Goal: Information Seeking & Learning: Check status

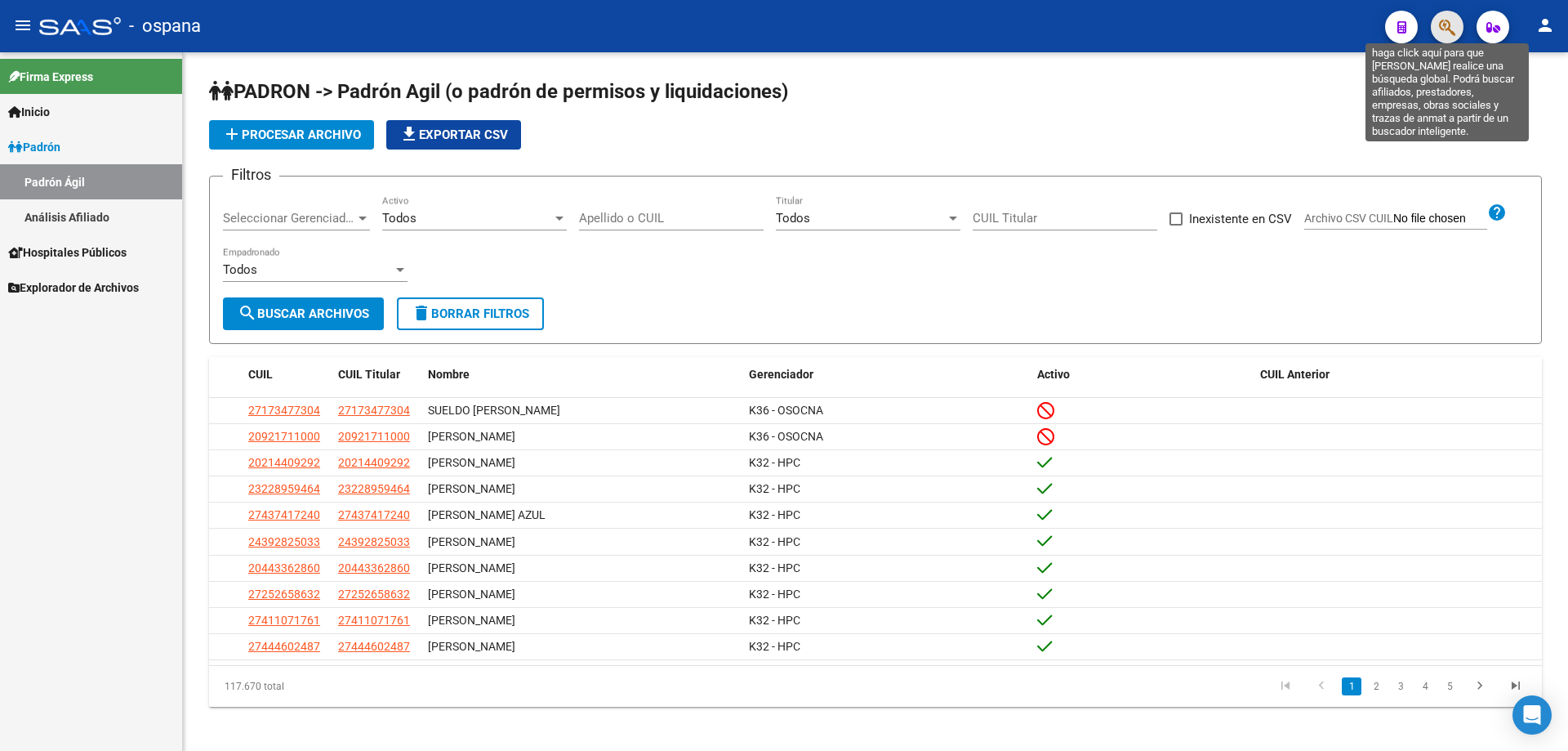
click at [1454, 23] on icon "button" at bounding box center [1447, 28] width 17 height 19
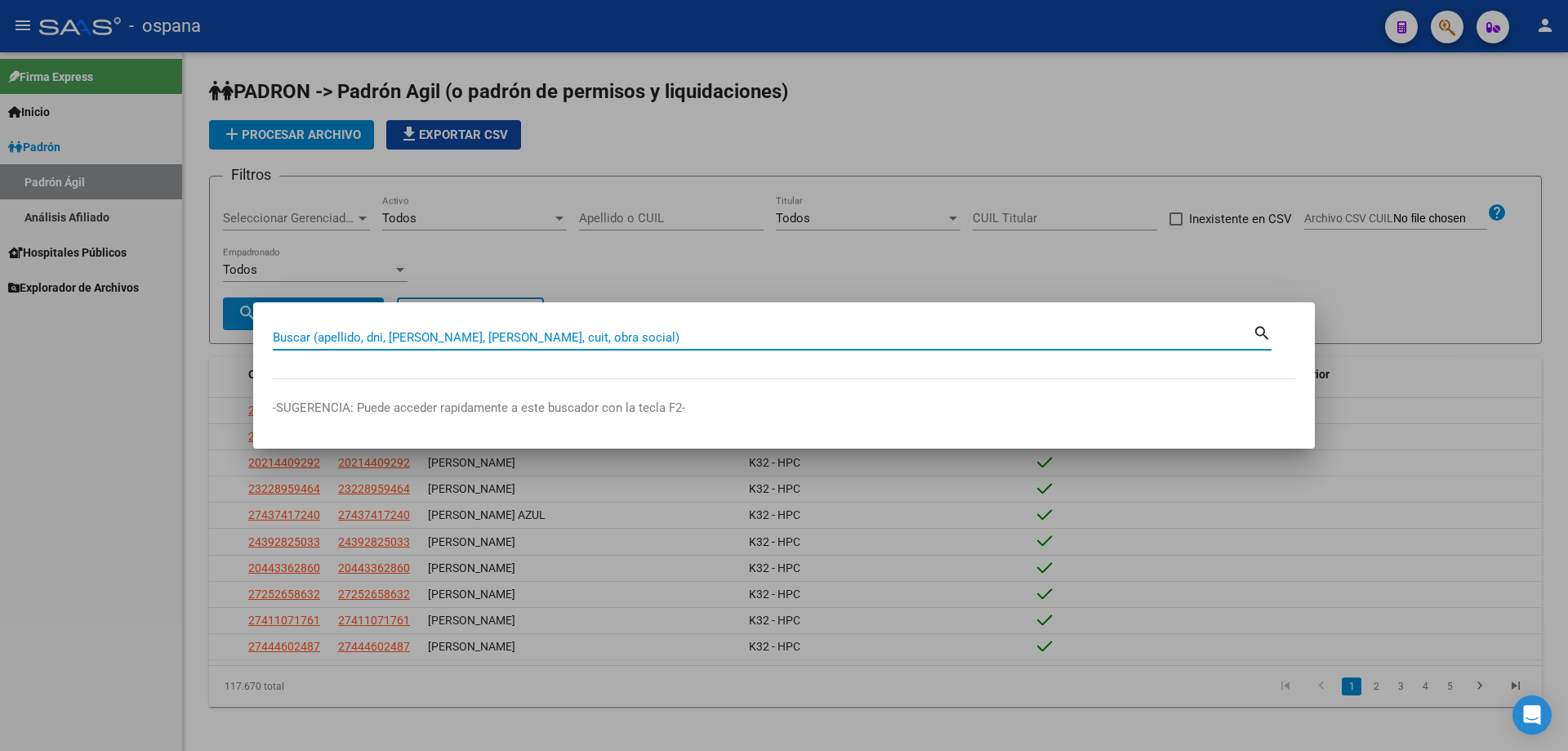
click at [831, 338] on input "Buscar (apellido, dni, [PERSON_NAME], [PERSON_NAME], cuit, obra social)" at bounding box center [762, 338] width 980 height 15
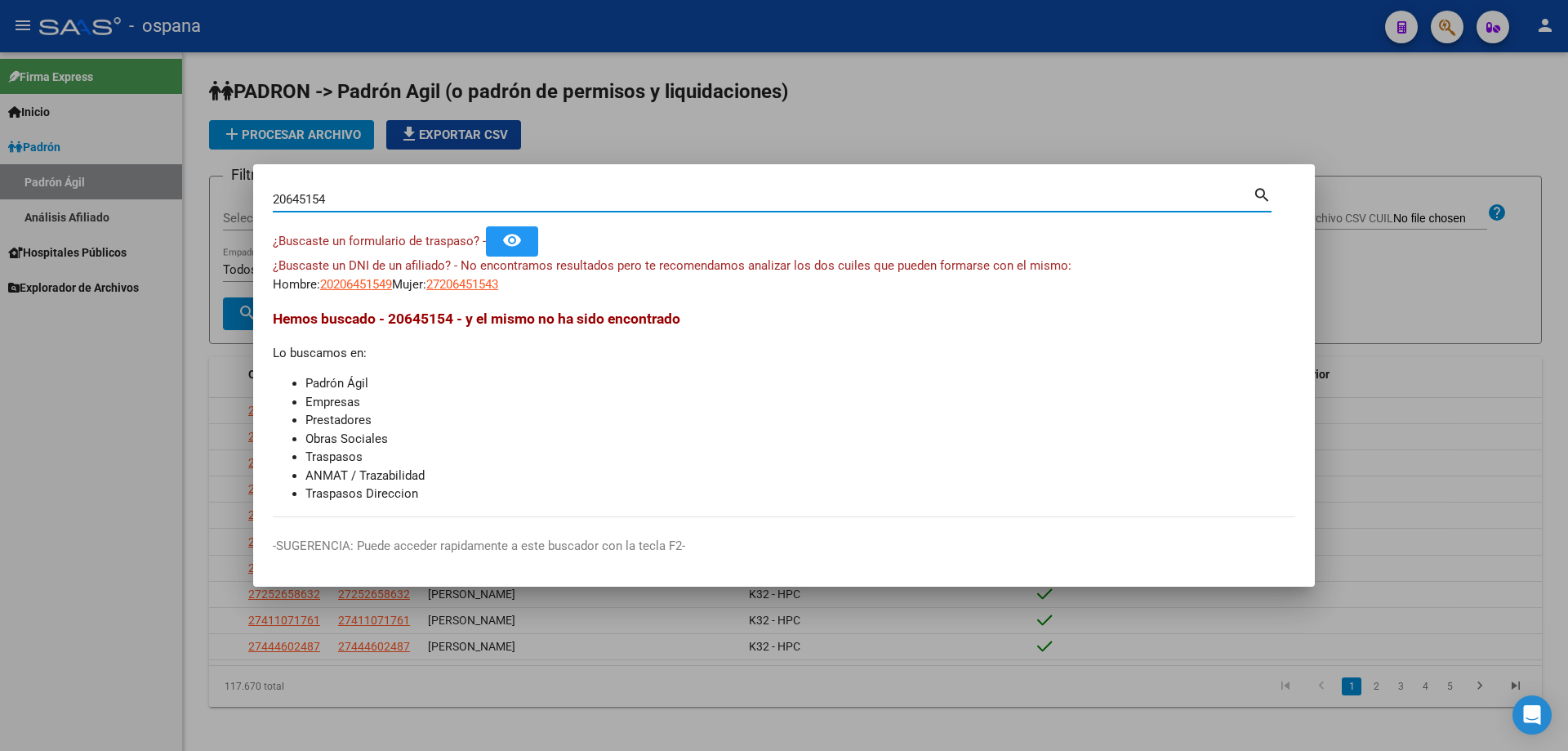
drag, startPoint x: 359, startPoint y: 192, endPoint x: 0, endPoint y: 221, distance: 360.2
click at [0, 221] on div "20645154 Buscar (apellido, dni, cuil, nro traspaso, cuit, obra social) search ¿…" at bounding box center [784, 376] width 1568 height 751
type input "20605154"
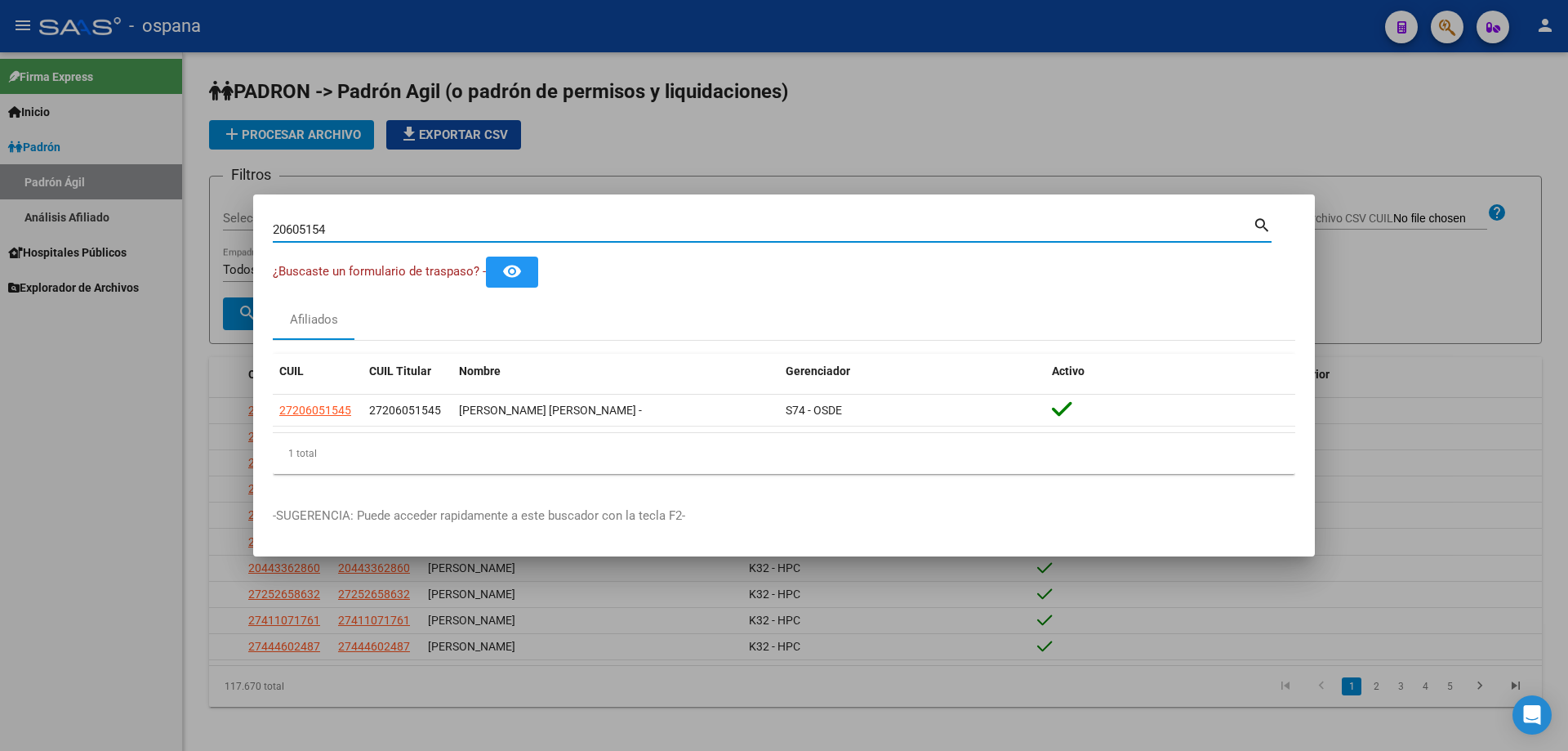
click at [405, 224] on input "20605154" at bounding box center [762, 229] width 980 height 15
click at [405, 225] on input "20605154" at bounding box center [762, 229] width 980 height 15
paste input "40298144"
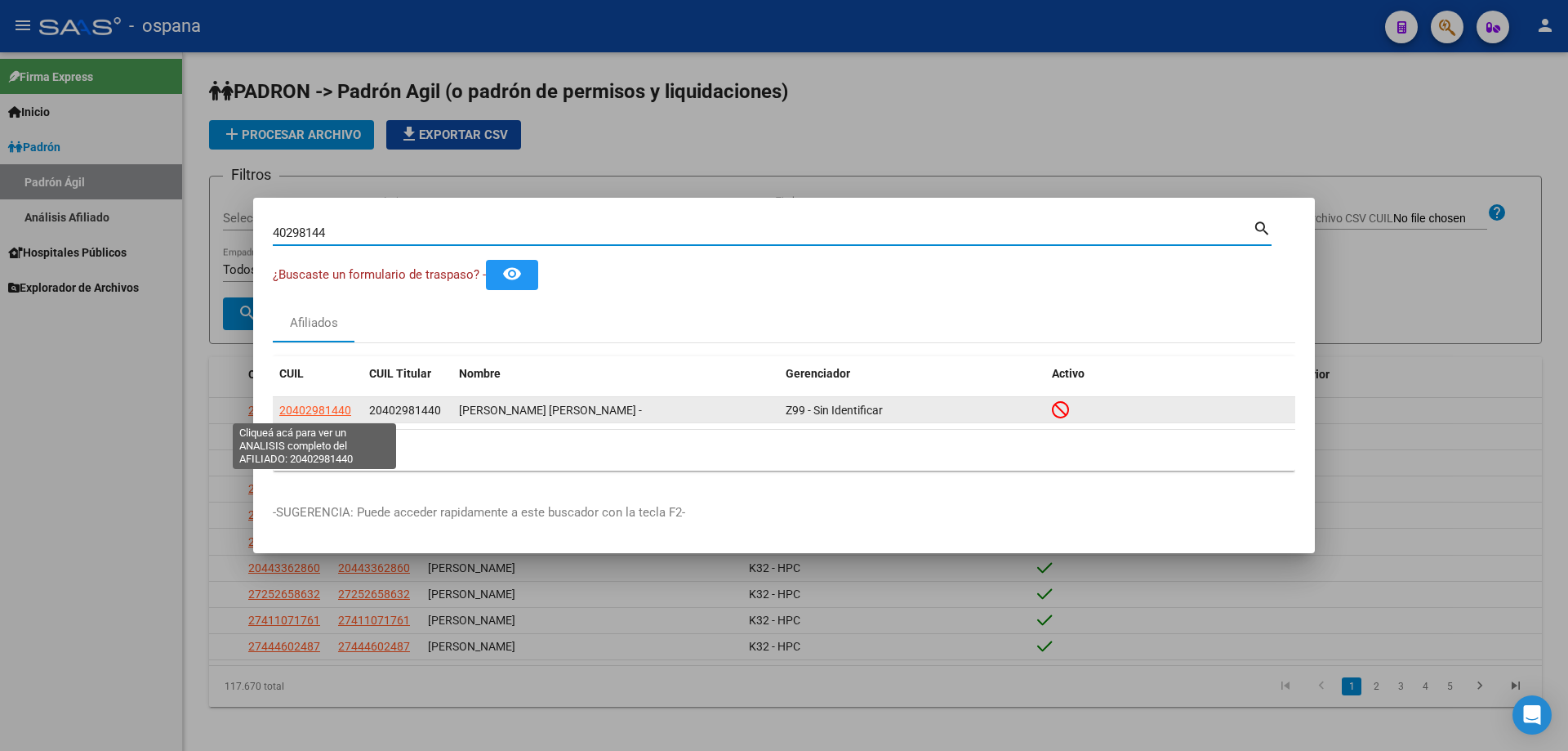
click at [320, 409] on span "20402981440" at bounding box center [315, 411] width 72 height 13
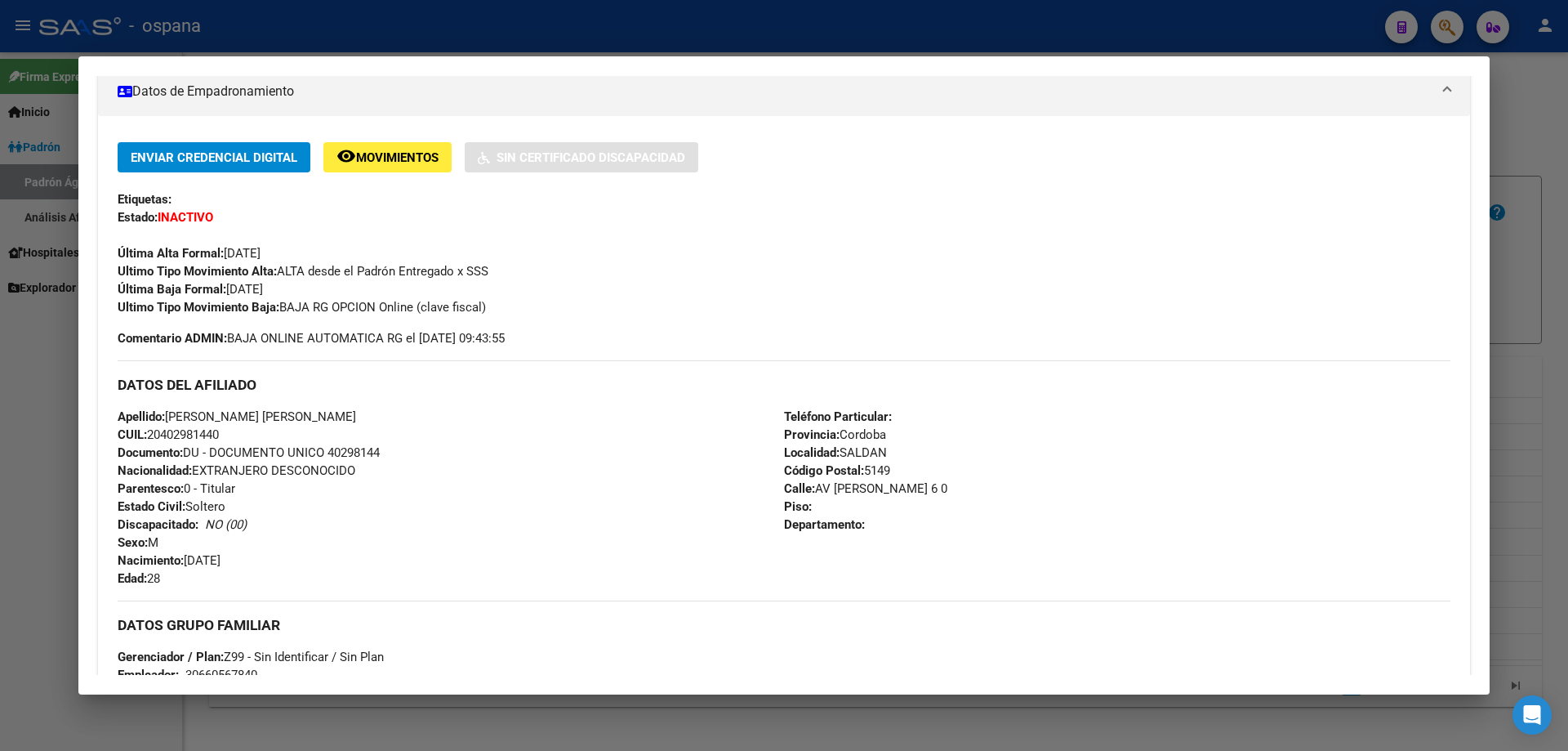
scroll to position [245, 0]
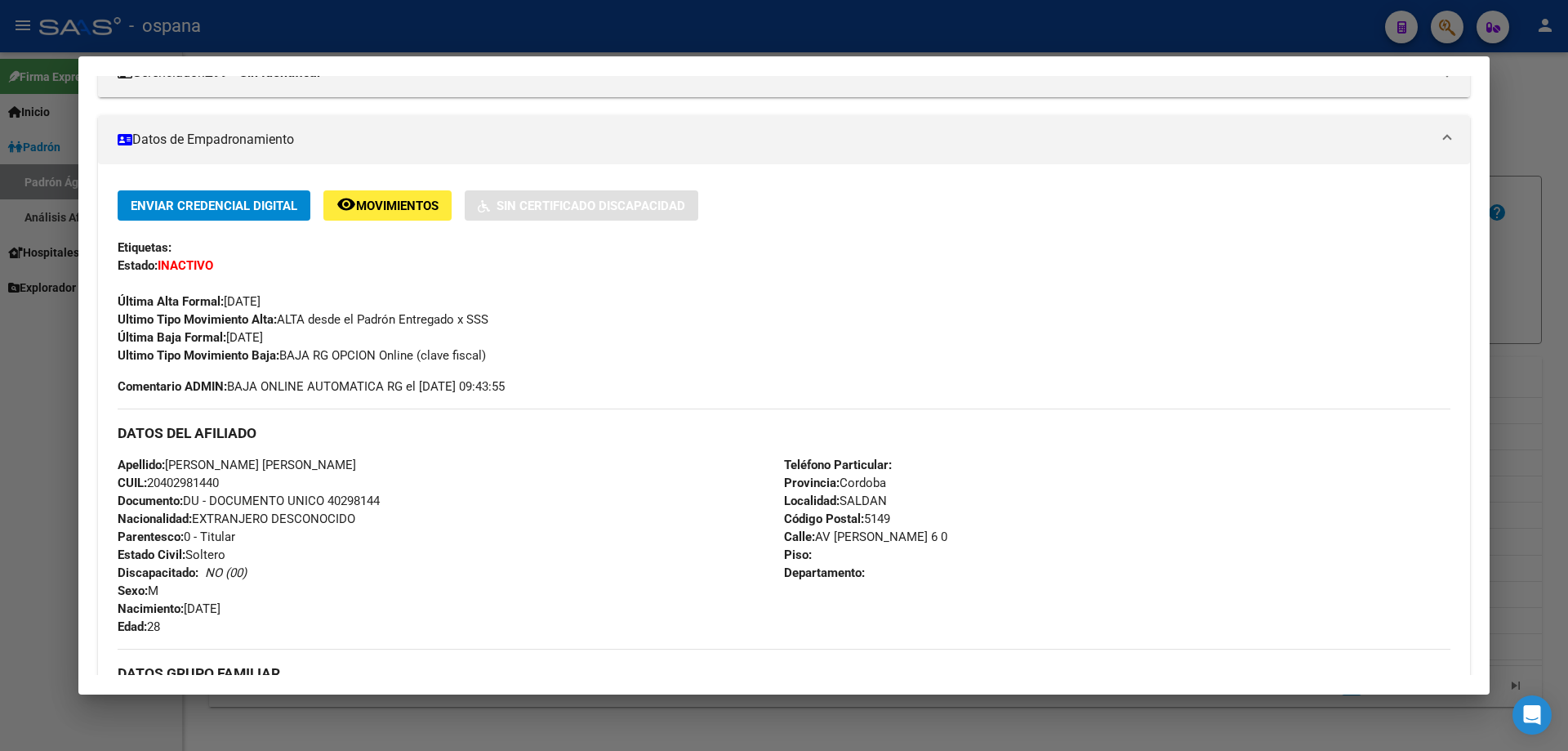
click at [1567, 277] on div at bounding box center [784, 376] width 1568 height 751
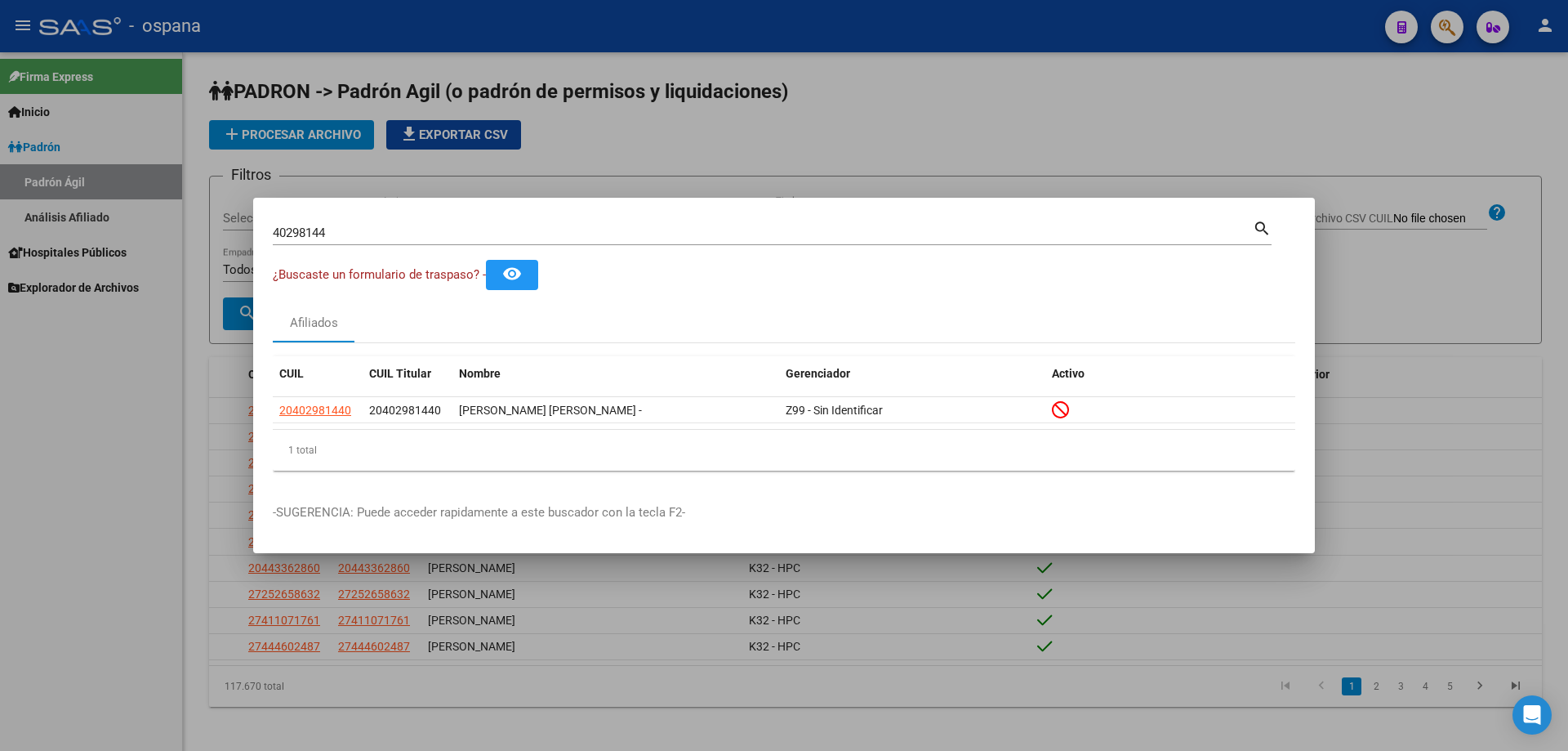
click at [475, 238] on input "40298144" at bounding box center [762, 233] width 980 height 15
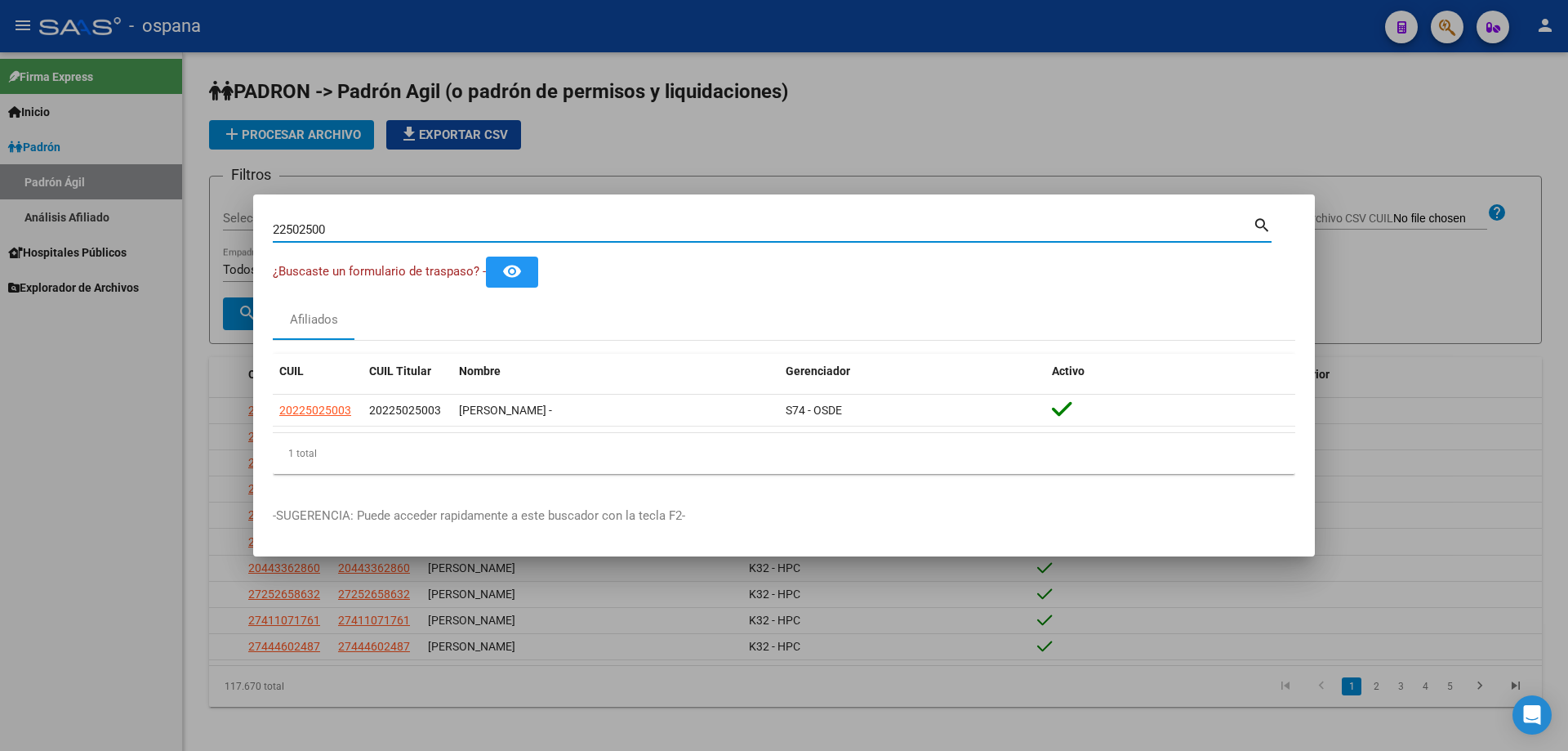
click at [319, 229] on input "22502500" at bounding box center [762, 229] width 980 height 15
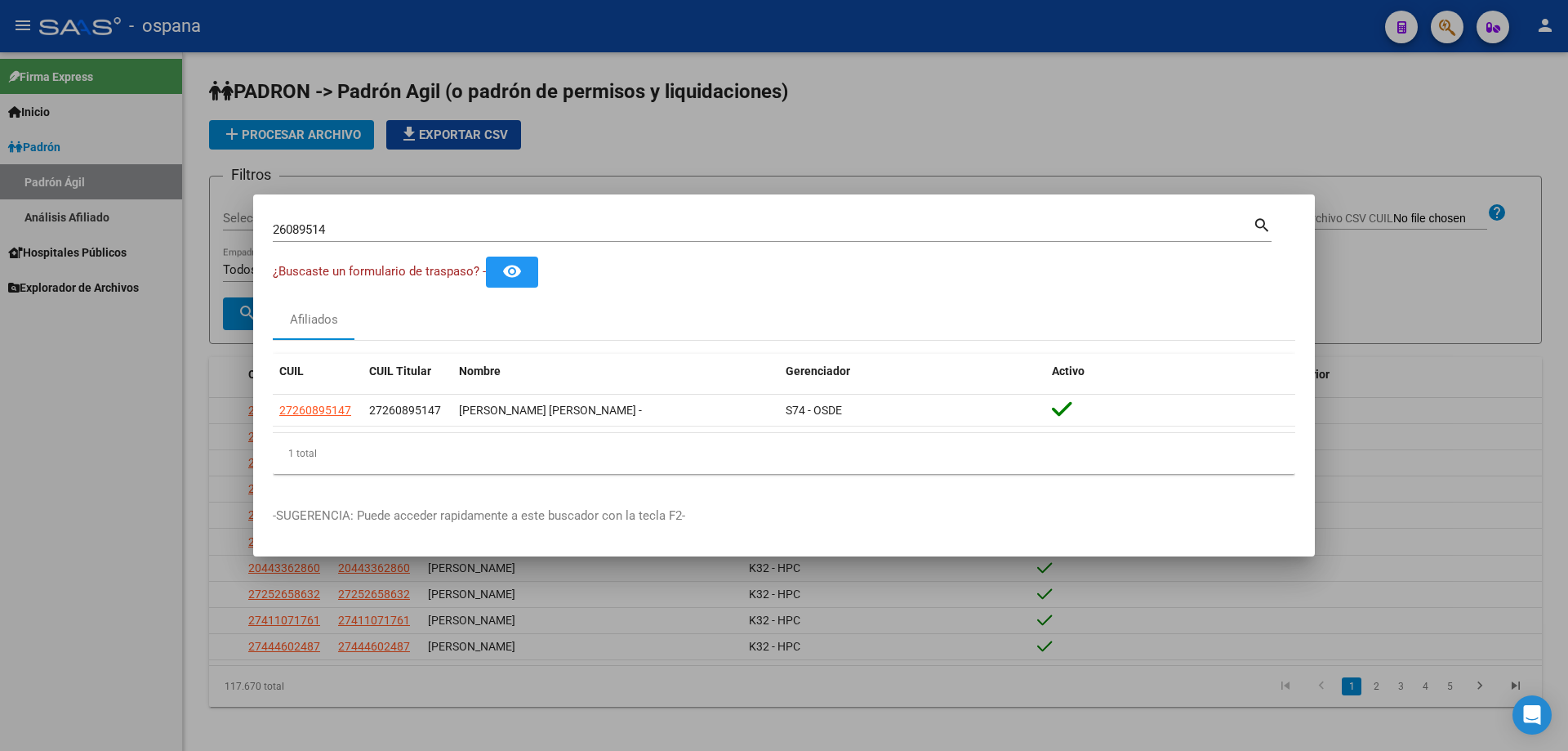
click at [359, 239] on div "26089514 Buscar (apellido, dni, [PERSON_NAME], nro traspaso, cuit, obra social)" at bounding box center [762, 229] width 980 height 24
click at [356, 235] on input "26089514" at bounding box center [762, 229] width 980 height 15
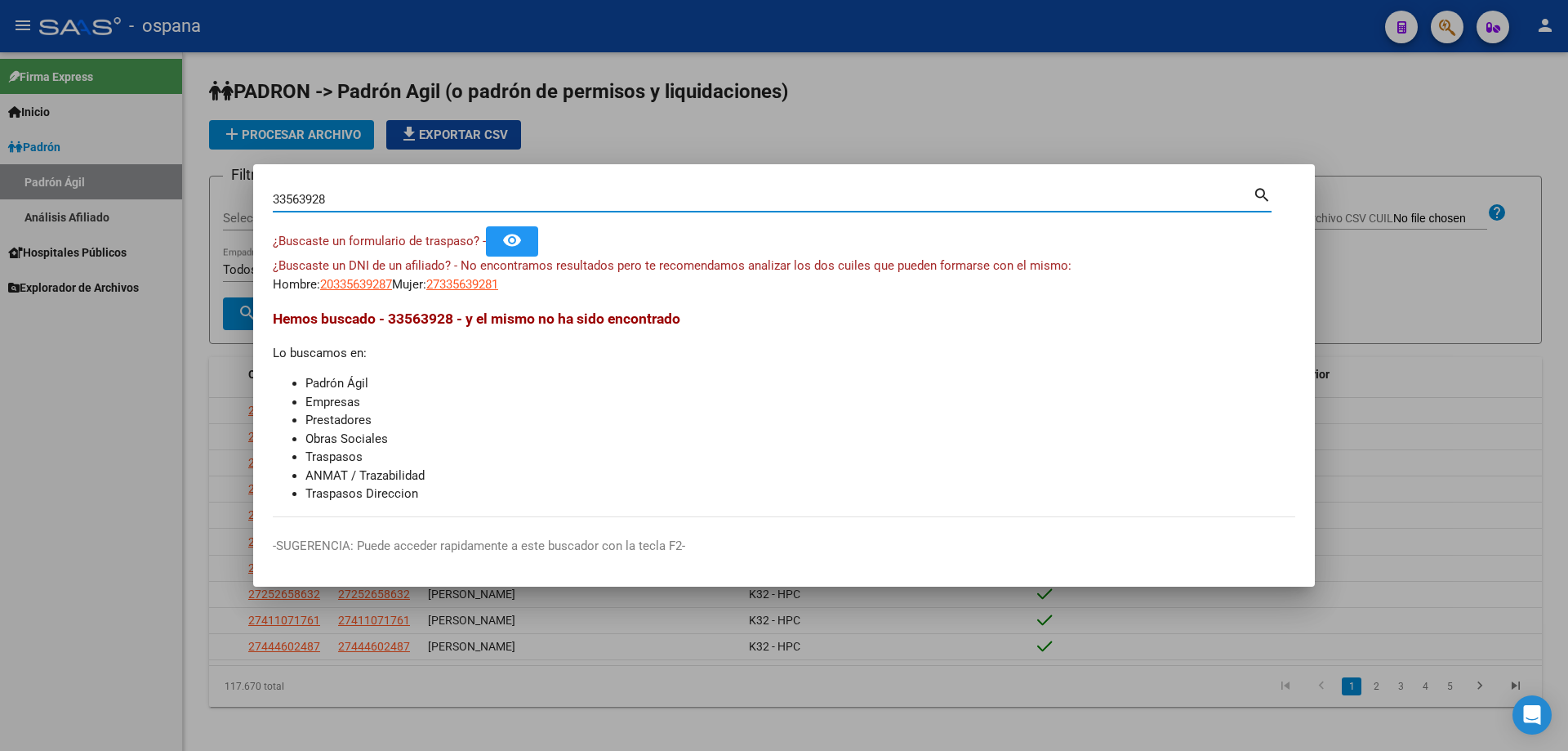
click at [412, 204] on input "33563928" at bounding box center [762, 199] width 980 height 15
type input "30091836"
click at [356, 281] on span "20300918361" at bounding box center [356, 285] width 72 height 15
type textarea "20300918361"
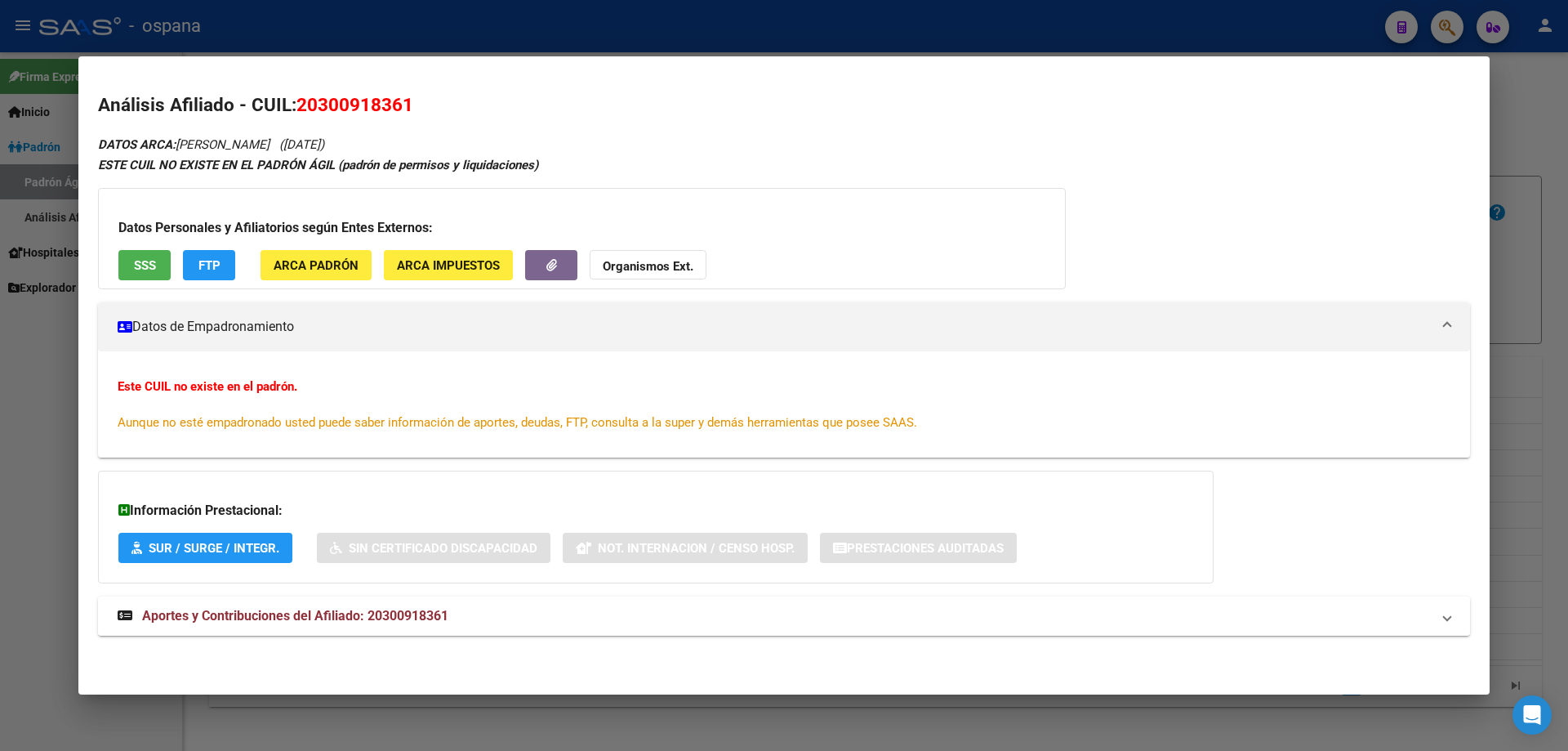
click at [148, 257] on span "SSS" at bounding box center [145, 265] width 22 height 15
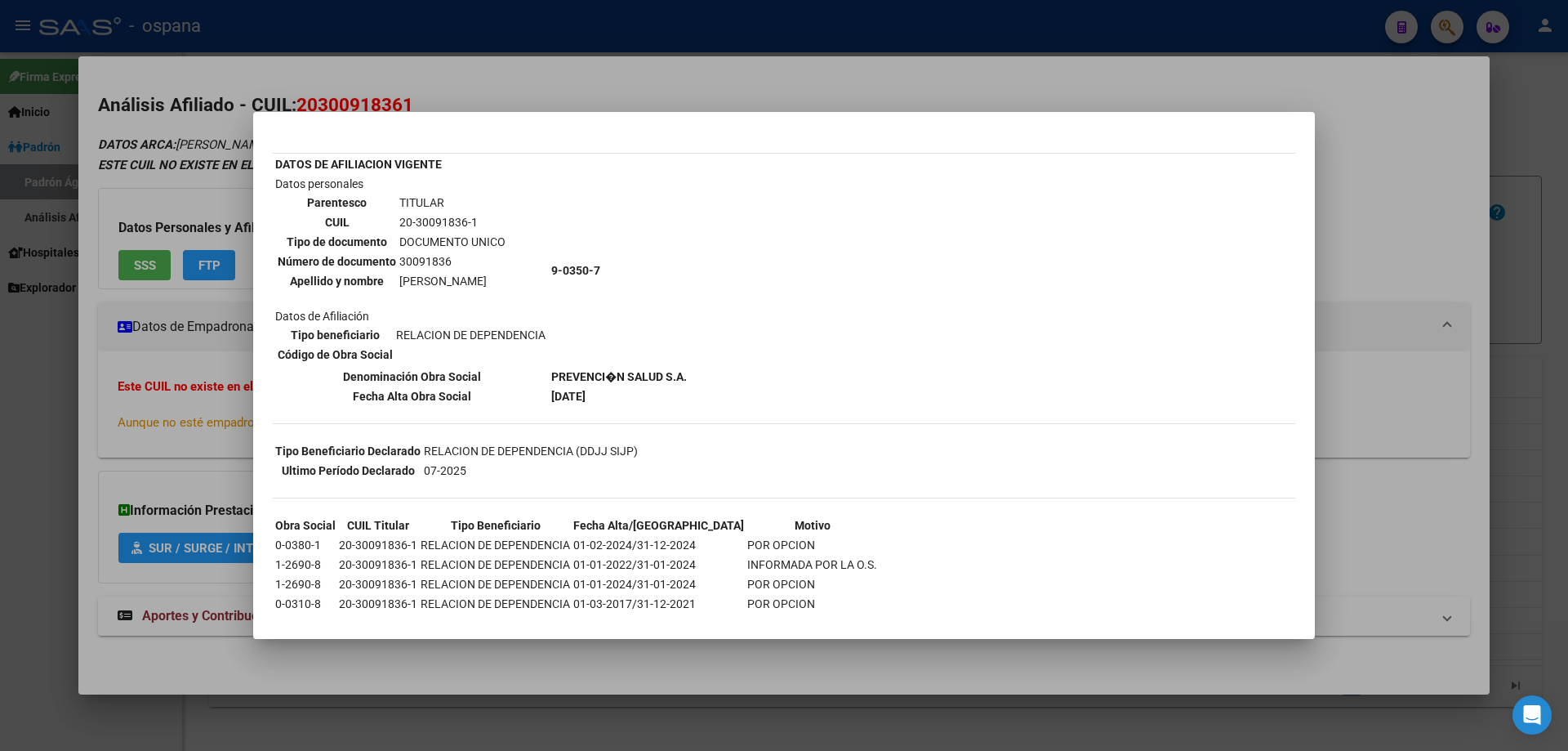
scroll to position [158, 0]
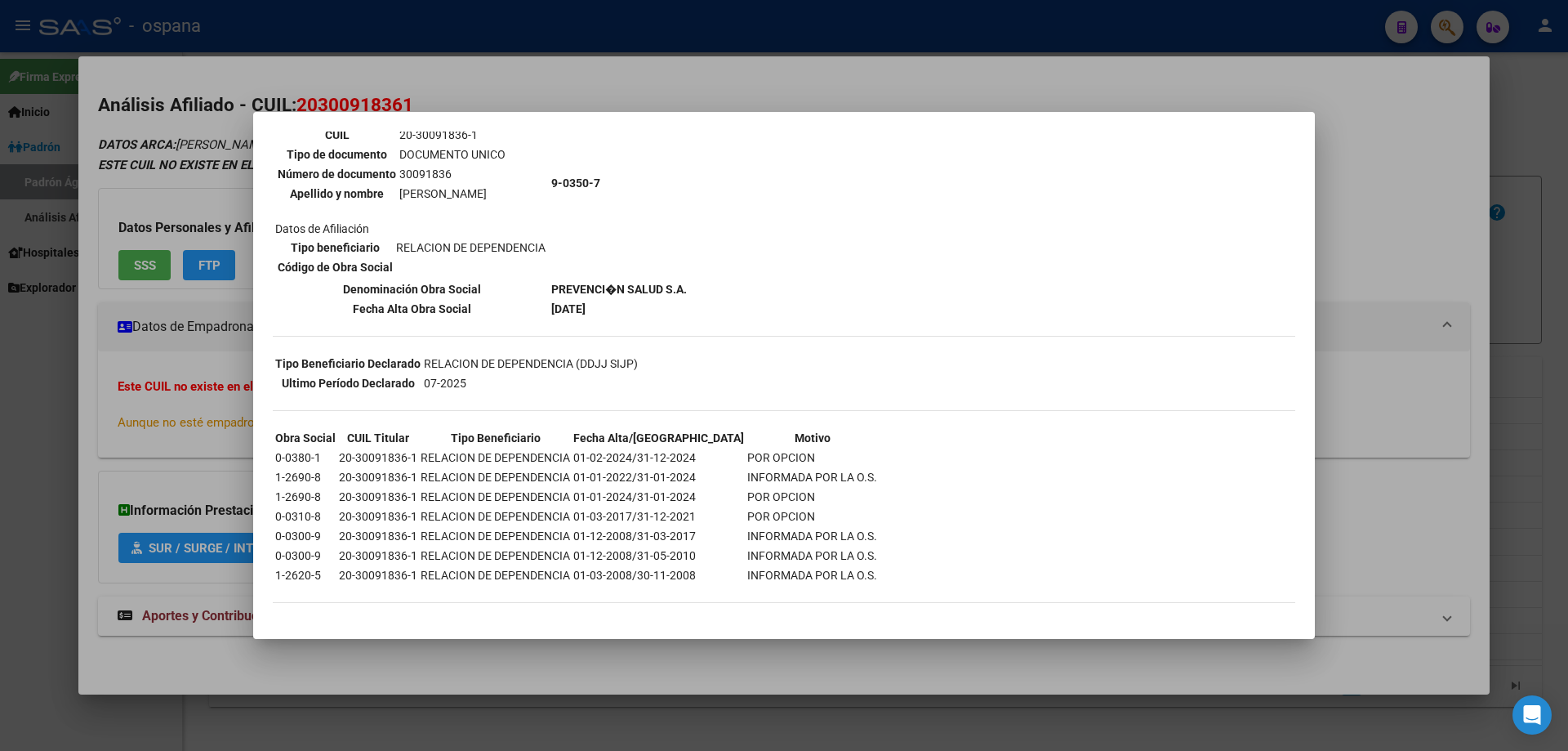
drag, startPoint x: 317, startPoint y: 517, endPoint x: 809, endPoint y: 515, distance: 492.0
click at [809, 515] on tr "0-0310-8 20-30091836-1 RELACION DE DEPENDENCIA 01-03-2017/31-12-2021 POR OPCION" at bounding box center [576, 517] width 604 height 18
click at [1567, 425] on div at bounding box center [784, 376] width 1568 height 751
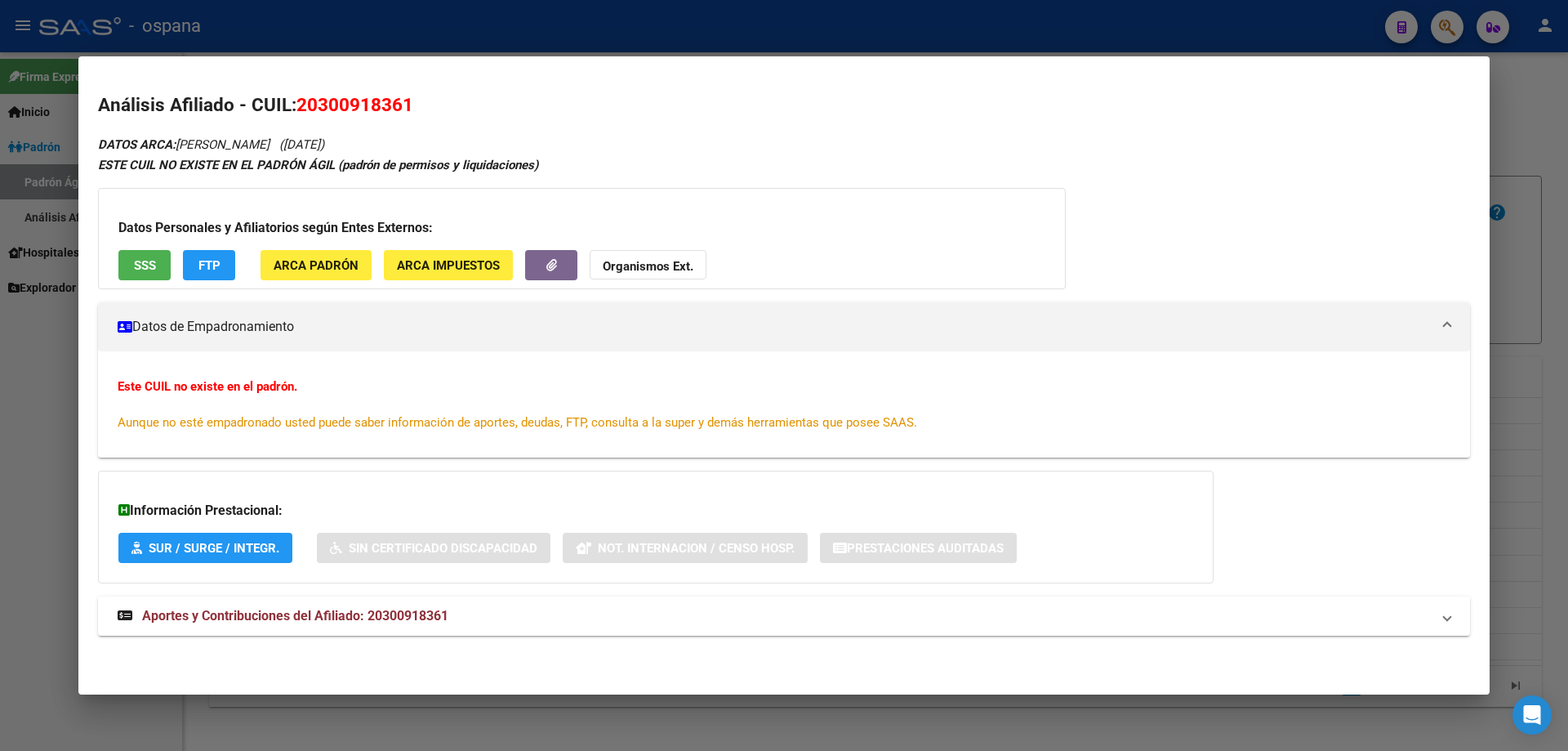
click at [1567, 425] on div at bounding box center [784, 376] width 1568 height 751
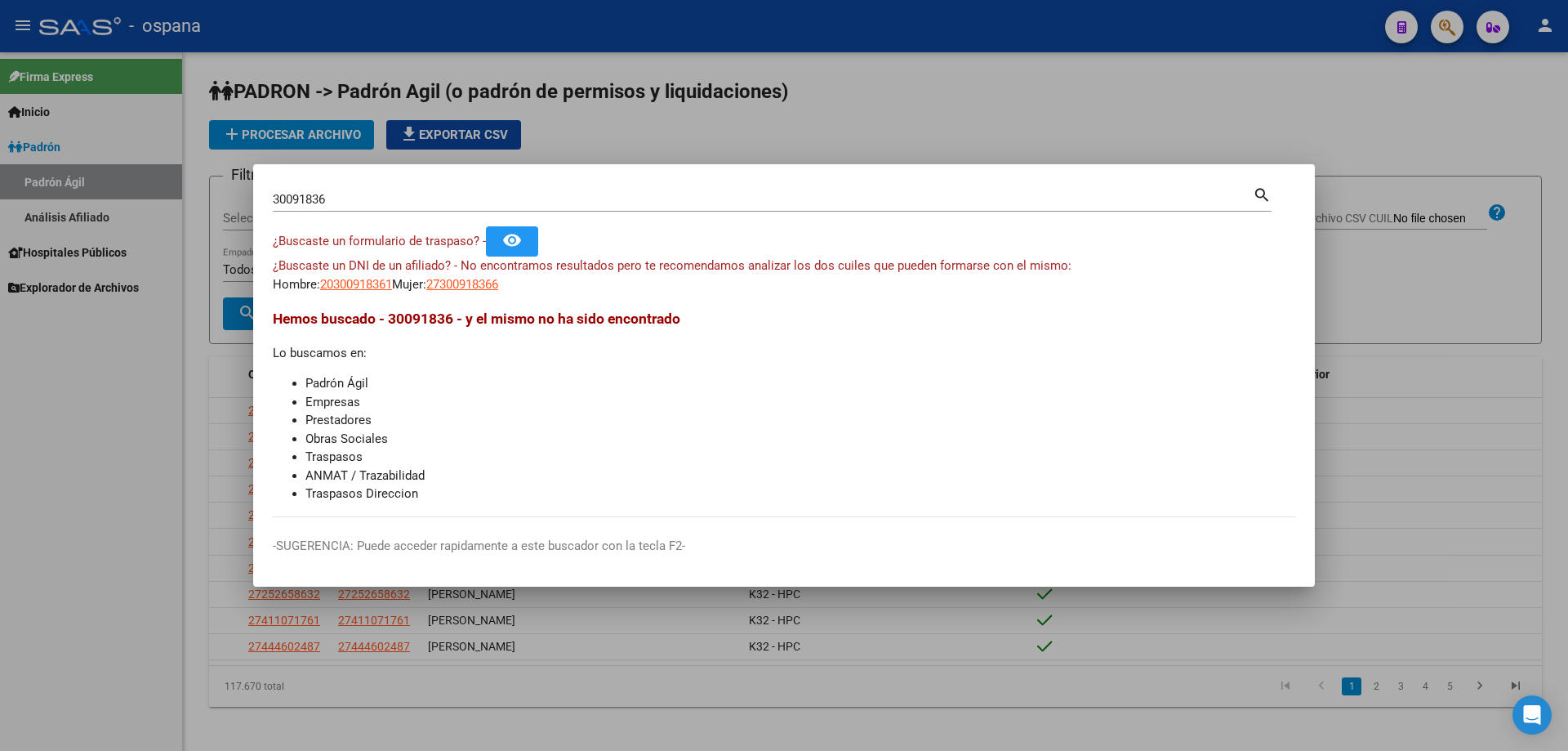
click at [700, 207] on div "30091836 Buscar (apellido, dni, [PERSON_NAME], [PERSON_NAME], cuit, obra social)" at bounding box center [762, 199] width 980 height 24
click at [695, 203] on input "30091836" at bounding box center [762, 199] width 980 height 15
click at [696, 203] on input "30091836" at bounding box center [762, 199] width 980 height 15
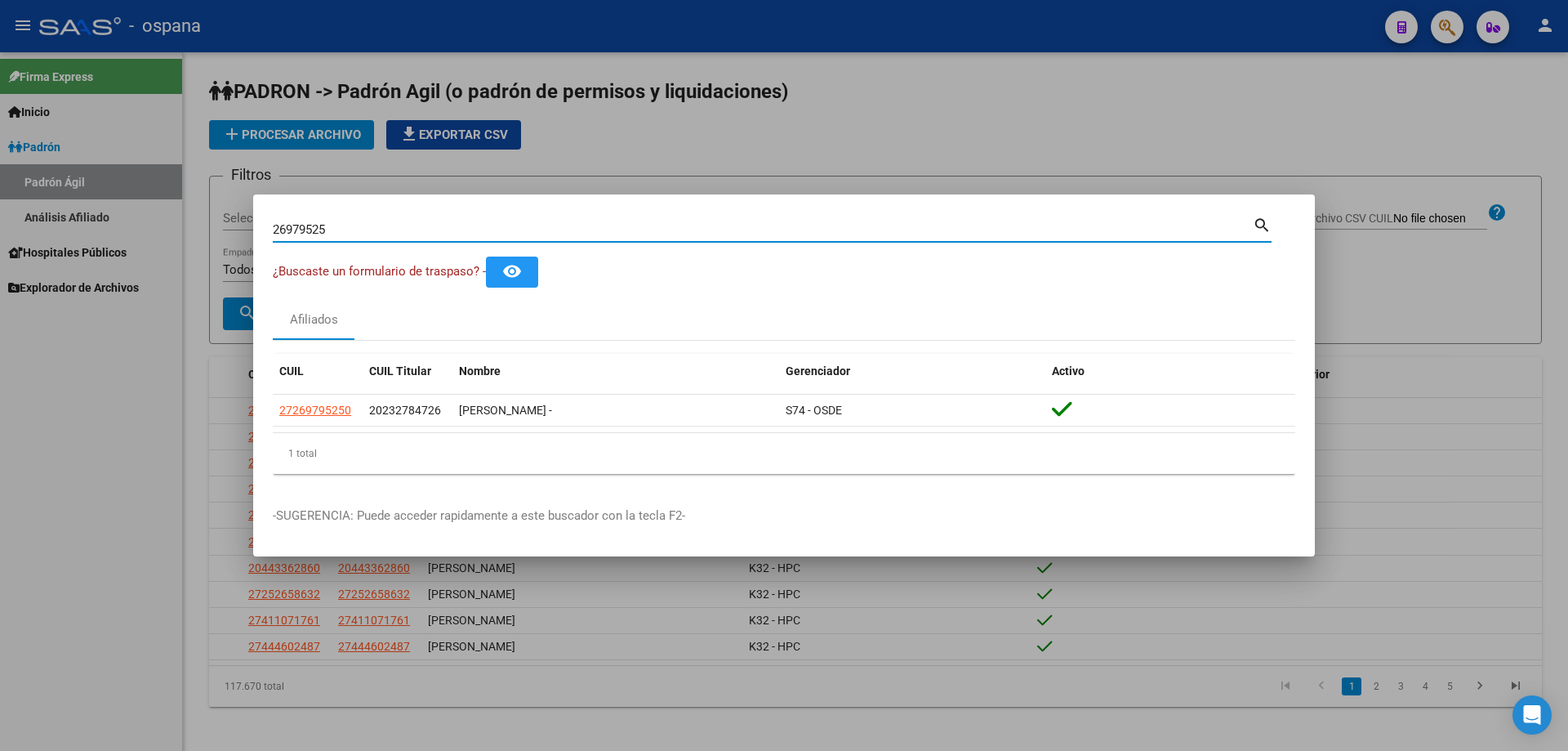
click at [552, 230] on input "26979525" at bounding box center [762, 229] width 980 height 15
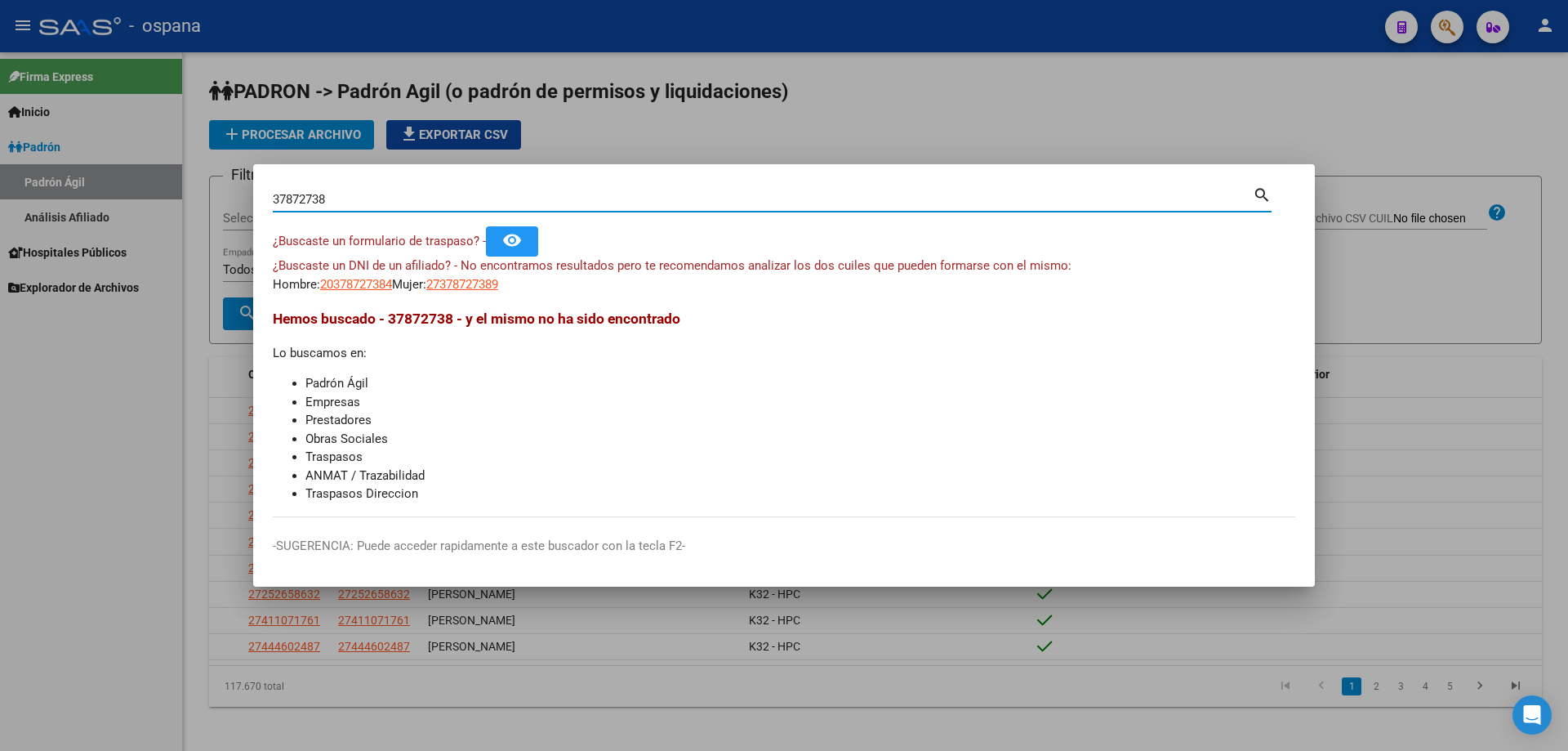
click at [435, 204] on input "37872738" at bounding box center [762, 199] width 980 height 15
click at [434, 206] on input "37872433" at bounding box center [762, 199] width 980 height 15
click at [381, 204] on input "34990876" at bounding box center [762, 199] width 980 height 15
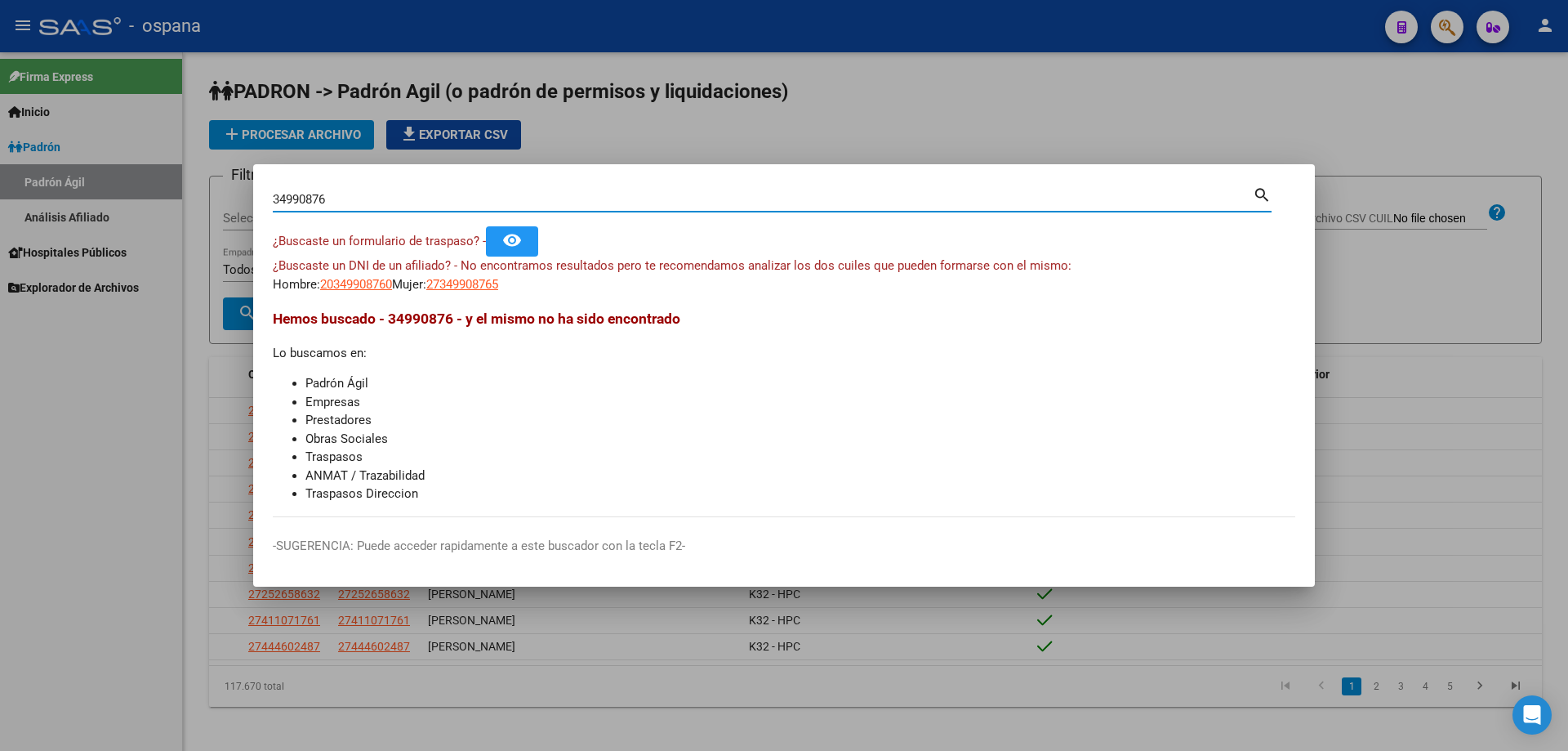
click at [381, 204] on input "34990876" at bounding box center [762, 199] width 980 height 15
click at [352, 261] on span "¿Buscaste un DNI de un afiliado? - No encontramos resultados pero te recomendam…" at bounding box center [672, 265] width 799 height 15
drag, startPoint x: 337, startPoint y: 203, endPoint x: 13, endPoint y: 137, distance: 330.7
click at [20, 149] on div "34990876 Buscar (apellido, dni, cuil, nro traspaso, cuit, obra social) search ¿…" at bounding box center [784, 376] width 1568 height 751
type input "30293663"
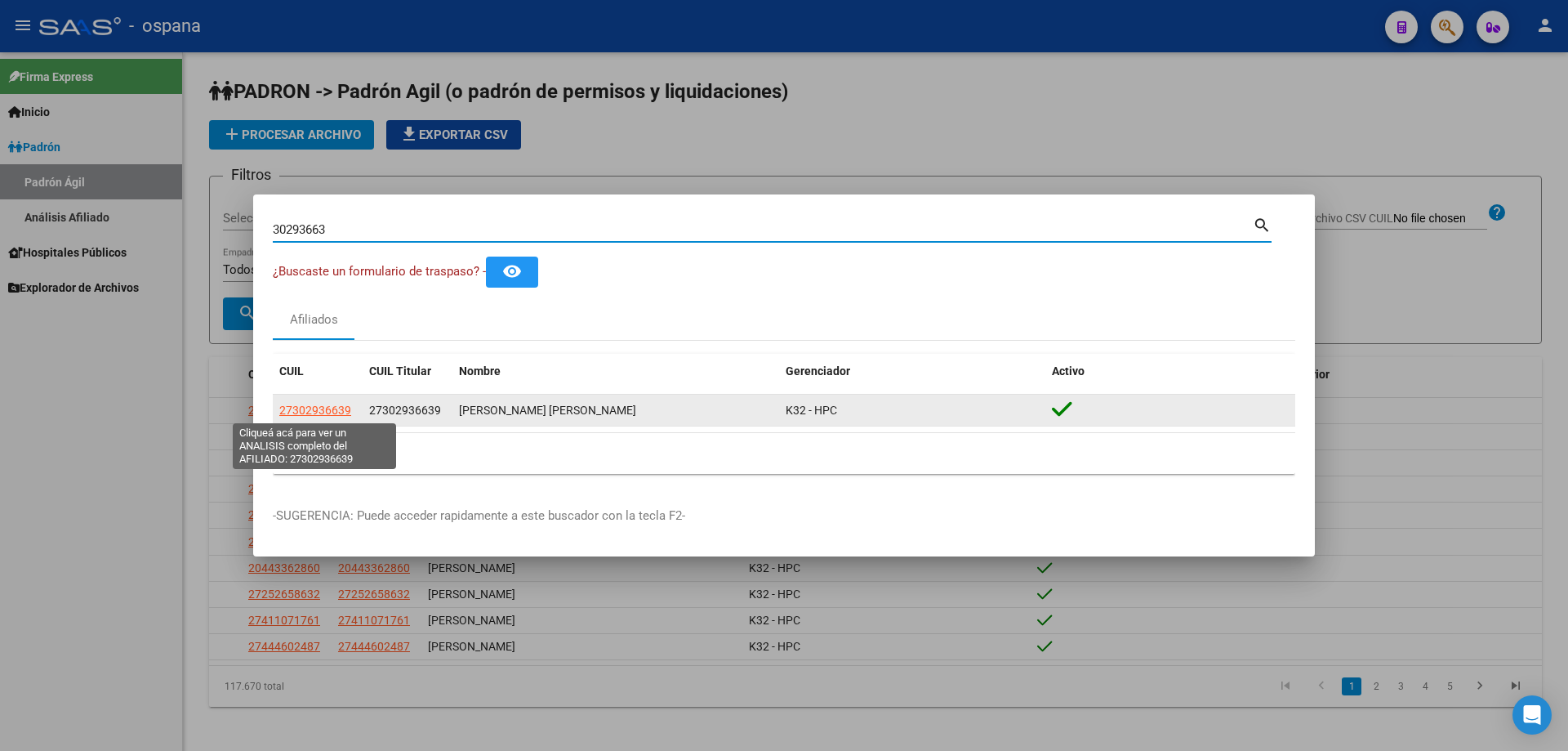
click at [322, 411] on span "27302936639" at bounding box center [315, 411] width 72 height 13
type textarea "27302936639"
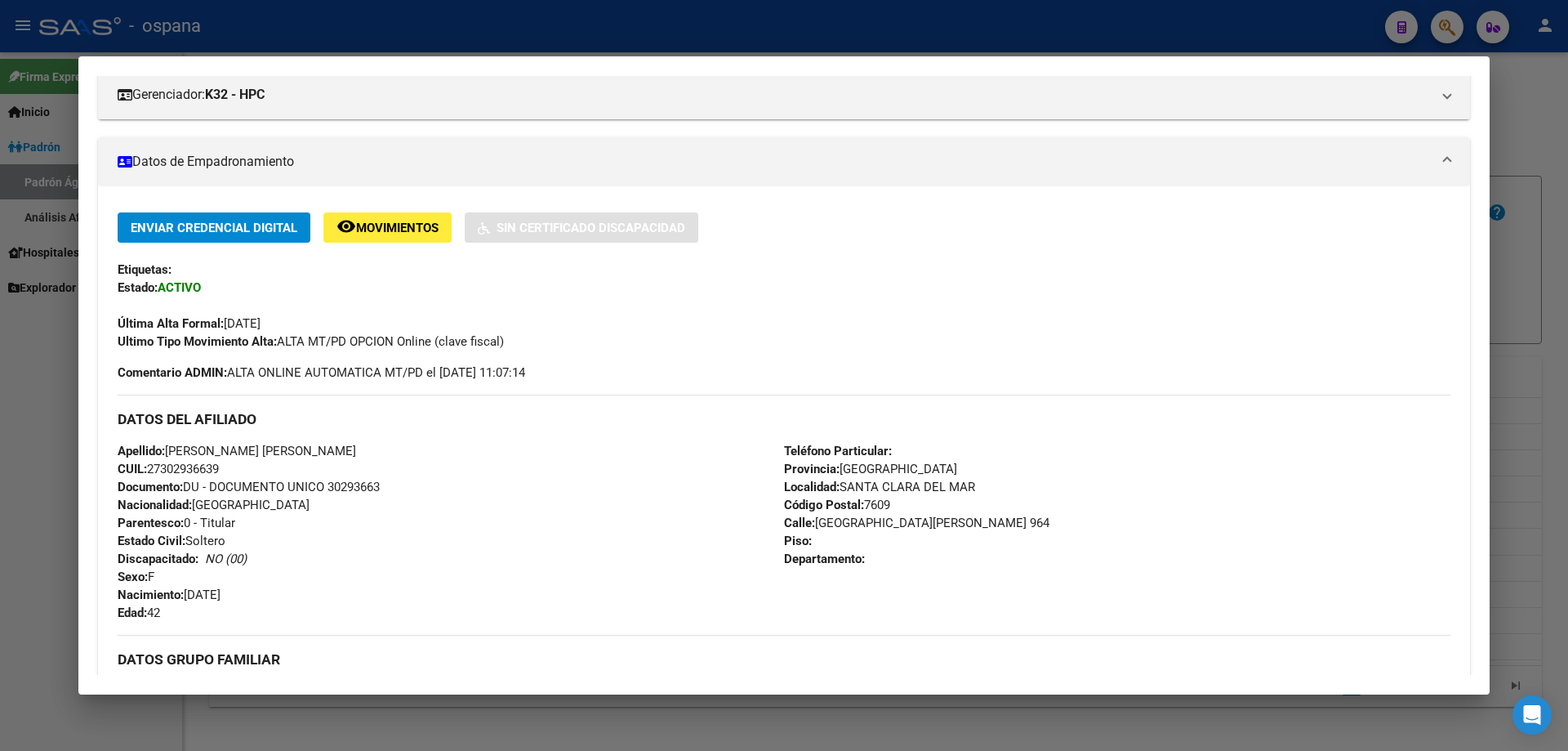
scroll to position [0, 0]
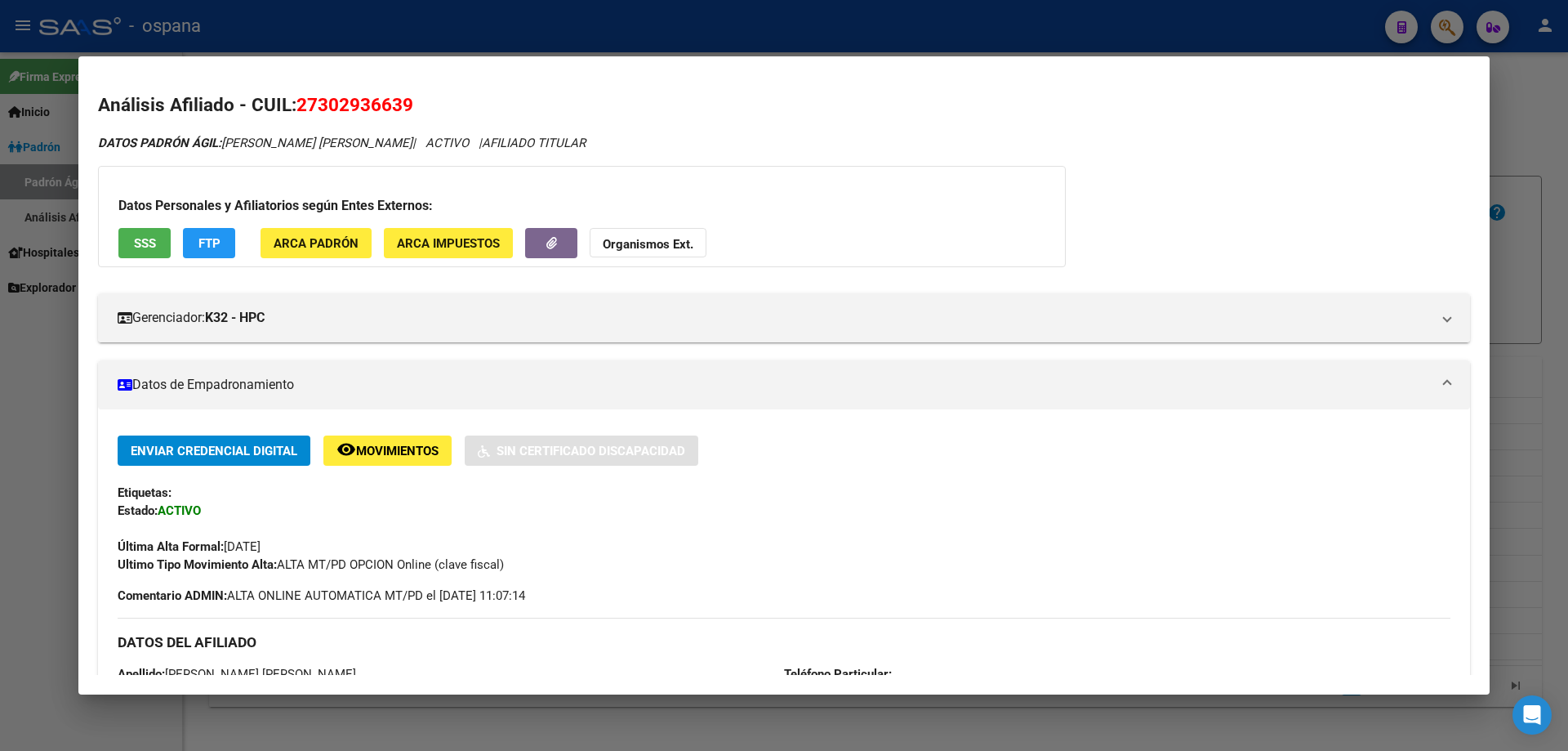
click at [149, 243] on span "SSS" at bounding box center [145, 244] width 22 height 15
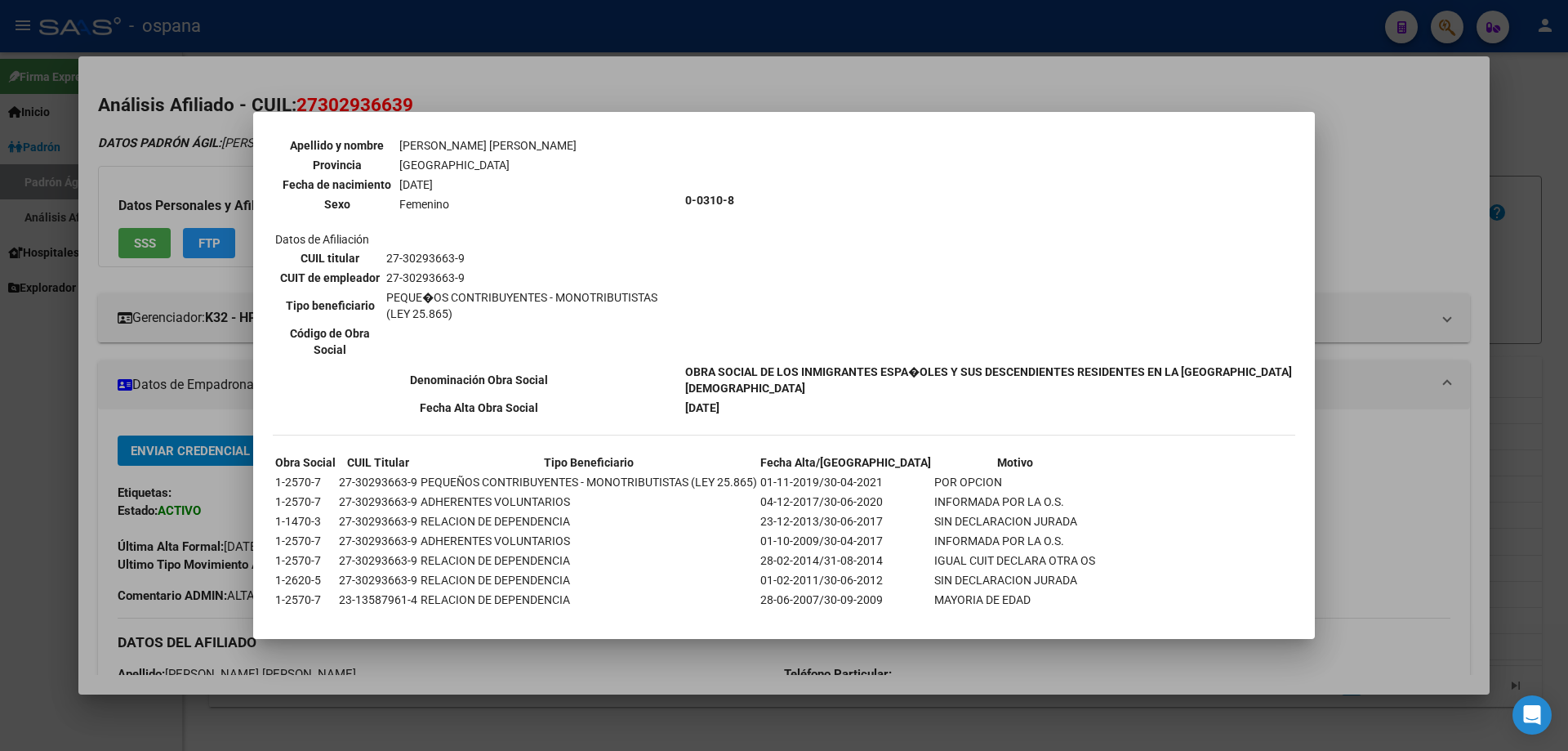
scroll to position [200, 0]
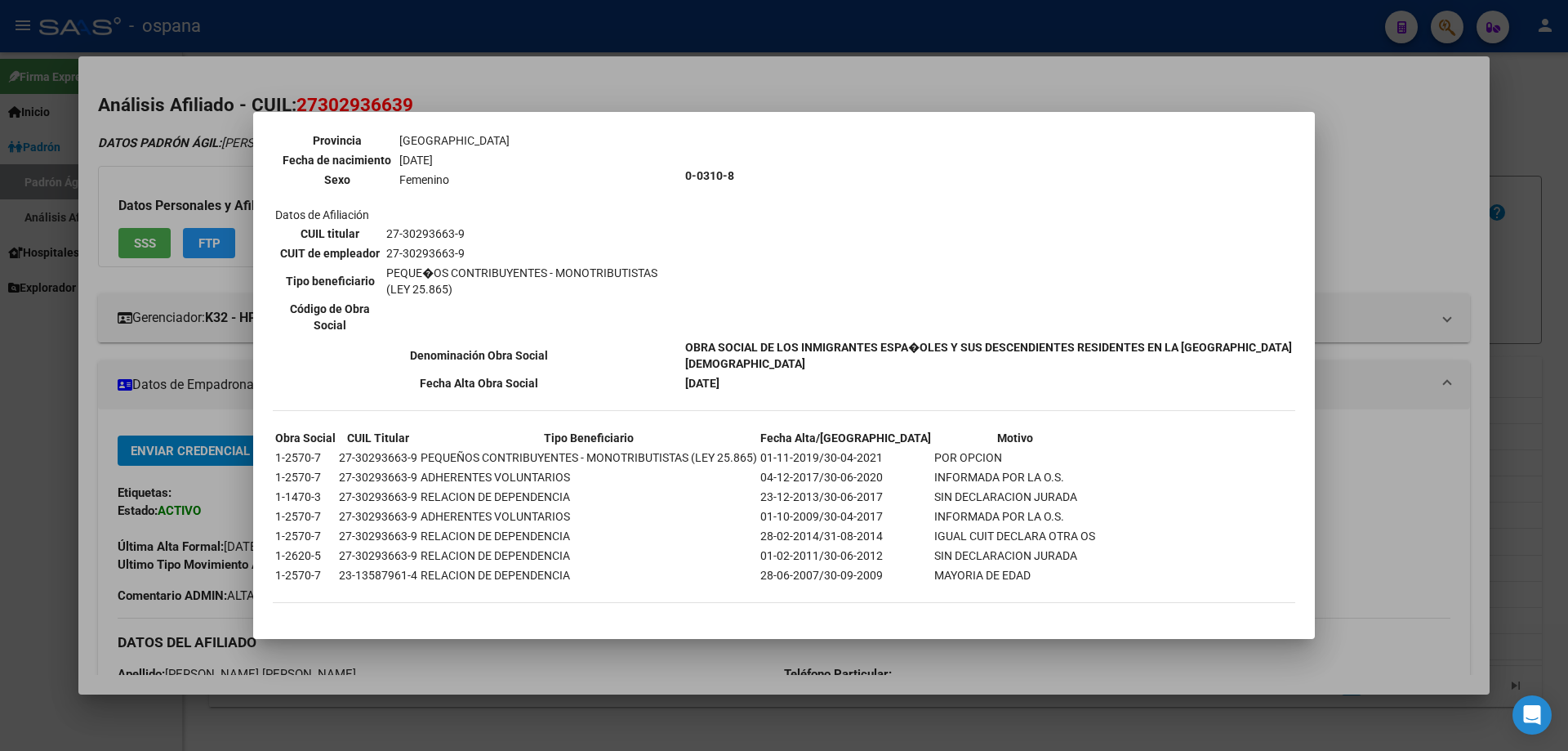
drag, startPoint x: 705, startPoint y: 337, endPoint x: 836, endPoint y: 363, distance: 133.6
click at [836, 363] on tr "Denominación Obra Social OBRA SOCIAL DE LOS INMIGRANTES ESPA�OLES Y SUS DESCEND…" at bounding box center [784, 355] width 1019 height 34
click at [774, 382] on td "[DATE]" at bounding box center [989, 383] width 609 height 18
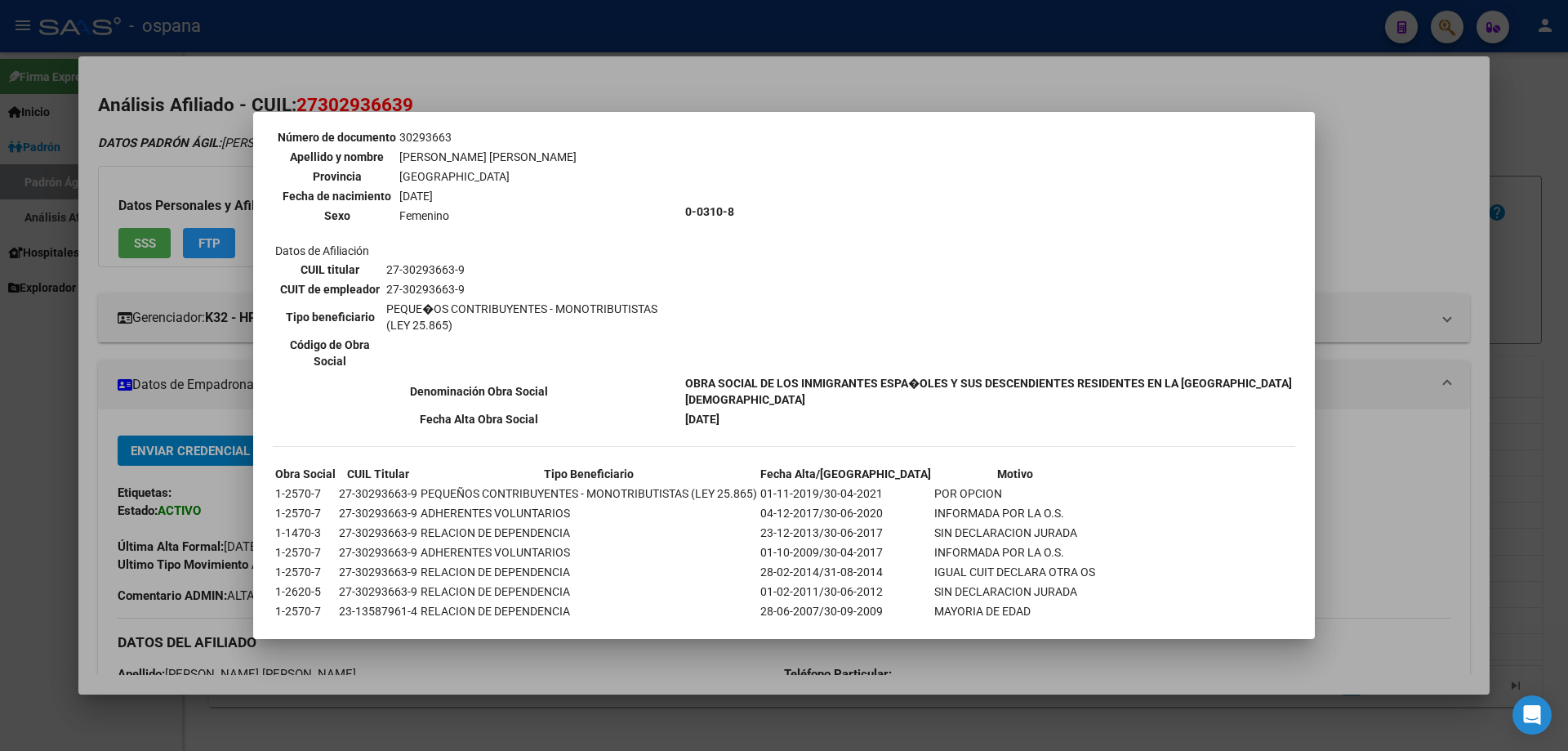
scroll to position [166, 0]
click at [1567, 278] on div at bounding box center [784, 376] width 1568 height 751
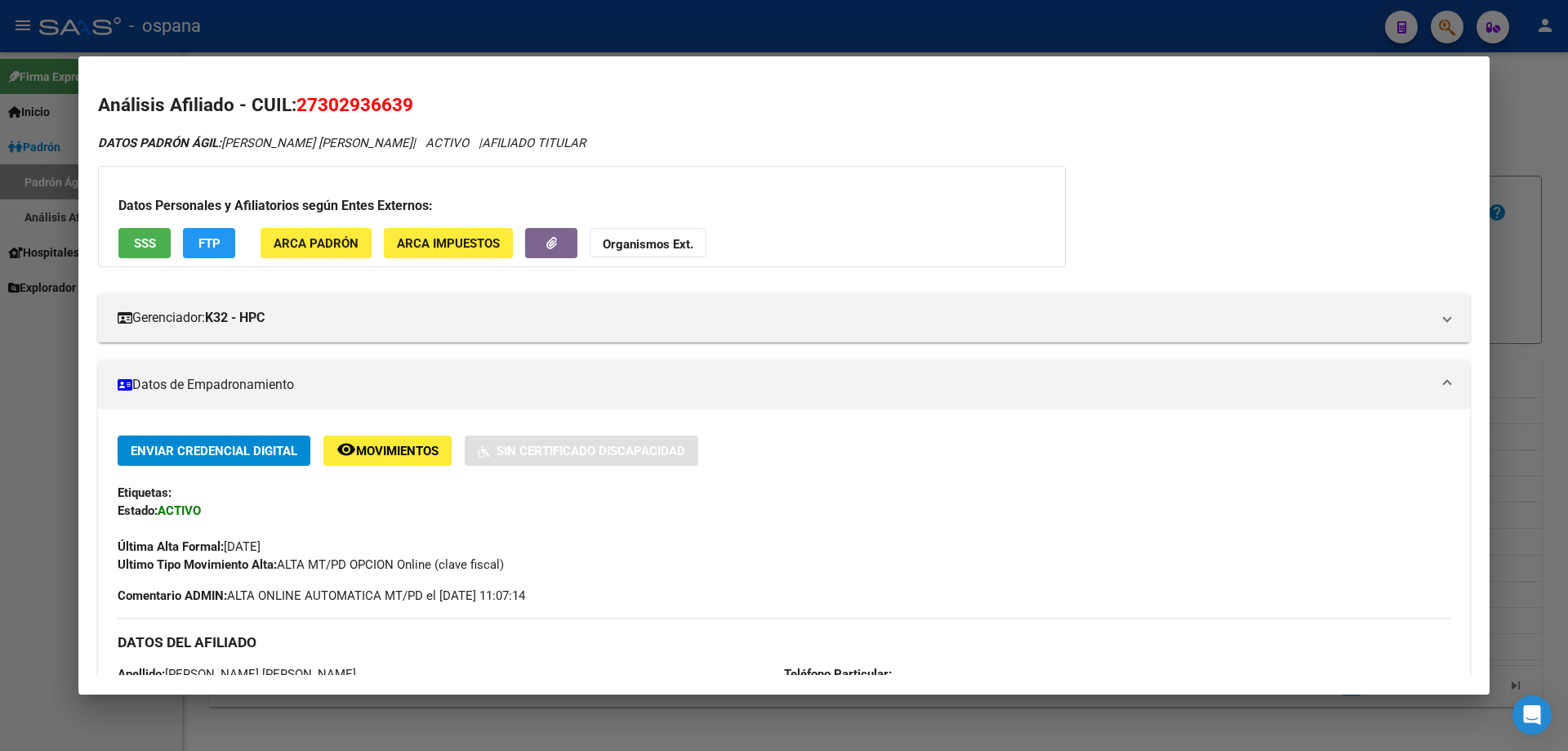
click at [1567, 281] on div at bounding box center [784, 376] width 1568 height 751
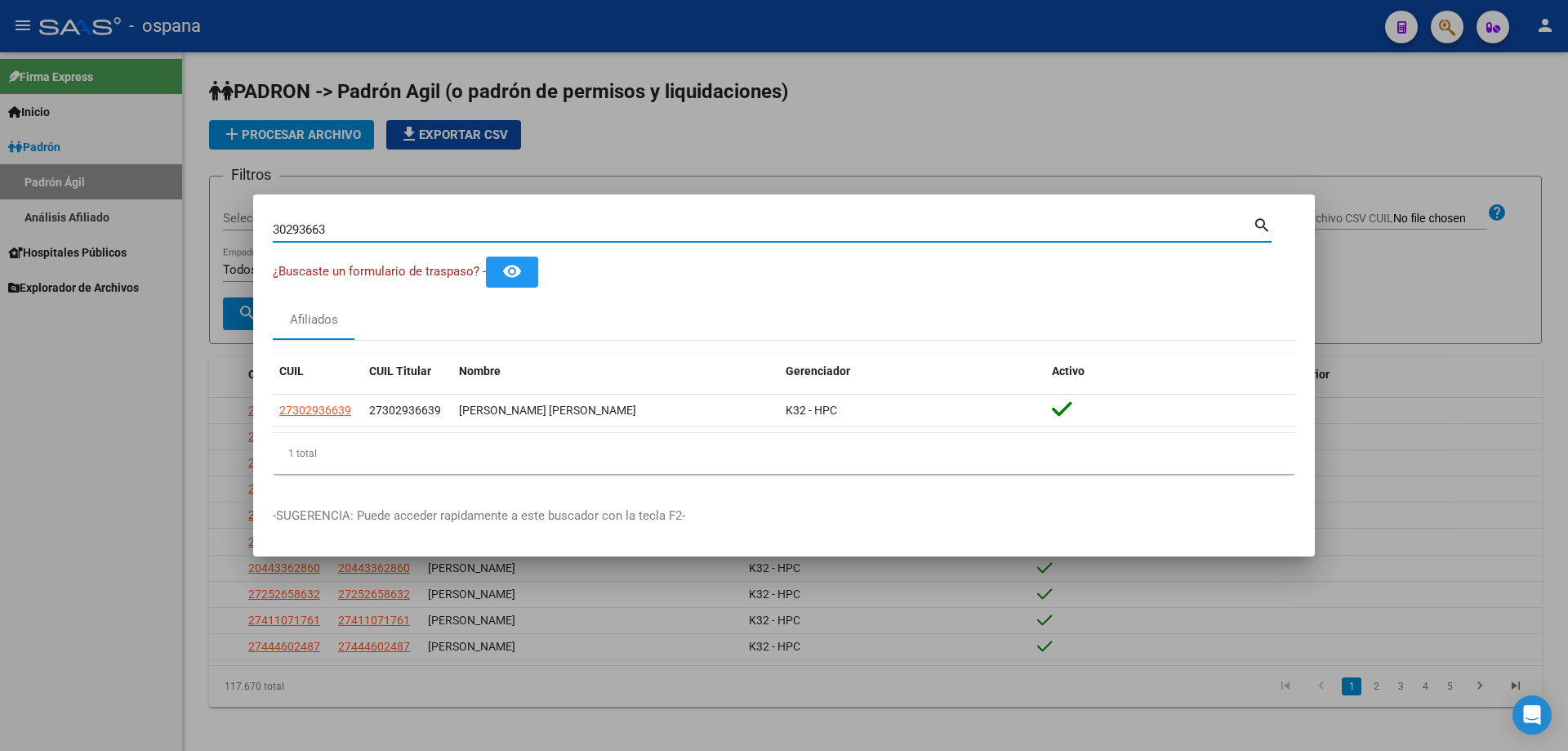
click at [500, 223] on input "30293663" at bounding box center [762, 229] width 980 height 15
click at [503, 227] on input "30293663" at bounding box center [762, 229] width 980 height 15
type input "34990876"
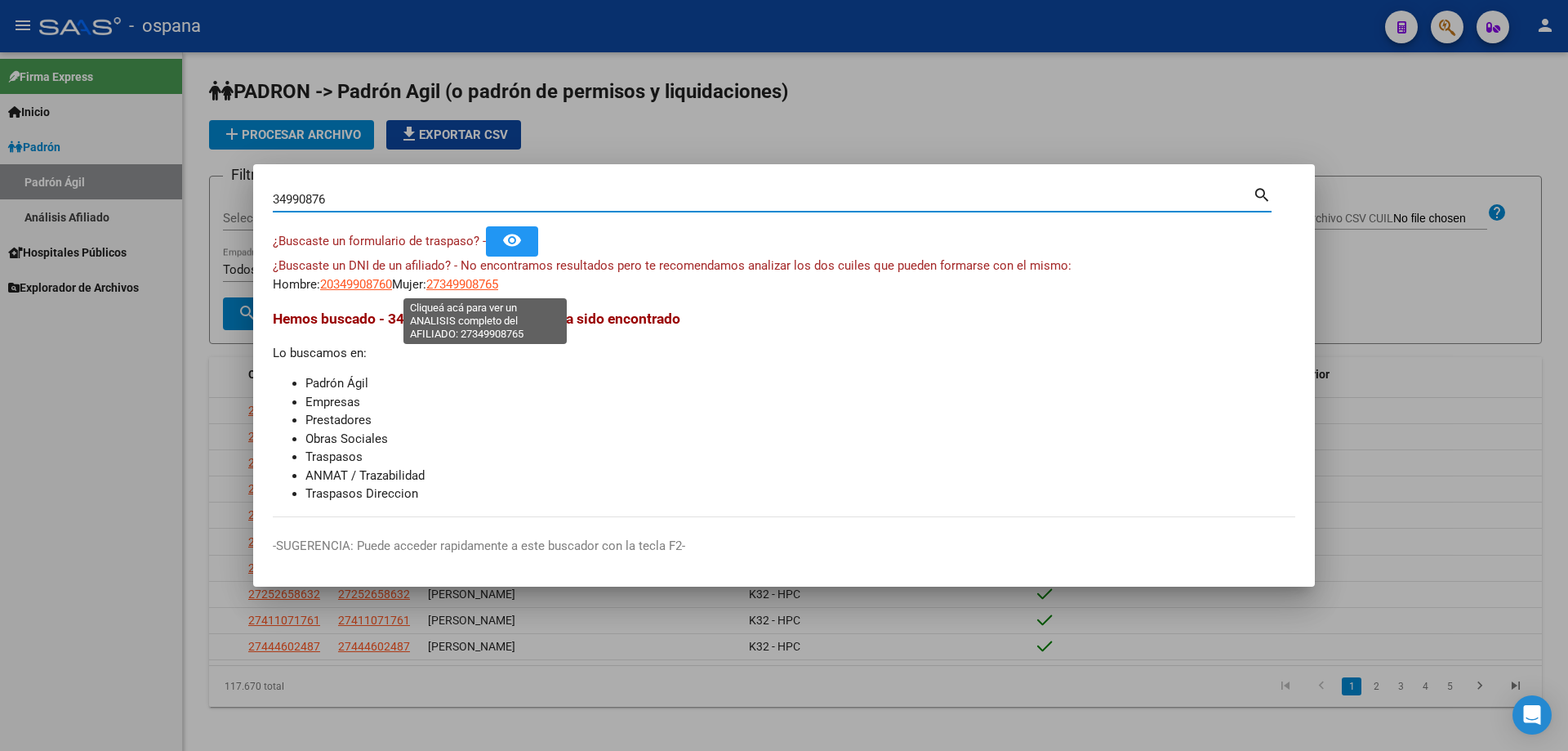
click at [465, 280] on span "27349908765" at bounding box center [462, 285] width 72 height 15
type textarea "27349908765"
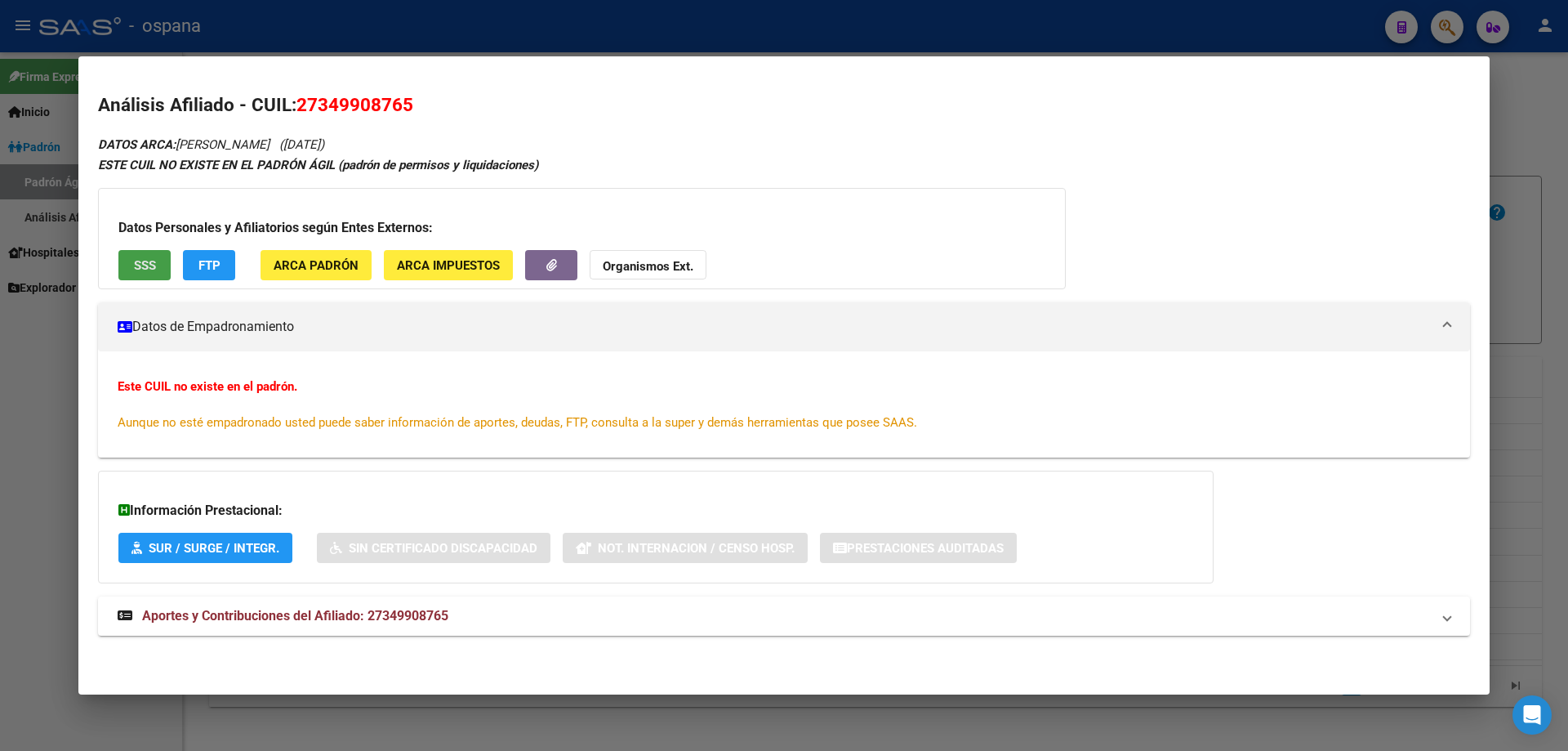
click at [134, 270] on span "SSS" at bounding box center [145, 265] width 22 height 15
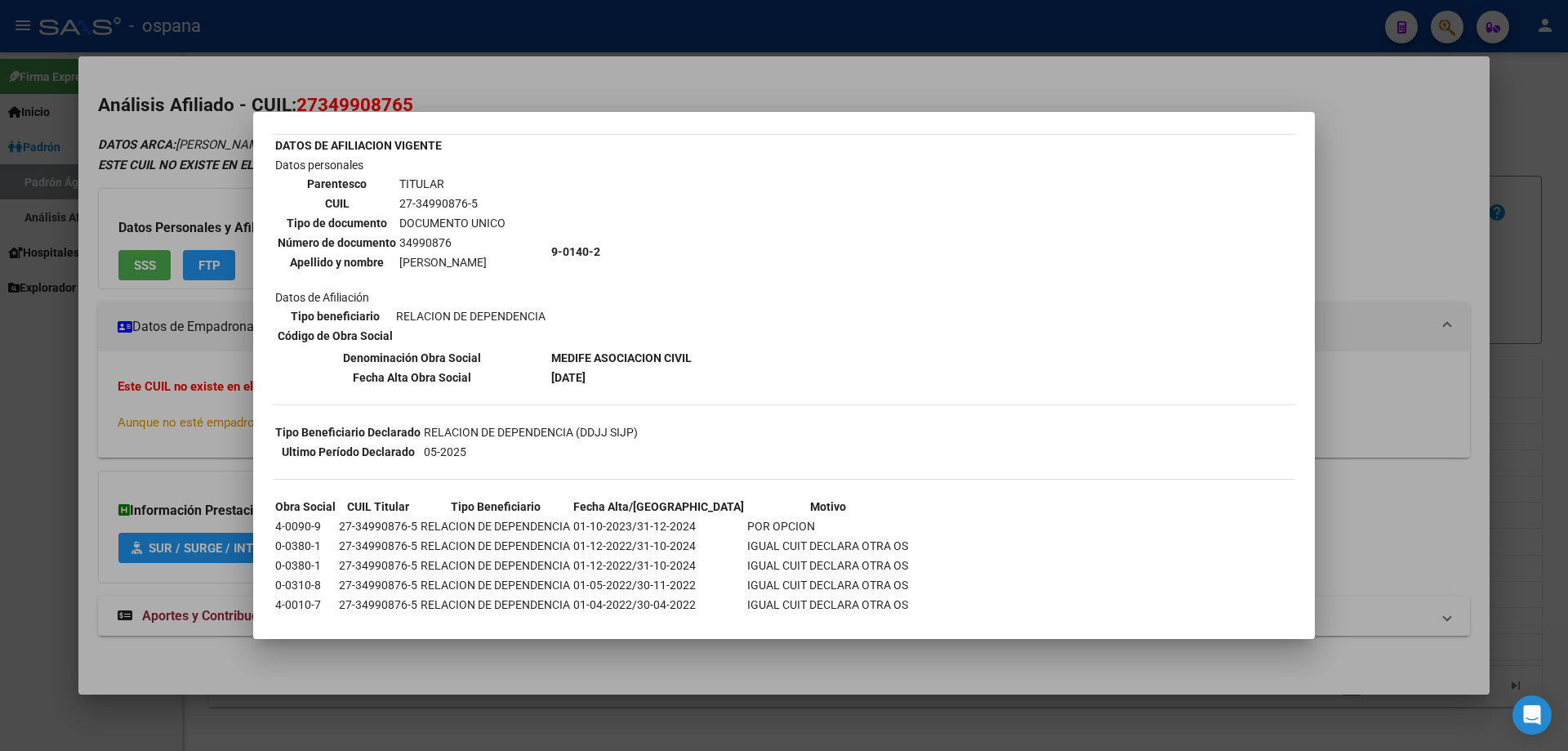
scroll to position [177, 0]
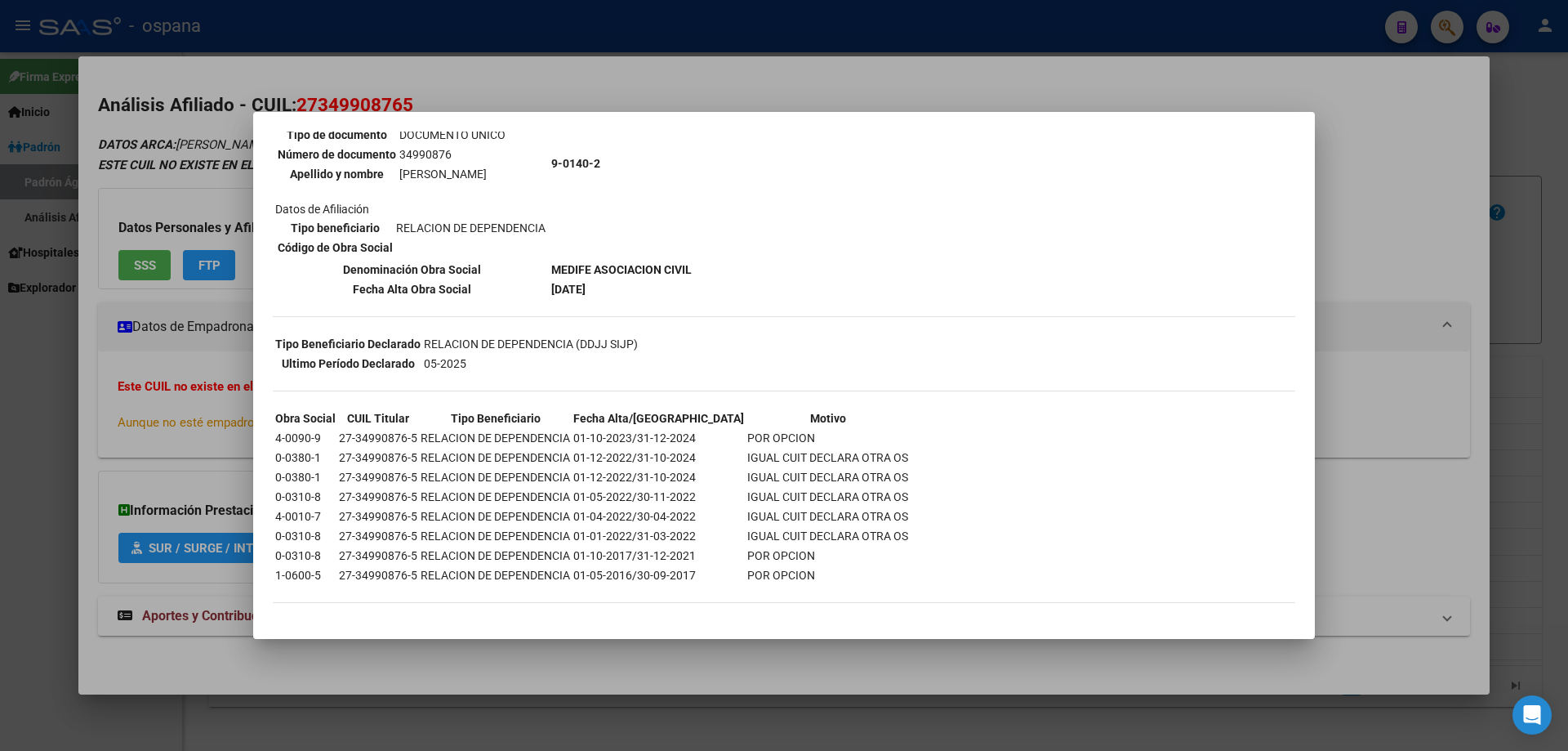
drag, startPoint x: 358, startPoint y: 532, endPoint x: 824, endPoint y: 556, distance: 466.6
click at [824, 556] on tbody "Obra Social CUIL Titular Tipo Beneficiario Fecha Alta/Baja Motivo 4-0090-9 27-3…" at bounding box center [591, 497] width 635 height 175
click at [1567, 304] on div at bounding box center [784, 376] width 1568 height 751
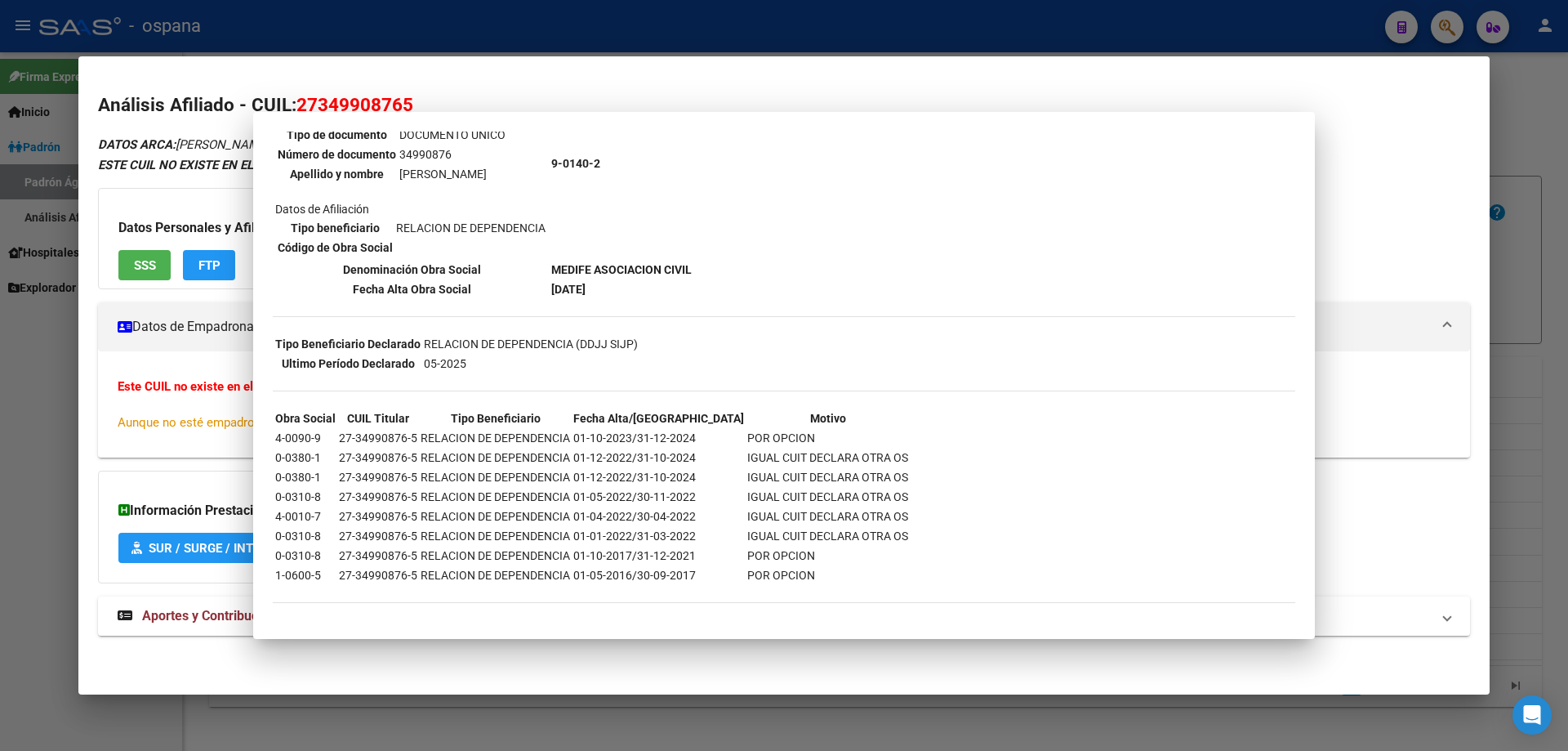
click at [1567, 305] on div at bounding box center [784, 376] width 1568 height 751
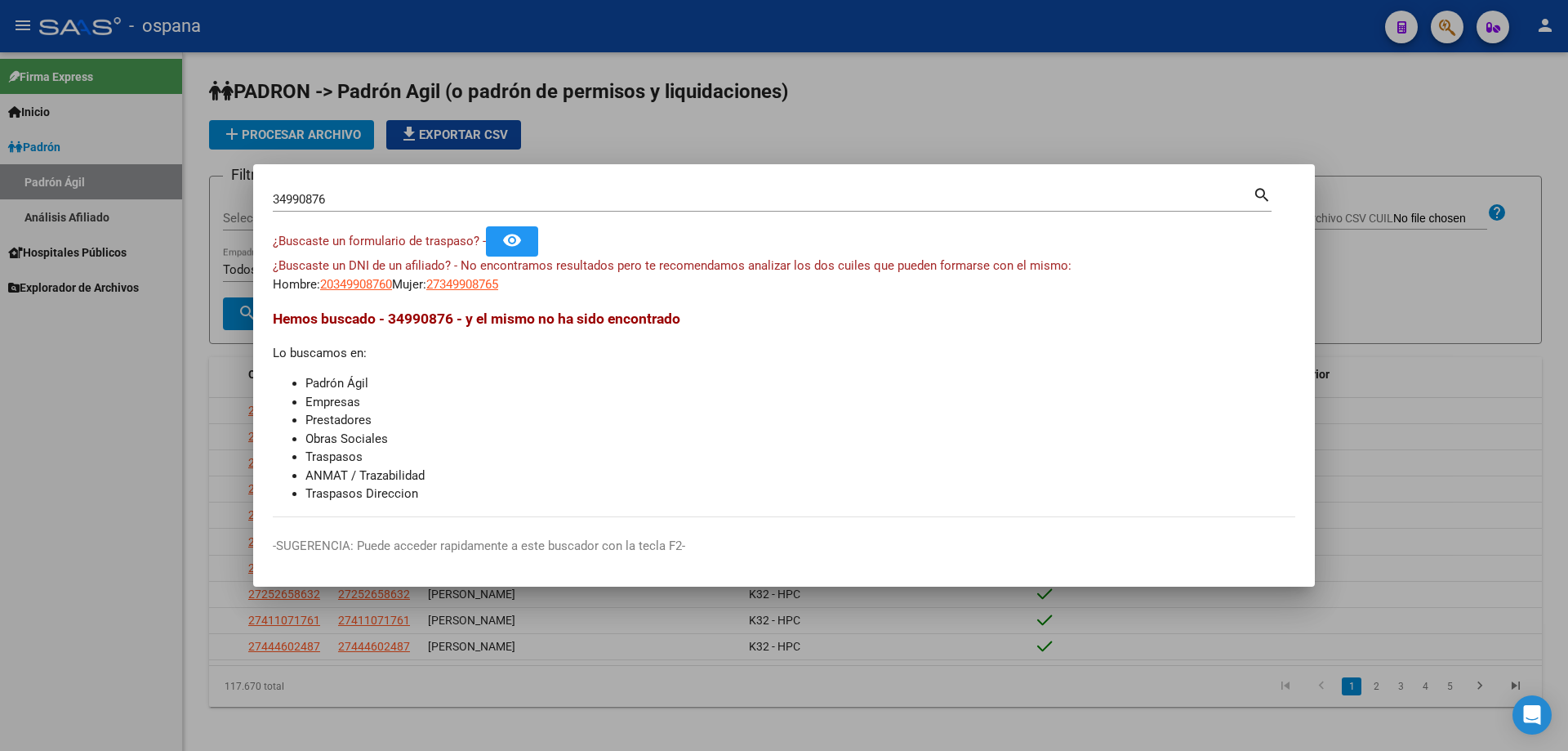
click at [834, 194] on input "34990876" at bounding box center [762, 199] width 980 height 15
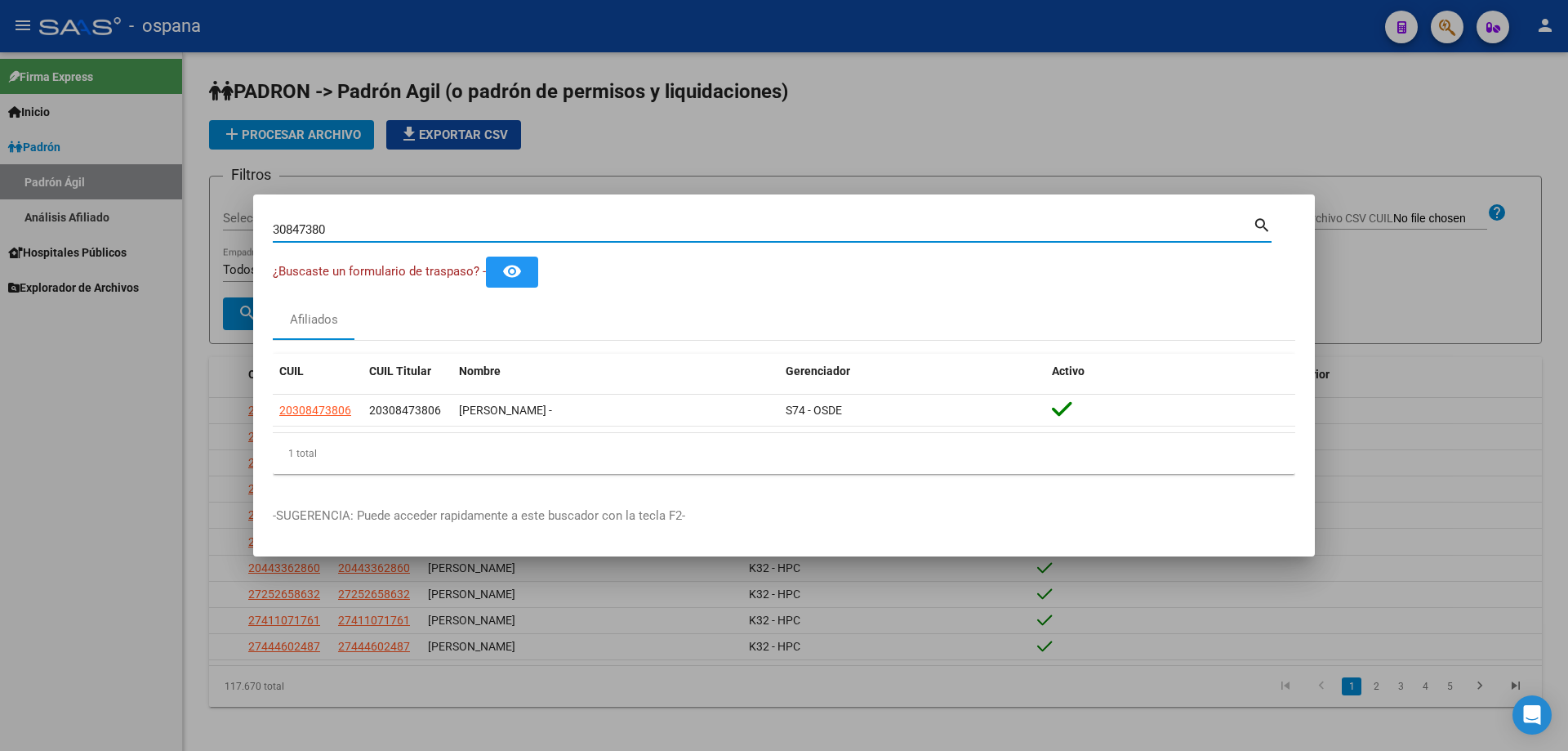
click at [597, 239] on div "30847380 Buscar (apellido, dni, cuil, nro traspaso, cuit, obra social)" at bounding box center [762, 229] width 980 height 24
click at [590, 234] on input "30847380" at bounding box center [762, 229] width 980 height 15
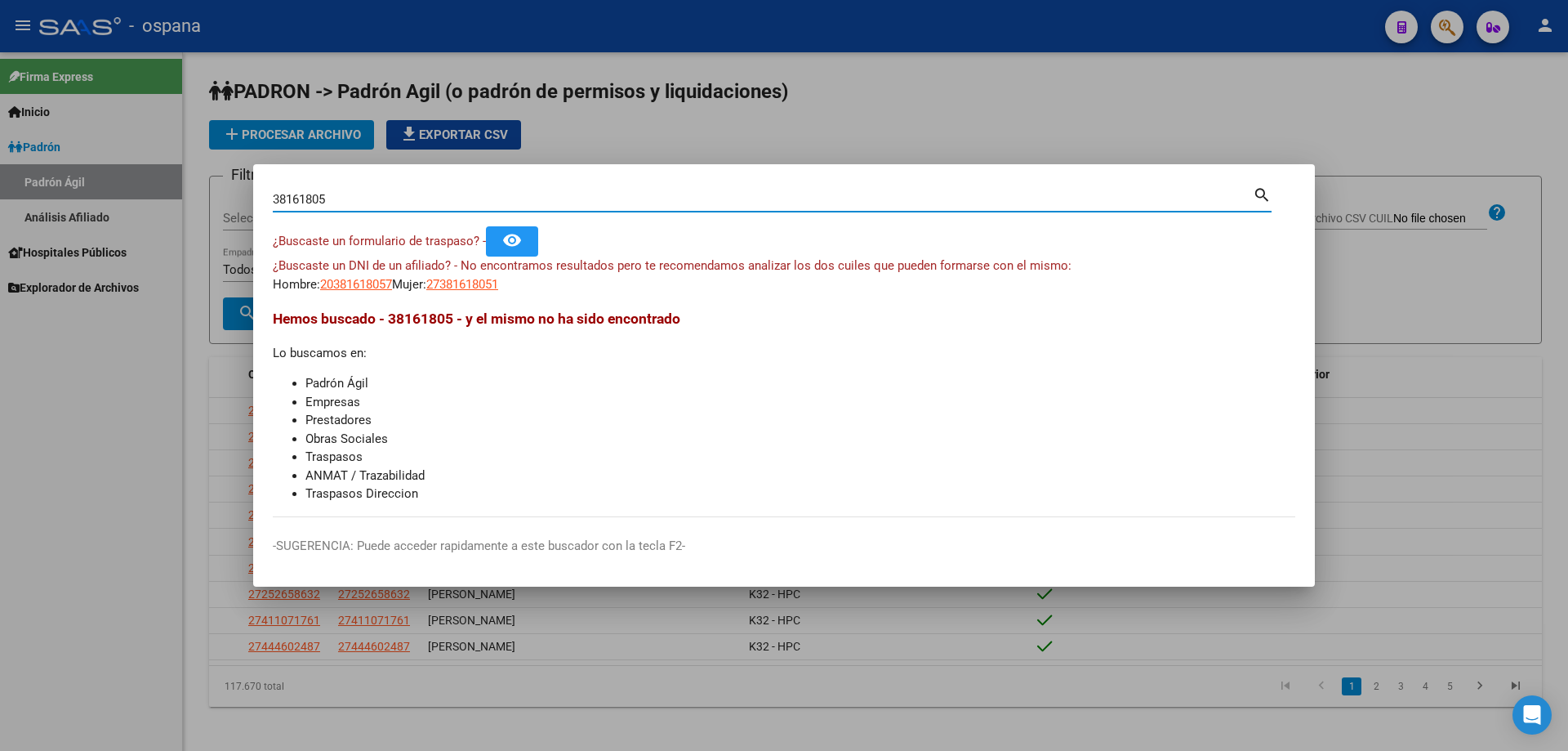
click at [567, 193] on input "38161805" at bounding box center [762, 199] width 980 height 15
click at [590, 209] on div "30091836 Buscar (apellido, dni, [PERSON_NAME], [PERSON_NAME], cuit, obra social)" at bounding box center [762, 199] width 980 height 24
click at [586, 207] on div "30091836 Buscar (apellido, dni, [PERSON_NAME], [PERSON_NAME], cuit, obra social)" at bounding box center [762, 199] width 980 height 24
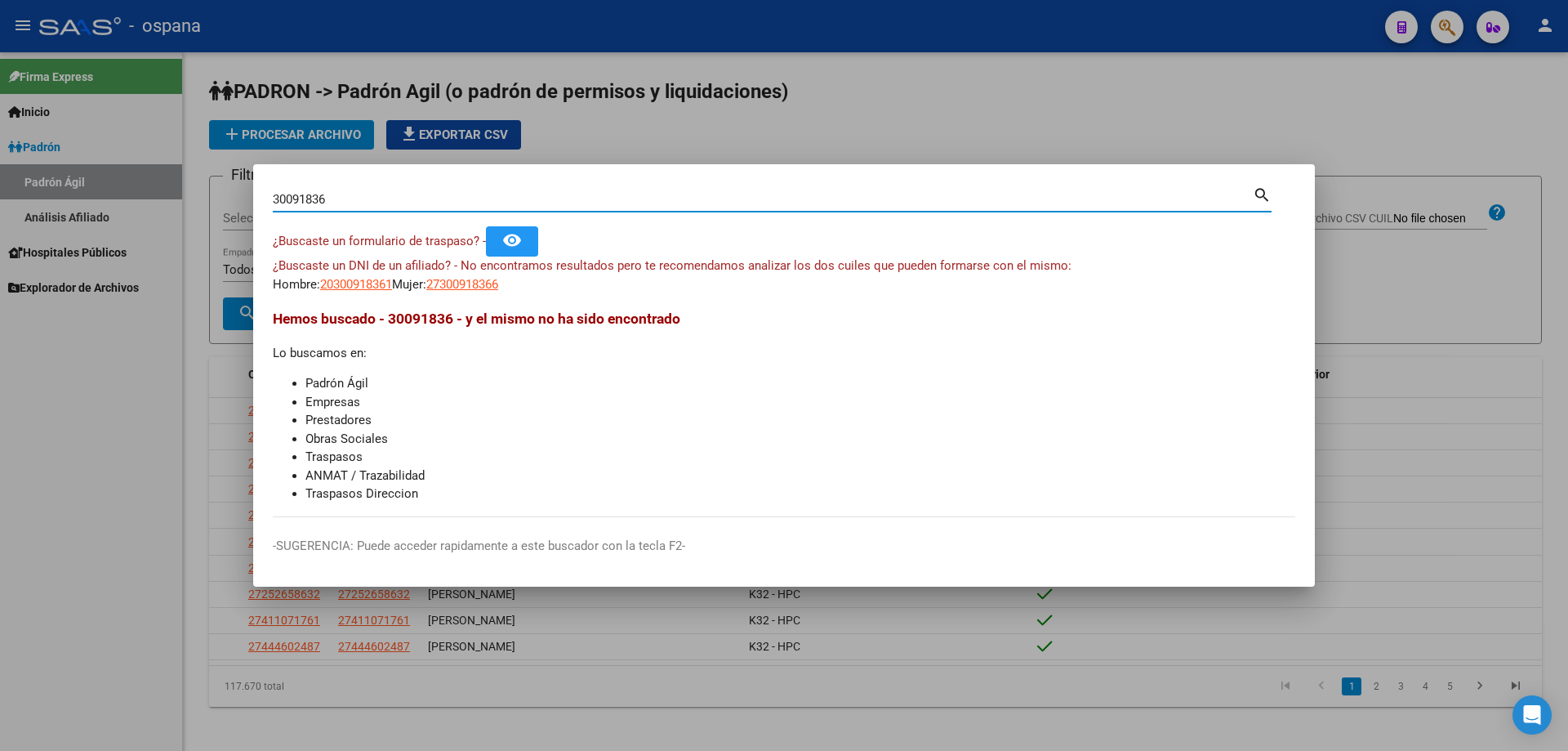
click at [572, 201] on input "30091836" at bounding box center [762, 199] width 980 height 15
click at [572, 202] on input "30091836" at bounding box center [762, 199] width 980 height 15
type input "32137019"
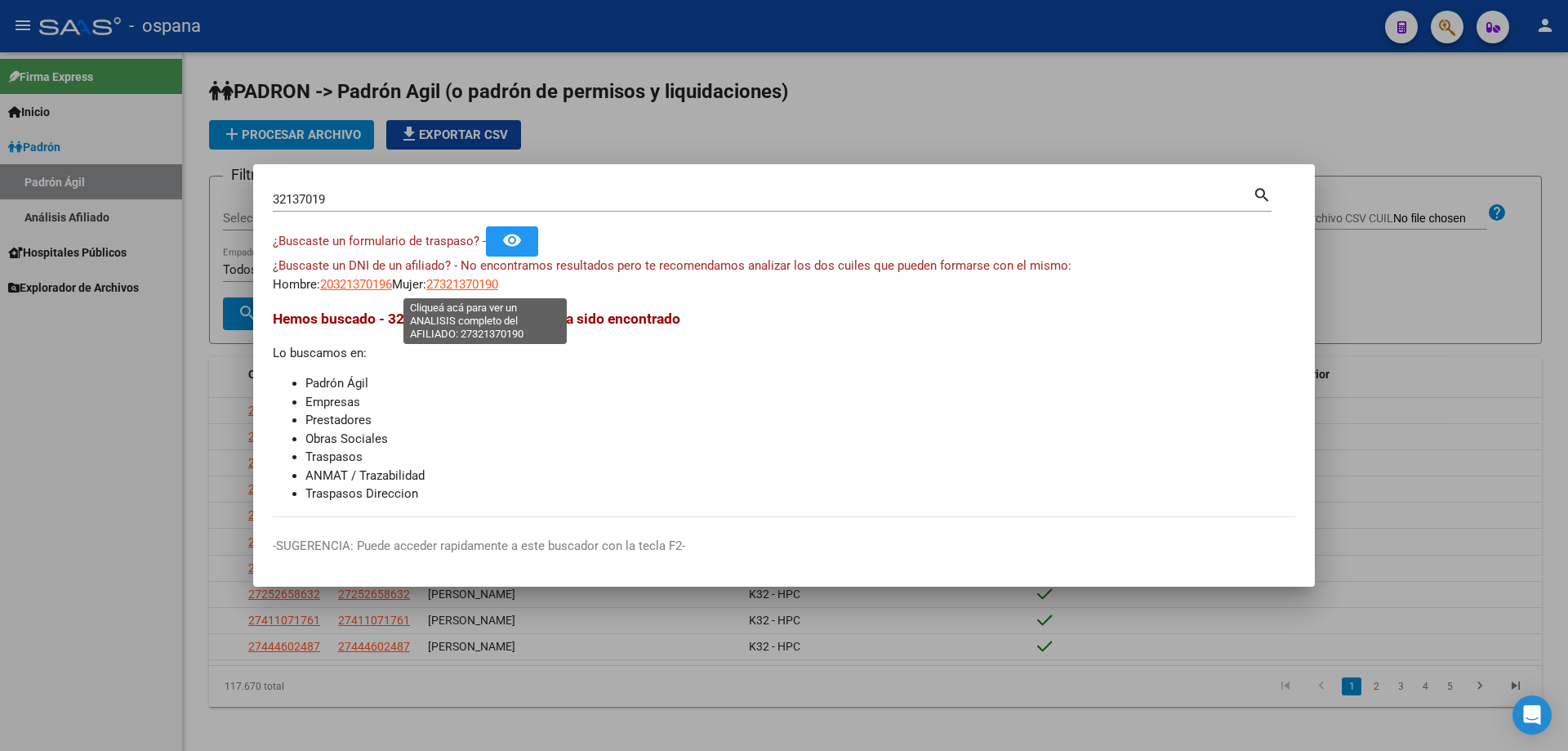
click at [498, 279] on span "27321370190" at bounding box center [462, 285] width 72 height 15
type textarea "27321370190"
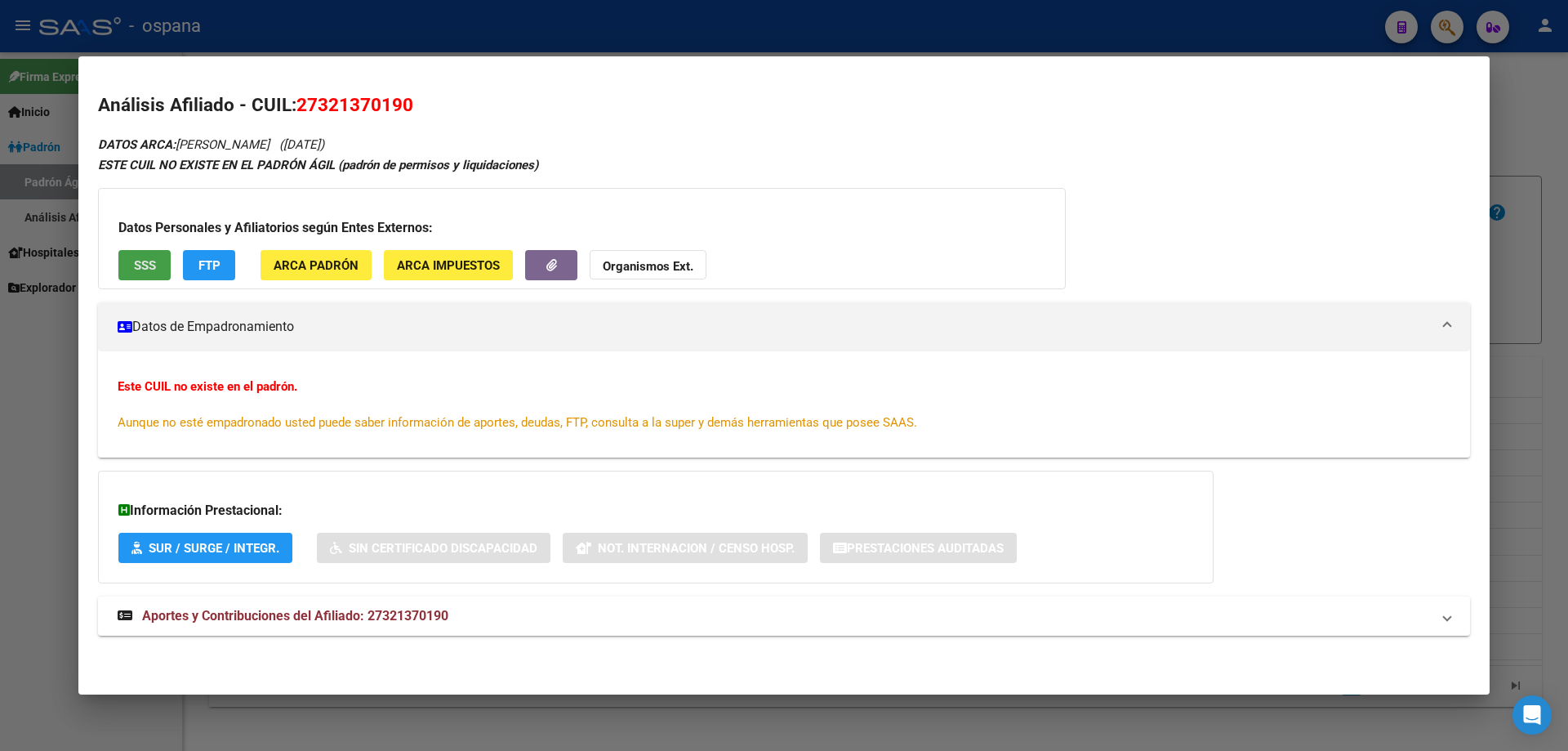
click at [156, 265] on button "SSS" at bounding box center [144, 265] width 53 height 30
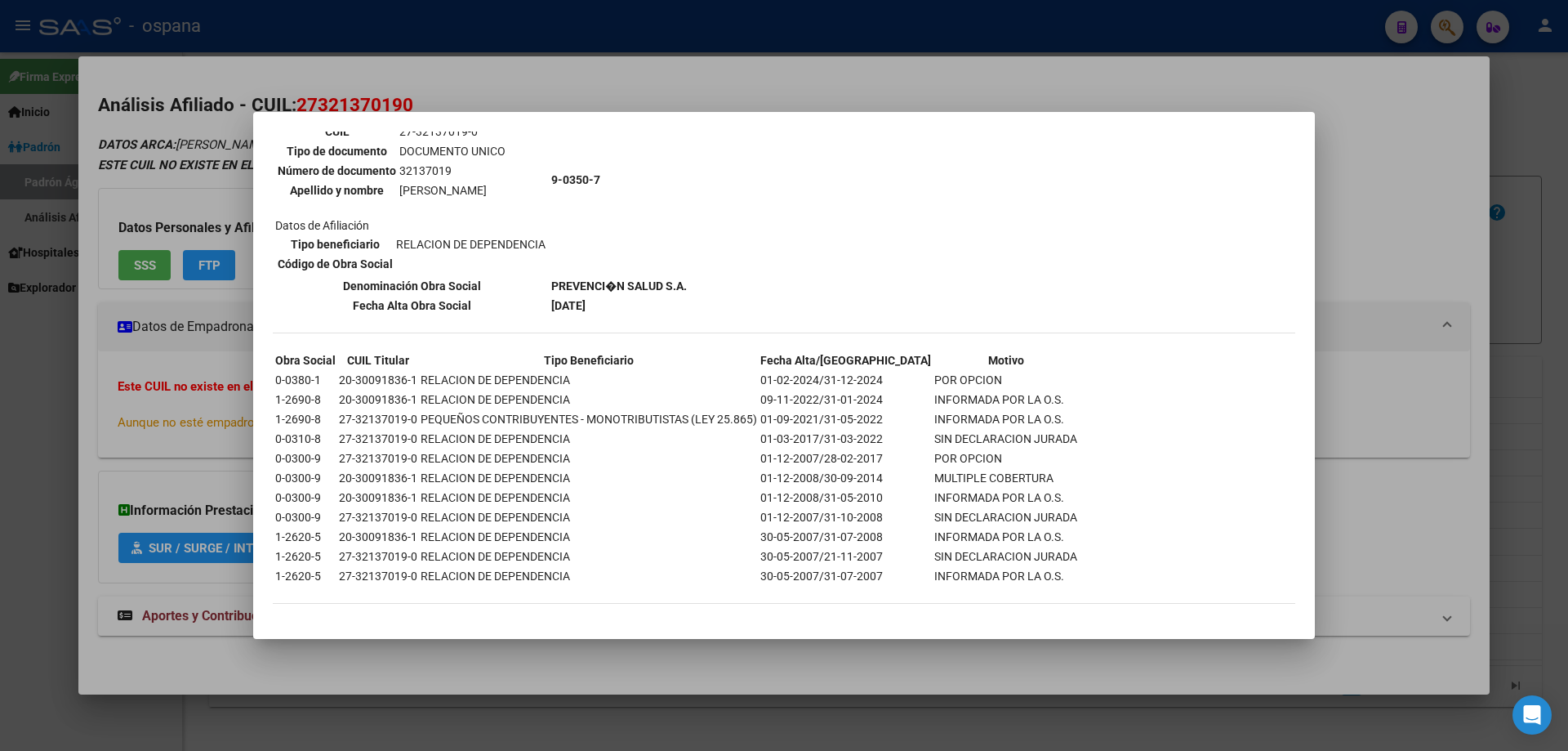
scroll to position [162, 0]
drag, startPoint x: 325, startPoint y: 434, endPoint x: 711, endPoint y: 472, distance: 387.9
click at [711, 472] on tbody "Obra Social CUIL Titular Tipo Beneficiario Fecha Alta/Baja Motivo 0-0380-1 20-3…" at bounding box center [676, 467] width 803 height 234
click at [1567, 411] on div at bounding box center [784, 376] width 1568 height 751
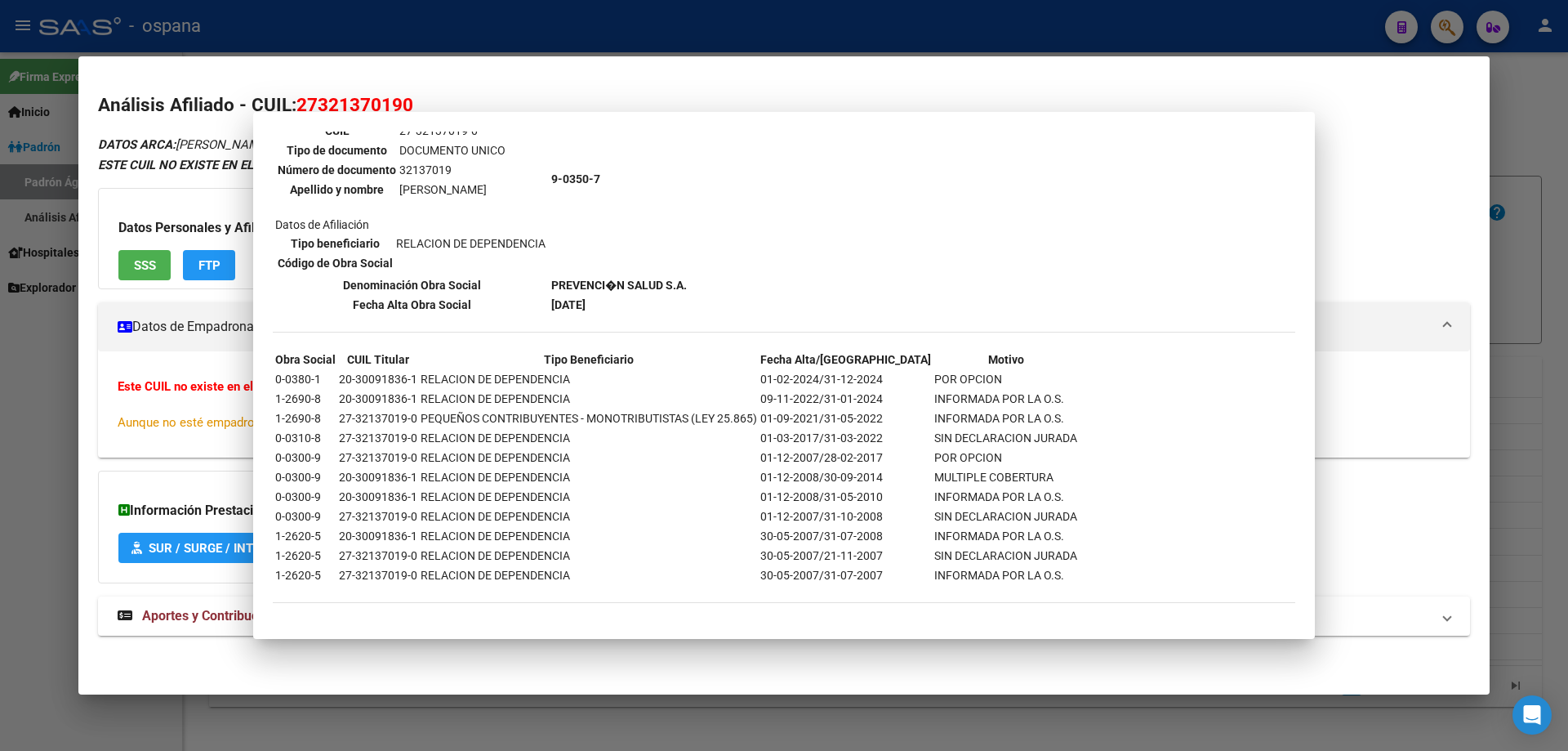
click at [1567, 411] on div at bounding box center [784, 376] width 1568 height 751
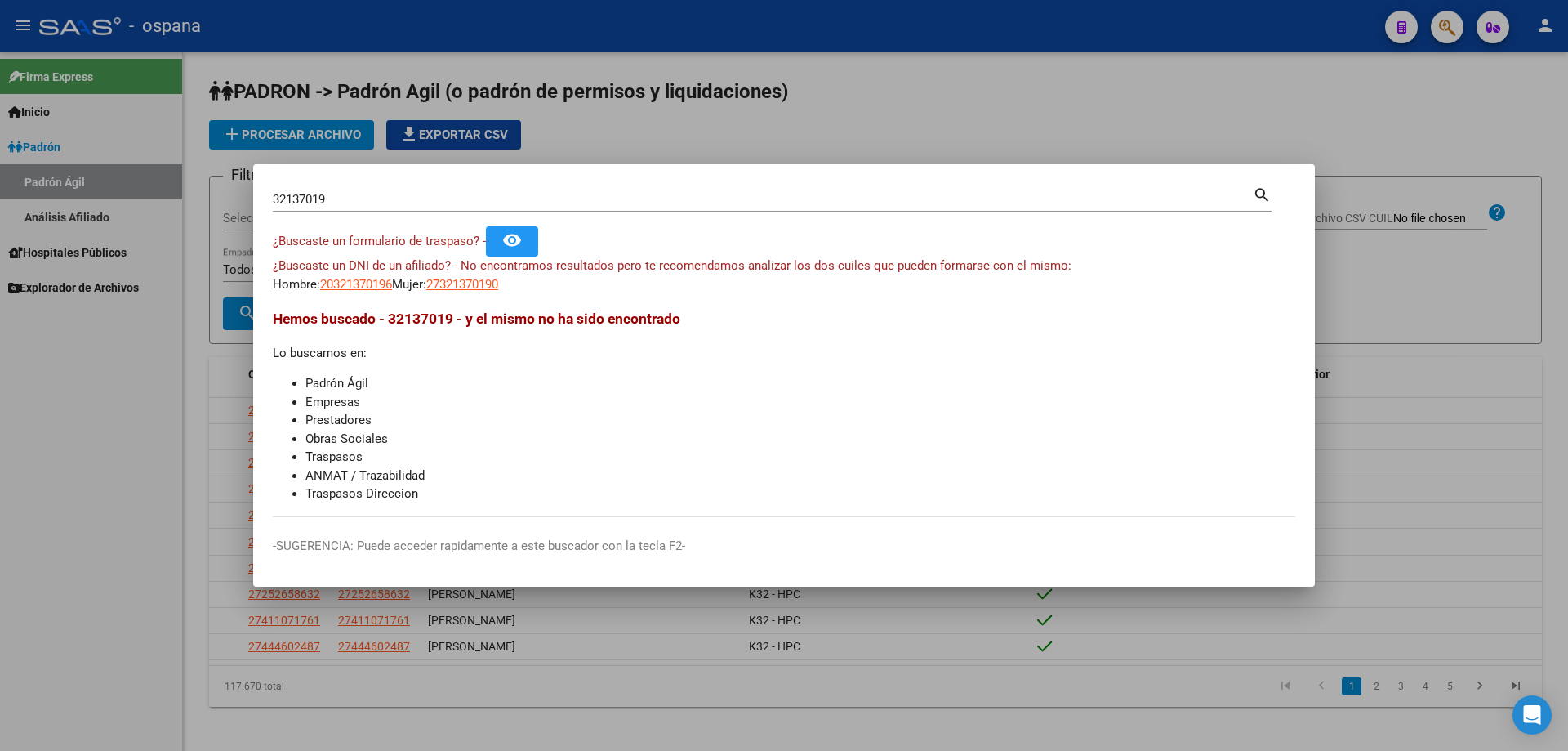
click at [352, 205] on input "32137019" at bounding box center [762, 199] width 980 height 15
click at [322, 199] on input "34468984" at bounding box center [762, 199] width 980 height 15
click at [410, 242] on span "¿Buscaste un formulario de traspaso? -" at bounding box center [379, 241] width 214 height 15
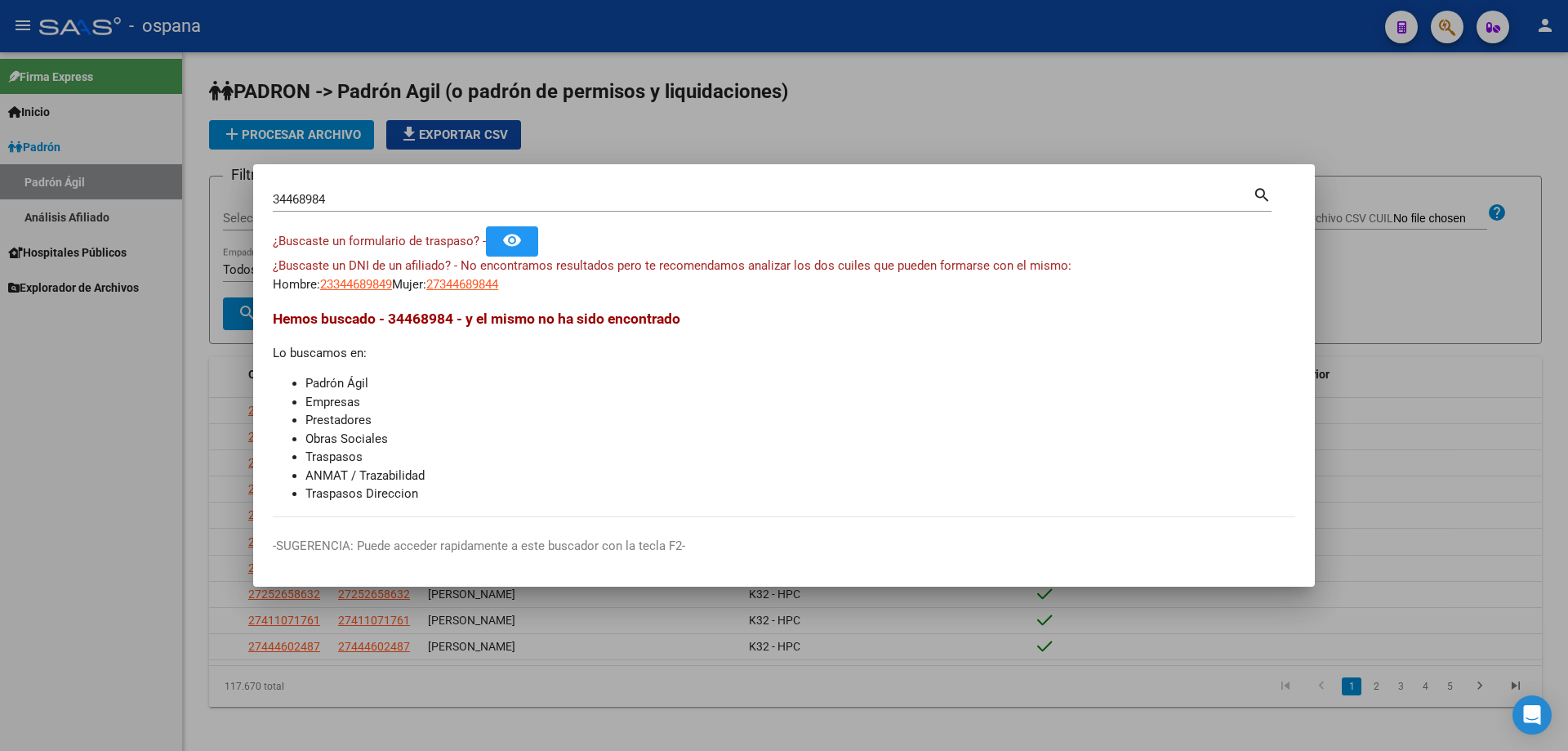
click at [532, 203] on input "34468984" at bounding box center [762, 199] width 980 height 15
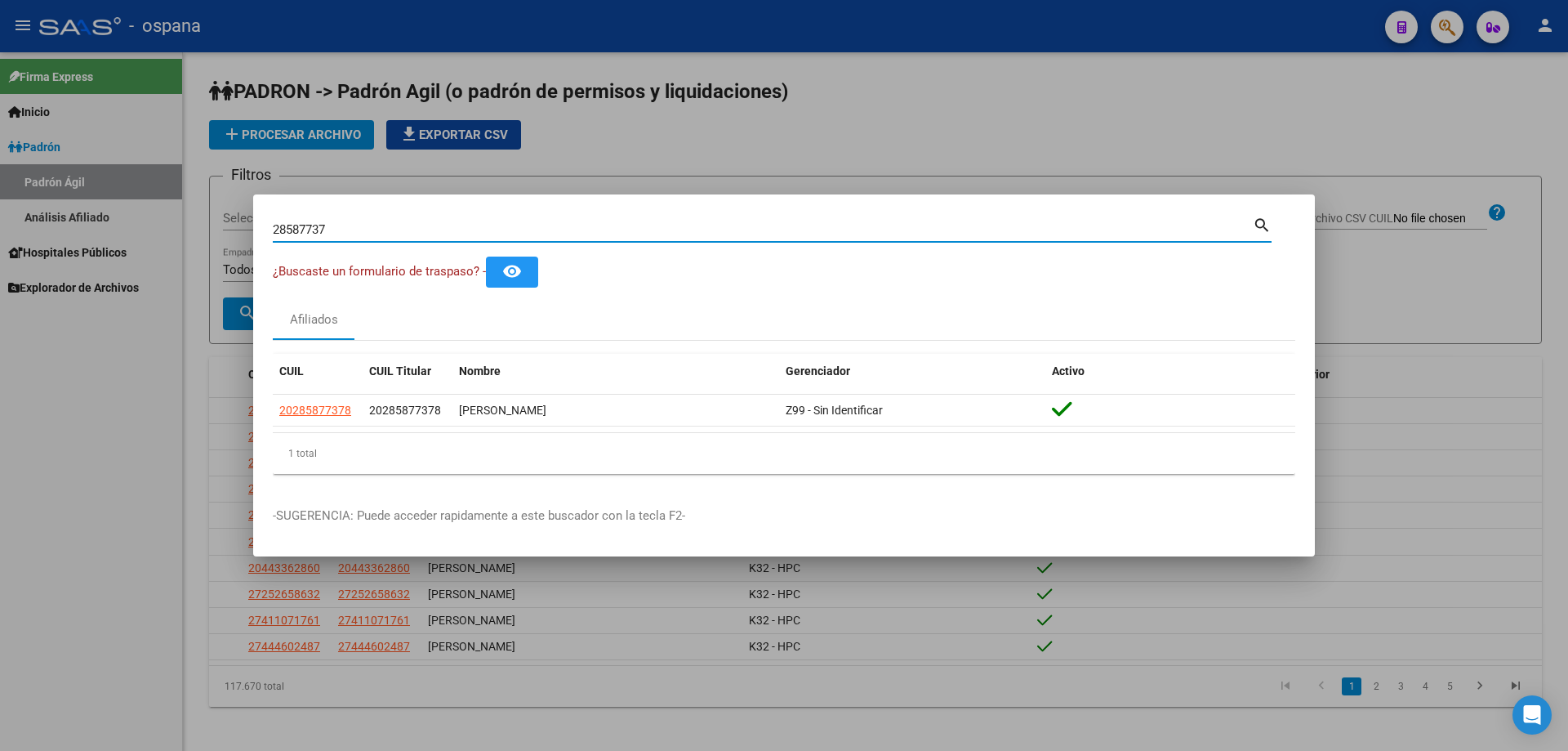
click at [349, 227] on input "28587737" at bounding box center [762, 229] width 980 height 15
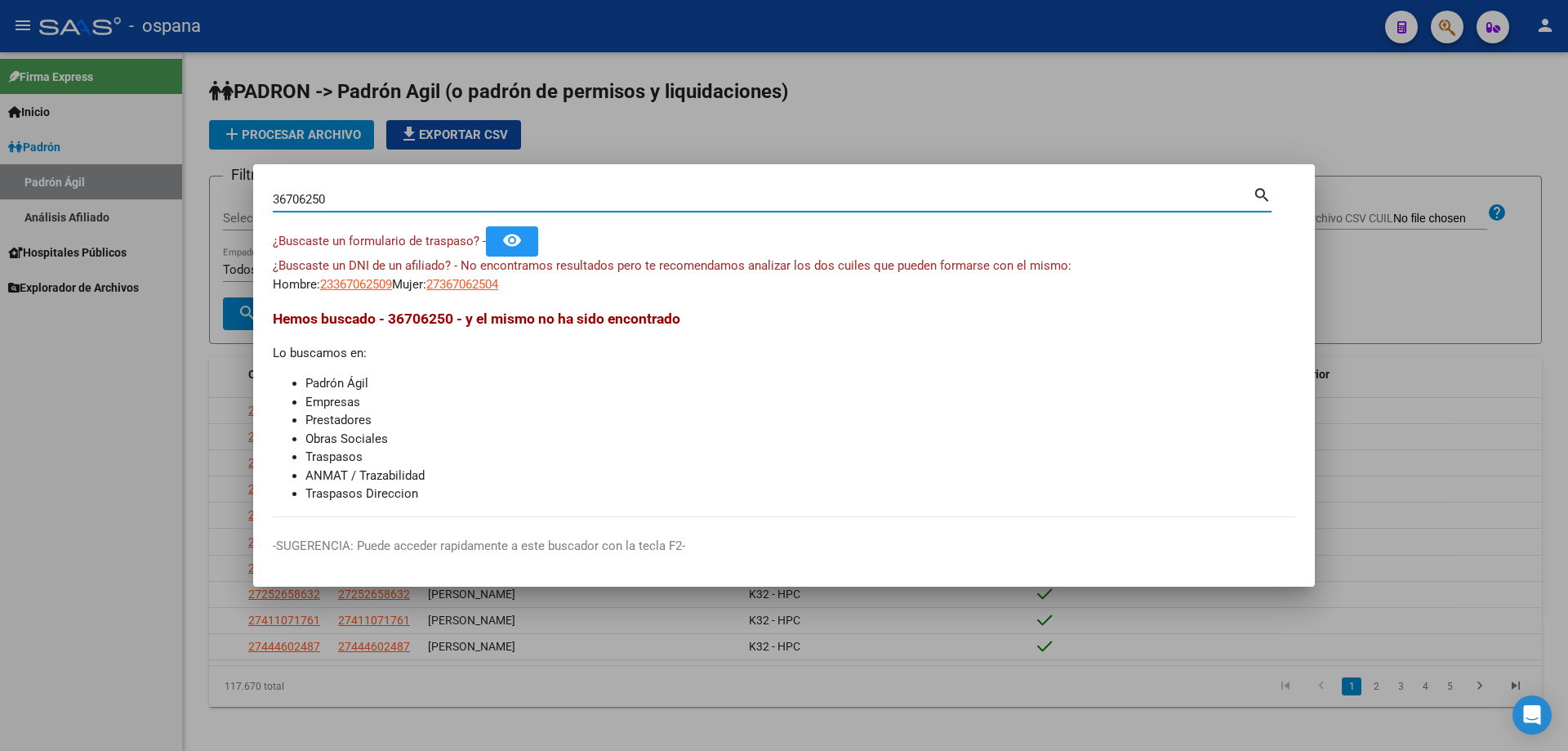
click at [683, 199] on input "36706250" at bounding box center [762, 199] width 980 height 15
click at [435, 201] on input "47322689" at bounding box center [762, 199] width 980 height 15
click at [927, 201] on input "22223935" at bounding box center [762, 199] width 980 height 15
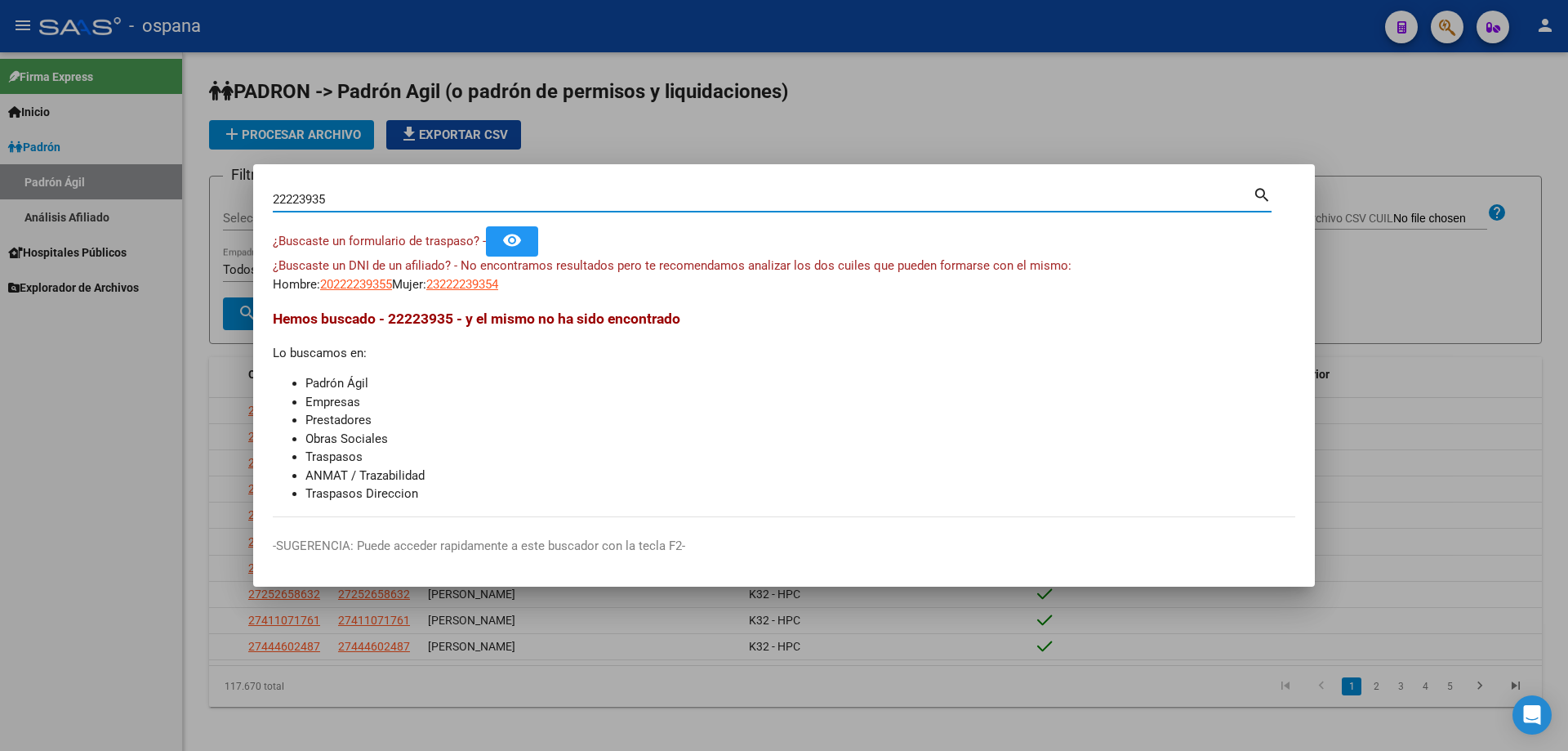
click at [927, 201] on input "22223935" at bounding box center [762, 199] width 980 height 15
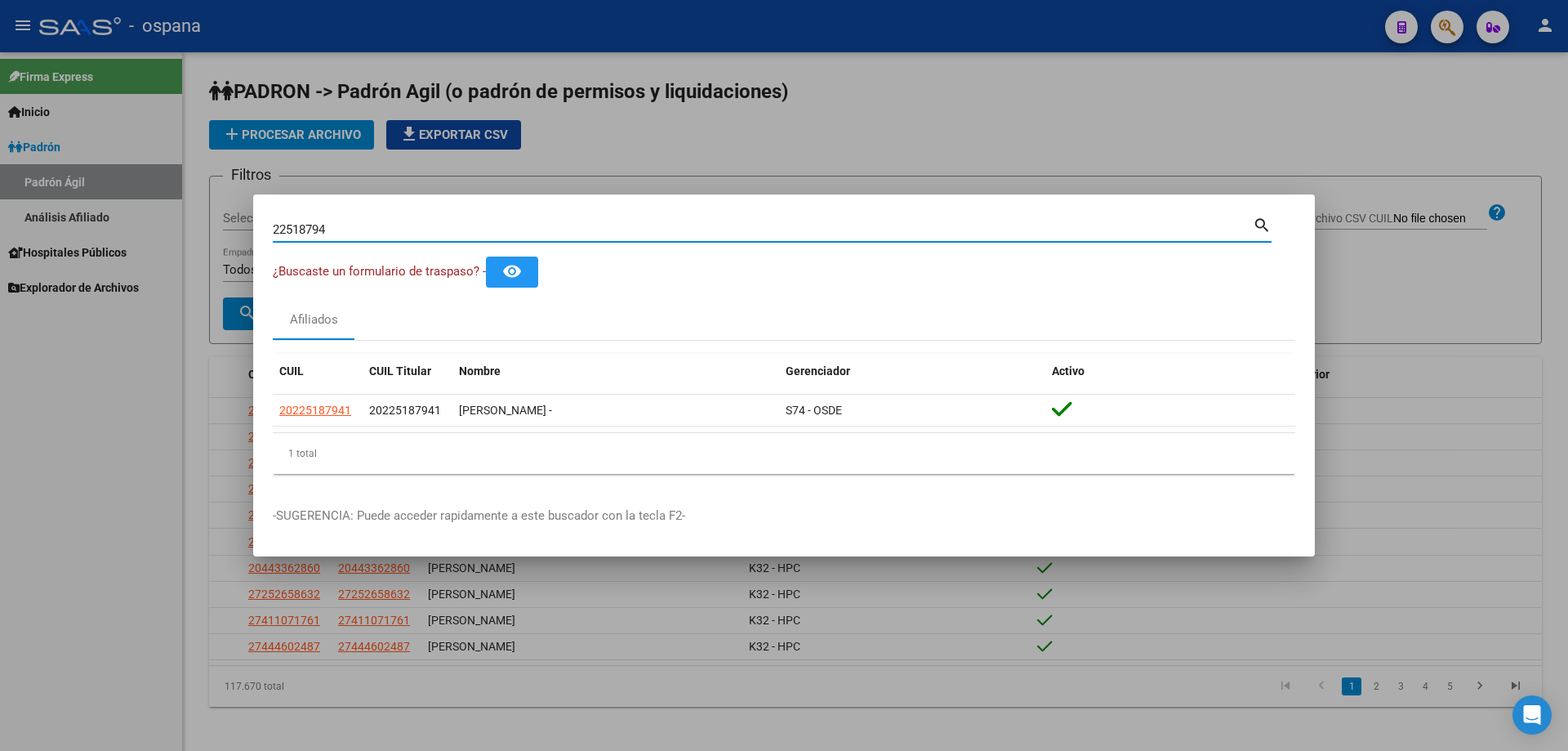
click at [954, 234] on input "22518794" at bounding box center [762, 229] width 980 height 15
click at [550, 235] on input "30124737" at bounding box center [762, 229] width 980 height 15
click at [460, 232] on input "23155045" at bounding box center [762, 229] width 980 height 15
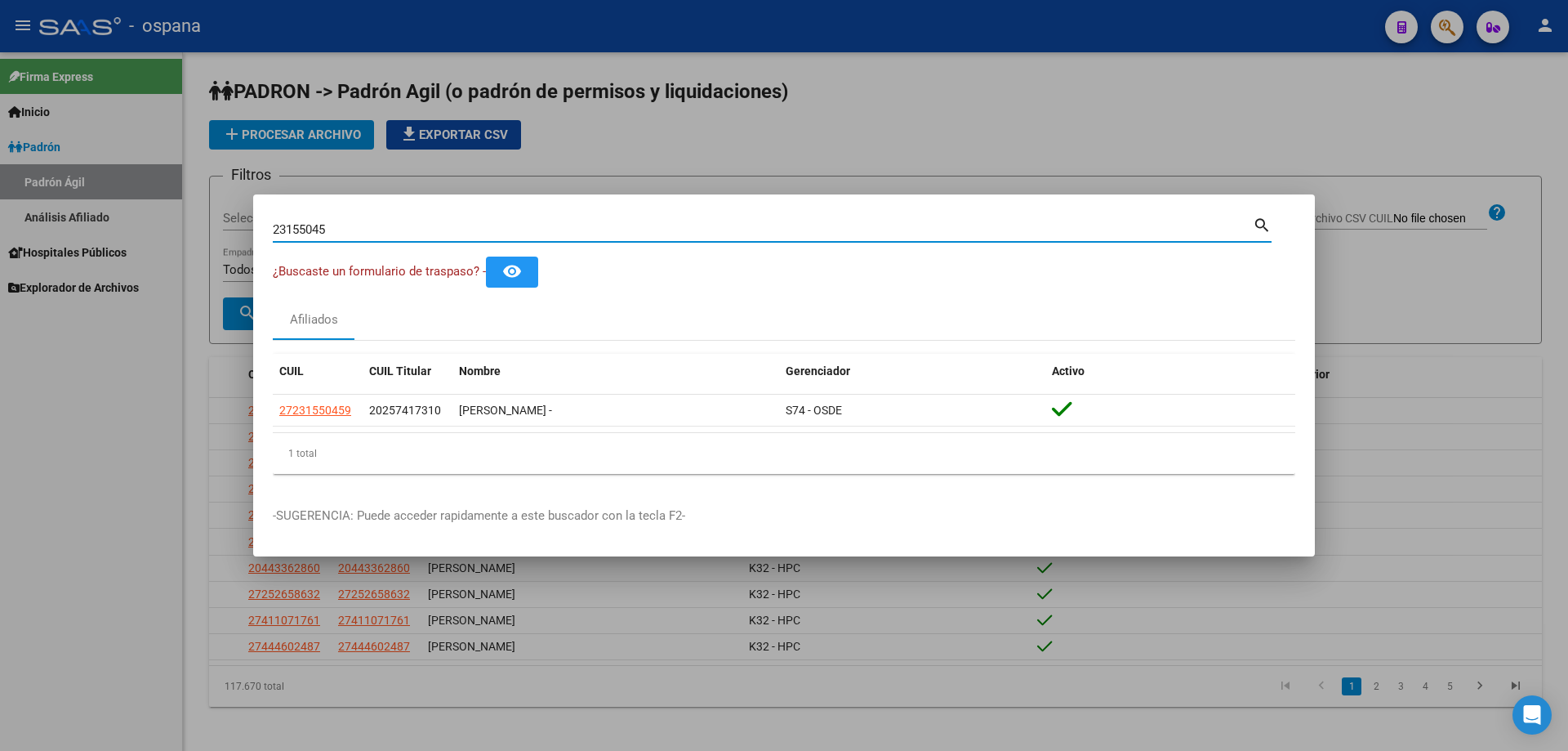
click at [460, 232] on input "23155045" at bounding box center [762, 229] width 980 height 15
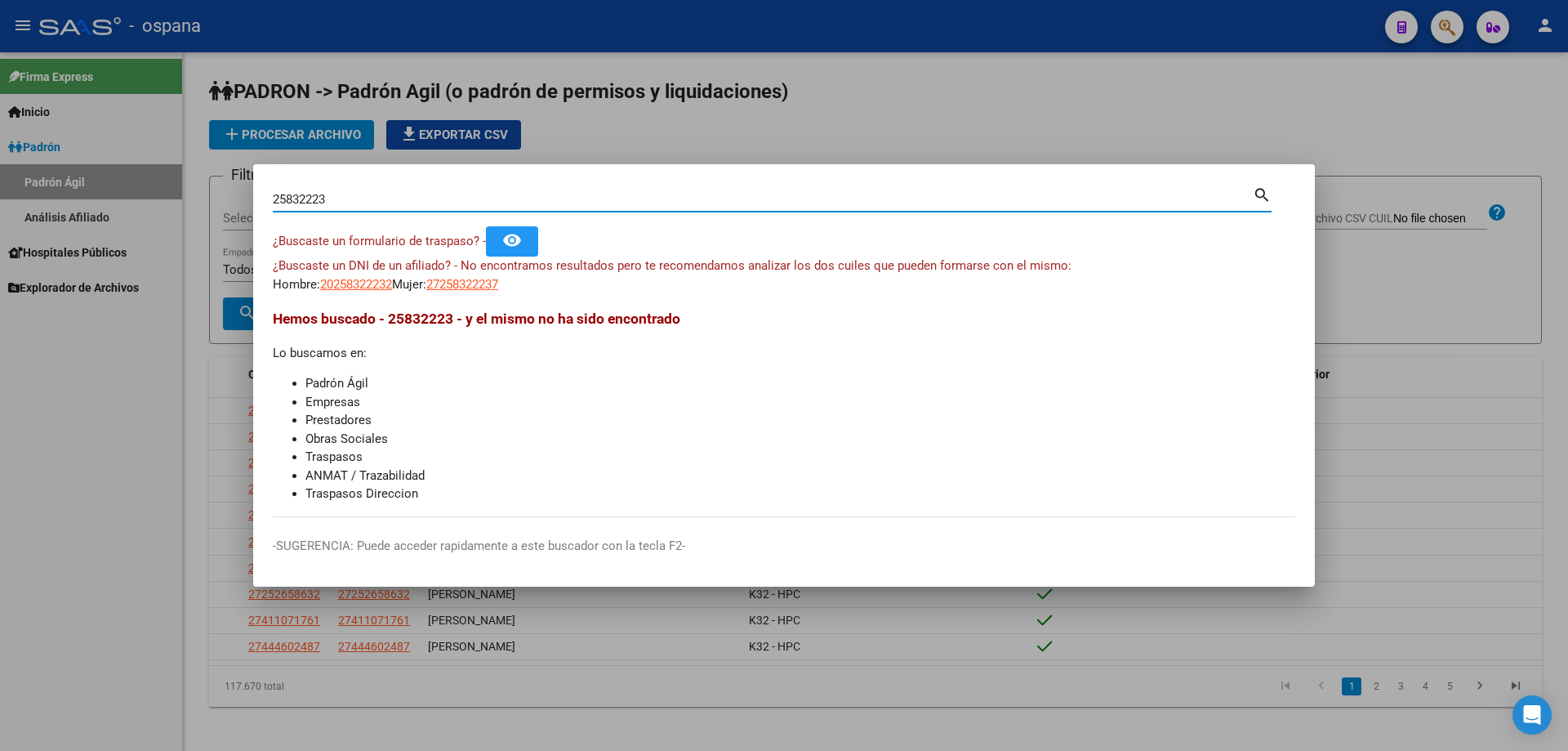
click at [429, 200] on input "25832223" at bounding box center [762, 199] width 980 height 15
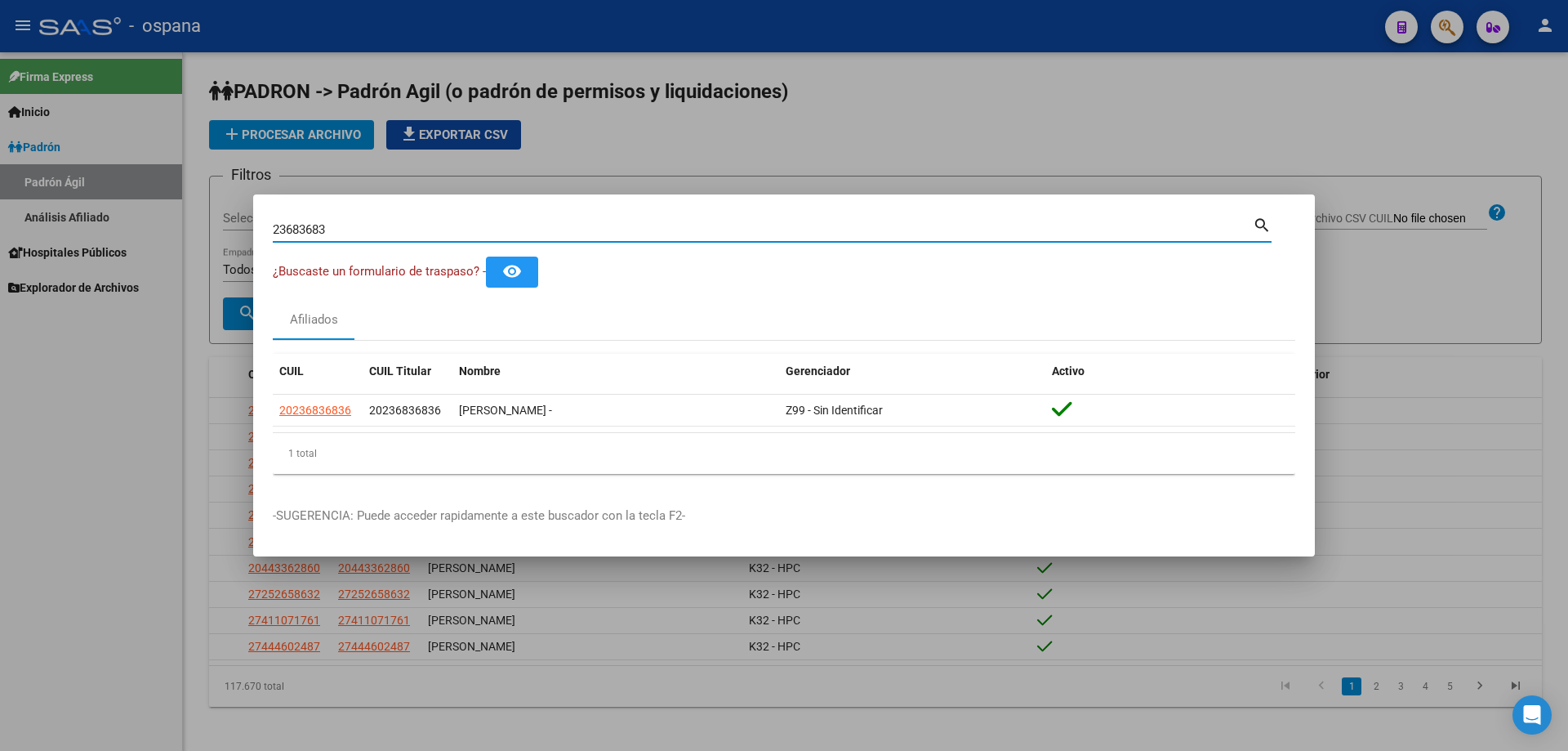
click at [449, 223] on input "23683683" at bounding box center [762, 229] width 980 height 15
click at [449, 224] on input "23683683" at bounding box center [762, 229] width 980 height 15
click at [450, 233] on input "23871281" at bounding box center [762, 229] width 980 height 15
click at [450, 230] on input "27761672" at bounding box center [762, 229] width 980 height 15
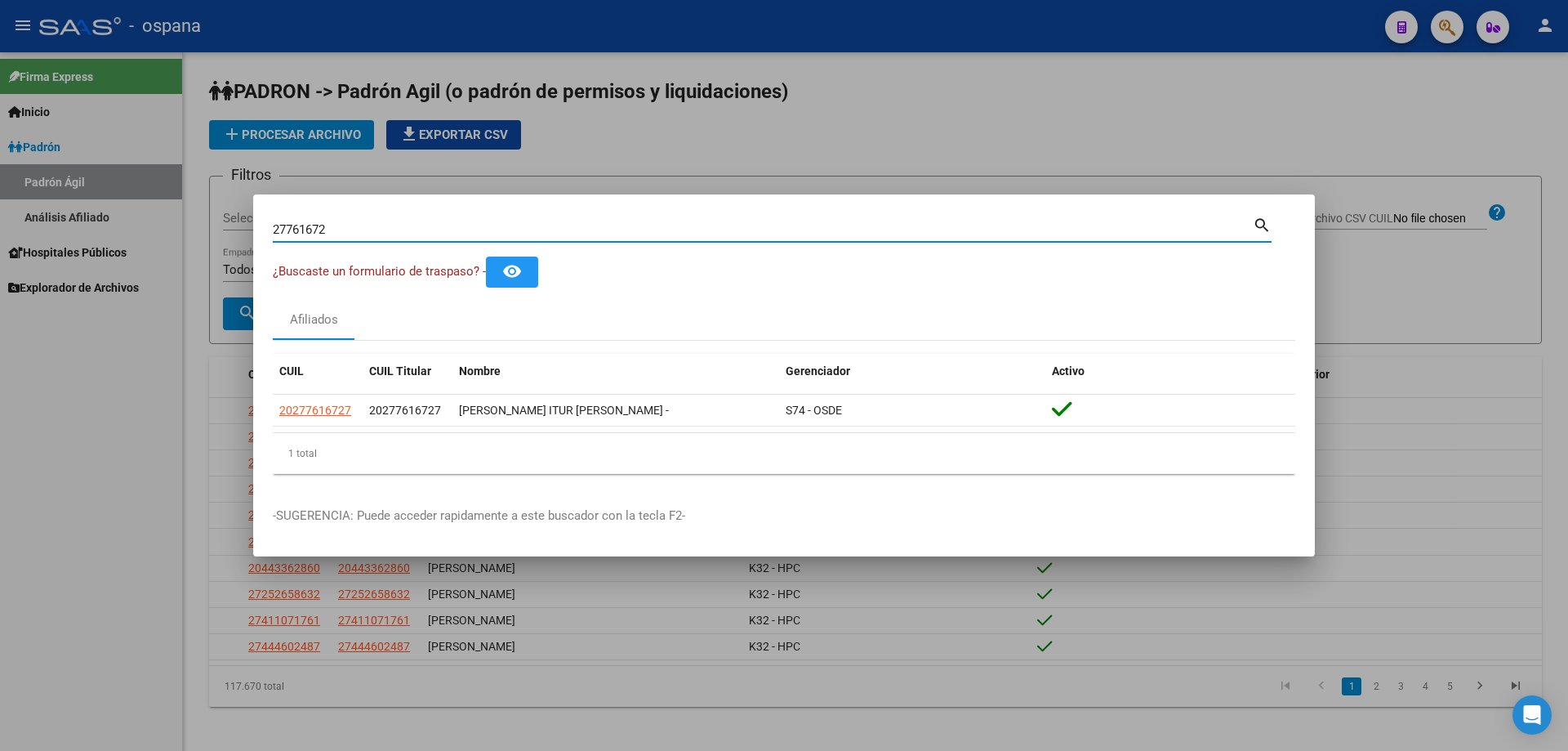
click at [450, 230] on input "27761672" at bounding box center [762, 229] width 980 height 15
click at [439, 230] on input "36172678" at bounding box center [762, 229] width 980 height 15
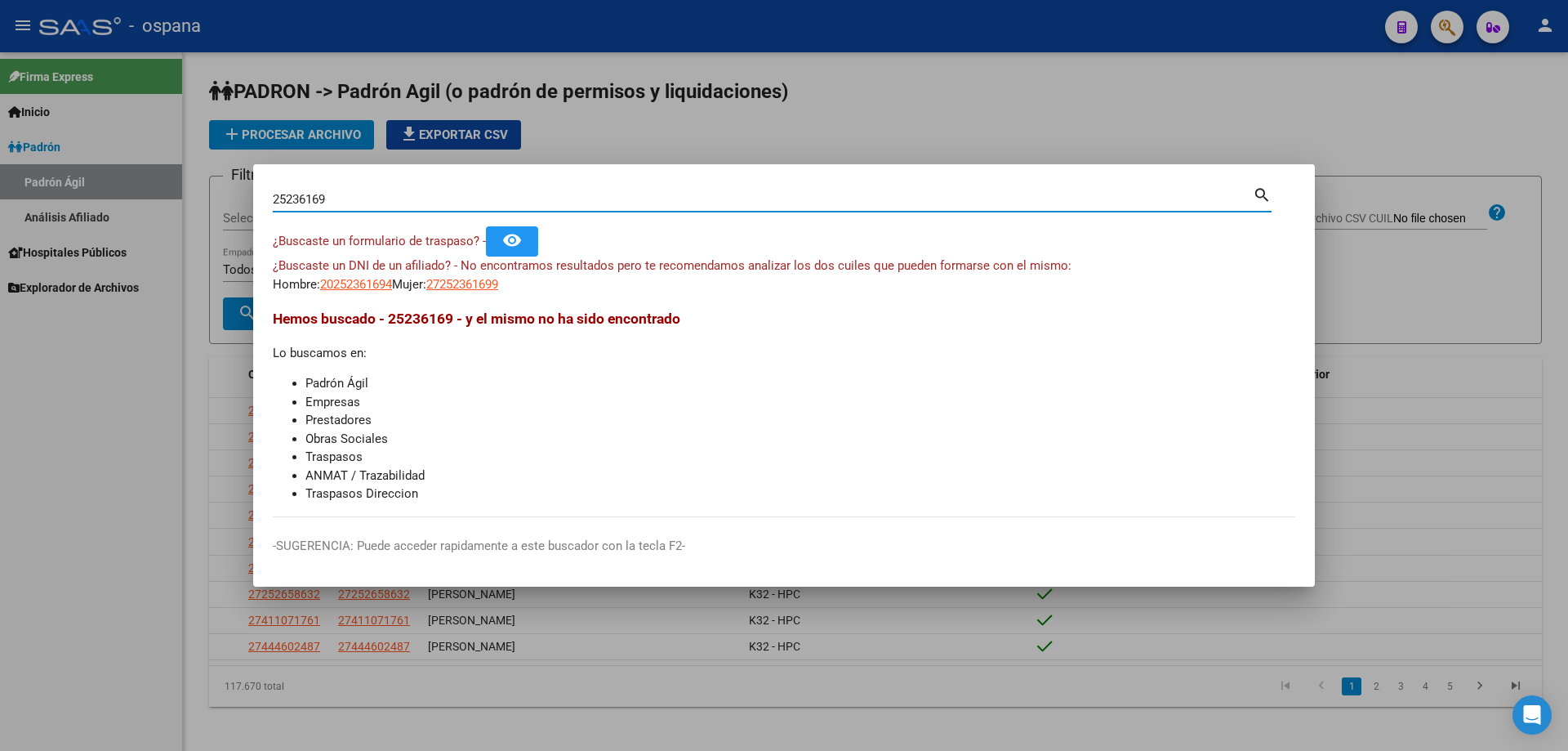
click at [426, 205] on input "25236169" at bounding box center [762, 199] width 980 height 15
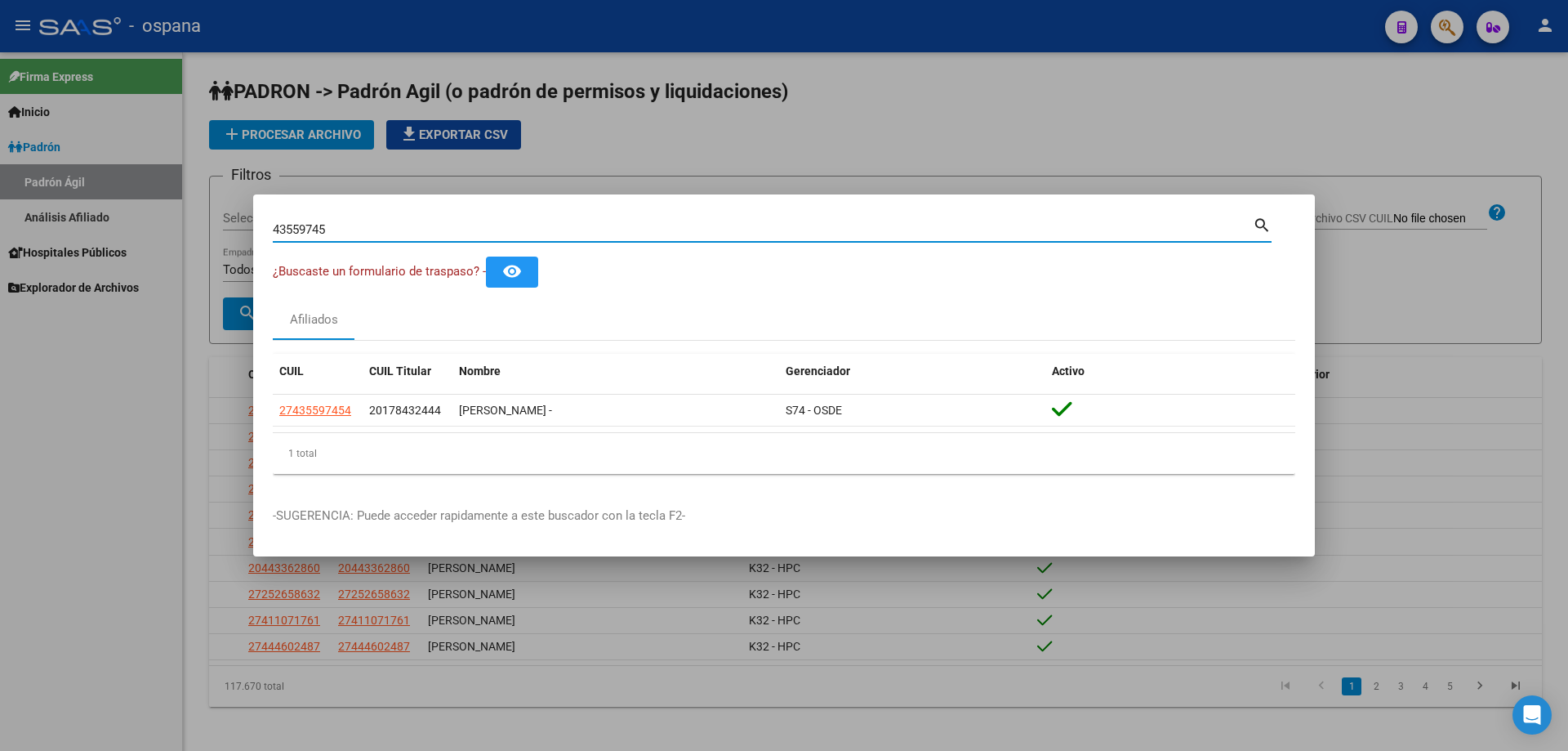
click at [410, 233] on input "43559745" at bounding box center [762, 229] width 980 height 15
click at [405, 234] on input "27959844" at bounding box center [762, 229] width 980 height 15
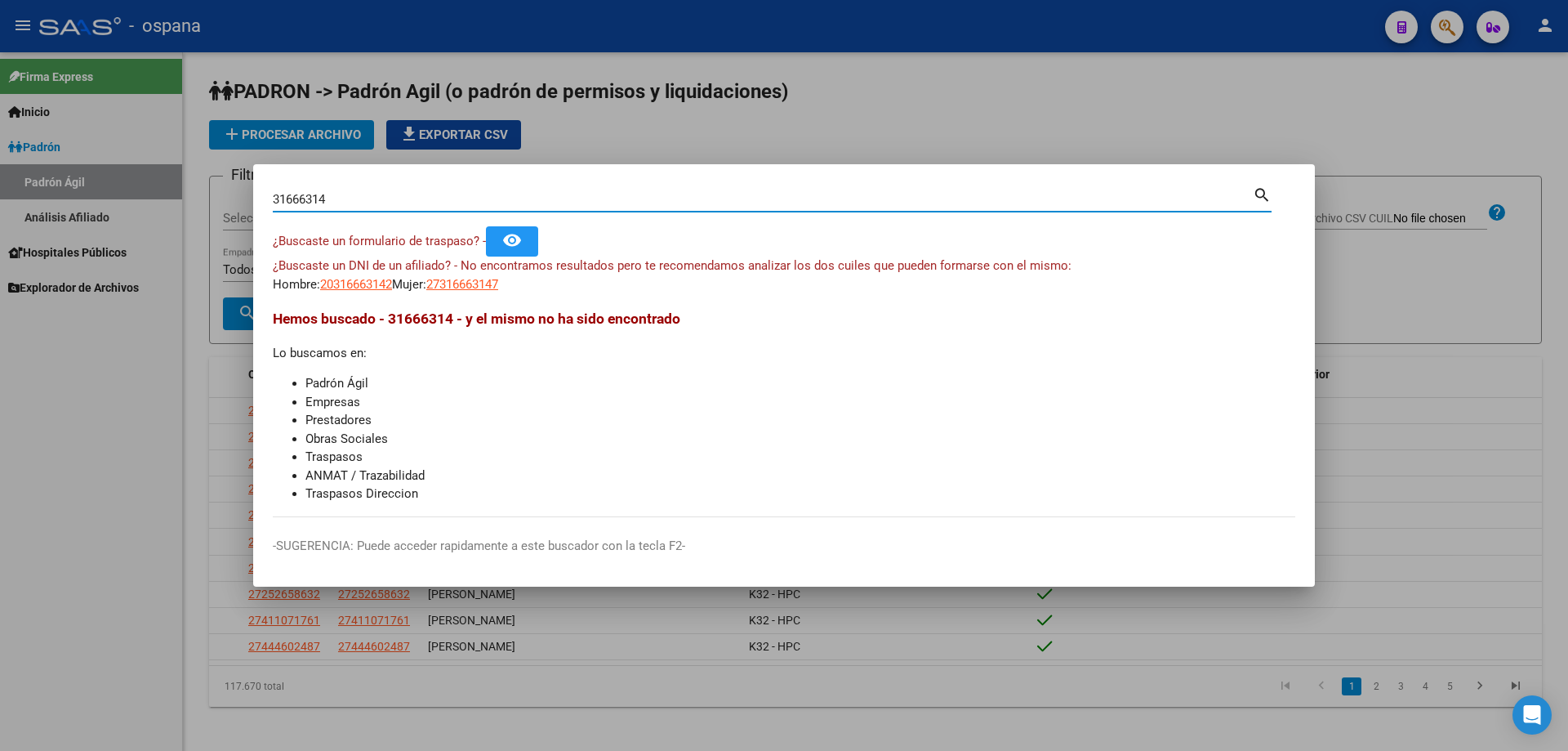
click at [584, 198] on input "31666314" at bounding box center [762, 199] width 980 height 15
click at [571, 201] on input "36679929" at bounding box center [762, 199] width 980 height 15
click at [570, 203] on input "3" at bounding box center [762, 199] width 980 height 15
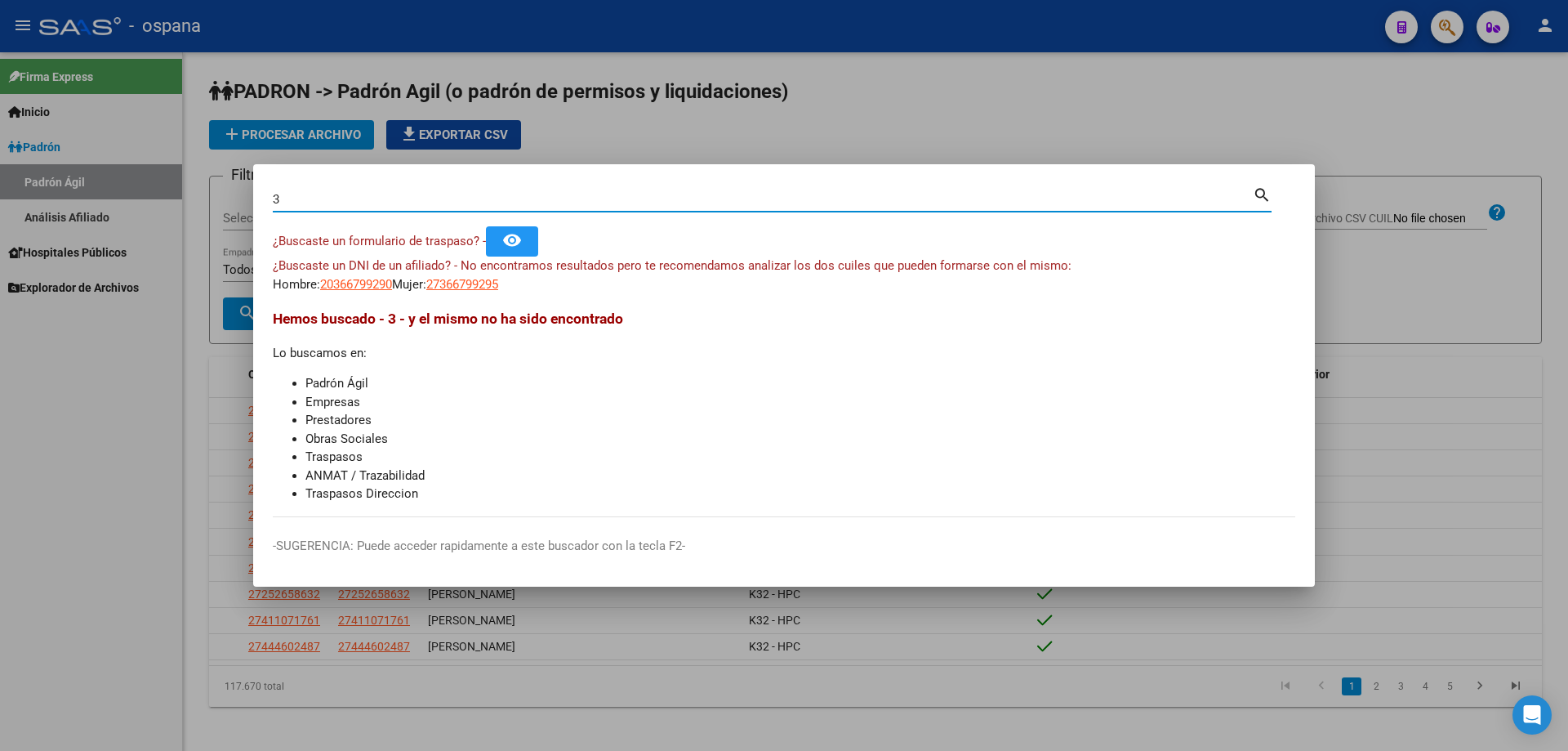
click at [570, 203] on input "3" at bounding box center [762, 199] width 980 height 15
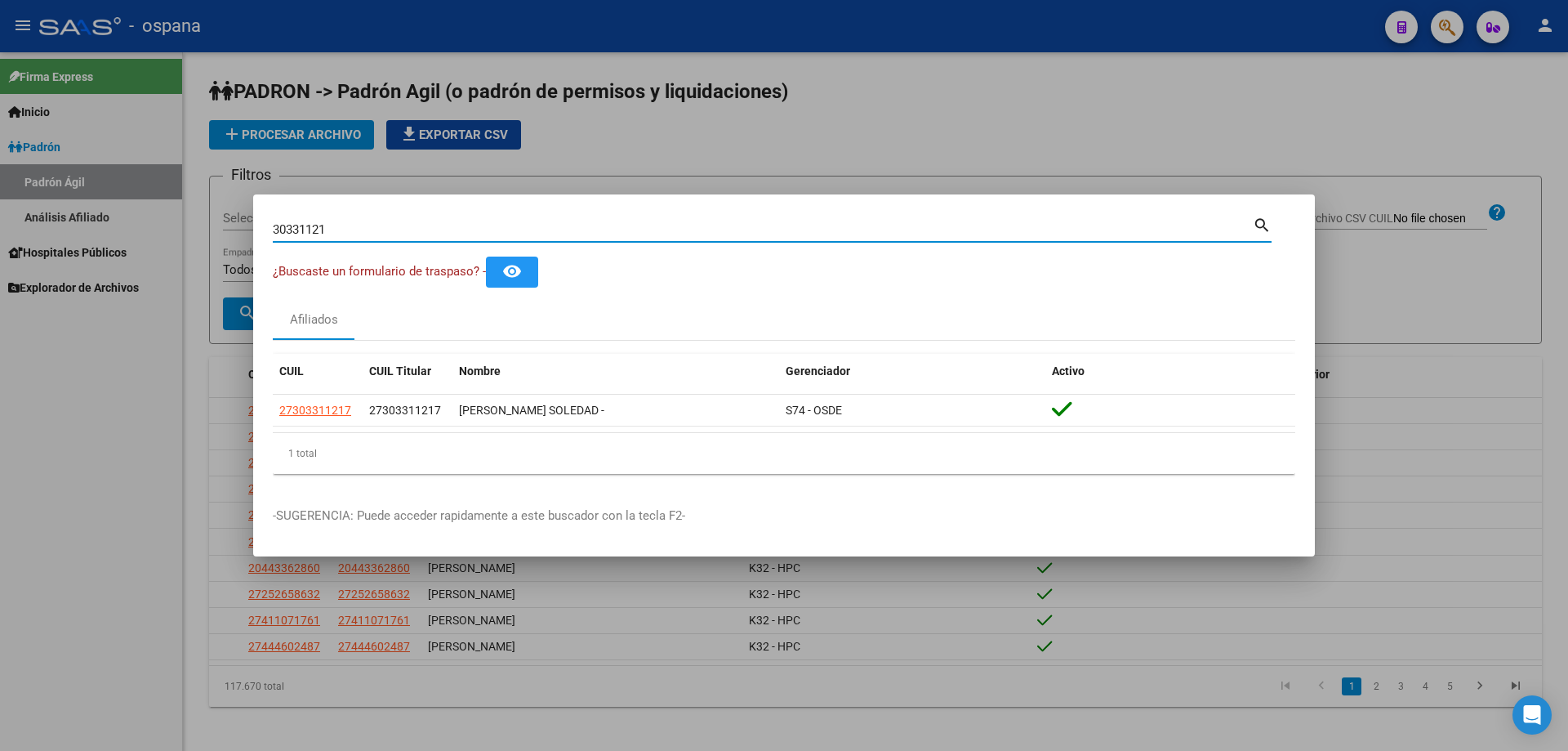
click at [460, 232] on input "30331121" at bounding box center [762, 229] width 980 height 15
click at [568, 234] on input "26484231" at bounding box center [762, 229] width 980 height 15
click at [568, 235] on input "26484231" at bounding box center [762, 229] width 980 height 15
click at [575, 234] on input "26484231" at bounding box center [762, 229] width 980 height 15
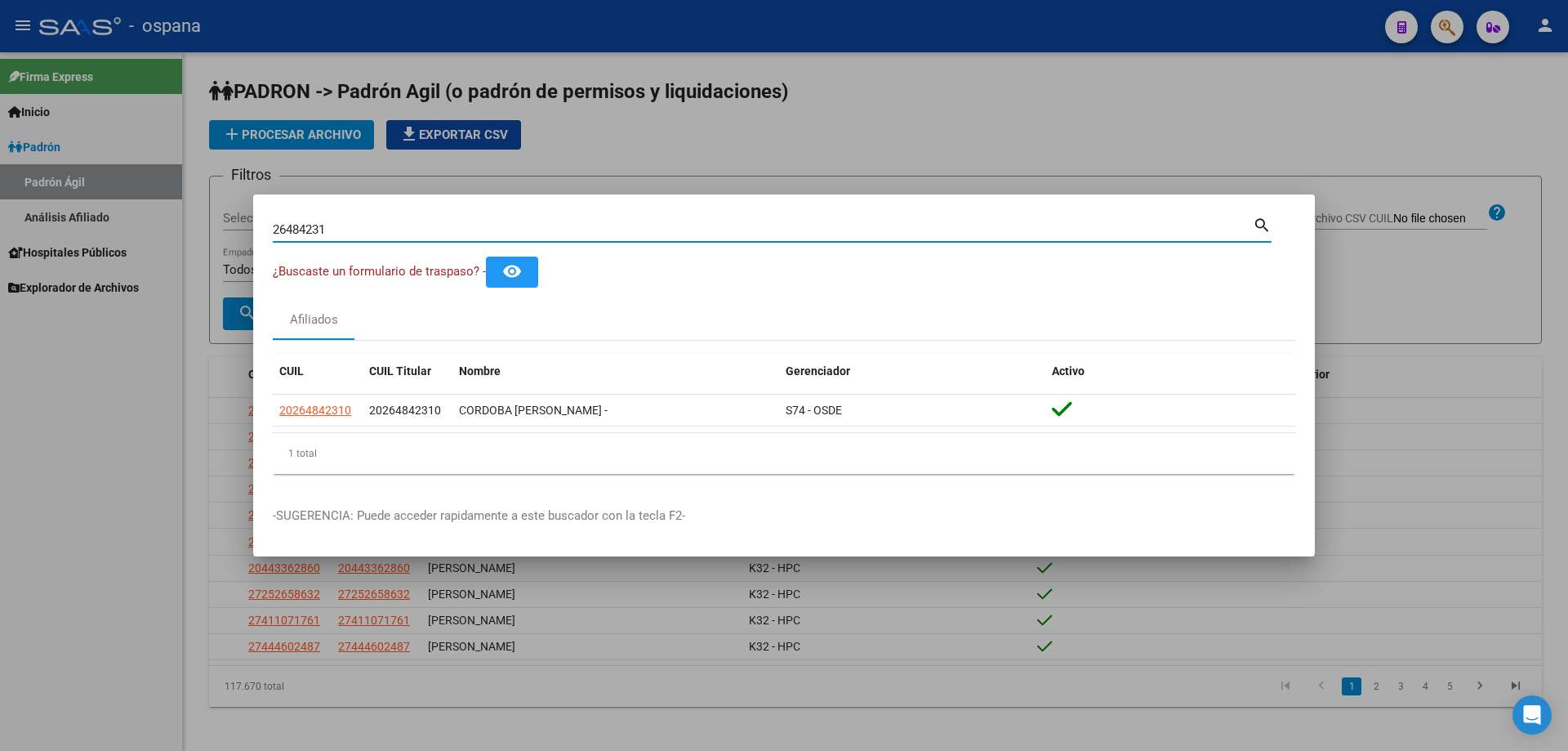
click at [575, 234] on input "26484231" at bounding box center [762, 229] width 980 height 15
click at [392, 220] on div "33056549 Buscar (apellido, dni, [PERSON_NAME], nro traspaso, cuit, obra social)" at bounding box center [762, 229] width 980 height 24
click at [395, 222] on input "33056549" at bounding box center [762, 229] width 980 height 15
click at [388, 224] on input "35470643" at bounding box center [762, 229] width 980 height 15
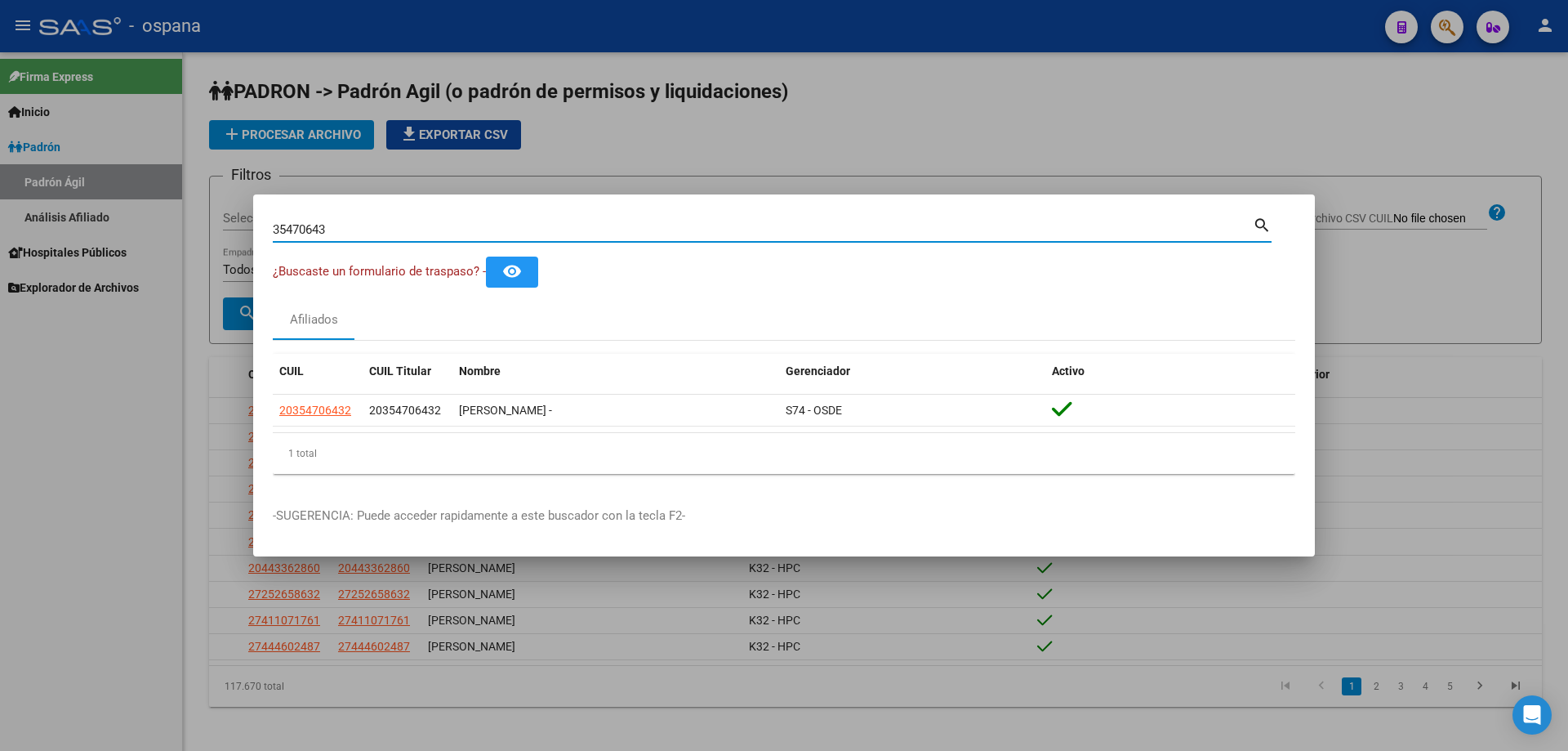
click at [388, 224] on input "35470643" at bounding box center [762, 229] width 980 height 15
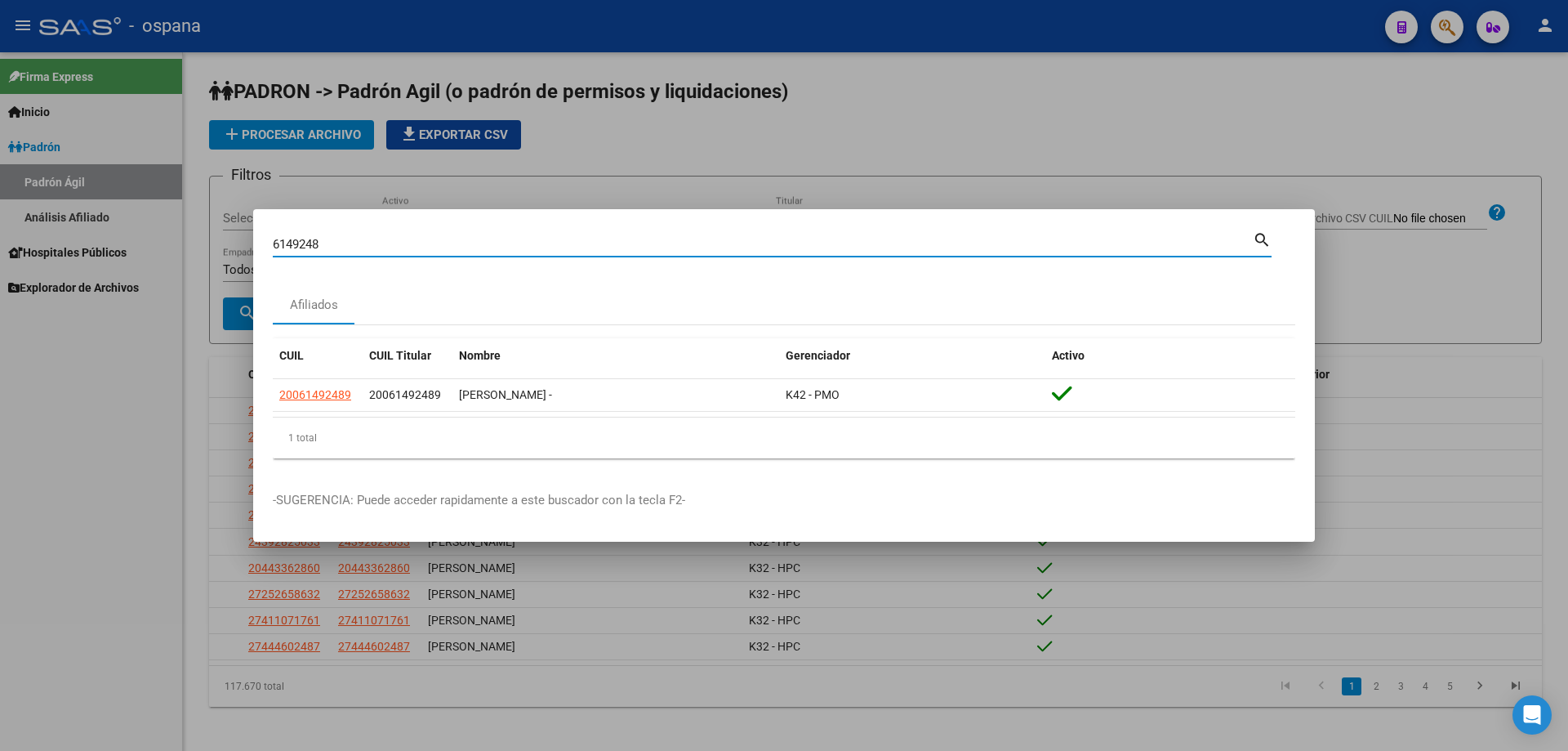
click at [364, 241] on input "6149248" at bounding box center [762, 244] width 980 height 15
click at [318, 250] on input "6149248" at bounding box center [762, 244] width 980 height 15
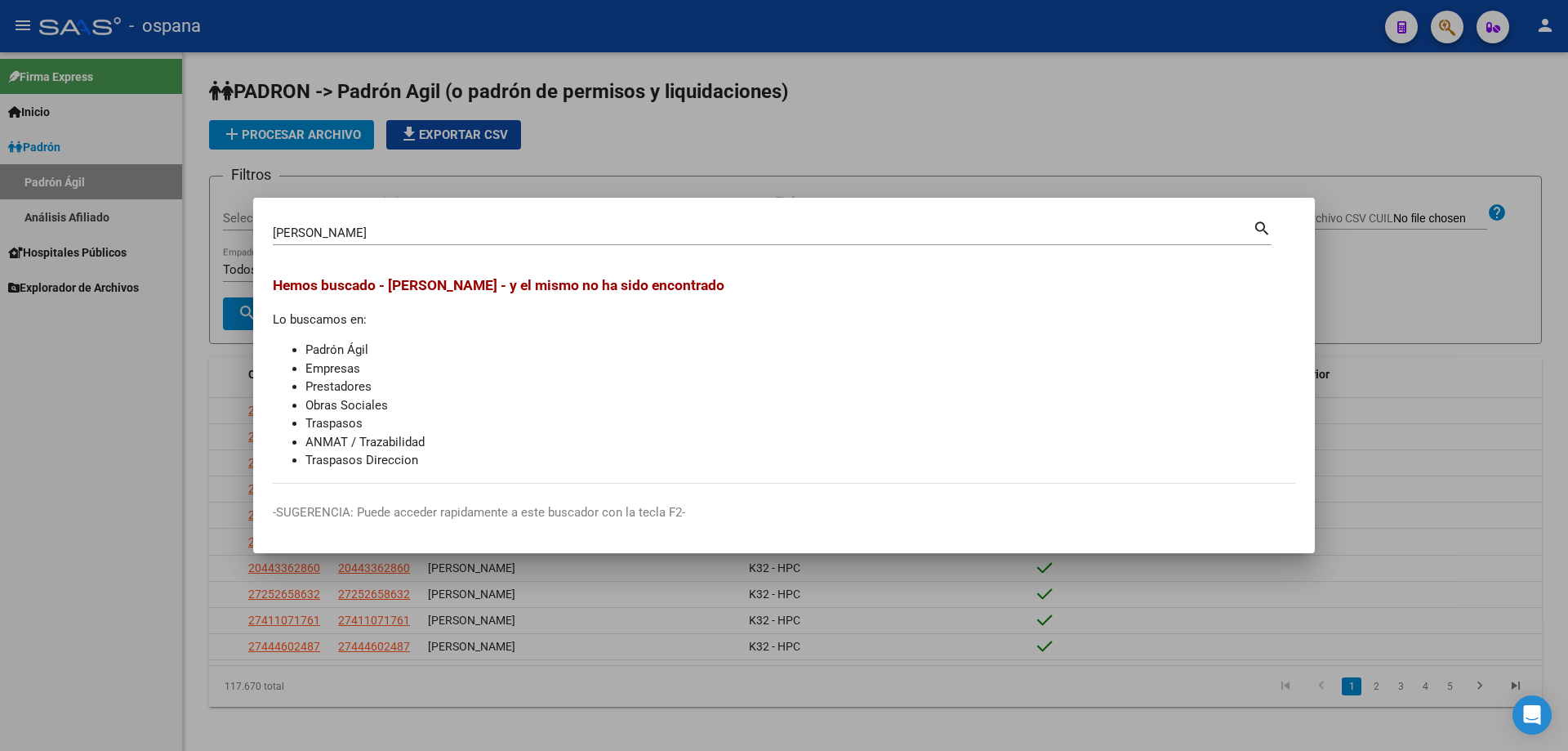
click at [446, 241] on div "[PERSON_NAME] Buscar (apellido, dni, [PERSON_NAME], nro traspaso, cuit, obra so…" at bounding box center [762, 232] width 980 height 24
click at [445, 237] on div "[PERSON_NAME] Buscar (apellido, dni, [PERSON_NAME], nro traspaso, cuit, obra so…" at bounding box center [762, 232] width 980 height 24
click at [445, 237] on input "[PERSON_NAME]" at bounding box center [762, 233] width 980 height 15
click at [445, 232] on input "[PERSON_NAME]" at bounding box center [762, 233] width 980 height 15
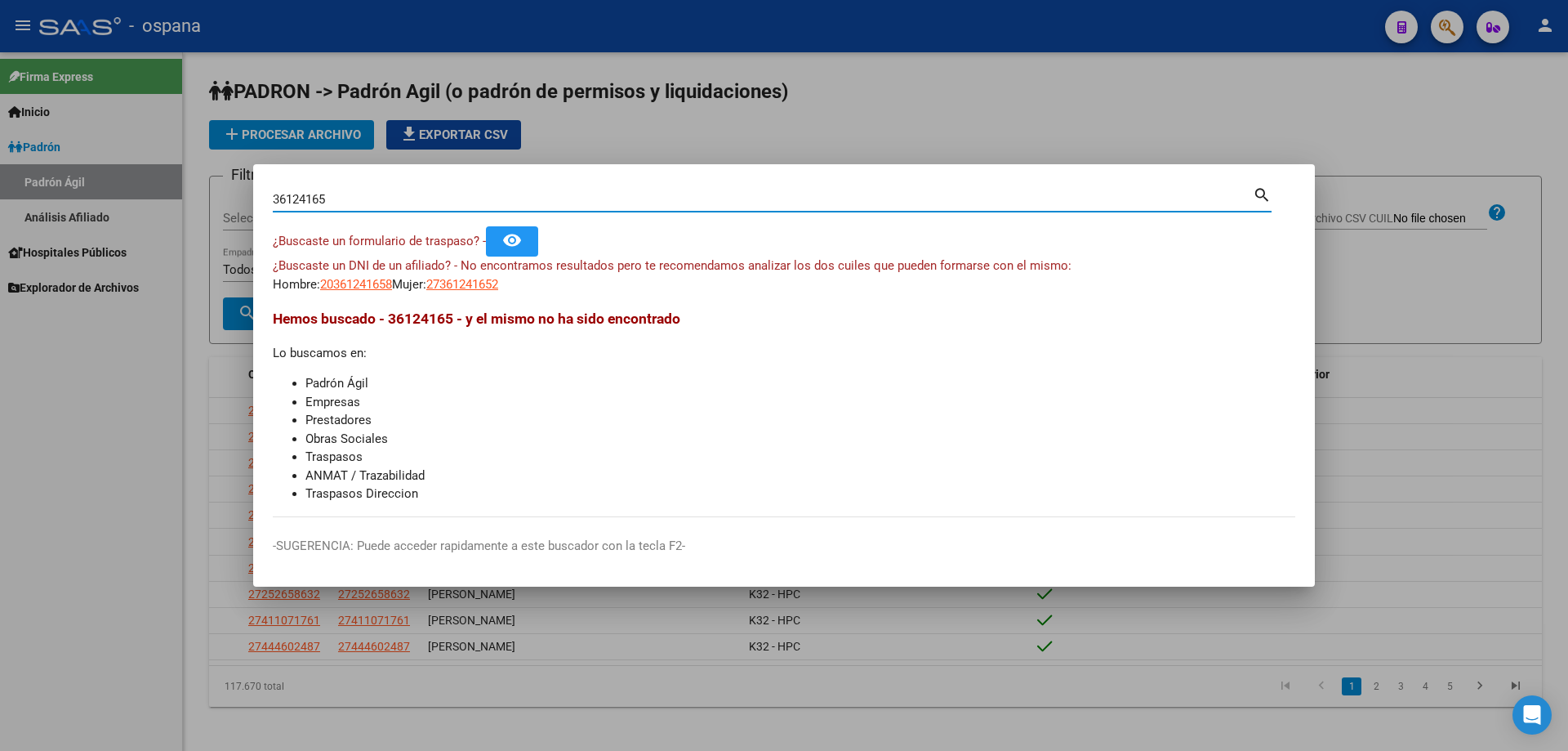
click at [440, 203] on input "36124165" at bounding box center [762, 199] width 980 height 15
drag, startPoint x: 440, startPoint y: 203, endPoint x: 430, endPoint y: 206, distance: 10.4
click at [437, 204] on input "36124165" at bounding box center [762, 199] width 980 height 15
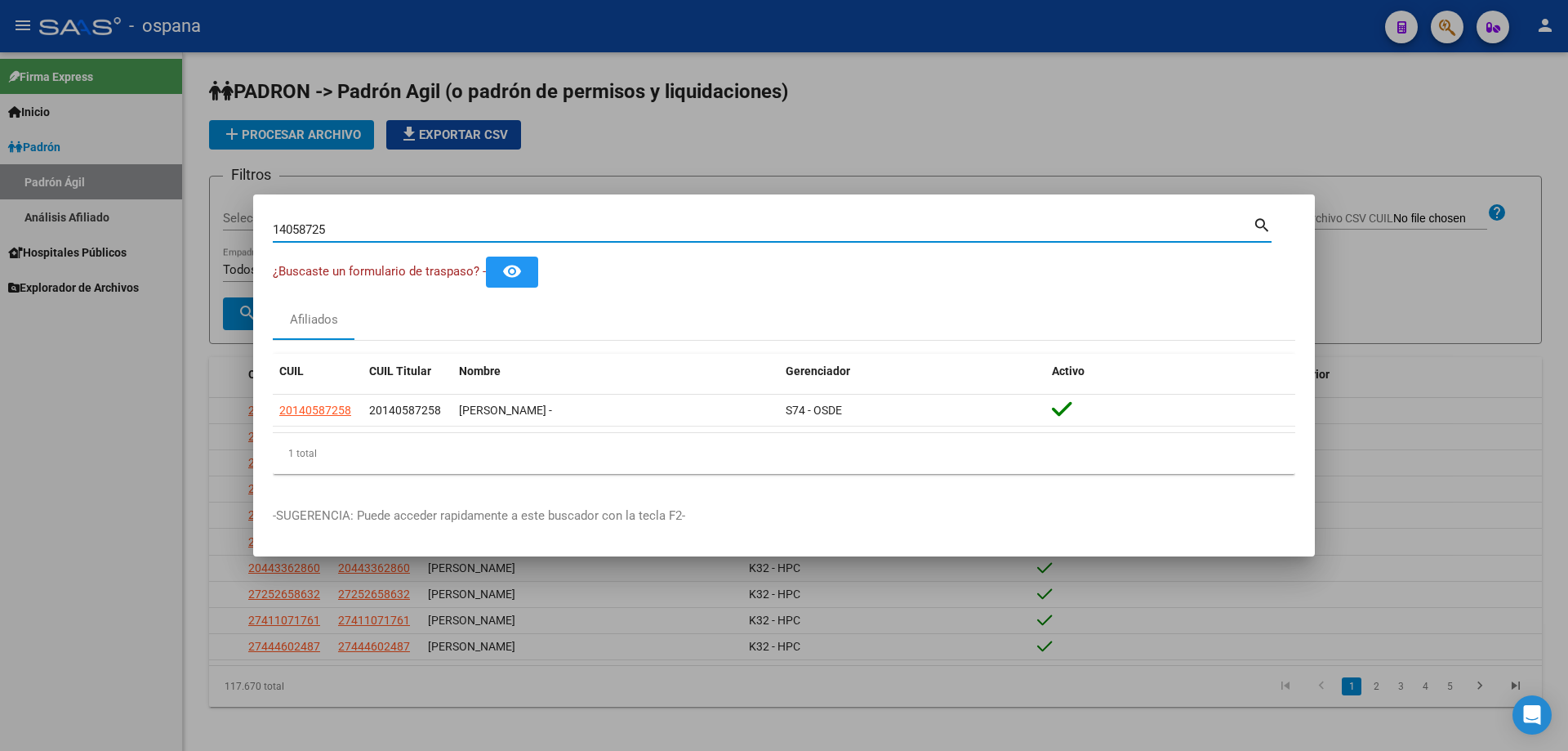
click at [662, 225] on input "14058725" at bounding box center [762, 229] width 980 height 15
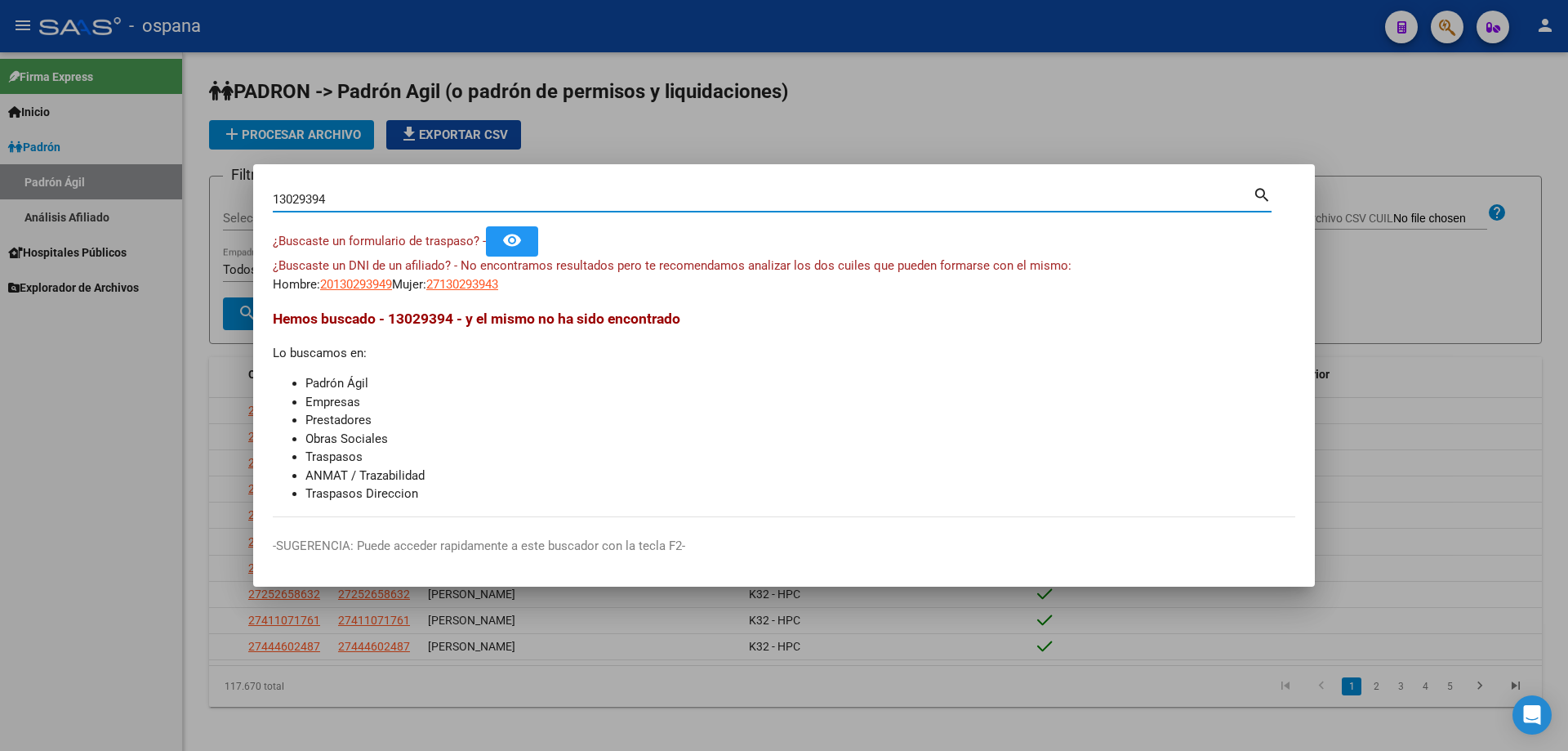
click at [569, 199] on input "13029394" at bounding box center [762, 199] width 980 height 15
click at [570, 204] on input "13029394" at bounding box center [762, 199] width 980 height 15
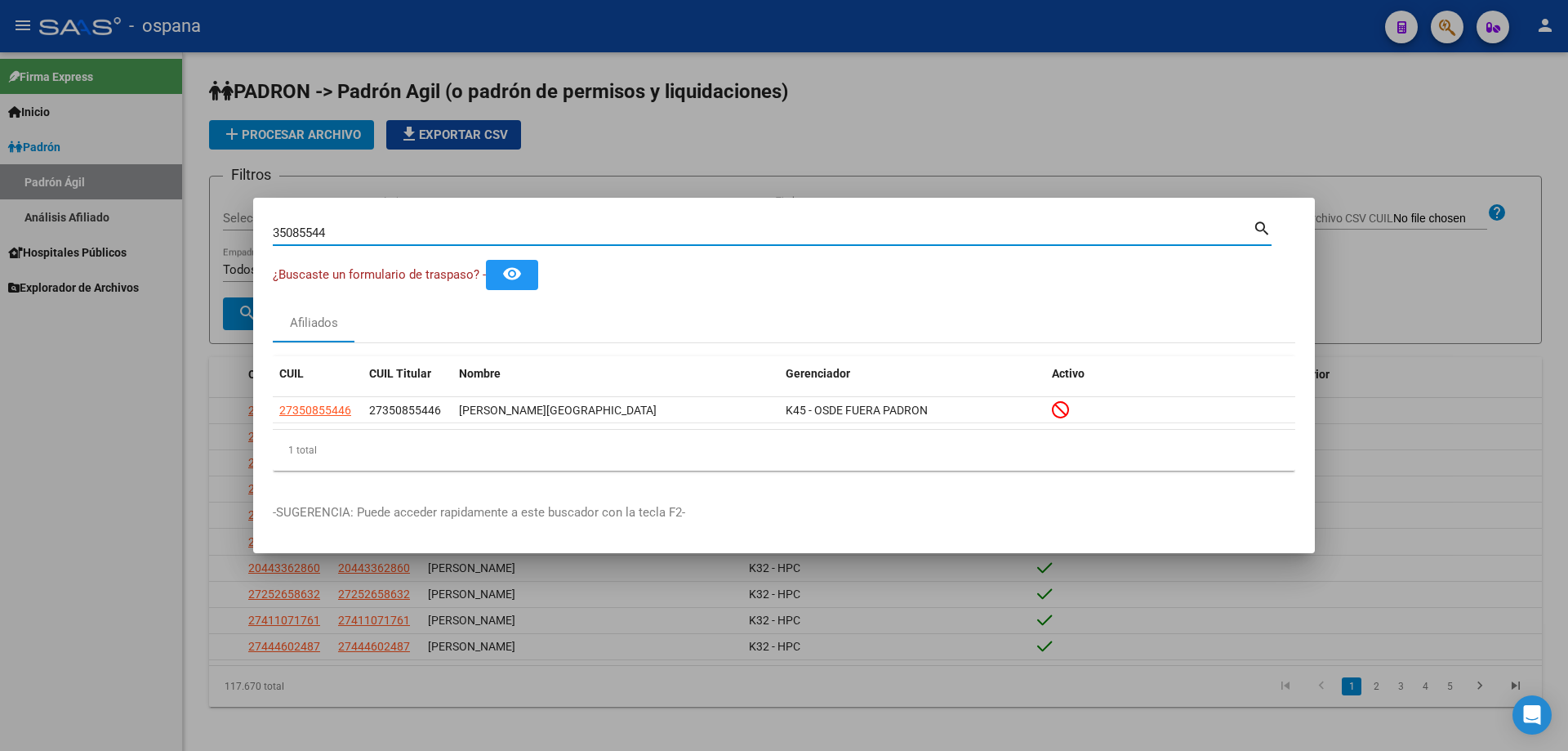
click at [586, 230] on input "35085544" at bounding box center [762, 233] width 980 height 15
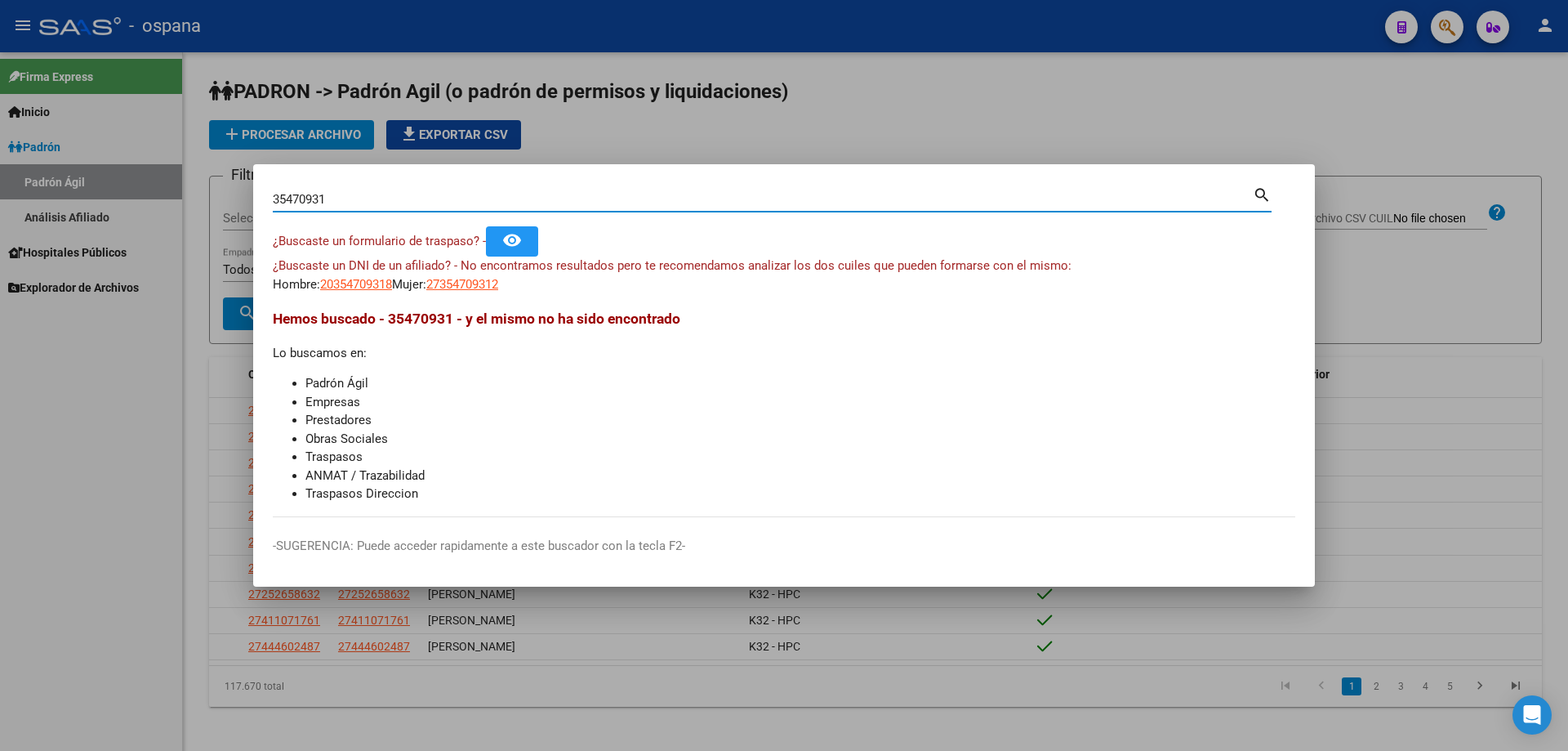
click at [323, 197] on input "35470931" at bounding box center [762, 199] width 980 height 15
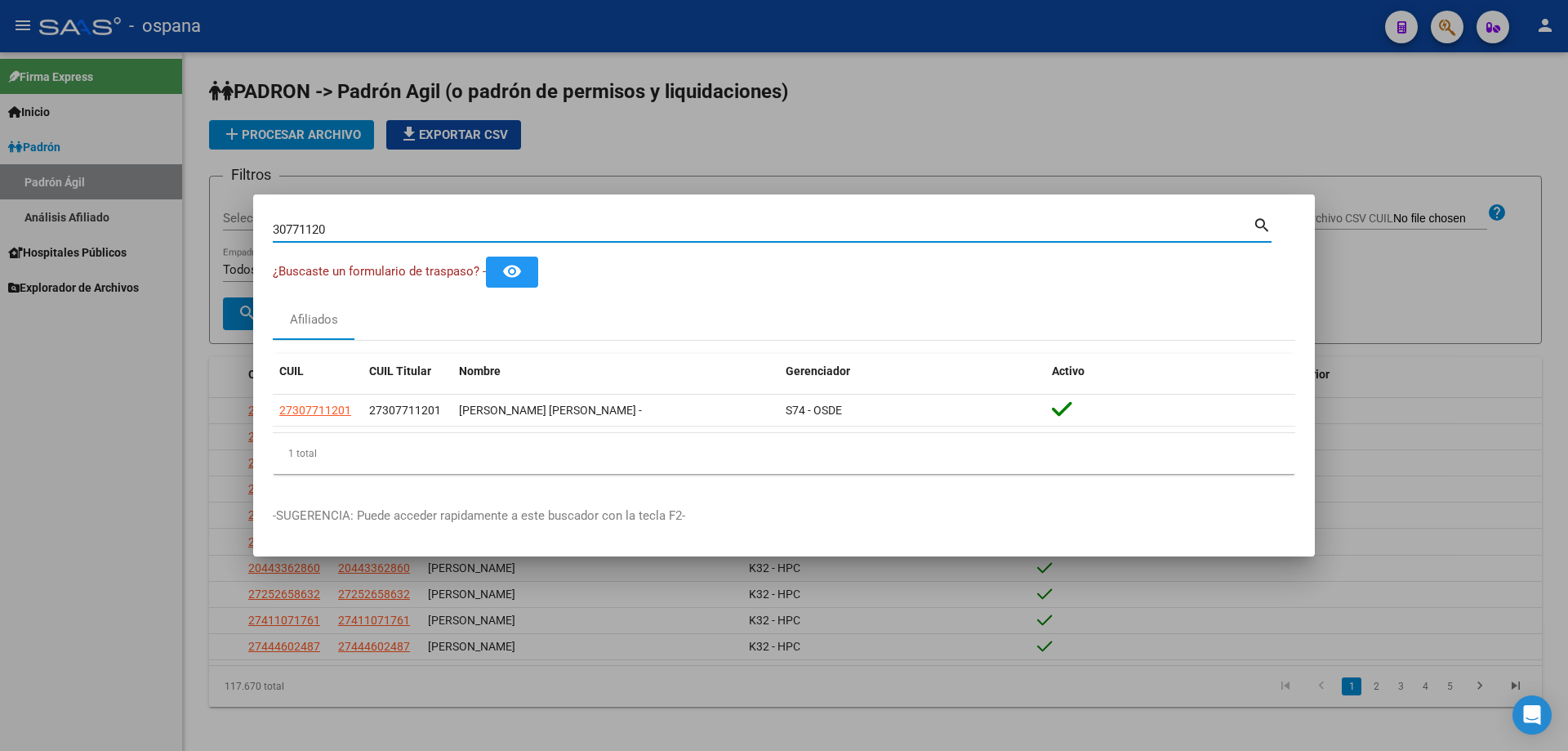
click at [378, 234] on input "30771120" at bounding box center [762, 229] width 980 height 15
click at [430, 233] on input "34278298" at bounding box center [762, 229] width 980 height 15
click at [648, 229] on input "24269066" at bounding box center [762, 229] width 980 height 15
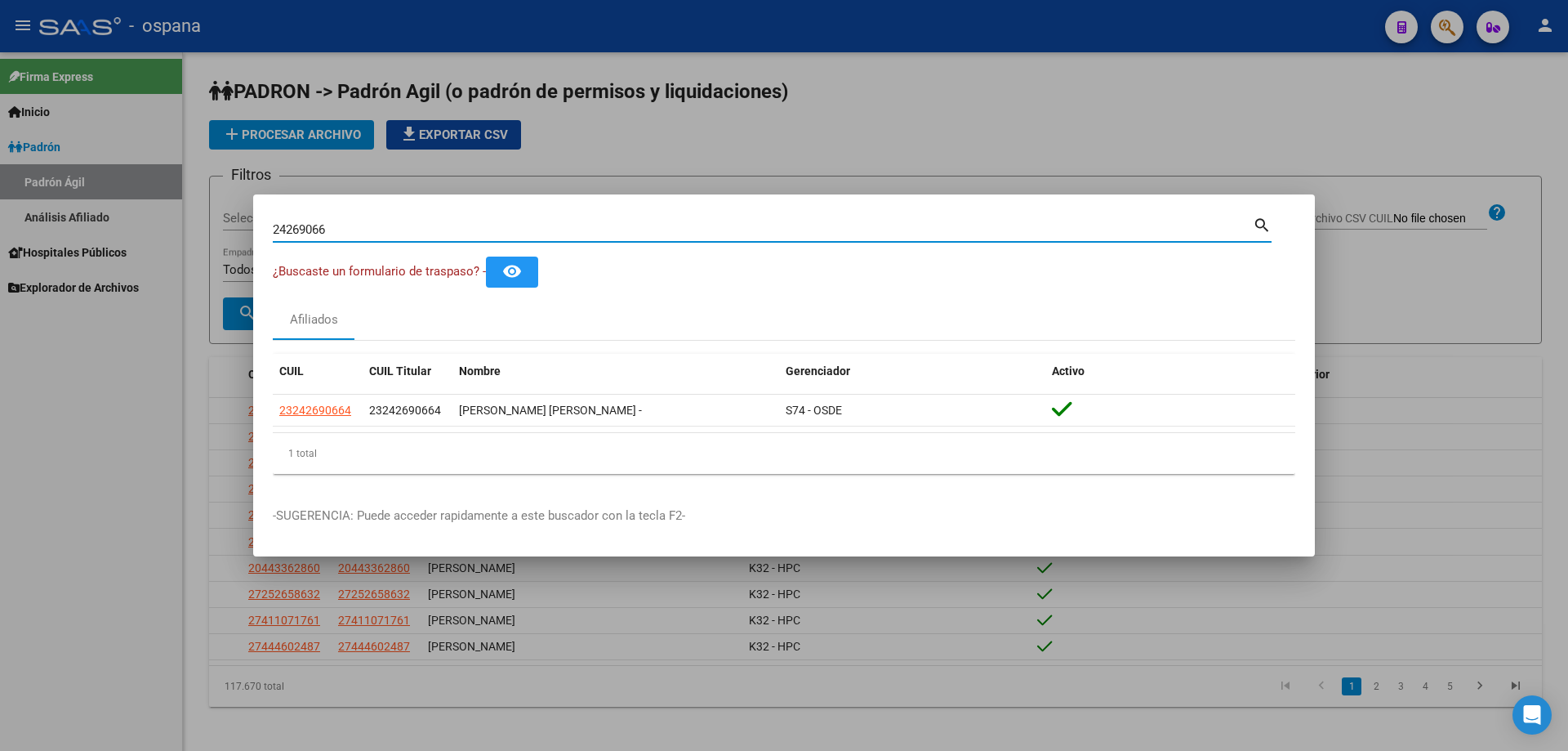
click at [648, 229] on input "24269066" at bounding box center [762, 229] width 980 height 15
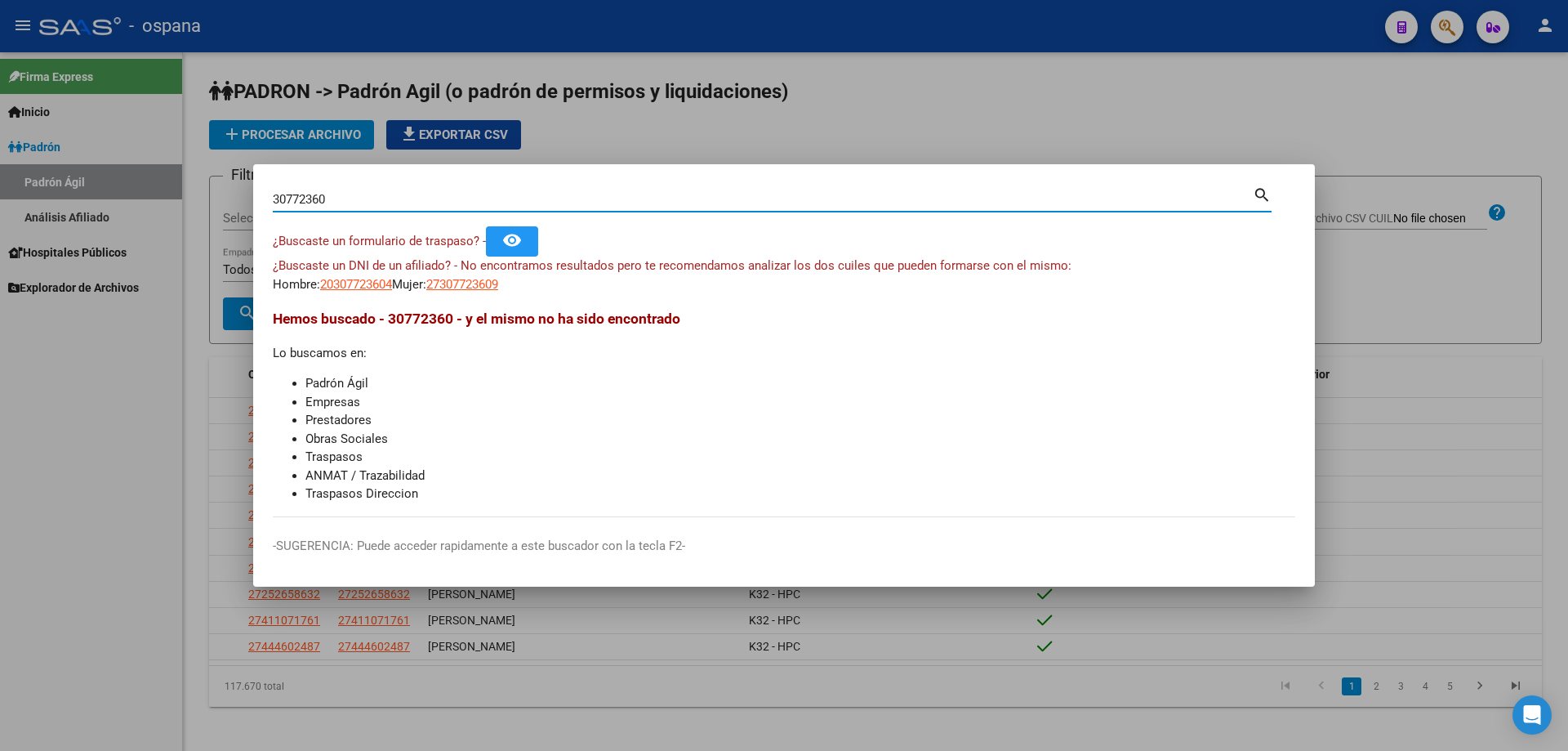
click at [544, 201] on input "30772360" at bounding box center [762, 199] width 980 height 15
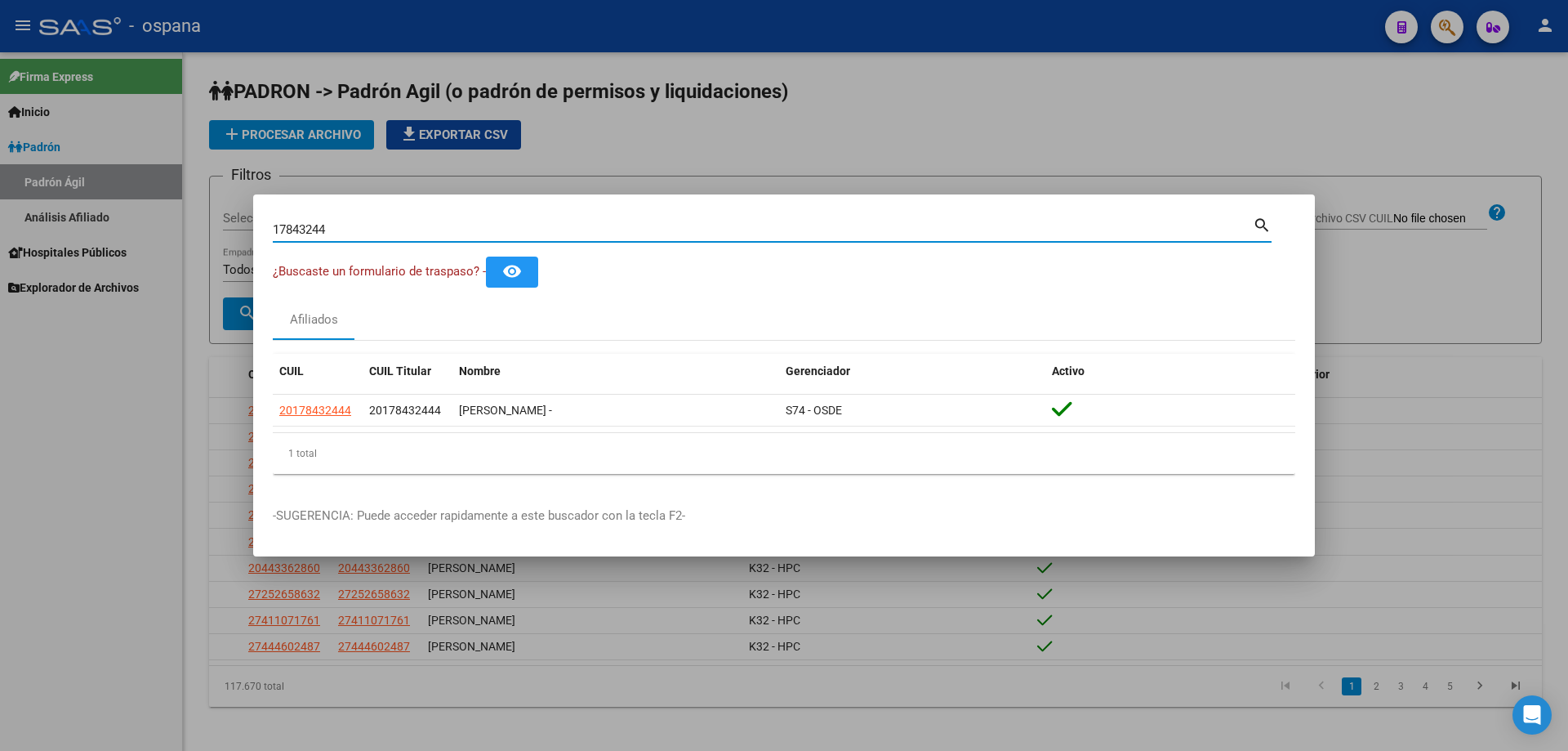
click at [568, 234] on input "17843244" at bounding box center [762, 229] width 980 height 15
type input "2"
click at [554, 223] on input "23871281" at bounding box center [762, 229] width 980 height 15
click at [554, 224] on input "23871281" at bounding box center [762, 229] width 980 height 15
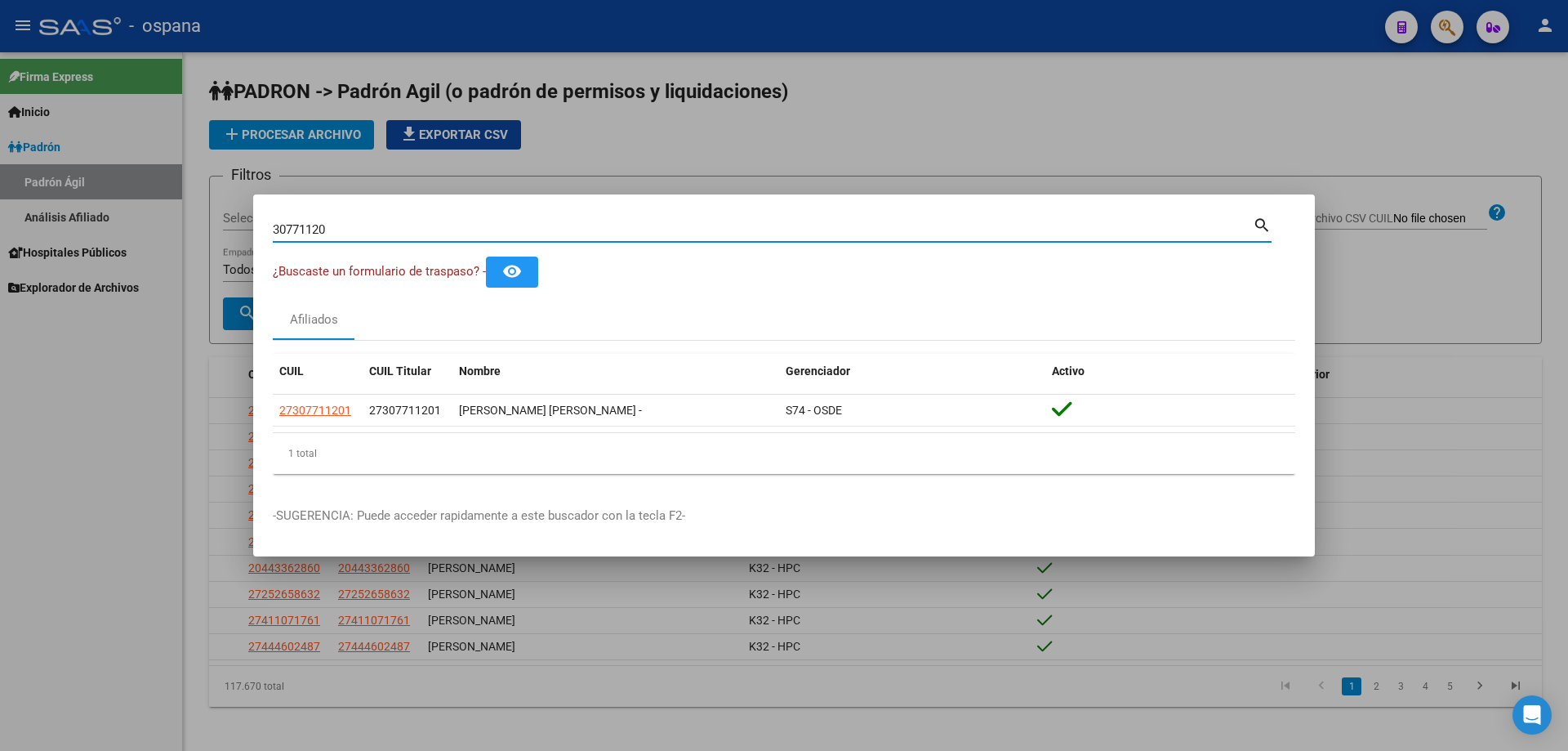
click at [561, 224] on input "30771120" at bounding box center [762, 229] width 980 height 15
click at [560, 224] on input "37873770" at bounding box center [762, 229] width 980 height 15
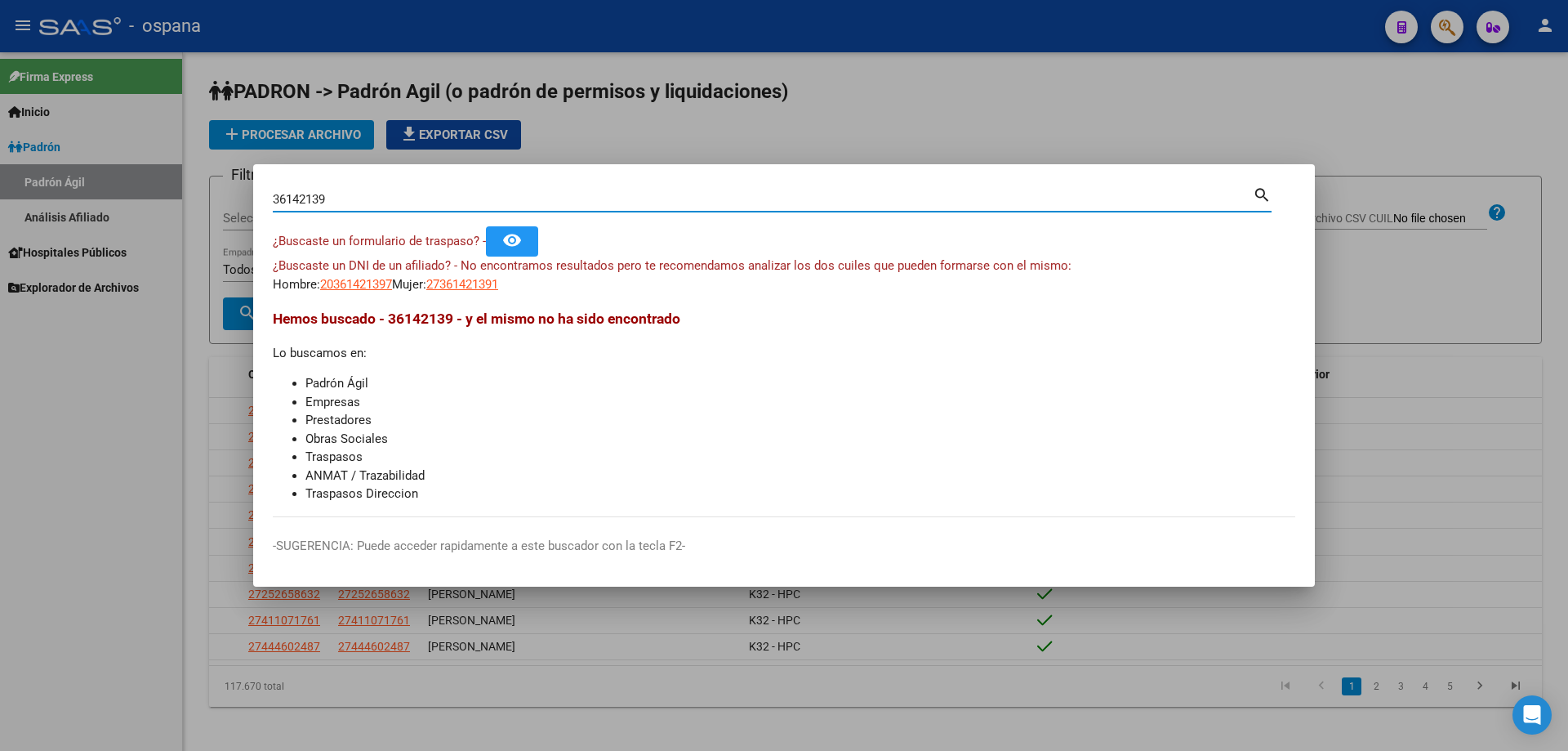
click at [532, 197] on input "36142139" at bounding box center [762, 199] width 980 height 15
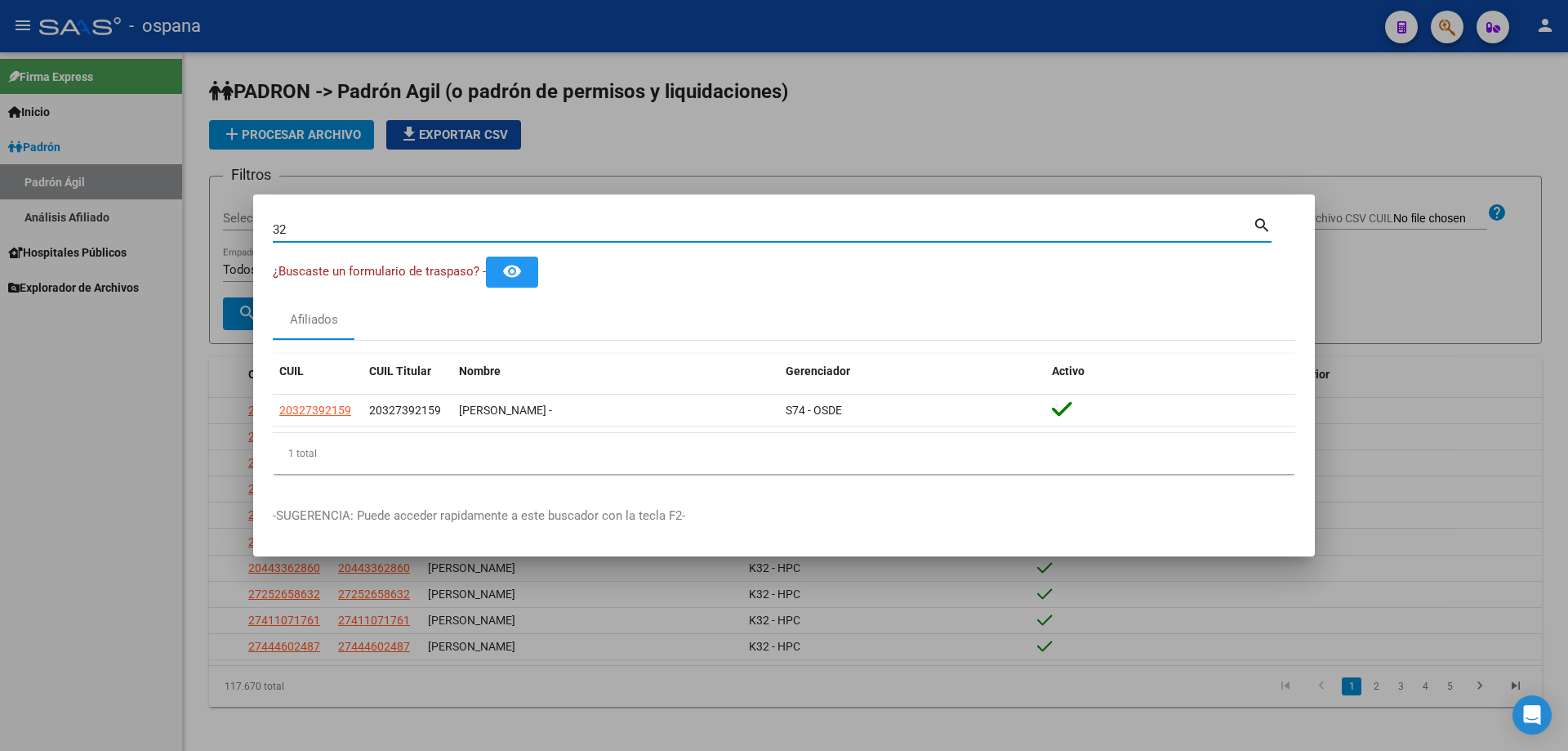
type input "3"
click at [590, 224] on input "34278237" at bounding box center [762, 229] width 980 height 15
click at [579, 225] on input "25757824" at bounding box center [762, 229] width 980 height 15
click at [579, 226] on input "25757824" at bounding box center [762, 229] width 980 height 15
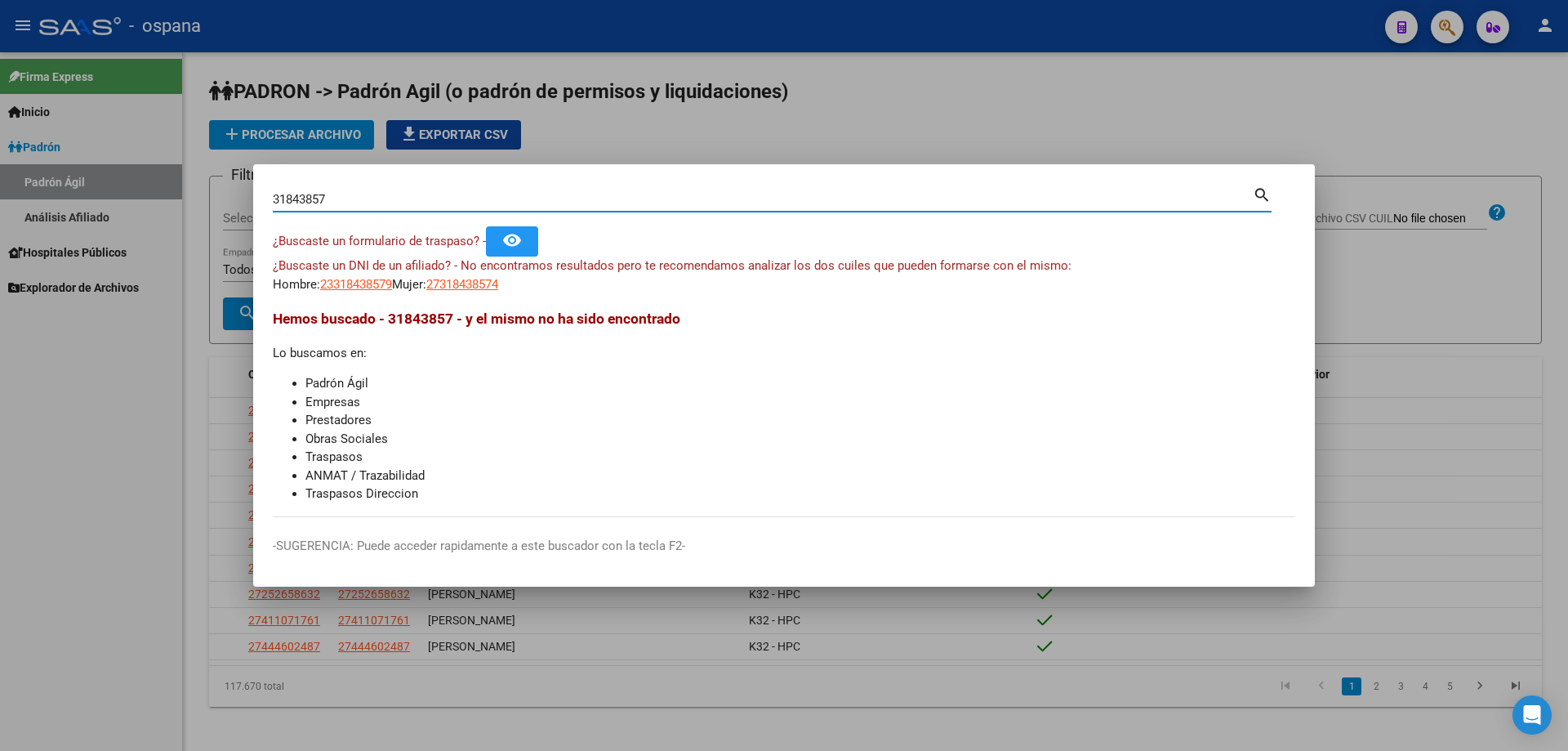
click at [588, 197] on input "31843857" at bounding box center [762, 199] width 980 height 15
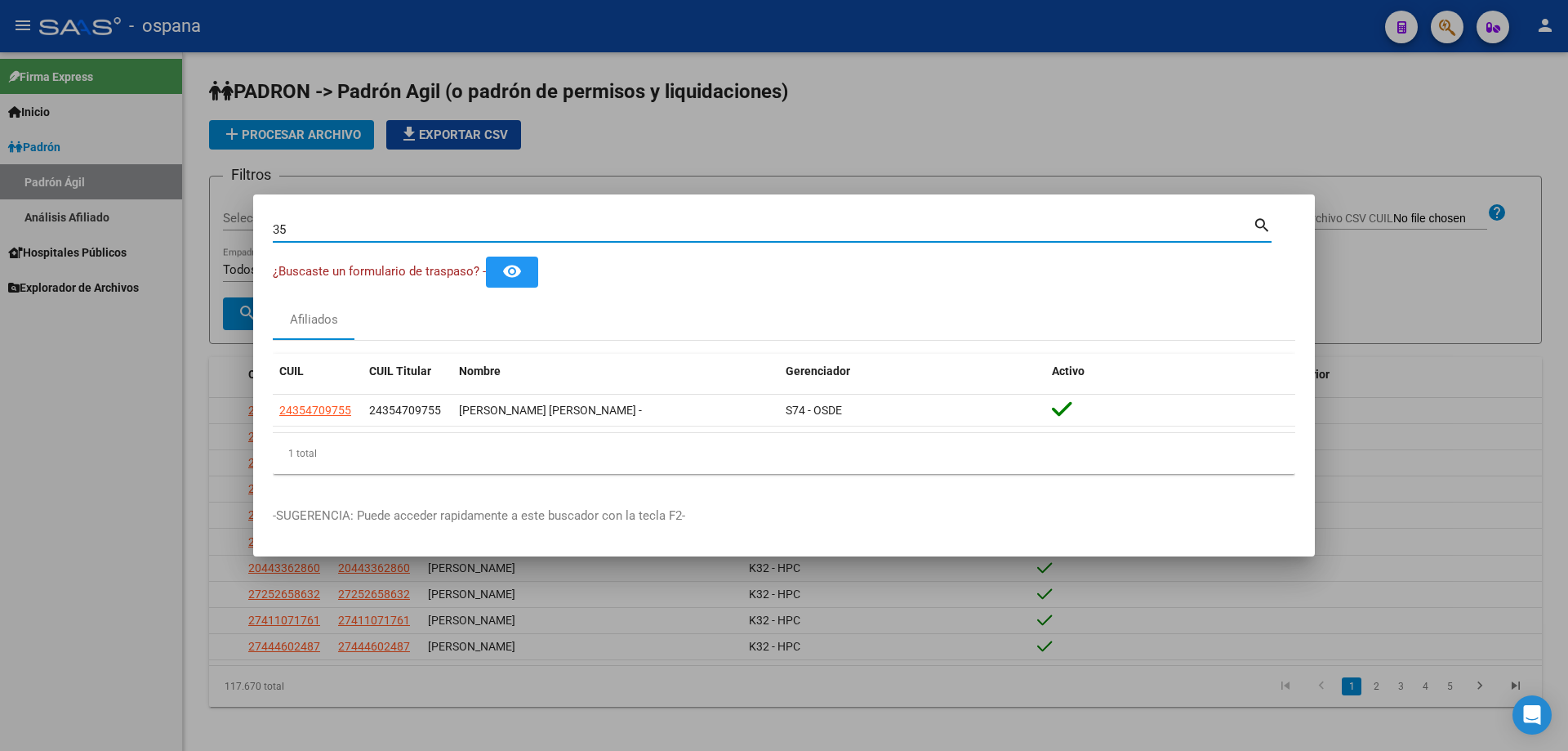
type input "3"
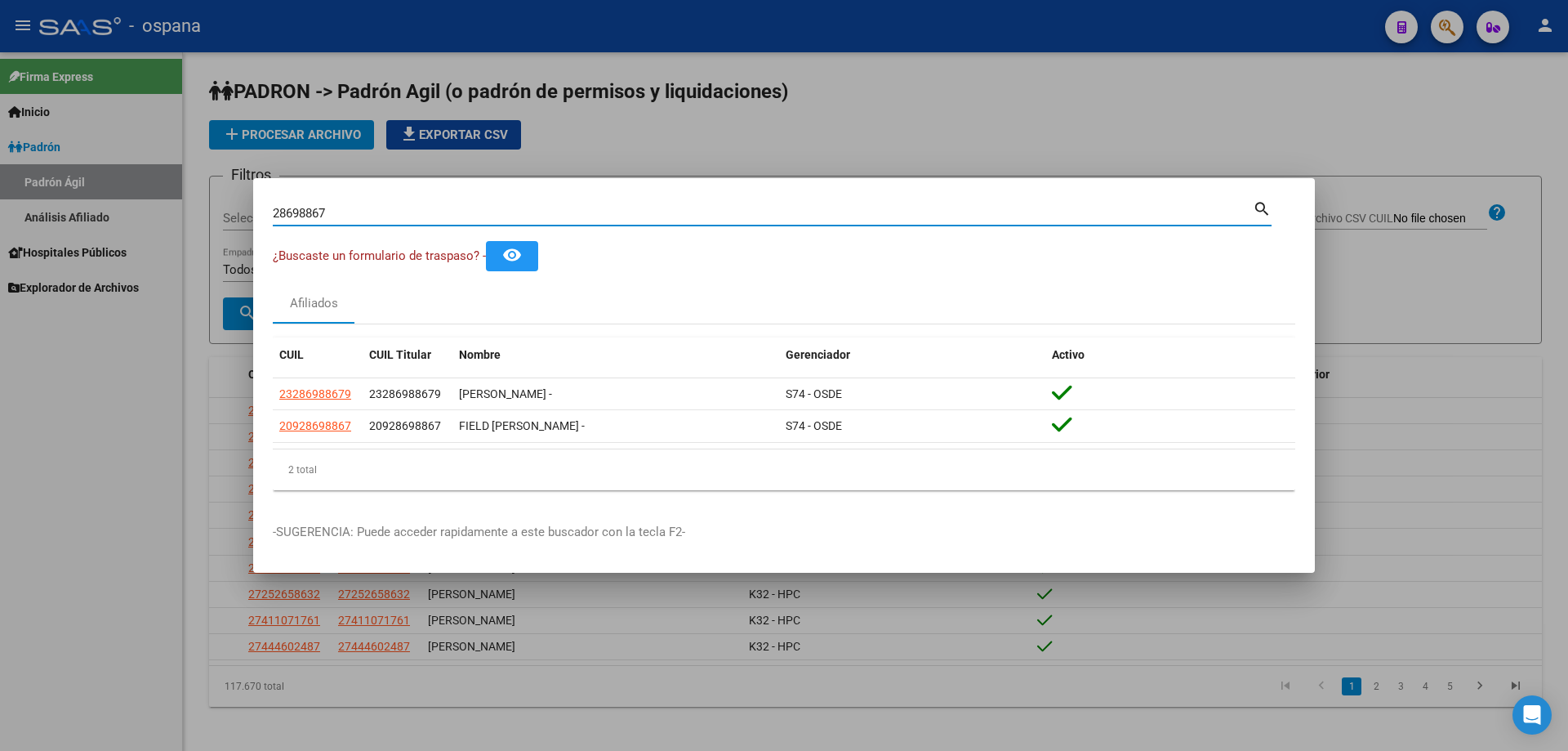
click at [666, 219] on div "28698867 Buscar (apellido, dni, [PERSON_NAME], [PERSON_NAME], cuit, obra social)" at bounding box center [762, 213] width 980 height 24
click at [665, 215] on input "28698867" at bounding box center [762, 214] width 980 height 15
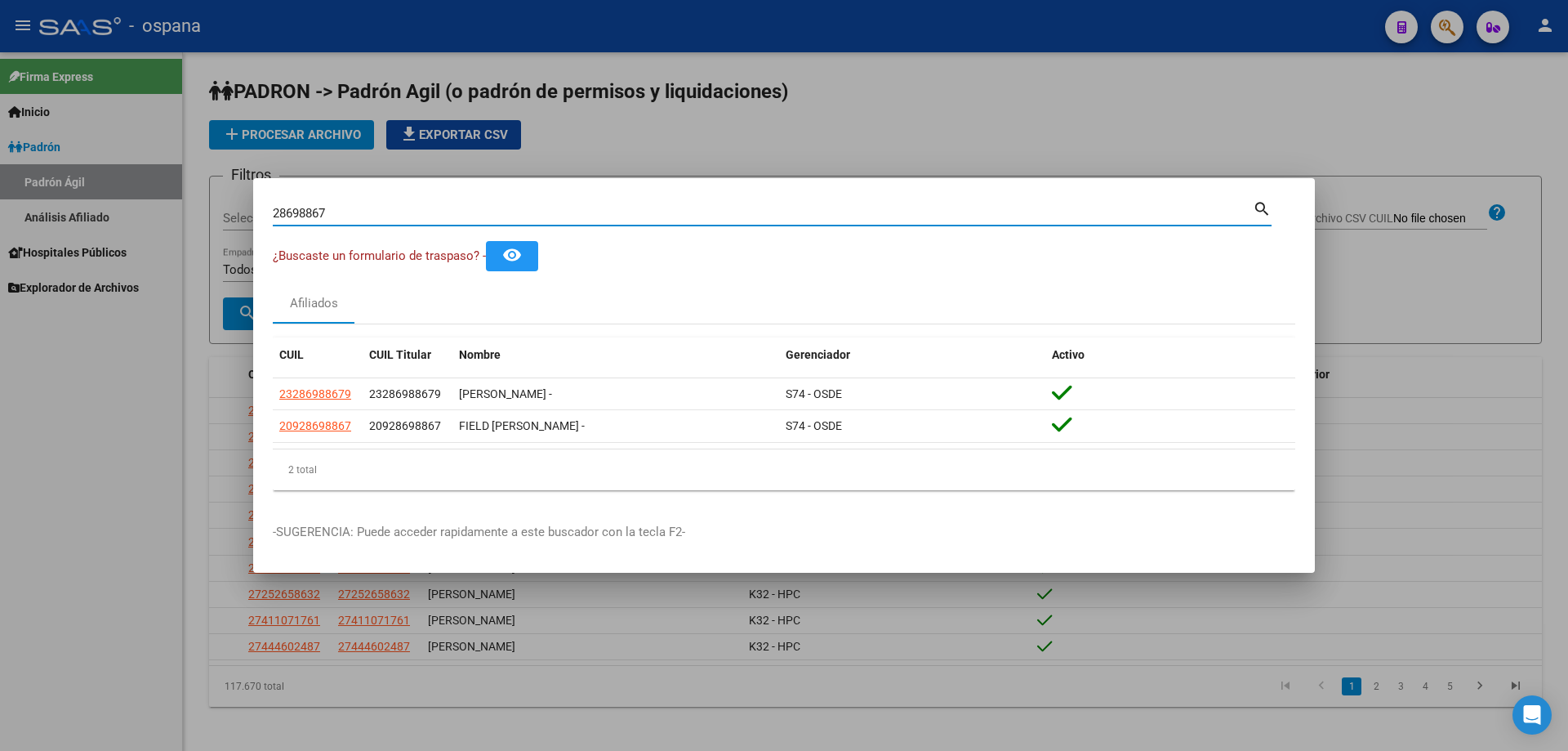
click at [665, 215] on input "28698867" at bounding box center [762, 214] width 980 height 15
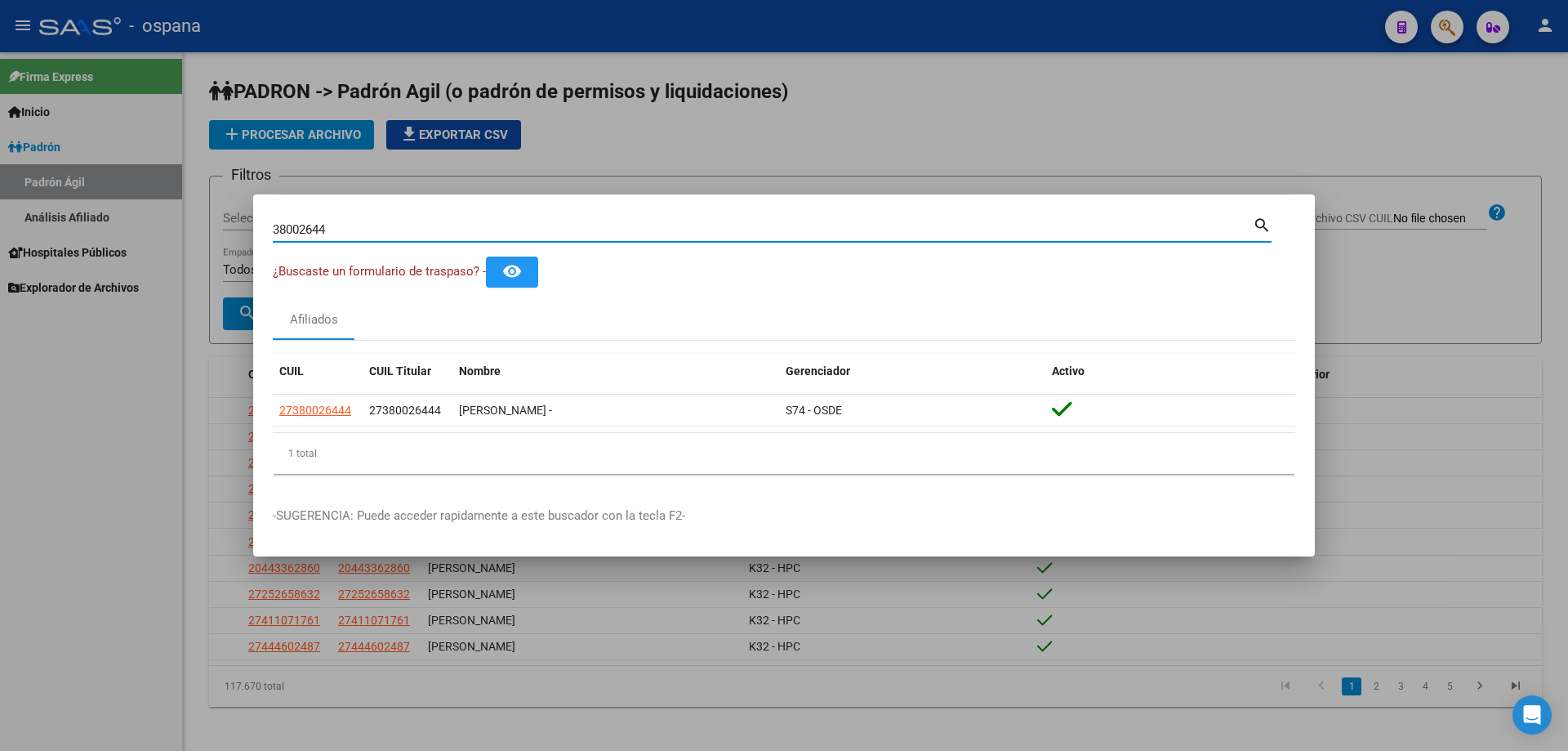
click at [671, 236] on input "38002644" at bounding box center [762, 229] width 980 height 15
click at [671, 237] on div "38002644 Buscar (apellido, dni, cuil, [PERSON_NAME], cuit, obra social)" at bounding box center [762, 229] width 980 height 24
click at [367, 234] on input "35471138" at bounding box center [762, 229] width 980 height 15
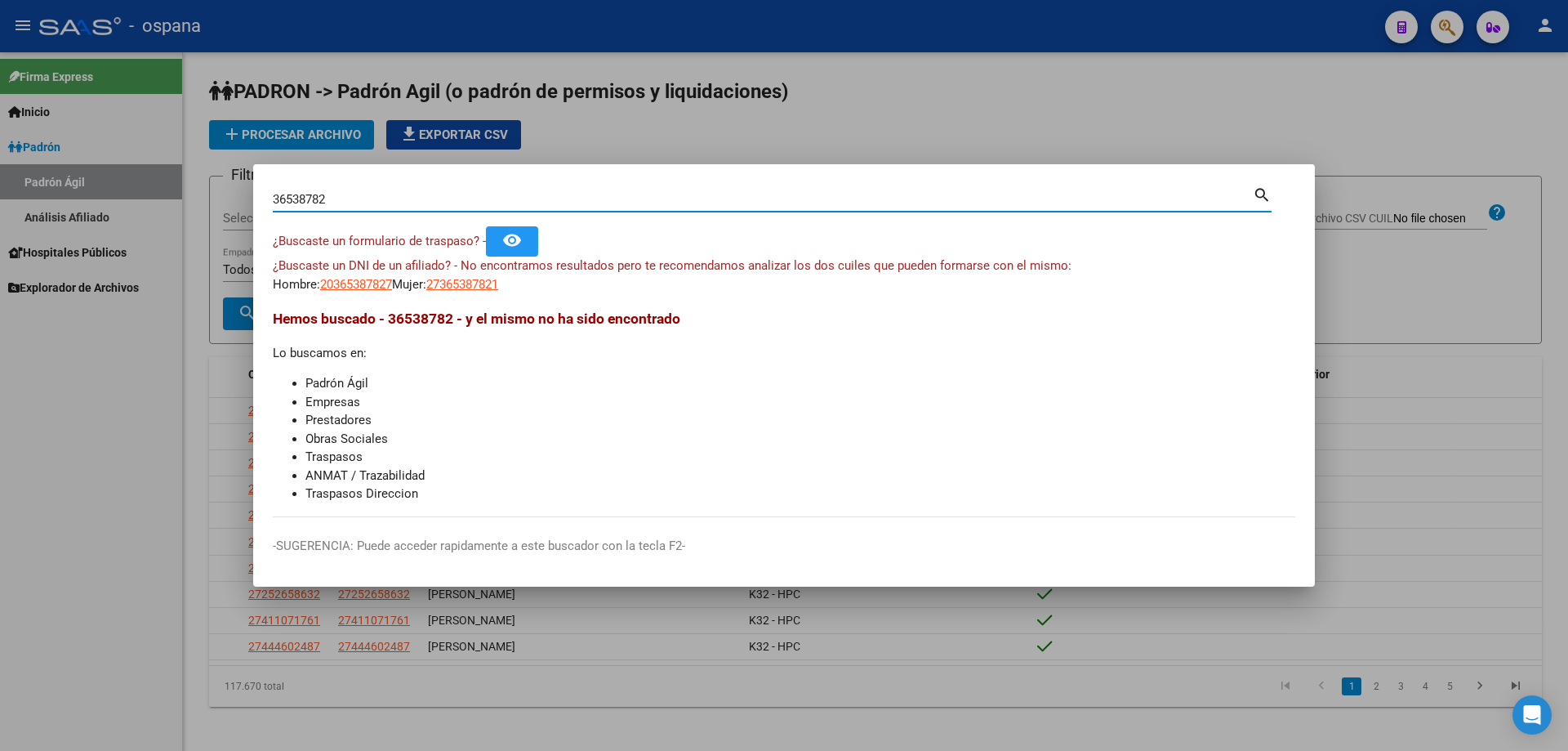
click at [422, 204] on input "36538782" at bounding box center [762, 199] width 980 height 15
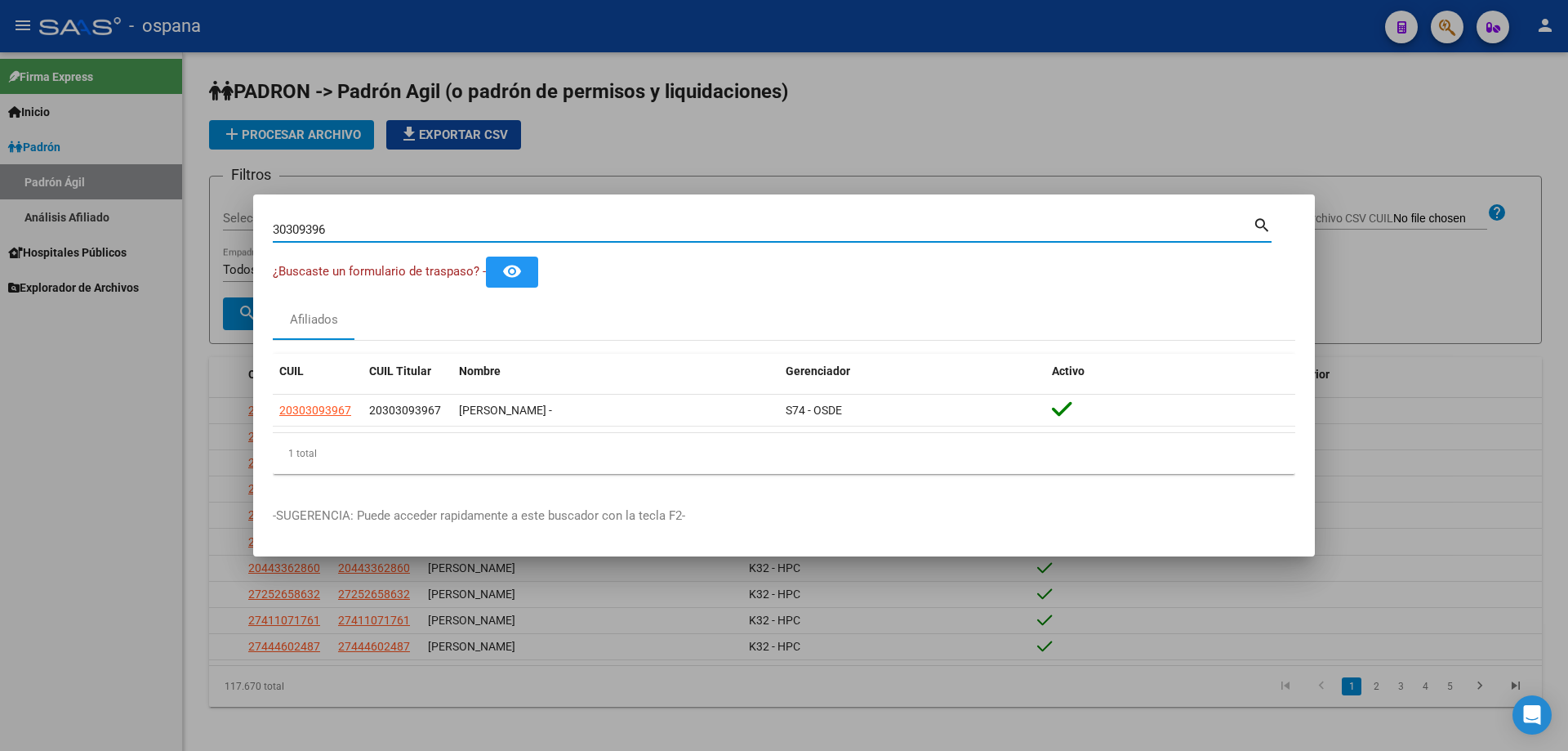
click at [622, 230] on input "30309396" at bounding box center [762, 229] width 980 height 15
click at [652, 229] on input "14058725" at bounding box center [762, 229] width 980 height 15
click at [696, 228] on input "35785579" at bounding box center [762, 229] width 980 height 15
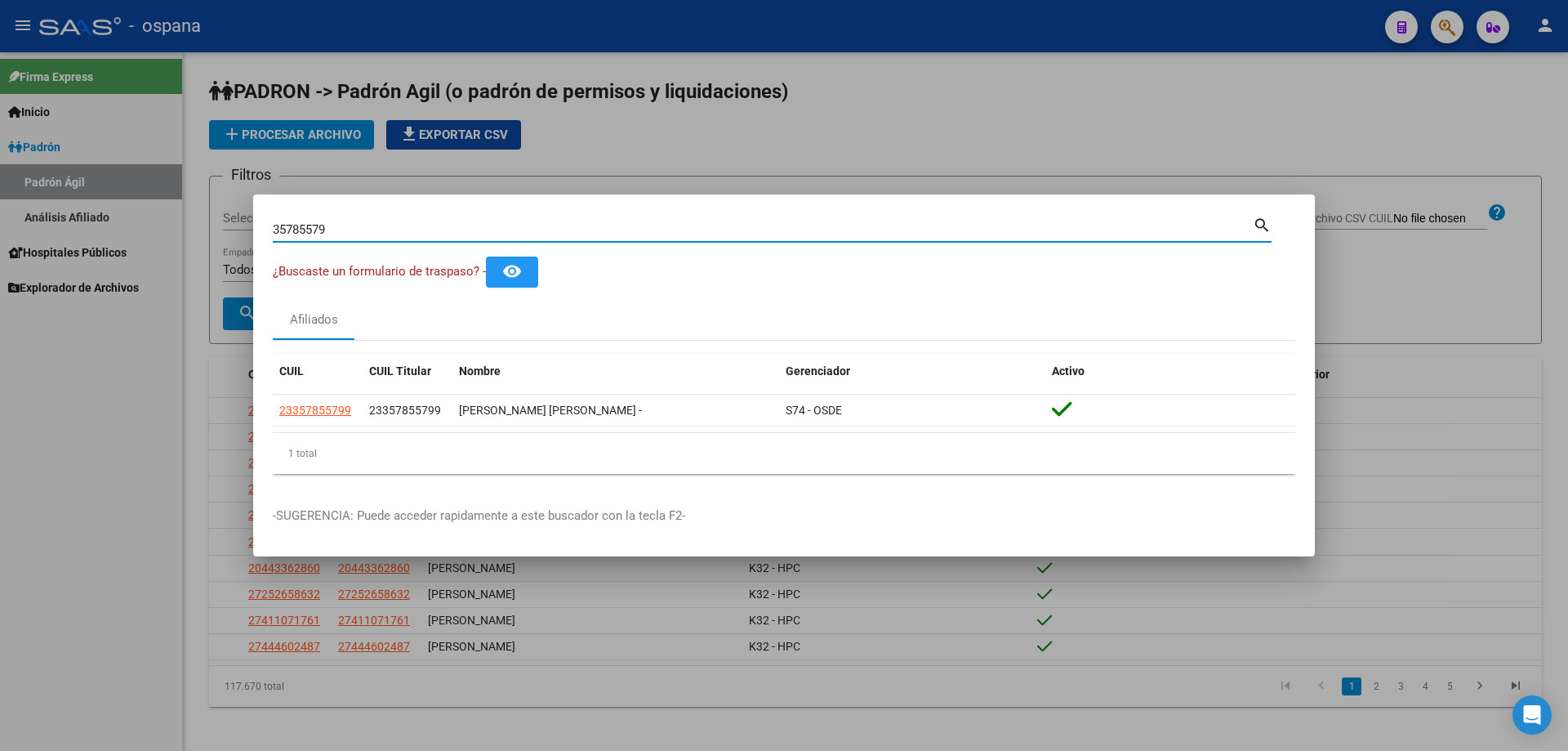
click at [696, 228] on input "35785579" at bounding box center [762, 229] width 980 height 15
click at [696, 233] on input "34222334" at bounding box center [762, 229] width 980 height 15
click at [376, 234] on input "34222334" at bounding box center [762, 229] width 980 height 15
click at [366, 226] on input "34914012" at bounding box center [762, 229] width 980 height 15
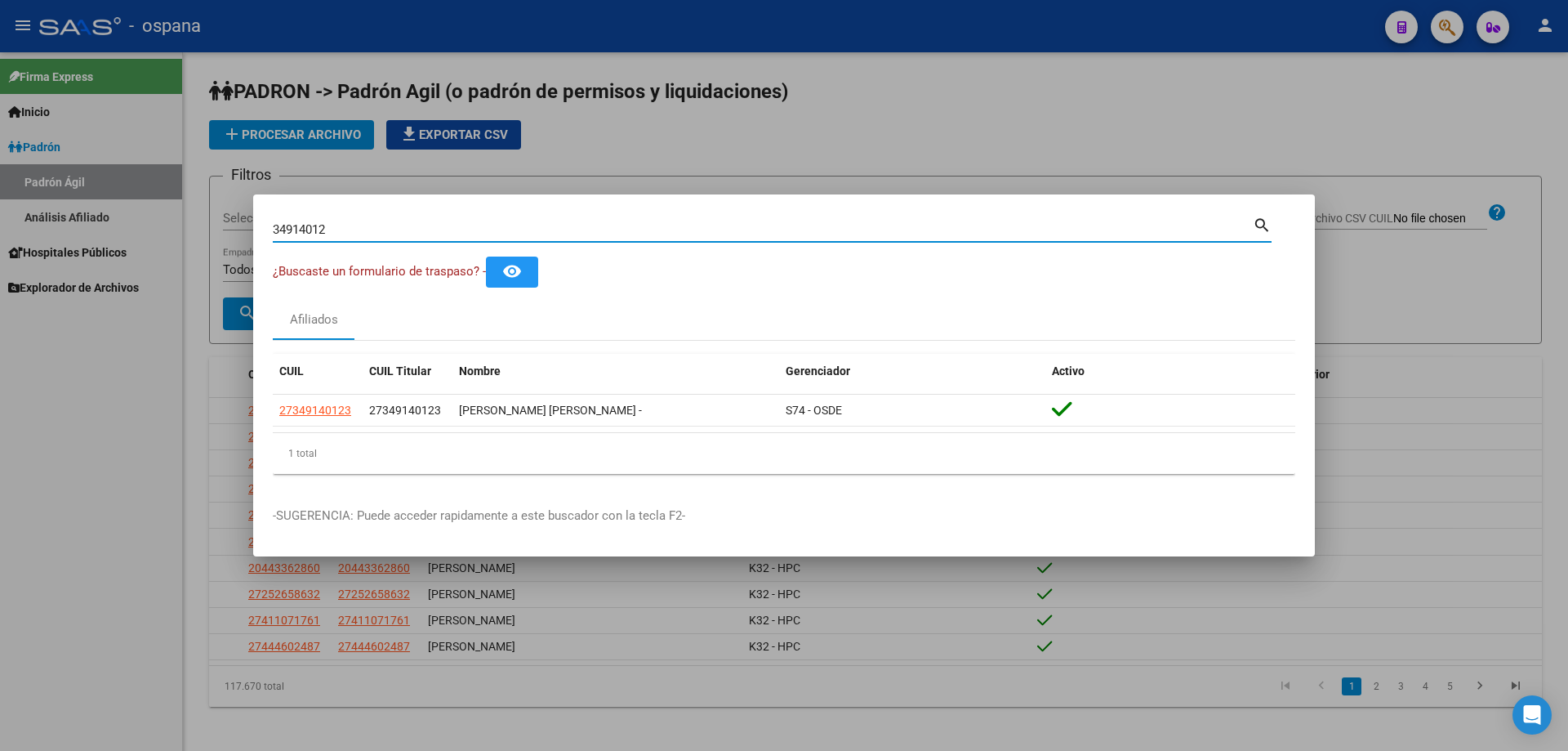
click at [366, 226] on input "34914012" at bounding box center [762, 229] width 980 height 15
click at [367, 224] on input "30124737" at bounding box center [762, 229] width 980 height 15
click at [370, 224] on input "31039235" at bounding box center [762, 229] width 980 height 15
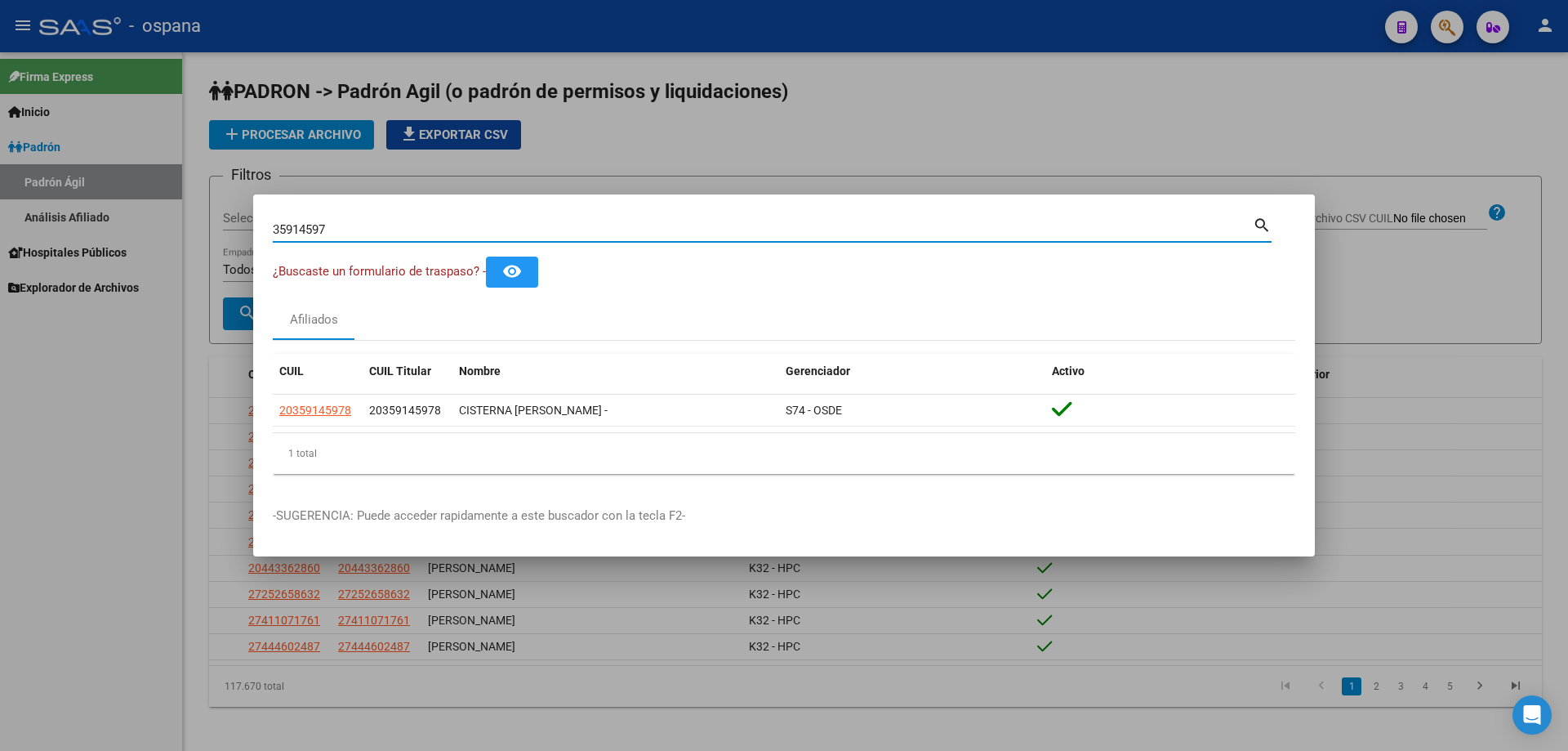
click at [709, 232] on input "35914597" at bounding box center [762, 229] width 980 height 15
click at [709, 233] on input "29609564" at bounding box center [762, 229] width 980 height 15
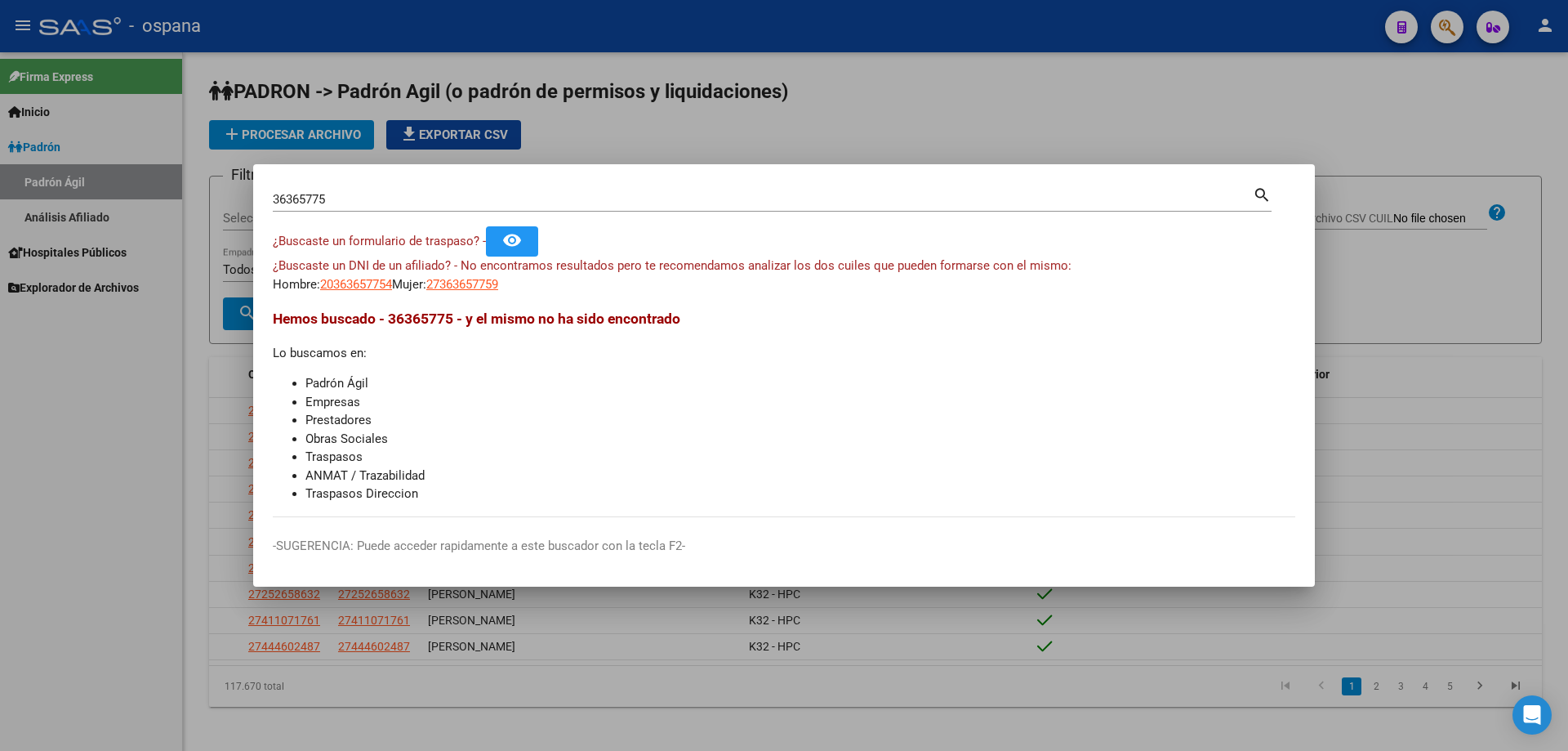
click at [696, 207] on div "36365775 Buscar (apellido, dni, [PERSON_NAME], [PERSON_NAME], cuit, obra social)" at bounding box center [762, 199] width 980 height 24
click at [693, 204] on input "36365775" at bounding box center [762, 199] width 980 height 15
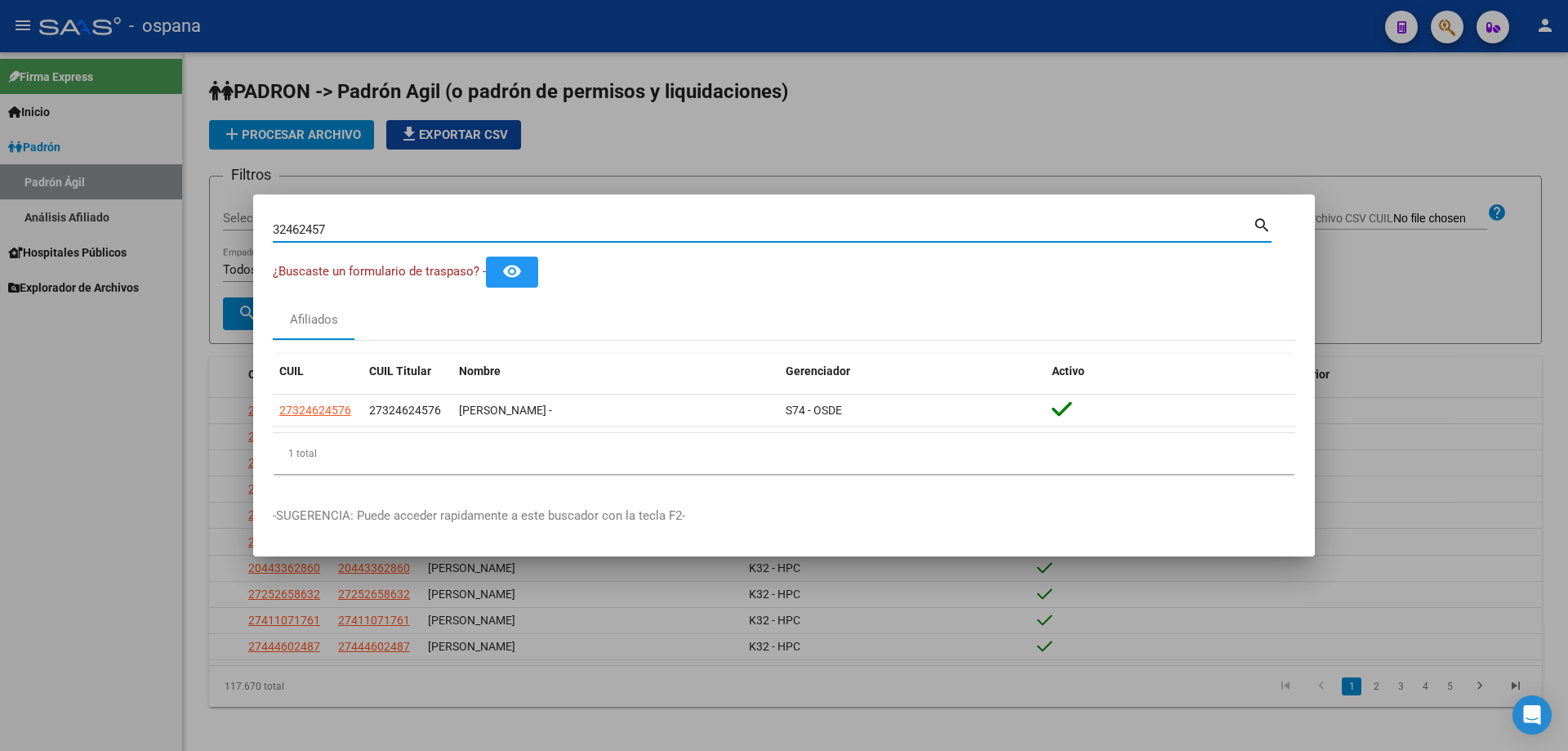
click at [443, 222] on input "32462457" at bounding box center [762, 229] width 980 height 15
click at [541, 231] on input "14058725" at bounding box center [762, 229] width 980 height 15
click at [543, 238] on div "37202590 Buscar (apellido, dni, cuil, [PERSON_NAME], cuit, obra social)" at bounding box center [762, 229] width 980 height 24
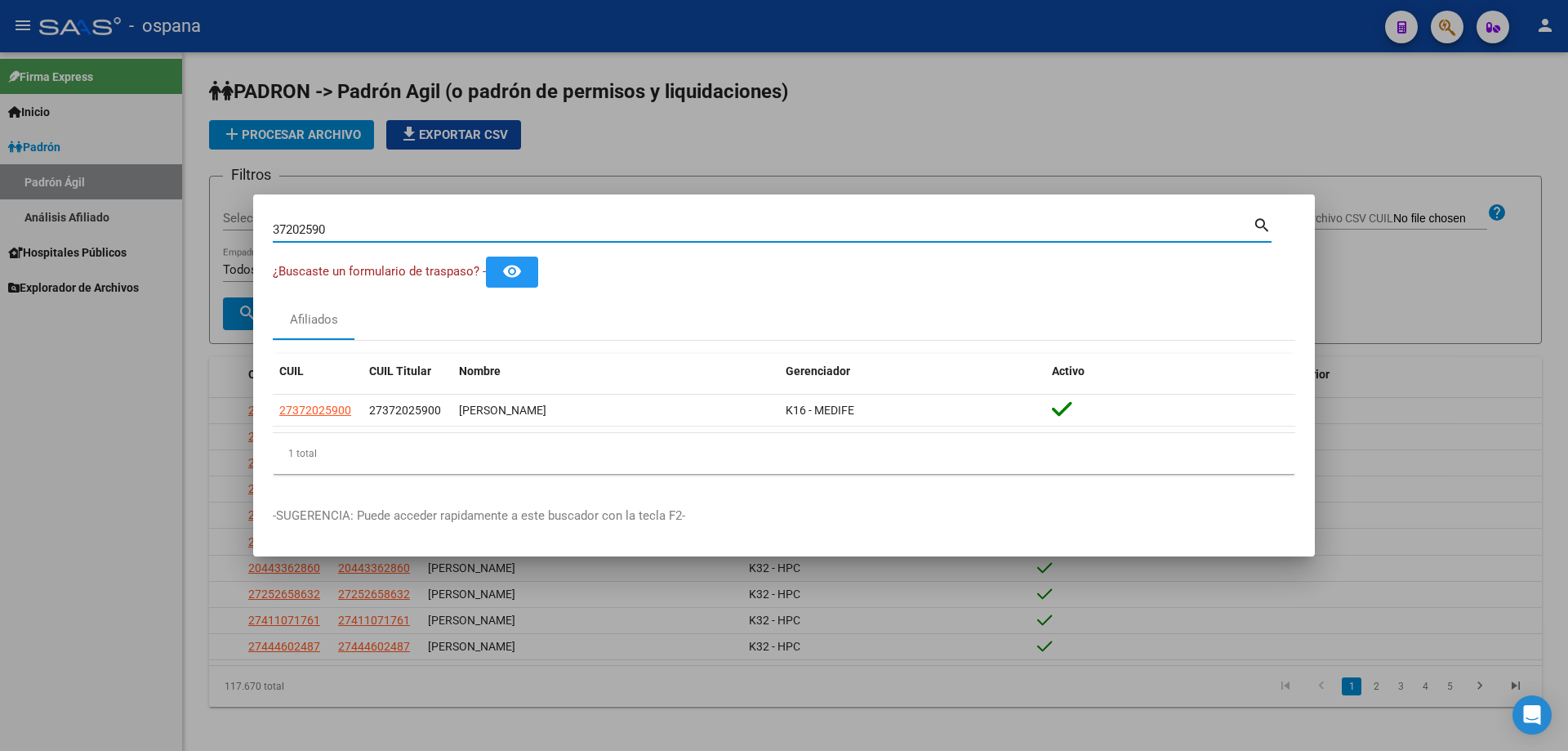
click at [543, 229] on input "37202590" at bounding box center [762, 229] width 980 height 15
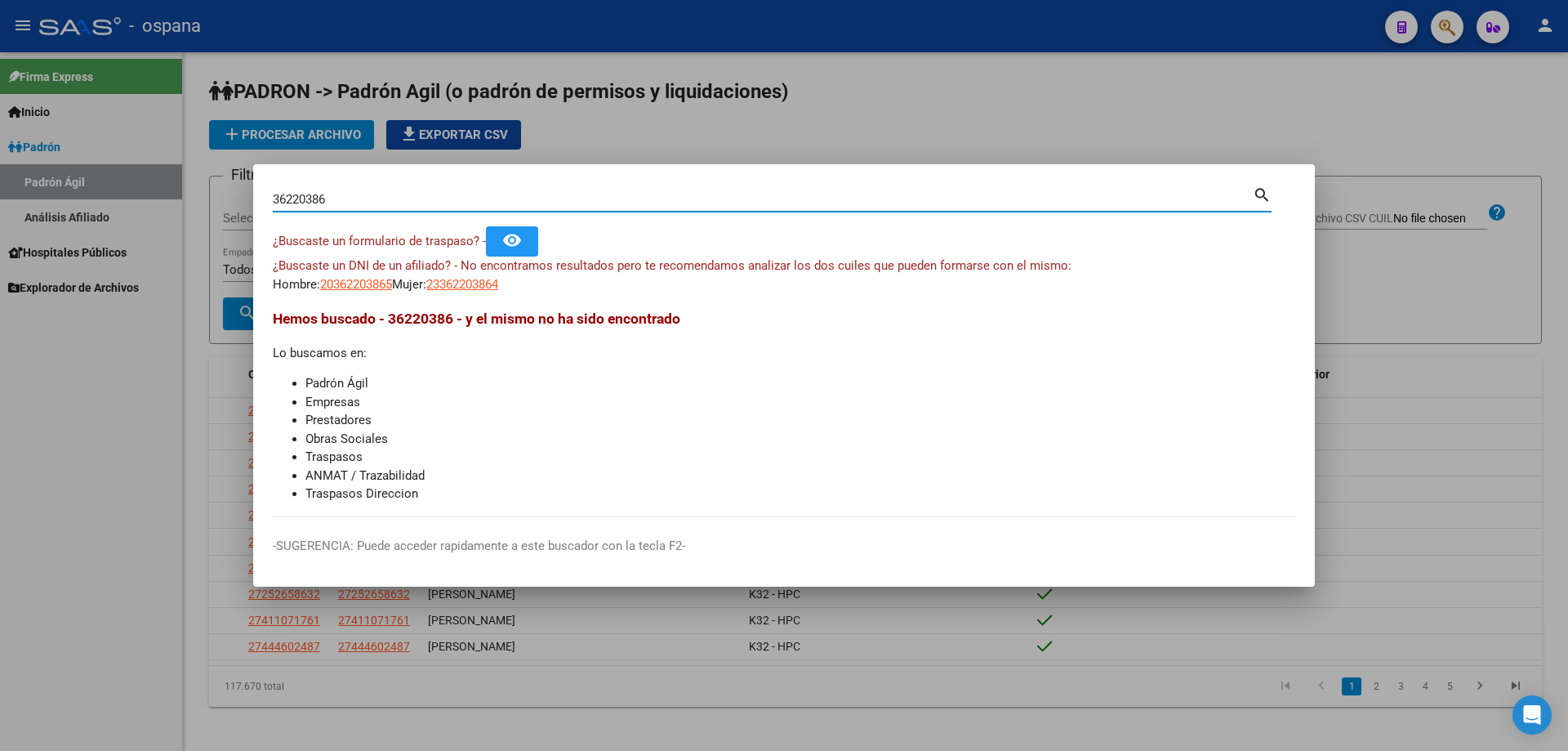
click at [570, 204] on input "36220386" at bounding box center [762, 199] width 980 height 15
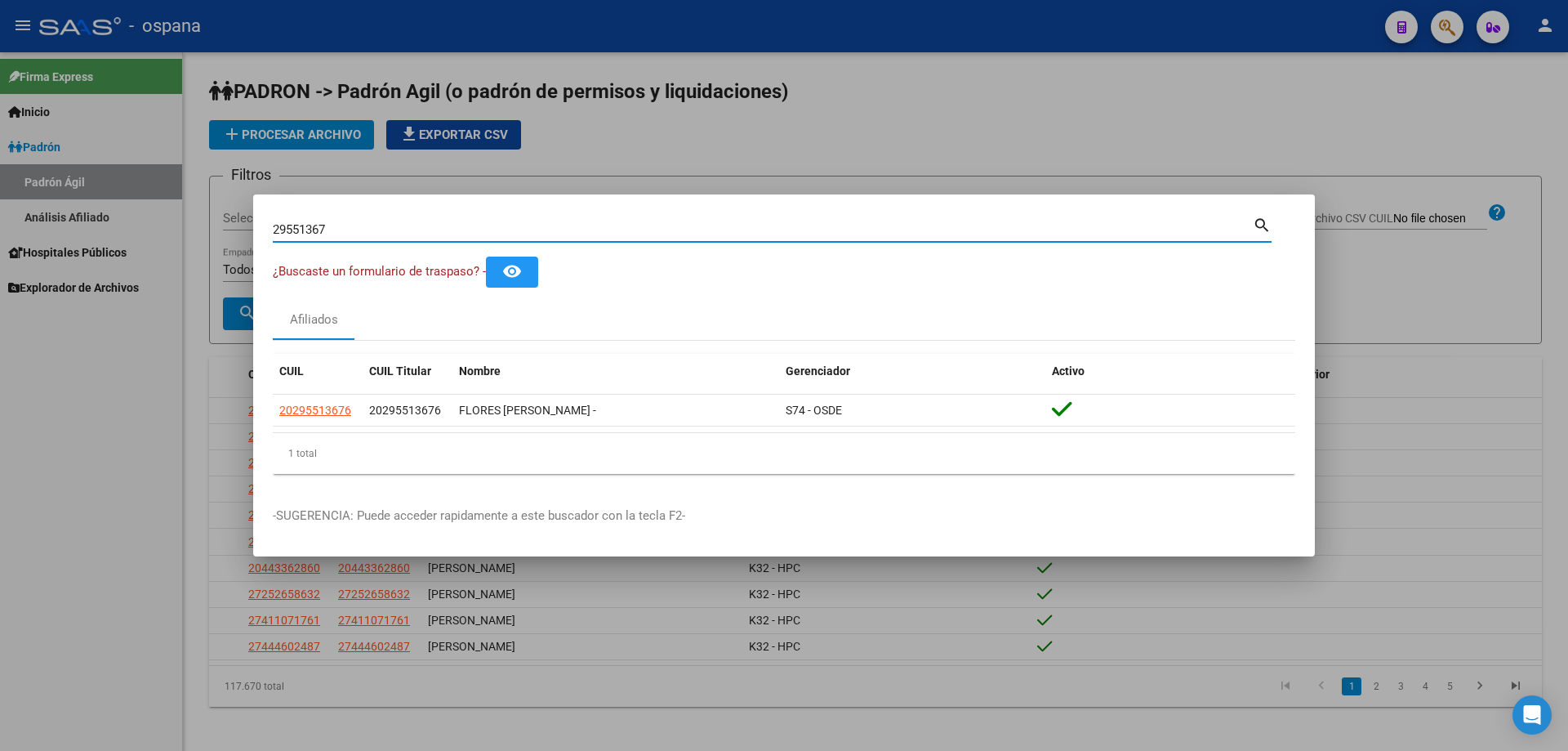
click at [427, 236] on input "29551367" at bounding box center [762, 229] width 980 height 15
click at [661, 234] on input "55346734" at bounding box center [762, 229] width 980 height 15
click at [661, 231] on input "26484231" at bounding box center [762, 229] width 980 height 15
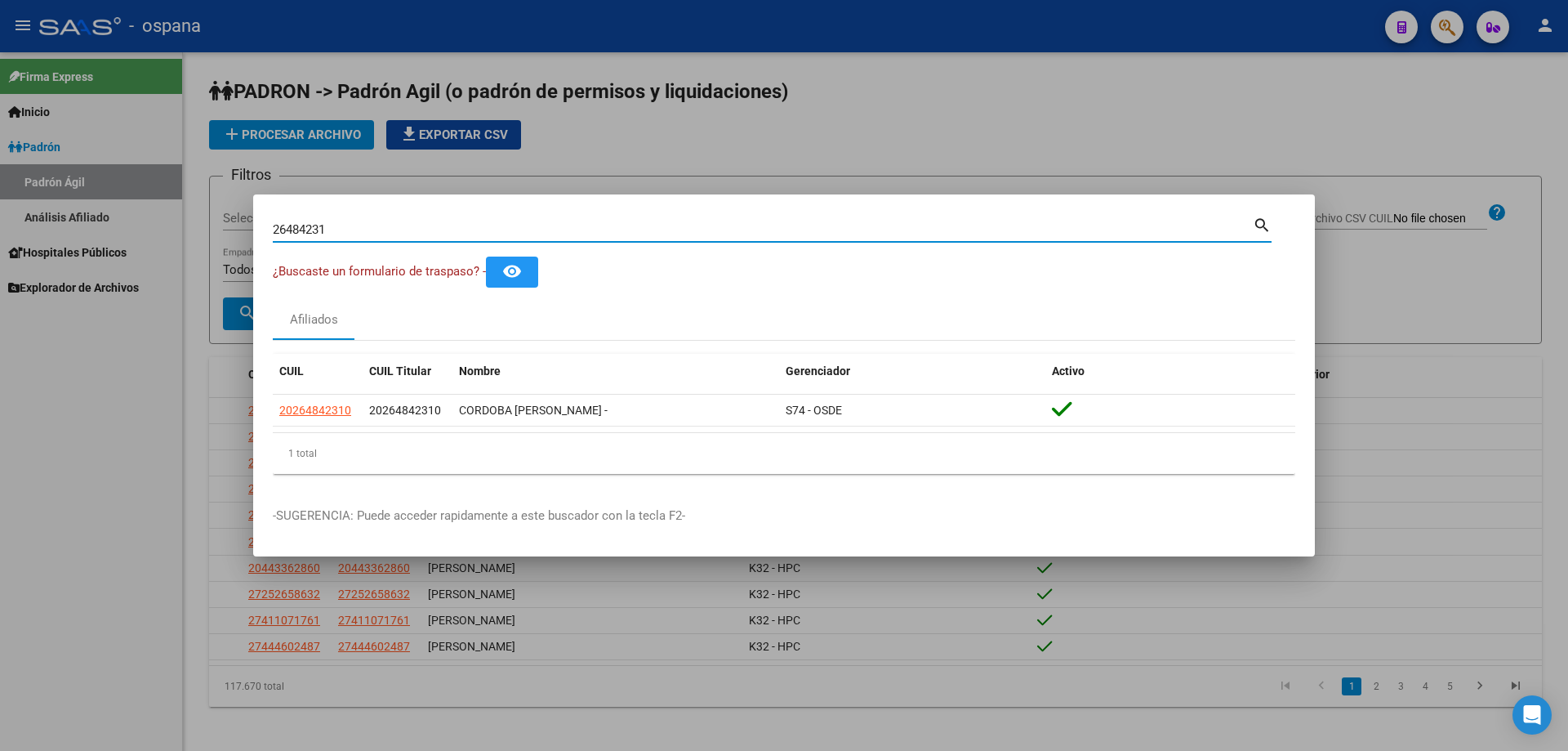
click at [661, 231] on input "26484231" at bounding box center [762, 229] width 980 height 15
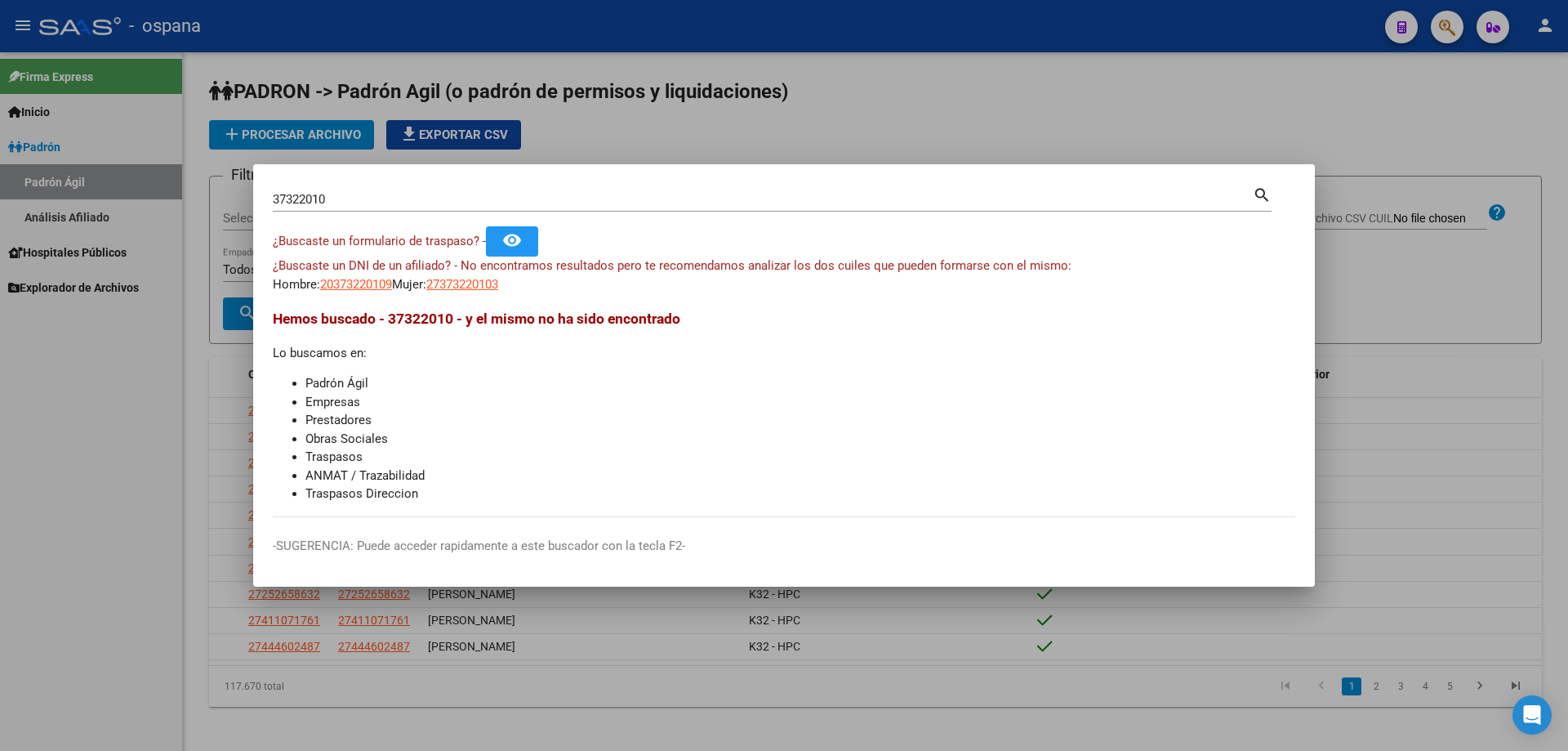
click at [334, 189] on div "37322010 Buscar (apellido, dni, cuil, [PERSON_NAME], cuit, obra social)" at bounding box center [762, 199] width 980 height 24
click at [335, 194] on input "37322010" at bounding box center [762, 199] width 980 height 15
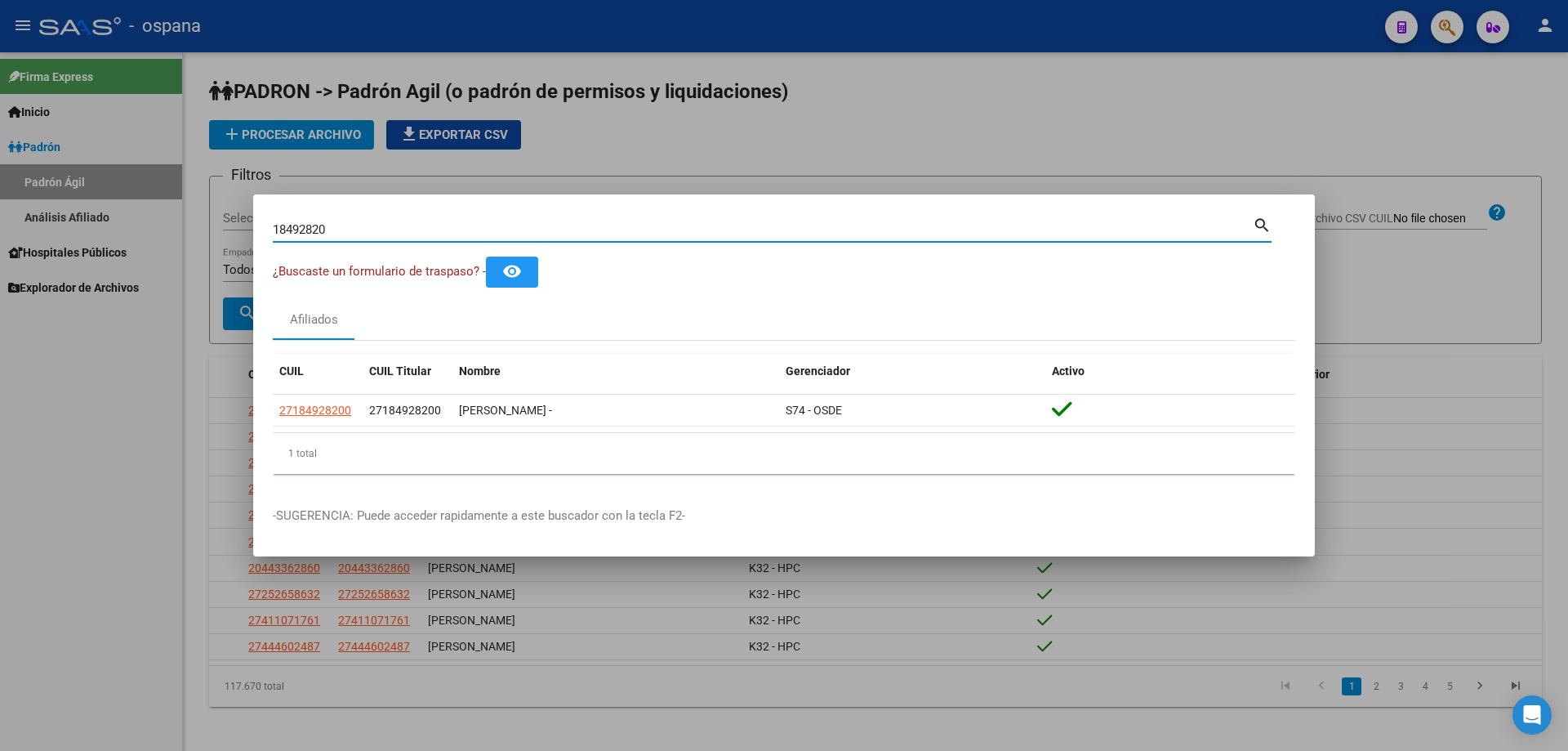
click at [430, 229] on input "18492820" at bounding box center [762, 229] width 980 height 15
click at [367, 228] on input "35470975" at bounding box center [762, 229] width 980 height 15
click at [299, 229] on input "35914597" at bounding box center [762, 229] width 980 height 15
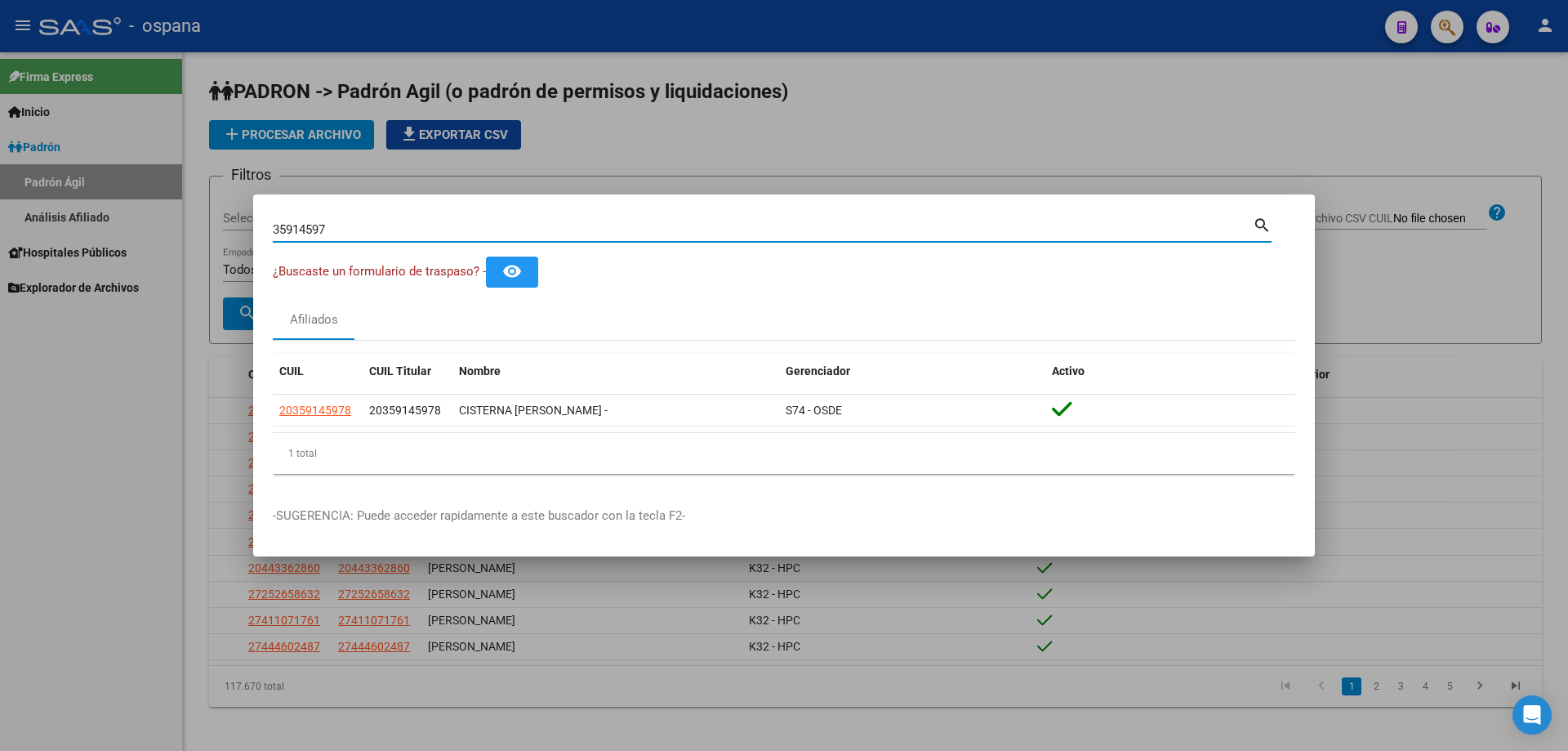
click at [299, 229] on input "35914597" at bounding box center [762, 229] width 980 height 15
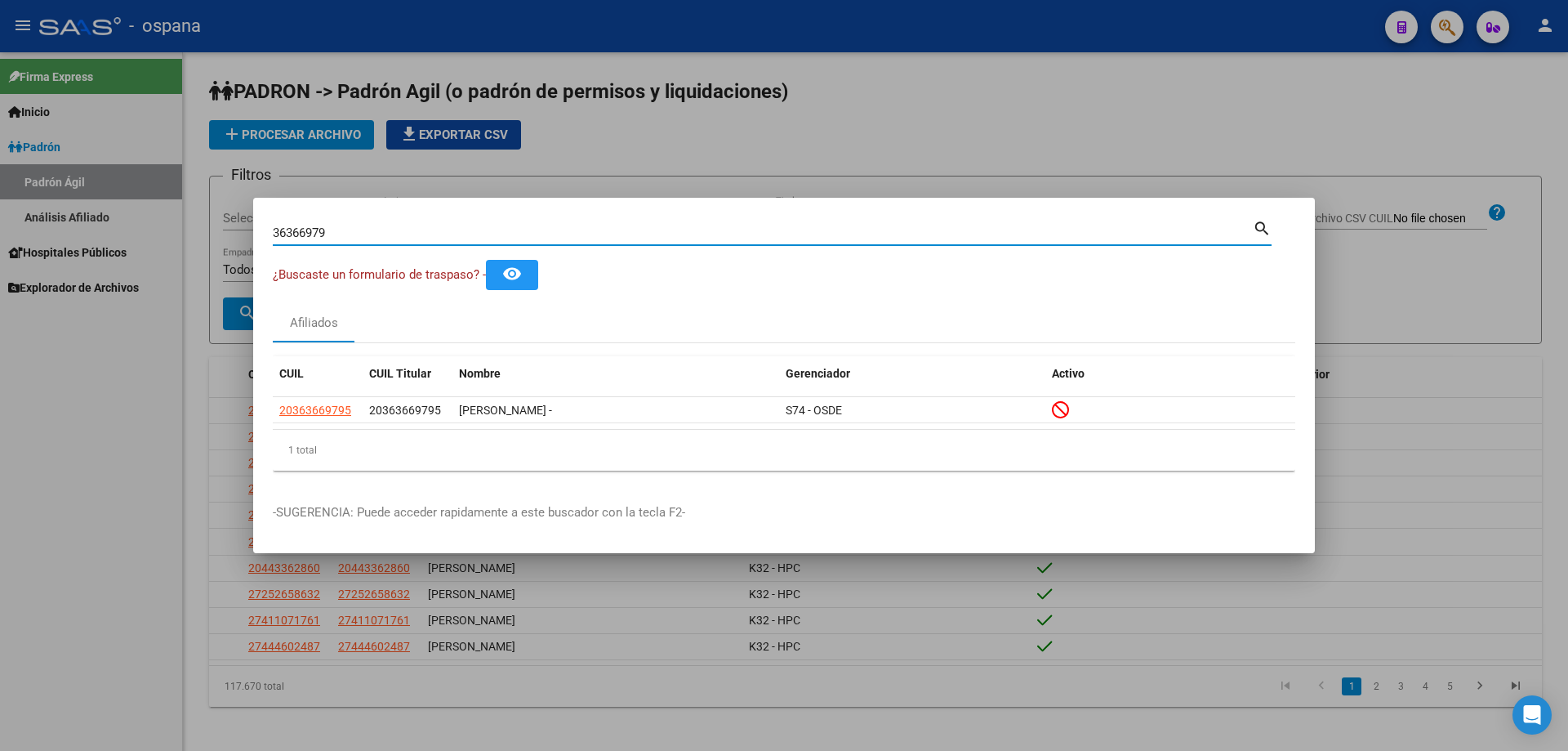
click at [309, 232] on input "36366979" at bounding box center [762, 233] width 980 height 15
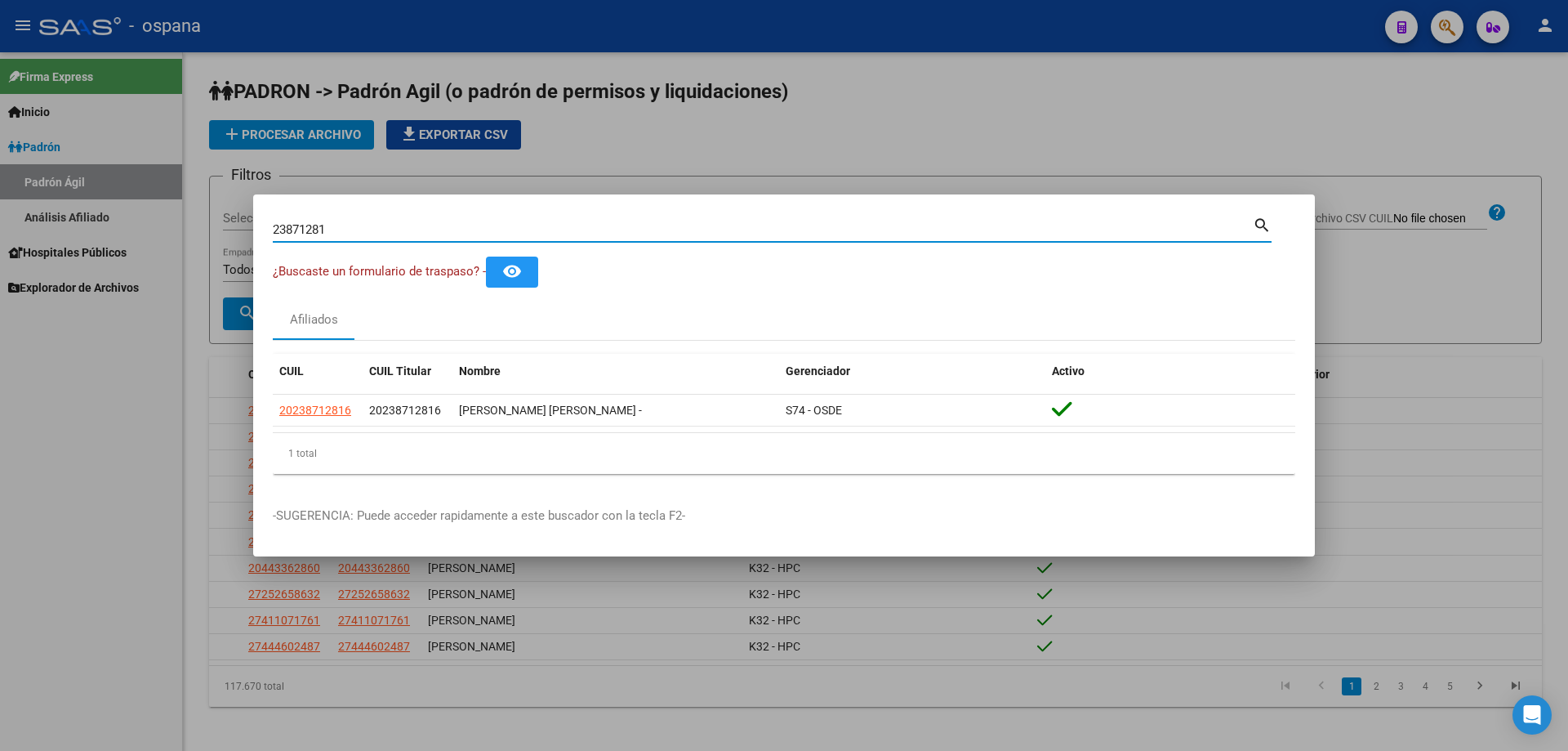
click at [309, 230] on input "23871281" at bounding box center [762, 229] width 980 height 15
type input "1"
click at [426, 223] on input "29751523" at bounding box center [762, 229] width 980 height 15
click at [426, 226] on input "29751523" at bounding box center [762, 229] width 980 height 15
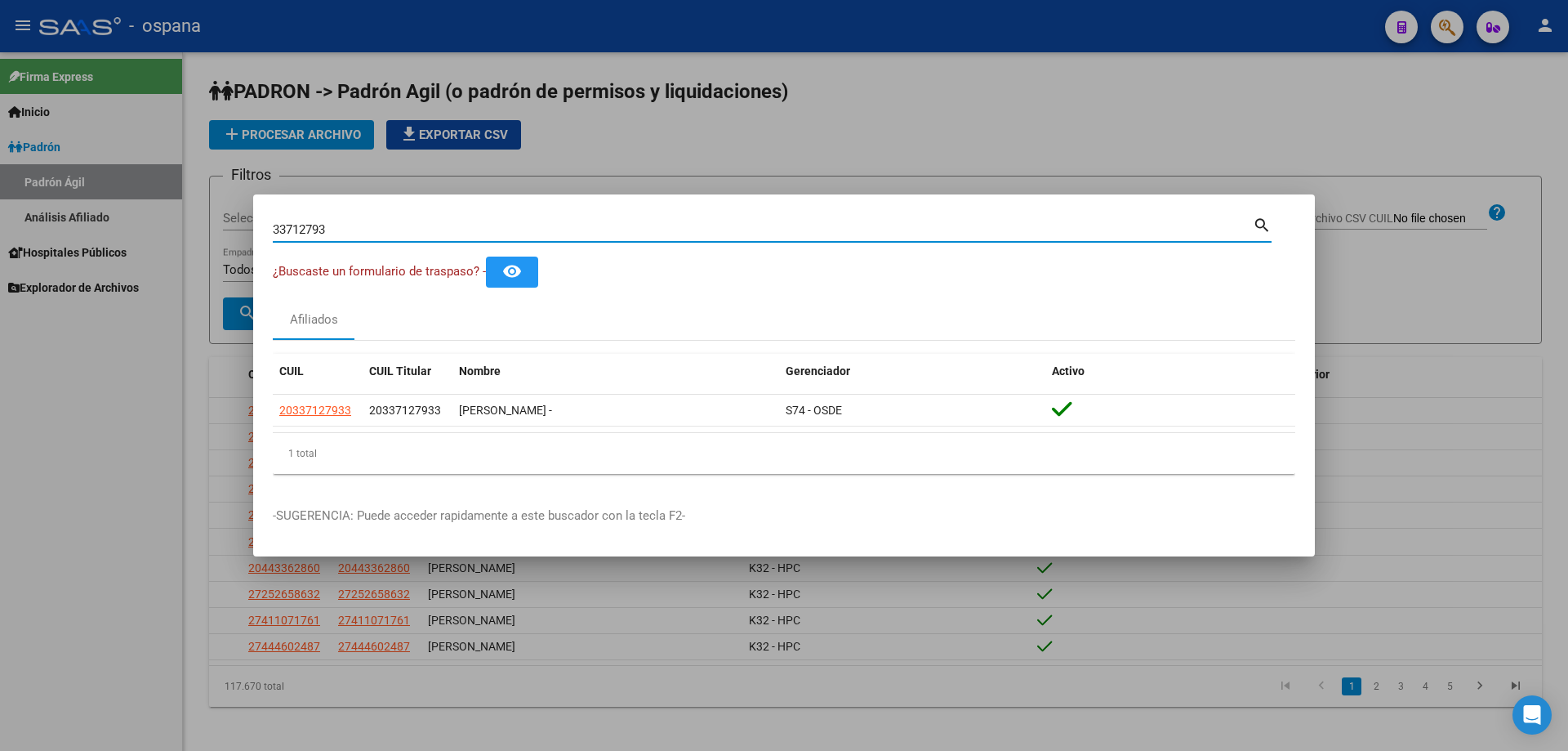
click at [353, 229] on input "33712793" at bounding box center [762, 229] width 980 height 15
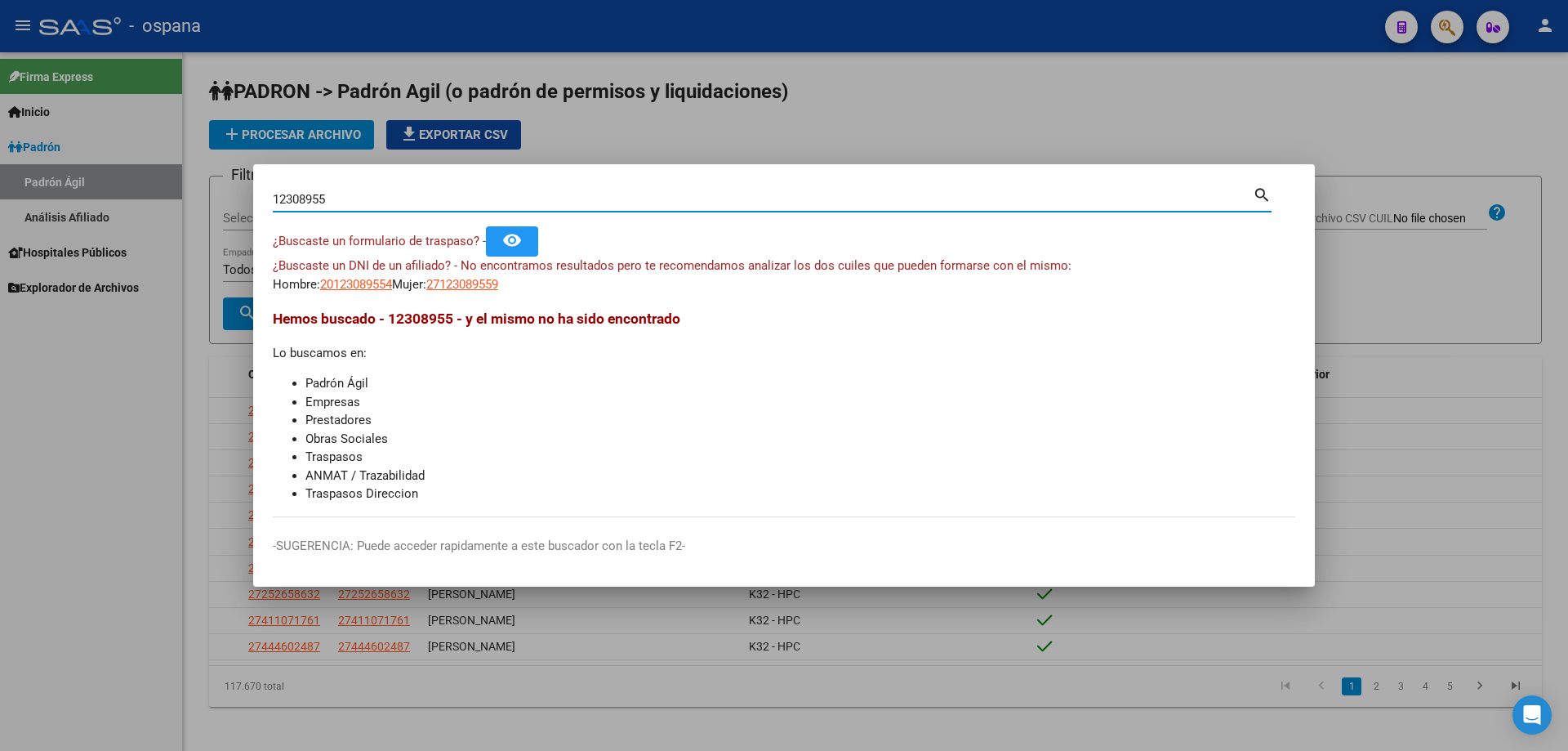
click at [676, 200] on input "12308955" at bounding box center [762, 199] width 980 height 15
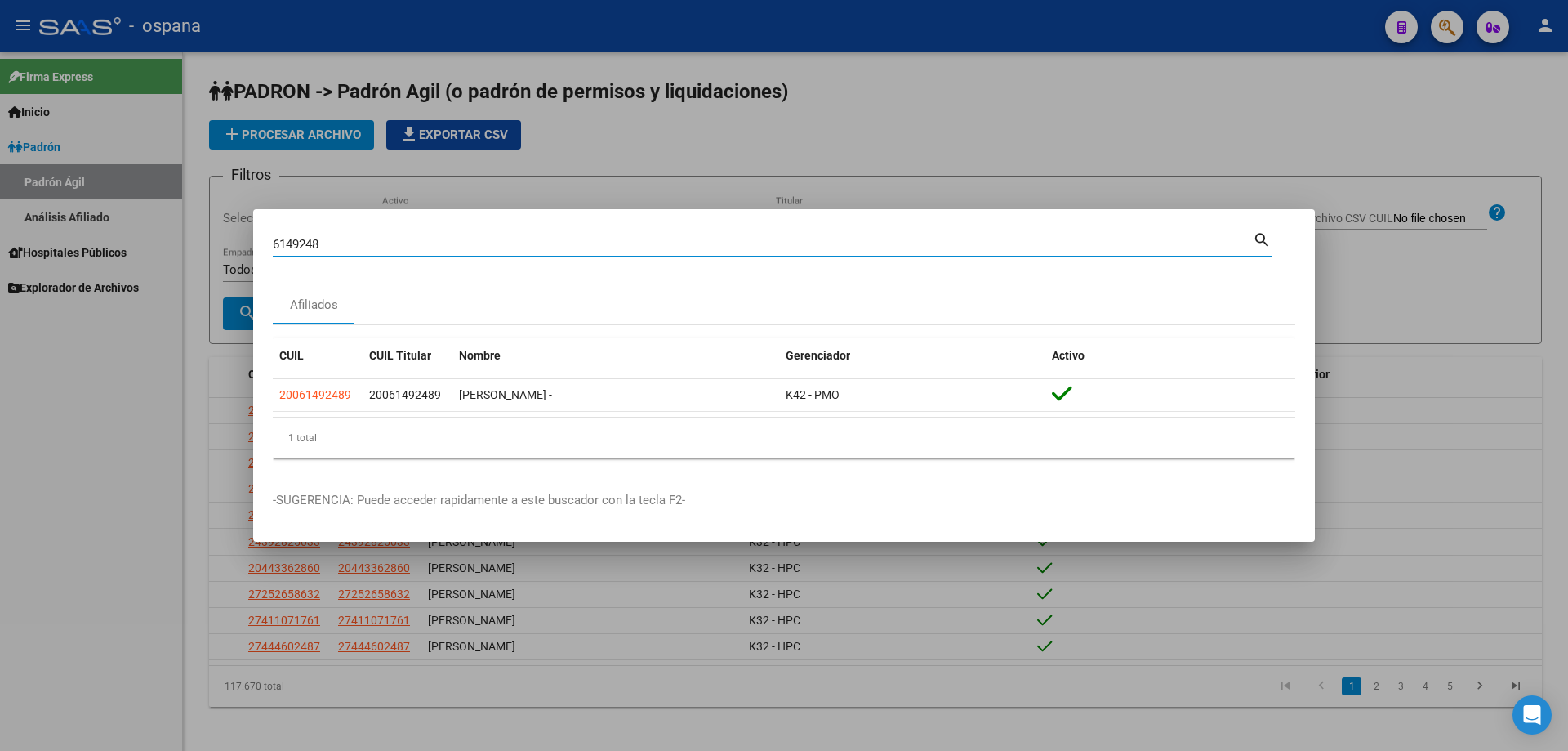
click at [306, 249] on input "6149248" at bounding box center [762, 244] width 980 height 15
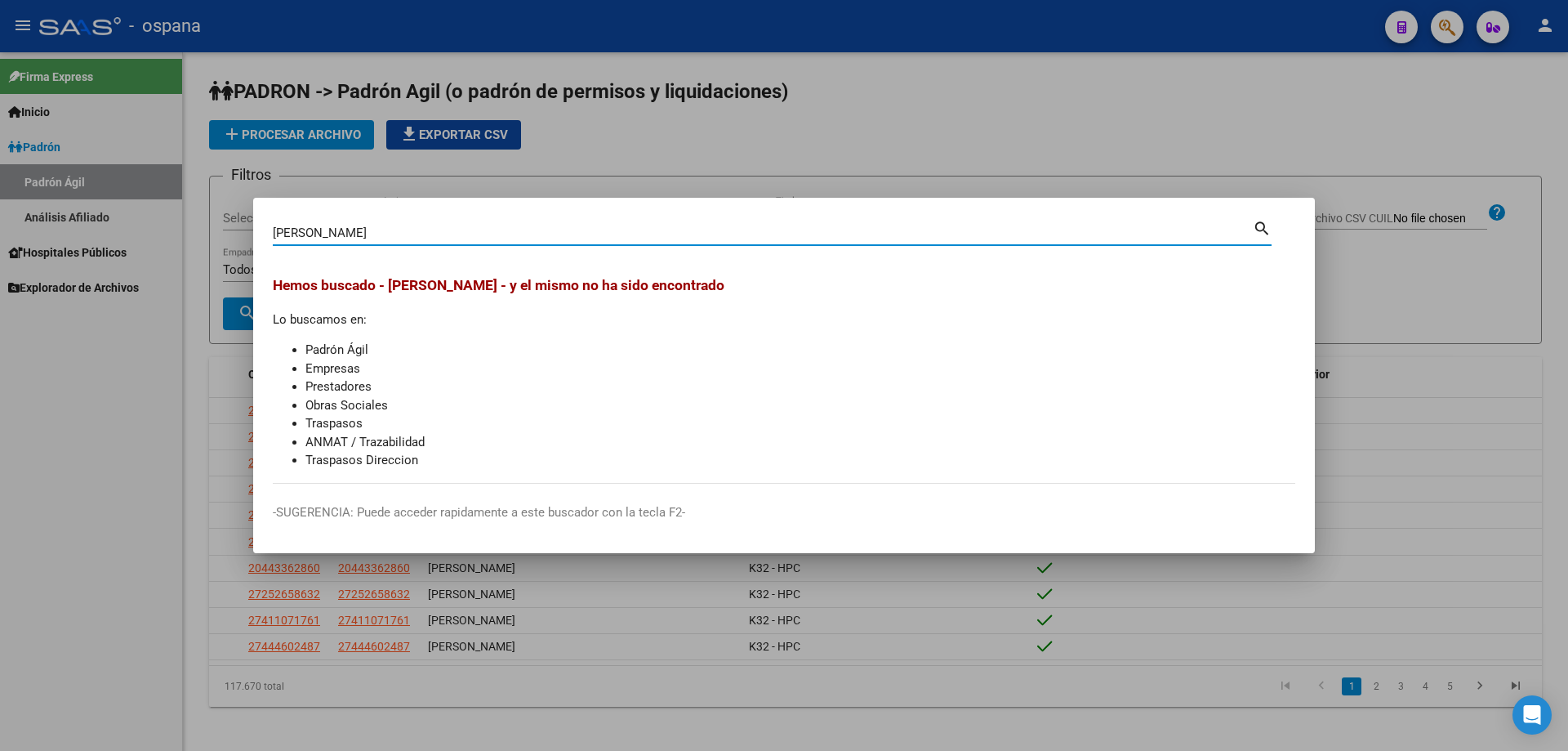
click at [377, 227] on input "[PERSON_NAME]" at bounding box center [762, 233] width 980 height 15
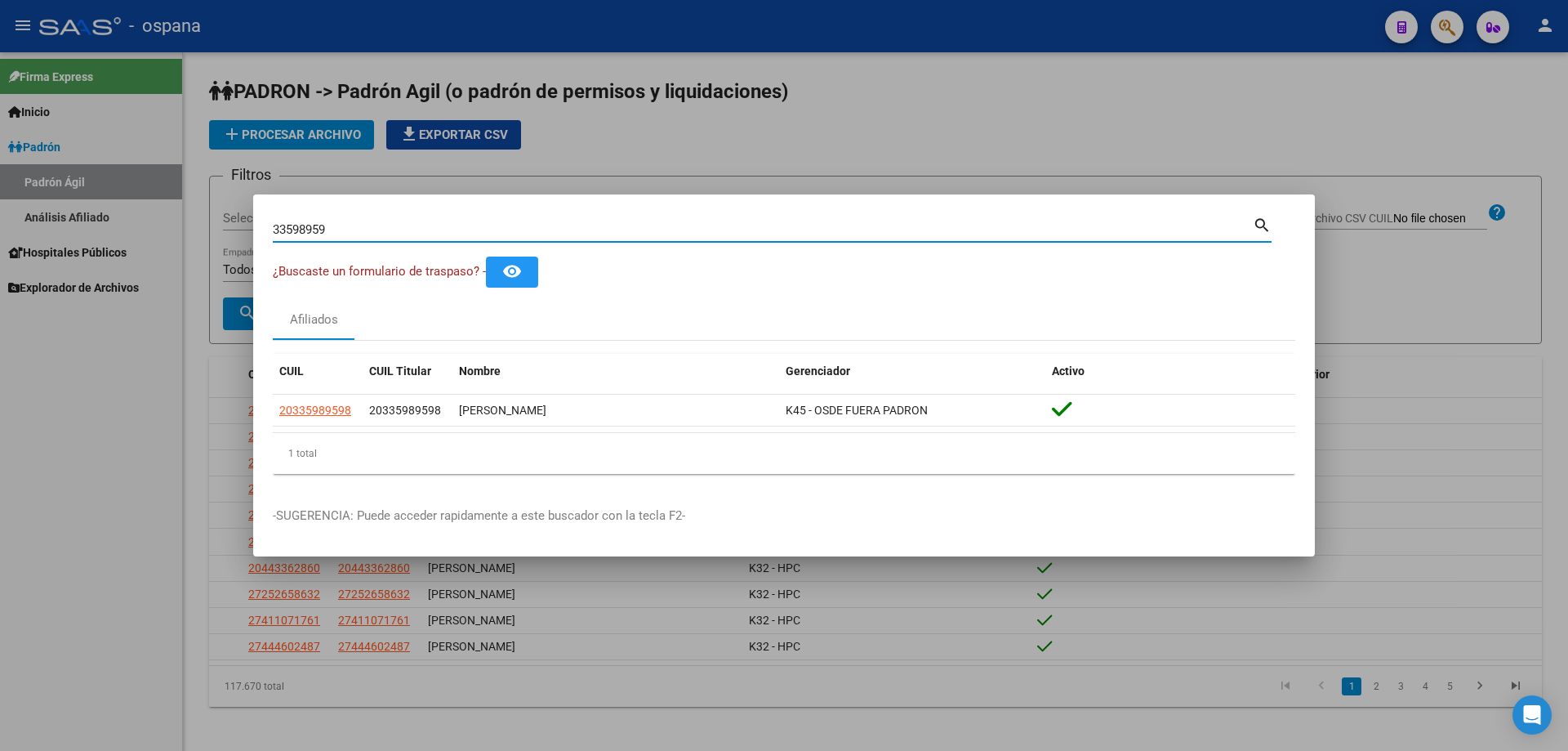
click at [430, 224] on input "33598959" at bounding box center [762, 229] width 980 height 15
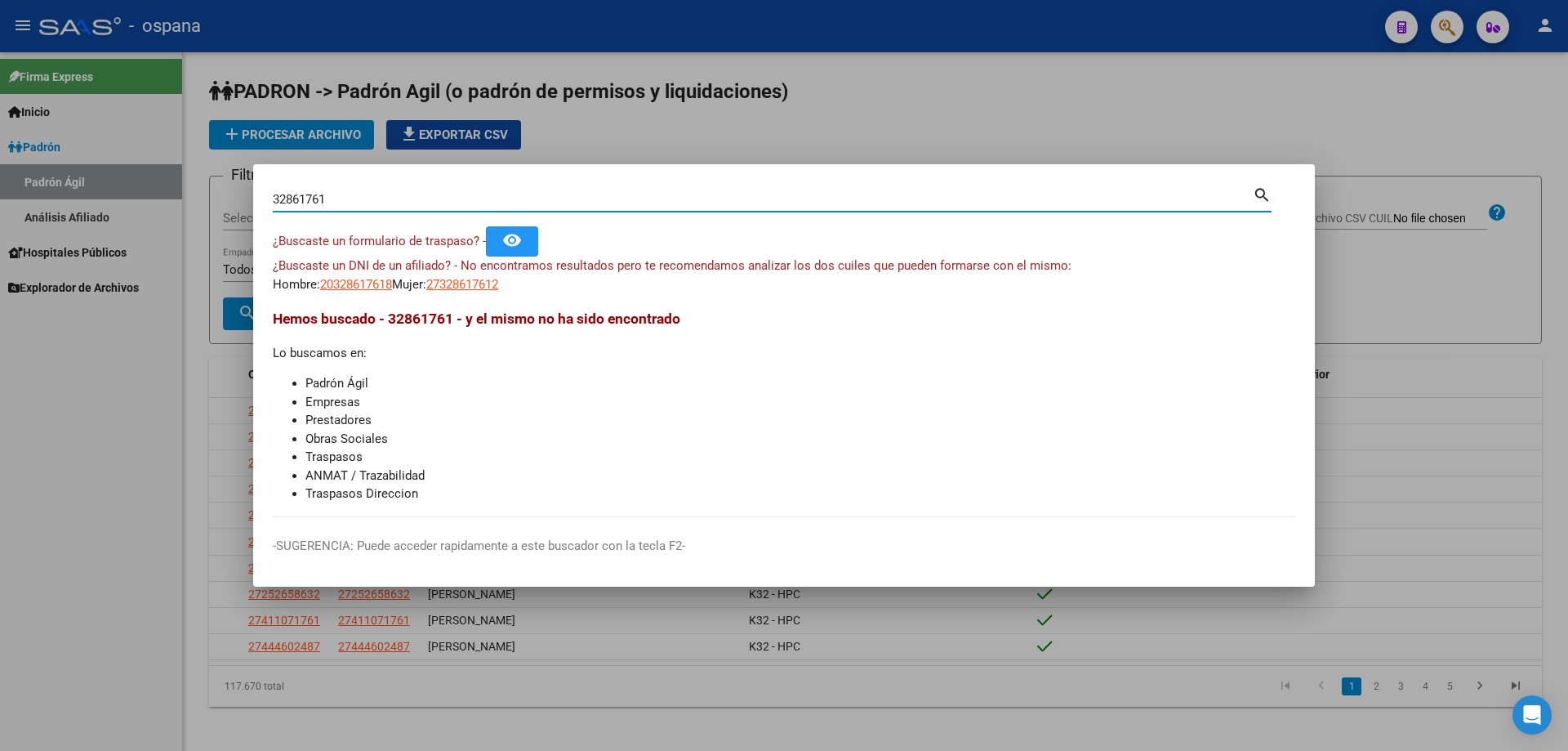
click at [348, 204] on input "32861761" at bounding box center [762, 199] width 980 height 15
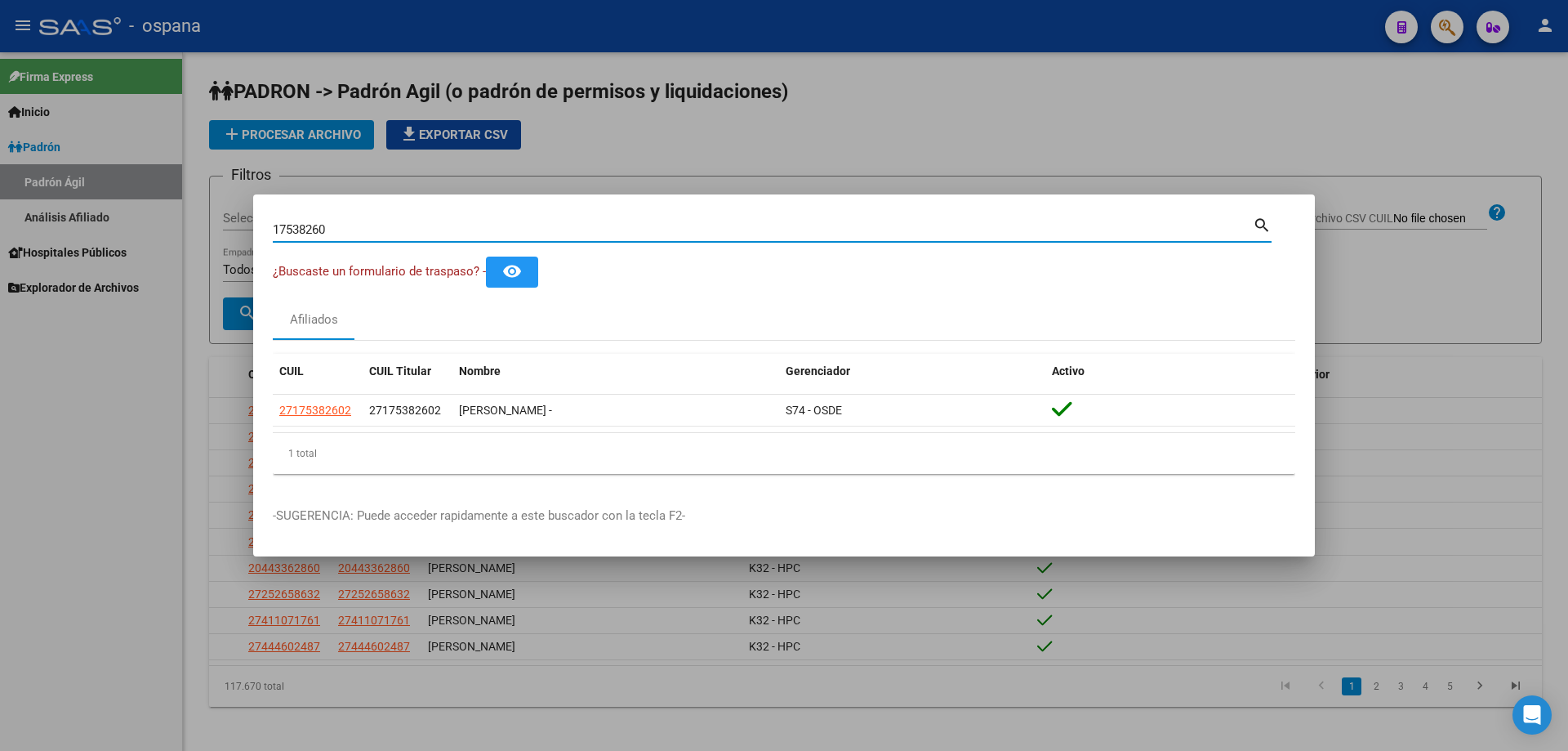
click at [383, 218] on div "17538260 Buscar (apellido, dni, [PERSON_NAME], nro traspaso, cuit, obra social)" at bounding box center [762, 229] width 980 height 24
click at [397, 229] on input "17538260" at bounding box center [762, 229] width 980 height 15
click at [430, 229] on input "30645262" at bounding box center [762, 229] width 980 height 15
drag, startPoint x: 430, startPoint y: 229, endPoint x: 421, endPoint y: 230, distance: 9.1
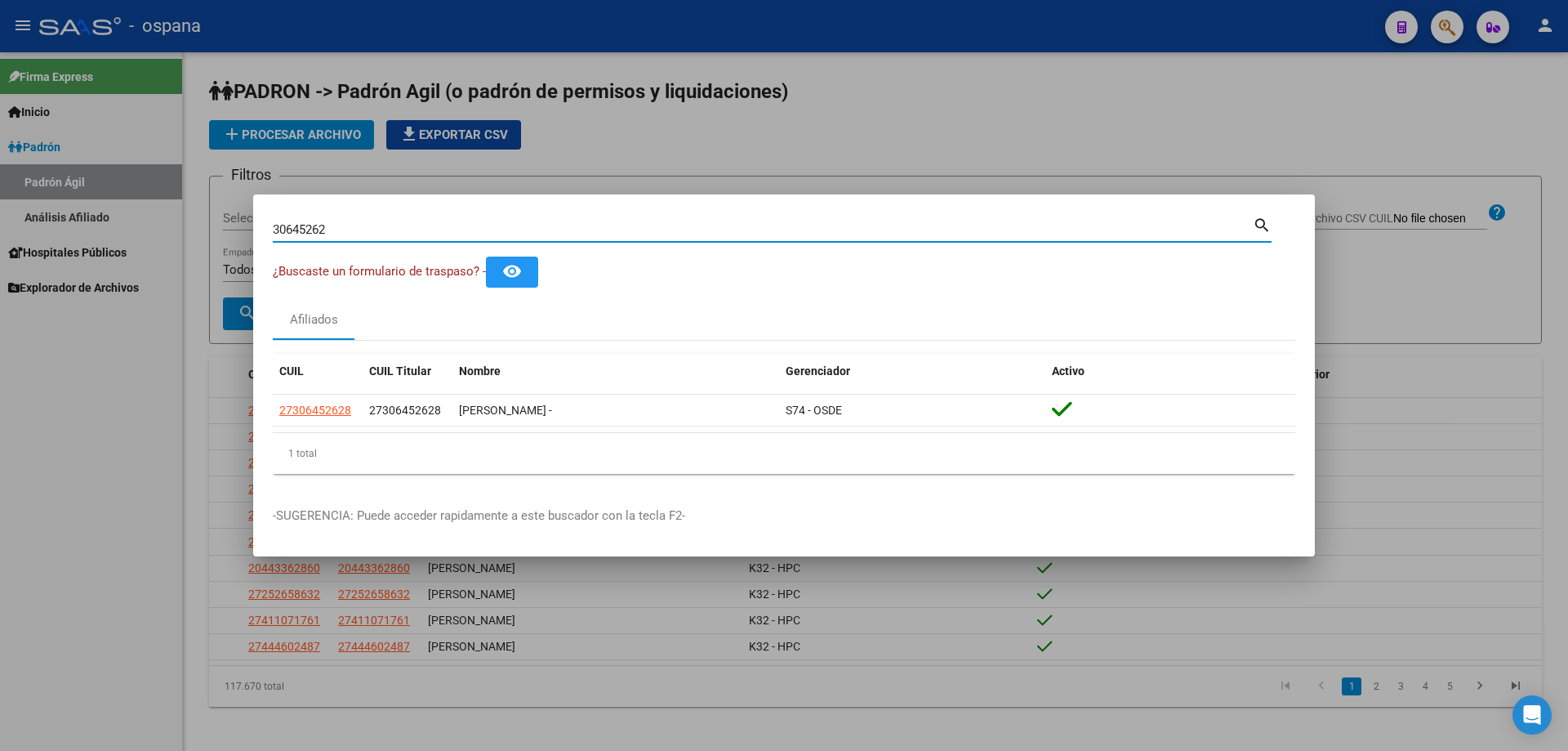
click at [421, 226] on input "30645262" at bounding box center [762, 229] width 980 height 15
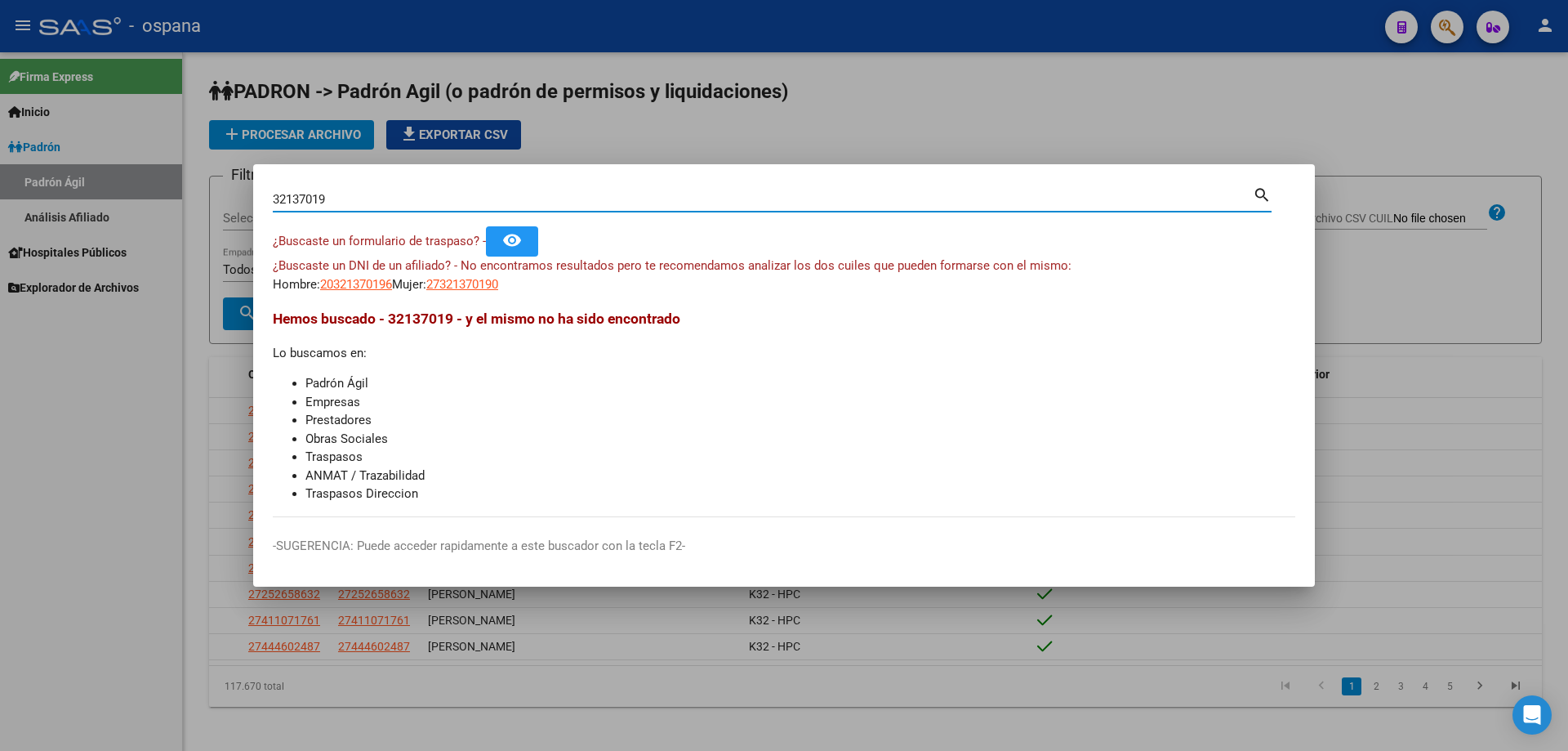
click at [396, 203] on input "32137019" at bounding box center [762, 199] width 980 height 15
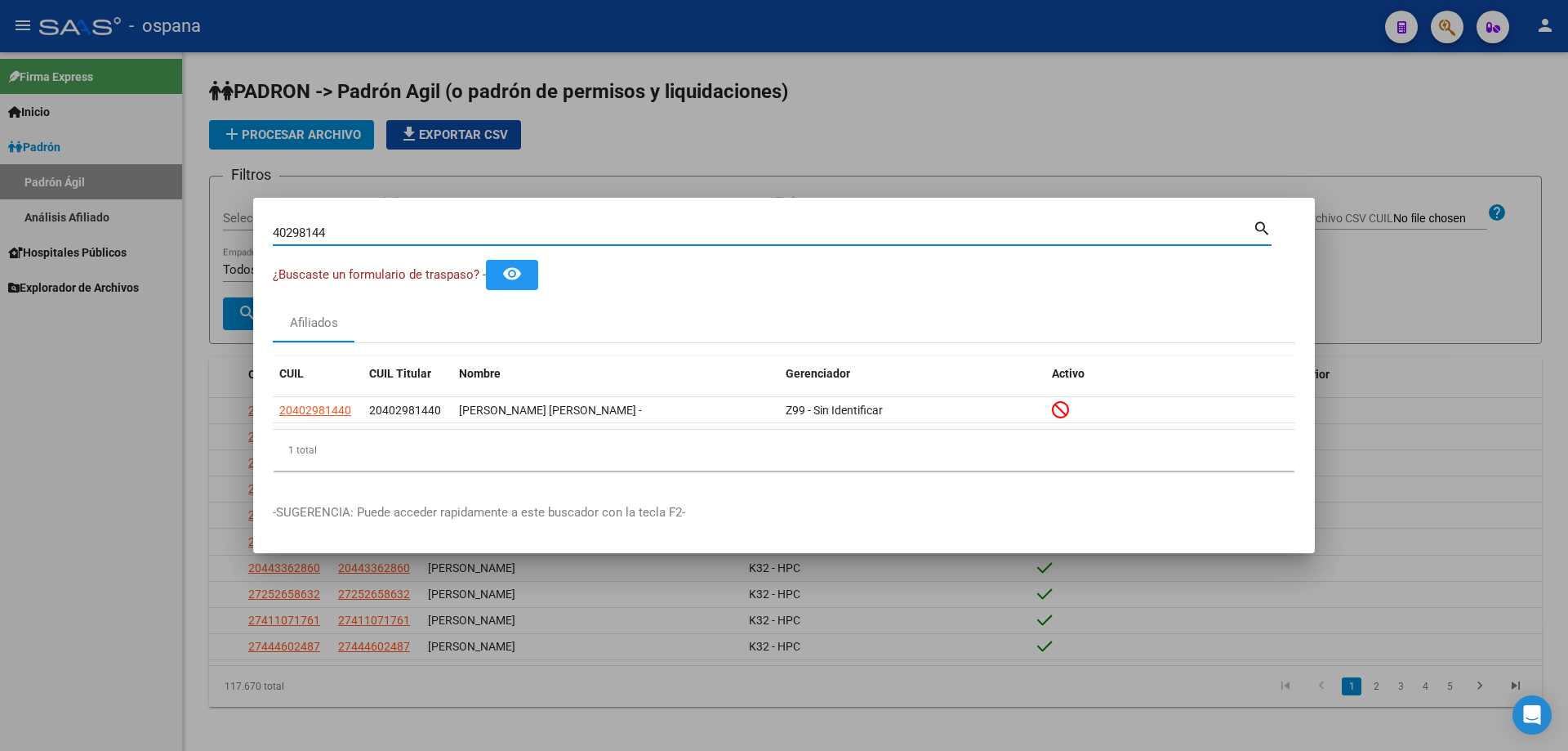
click at [418, 231] on input "40298144" at bounding box center [762, 233] width 980 height 15
click at [420, 231] on input "40298144" at bounding box center [762, 233] width 980 height 15
type input "3"
click at [423, 229] on input "34162630" at bounding box center [762, 233] width 980 height 15
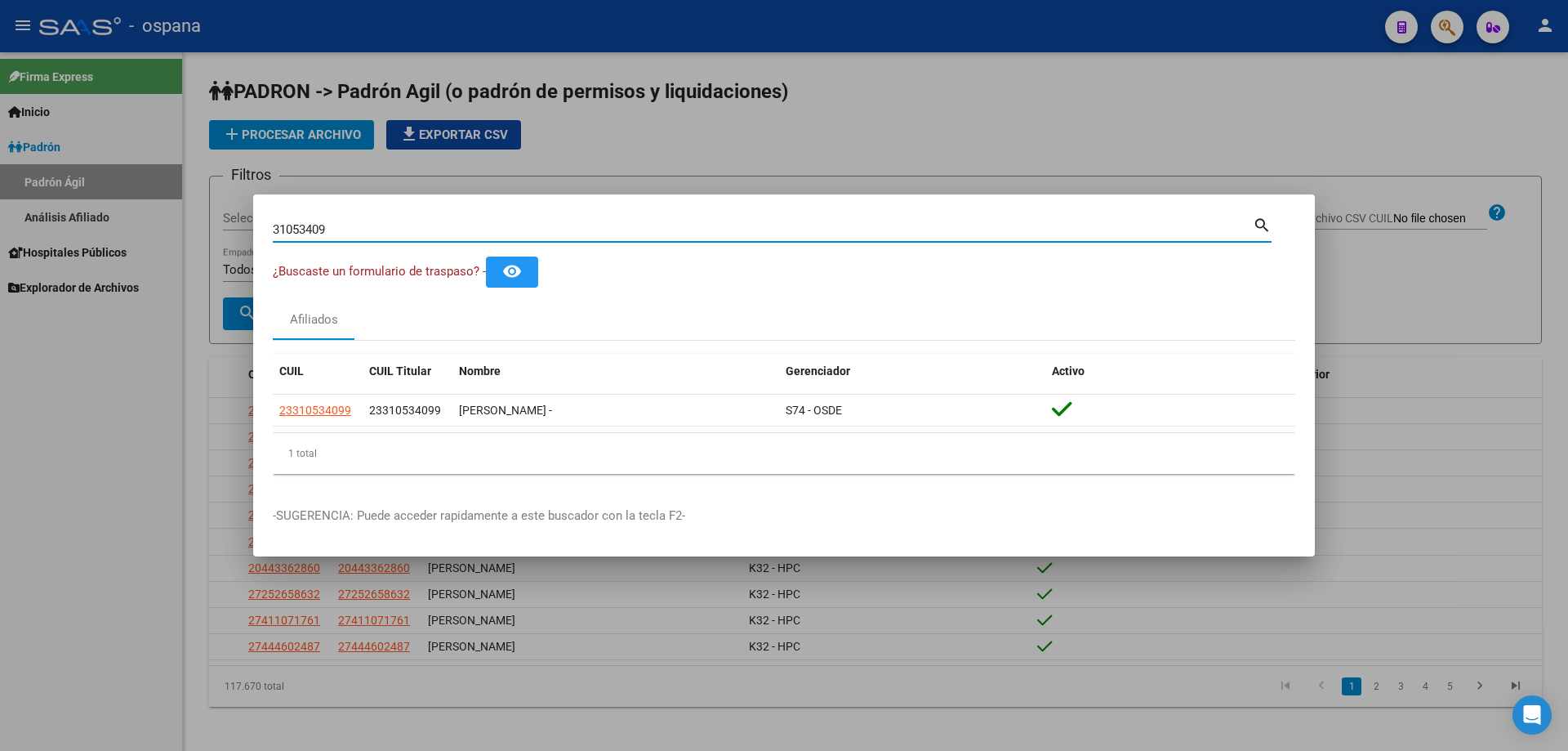
click at [400, 232] on input "31053409" at bounding box center [762, 229] width 980 height 15
click at [378, 229] on input "34222347" at bounding box center [762, 229] width 980 height 15
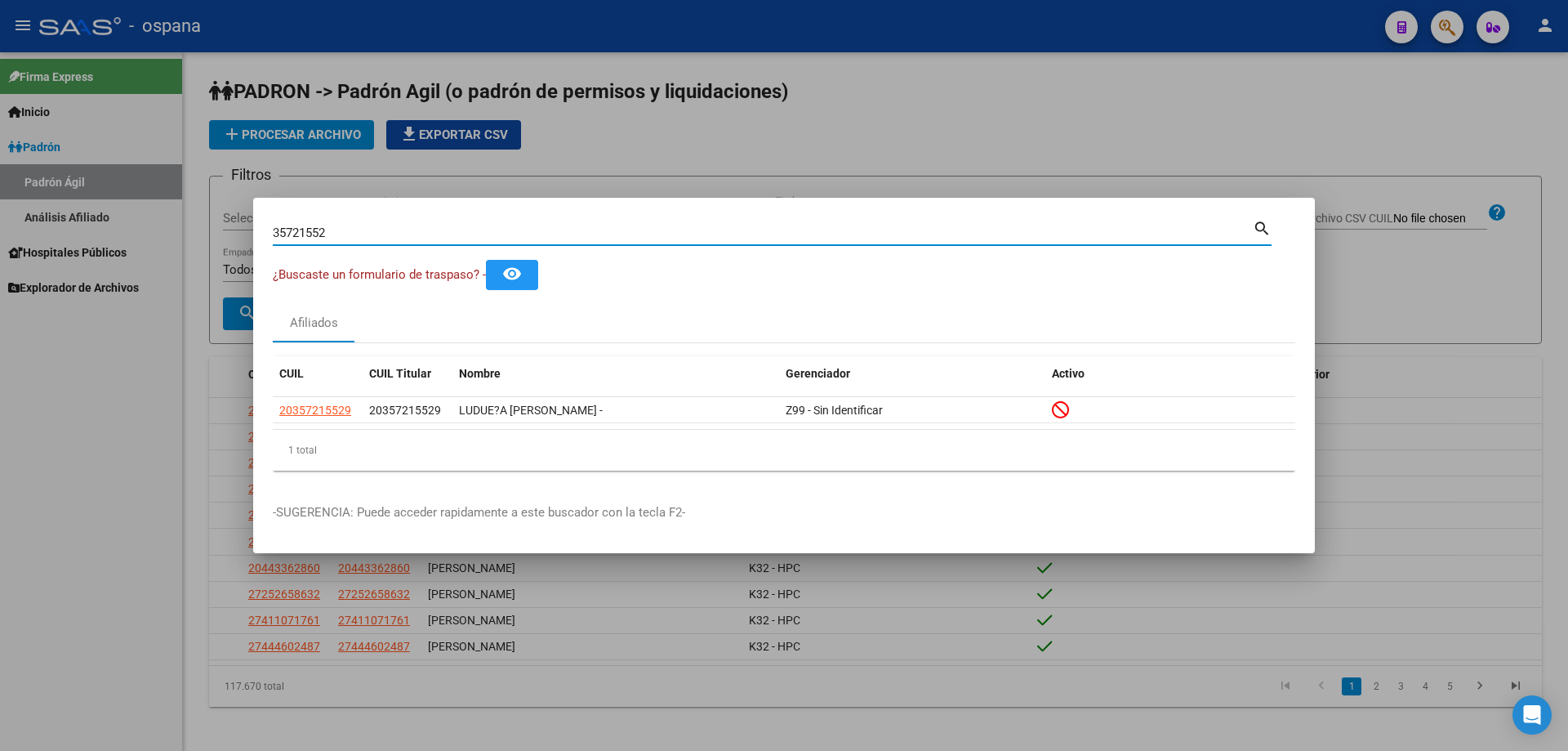
click at [304, 228] on input "35721552" at bounding box center [762, 233] width 980 height 15
click at [529, 225] on input "38329949" at bounding box center [762, 233] width 980 height 15
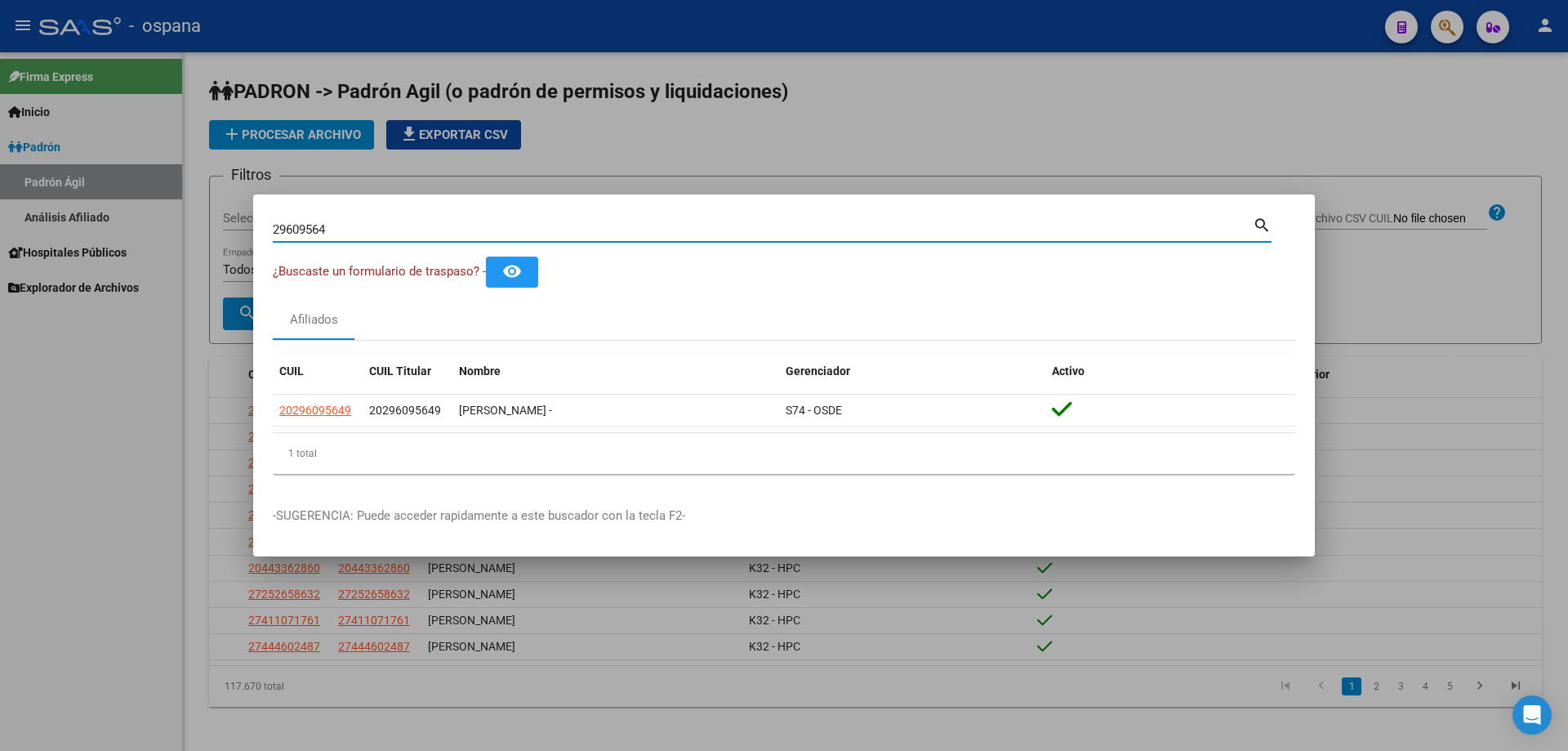
click at [528, 233] on input "29609564" at bounding box center [762, 229] width 980 height 15
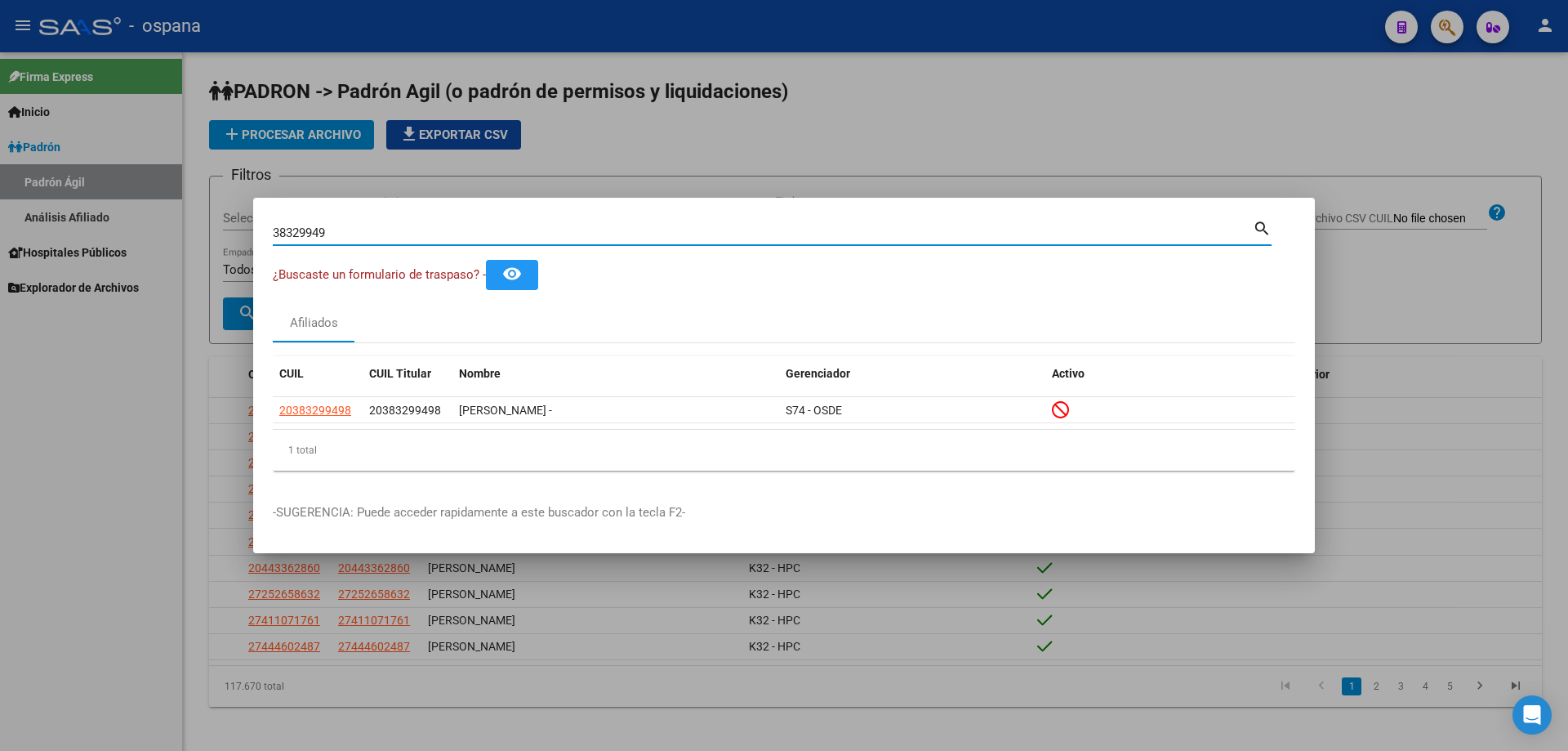
click at [396, 234] on input "38329949" at bounding box center [762, 233] width 980 height 15
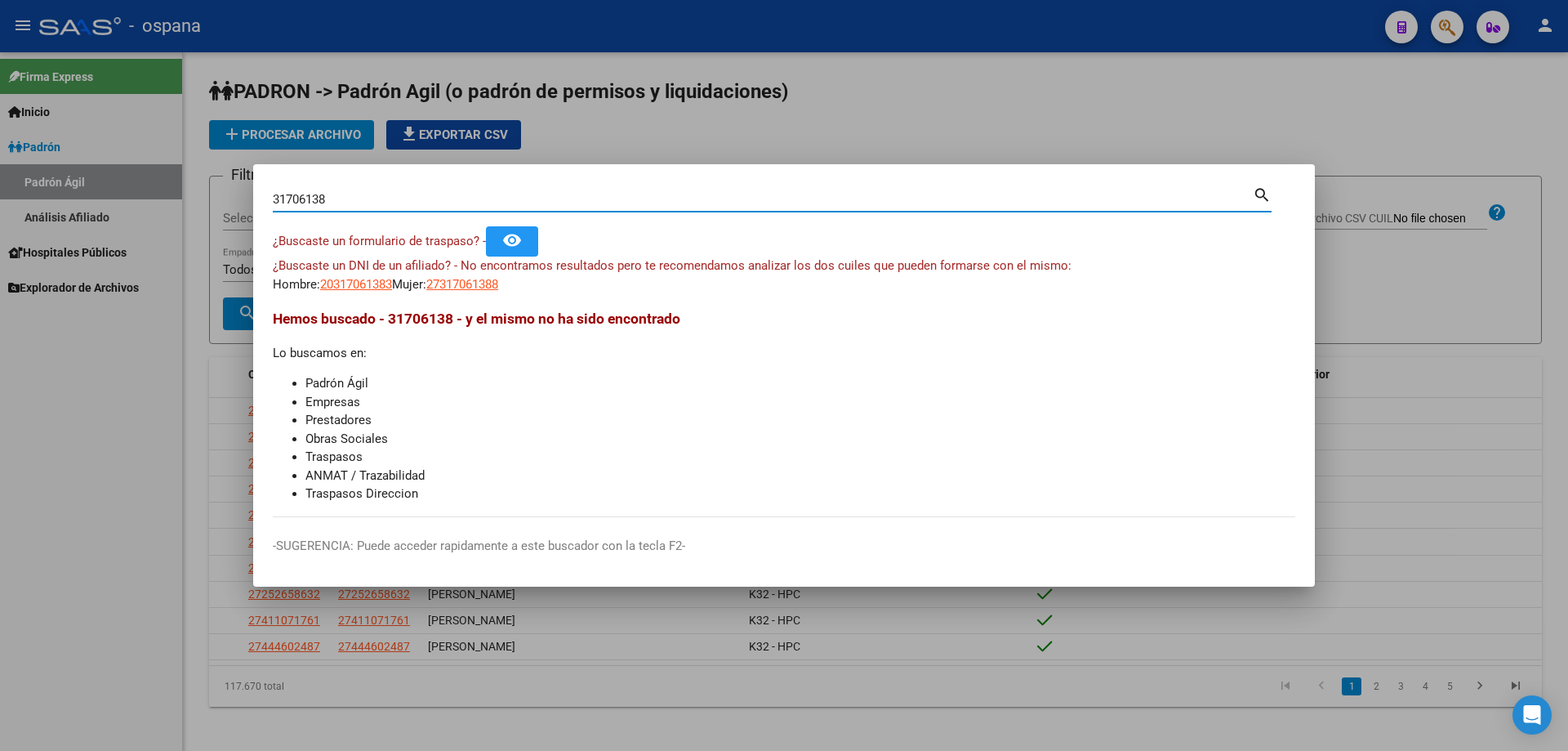
click at [360, 195] on input "31706138" at bounding box center [762, 199] width 980 height 15
type input "39472954"
click at [69, 746] on div at bounding box center [784, 376] width 1568 height 751
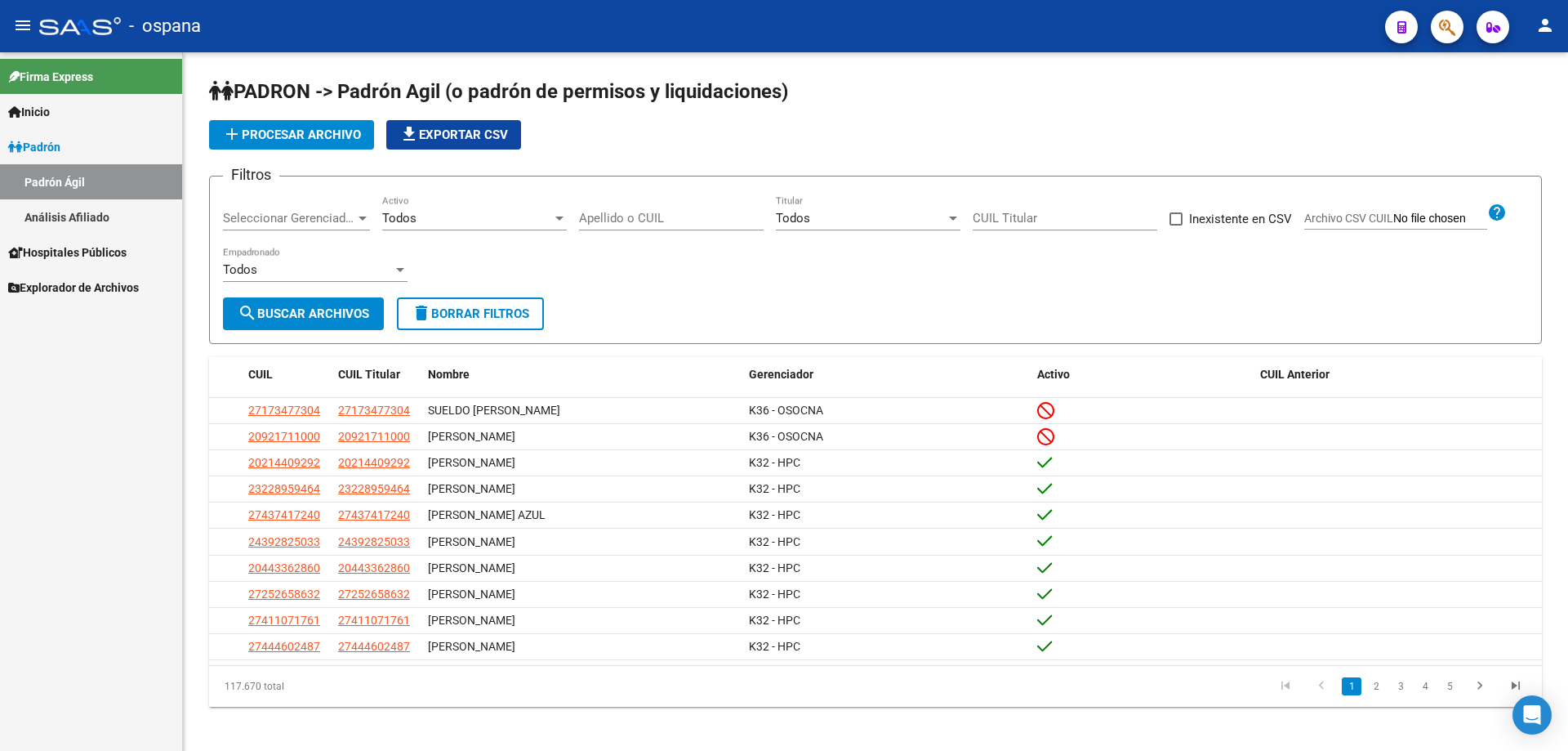
click at [1430, 32] on div at bounding box center [1440, 27] width 46 height 33
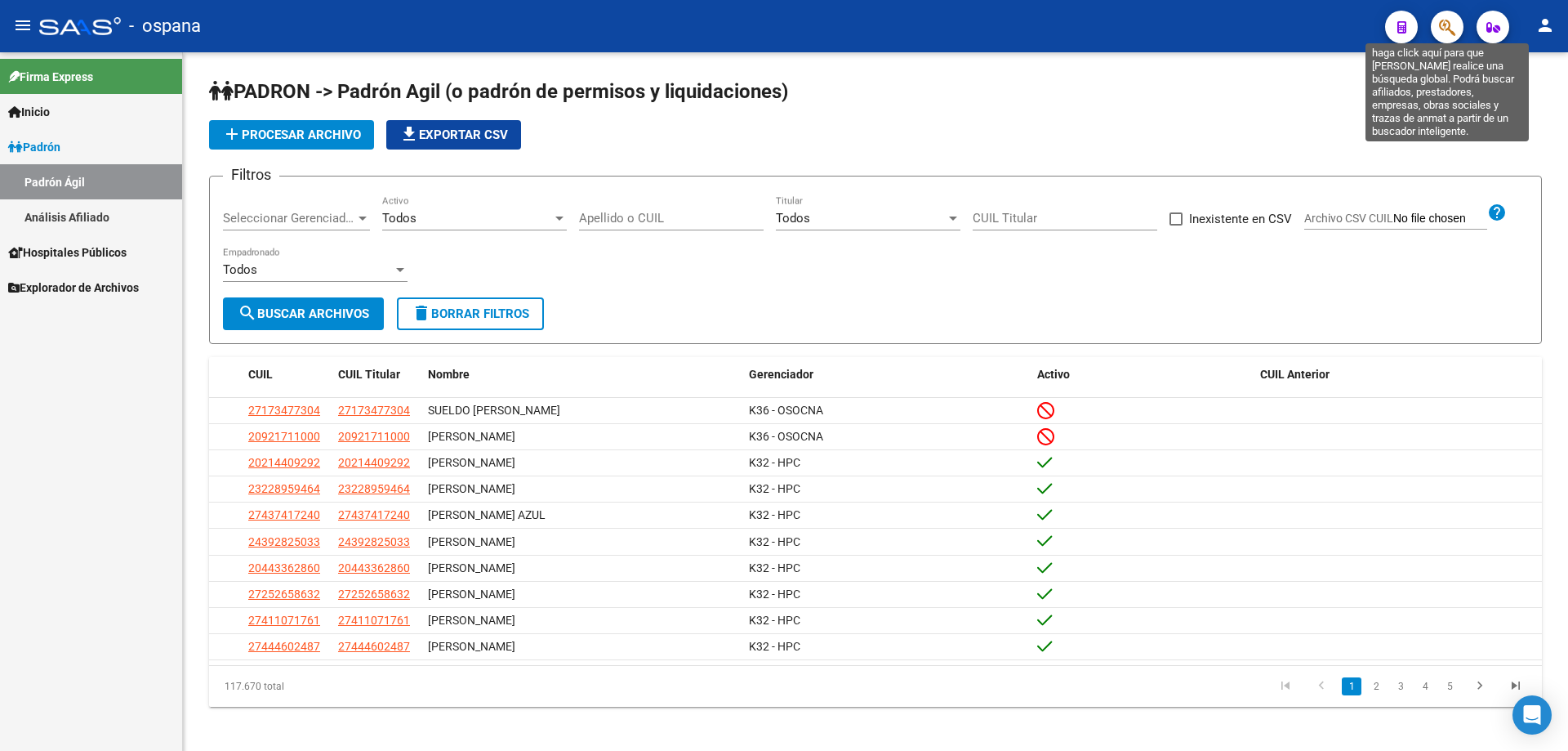
click at [1445, 33] on icon "button" at bounding box center [1447, 28] width 17 height 19
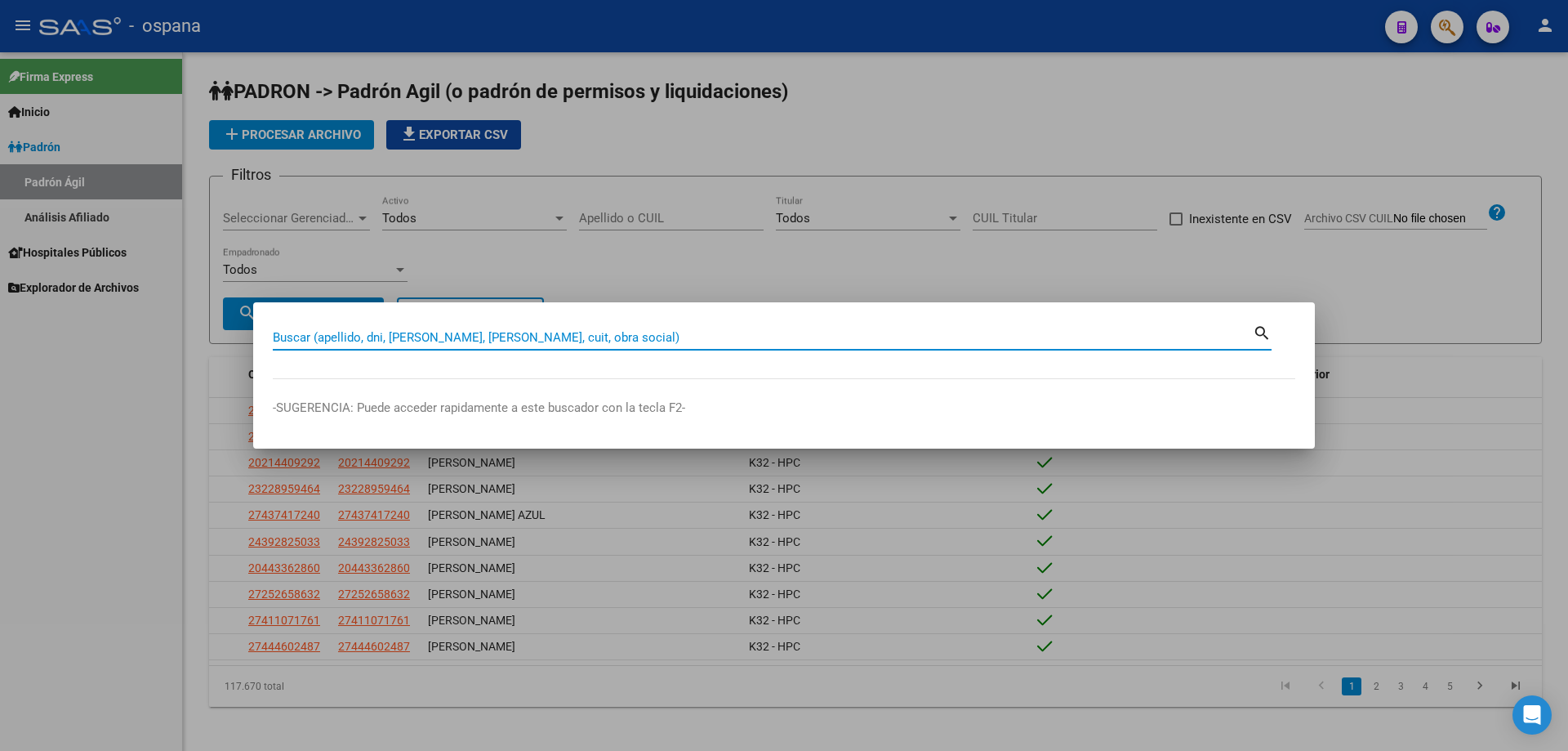
click at [350, 336] on input "Buscar (apellido, dni, [PERSON_NAME], [PERSON_NAME], cuit, obra social)" at bounding box center [762, 338] width 980 height 15
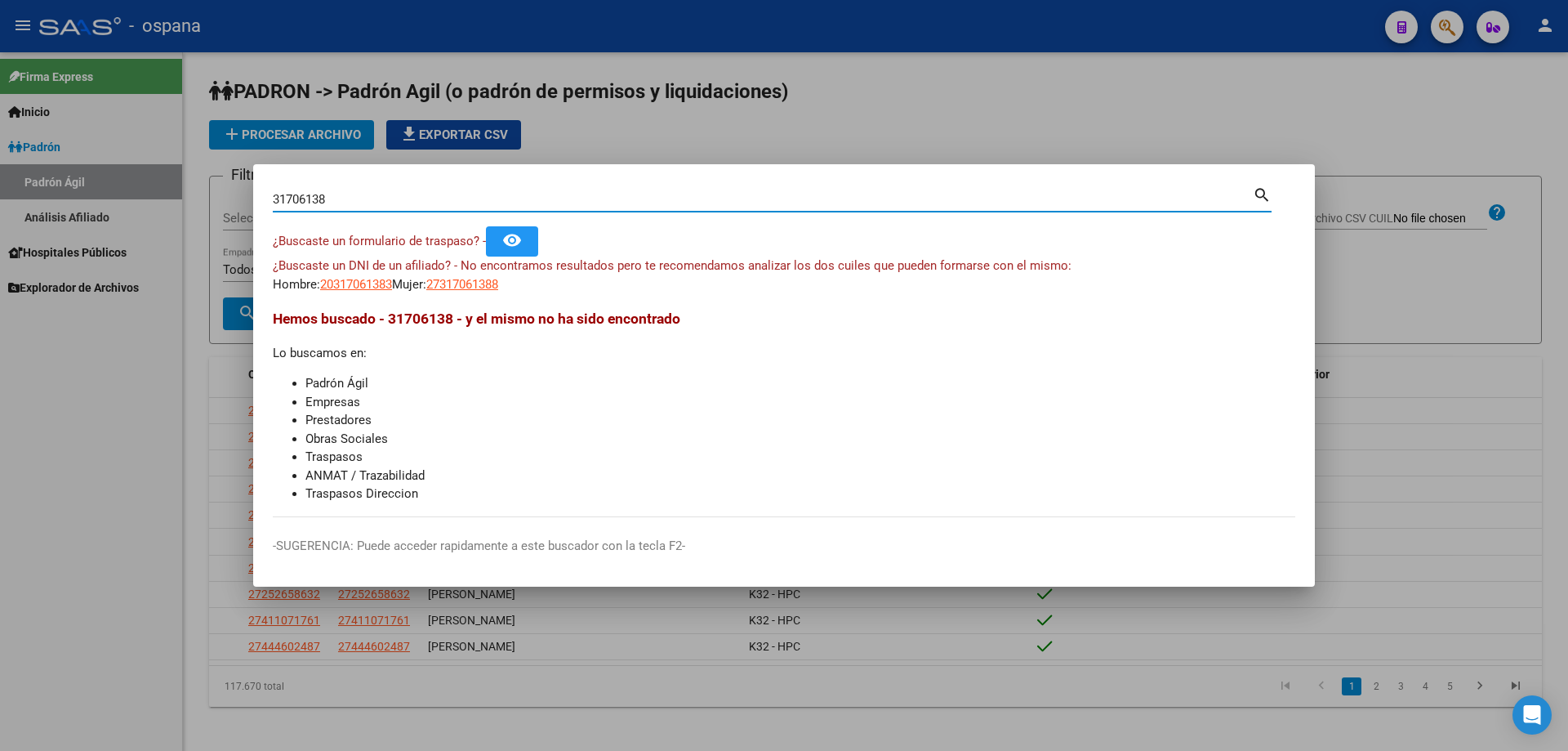
click at [408, 198] on input "31706138" at bounding box center [762, 199] width 980 height 15
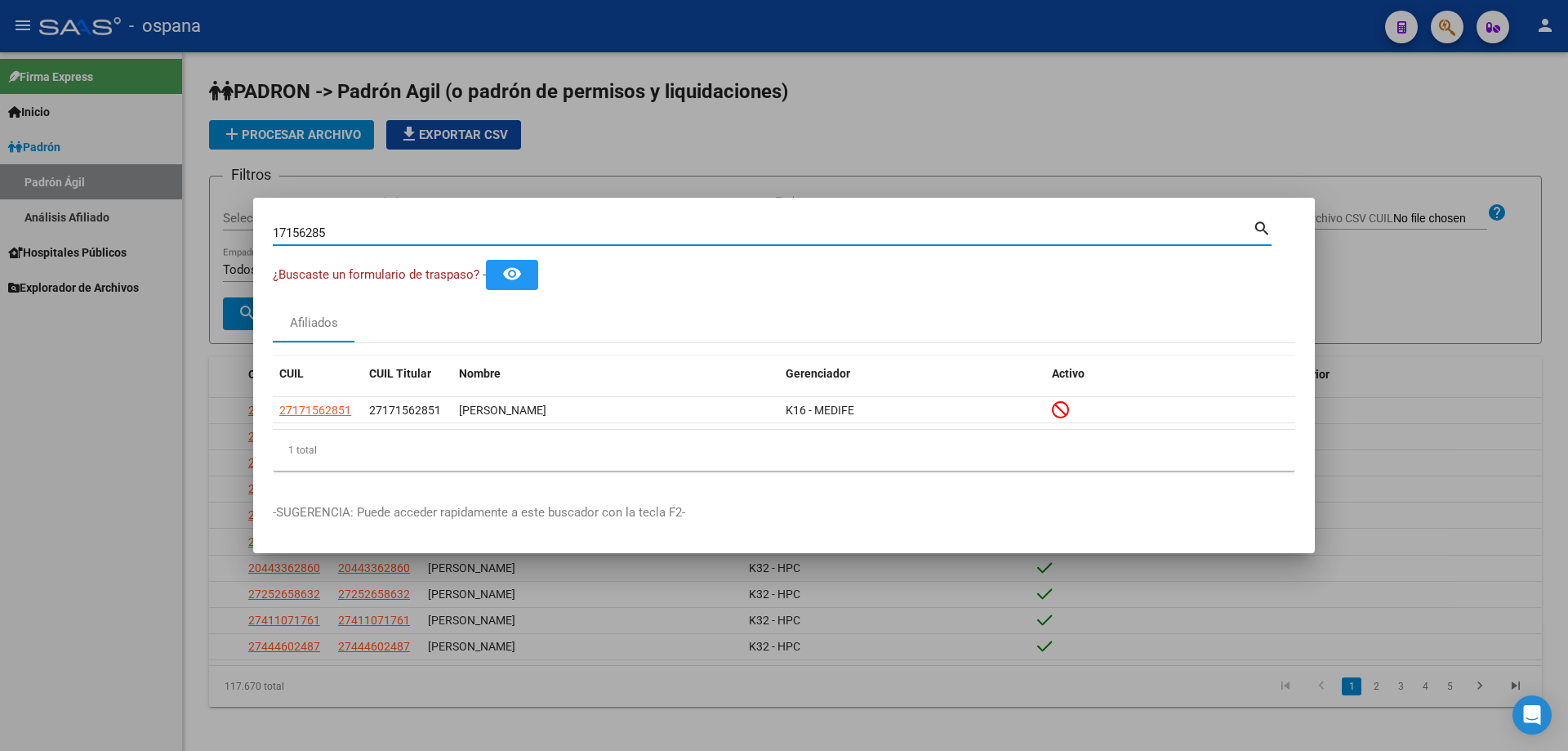
click at [405, 231] on input "17156285" at bounding box center [762, 233] width 980 height 15
click at [435, 234] on input "31556503" at bounding box center [762, 233] width 980 height 15
type input "1"
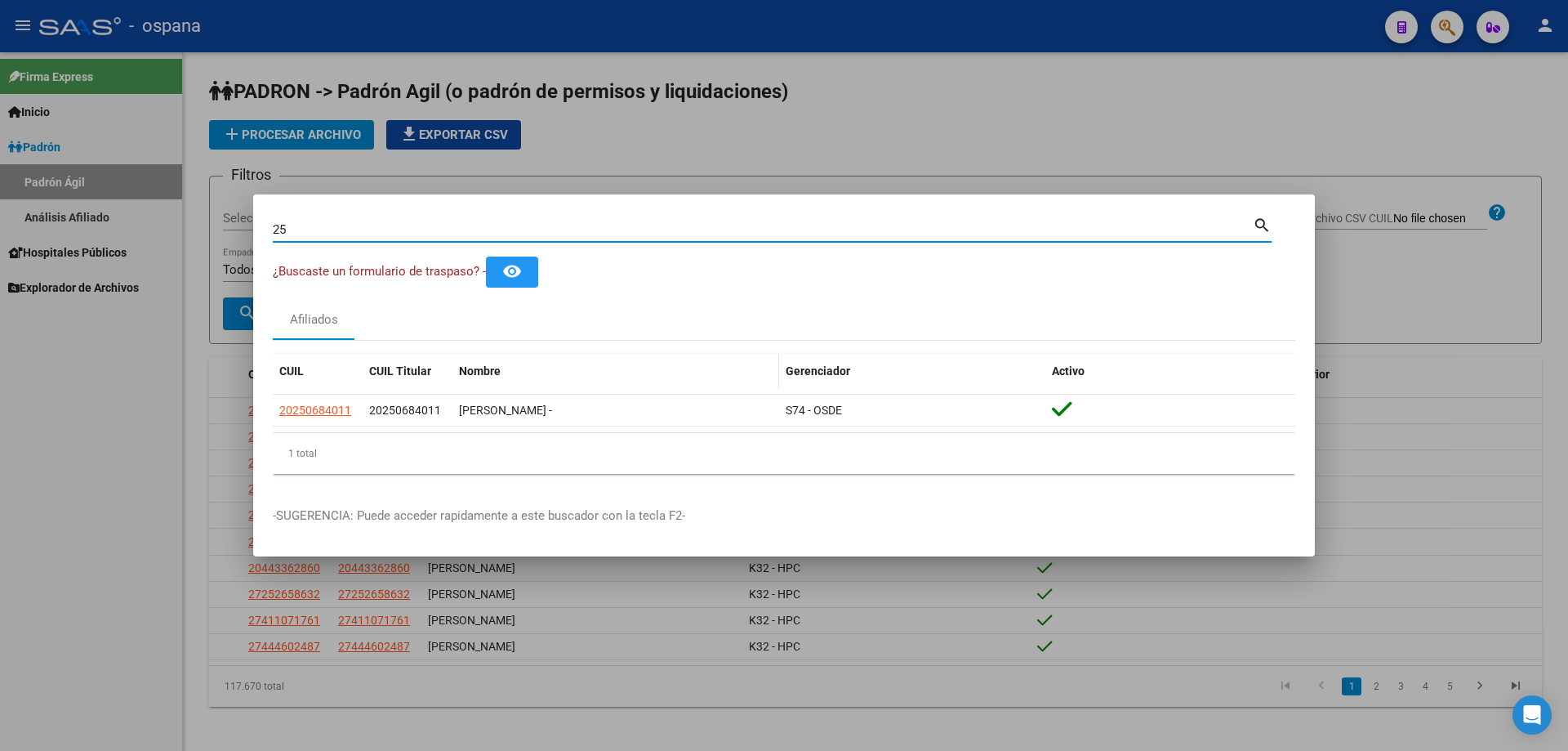
type input "2"
type input "4"
click at [591, 231] on input "25068401" at bounding box center [762, 229] width 980 height 15
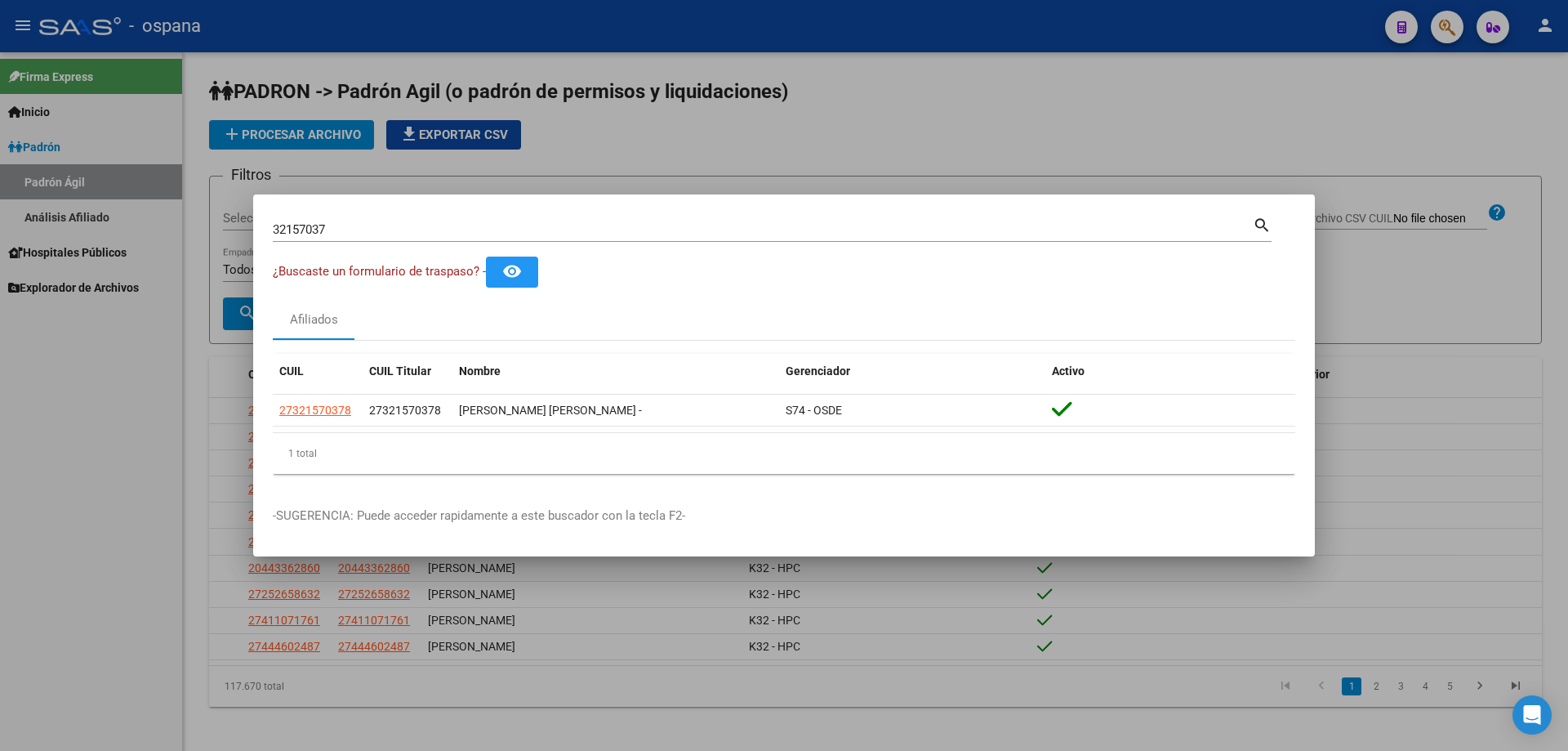
click at [707, 217] on div "32157037 Buscar (apellido, dni, [PERSON_NAME], [PERSON_NAME], cuit, obra social)" at bounding box center [762, 229] width 980 height 24
click at [711, 222] on input "32157037" at bounding box center [762, 229] width 980 height 15
click at [558, 233] on input "17416344" at bounding box center [762, 229] width 980 height 15
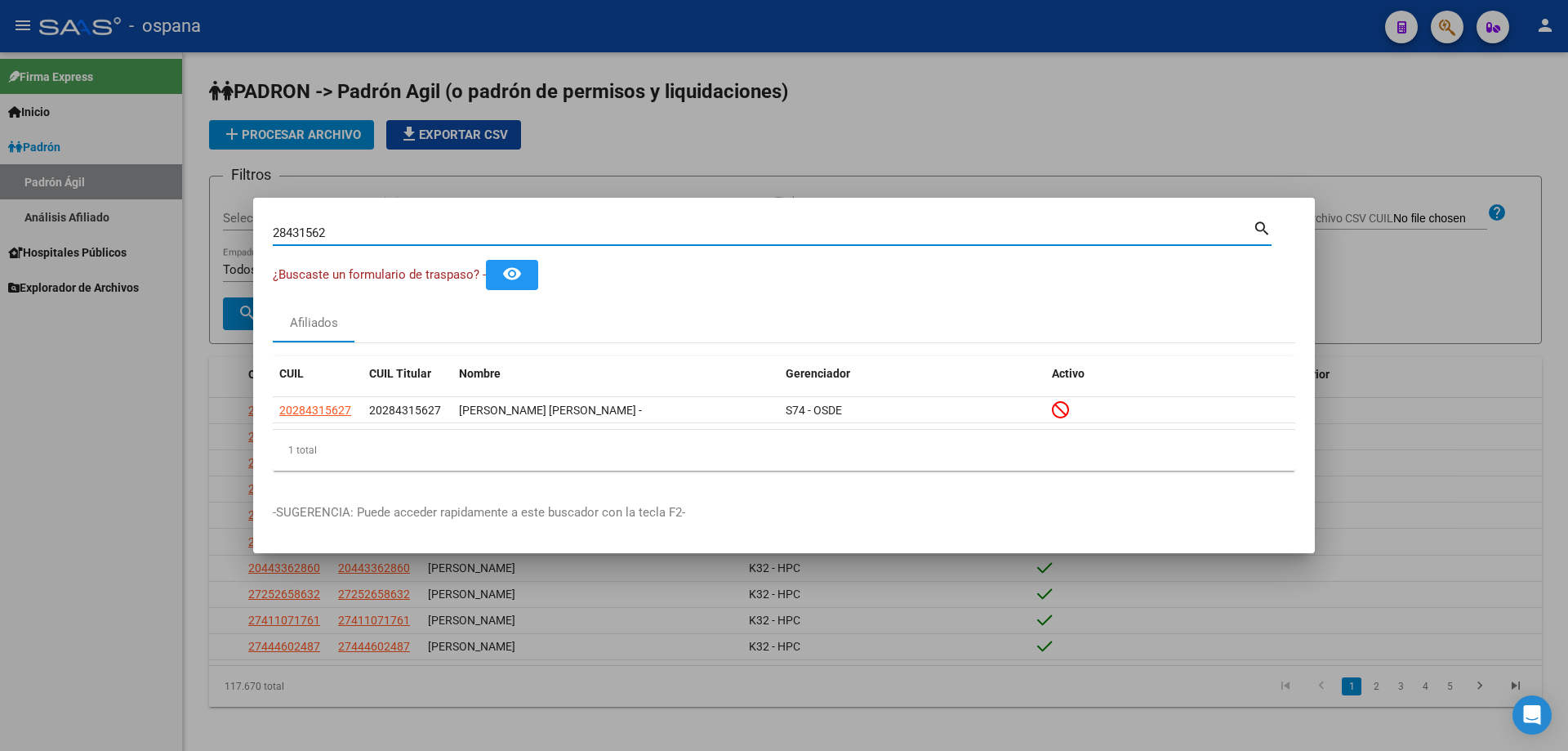
click at [606, 240] on div "28431562 Buscar (apellido, dni, [PERSON_NAME], nro traspaso, cuit, obra social)" at bounding box center [762, 232] width 980 height 24
click at [602, 239] on input "28431562" at bounding box center [762, 233] width 980 height 15
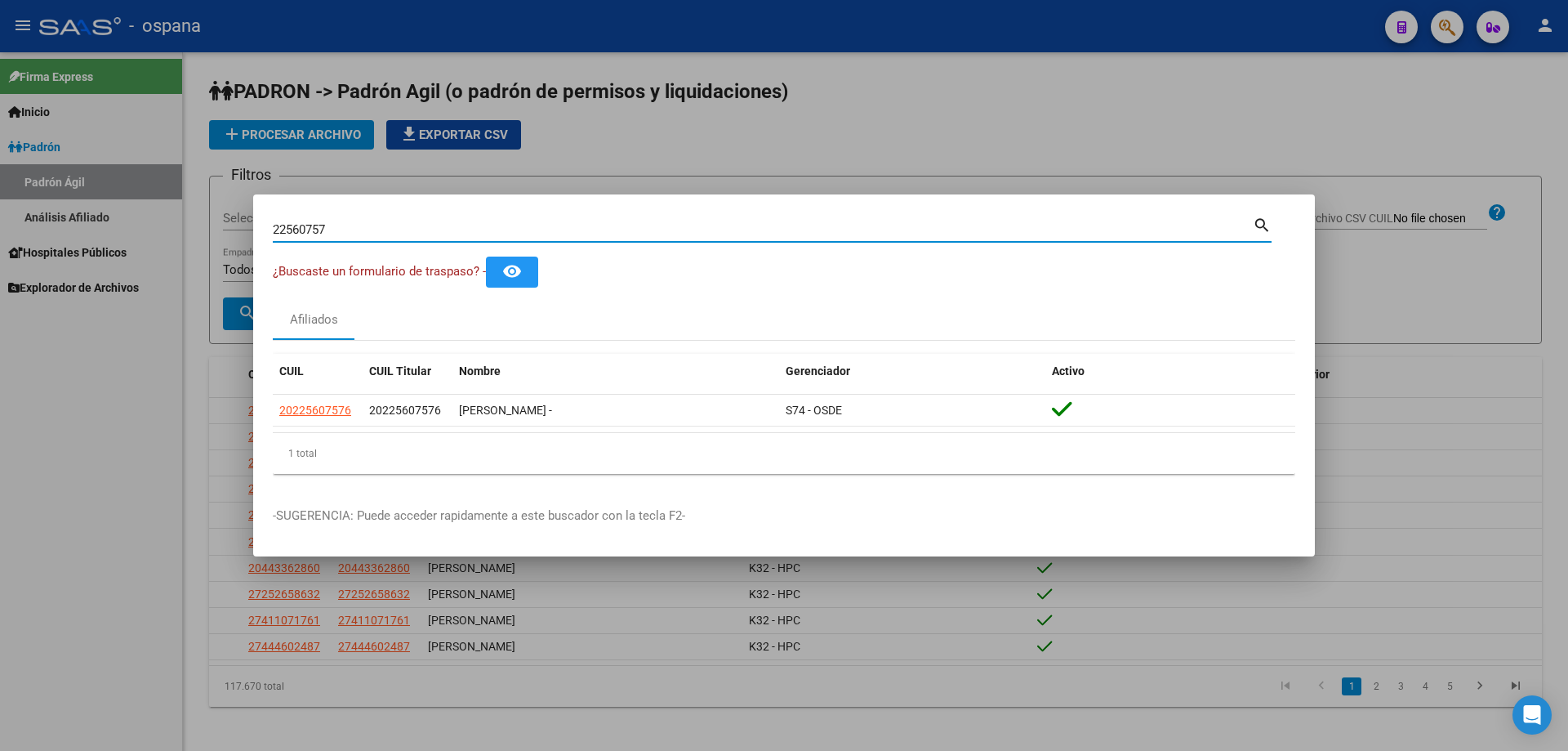
click at [365, 219] on div "22560757 Buscar (apellido, dni, [PERSON_NAME], [PERSON_NAME], cuit, obra social)" at bounding box center [762, 229] width 980 height 24
drag, startPoint x: 365, startPoint y: 219, endPoint x: 374, endPoint y: 227, distance: 12.0
click at [374, 227] on div "22560757 Buscar (apellido, dni, [PERSON_NAME], [PERSON_NAME], cuit, obra social)" at bounding box center [762, 229] width 980 height 24
click at [374, 227] on input "22560757" at bounding box center [762, 229] width 980 height 15
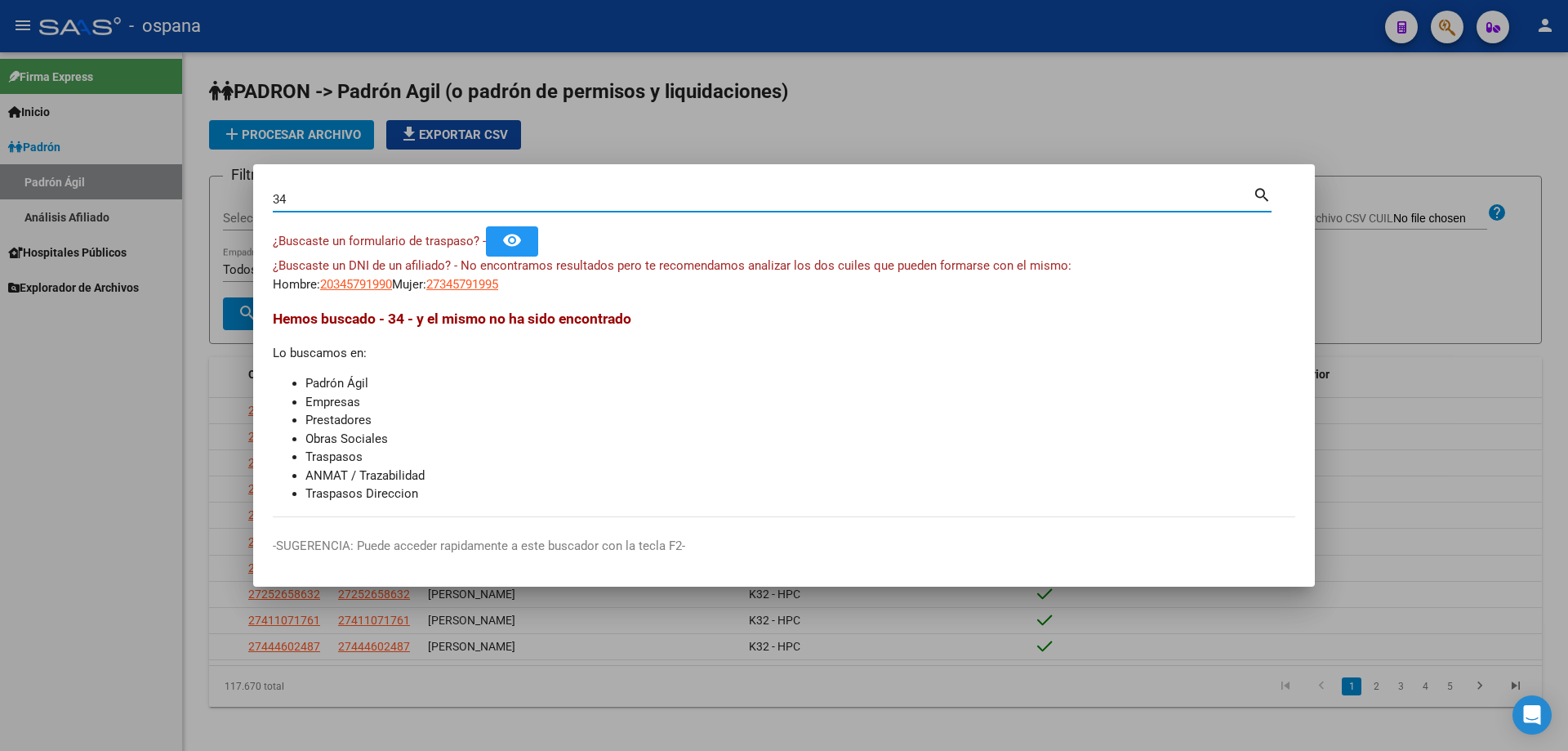
type input "3"
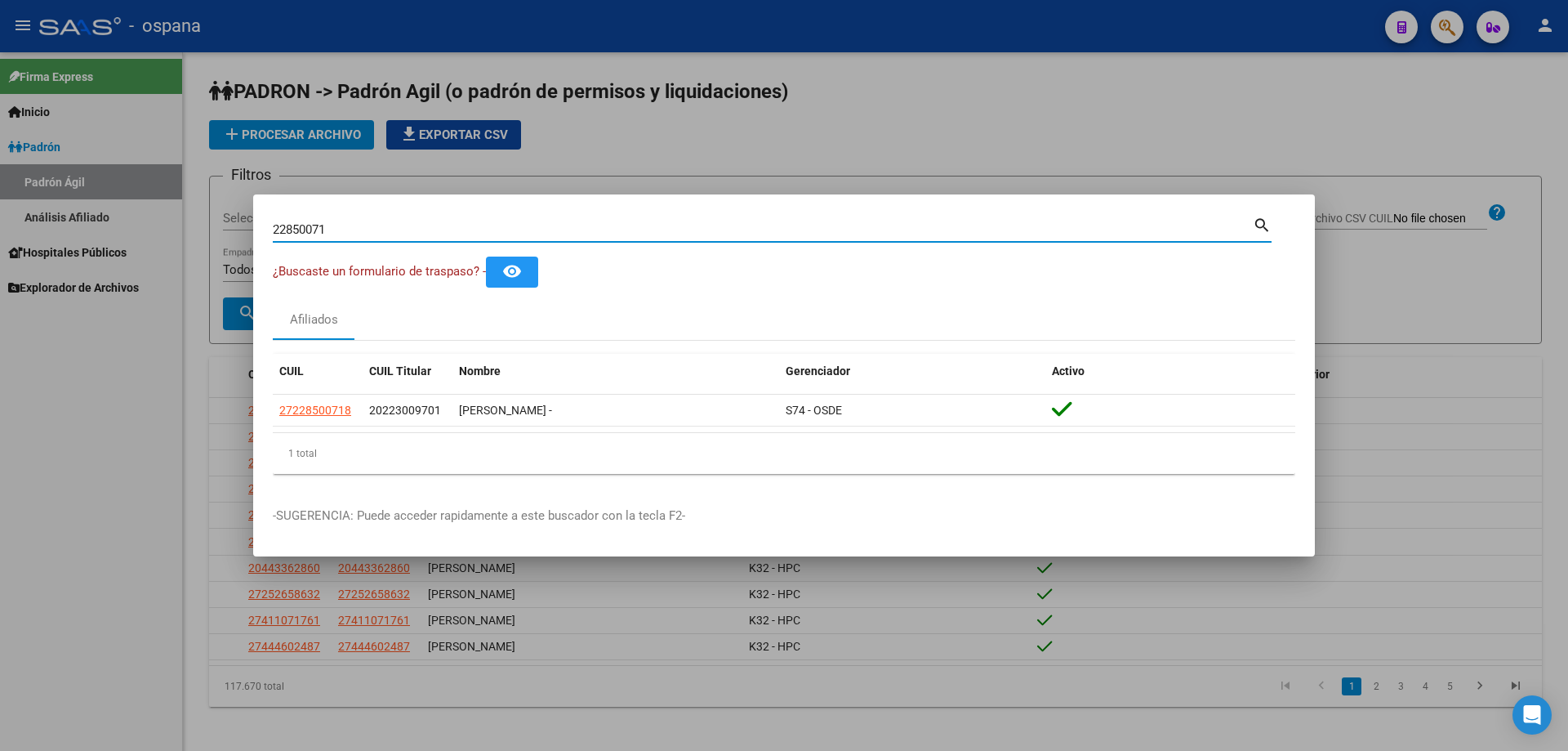
click at [415, 222] on input "22850071" at bounding box center [762, 229] width 980 height 15
click at [425, 231] on input "24579019" at bounding box center [762, 229] width 980 height 15
click at [403, 224] on input "24457047" at bounding box center [762, 229] width 980 height 15
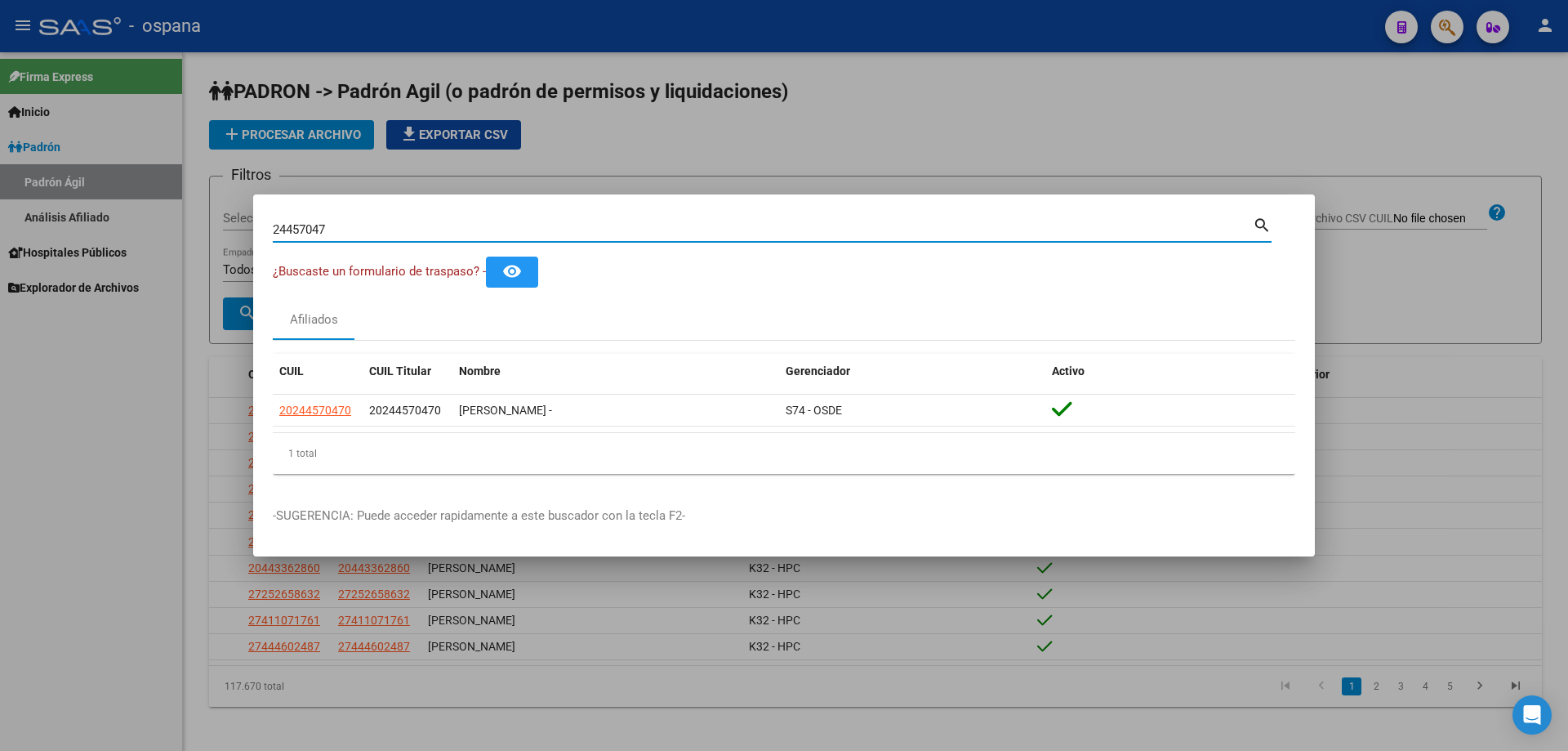
click at [403, 224] on input "24457047" at bounding box center [762, 229] width 980 height 15
click at [379, 224] on input "36356187" at bounding box center [762, 229] width 980 height 15
type input "36706250"
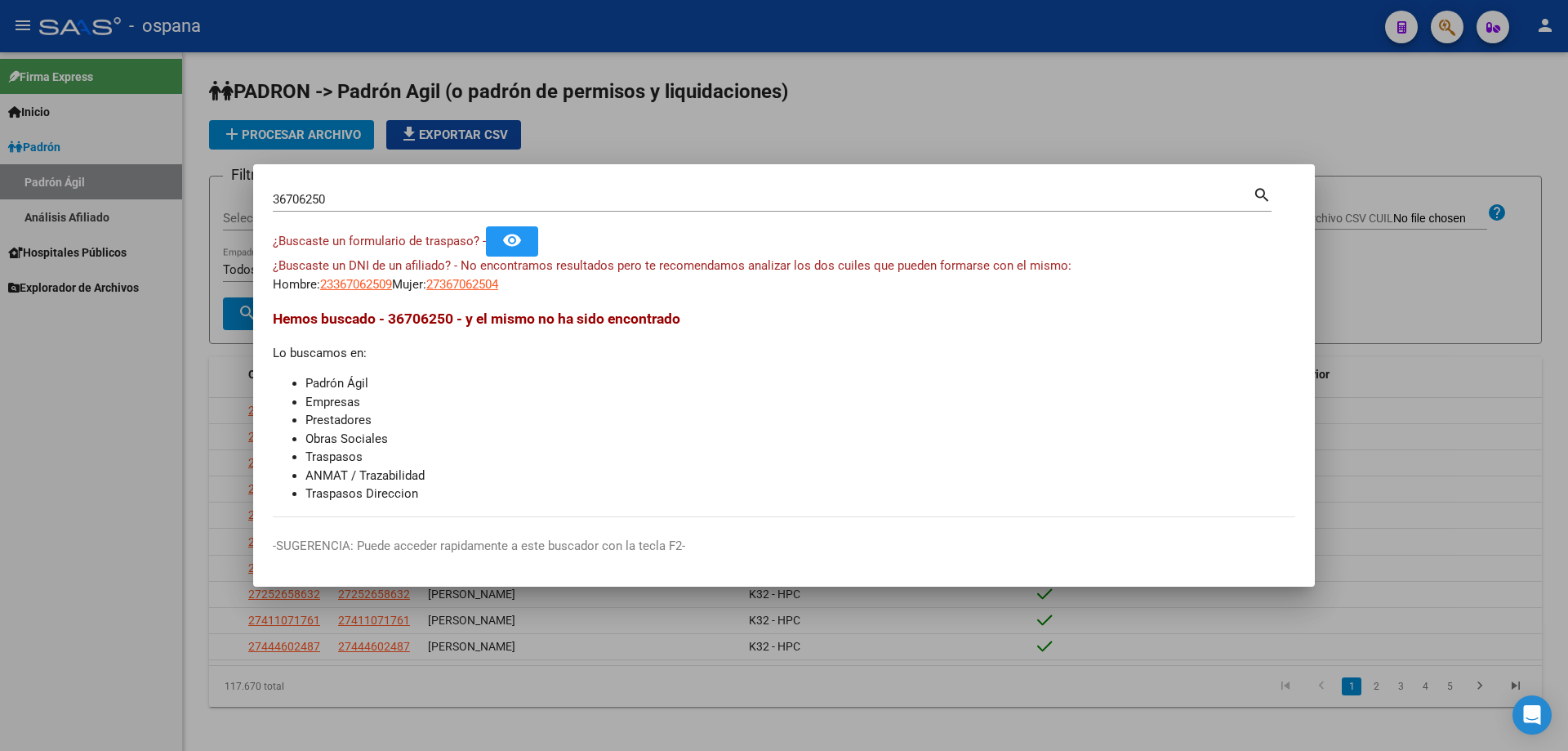
drag, startPoint x: 444, startPoint y: 239, endPoint x: 483, endPoint y: 308, distance: 79.3
click at [483, 308] on mat-dialog-content "36706250 Buscar (apellido, dni, cuil, nro traspaso, cuit, obra social) search ¿…" at bounding box center [784, 350] width 1062 height 333
click at [576, 328] on h3 "Hemos buscado - 36706250 - y el mismo no ha sido encontrado" at bounding box center [784, 318] width 1023 height 21
click at [574, 319] on span "Hemos buscado - 36706250 - y el mismo no ha sido encontrado" at bounding box center [476, 319] width 408 height 17
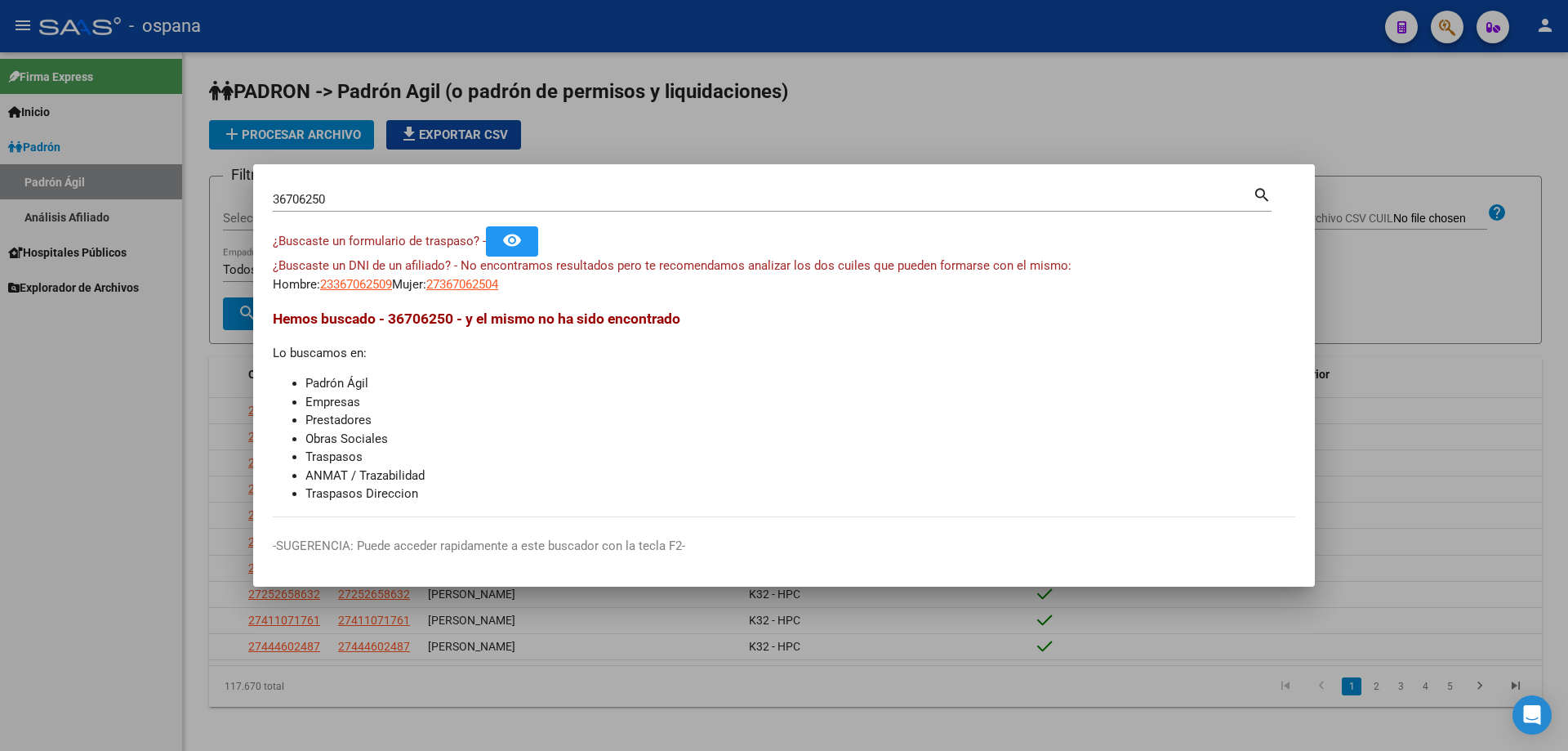
click at [574, 319] on span "Hemos buscado - 36706250 - y el mismo no ha sido encontrado" at bounding box center [476, 319] width 408 height 17
click at [696, 313] on h3 "Hemos buscado - 36706250 - y el mismo no ha sido encontrado" at bounding box center [784, 318] width 1023 height 21
click at [579, 255] on div "¿Buscaste un formulario de traspaso? - remove_red_eye" at bounding box center [784, 241] width 1023 height 30
click at [381, 278] on span "23367062509" at bounding box center [356, 285] width 72 height 15
type textarea "23367062509"
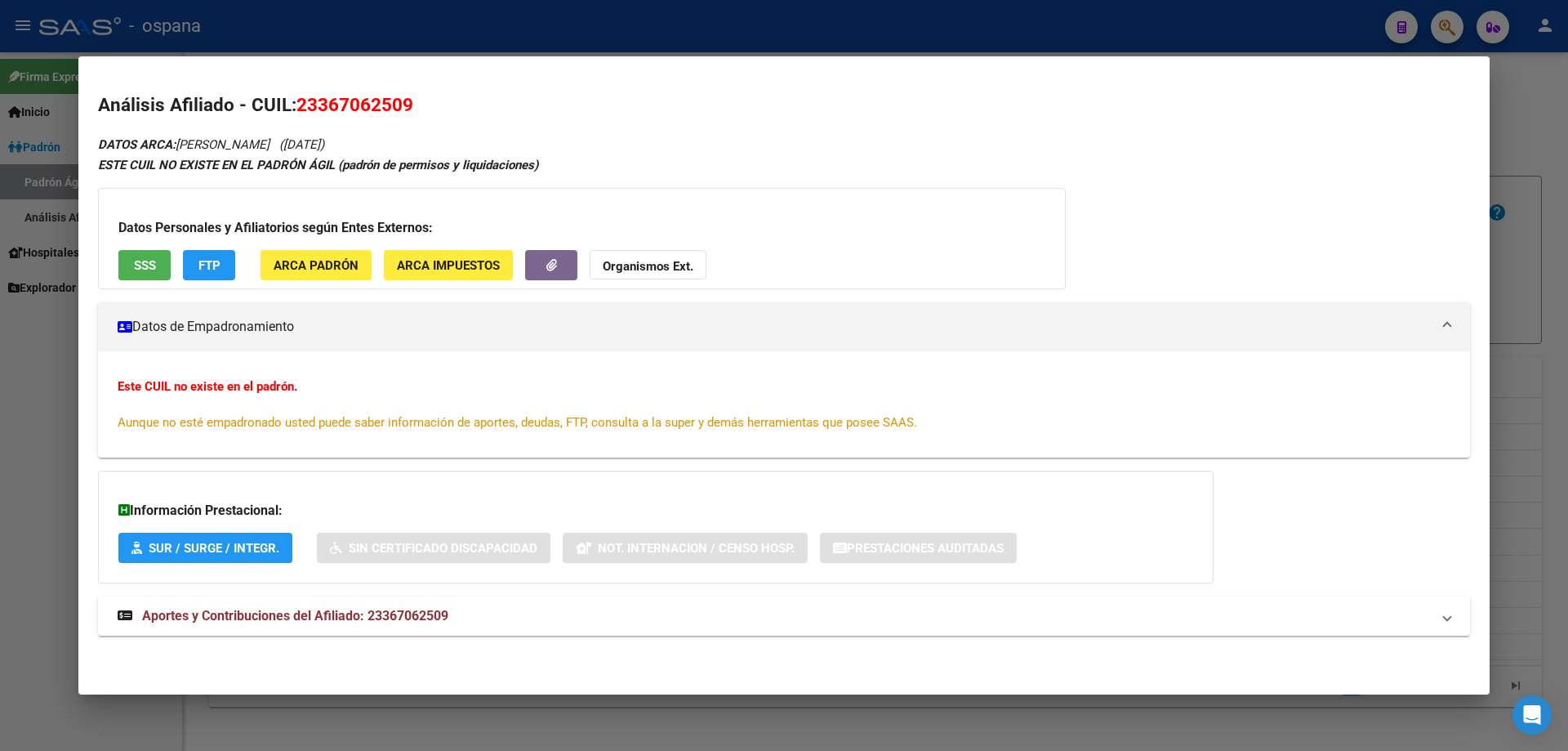
click at [158, 270] on button "SSS" at bounding box center [144, 265] width 53 height 30
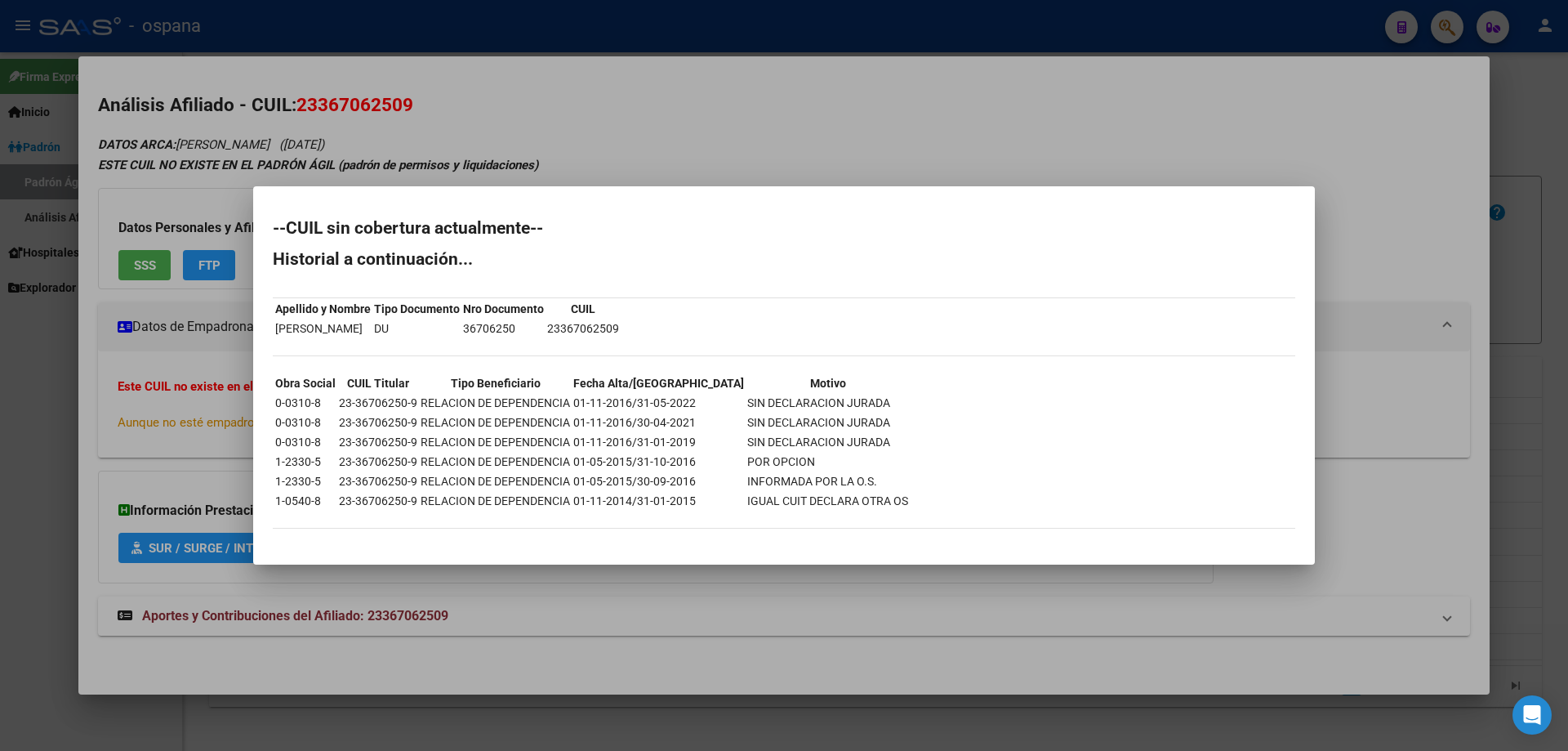
click at [1567, 309] on div at bounding box center [784, 376] width 1568 height 751
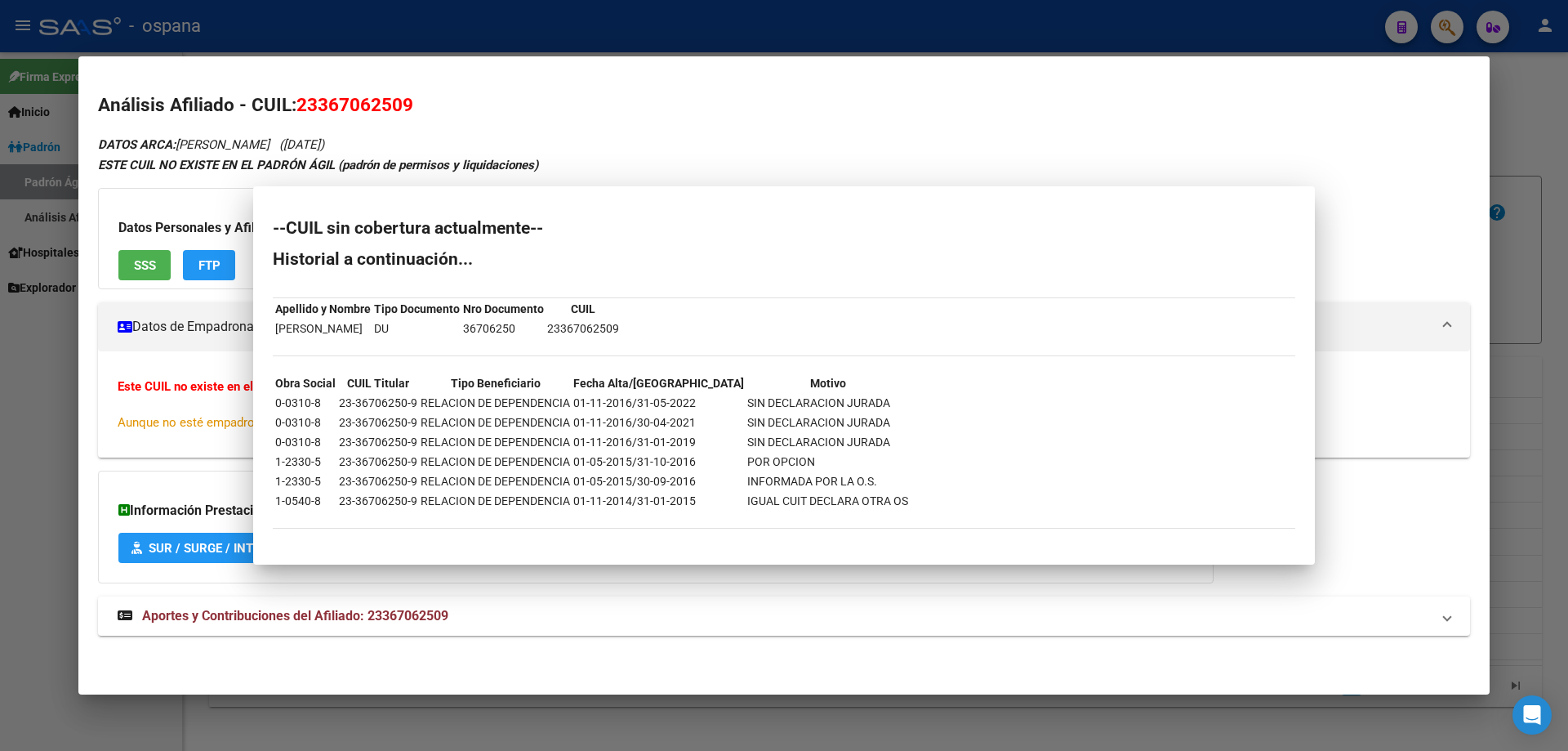
click at [1567, 309] on div at bounding box center [784, 376] width 1568 height 751
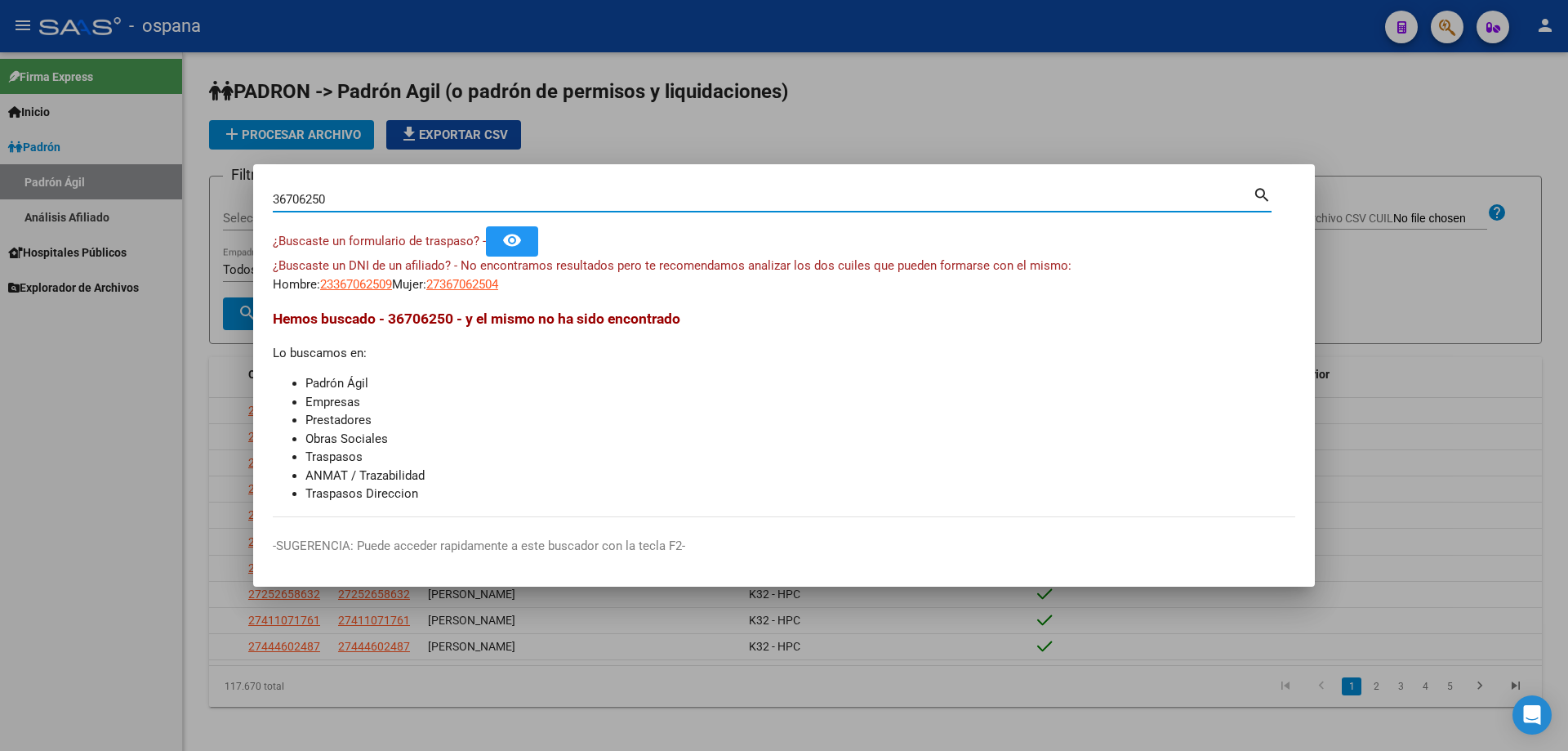
click at [295, 194] on input "36706250" at bounding box center [762, 199] width 980 height 15
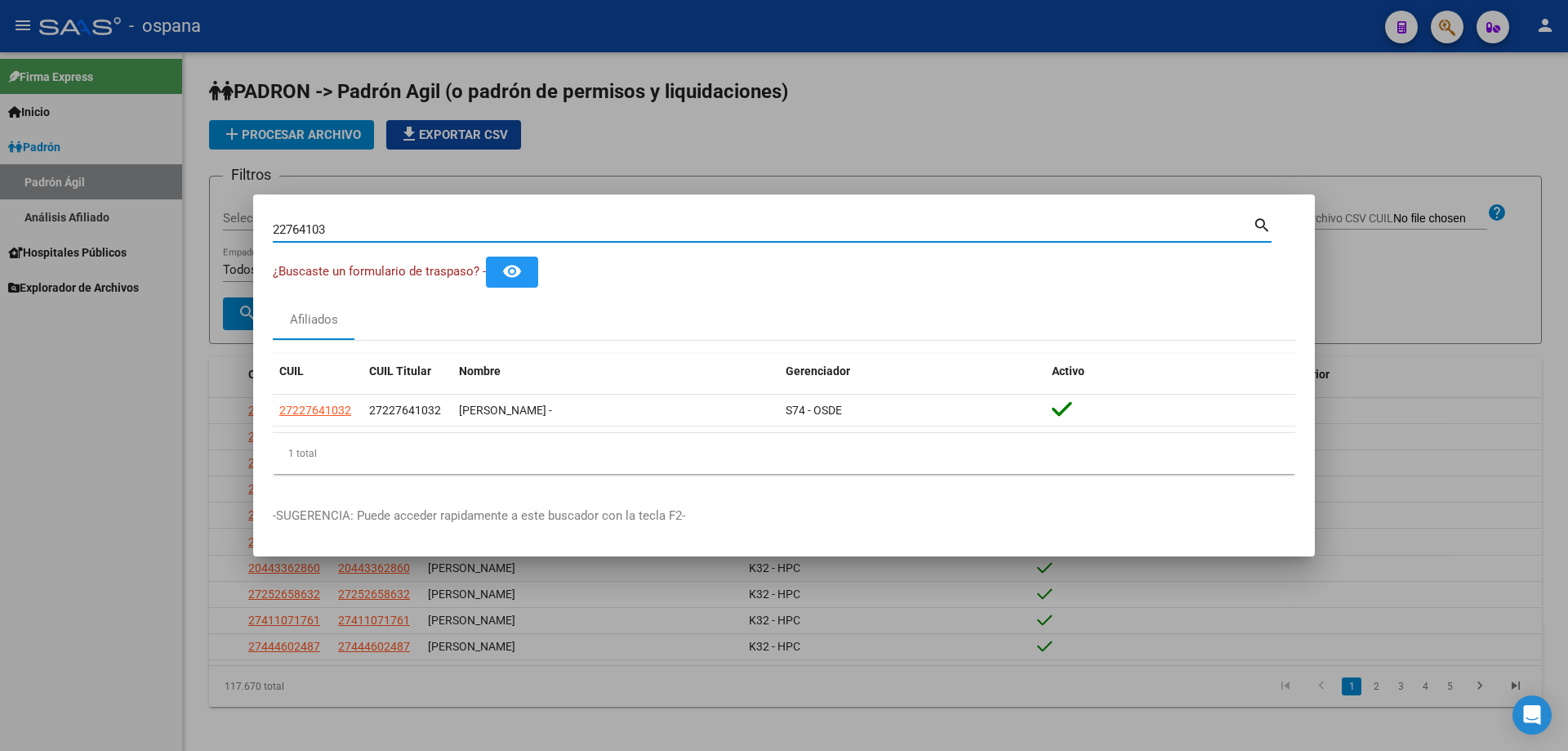
click at [520, 227] on input "22764103" at bounding box center [762, 229] width 980 height 15
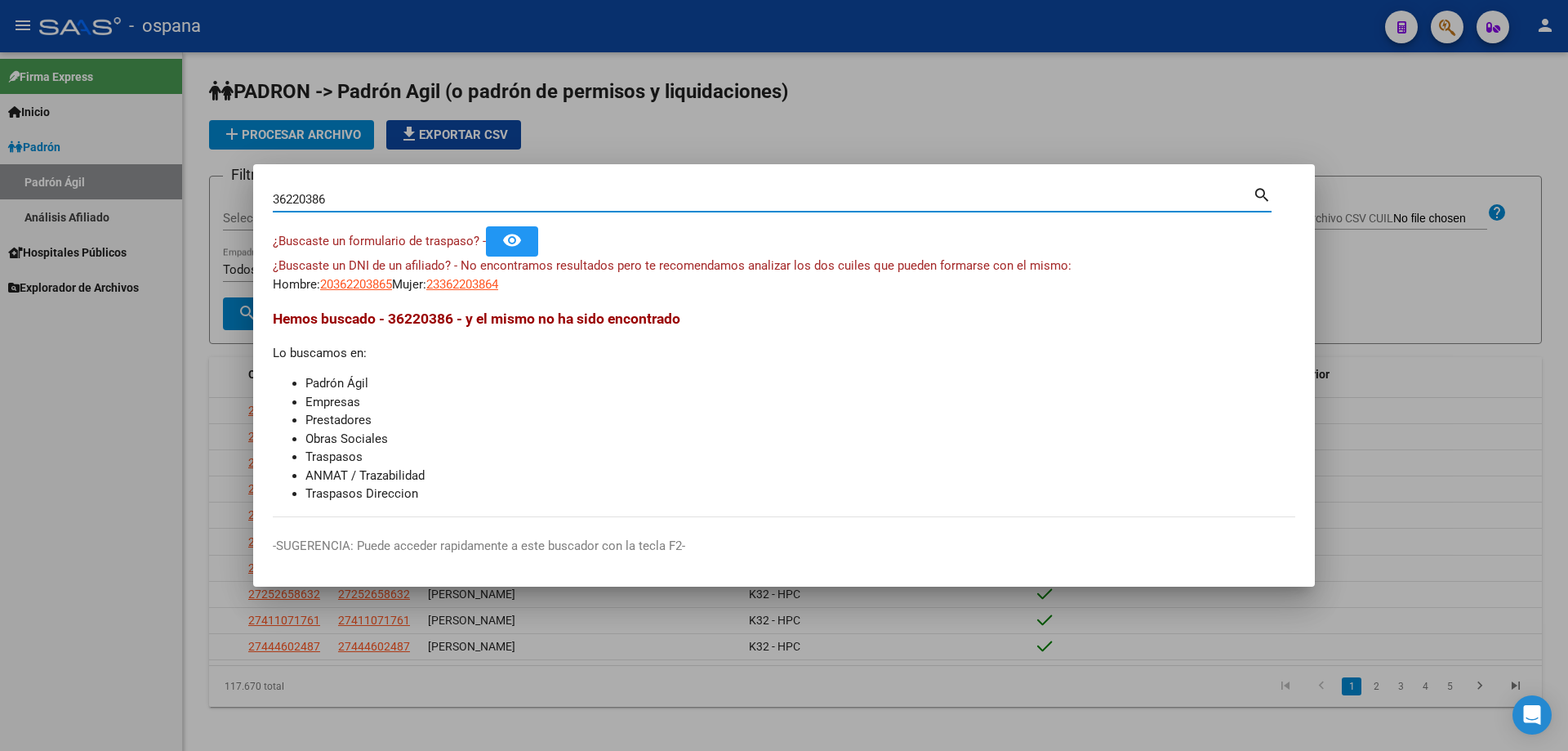
click at [518, 193] on input "36220386" at bounding box center [762, 199] width 980 height 15
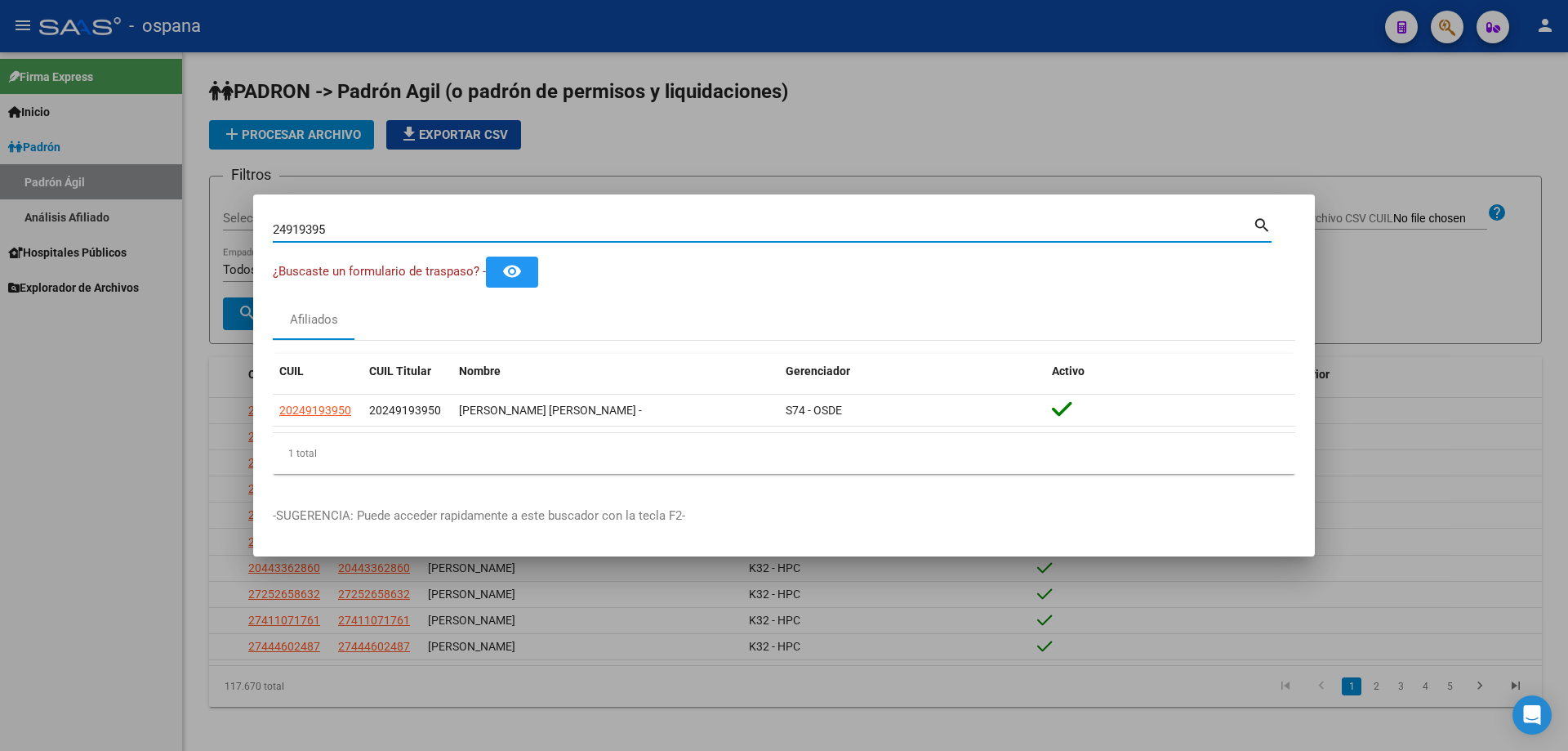
click at [580, 225] on input "24919395" at bounding box center [762, 229] width 980 height 15
click at [564, 226] on input "28373073" at bounding box center [762, 229] width 980 height 15
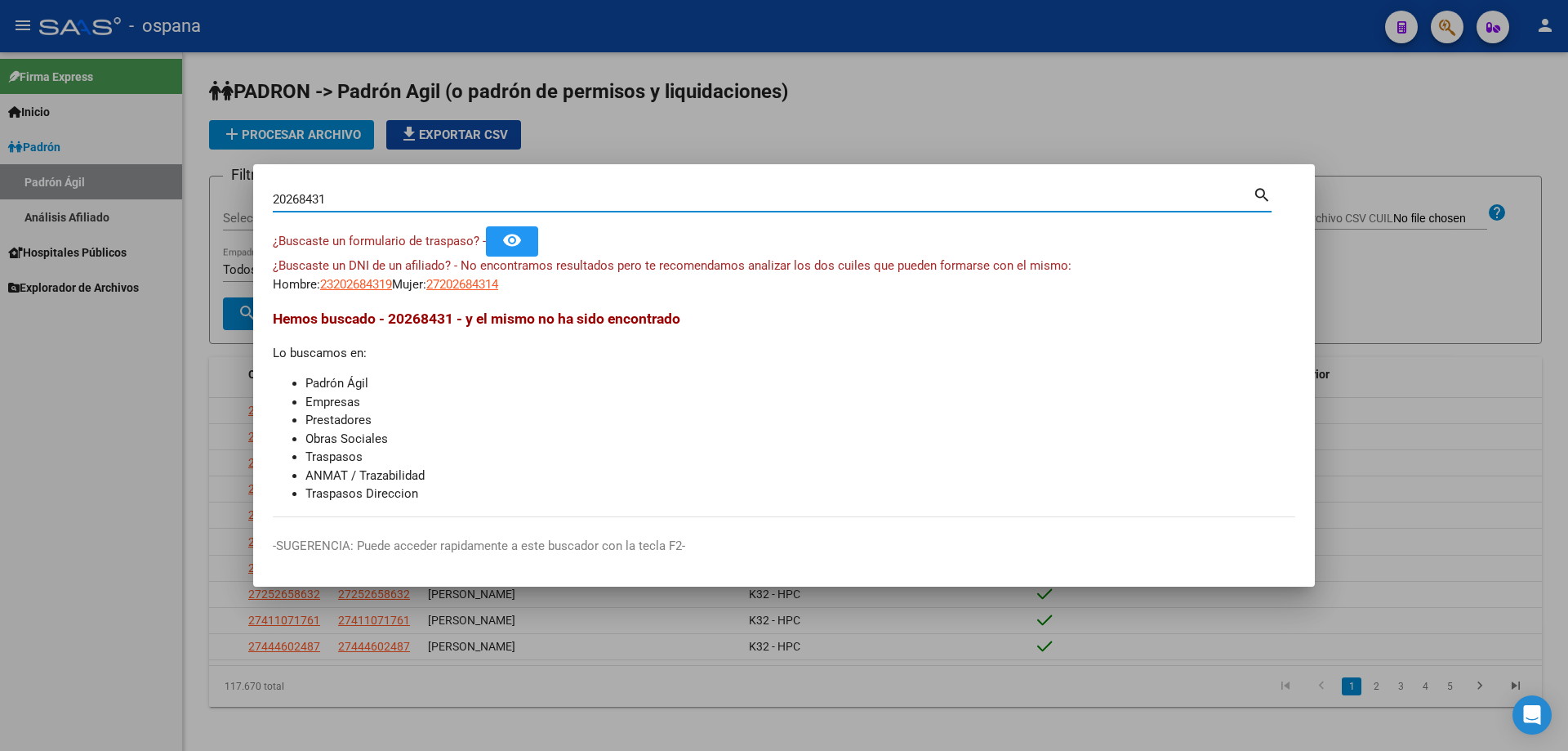
click at [424, 199] on input "20268431" at bounding box center [762, 199] width 980 height 15
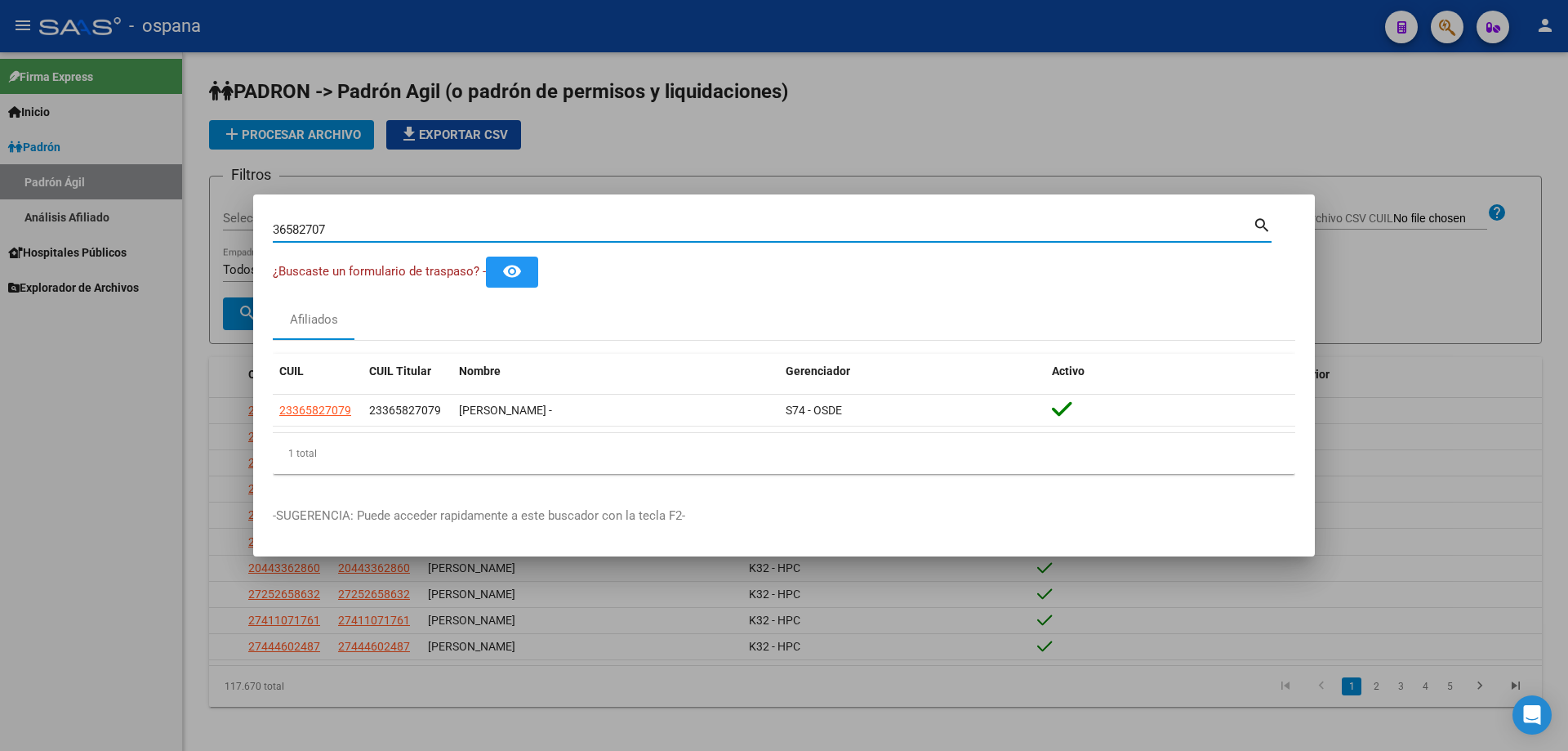
click at [482, 223] on input "36582707" at bounding box center [762, 229] width 980 height 15
click at [583, 238] on div "29551367 Buscar (apellido, dni, cuil, nro traspaso, cuit, obra social)" at bounding box center [762, 229] width 980 height 24
drag, startPoint x: 583, startPoint y: 238, endPoint x: 575, endPoint y: 229, distance: 12.0
click at [577, 230] on div "29551367 Buscar (apellido, dni, cuil, nro traspaso, cuit, obra social)" at bounding box center [762, 229] width 980 height 24
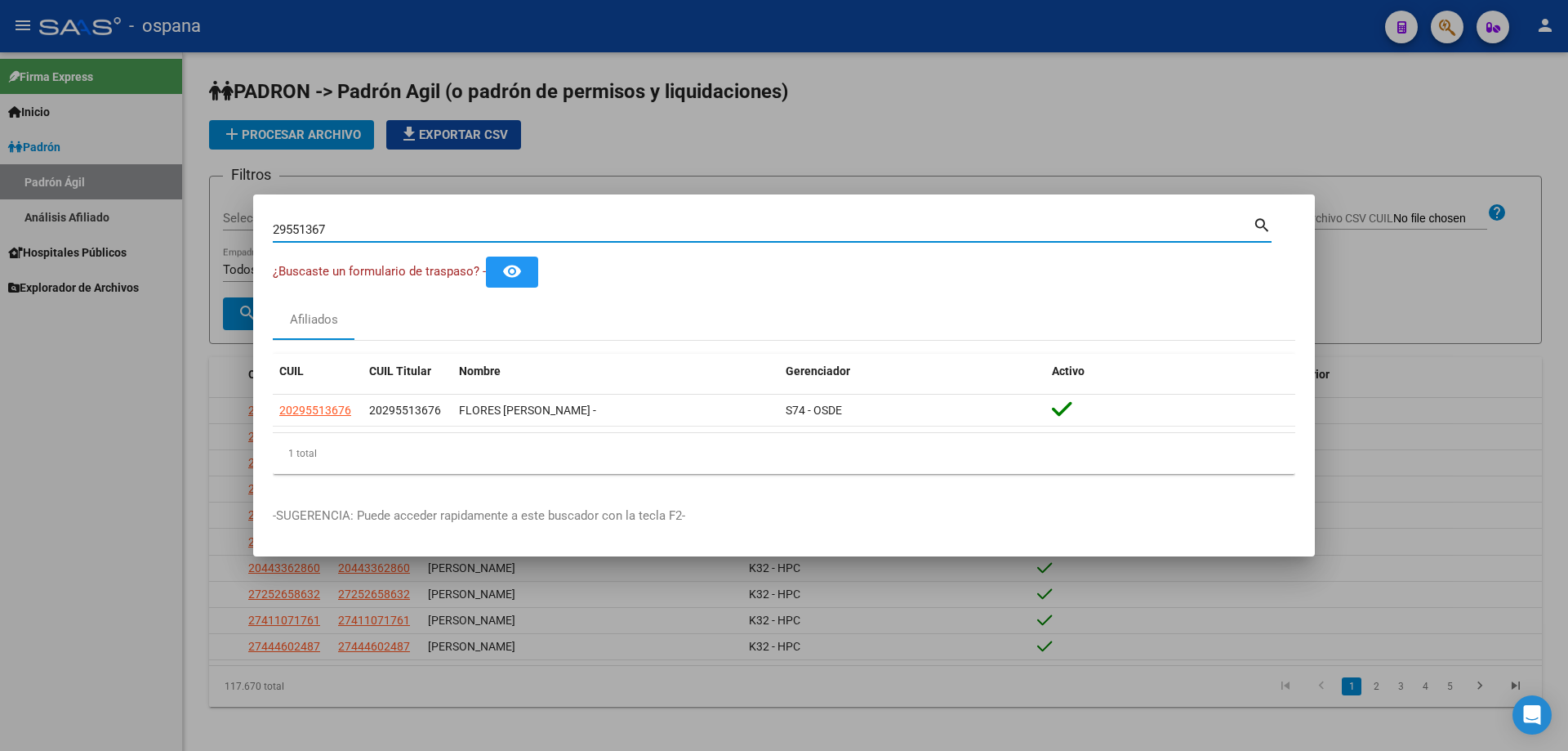
click at [575, 229] on input "29551367" at bounding box center [762, 229] width 980 height 15
click at [574, 233] on input "31341879" at bounding box center [762, 229] width 980 height 15
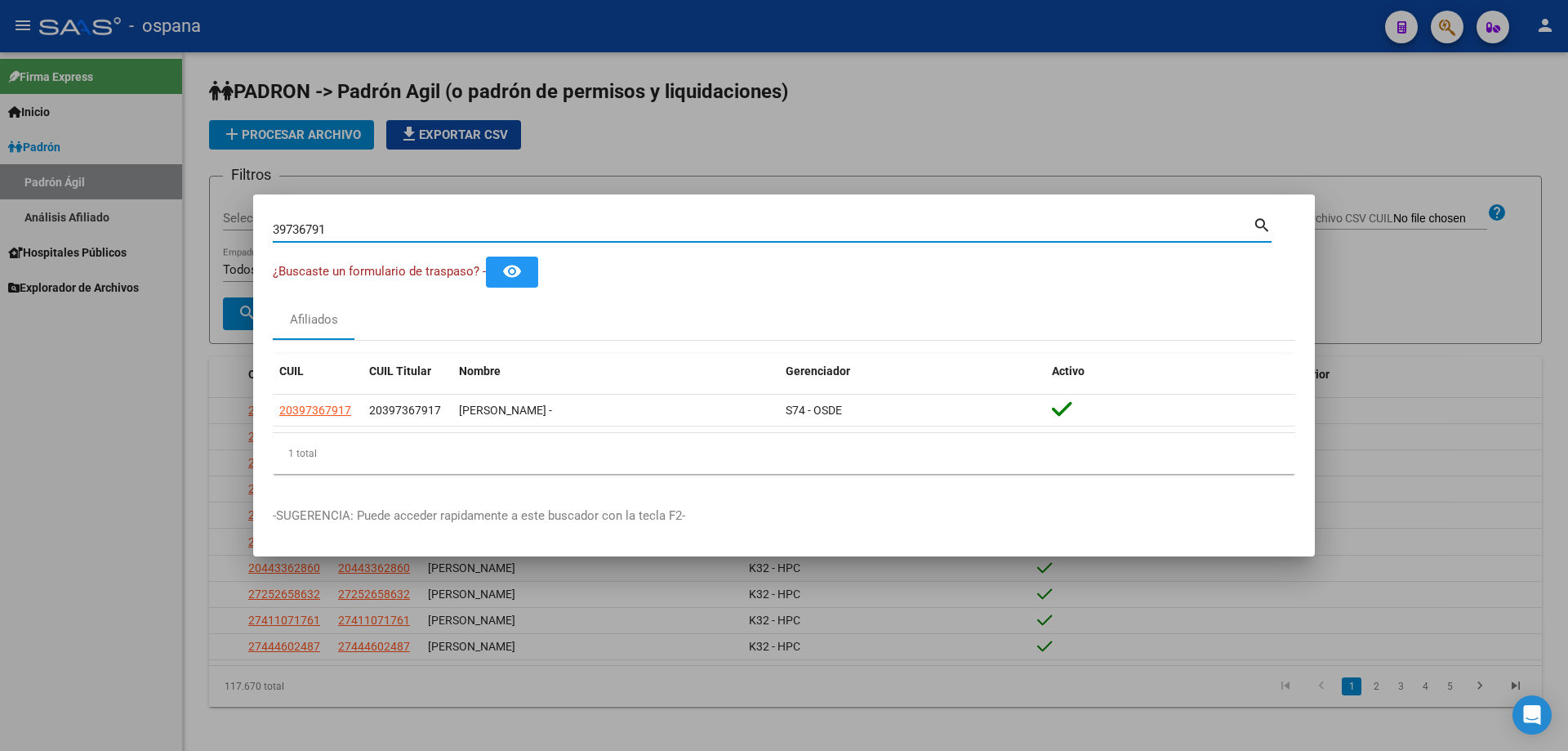
click at [598, 229] on input "39736791" at bounding box center [762, 229] width 980 height 15
click at [404, 224] on input "44657309" at bounding box center [762, 229] width 980 height 15
click at [445, 231] on input "22850071" at bounding box center [762, 229] width 980 height 15
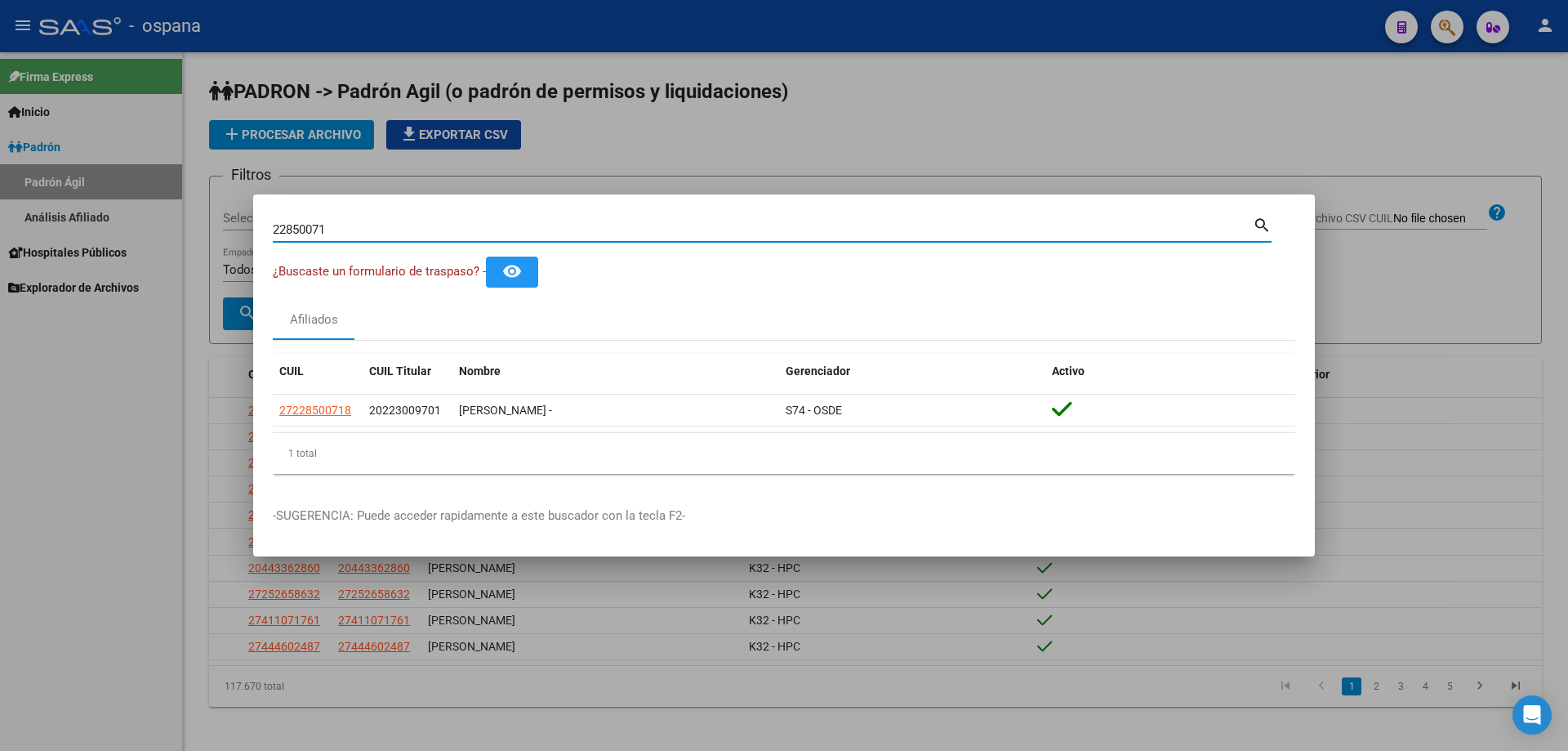
click at [445, 231] on input "22850071" at bounding box center [762, 229] width 980 height 15
click at [417, 236] on input "22300970" at bounding box center [762, 229] width 980 height 15
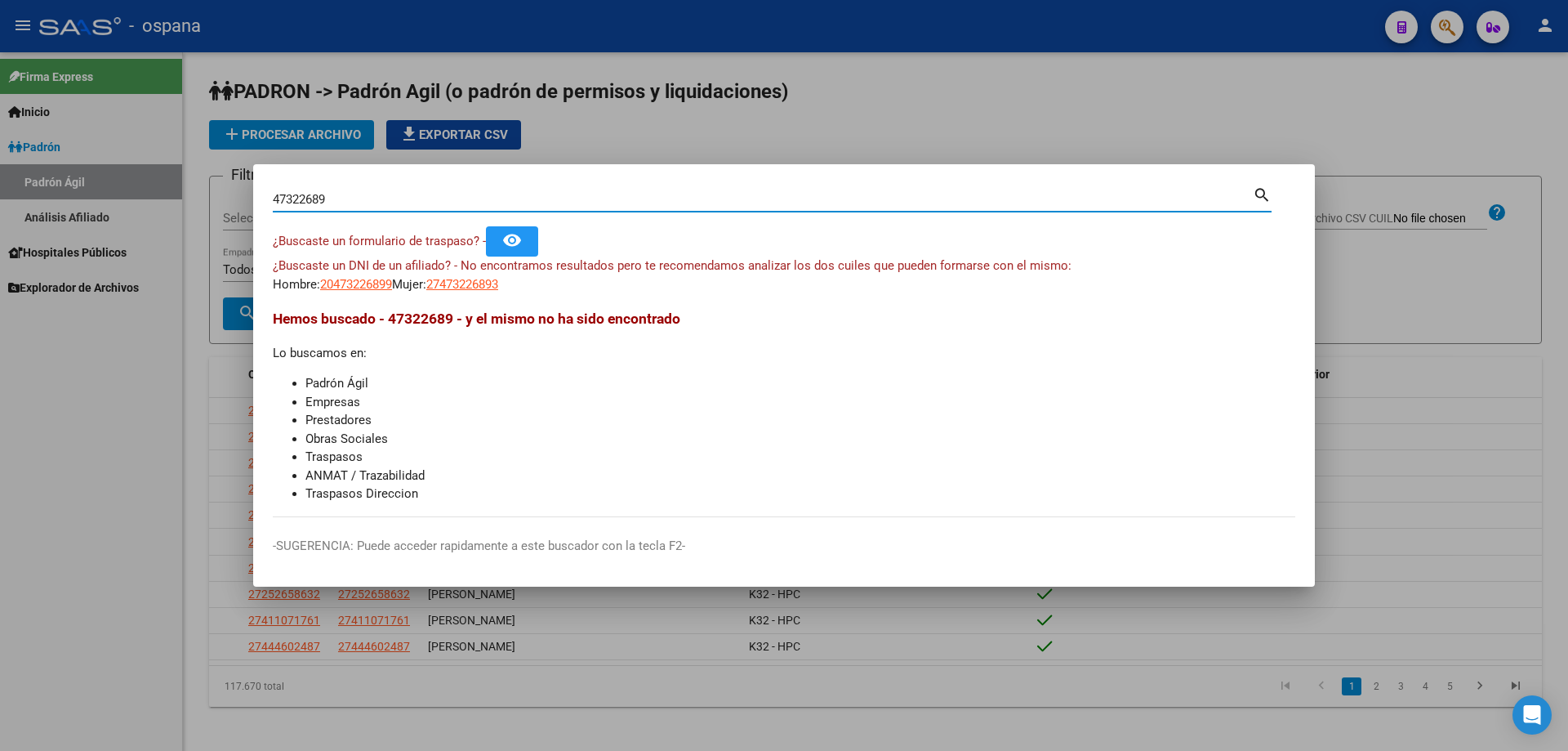
click at [365, 209] on div "47322689 Buscar (apellido, dni, [PERSON_NAME], [PERSON_NAME], cuit, obra social)" at bounding box center [762, 199] width 980 height 24
click at [362, 203] on input "47322689" at bounding box center [762, 199] width 980 height 15
type input "22223935"
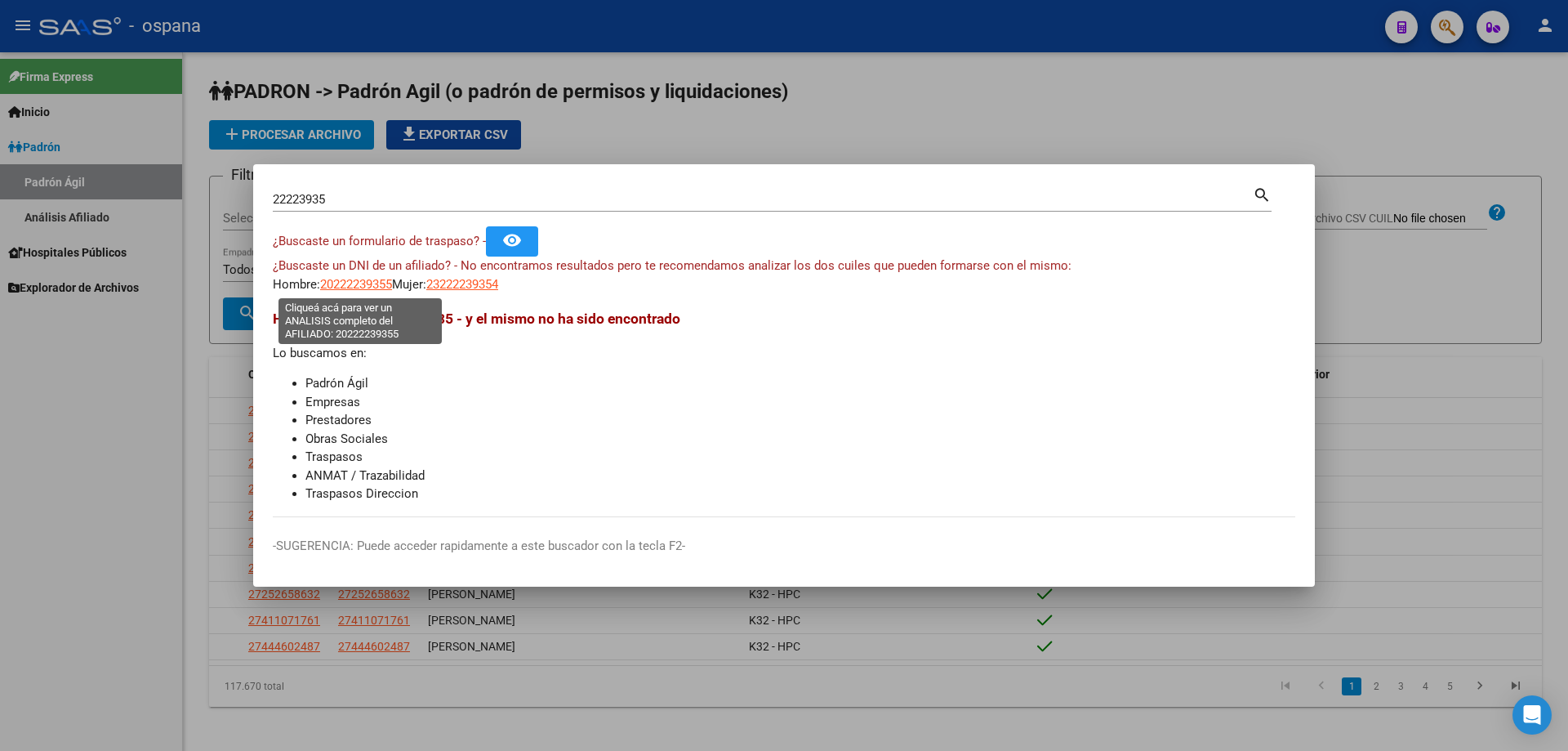
click at [379, 277] on span "20222239355" at bounding box center [356, 285] width 72 height 15
type textarea "20222239355"
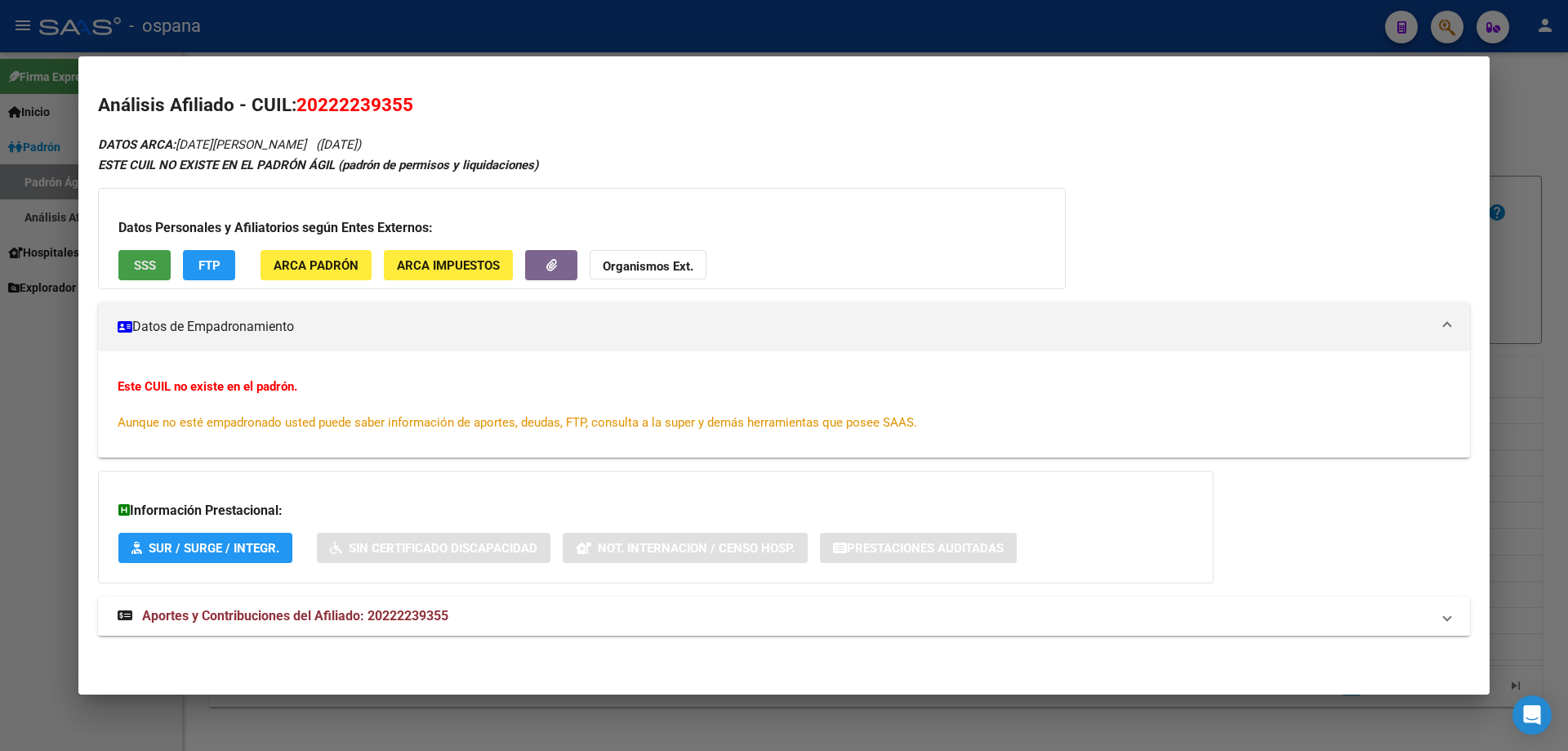
click at [151, 270] on span "SSS" at bounding box center [145, 265] width 22 height 15
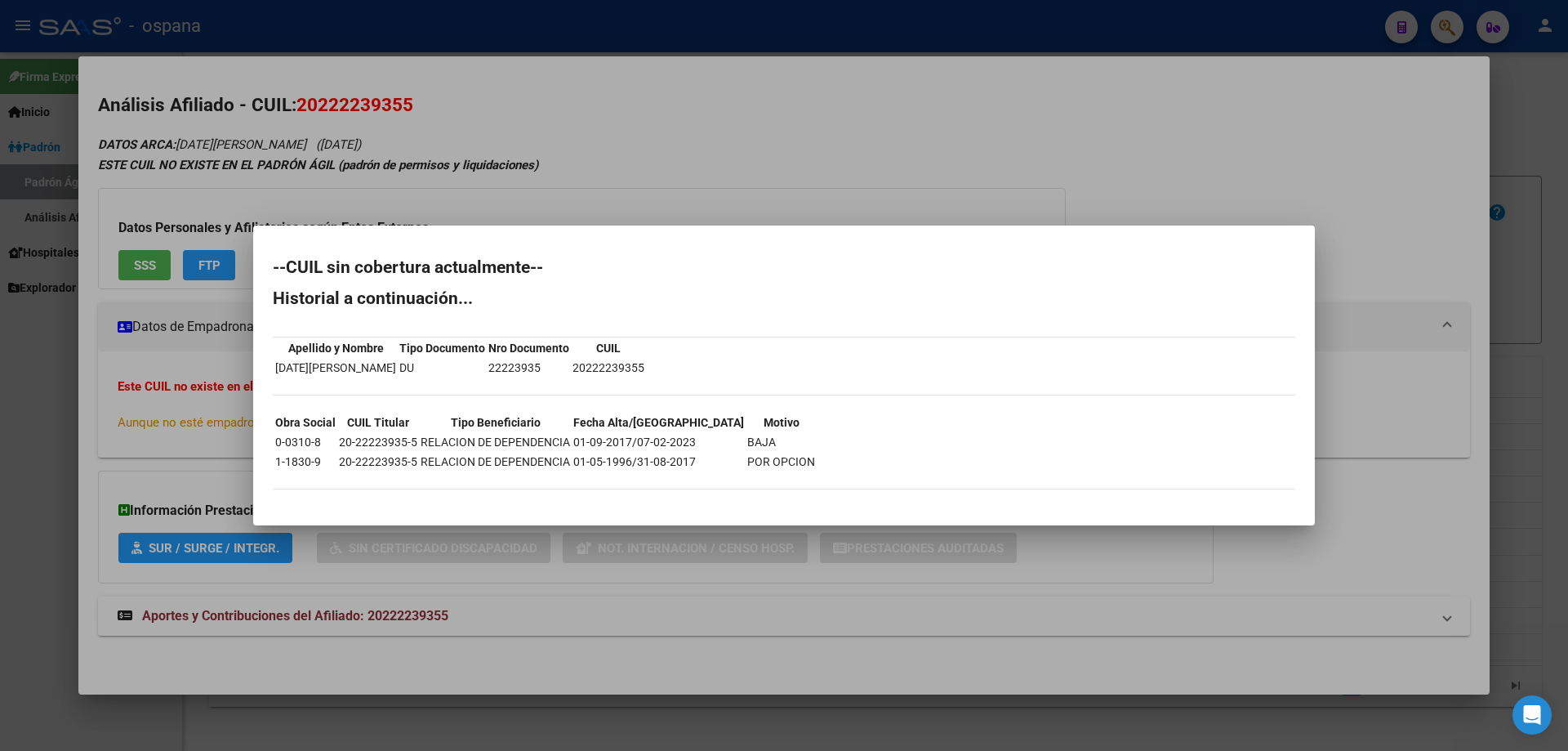
click at [1567, 334] on div at bounding box center [784, 376] width 1568 height 751
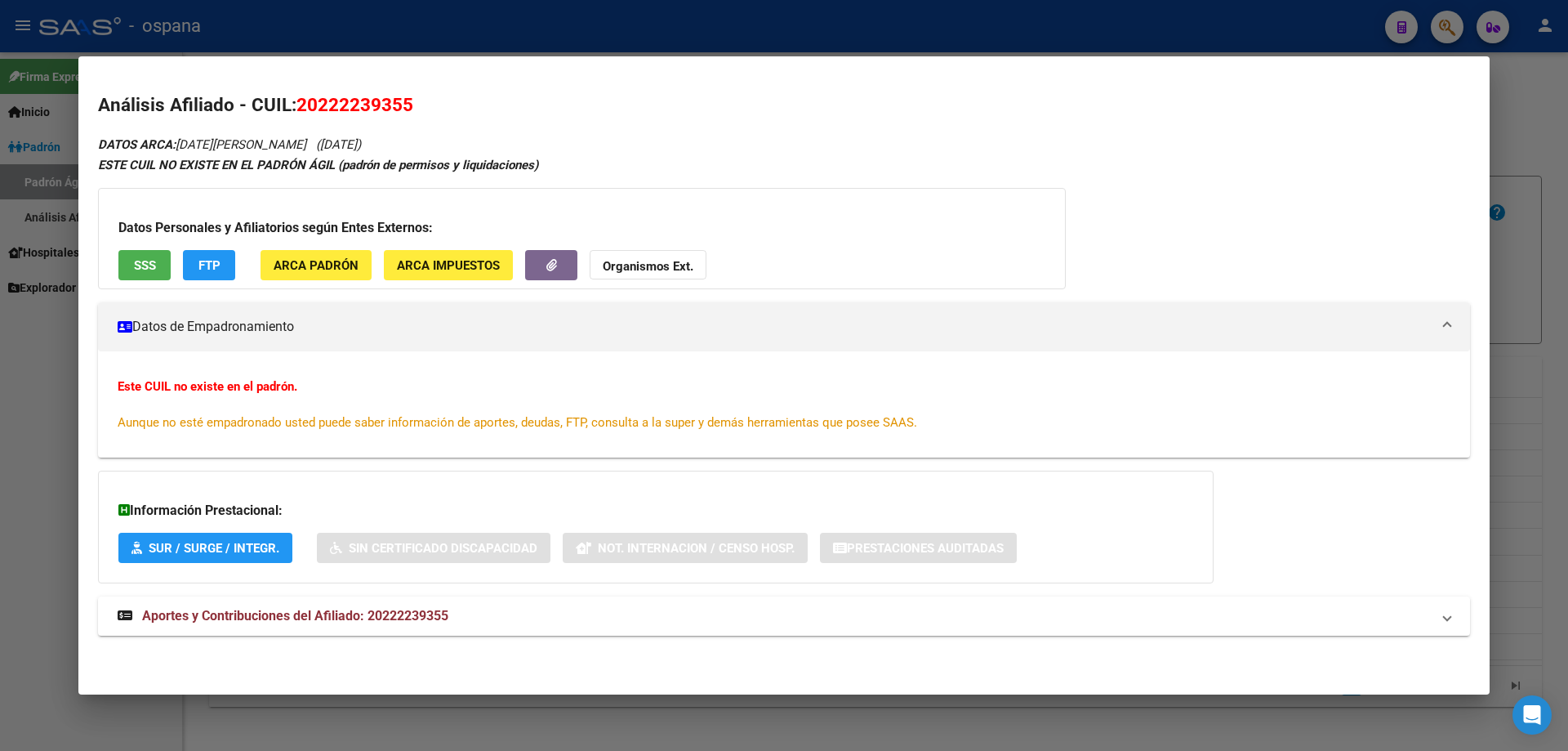
click at [1567, 348] on div at bounding box center [784, 376] width 1568 height 751
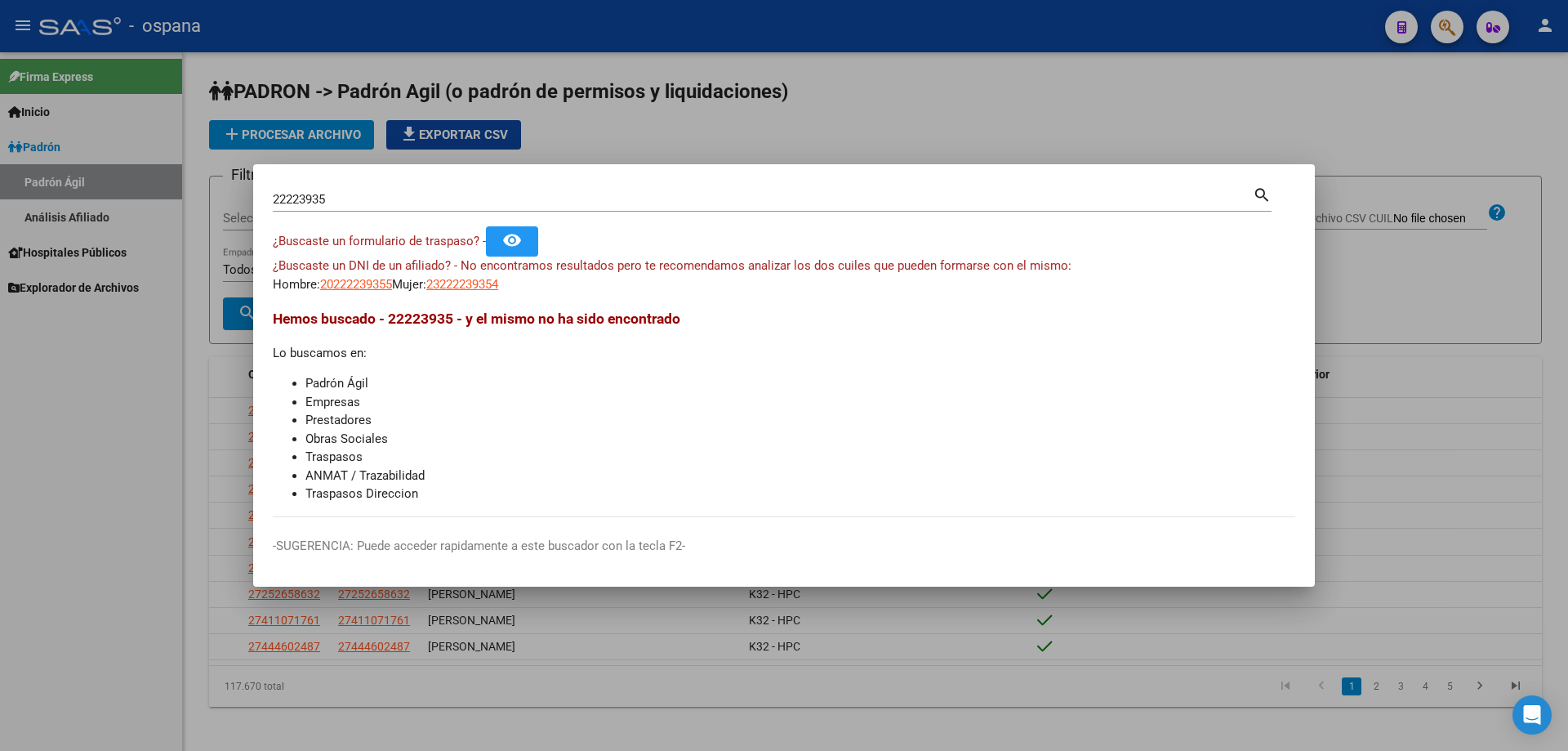
click at [344, 205] on input "22223935" at bounding box center [762, 199] width 980 height 15
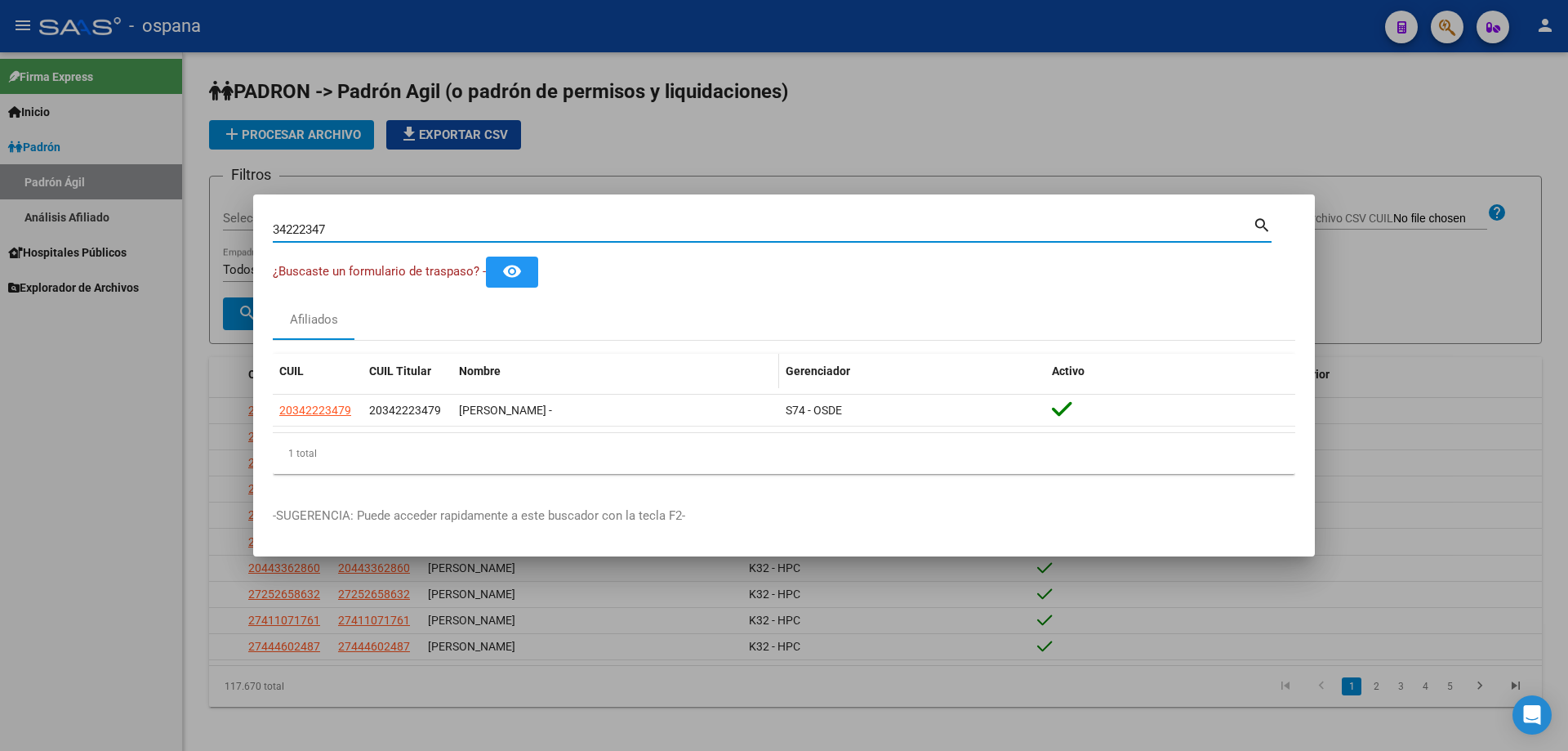
click at [671, 355] on datatable-header-cell "Nombre" at bounding box center [616, 371] width 327 height 35
click at [425, 225] on input "34222347" at bounding box center [762, 229] width 980 height 15
click at [441, 224] on input "29609564" at bounding box center [762, 229] width 980 height 15
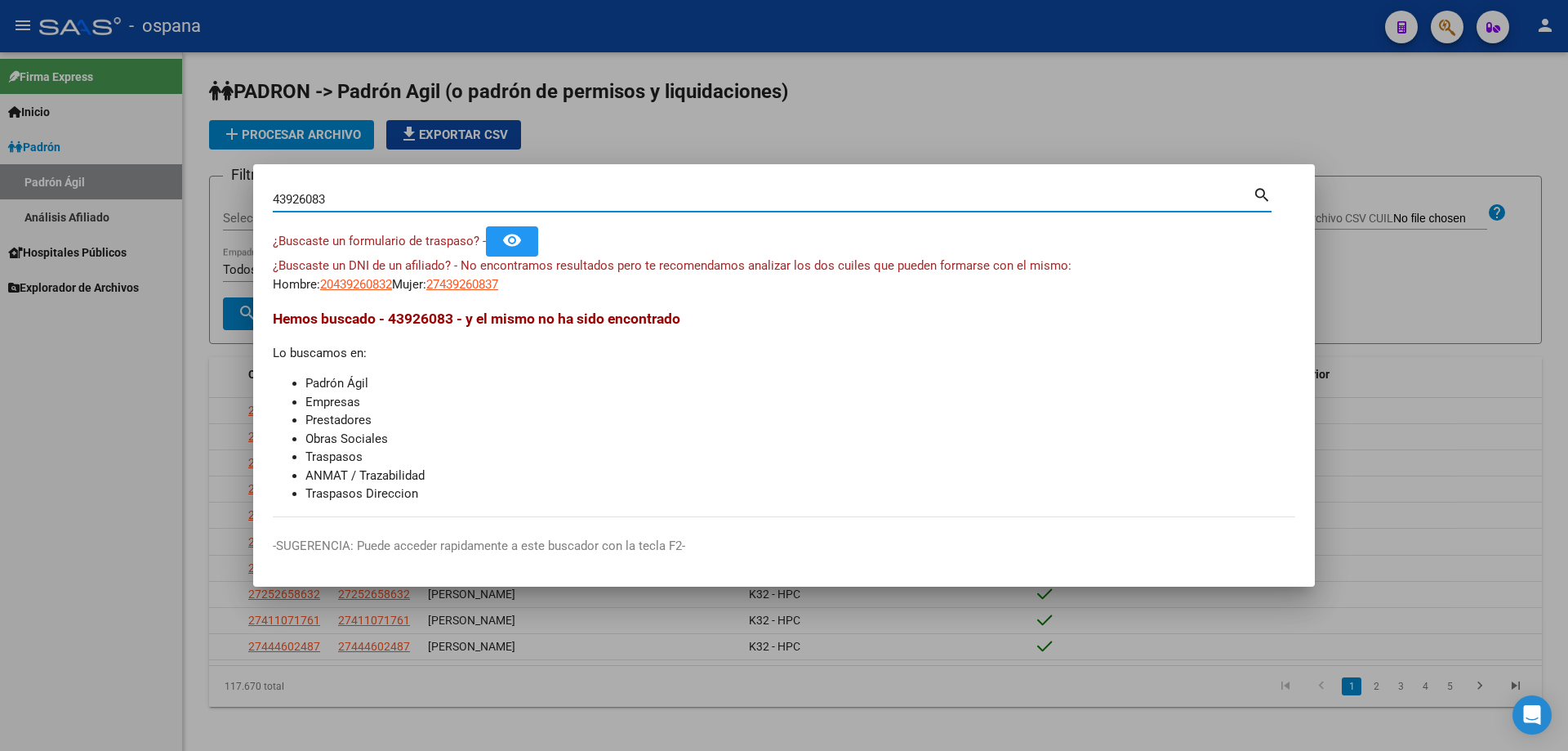
click at [395, 198] on input "43926083" at bounding box center [762, 199] width 980 height 15
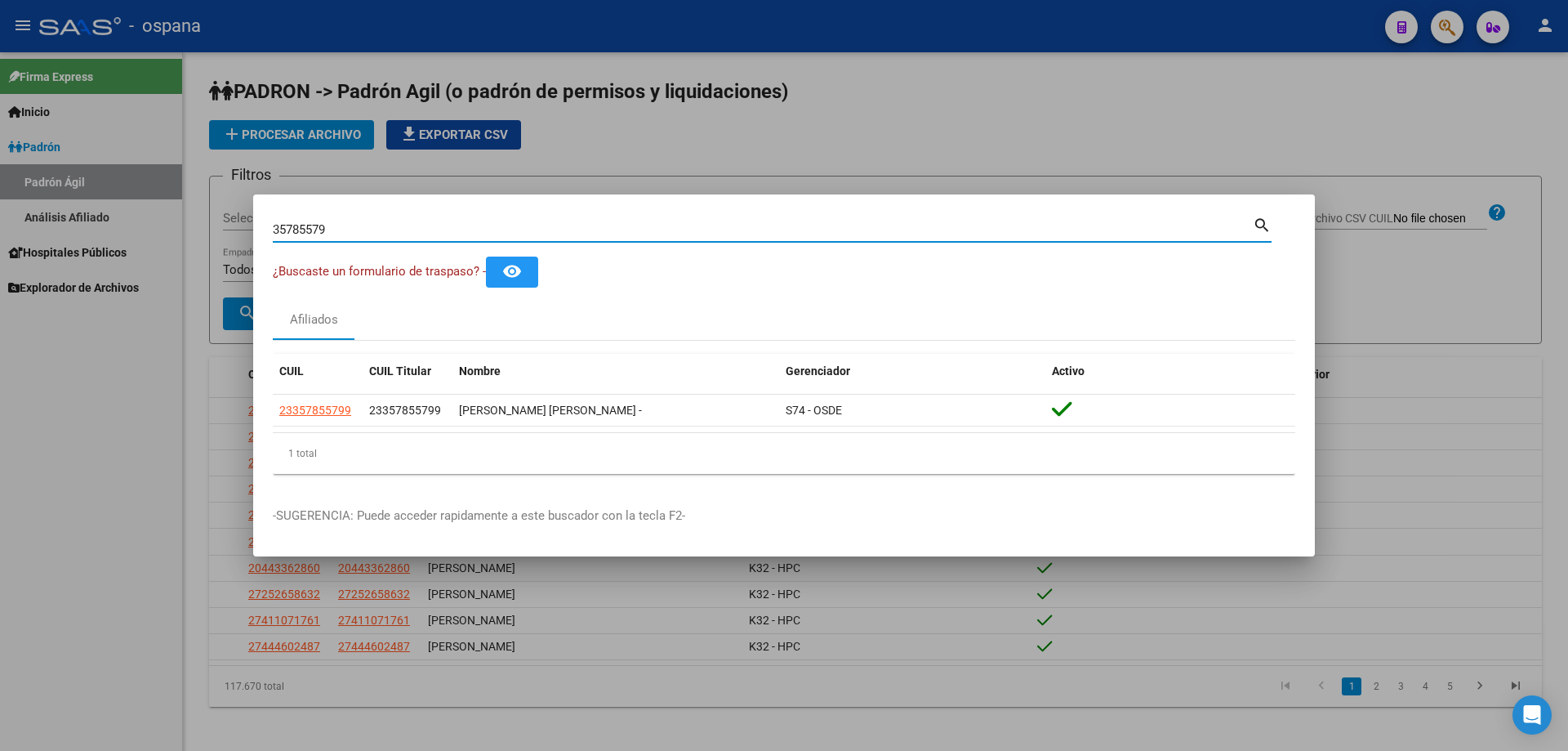
click at [402, 231] on input "35785579" at bounding box center [762, 229] width 980 height 15
click at [423, 230] on input "34222334" at bounding box center [762, 229] width 980 height 15
type input "3"
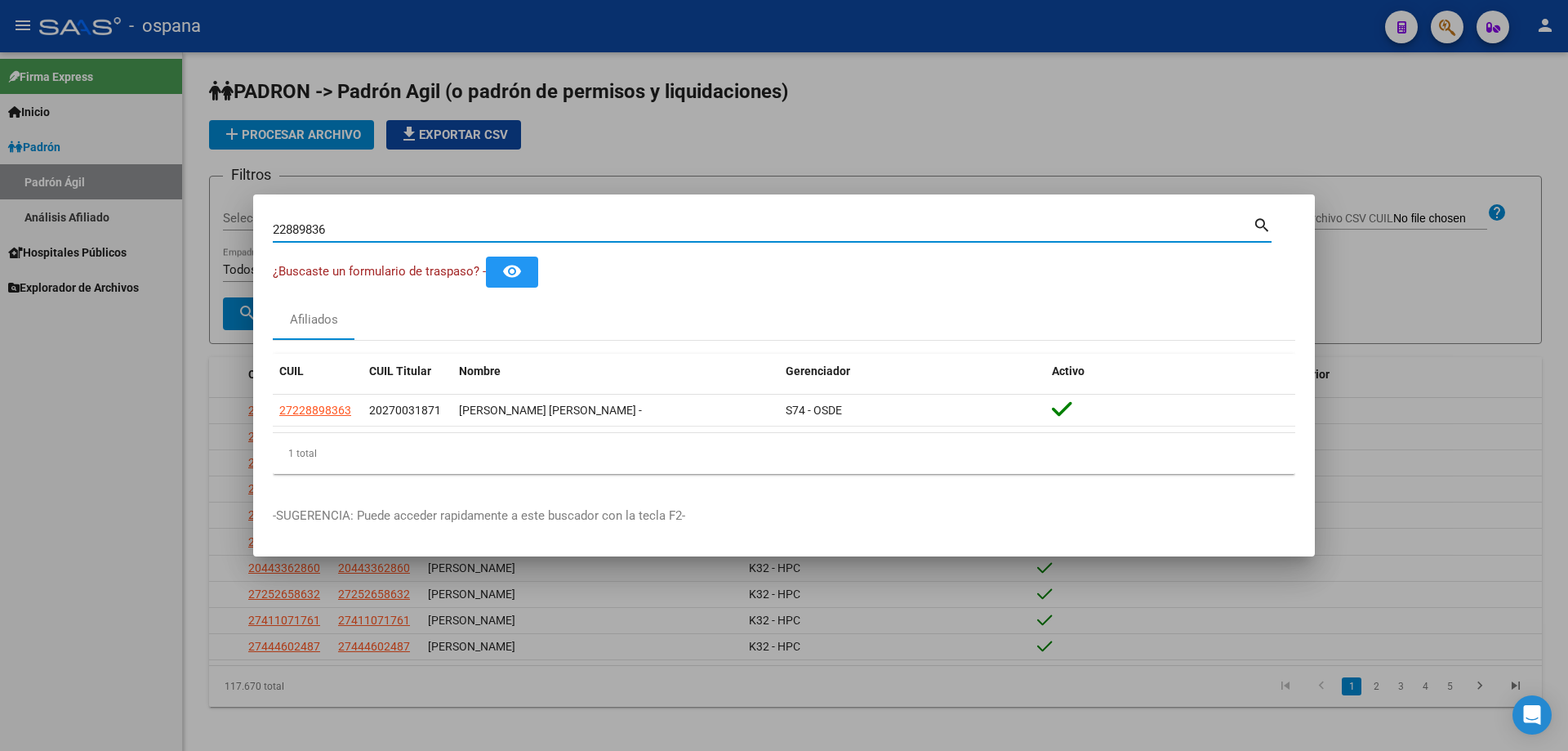
click at [430, 233] on input "22889836" at bounding box center [762, 229] width 980 height 15
click at [430, 229] on input "27172812" at bounding box center [762, 229] width 980 height 15
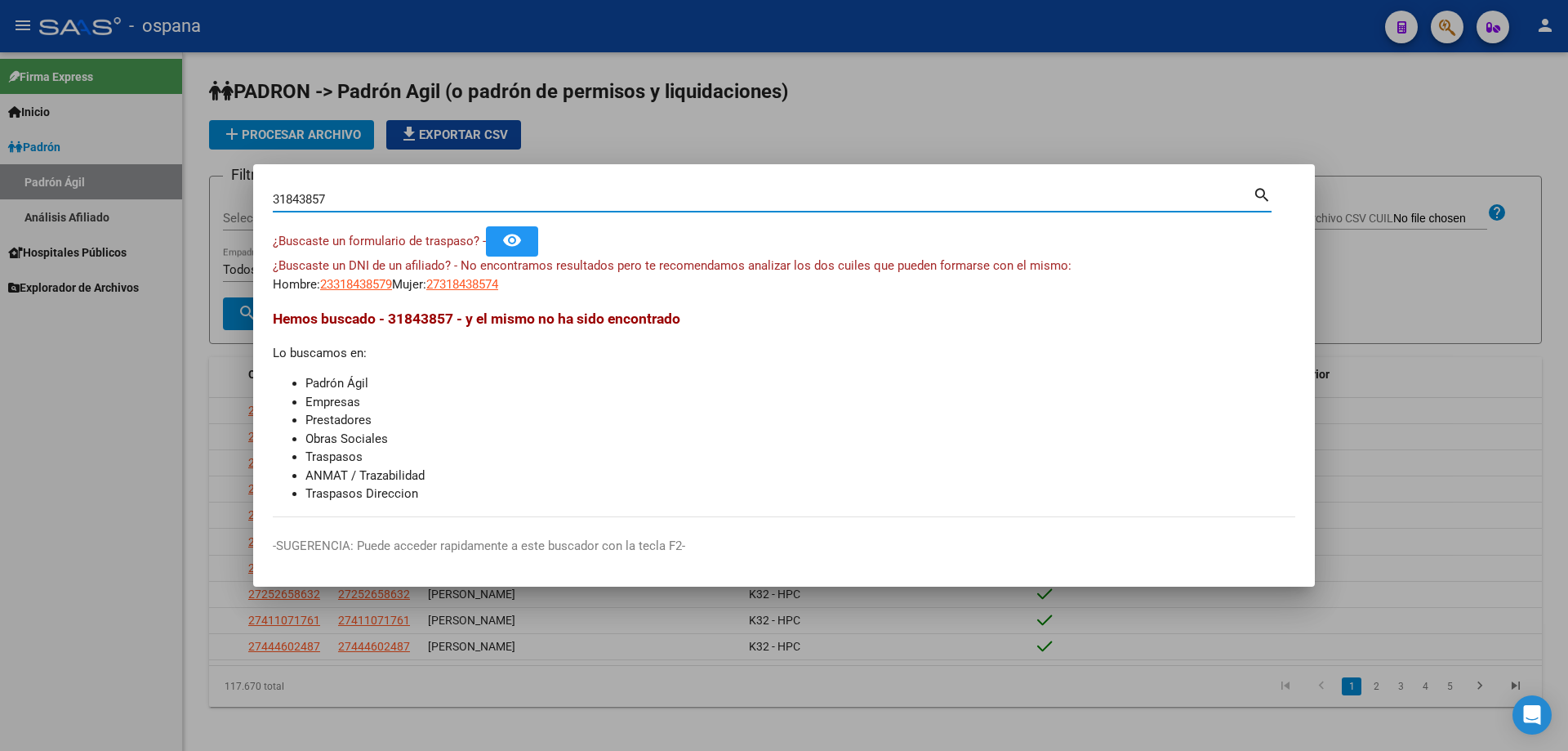
click at [450, 202] on input "31843857" at bounding box center [762, 199] width 980 height 15
click at [450, 203] on input "31843857" at bounding box center [762, 199] width 980 height 15
click at [453, 198] on input "39615817" at bounding box center [762, 199] width 980 height 15
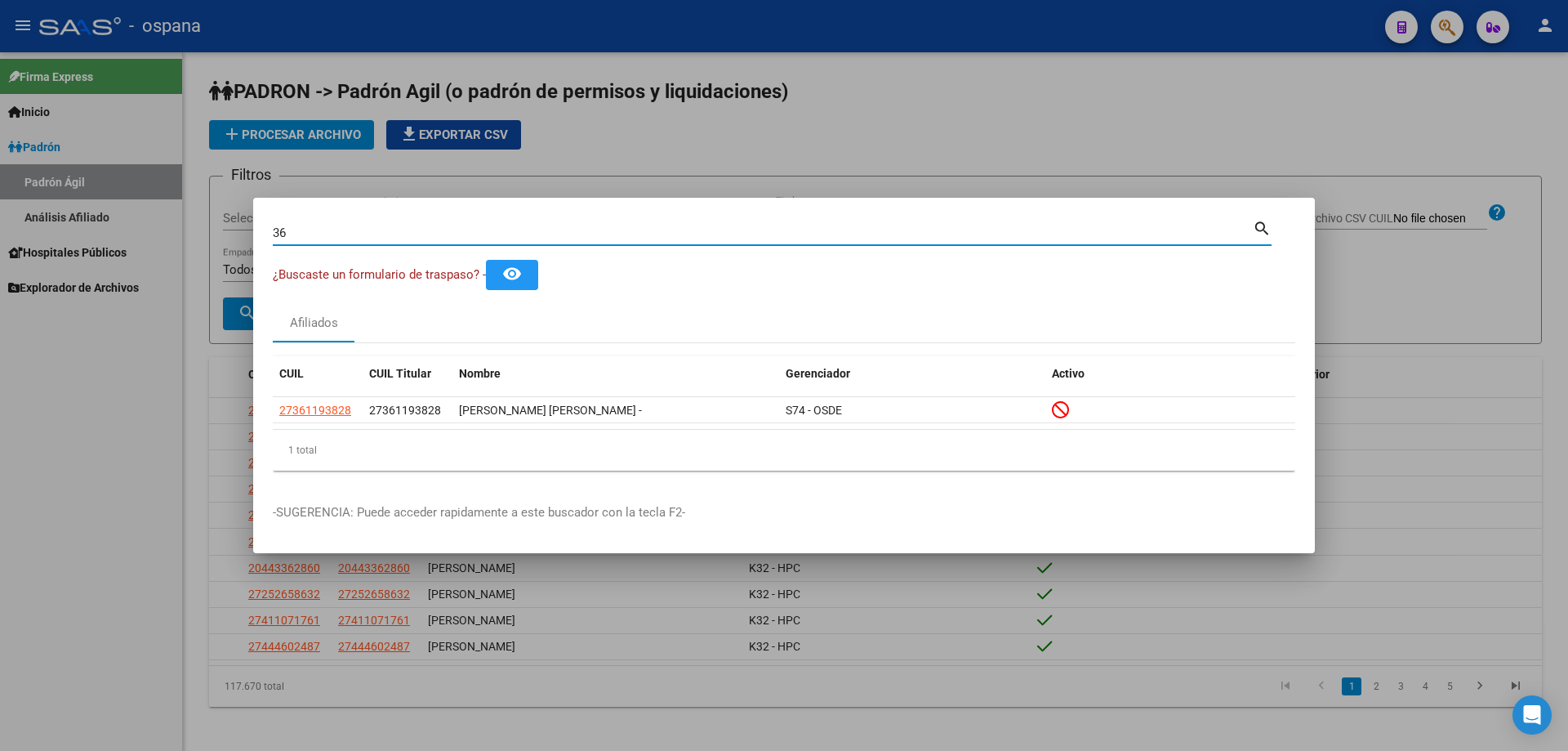
type input "3"
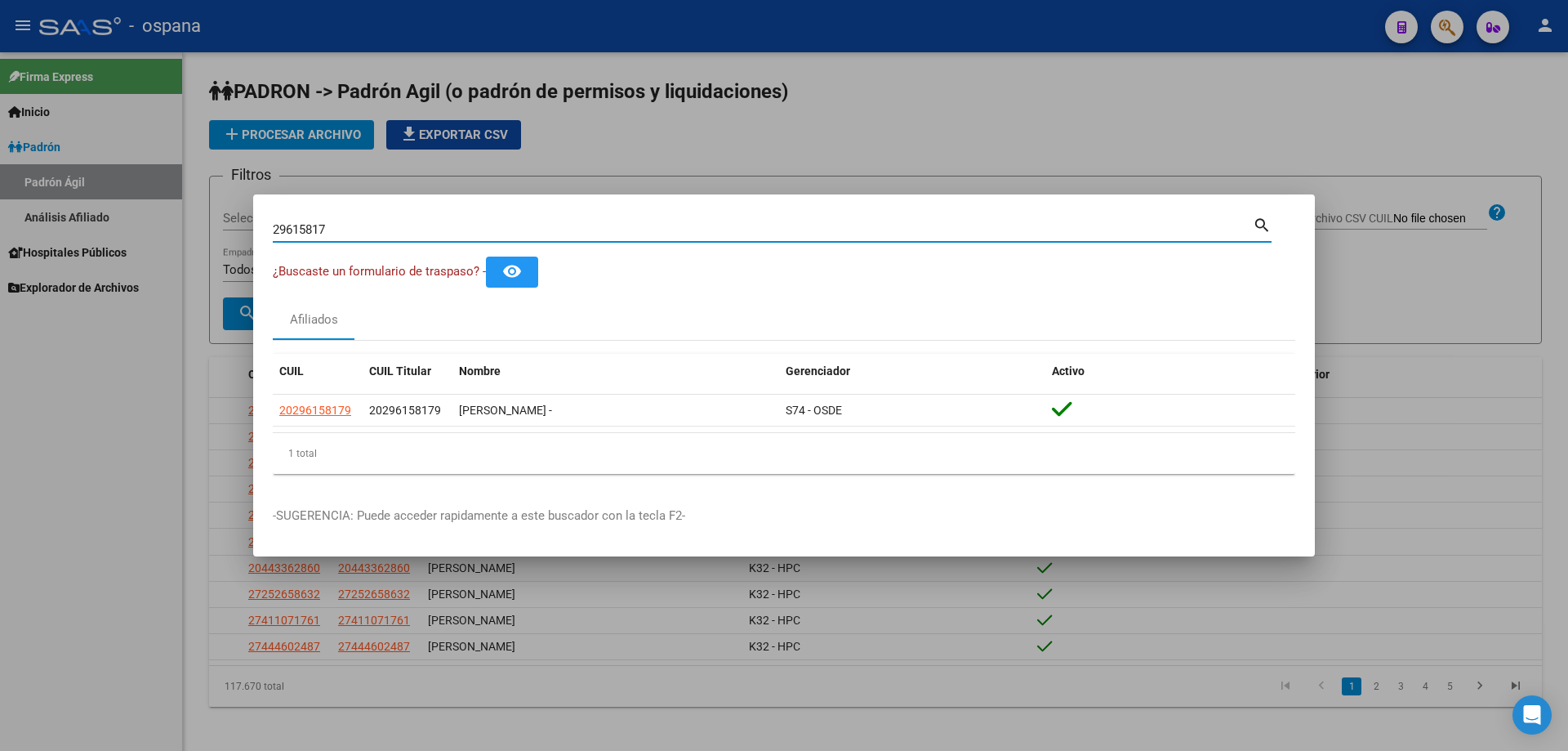
click at [433, 229] on input "29615817" at bounding box center [762, 229] width 980 height 15
click at [431, 230] on input "29615817" at bounding box center [762, 229] width 980 height 15
click at [429, 219] on div "24563366 Buscar (apellido, dni, cuil, nro traspaso, cuit, obra social)" at bounding box center [762, 229] width 980 height 24
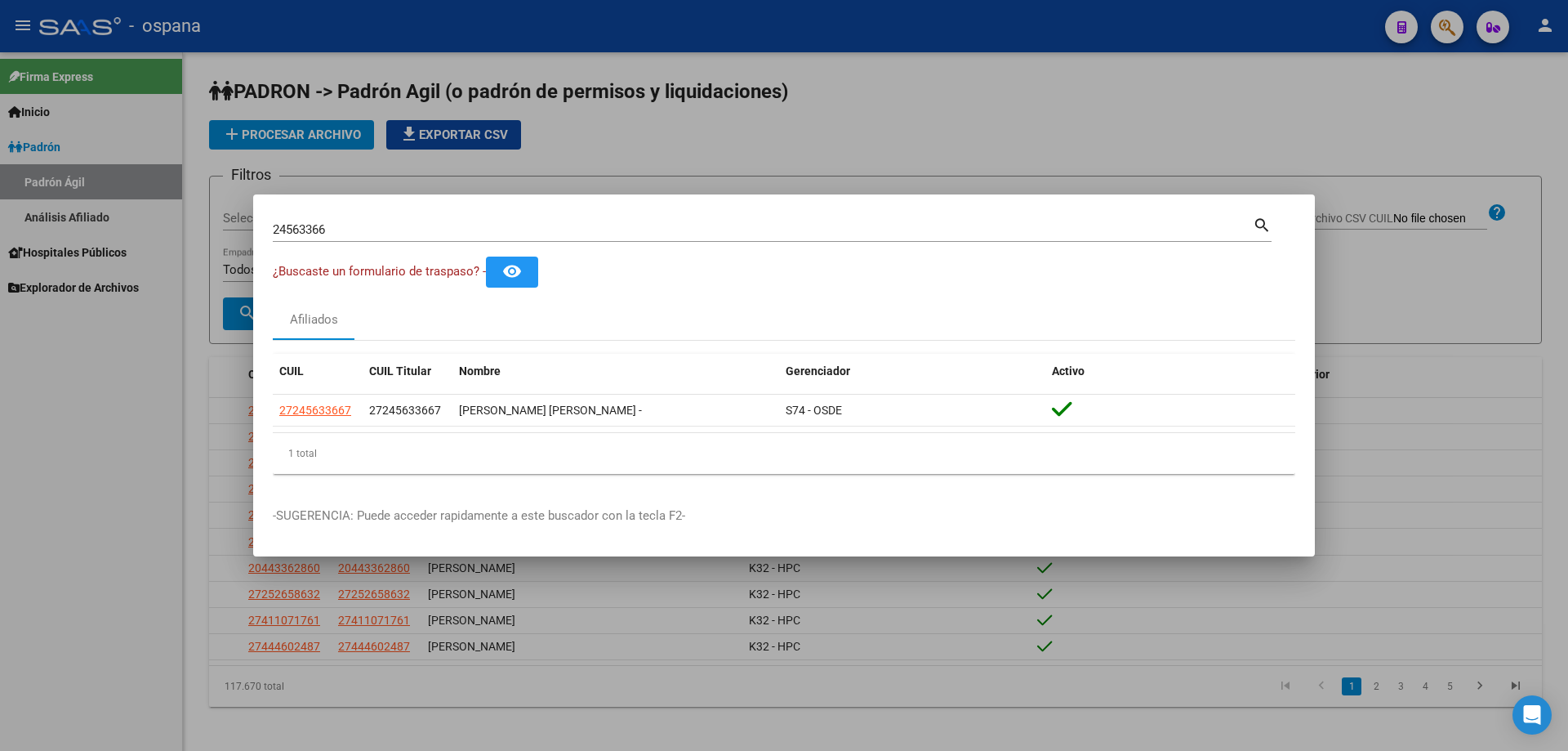
drag, startPoint x: 429, startPoint y: 219, endPoint x: 439, endPoint y: 229, distance: 14.1
click at [433, 223] on div "24563366 Buscar (apellido, dni, cuil, nro traspaso, cuit, obra social)" at bounding box center [762, 229] width 980 height 24
click at [441, 230] on input "24563366" at bounding box center [762, 229] width 980 height 15
click at [428, 234] on input "35914597" at bounding box center [762, 229] width 980 height 15
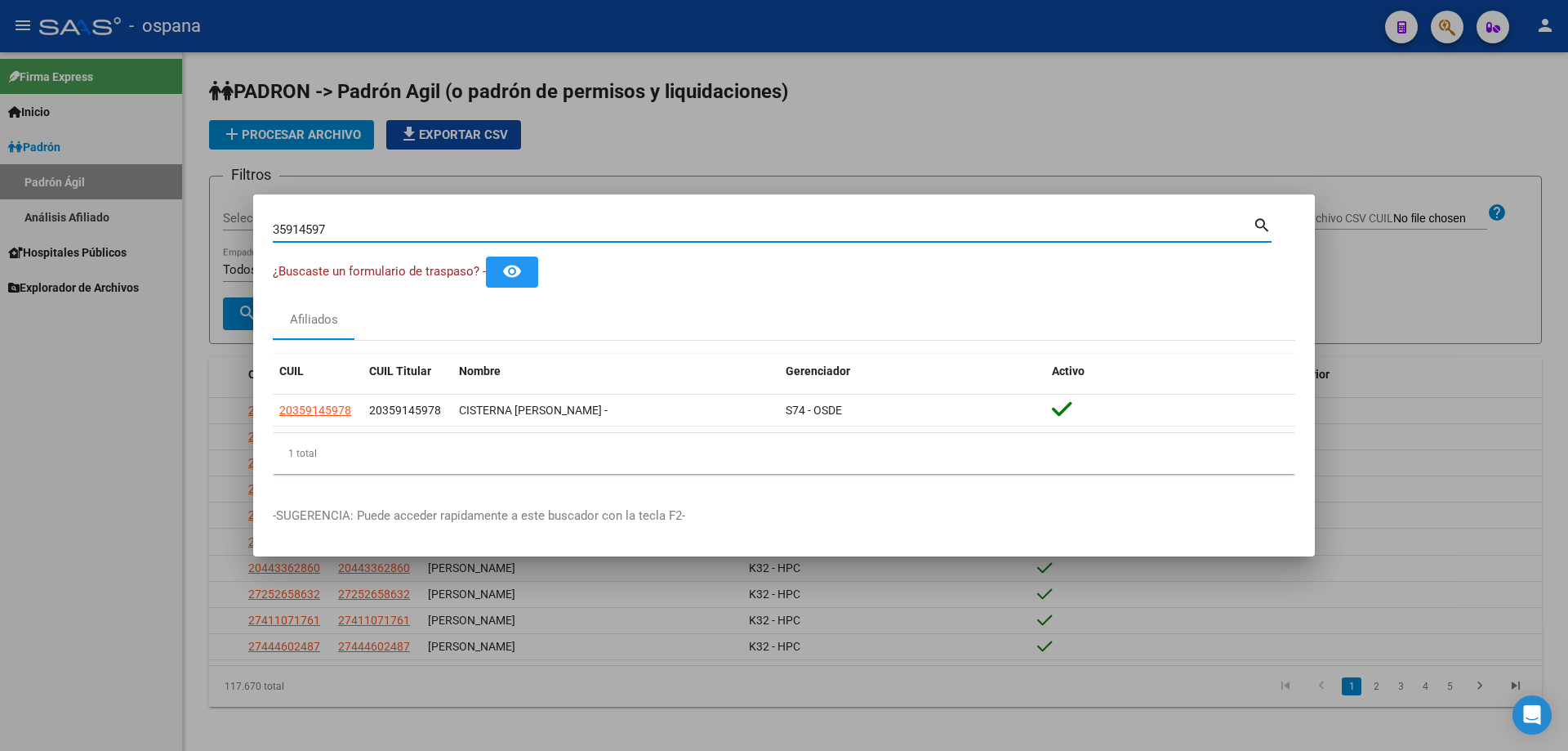
click at [429, 234] on input "35914597" at bounding box center [762, 229] width 980 height 15
click at [434, 217] on div "38109226 Buscar (apellido, dni, cuil, [PERSON_NAME], cuit, obra social)" at bounding box center [762, 229] width 980 height 24
click at [434, 220] on div "38109226 Buscar (apellido, dni, cuil, [PERSON_NAME], cuit, obra social)" at bounding box center [762, 229] width 980 height 24
click at [435, 229] on input "38109226" at bounding box center [762, 229] width 980 height 15
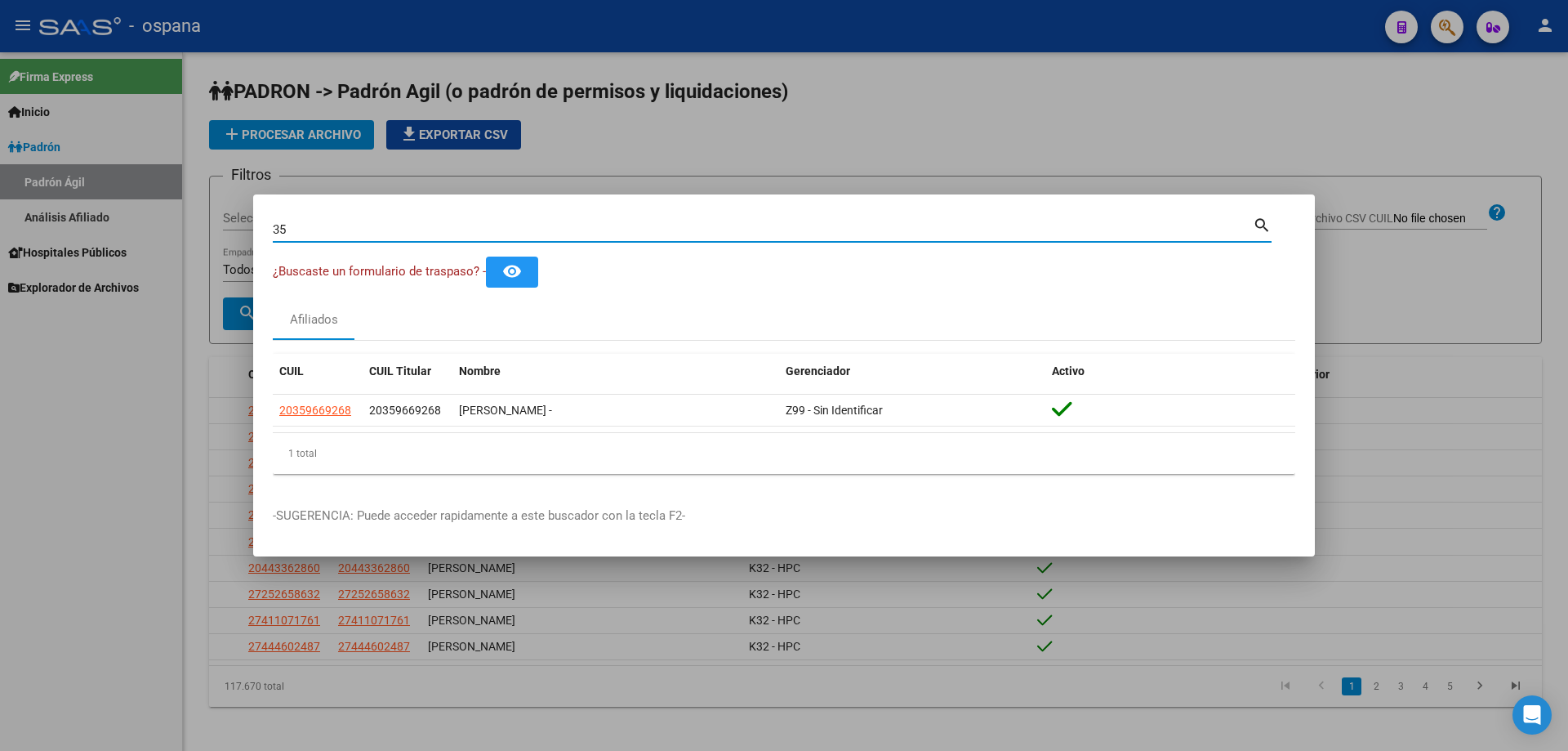
type input "3"
click at [527, 233] on input "26942974" at bounding box center [762, 229] width 980 height 15
click at [527, 234] on input "26942974" at bounding box center [762, 229] width 980 height 15
type input "2"
type input "3"
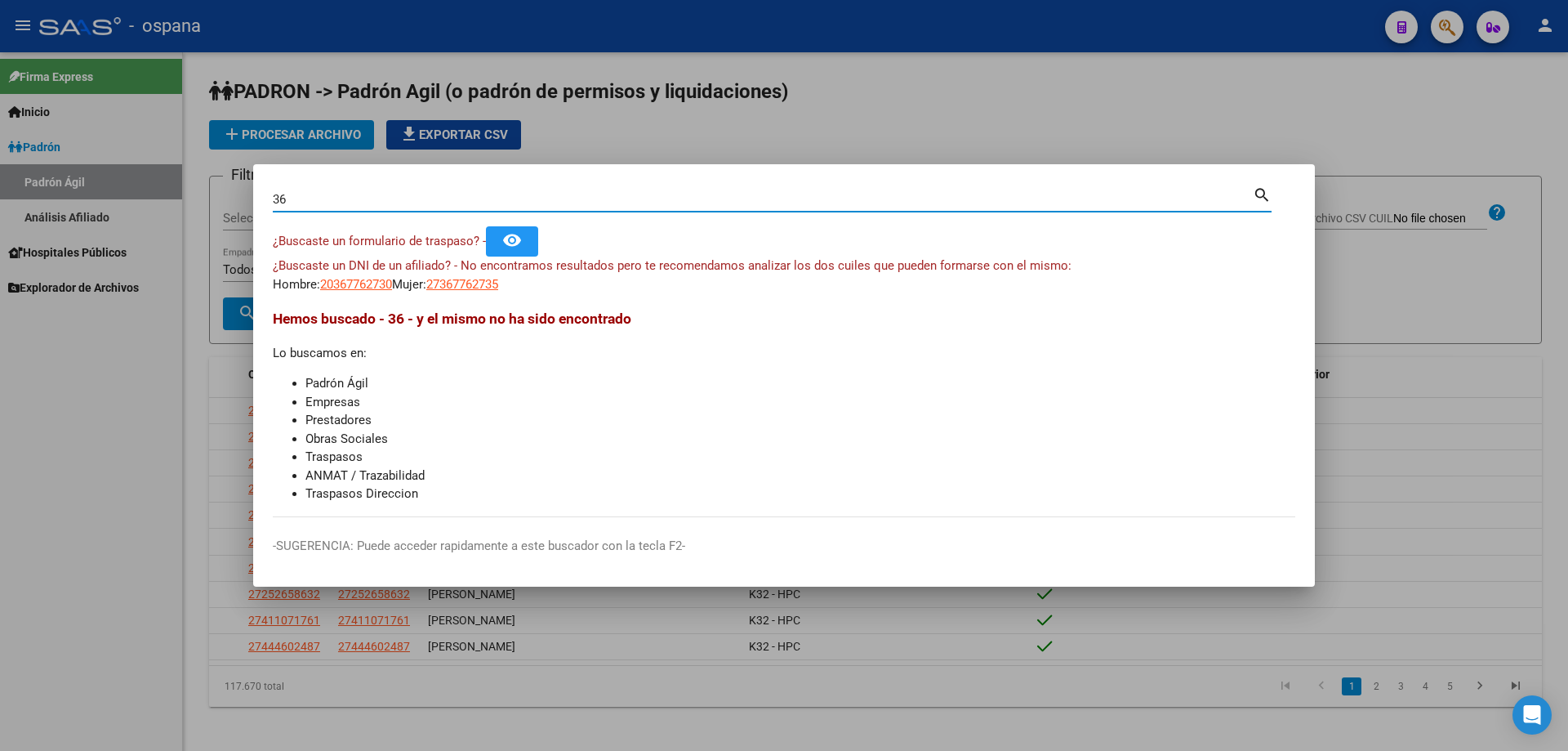
type input "3"
click at [487, 199] on input "29185061" at bounding box center [762, 199] width 980 height 15
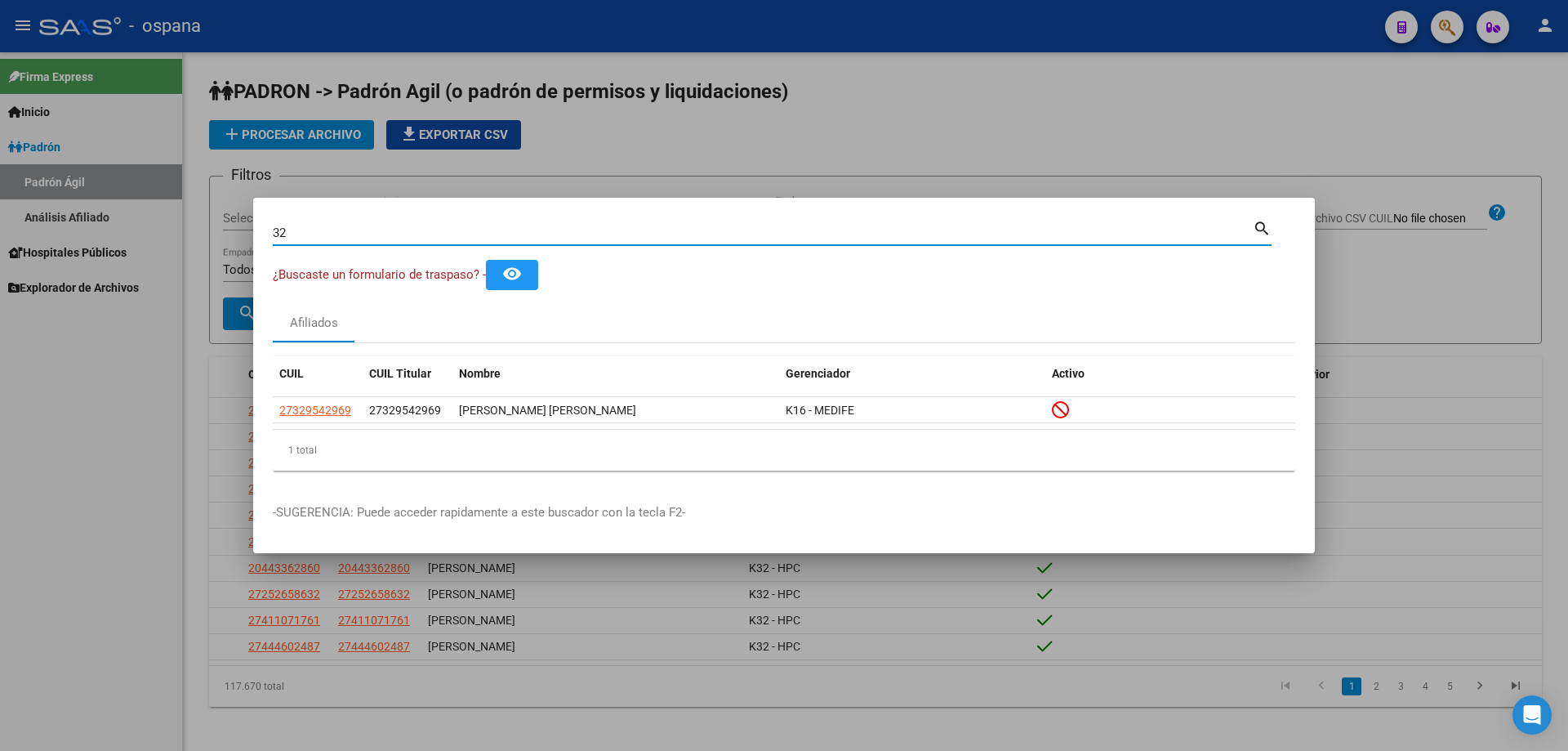
type input "3"
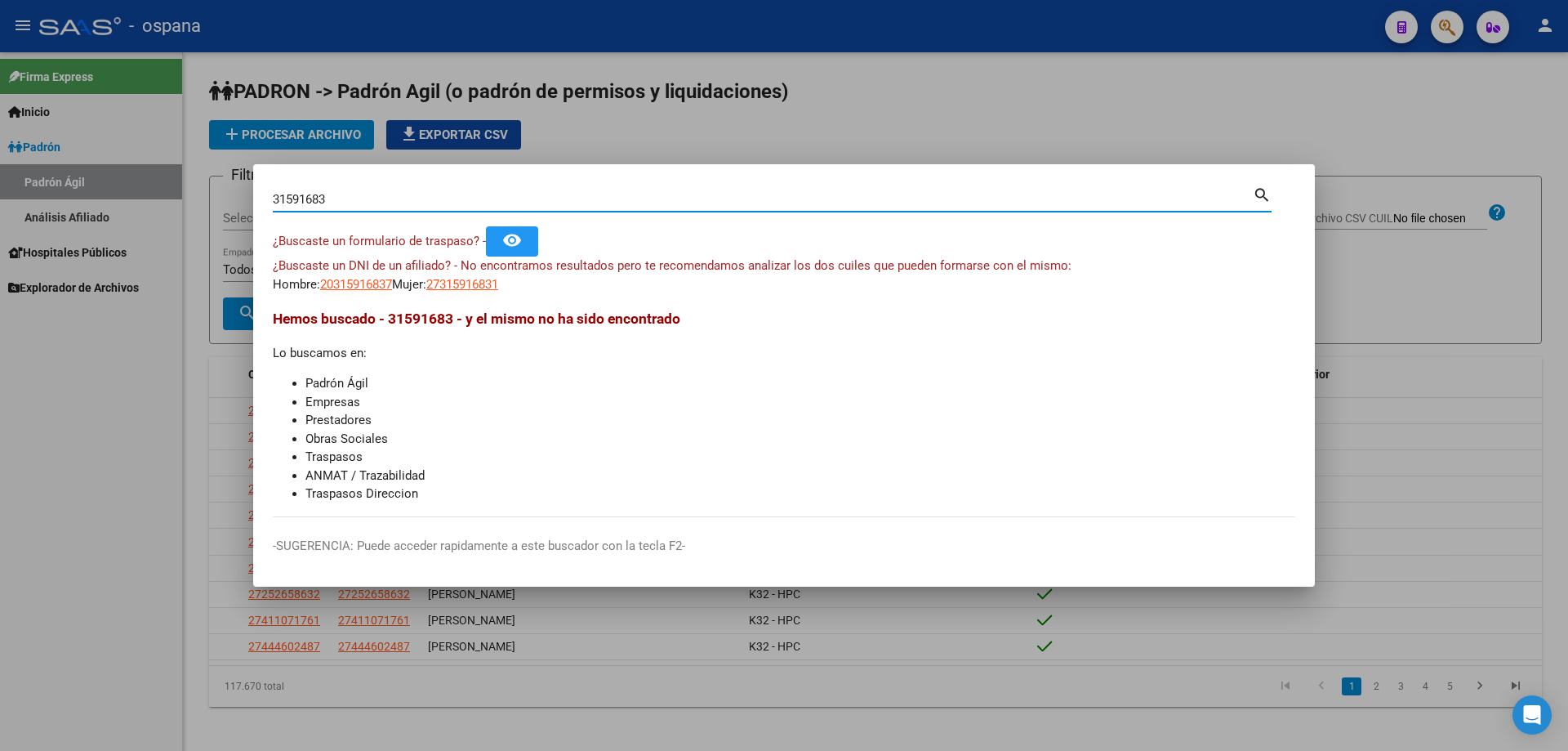
click at [487, 203] on input "31591683" at bounding box center [762, 199] width 980 height 15
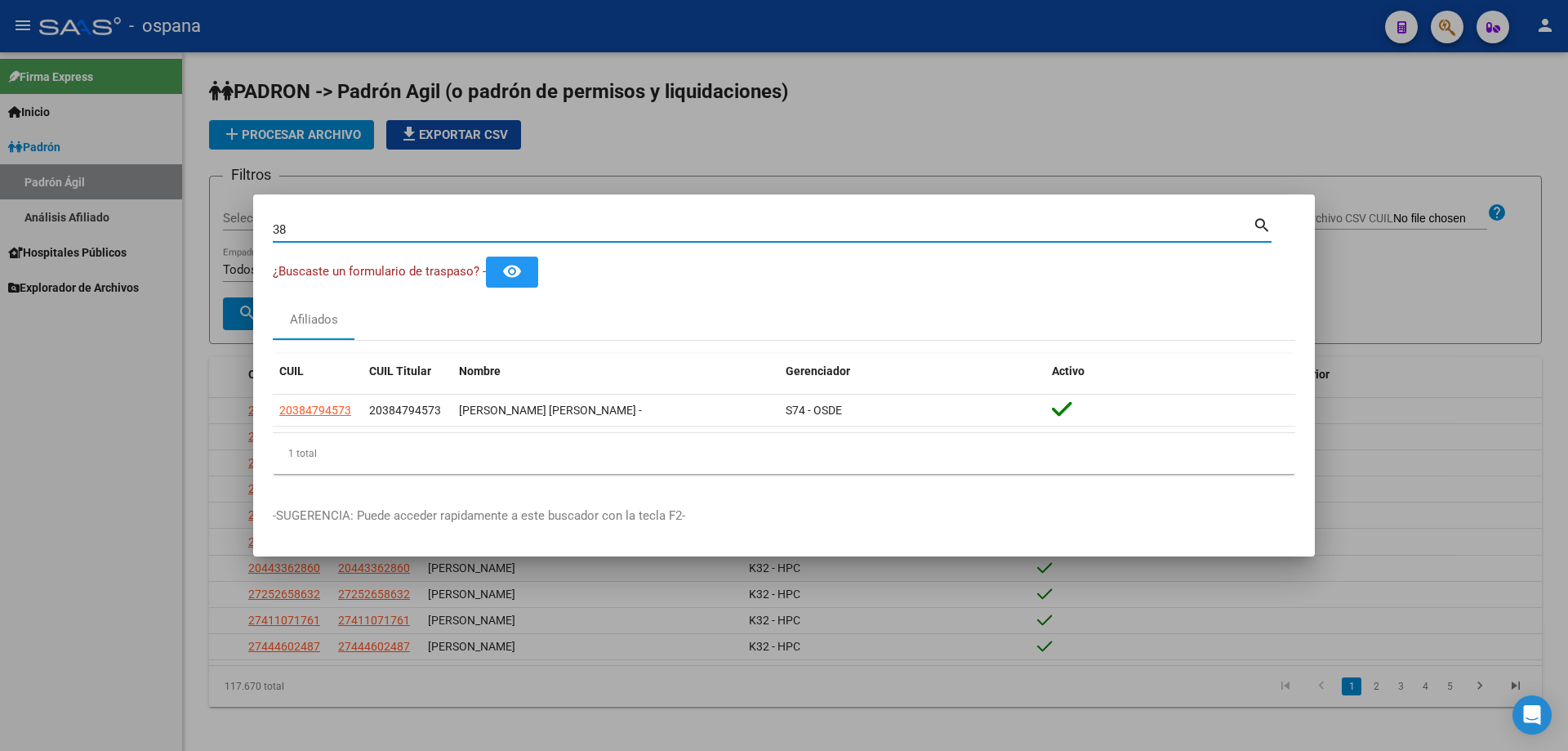
type input "3"
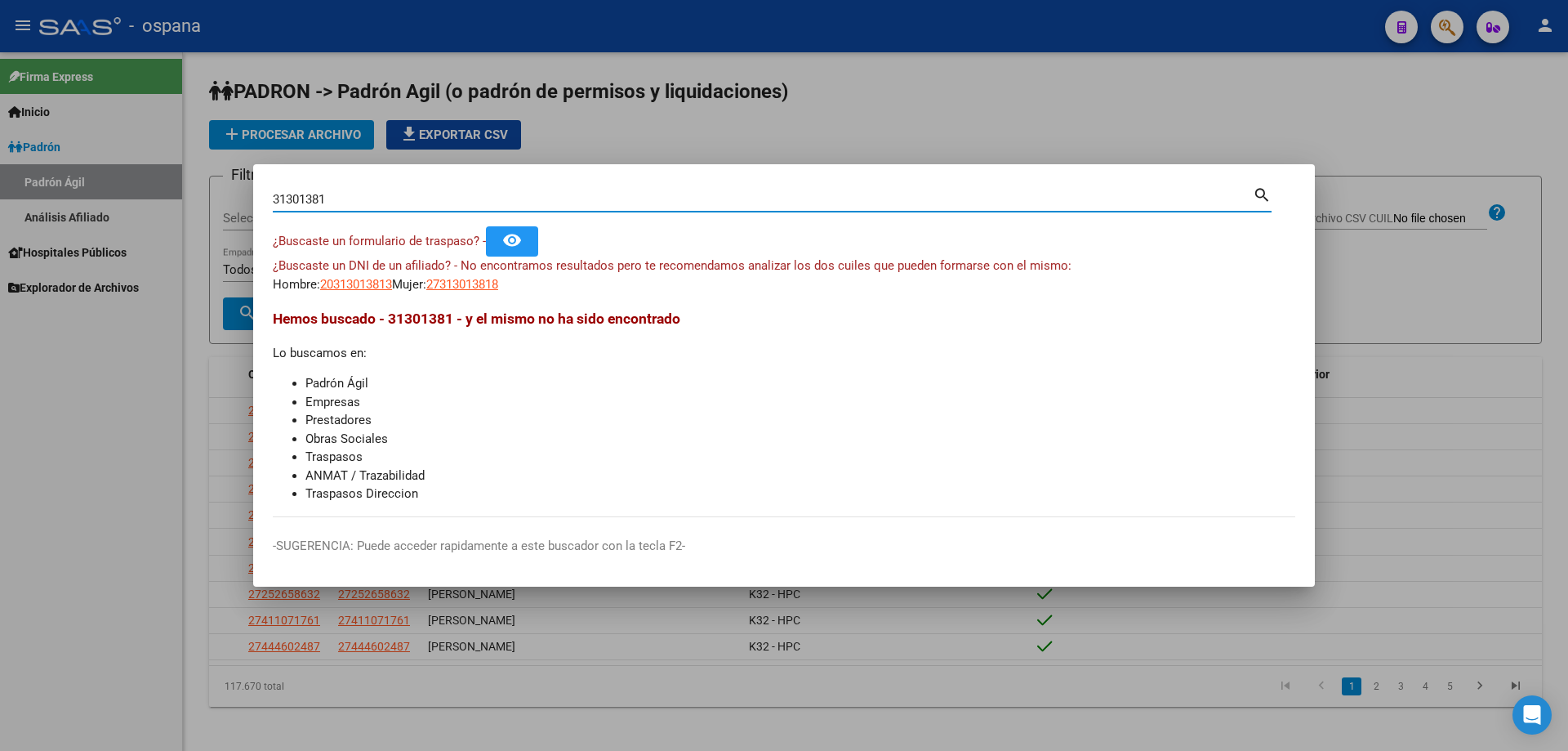
click at [487, 202] on input "31301381" at bounding box center [762, 199] width 980 height 15
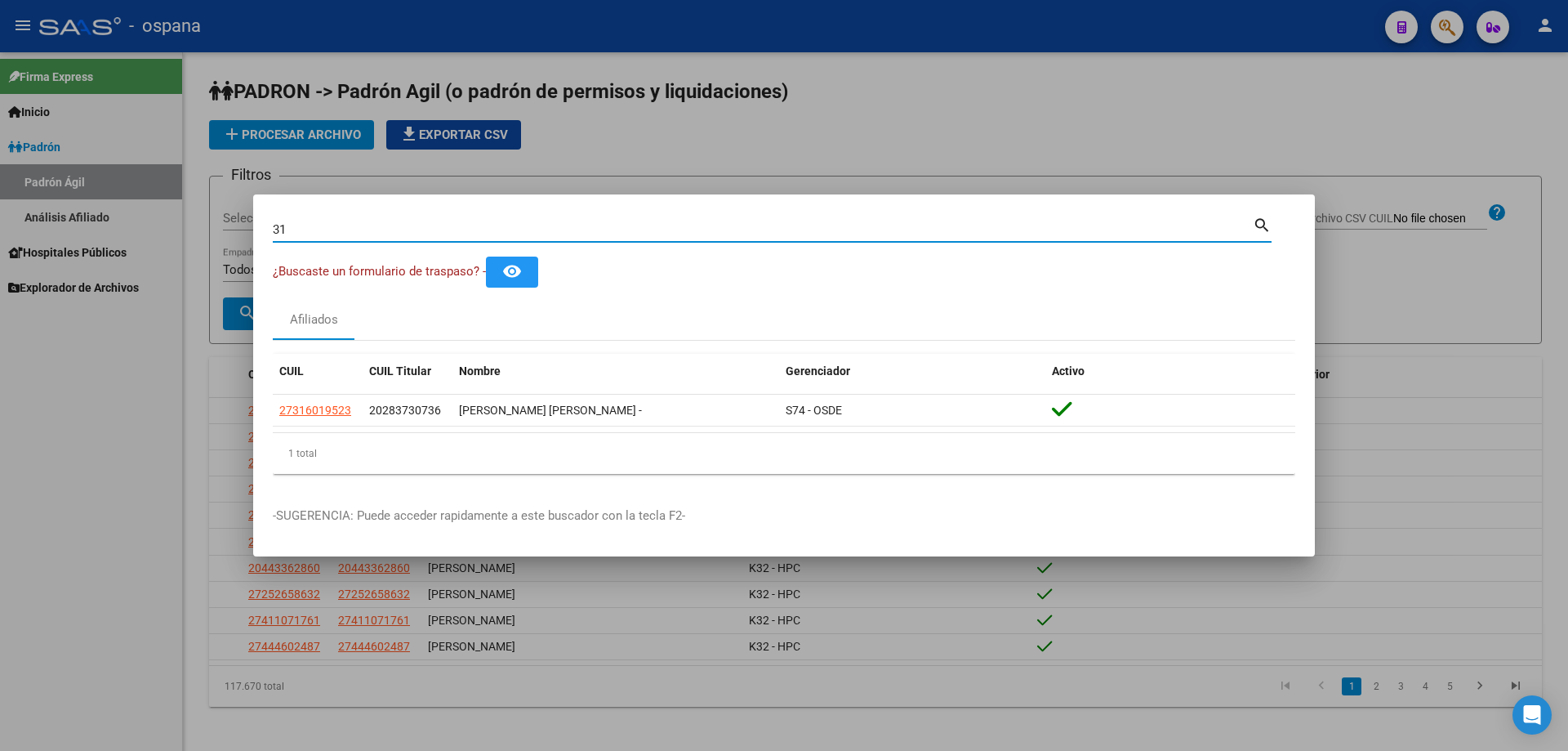
type input "3"
click at [487, 230] on input "27872197" at bounding box center [762, 229] width 980 height 15
type input "2"
click at [487, 229] on input "22764103" at bounding box center [762, 229] width 980 height 15
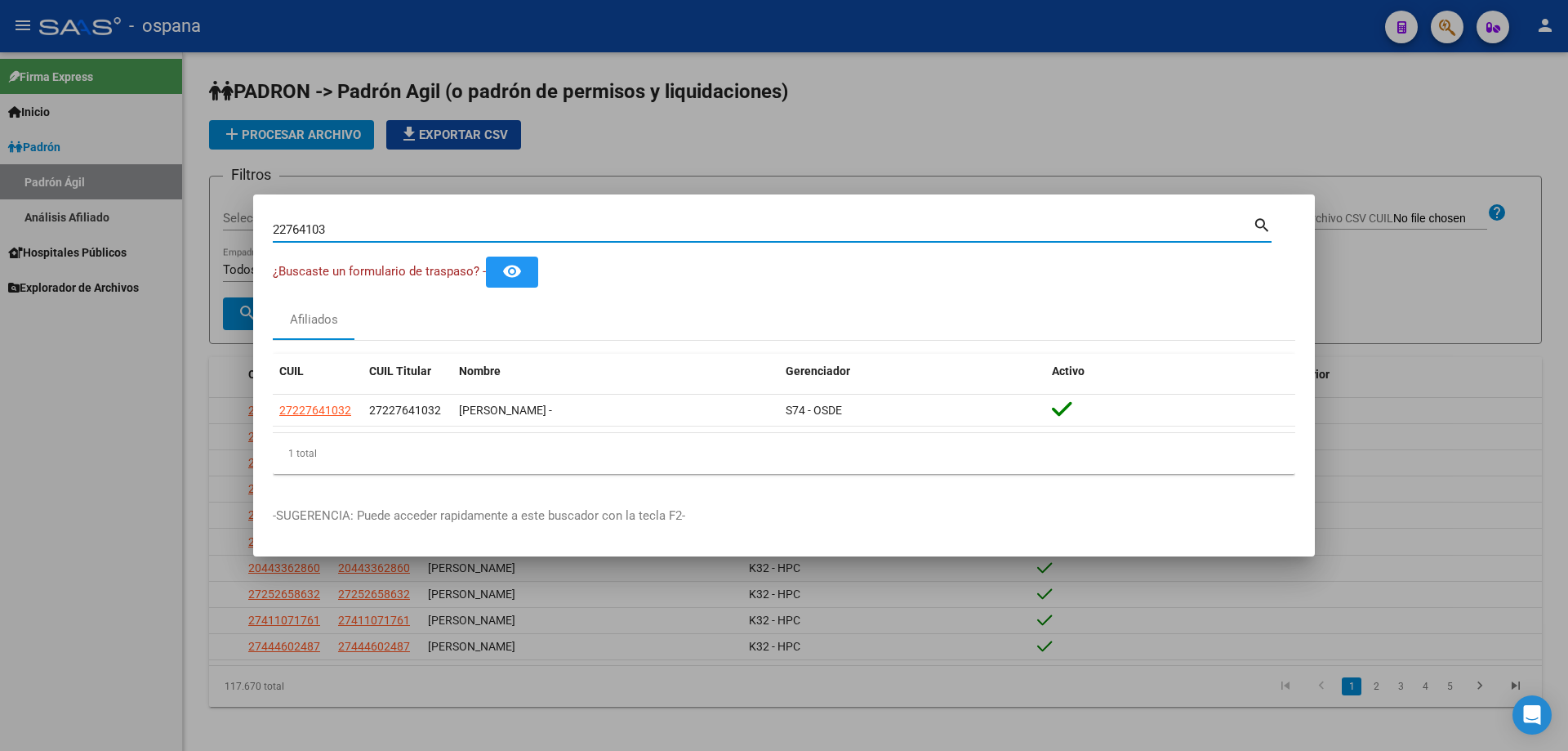
click at [487, 229] on input "22764103" at bounding box center [762, 229] width 980 height 15
click at [487, 229] on input "22764103" at bounding box center [762, 229] width 980 height 15
click at [487, 229] on input "22764103" at bounding box center [762, 229] width 980 height 15
click at [487, 224] on input "32426462" at bounding box center [762, 229] width 980 height 15
click at [290, 230] on input "32426462" at bounding box center [762, 229] width 980 height 15
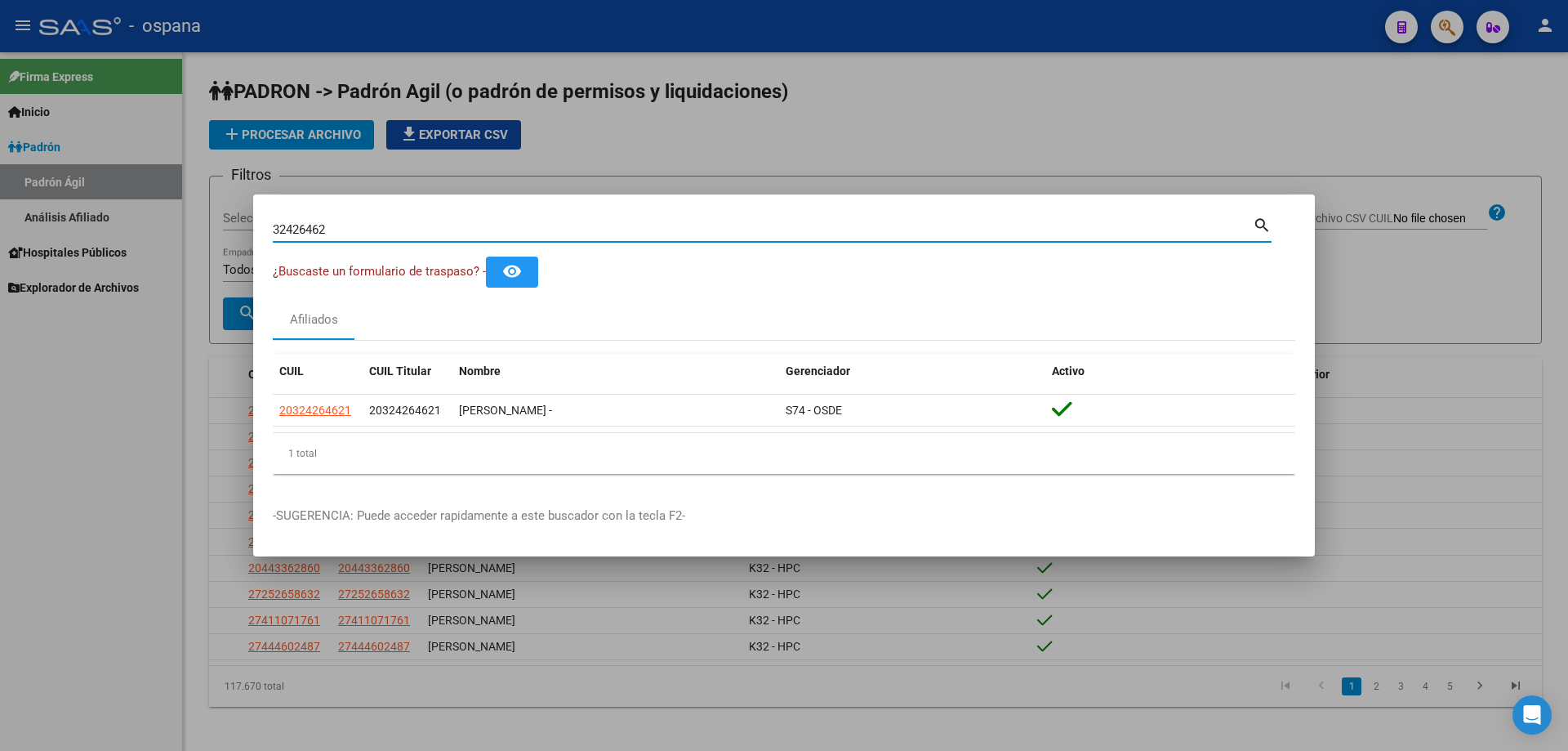
click at [290, 230] on input "32426462" at bounding box center [762, 229] width 980 height 15
click at [300, 225] on input "37488149" at bounding box center [762, 229] width 980 height 15
click at [294, 225] on input "28373073" at bounding box center [762, 229] width 980 height 15
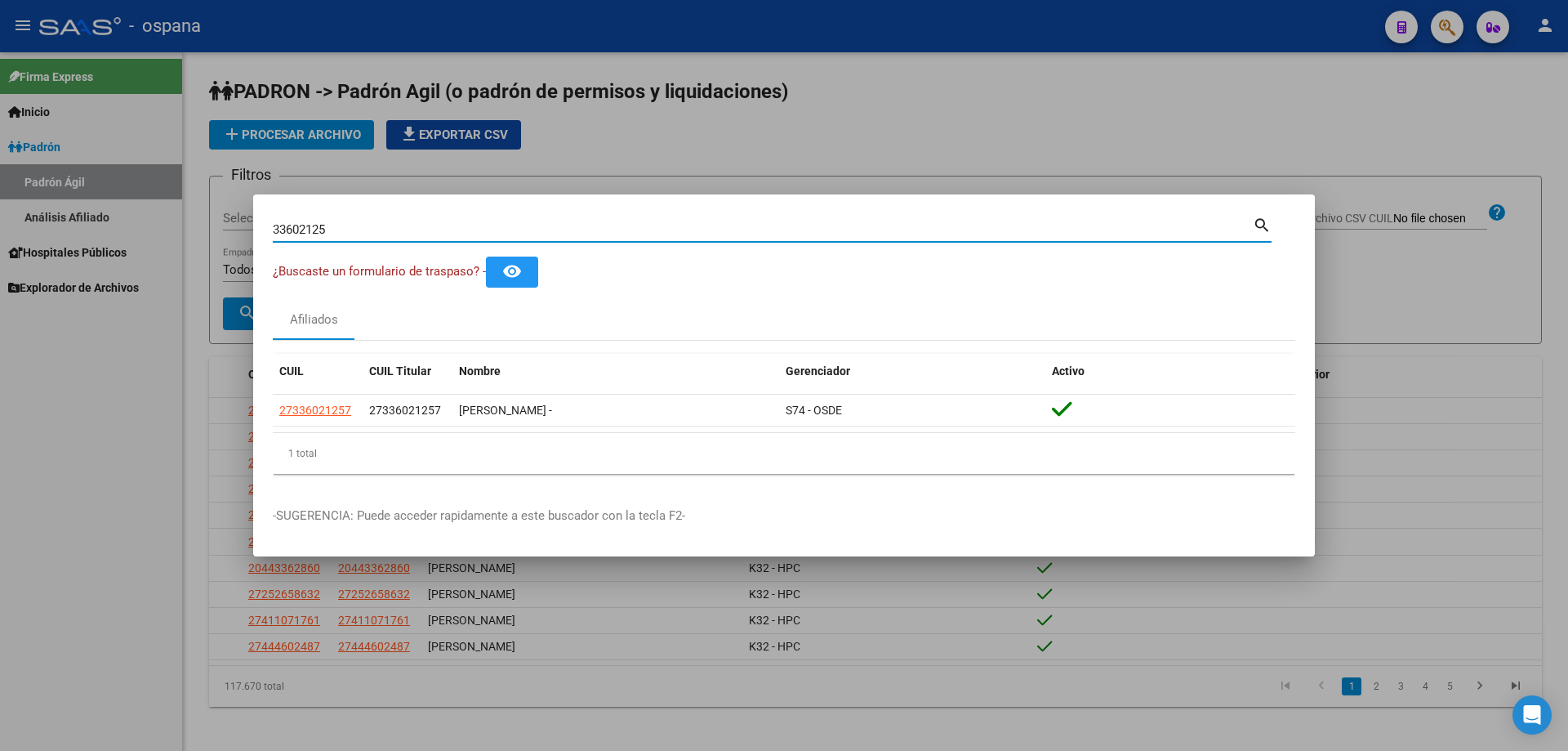
click at [316, 229] on input "33602125" at bounding box center [762, 229] width 980 height 15
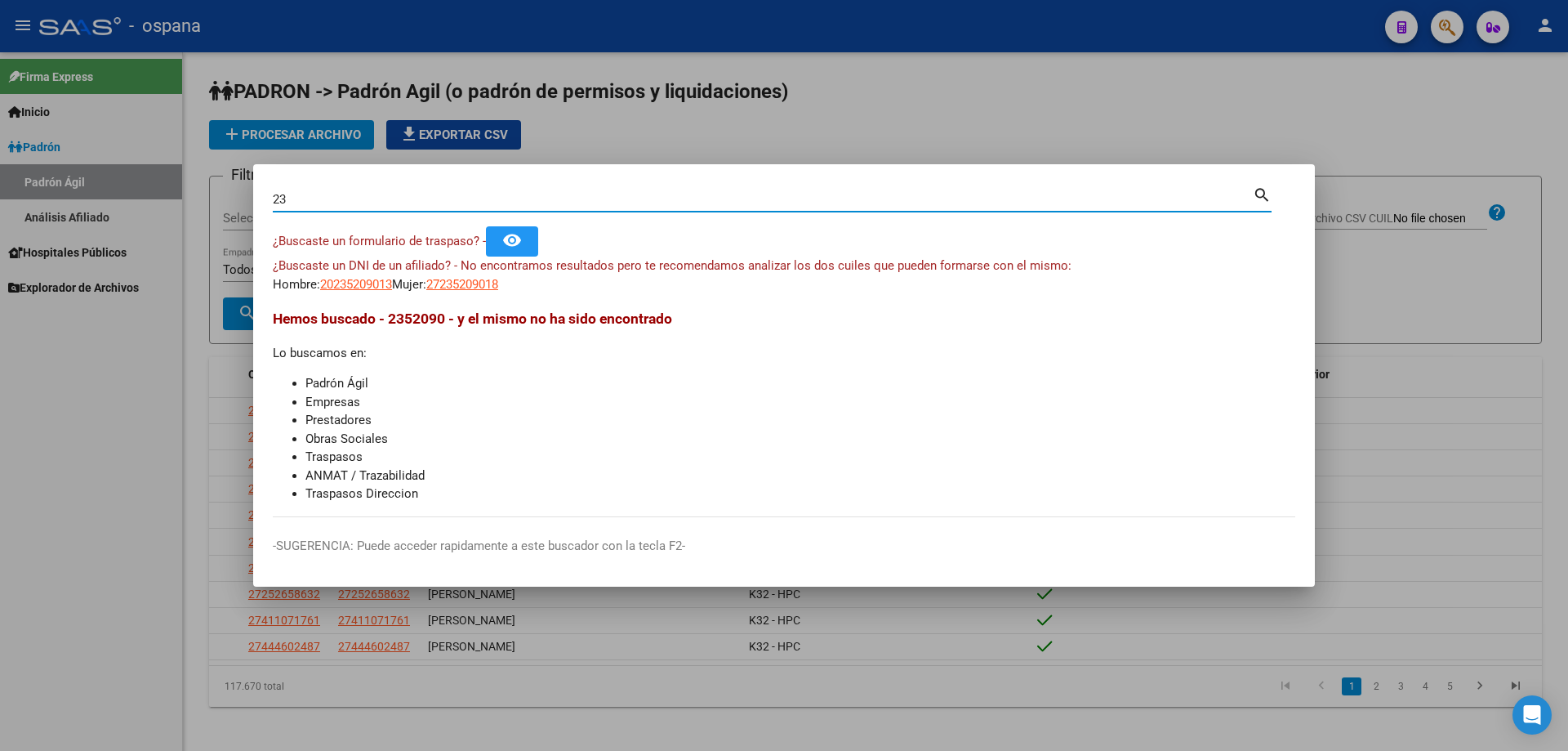
type input "2"
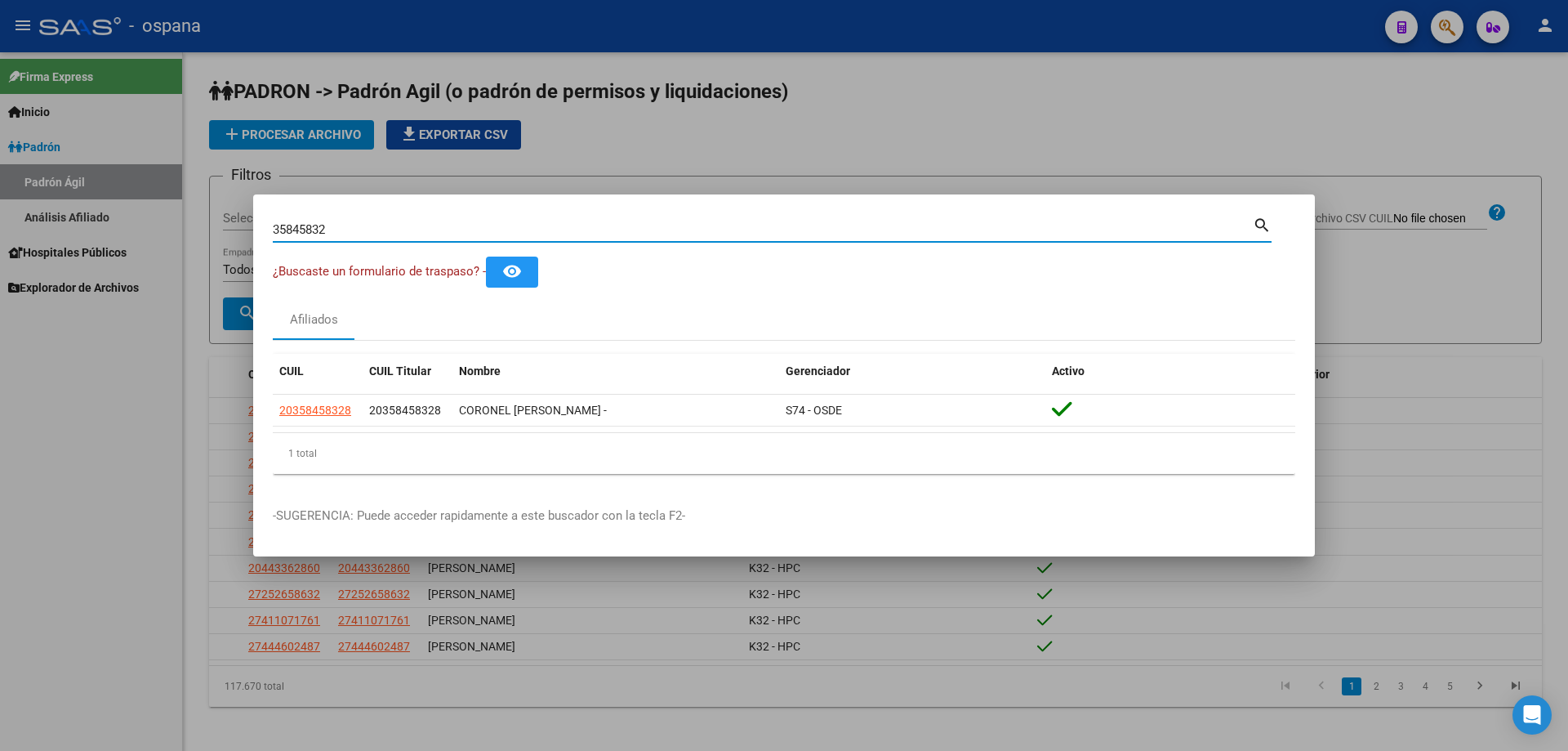
click at [439, 228] on input "35845832" at bounding box center [762, 229] width 980 height 15
click at [457, 224] on input "35564625" at bounding box center [762, 229] width 980 height 15
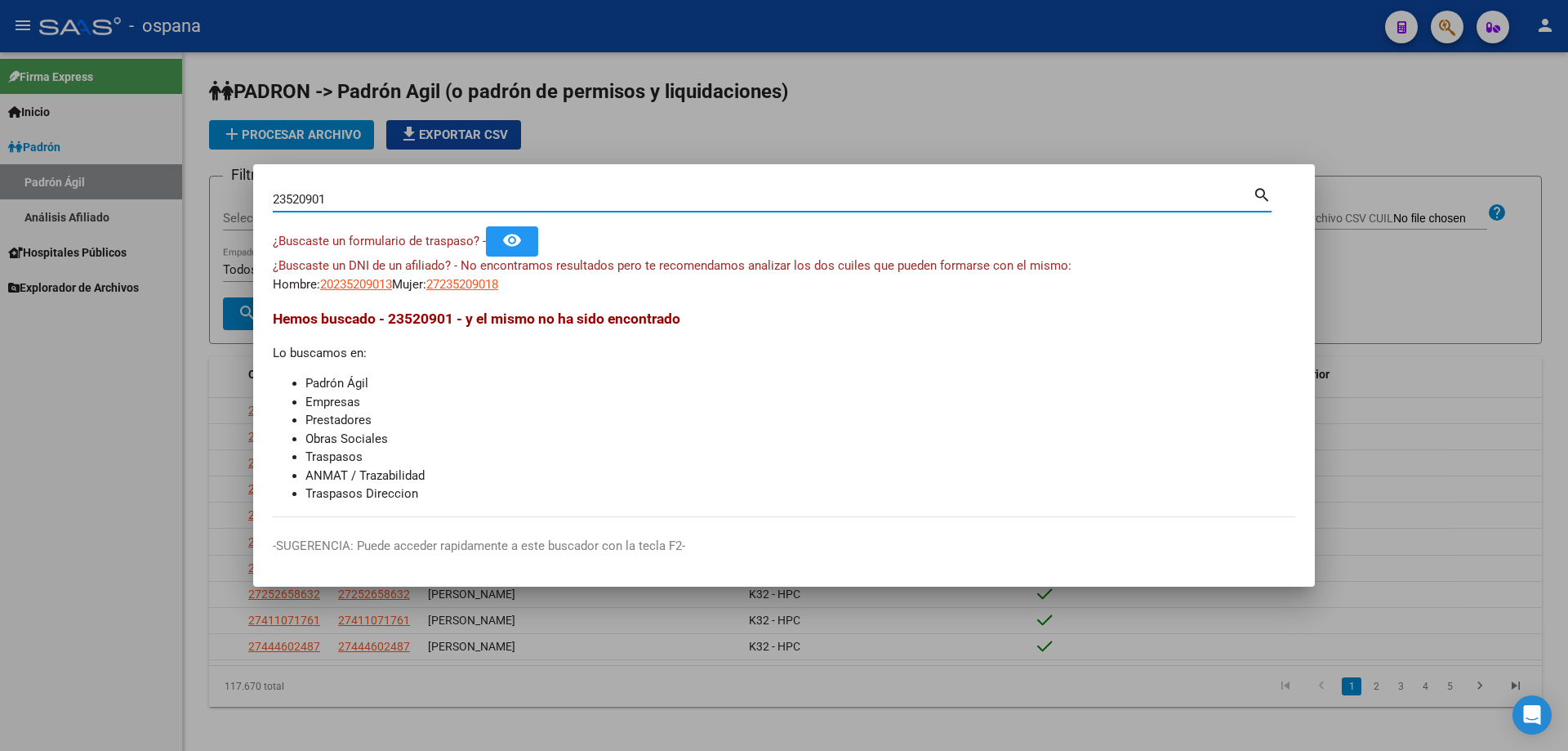
click at [317, 203] on input "23520901" at bounding box center [762, 199] width 980 height 15
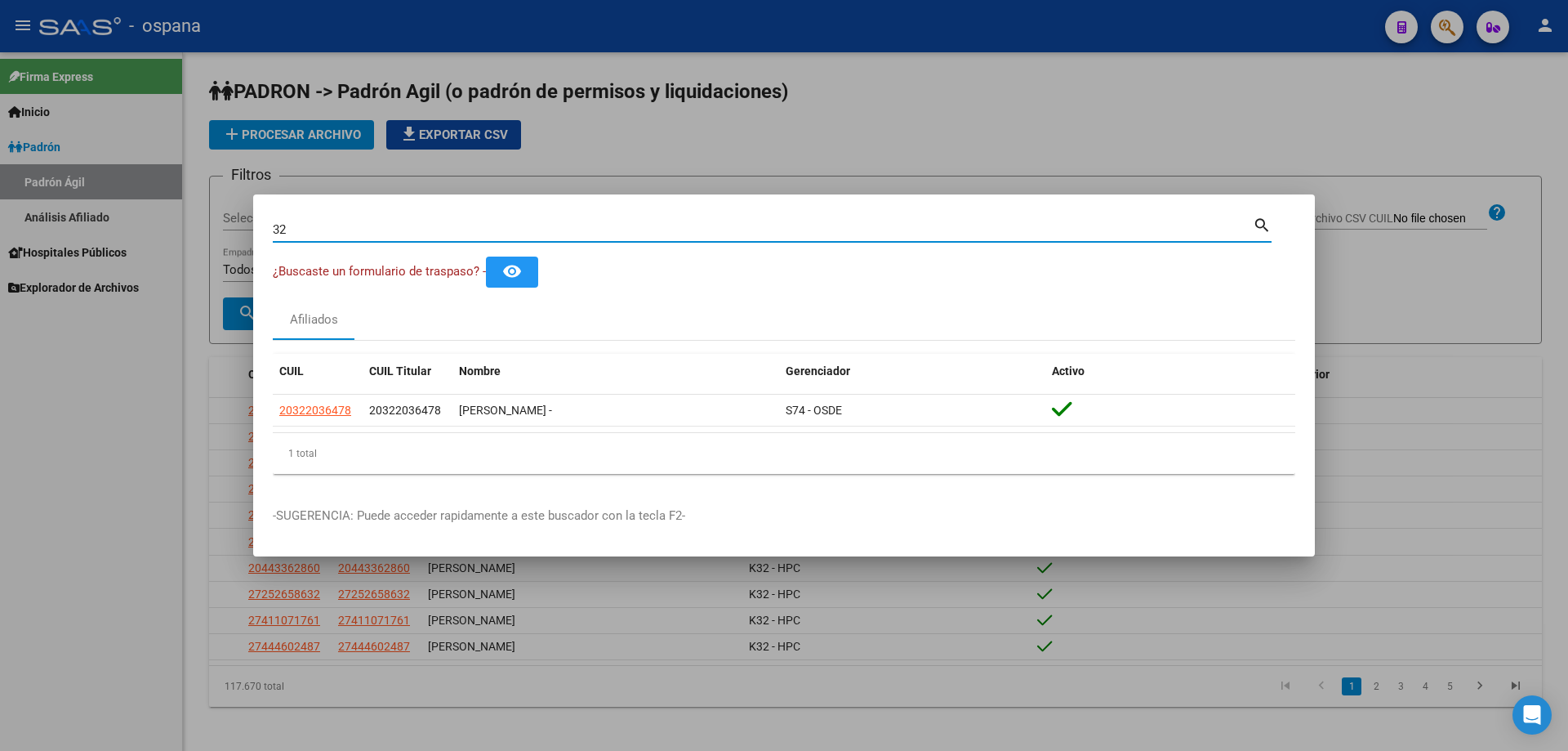
type input "3"
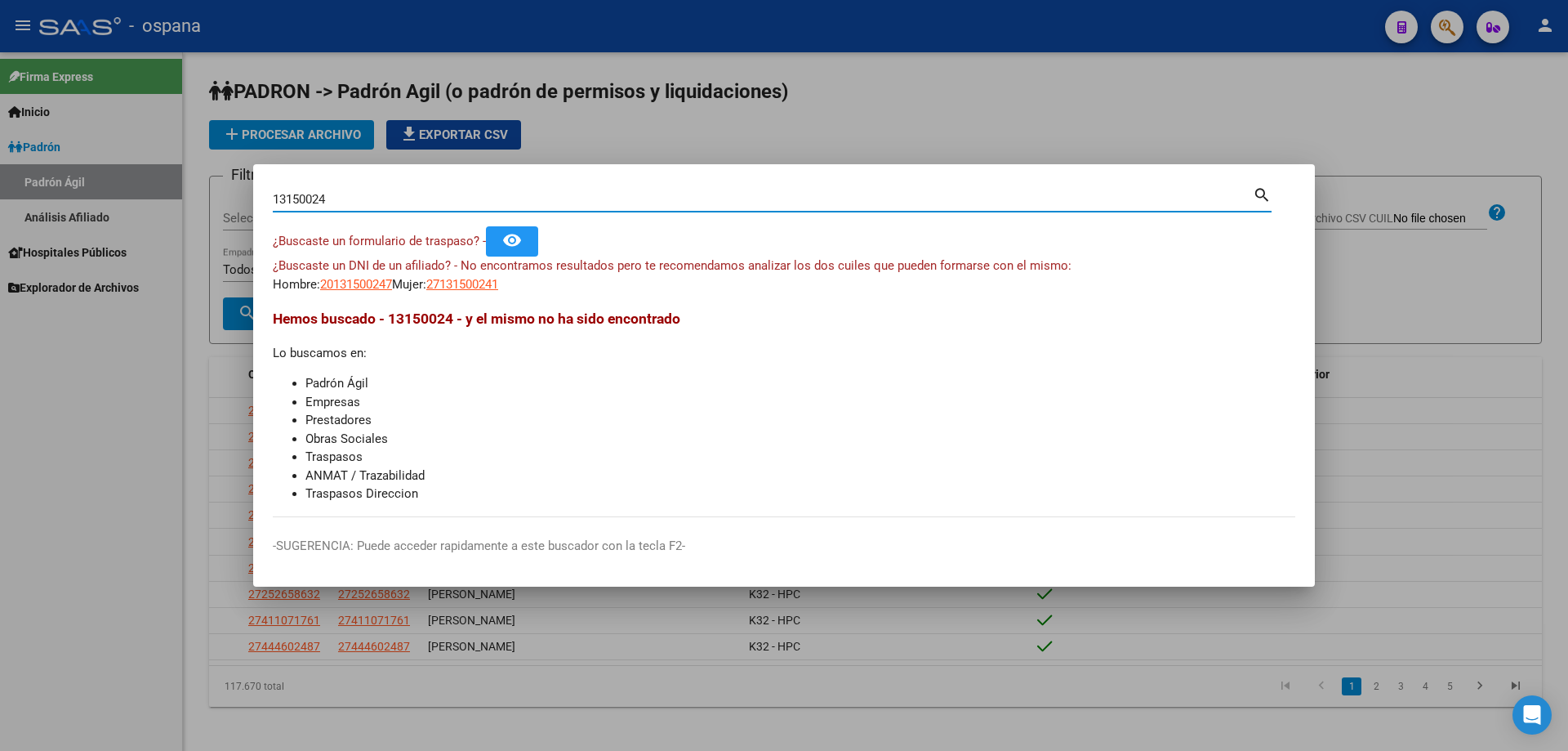
click at [354, 204] on input "13150024" at bounding box center [762, 199] width 980 height 15
type input "34579199"
click at [460, 284] on span "27345791995" at bounding box center [462, 285] width 72 height 15
type textarea "27345791995"
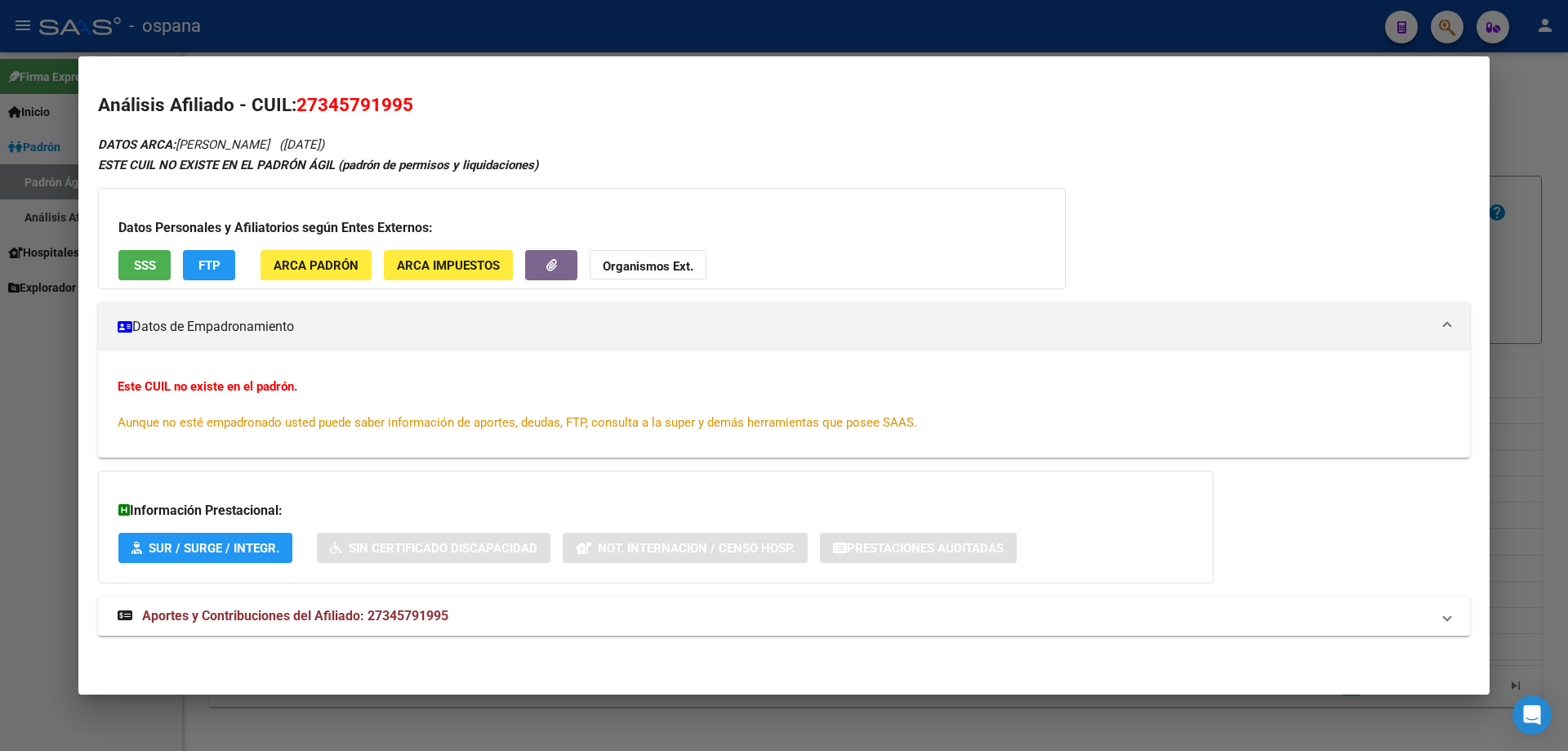
click at [1567, 342] on div at bounding box center [784, 376] width 1568 height 751
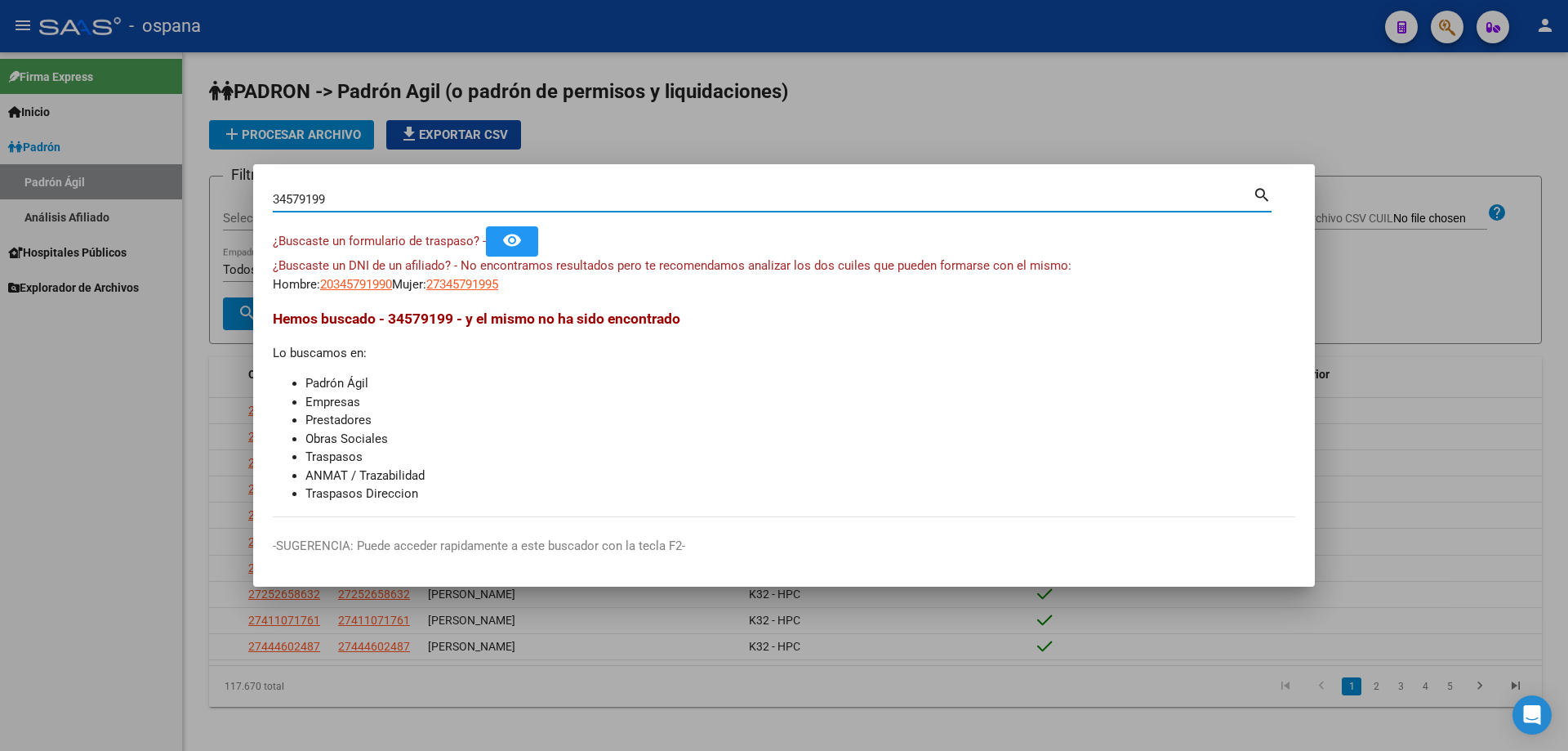
click at [366, 200] on input "34579199" at bounding box center [762, 199] width 980 height 15
click at [428, 201] on input "33776689" at bounding box center [762, 199] width 980 height 15
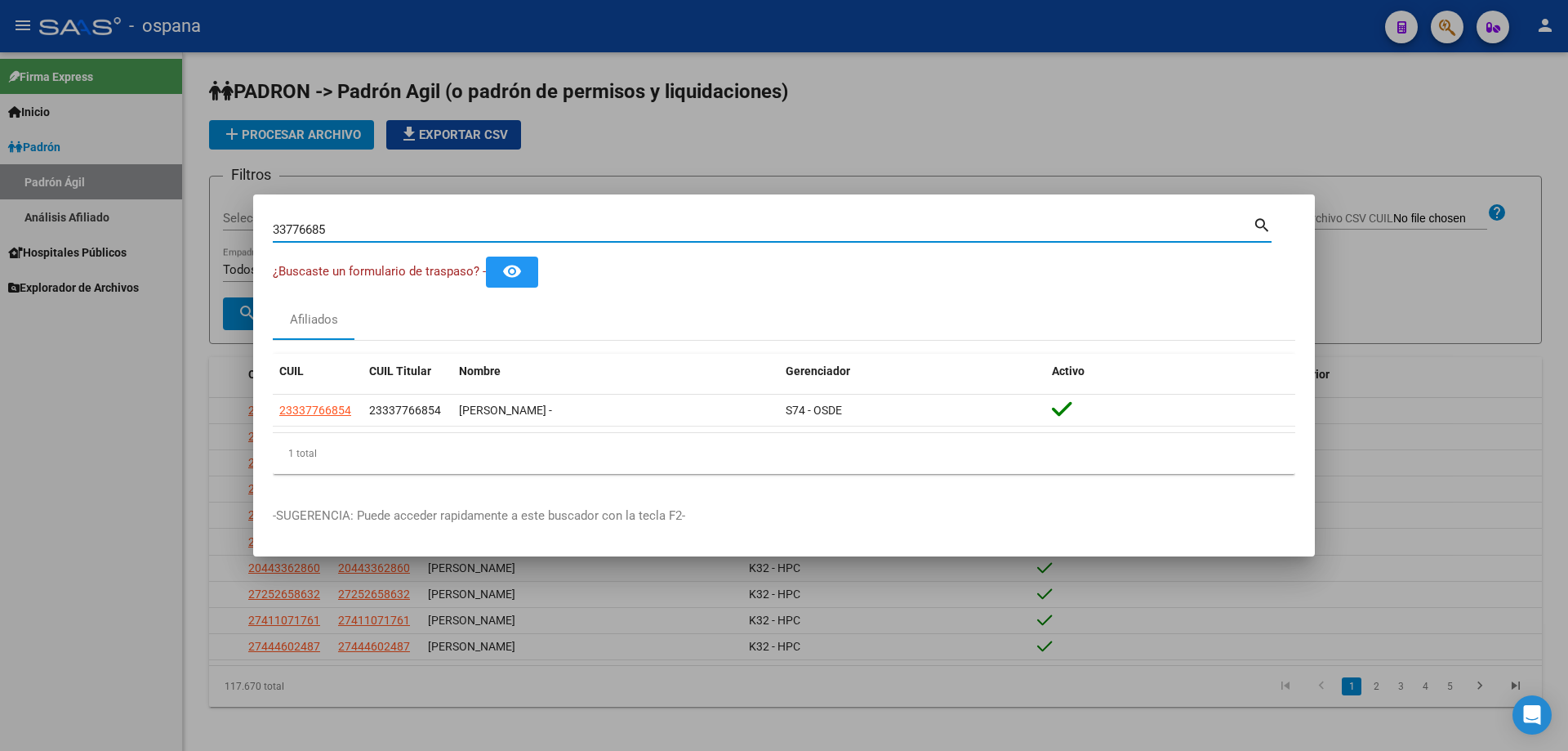
click at [435, 228] on input "33776685" at bounding box center [762, 229] width 980 height 15
click at [368, 229] on input "27959844" at bounding box center [762, 229] width 980 height 15
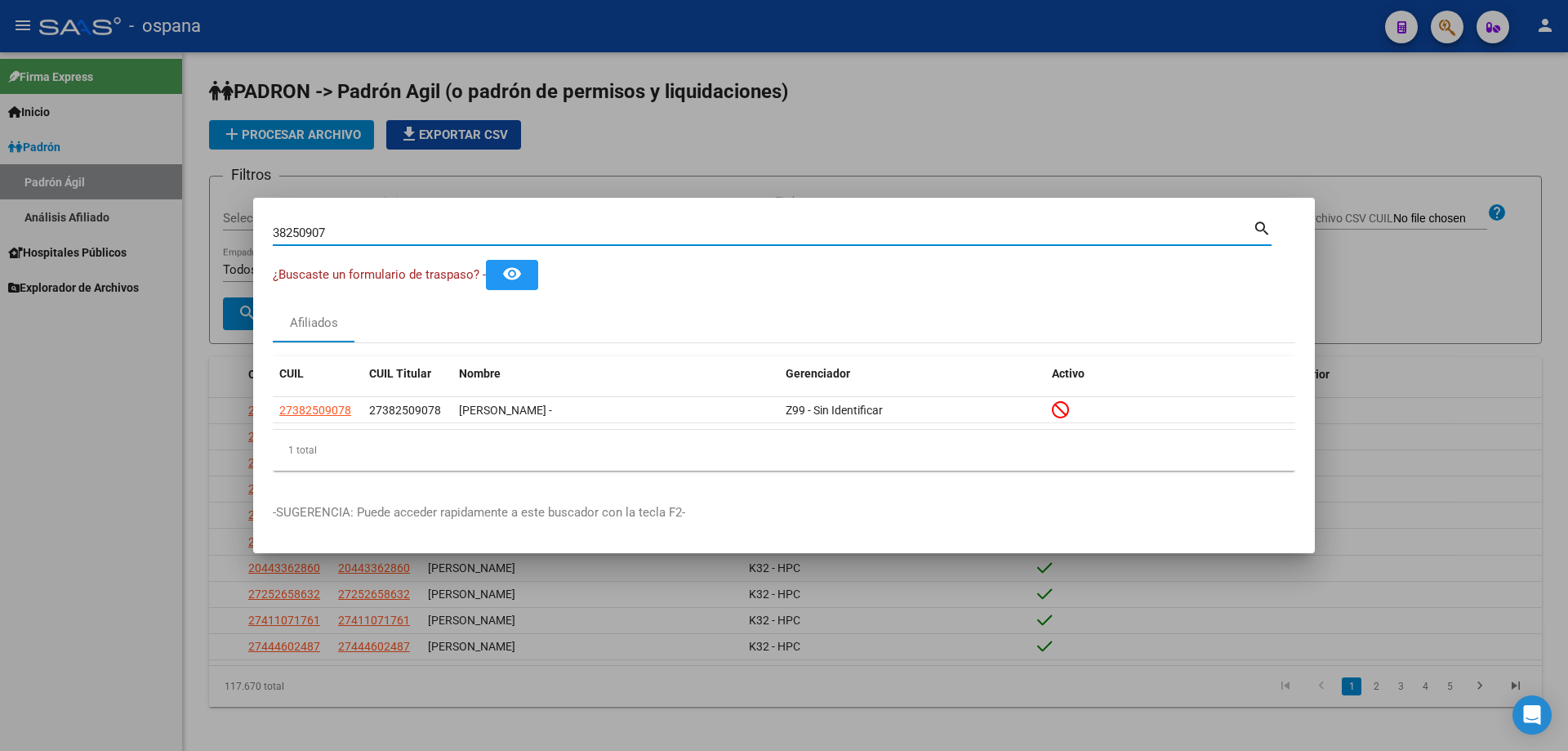
click at [373, 228] on input "38250907" at bounding box center [762, 233] width 980 height 15
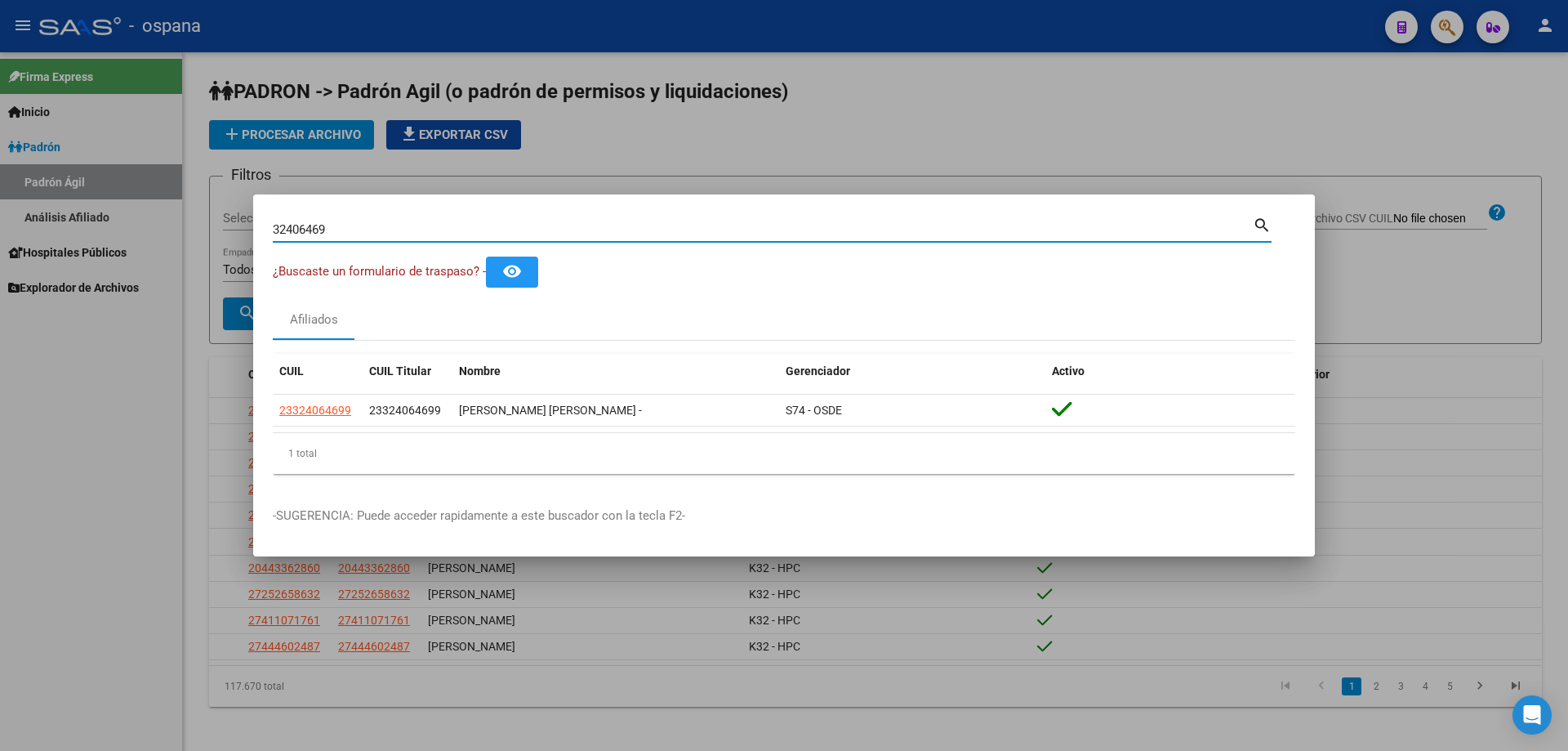
click at [591, 229] on input "32406469" at bounding box center [762, 229] width 980 height 15
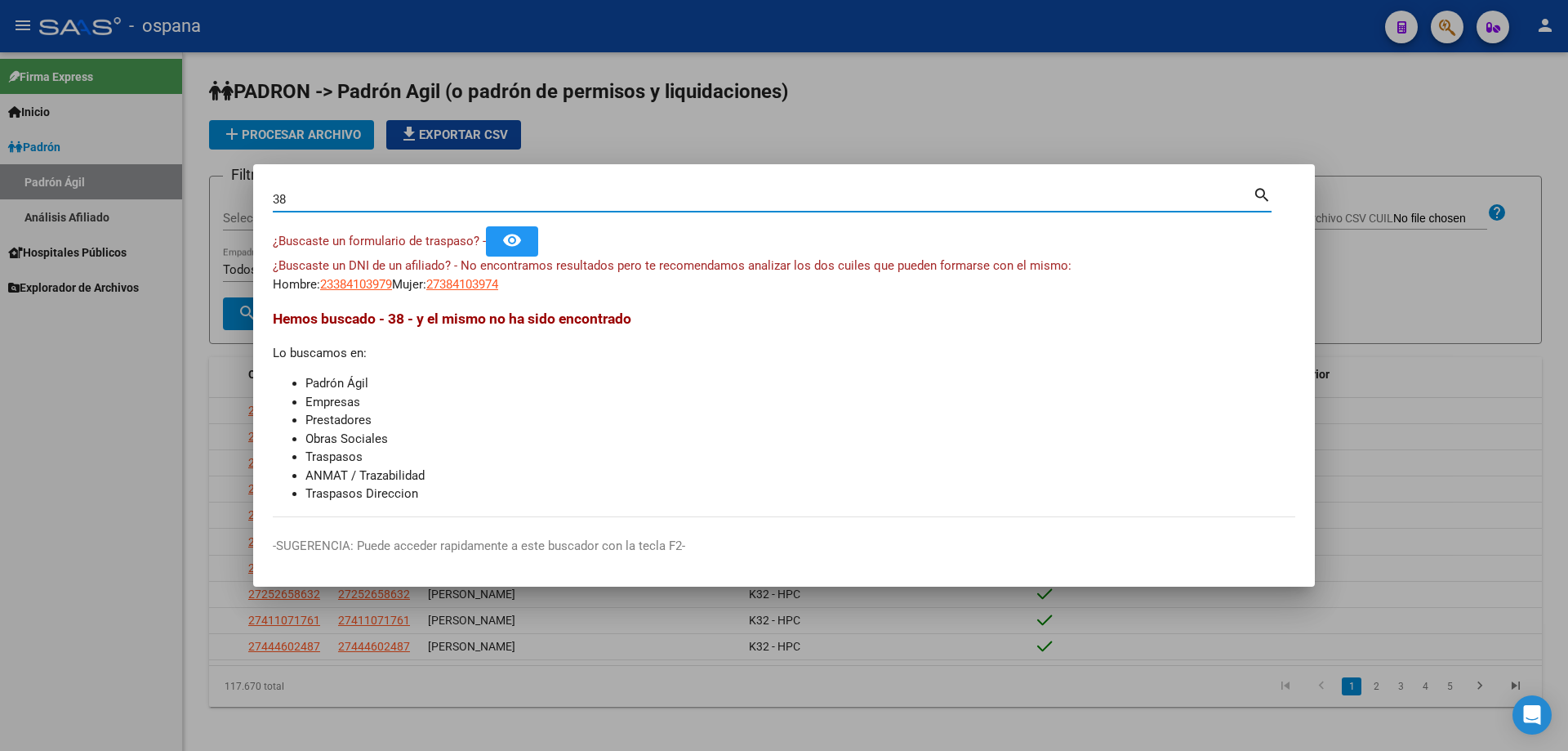
type input "3"
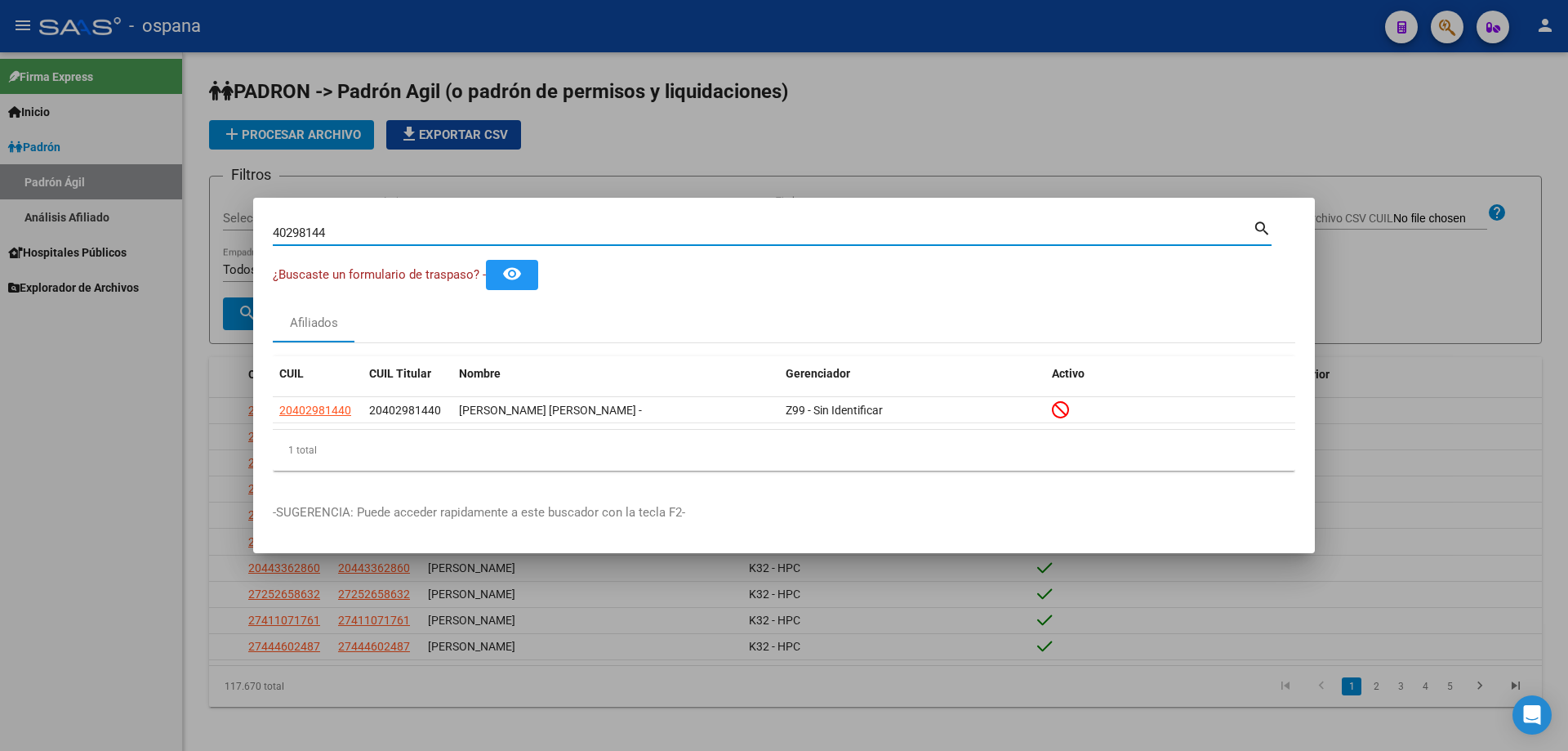
click at [607, 233] on input "40298144" at bounding box center [762, 233] width 980 height 15
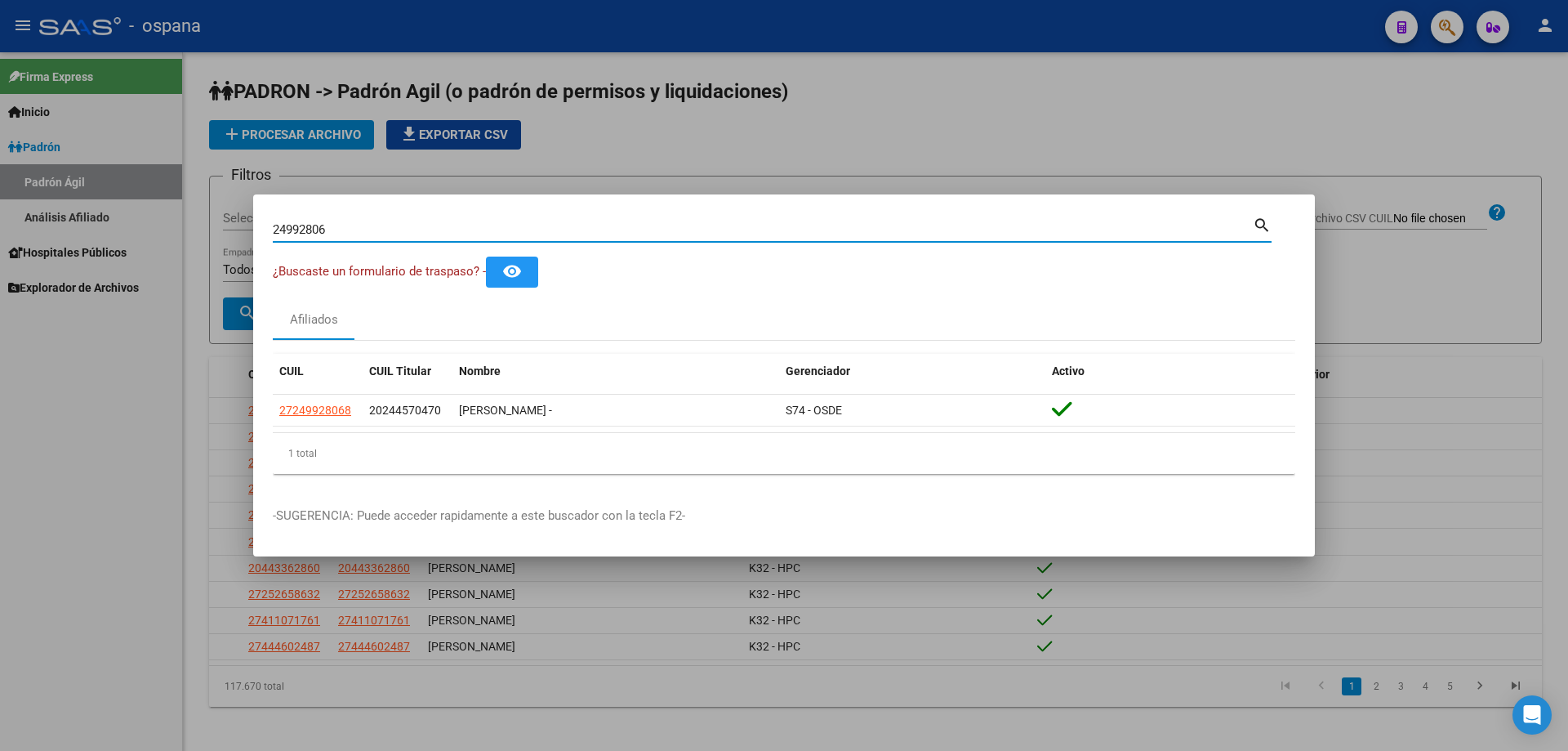
click at [435, 227] on input "24992806" at bounding box center [762, 229] width 980 height 15
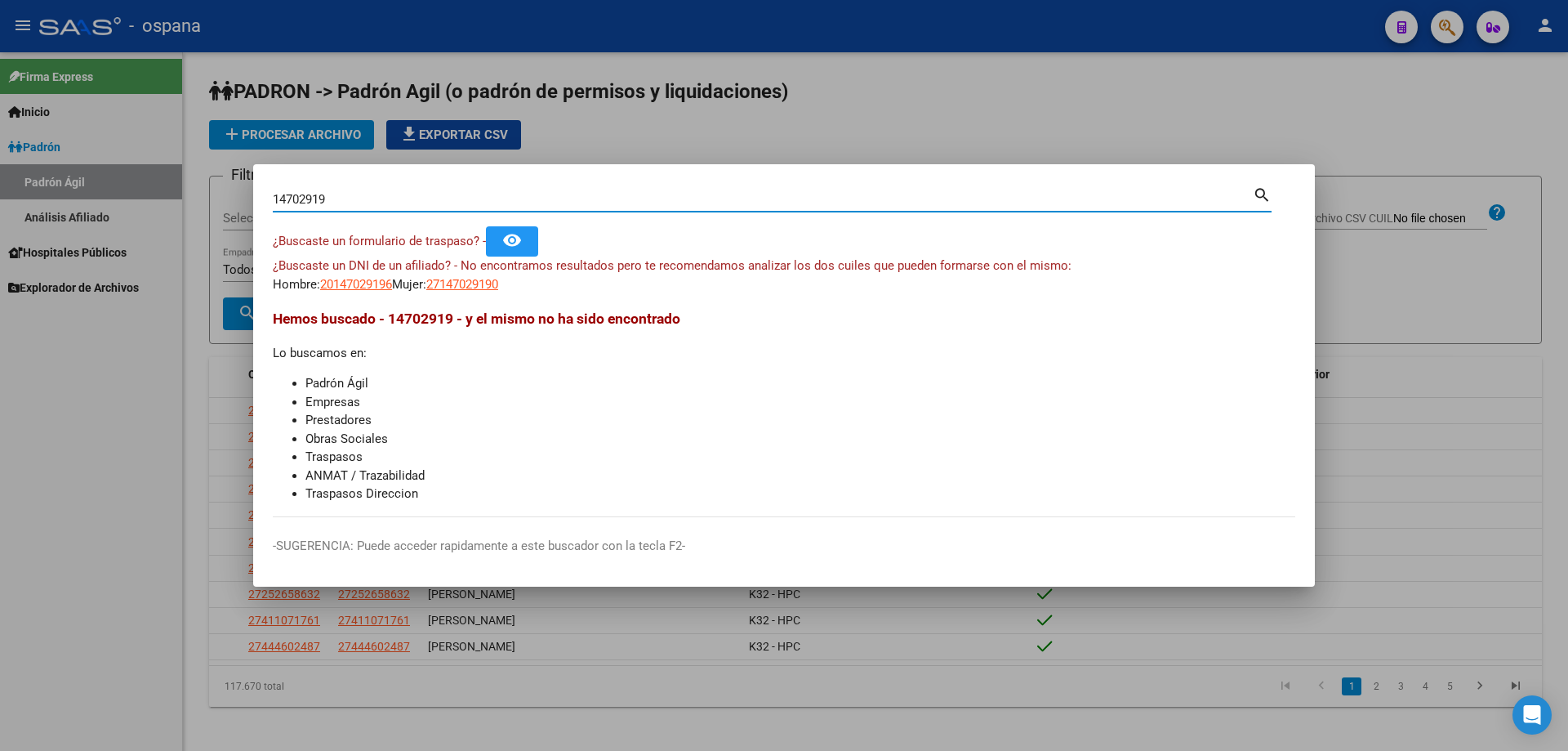
click at [386, 205] on input "14702919" at bounding box center [762, 199] width 980 height 15
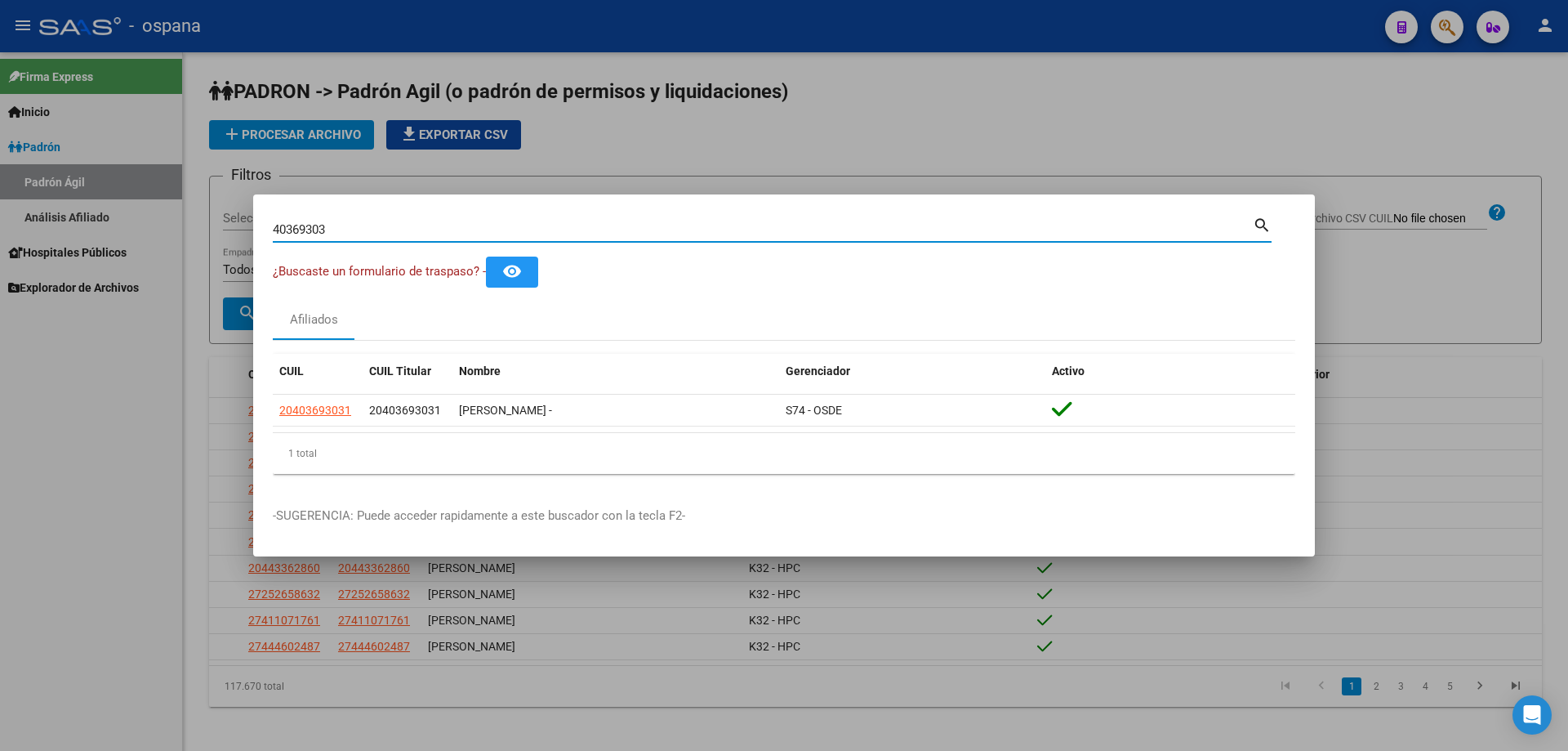
click at [412, 226] on input "40369303" at bounding box center [762, 229] width 980 height 15
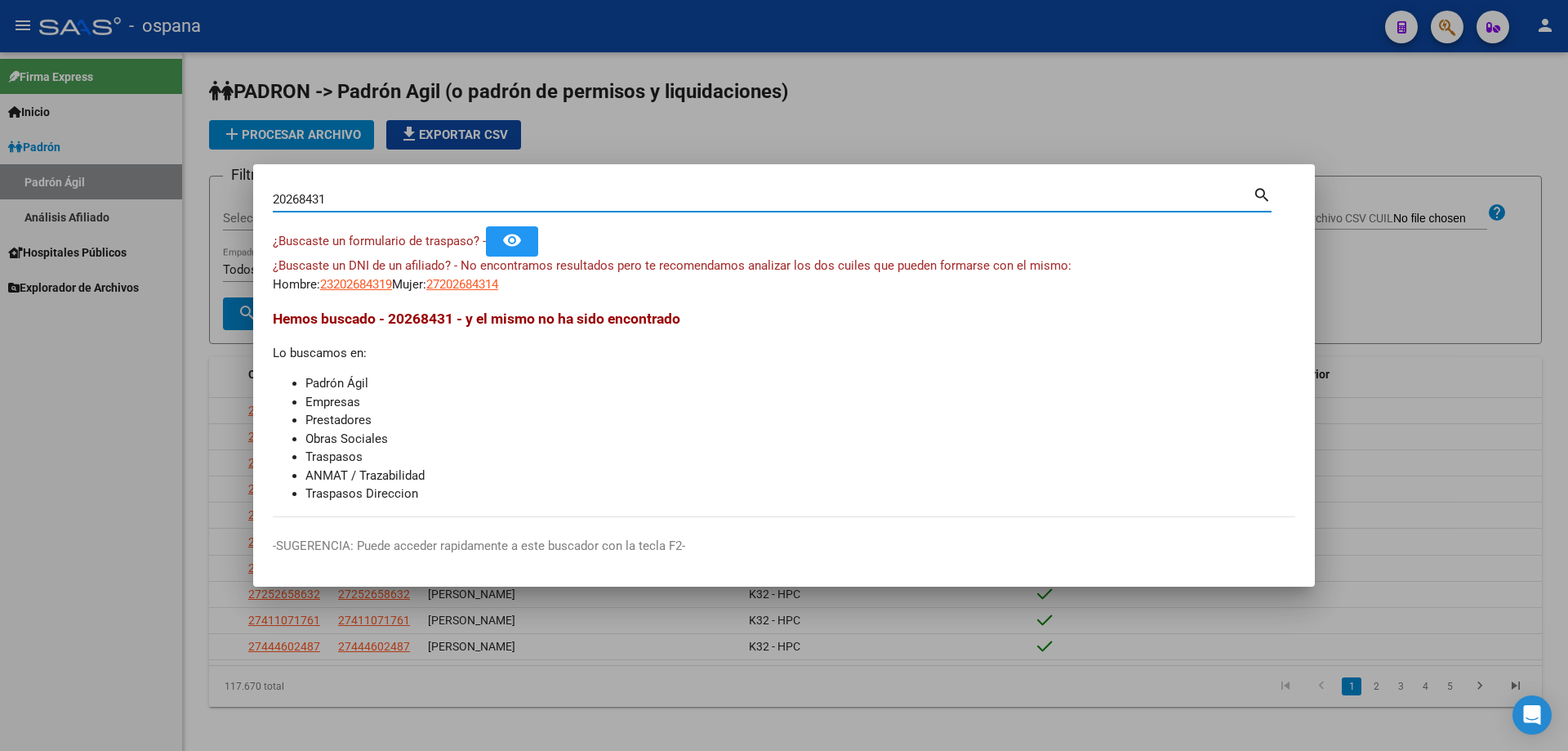
click at [367, 203] on input "20268431" at bounding box center [762, 199] width 980 height 15
click at [375, 198] on input "17647958" at bounding box center [762, 199] width 980 height 15
click at [481, 199] on input "37873881" at bounding box center [762, 199] width 980 height 15
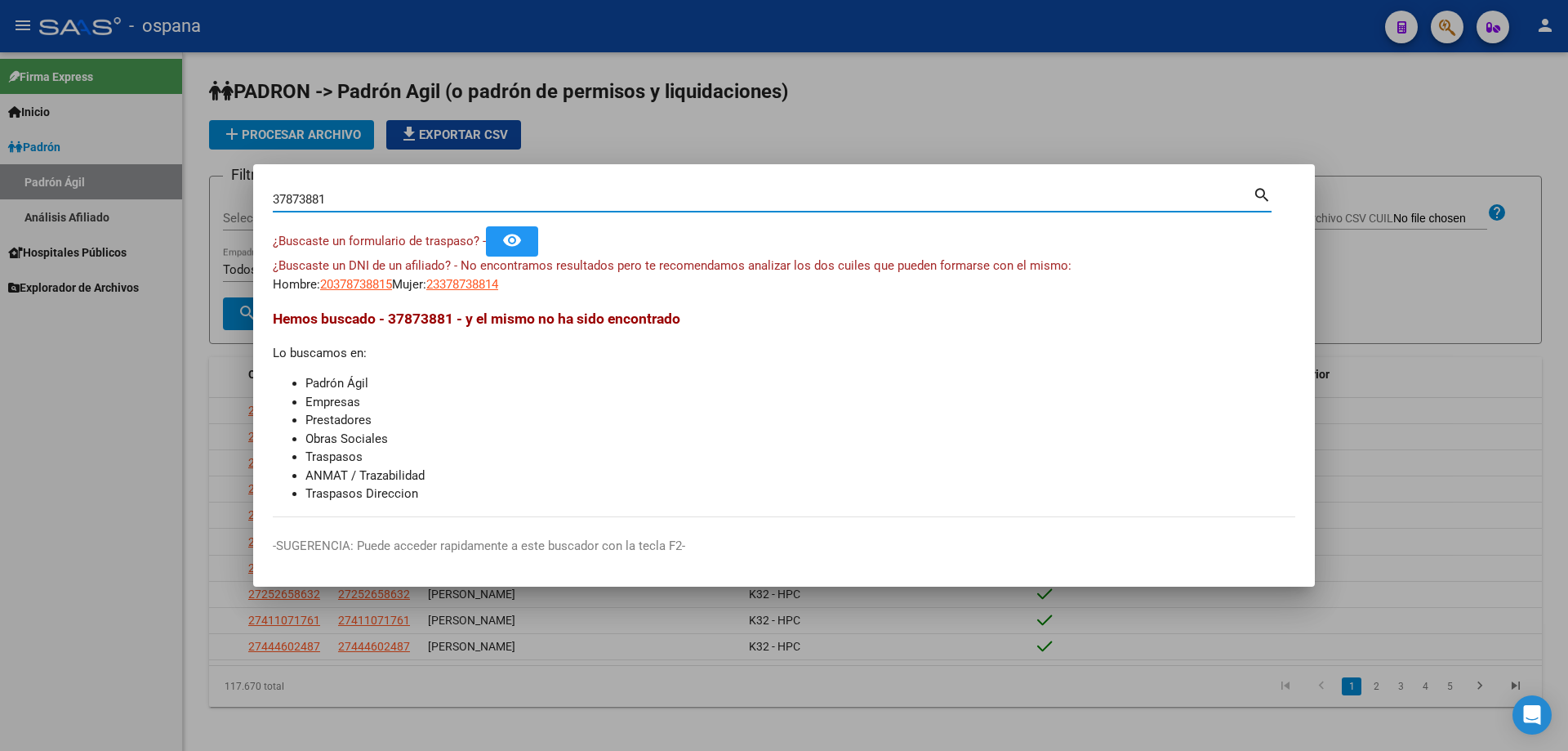
click at [481, 200] on input "37873881" at bounding box center [762, 199] width 980 height 15
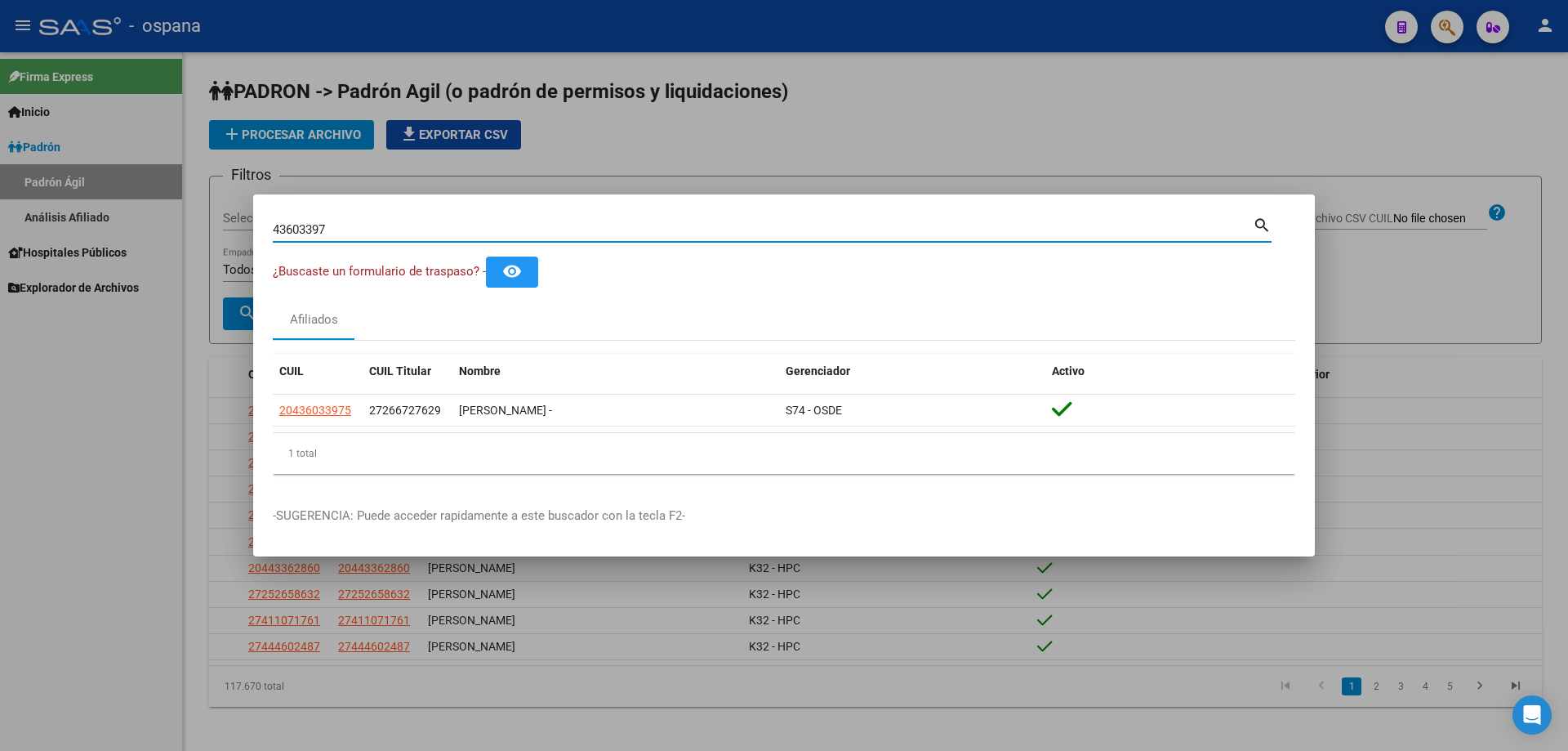
click at [490, 231] on input "43603397" at bounding box center [762, 229] width 980 height 15
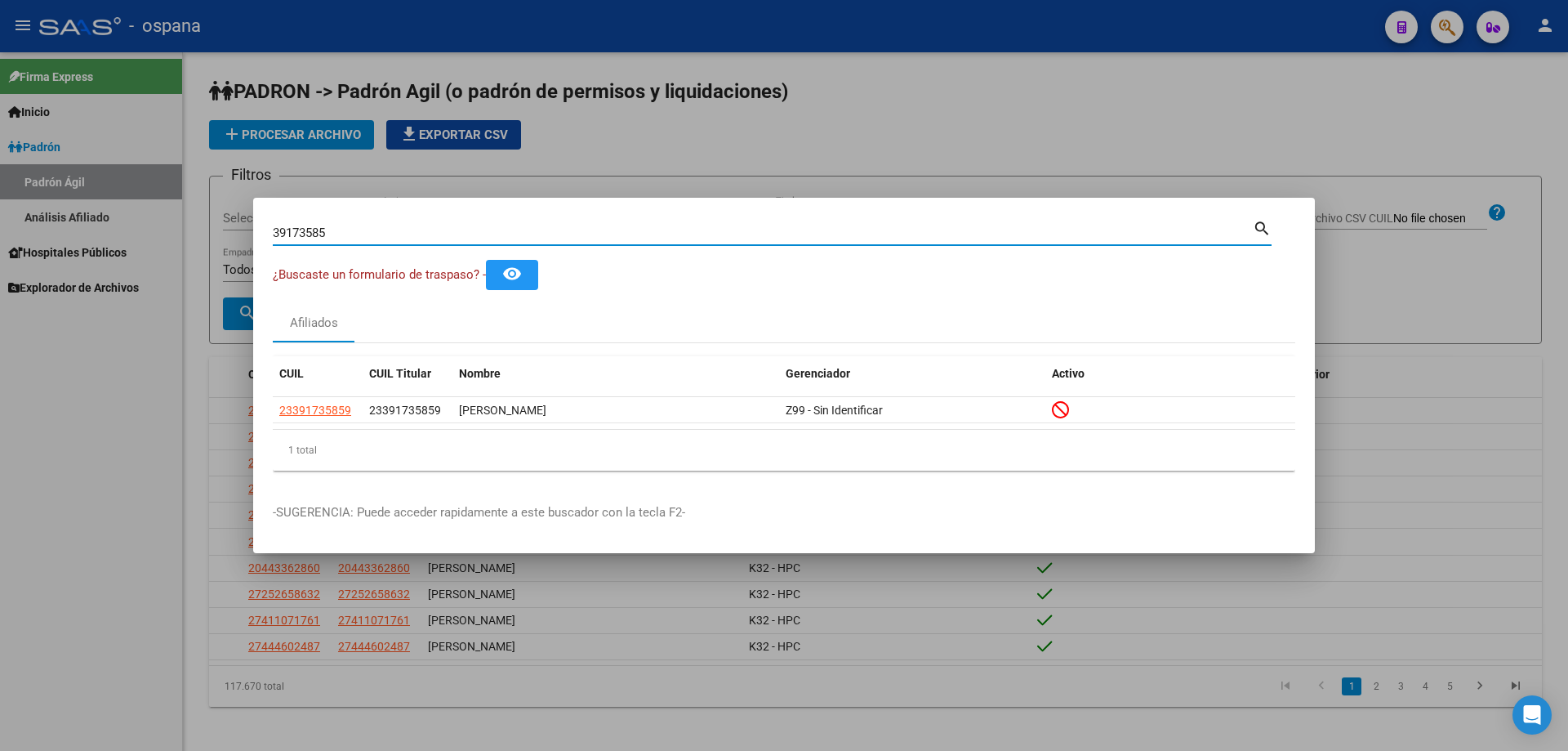
click at [567, 226] on input "39173585" at bounding box center [762, 233] width 980 height 15
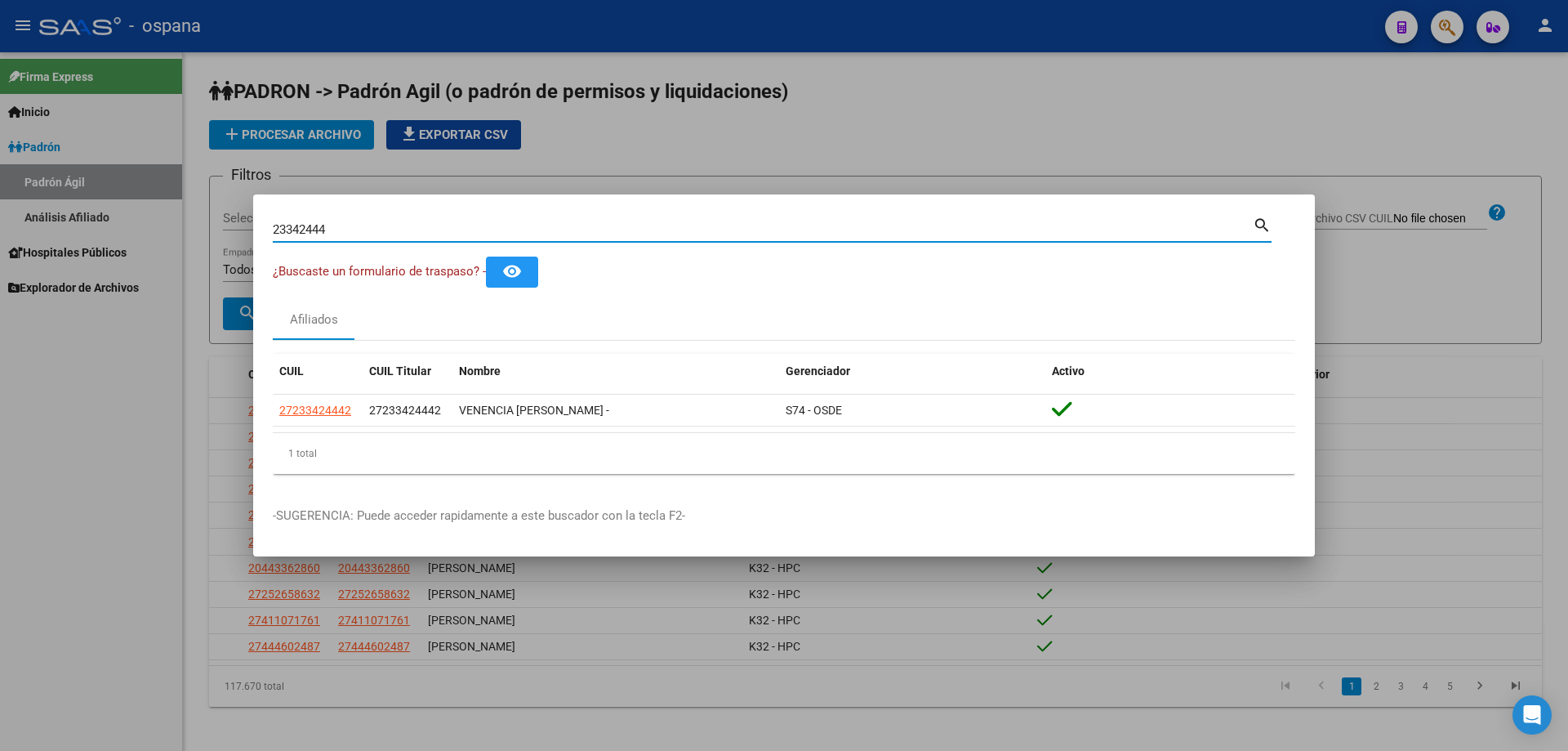
click at [507, 230] on input "23342444" at bounding box center [762, 229] width 980 height 15
click at [506, 227] on input "27761672" at bounding box center [762, 229] width 980 height 15
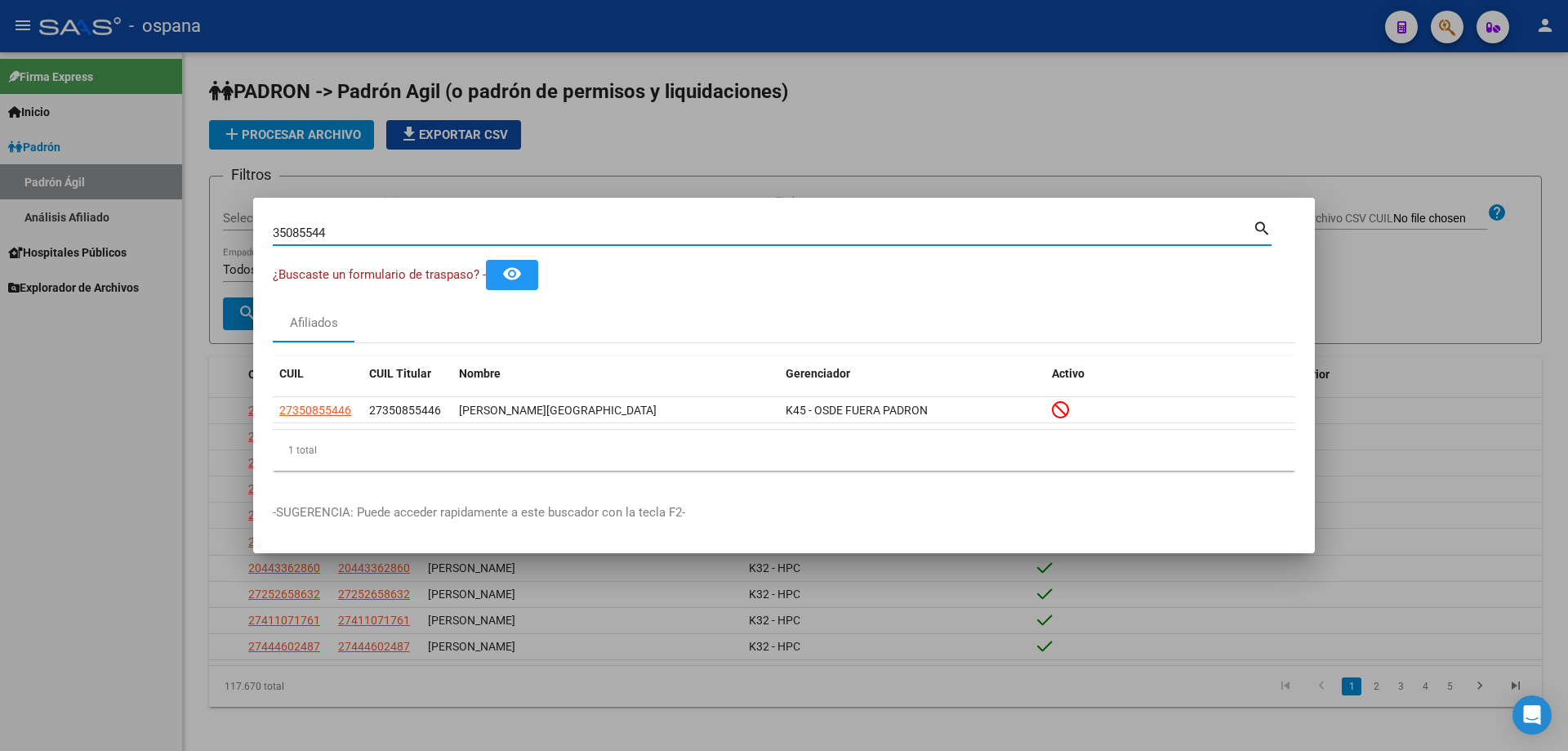
click at [499, 239] on input "35085544" at bounding box center [762, 233] width 980 height 15
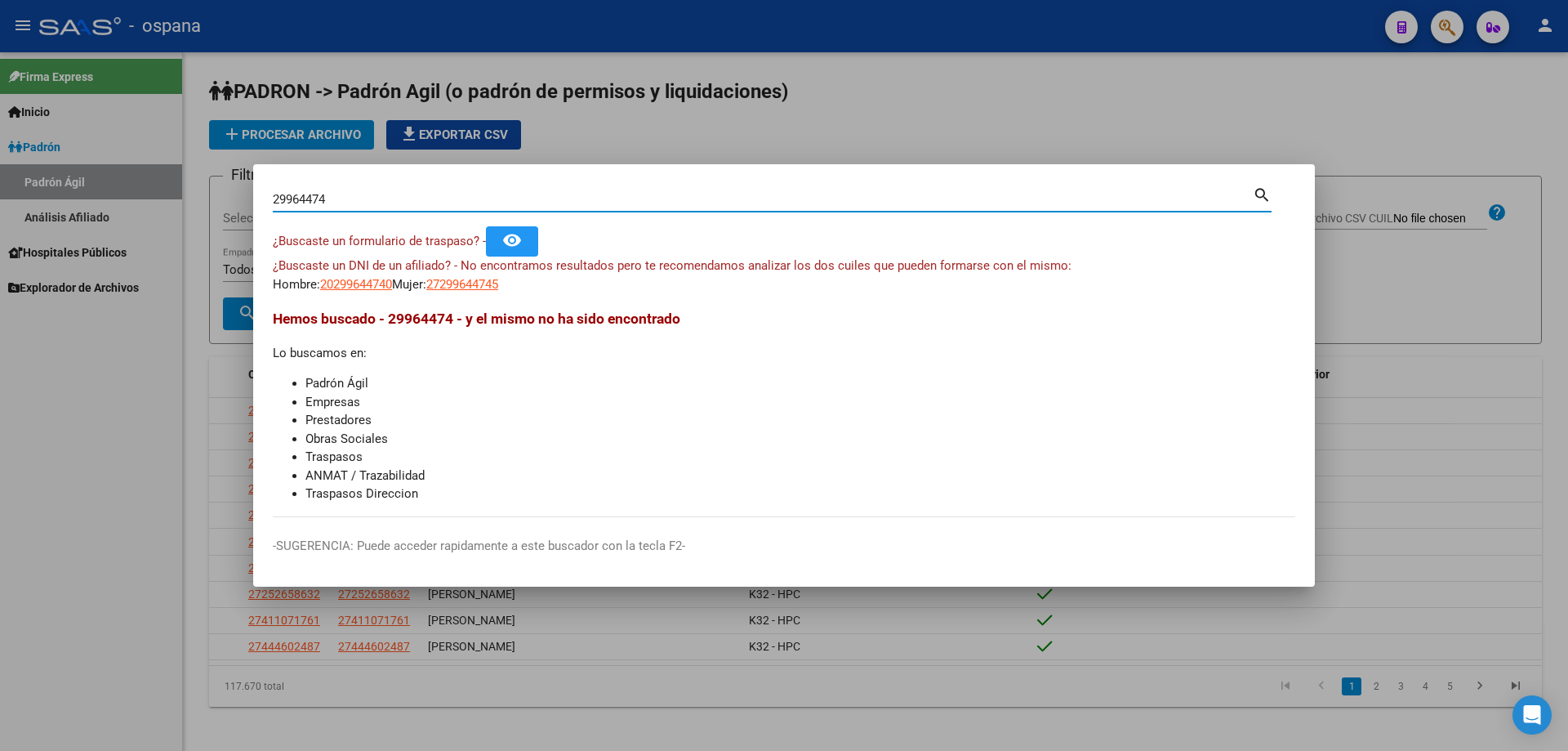
click at [521, 204] on input "29964474" at bounding box center [762, 199] width 980 height 15
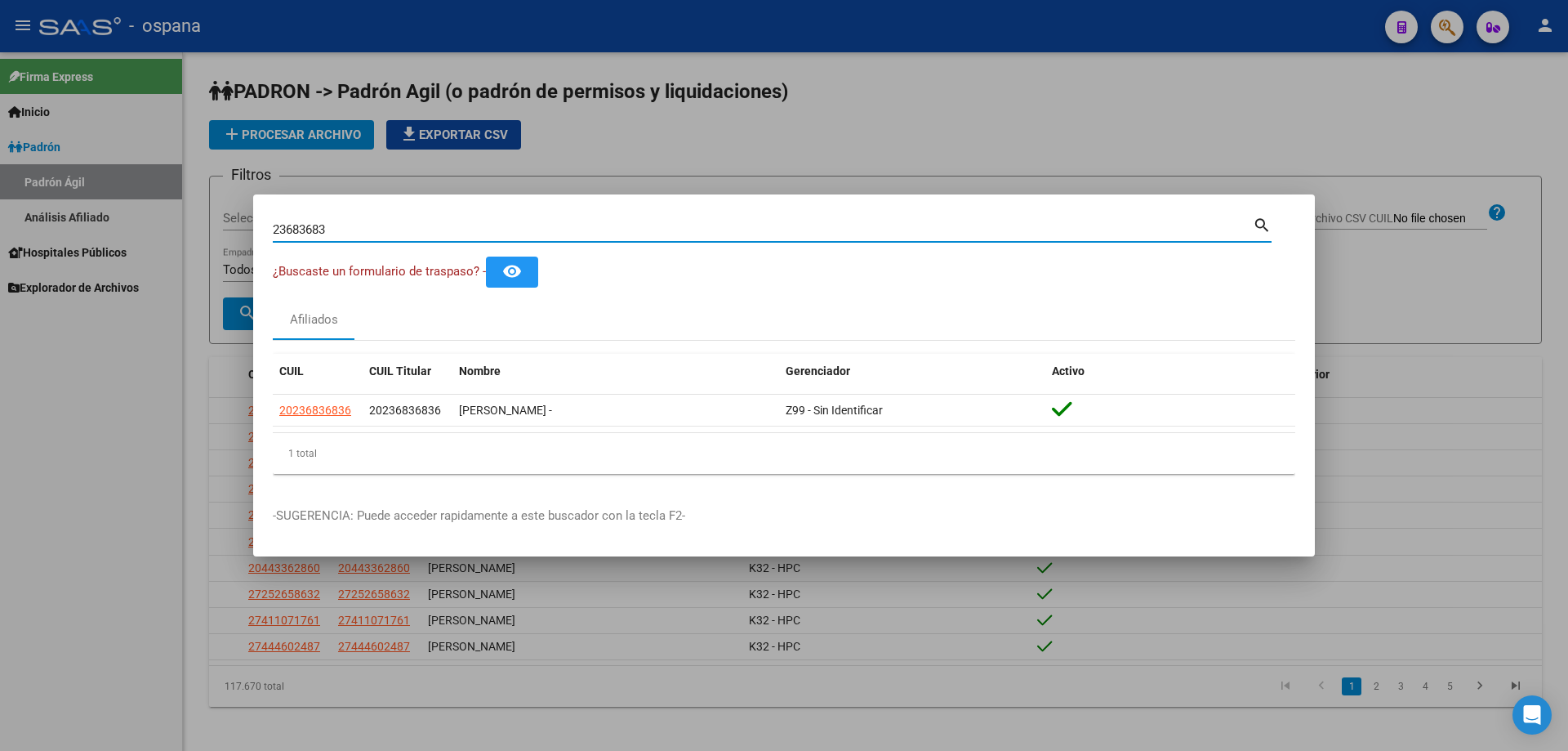
click at [535, 224] on input "23683683" at bounding box center [762, 229] width 980 height 15
type input "3"
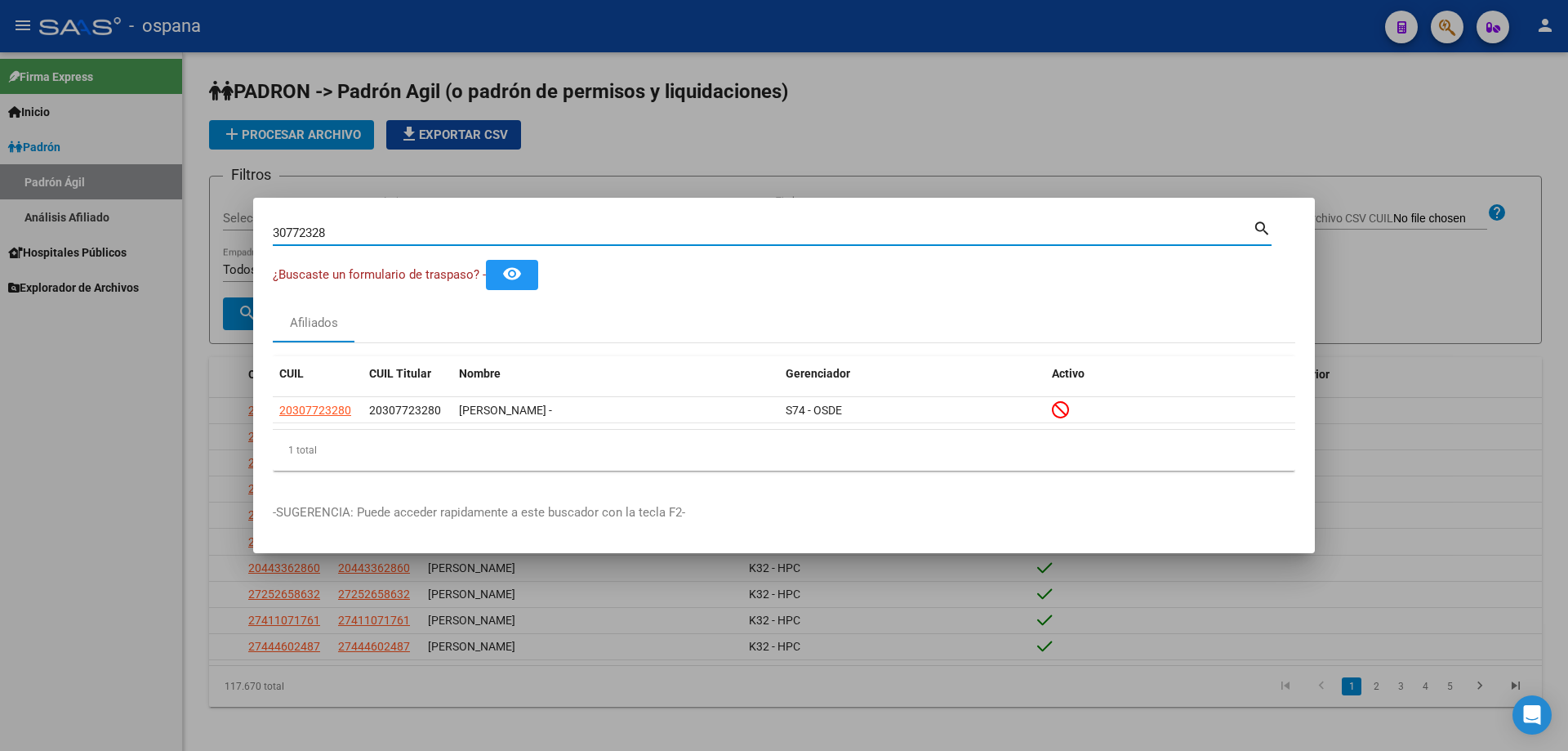
click at [530, 221] on div "30772328 Buscar (apellido, dni, [PERSON_NAME], [PERSON_NAME], cuit, obra social)" at bounding box center [762, 232] width 980 height 24
click at [530, 228] on input "30772328" at bounding box center [762, 233] width 980 height 15
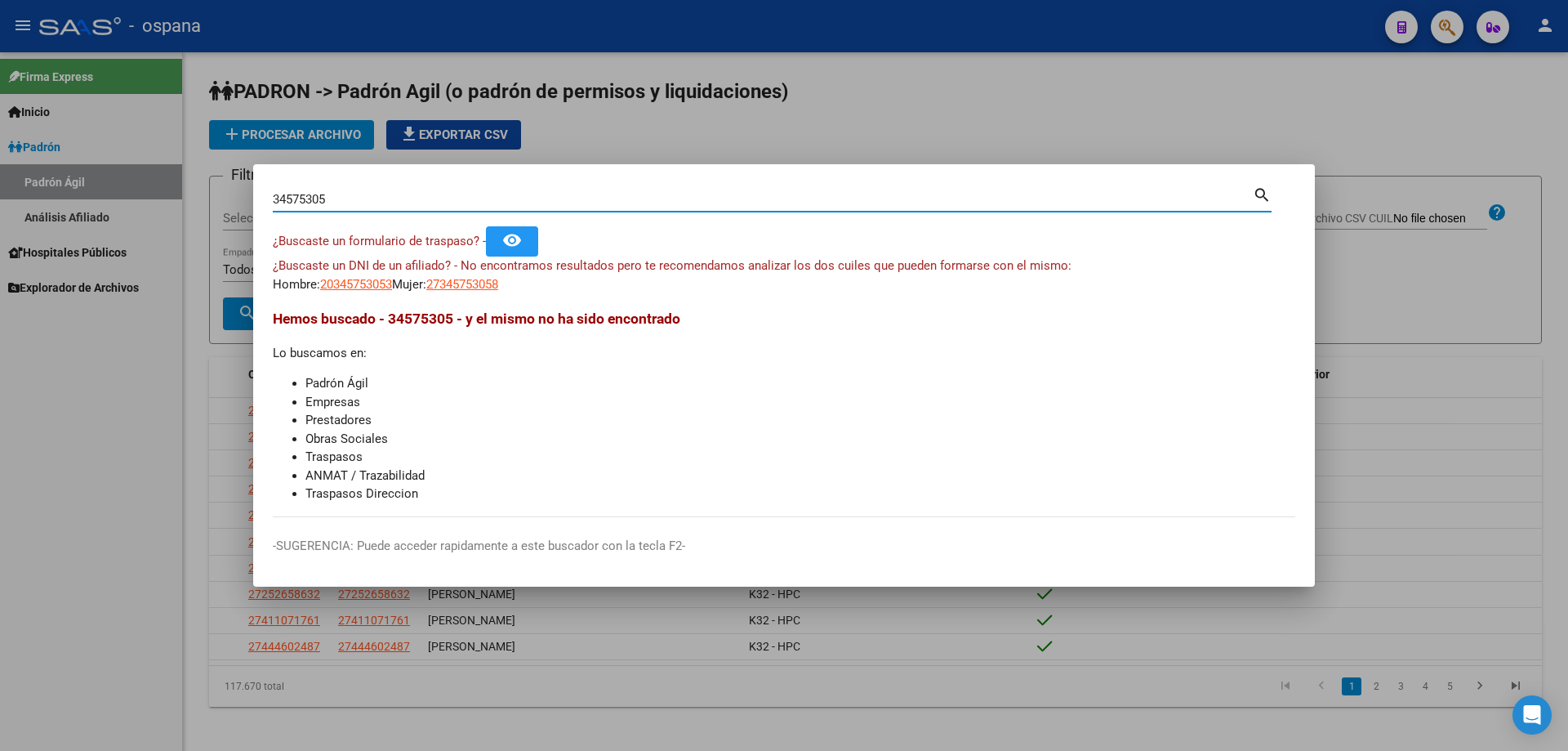
click at [374, 197] on input "34575305" at bounding box center [762, 199] width 980 height 15
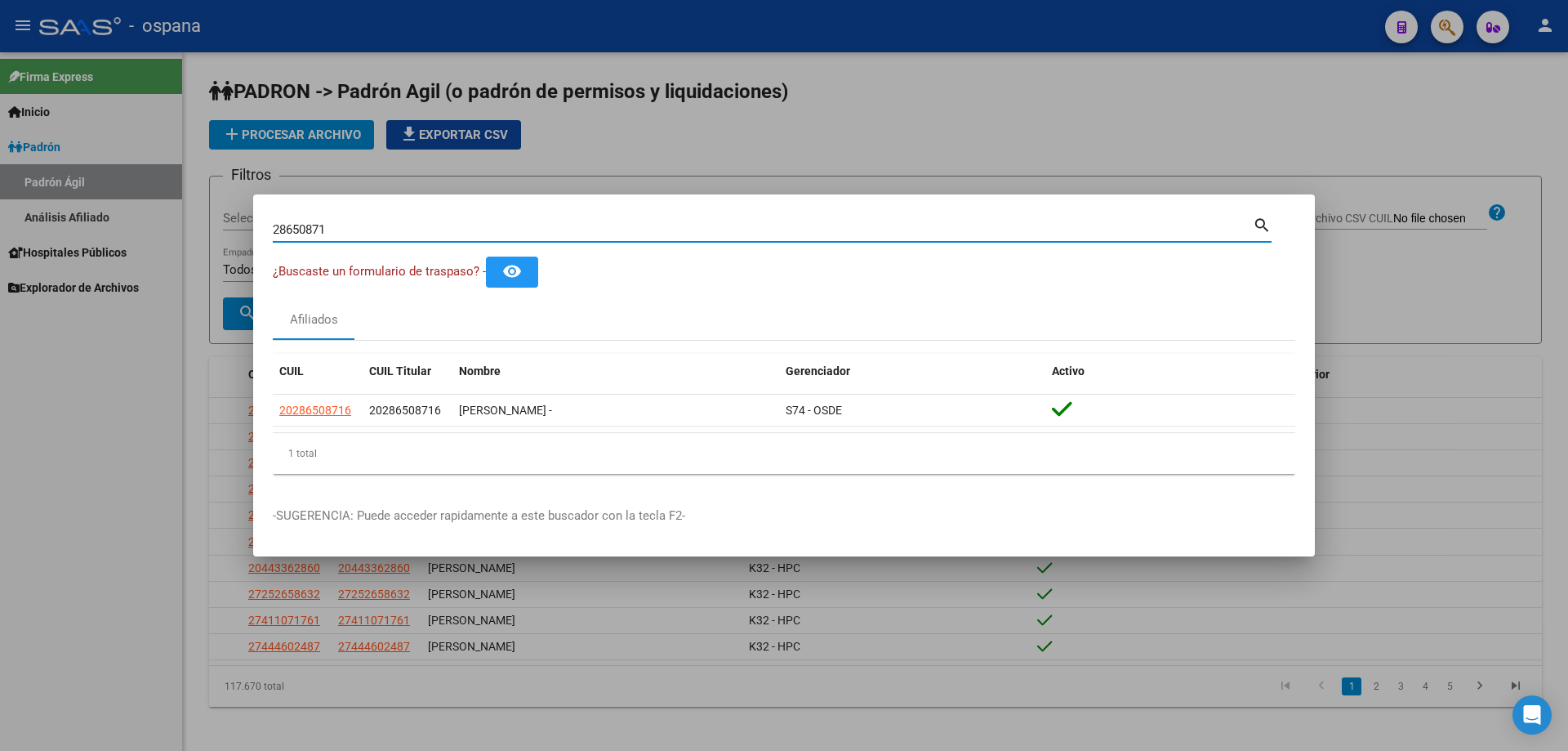
click at [434, 230] on input "28650871" at bounding box center [762, 229] width 980 height 15
click at [436, 229] on input "25068401" at bounding box center [762, 229] width 980 height 15
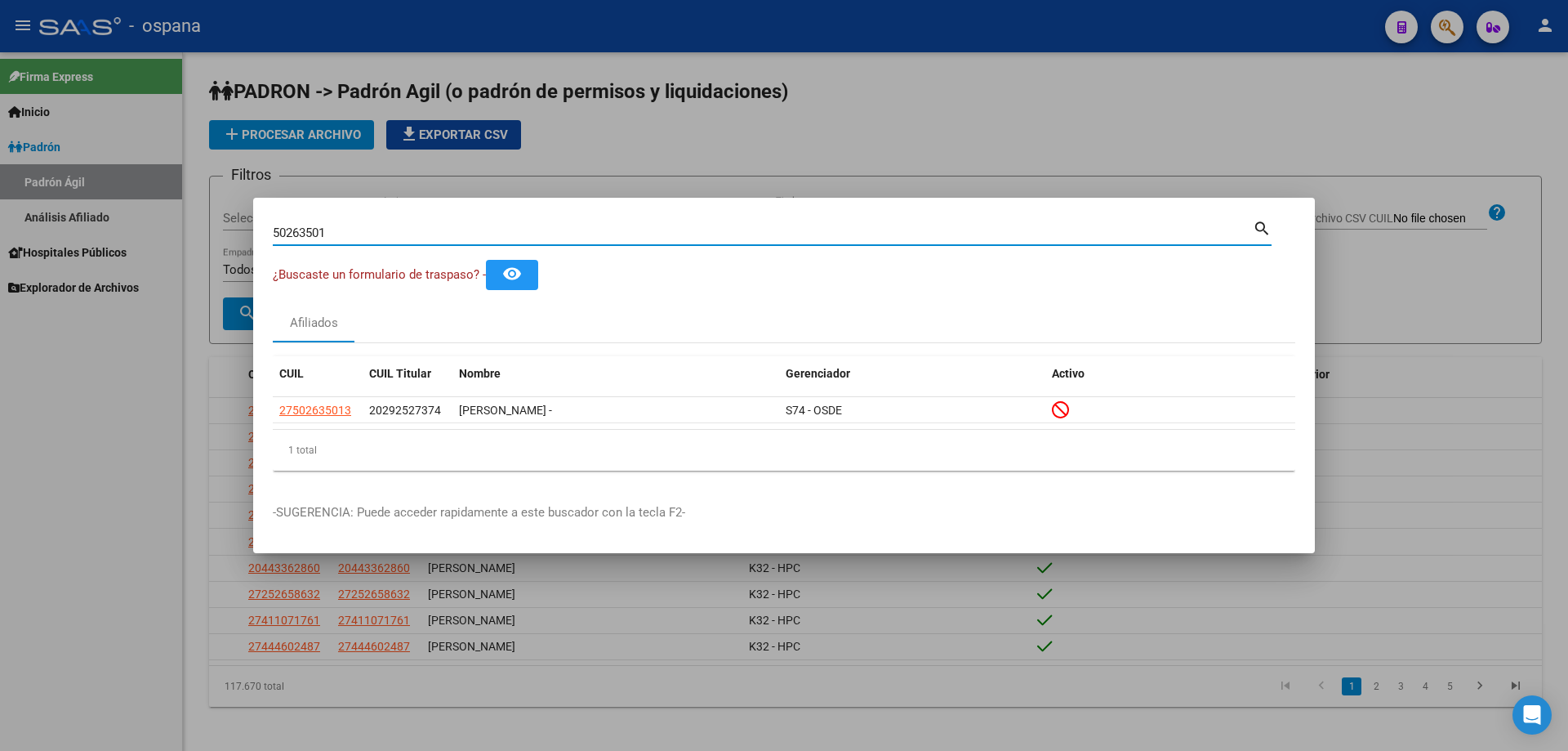
click at [422, 232] on input "50263501" at bounding box center [762, 233] width 980 height 15
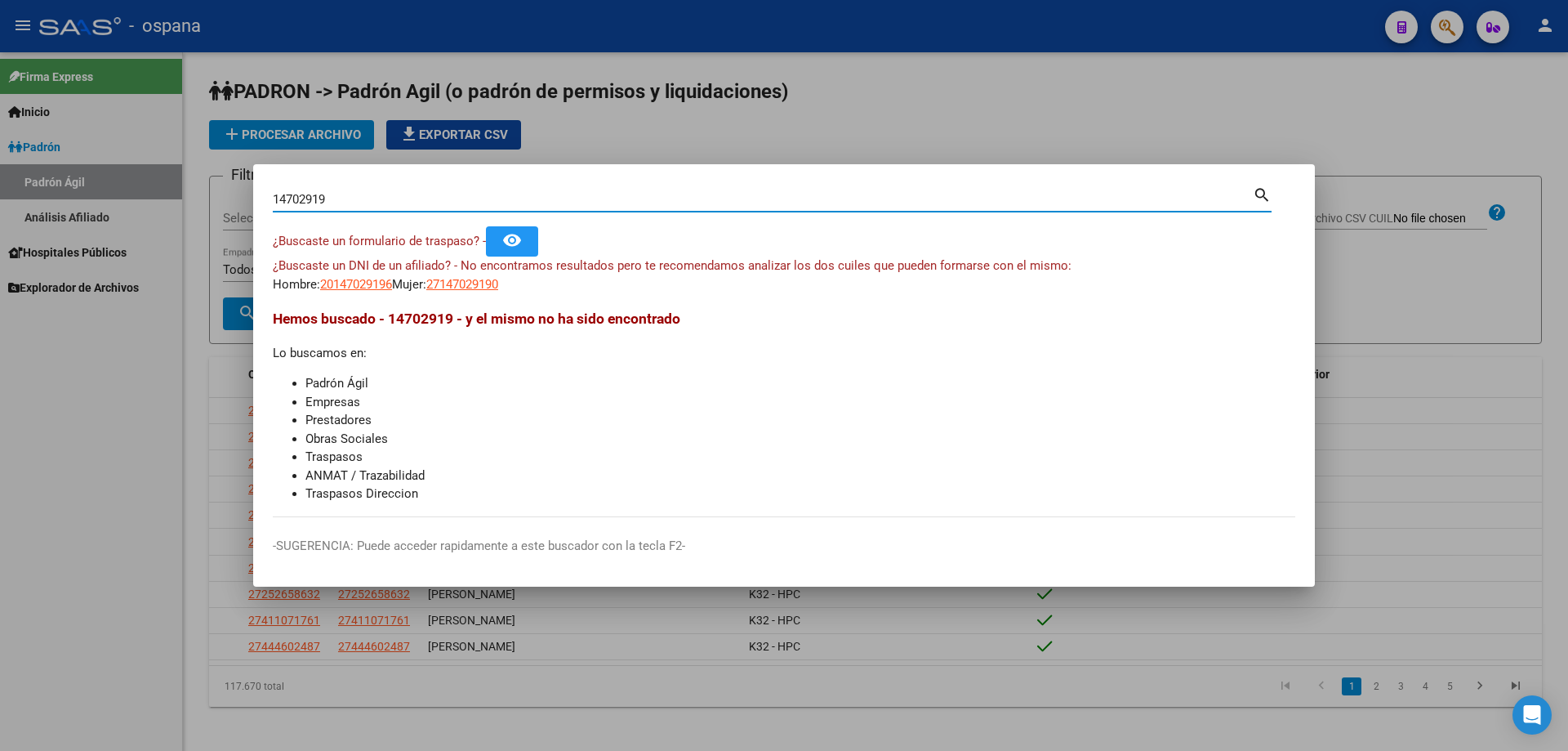
click at [411, 199] on input "14702919" at bounding box center [762, 199] width 980 height 15
click at [411, 194] on input "32888761" at bounding box center [762, 199] width 980 height 15
type input "2"
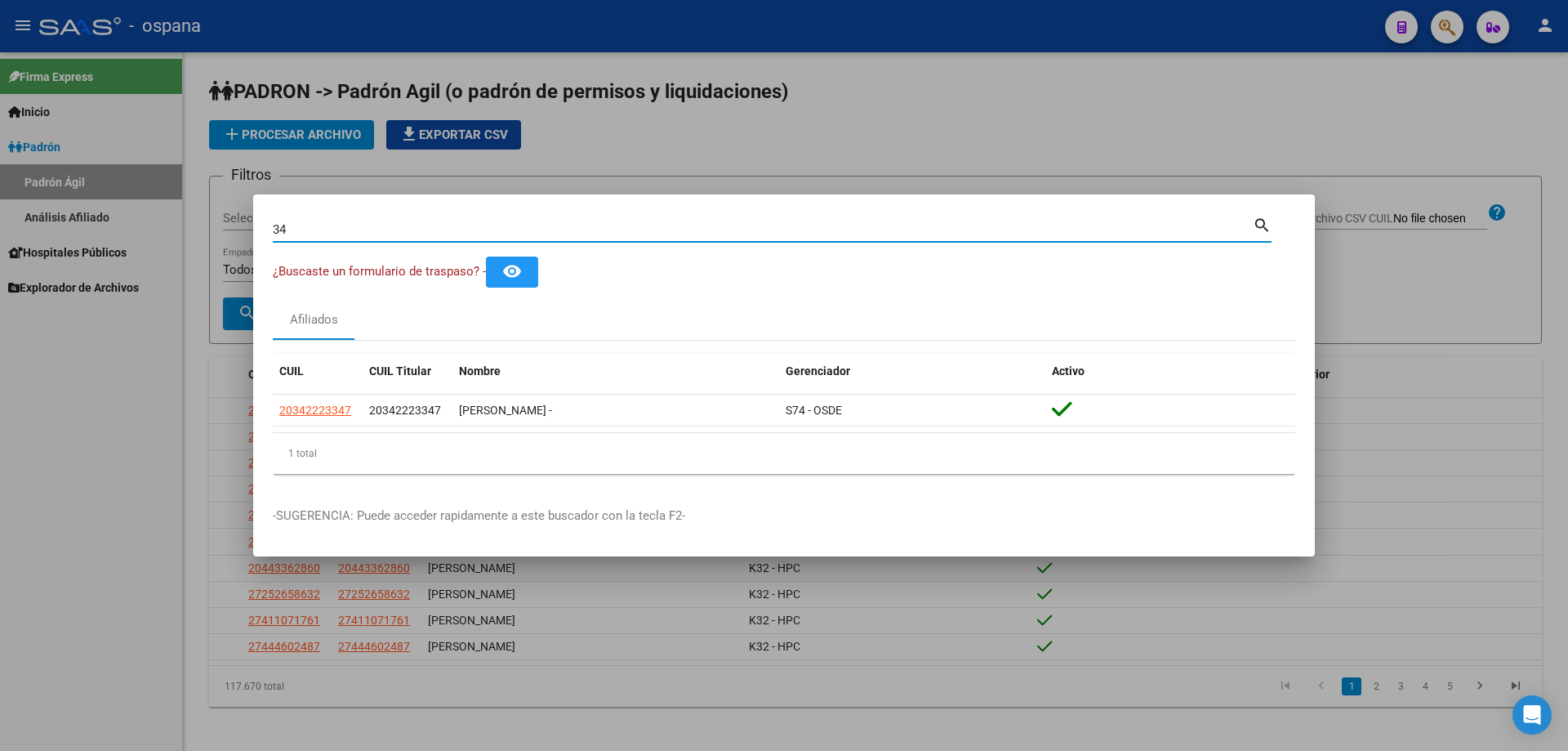
type input "3"
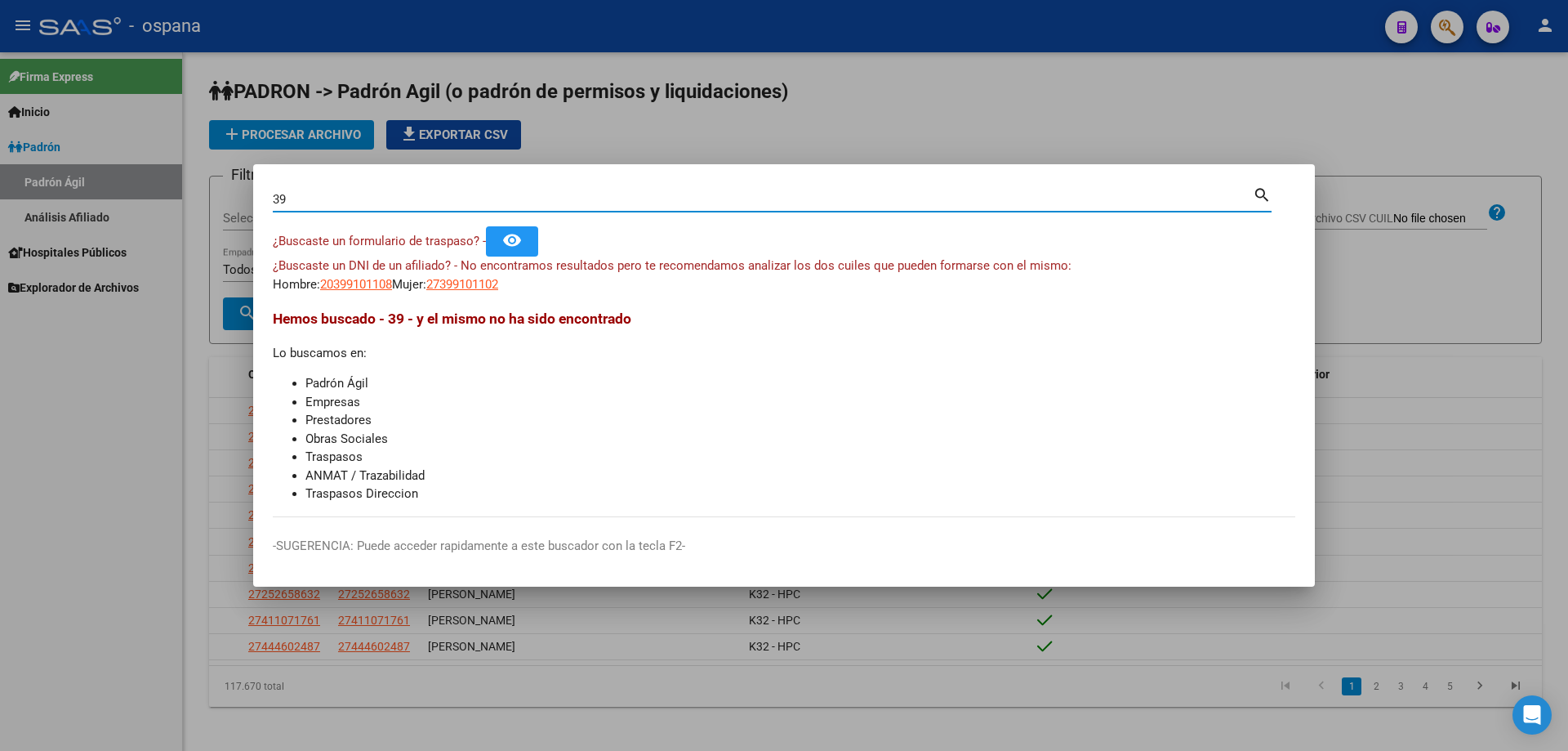
type input "3"
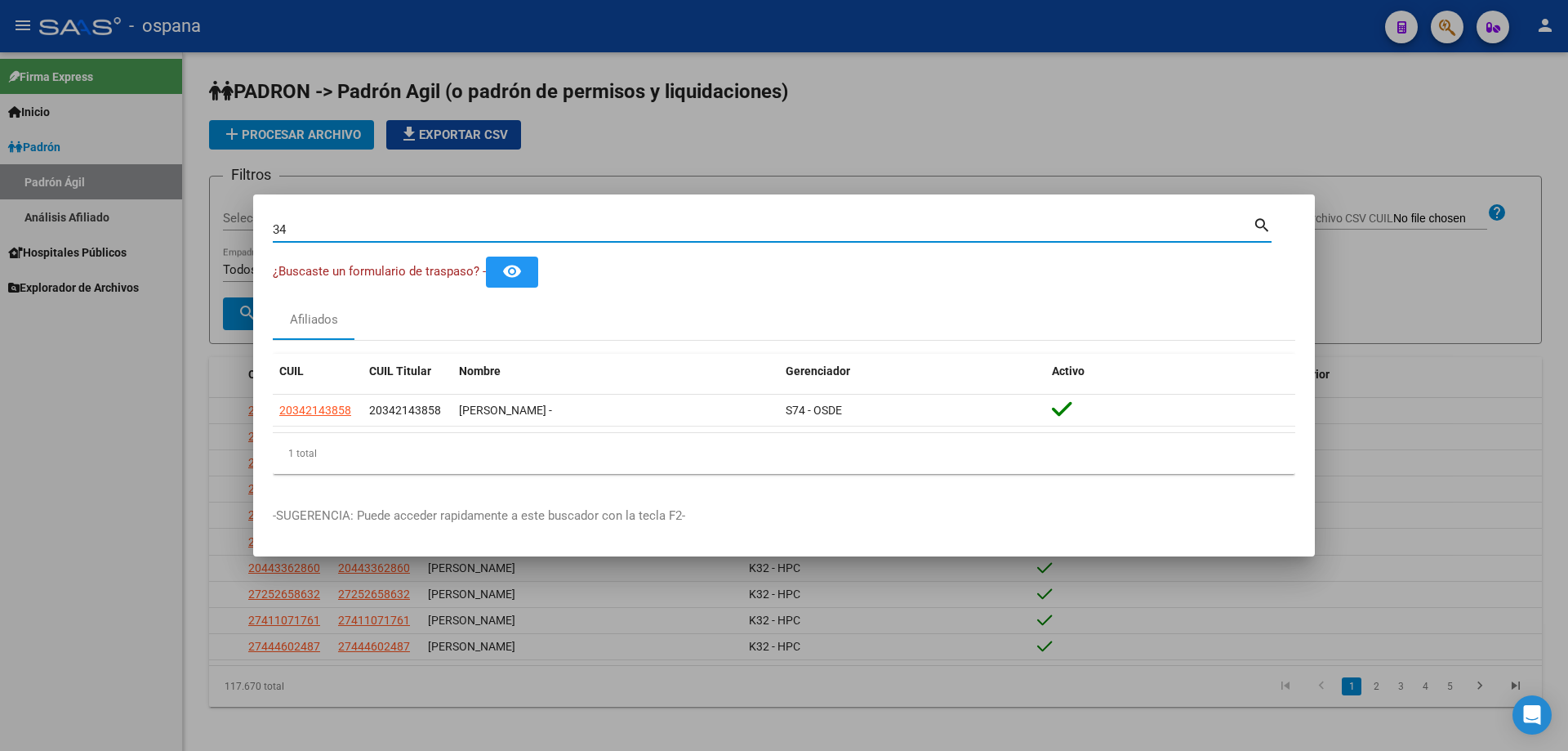
type input "3"
click at [365, 230] on input "35785579" at bounding box center [762, 229] width 980 height 15
click at [367, 225] on input "35785579" at bounding box center [762, 229] width 980 height 15
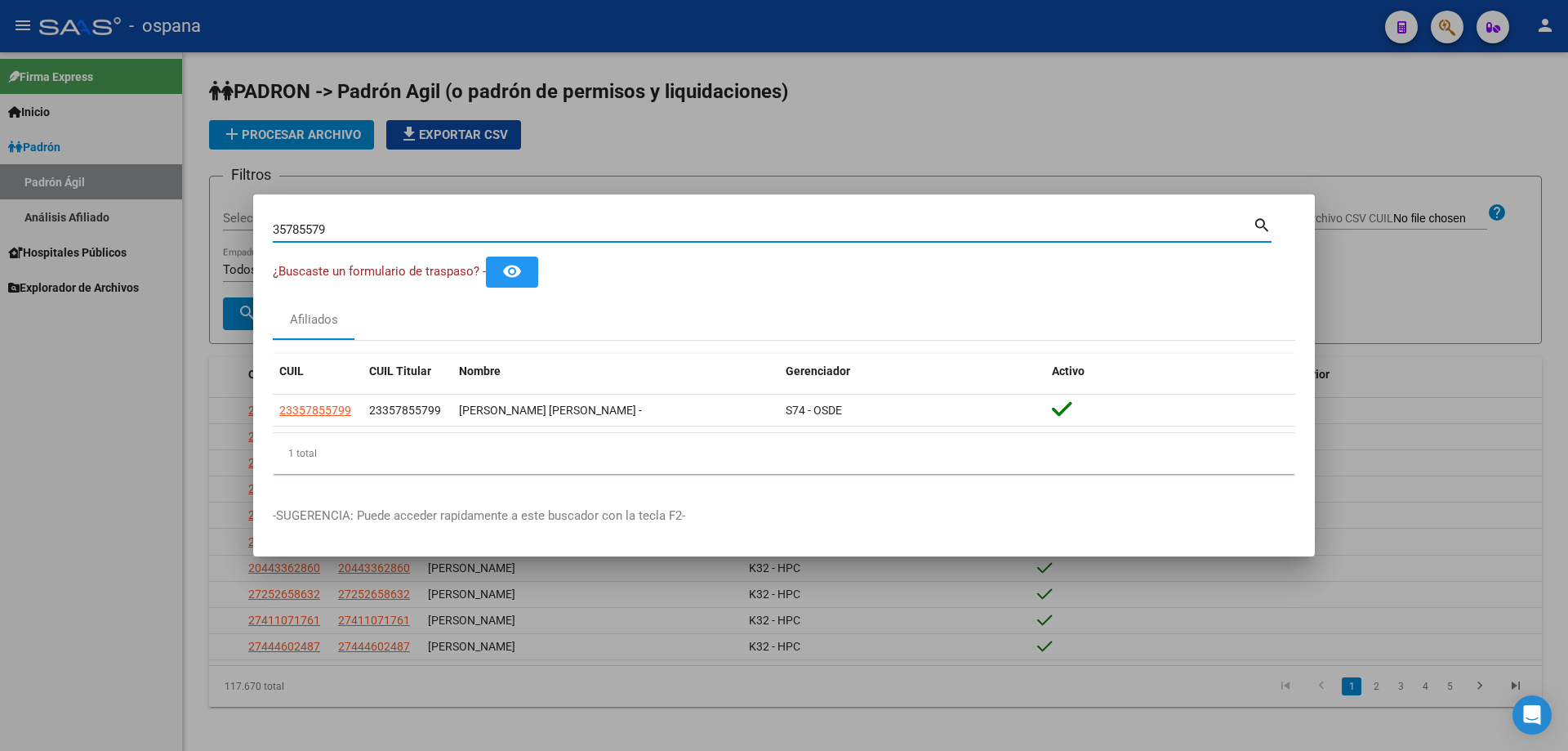
click at [299, 225] on input "35785579" at bounding box center [762, 229] width 980 height 15
type input "2"
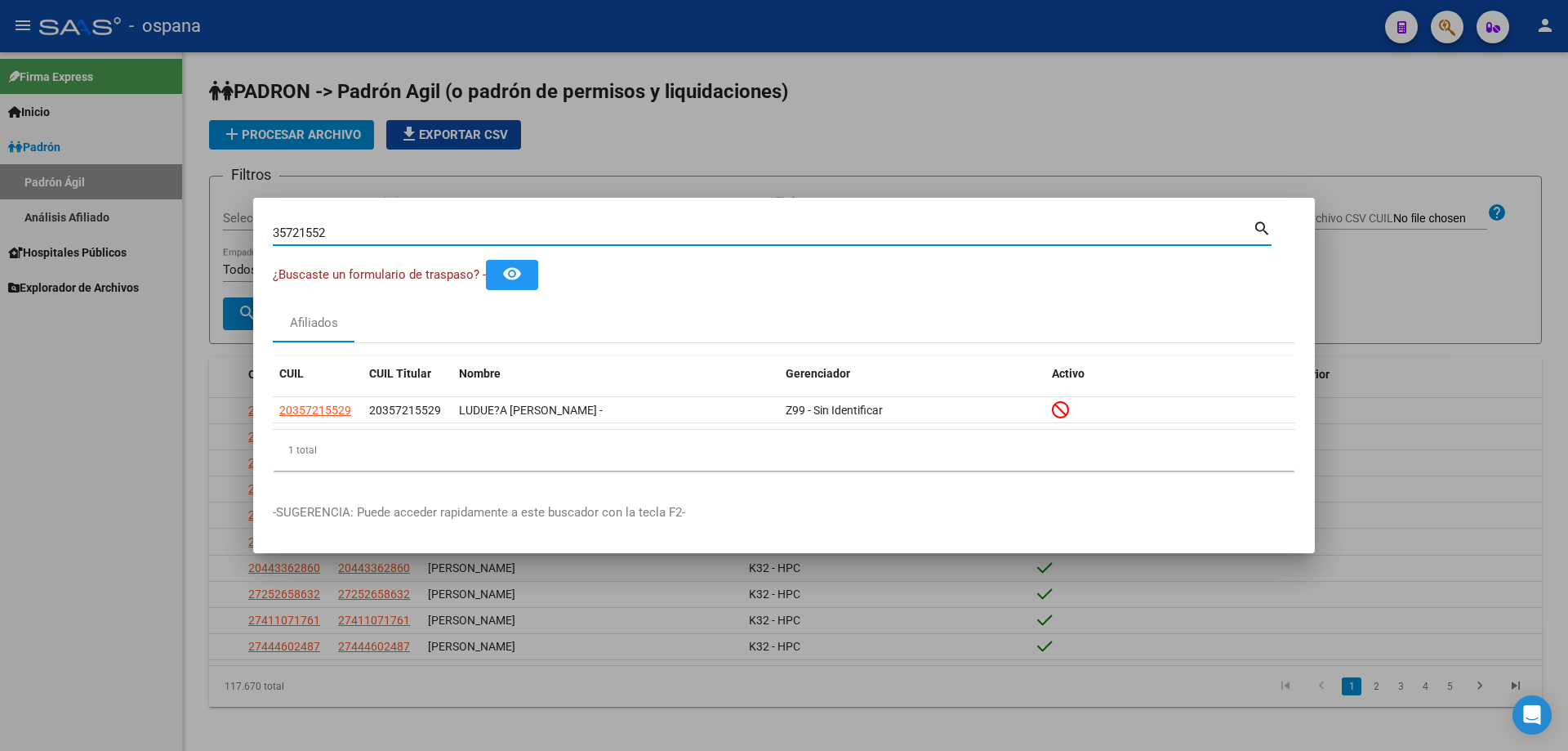
click at [430, 229] on input "35721552" at bounding box center [762, 233] width 980 height 15
type input "2"
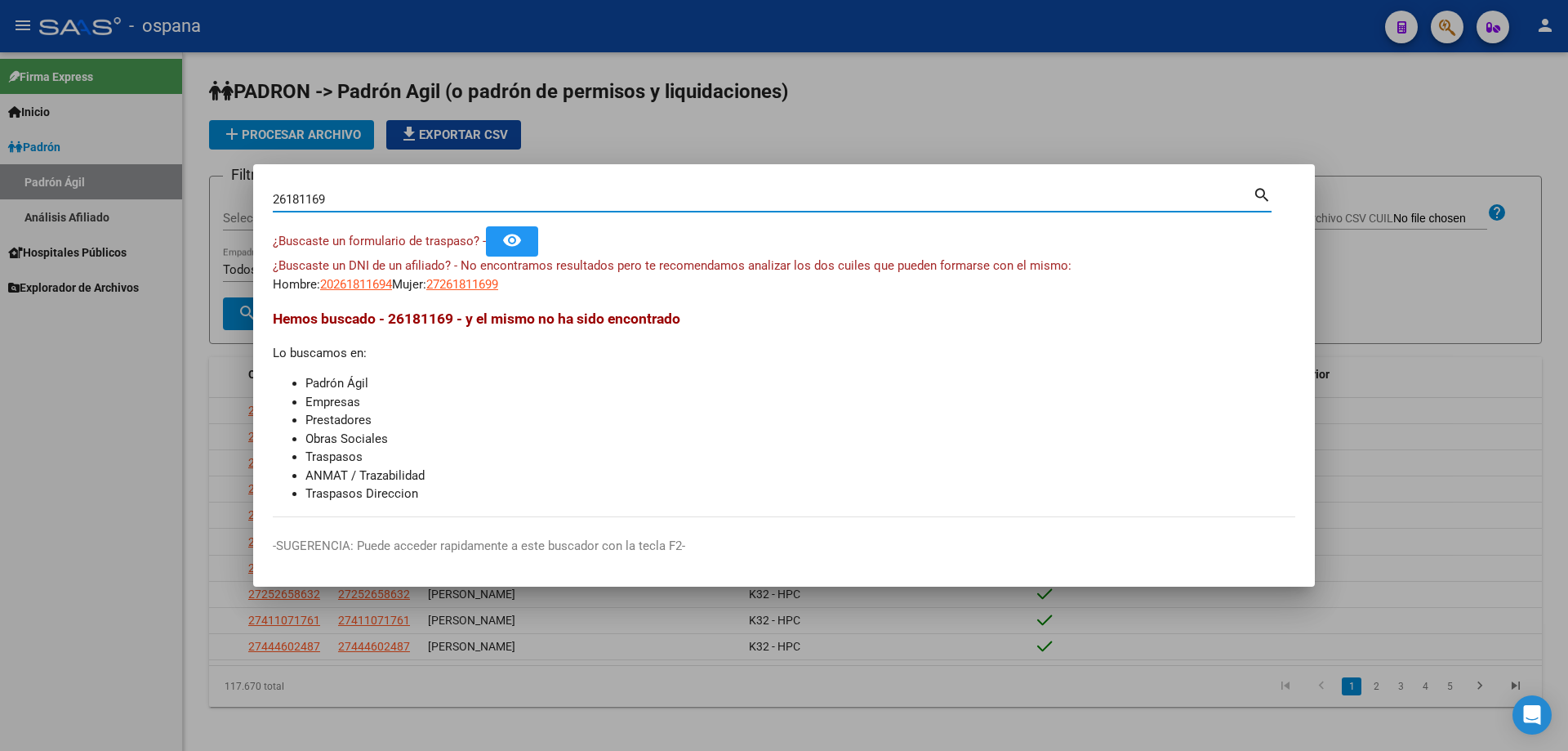
click at [380, 194] on input "26181169" at bounding box center [762, 199] width 980 height 15
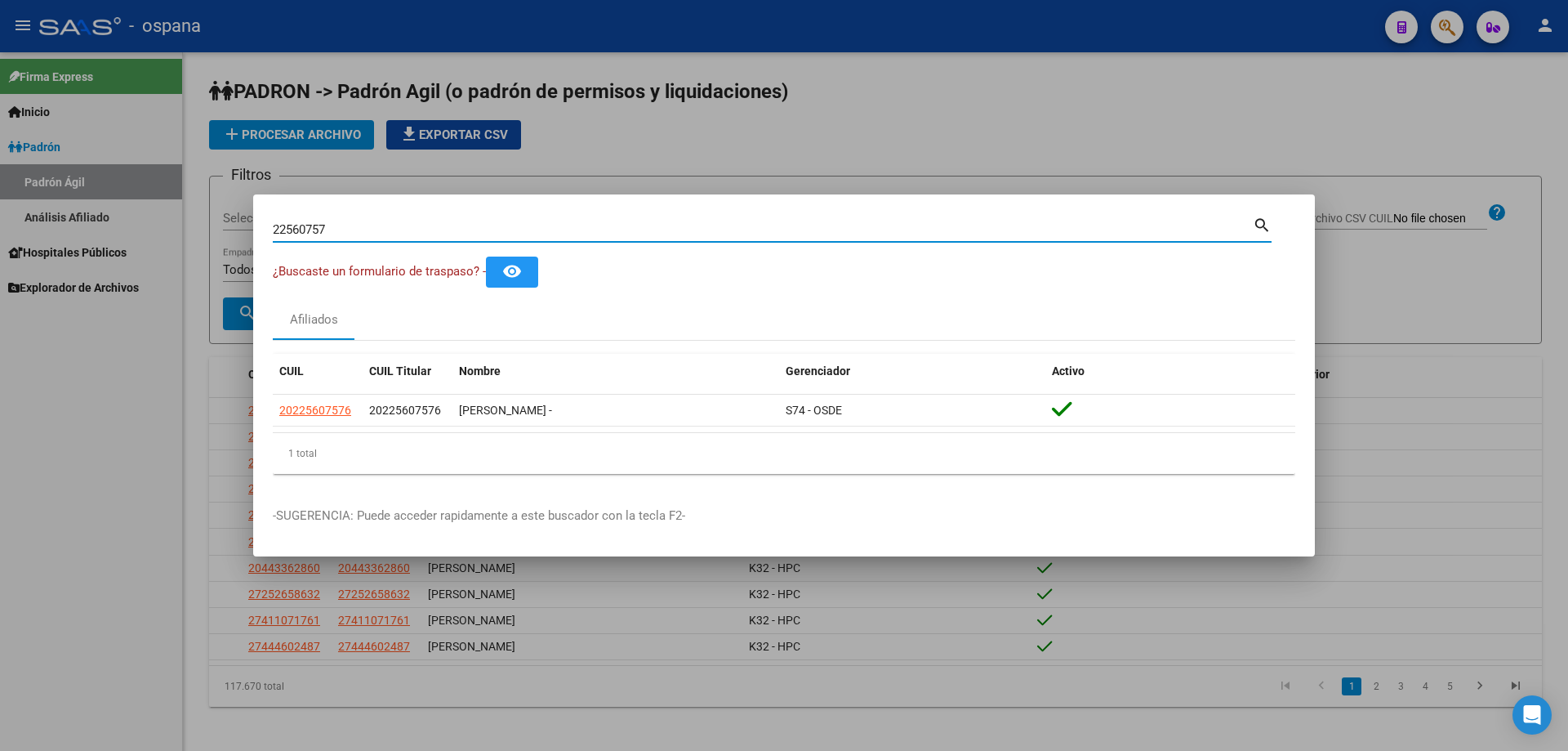
click at [384, 235] on input "22560757" at bounding box center [762, 229] width 980 height 15
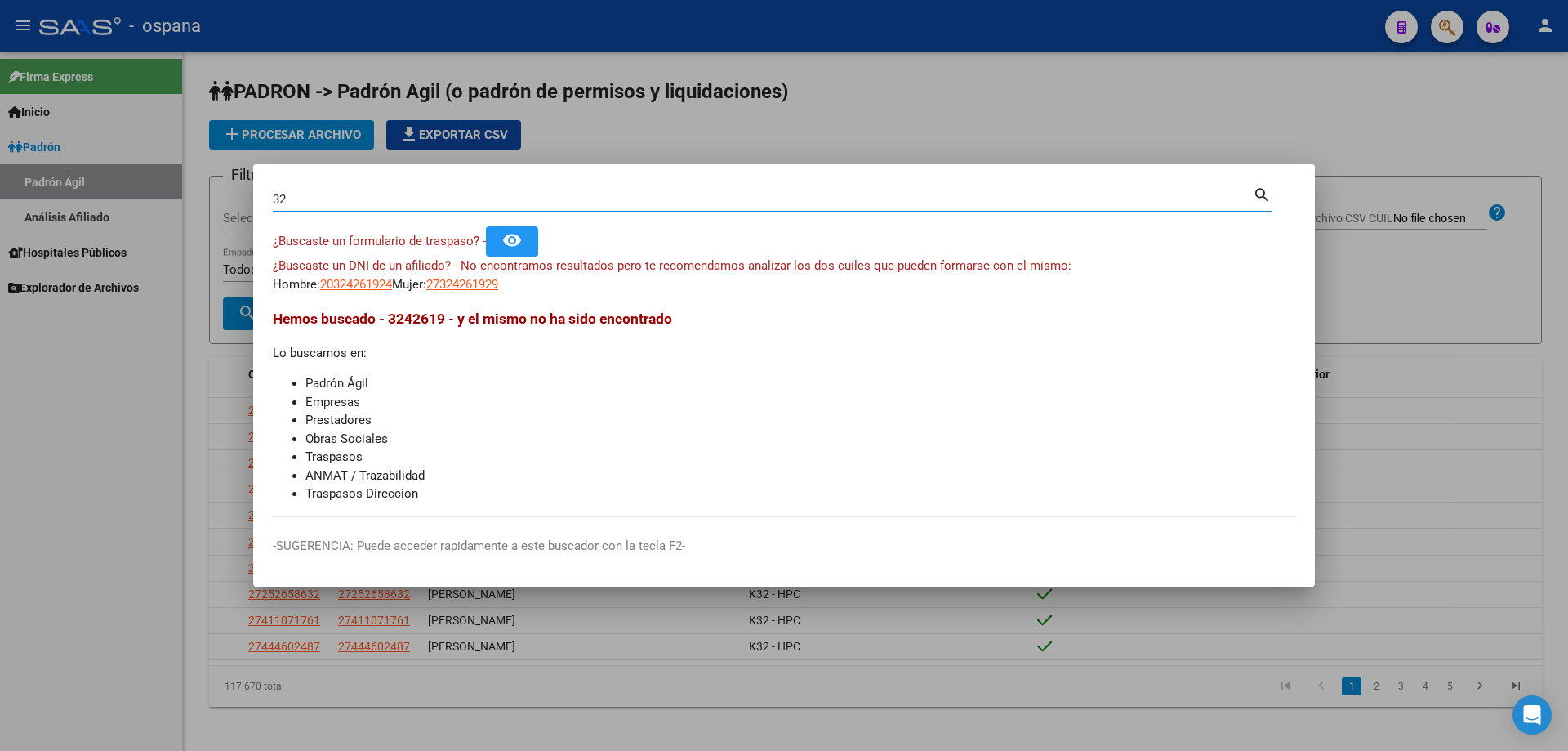
type input "3"
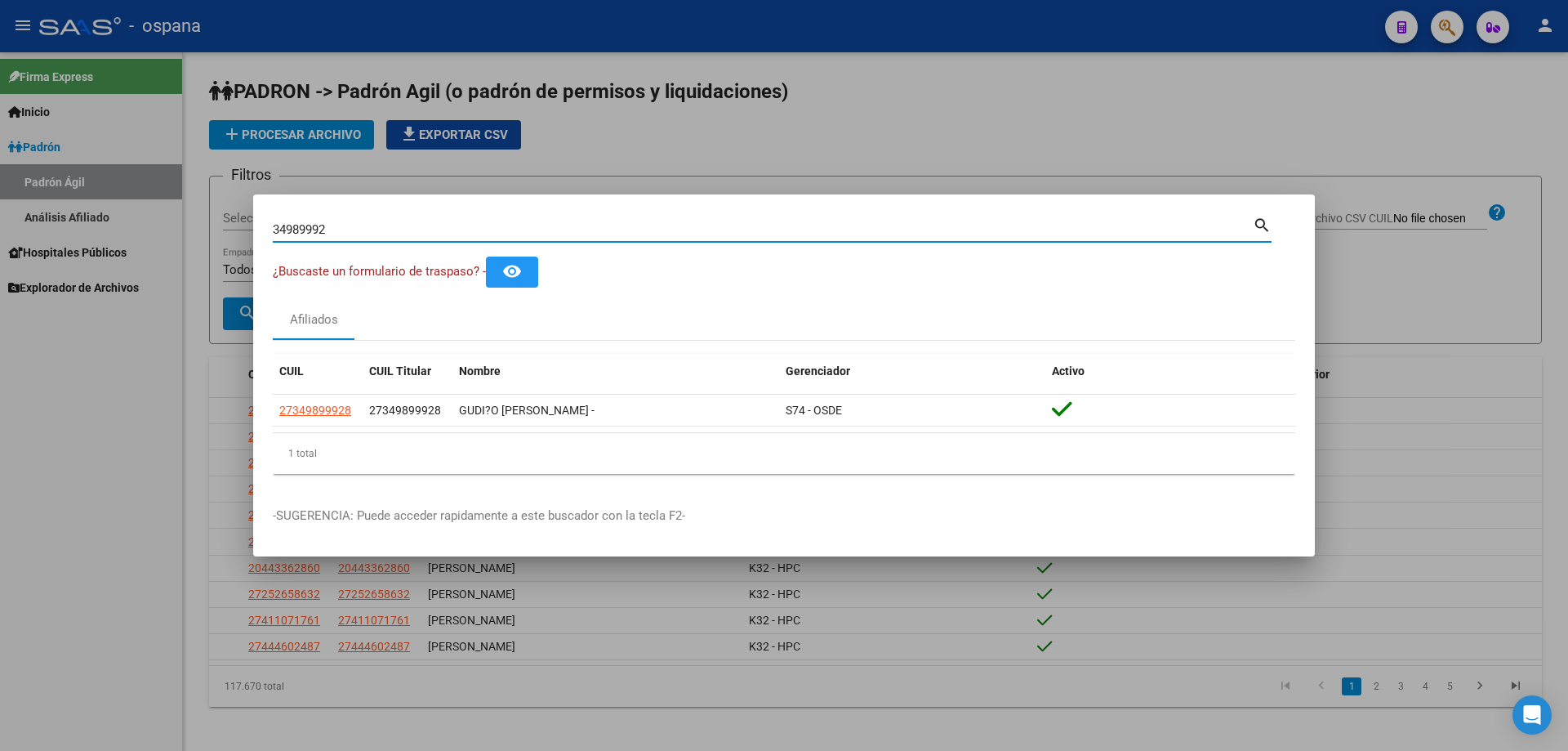
click at [385, 236] on input "34989992" at bounding box center [762, 229] width 980 height 15
click at [465, 240] on div "16015470 Buscar (apellido, dni, [PERSON_NAME], nro traspaso, cuit, obra social)" at bounding box center [762, 229] width 980 height 24
click at [456, 227] on input "16015470" at bounding box center [762, 229] width 980 height 15
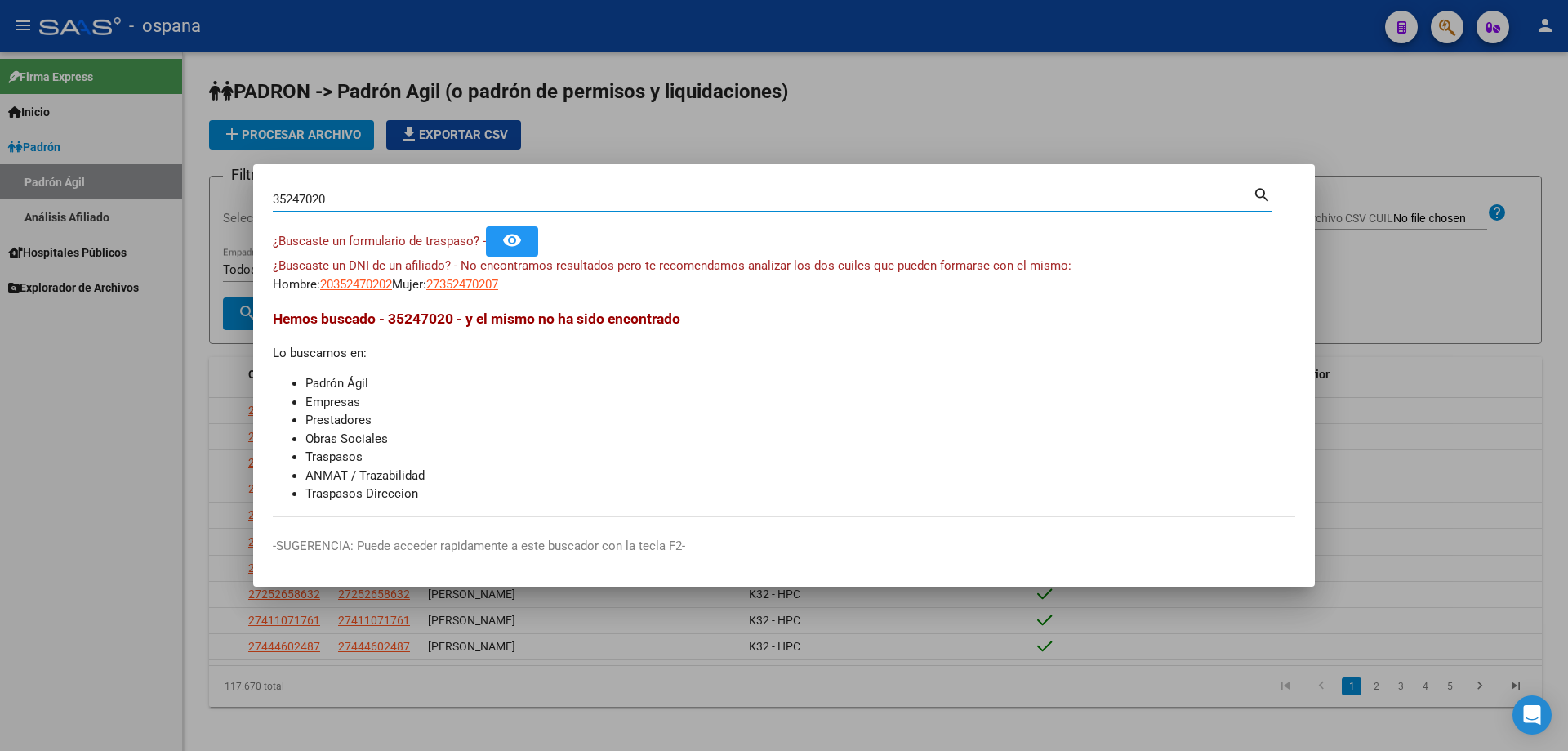
click at [435, 199] on input "35247020" at bounding box center [762, 199] width 980 height 15
click at [435, 197] on input "28851383" at bounding box center [762, 199] width 980 height 15
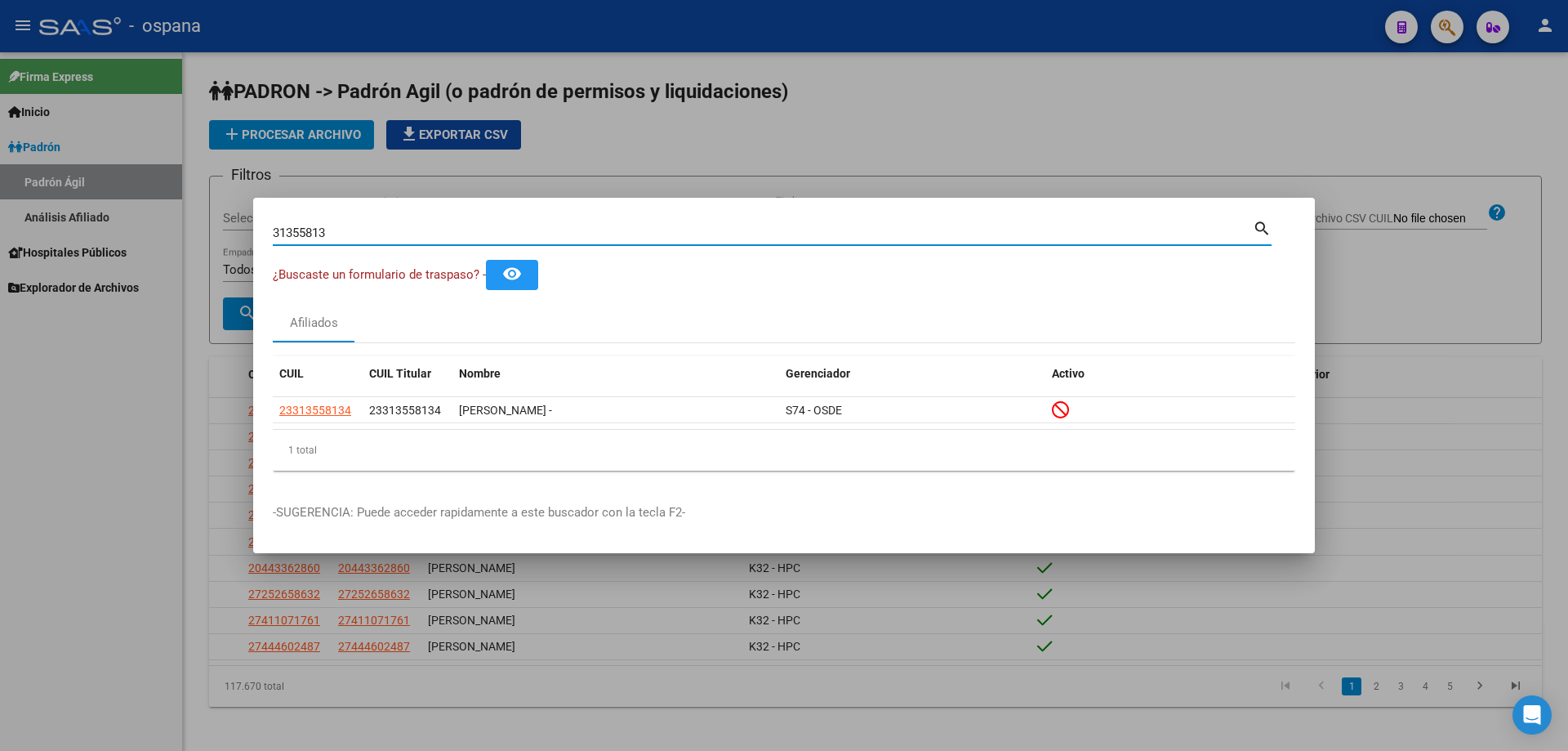
click at [323, 232] on input "31355813" at bounding box center [762, 233] width 980 height 15
click at [324, 232] on input "31355813" at bounding box center [762, 233] width 980 height 15
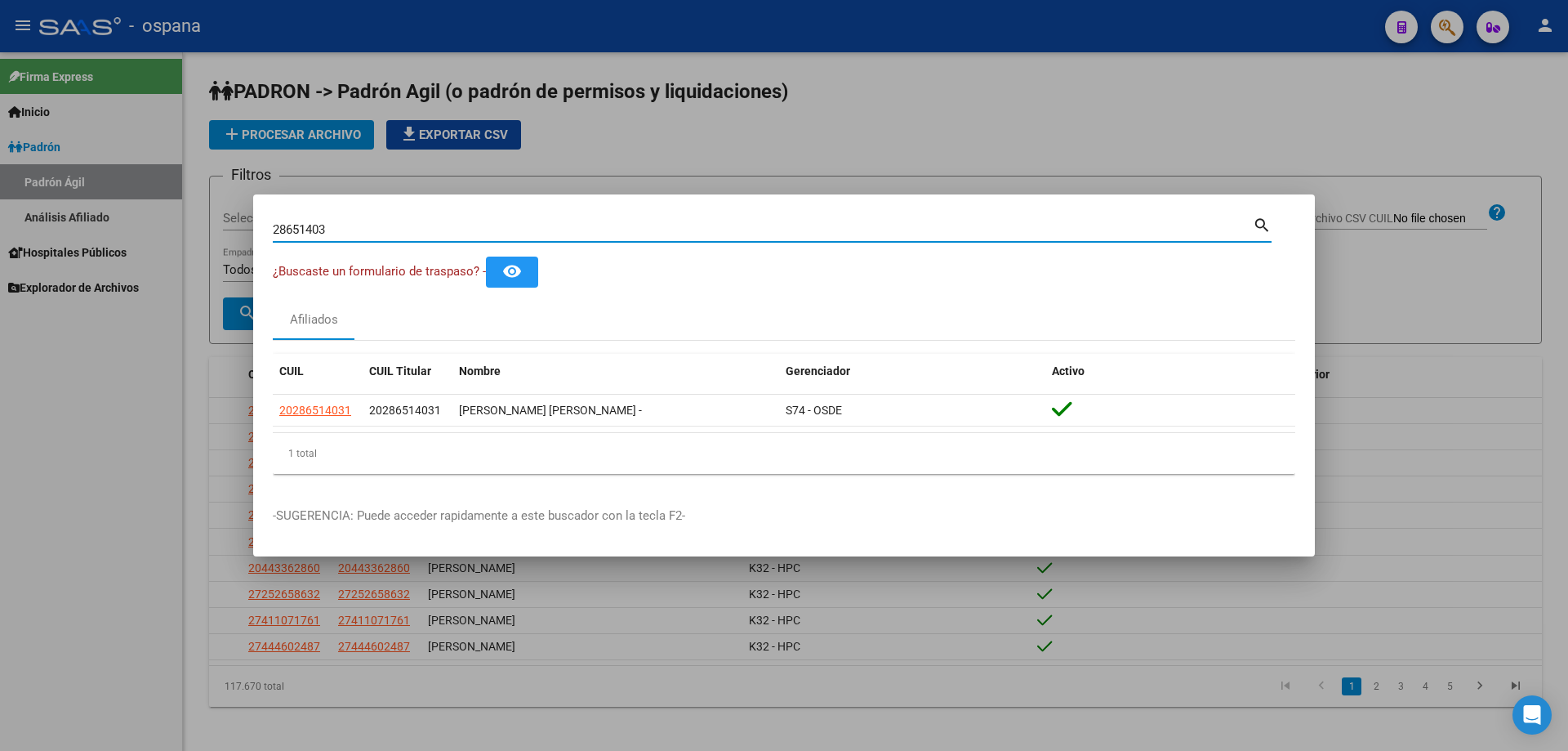
click at [305, 224] on input "28651403" at bounding box center [762, 229] width 980 height 15
drag, startPoint x: 321, startPoint y: 236, endPoint x: 310, endPoint y: 222, distance: 17.8
click at [314, 227] on input "34683922" at bounding box center [762, 229] width 980 height 15
click at [310, 222] on input "34683922" at bounding box center [762, 229] width 980 height 15
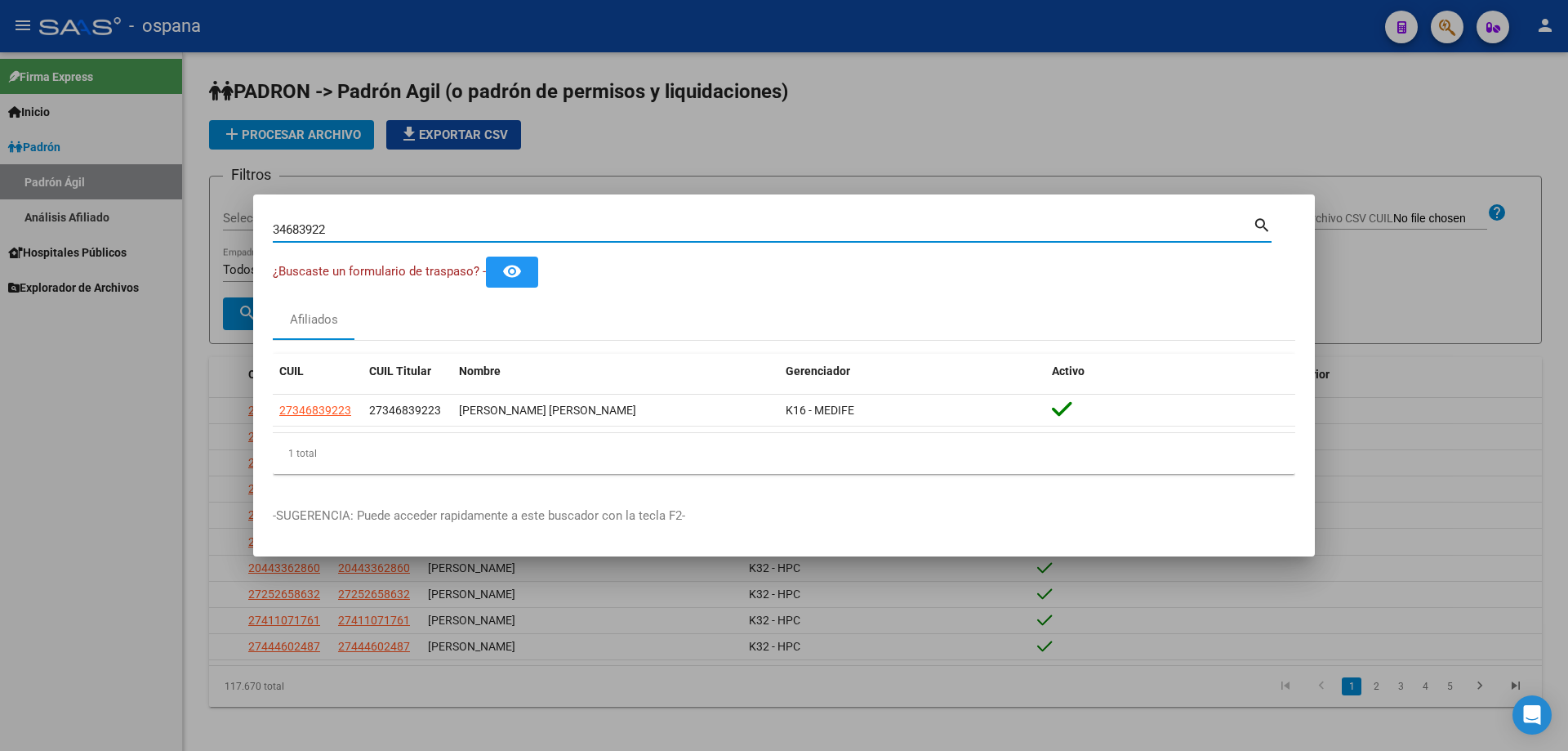
click at [310, 222] on input "34683922" at bounding box center [762, 229] width 980 height 15
type input "3"
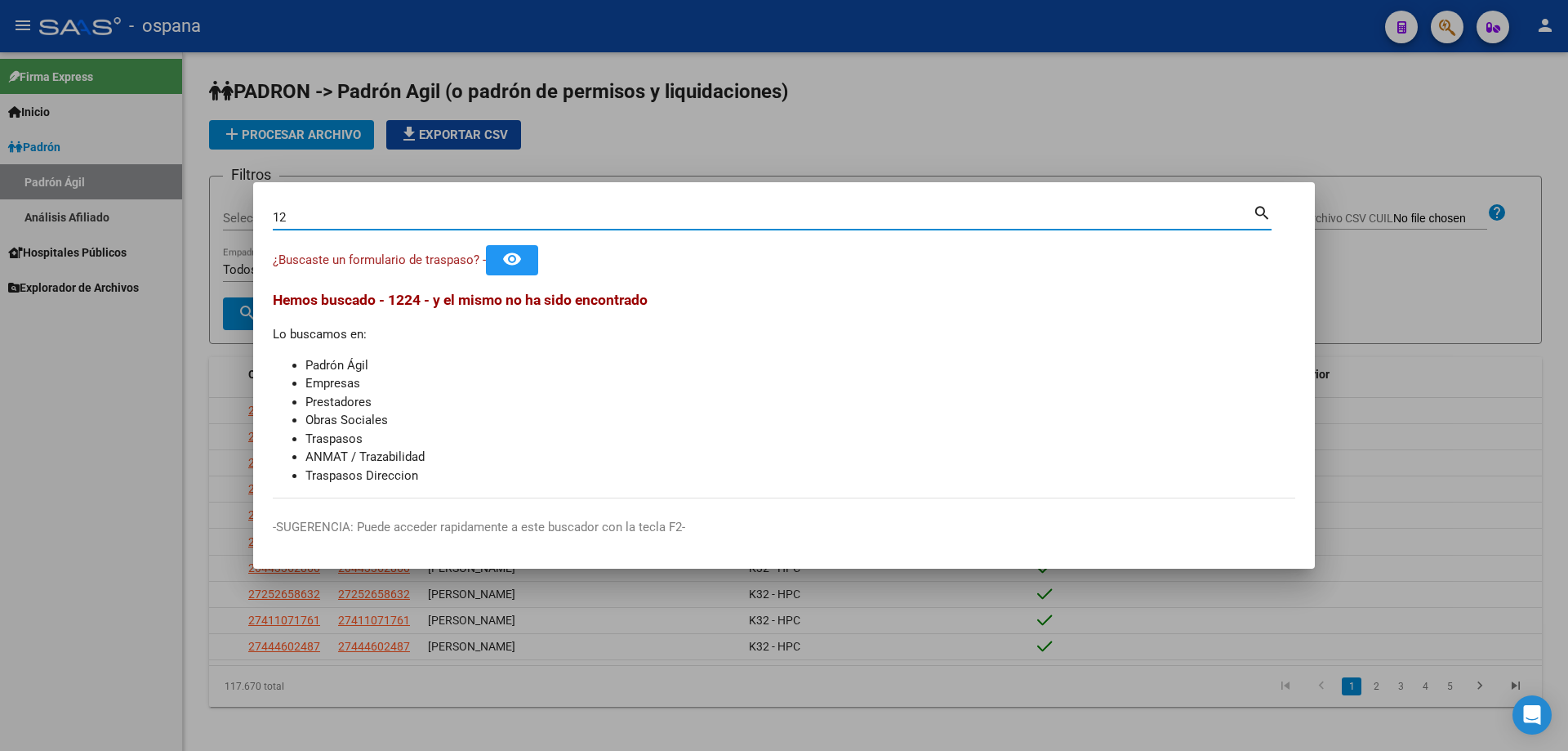
type input "1"
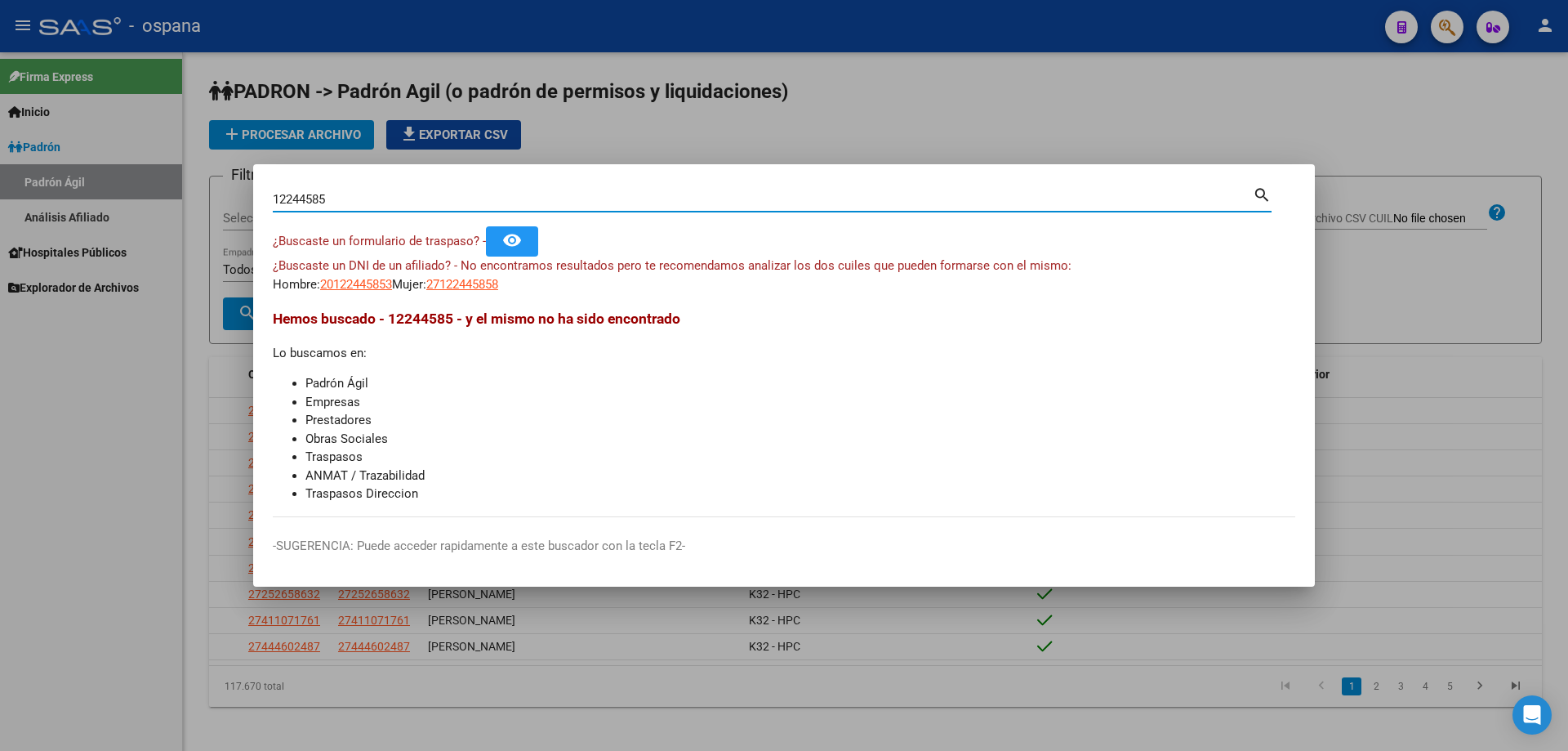
click at [299, 201] on input "12244585" at bounding box center [762, 199] width 980 height 15
click at [298, 199] on input "12244585" at bounding box center [762, 199] width 980 height 15
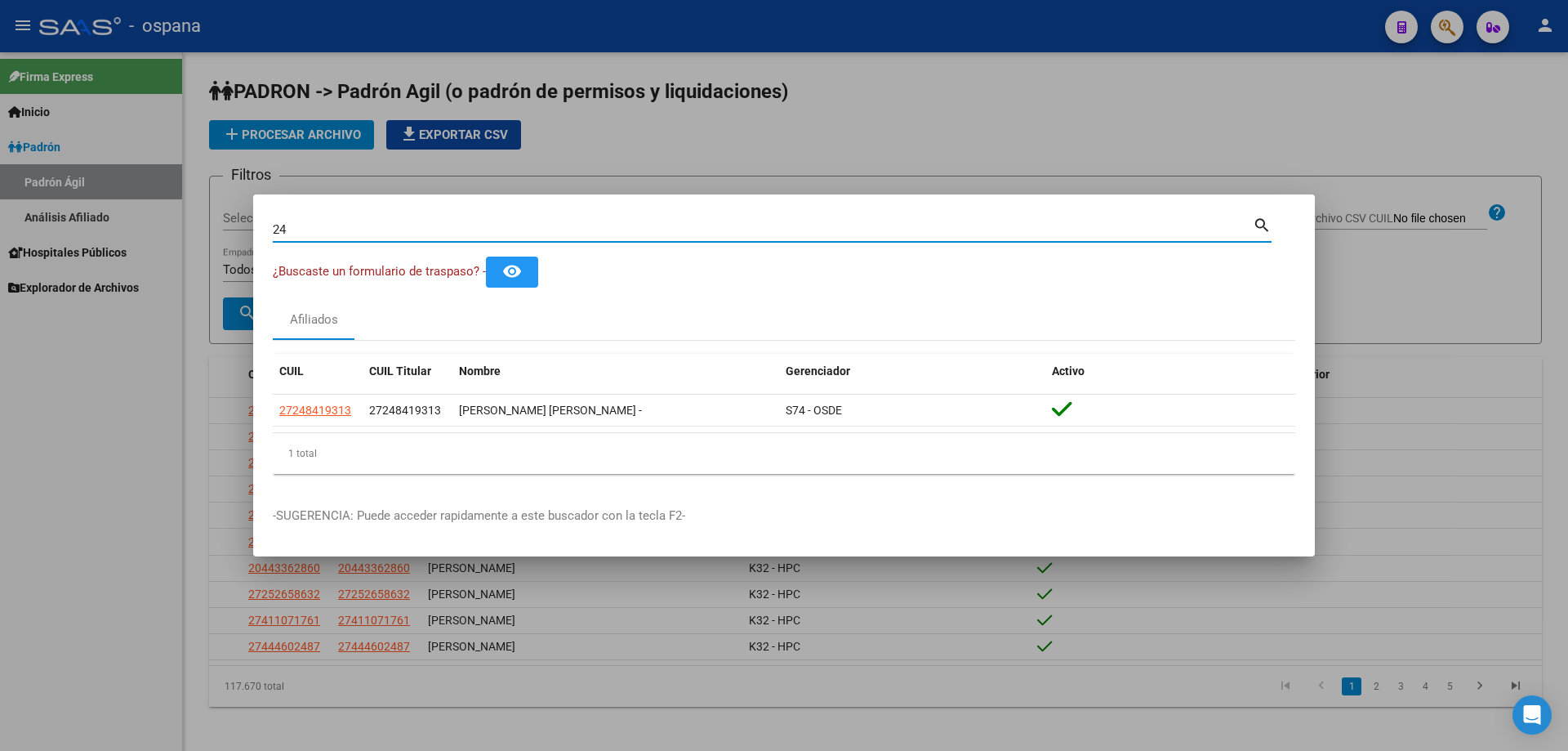
type input "2"
click at [314, 235] on input "28025658" at bounding box center [762, 229] width 980 height 15
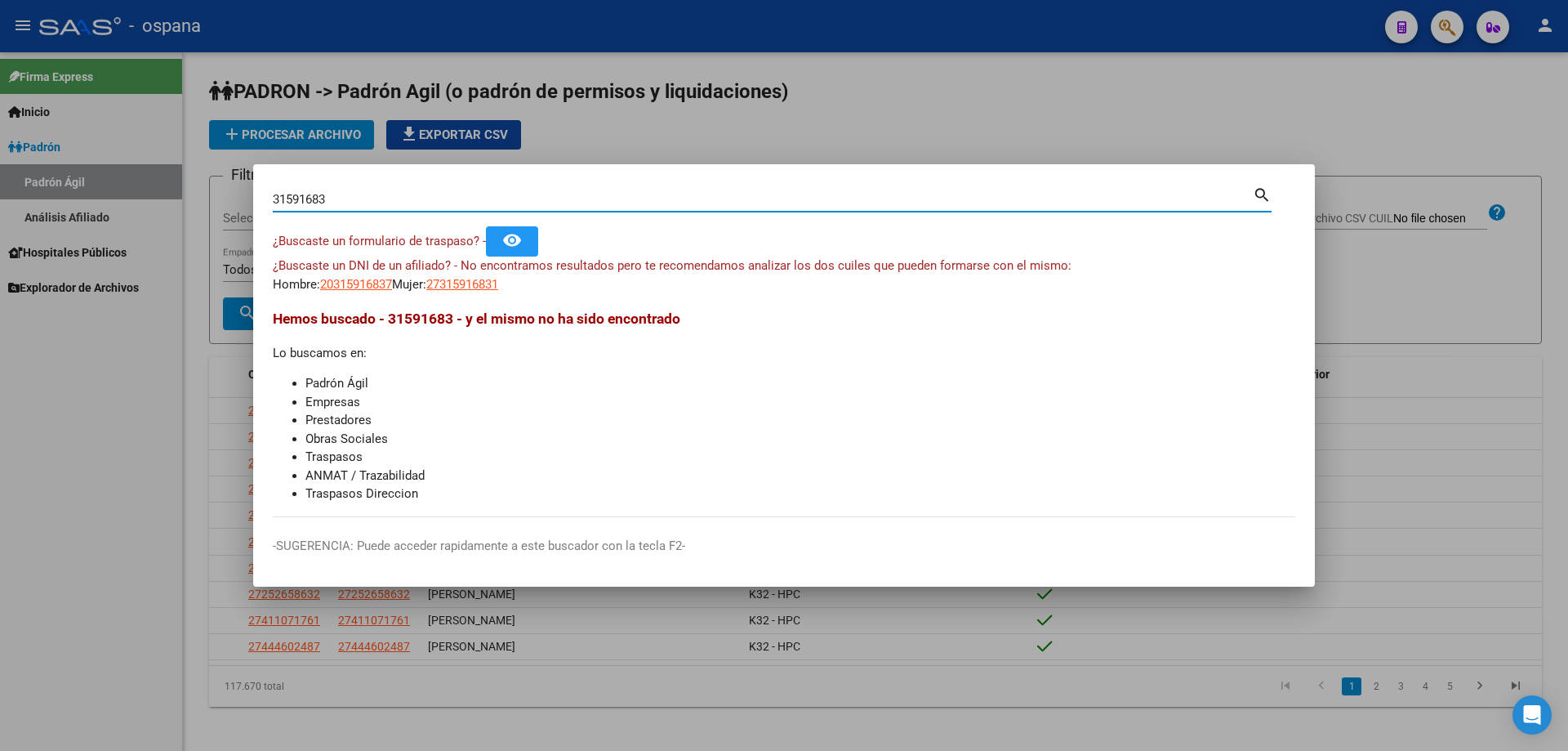
click at [298, 198] on input "31591683" at bounding box center [762, 199] width 980 height 15
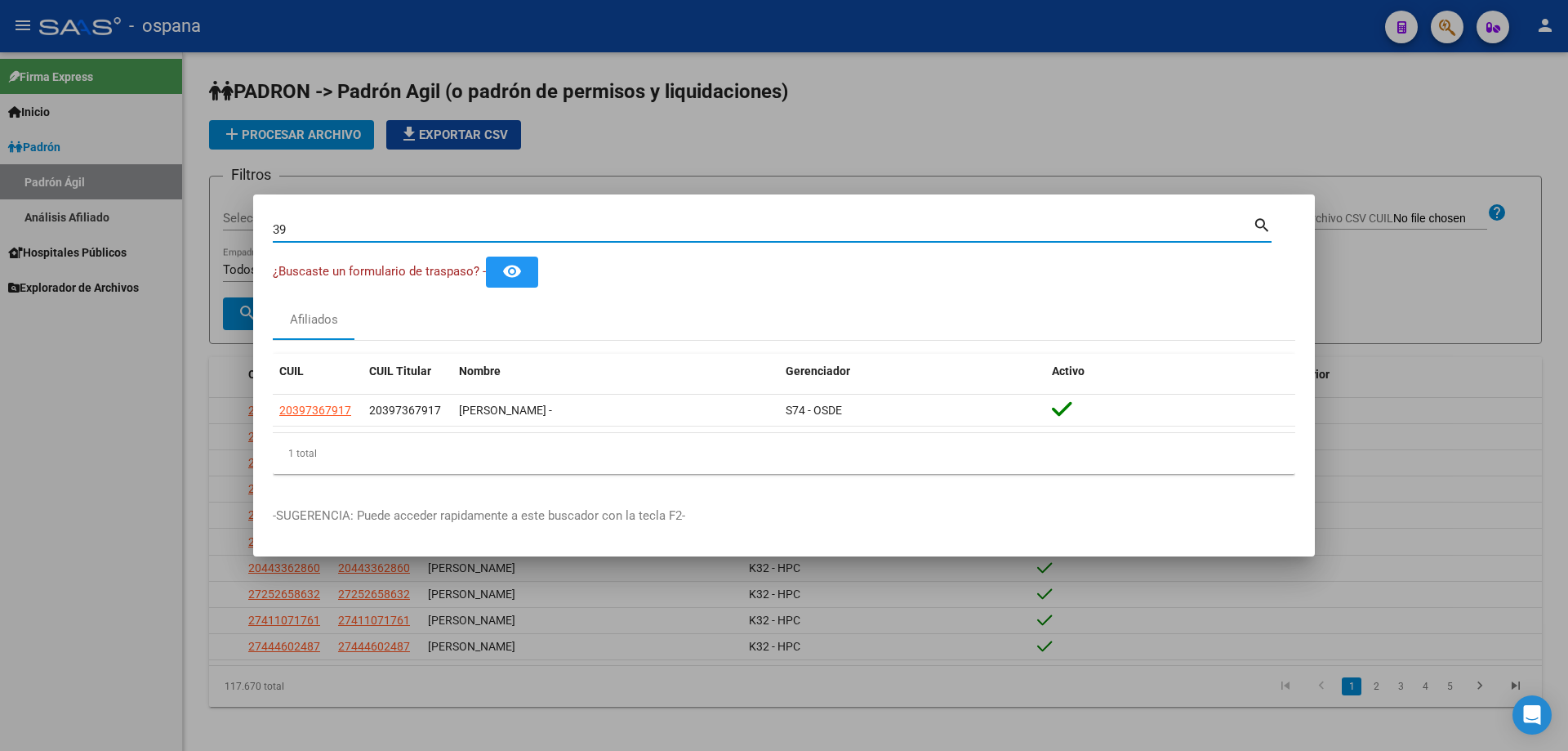
type input "3"
click at [339, 220] on div "22300970 Buscar (apellido, dni, [PERSON_NAME], [PERSON_NAME], cuit, obra social)" at bounding box center [762, 229] width 980 height 24
click at [344, 226] on input "22300970" at bounding box center [762, 229] width 980 height 15
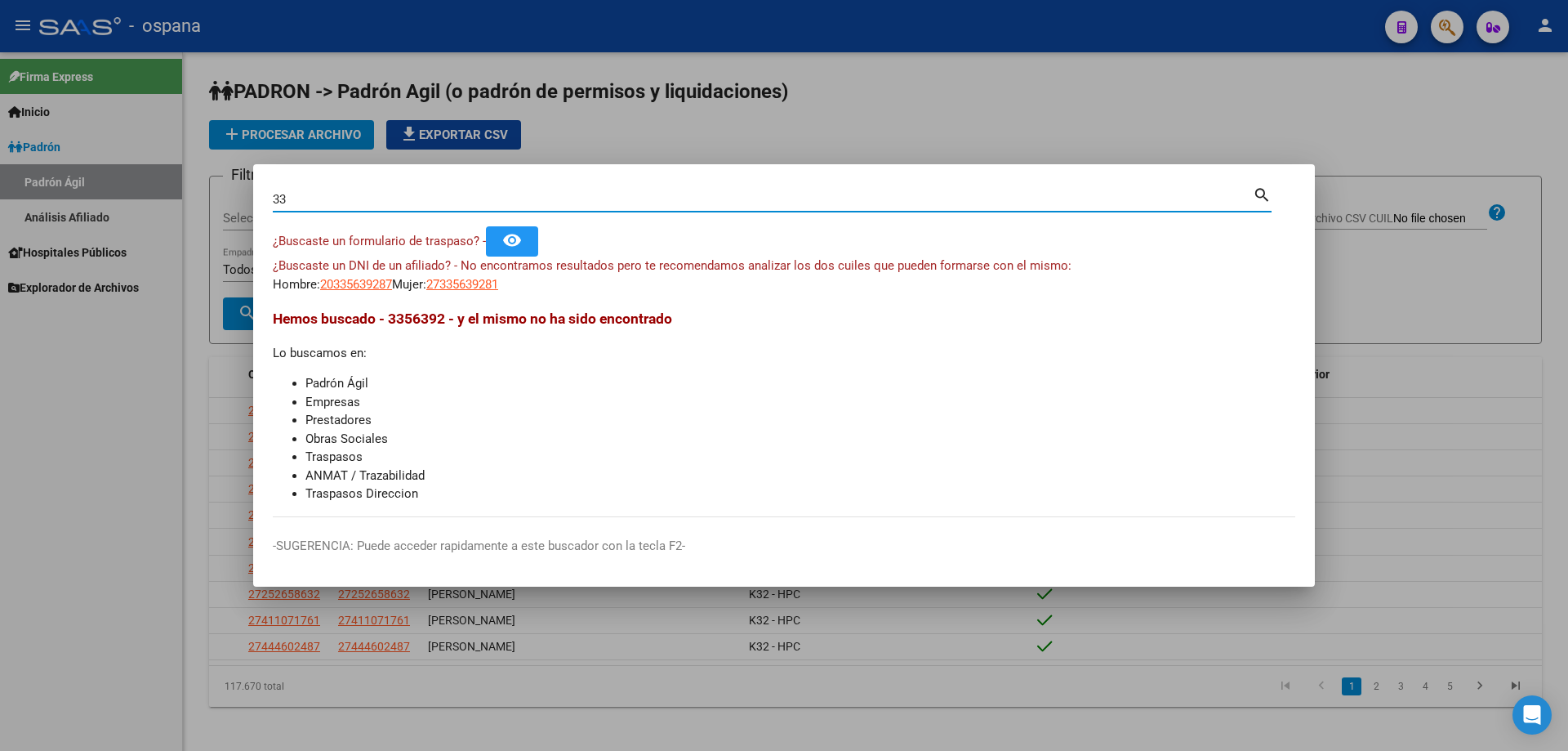
type input "3"
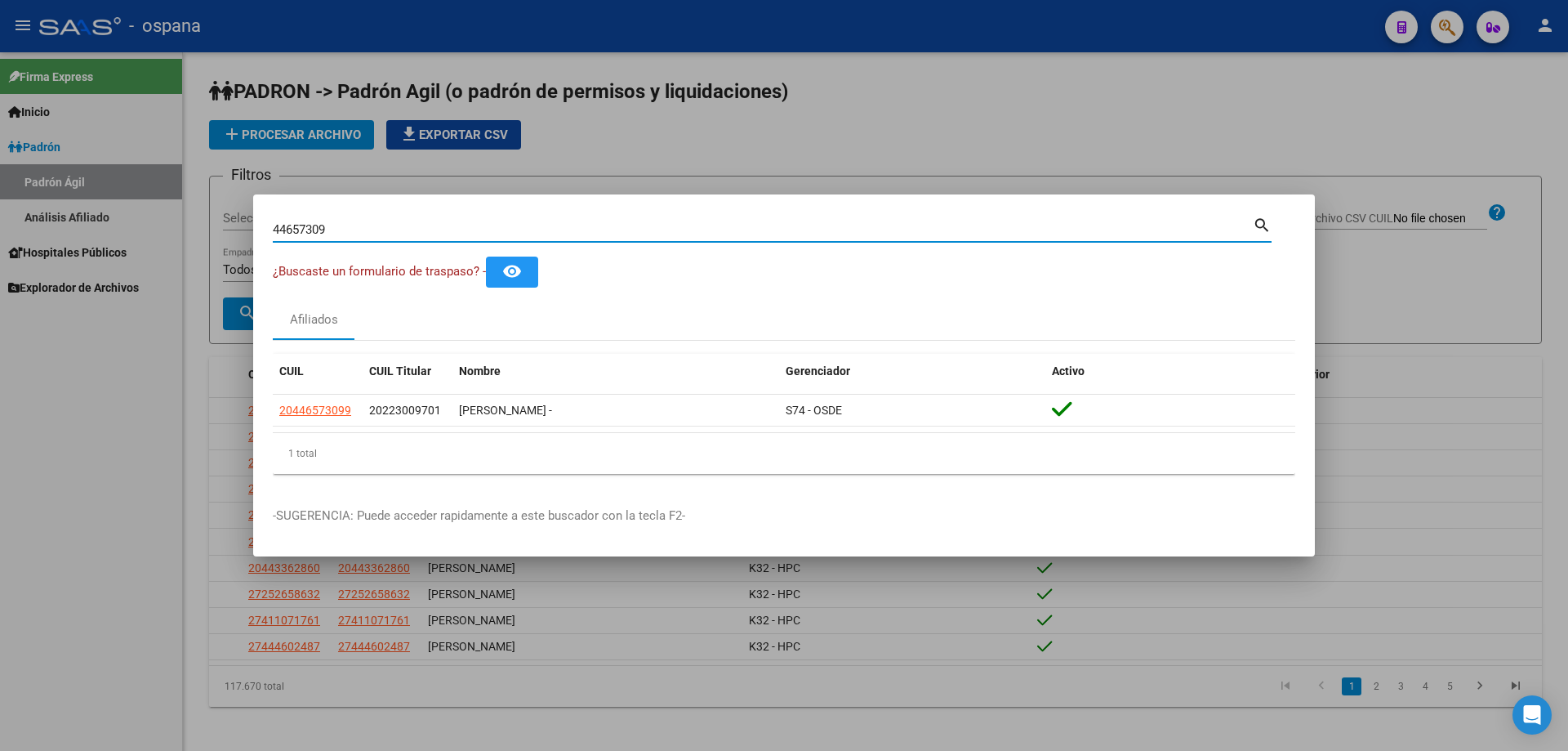
click at [305, 230] on input "44657309" at bounding box center [762, 229] width 980 height 15
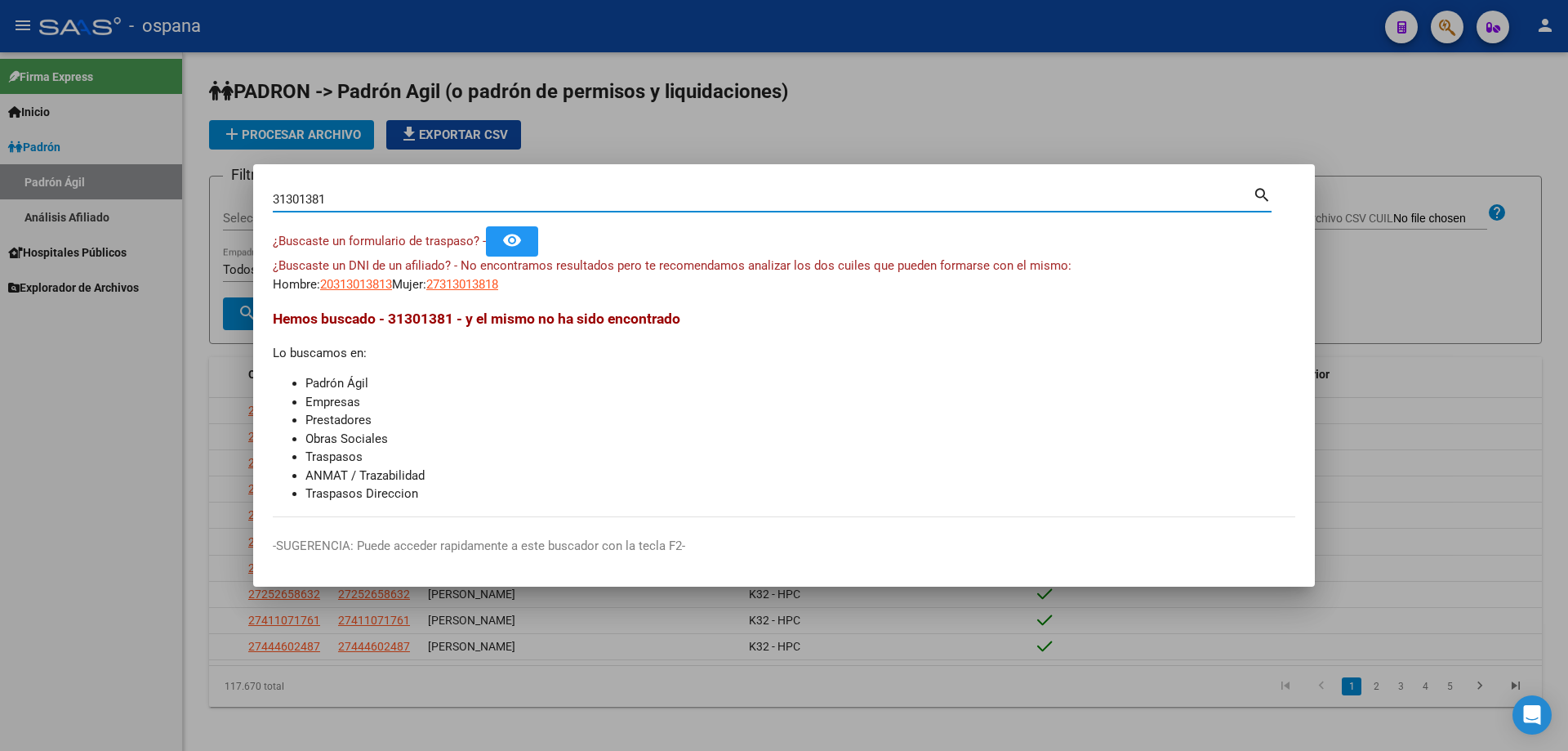
click at [309, 201] on input "31301381" at bounding box center [762, 199] width 980 height 15
click at [411, 202] on input "32888761" at bounding box center [762, 199] width 980 height 15
type input "2"
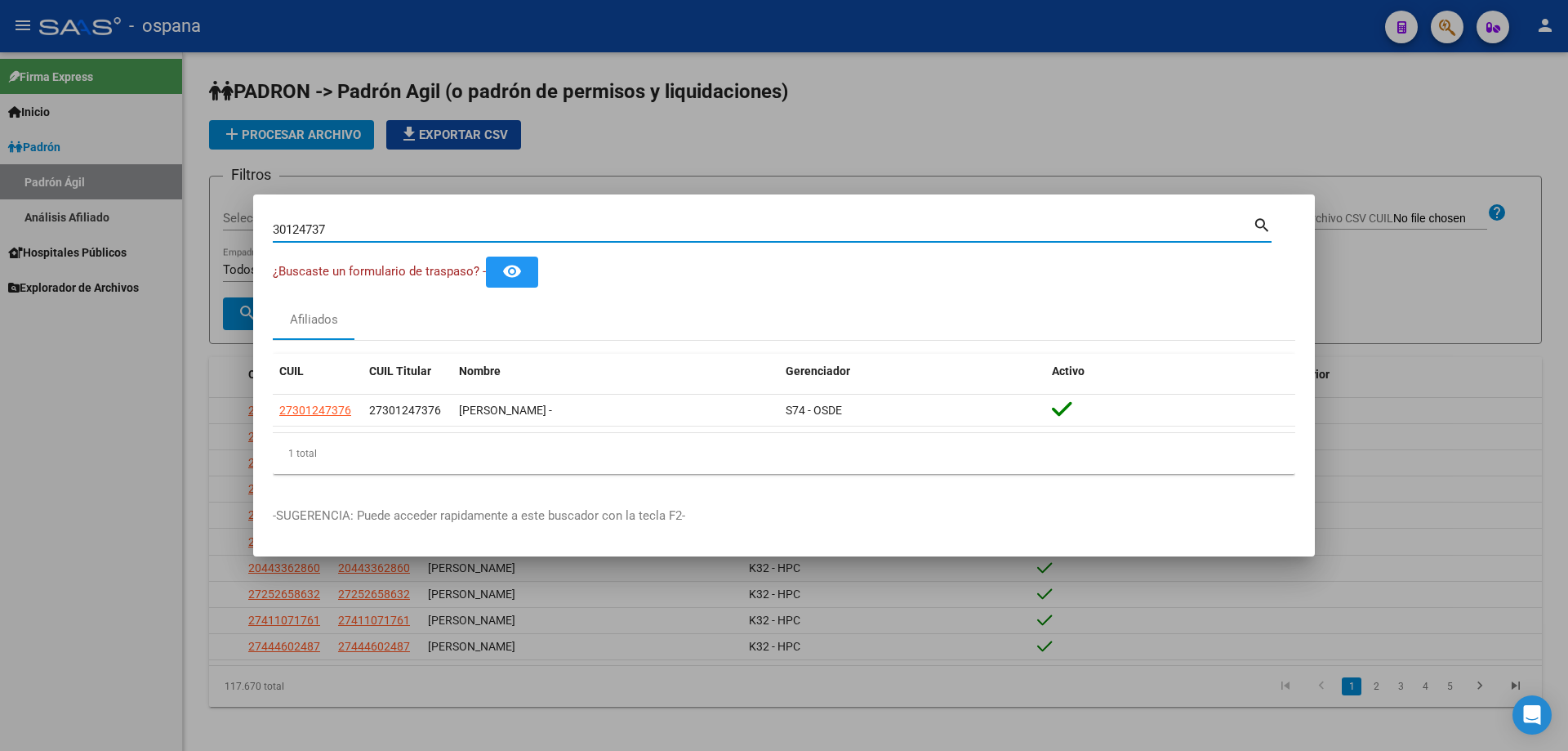
click at [305, 223] on input "30124737" at bounding box center [762, 229] width 980 height 15
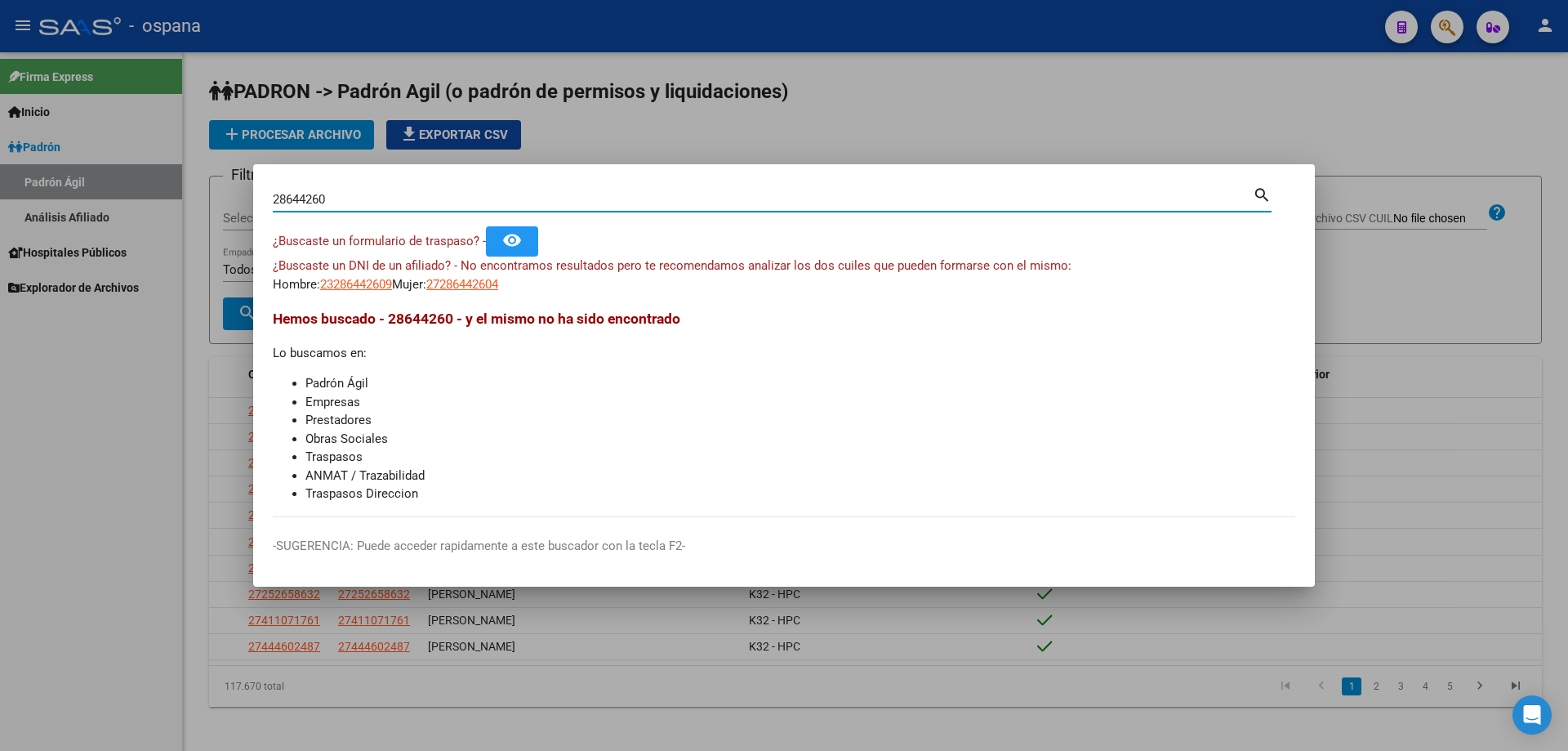
click at [289, 200] on input "28644260" at bounding box center [762, 199] width 980 height 15
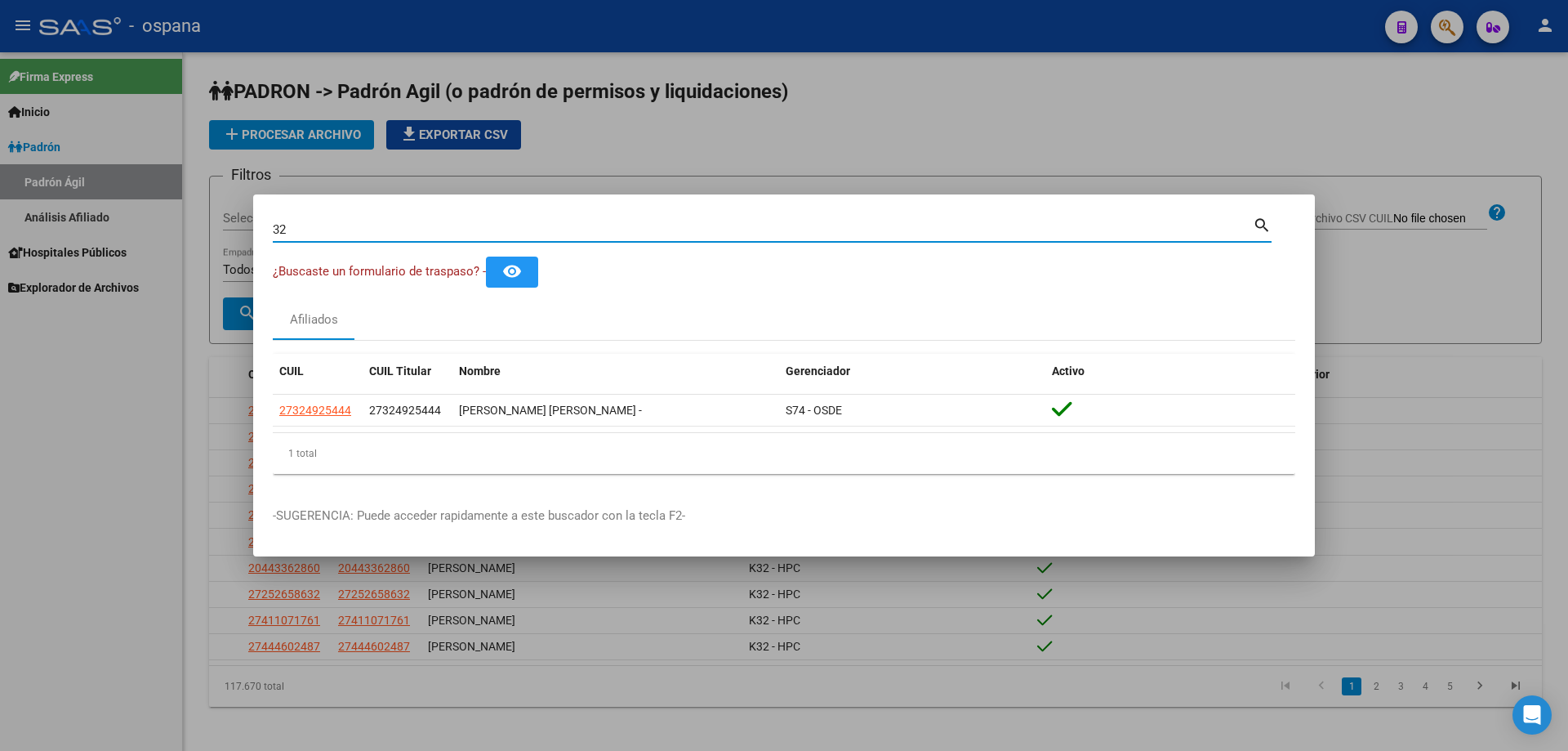
type input "3"
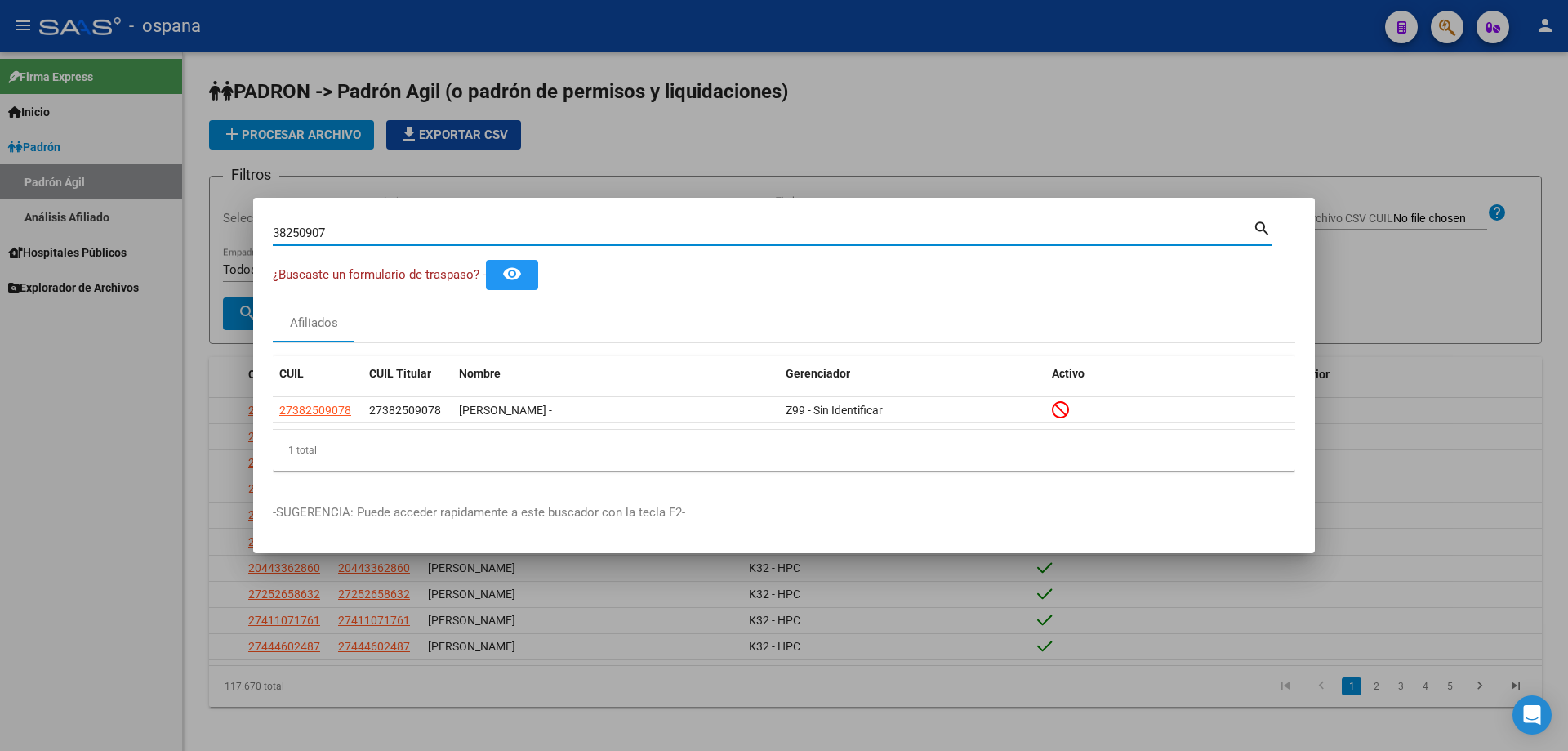
click at [302, 232] on input "38250907" at bounding box center [762, 233] width 980 height 15
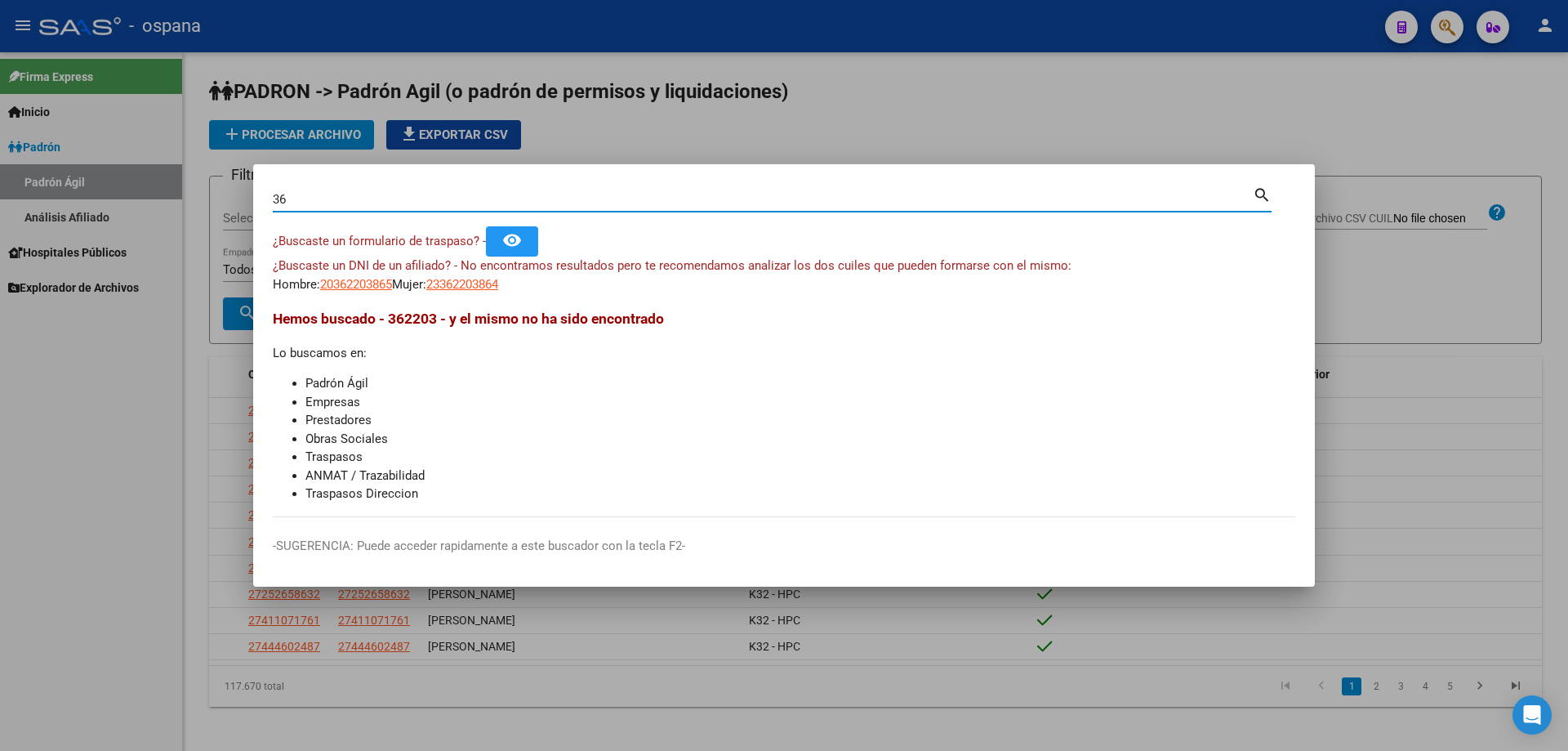
type input "3"
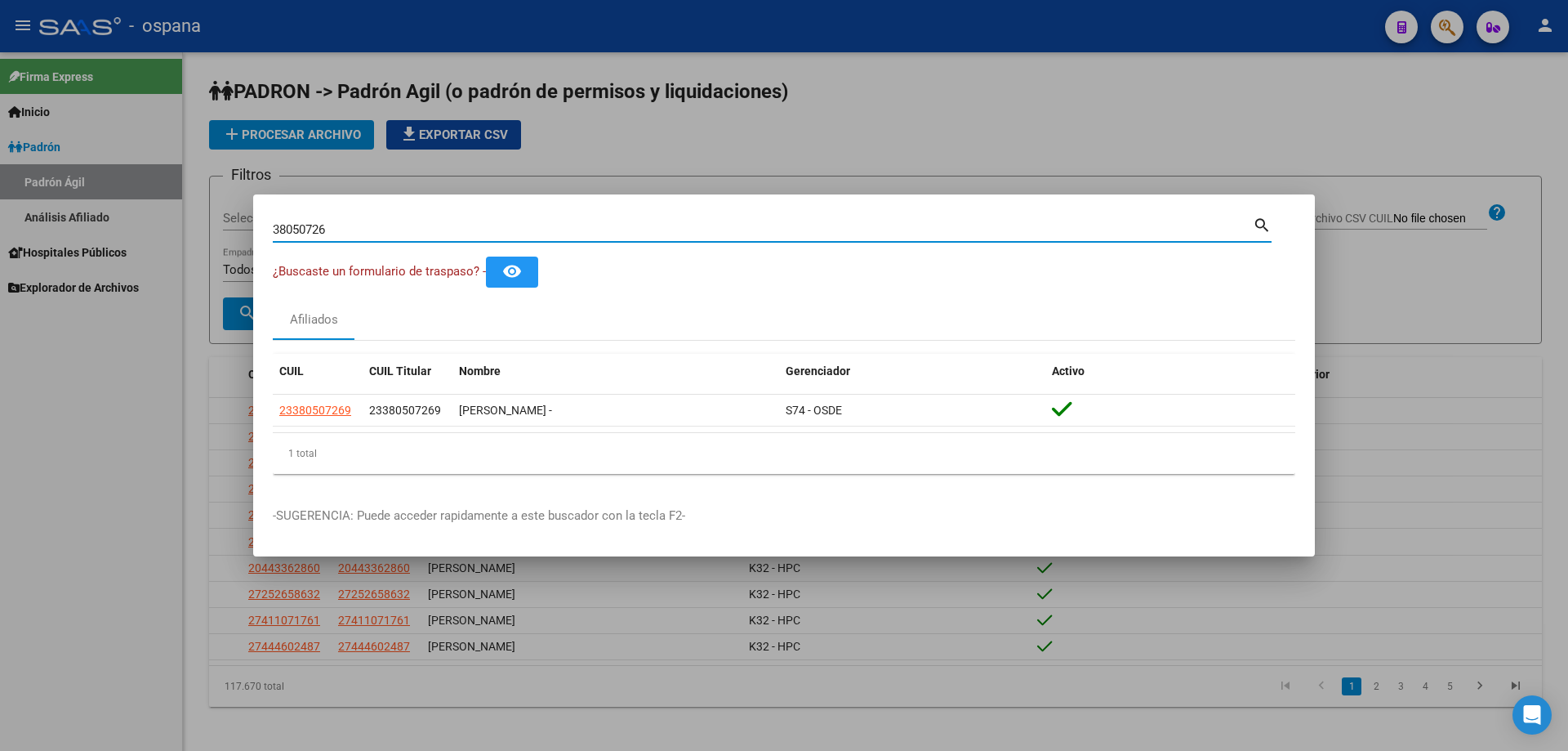
click at [528, 224] on input "38050726" at bounding box center [762, 229] width 980 height 15
type input "20268431"
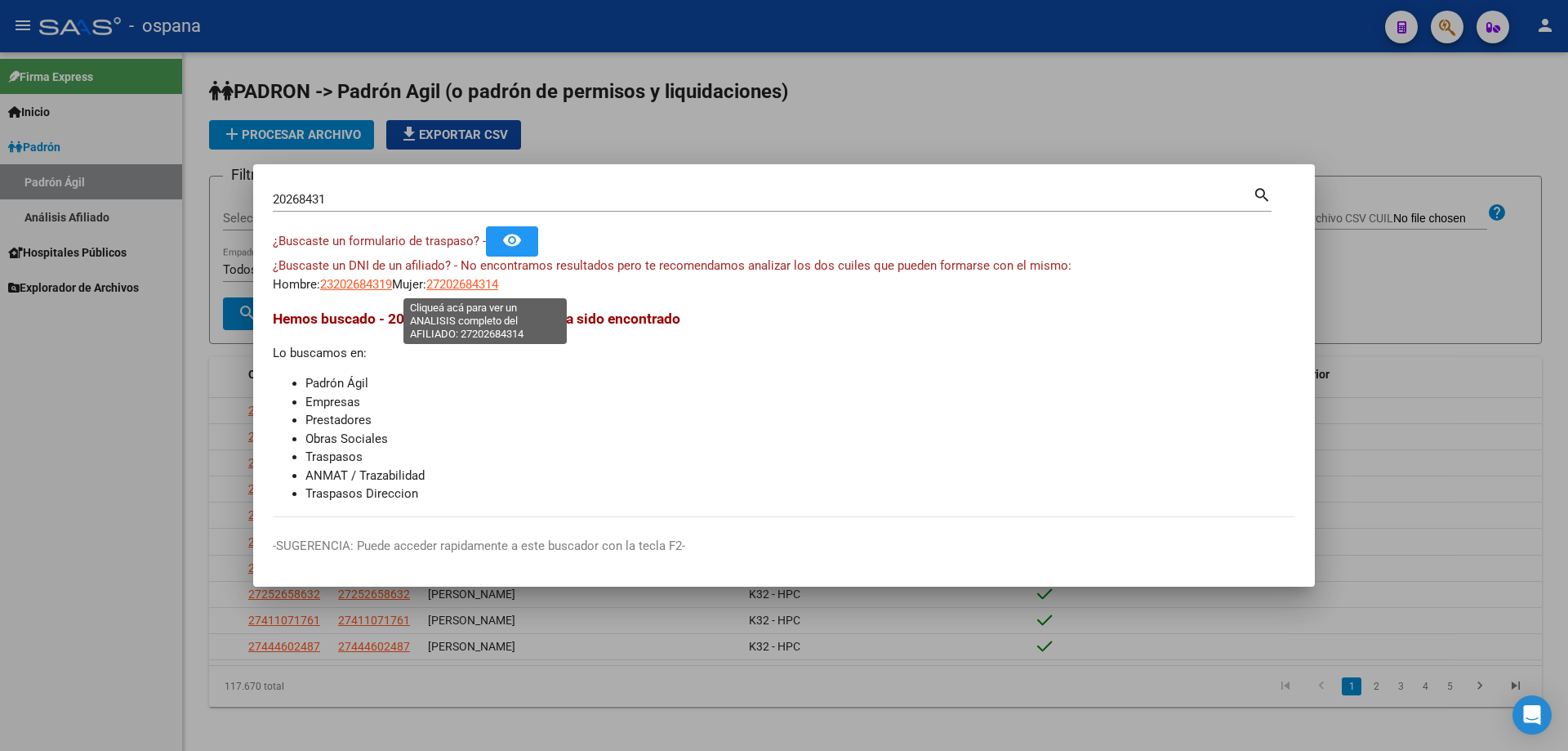
click at [498, 277] on span "27202684314" at bounding box center [462, 285] width 72 height 15
type textarea "27202684314"
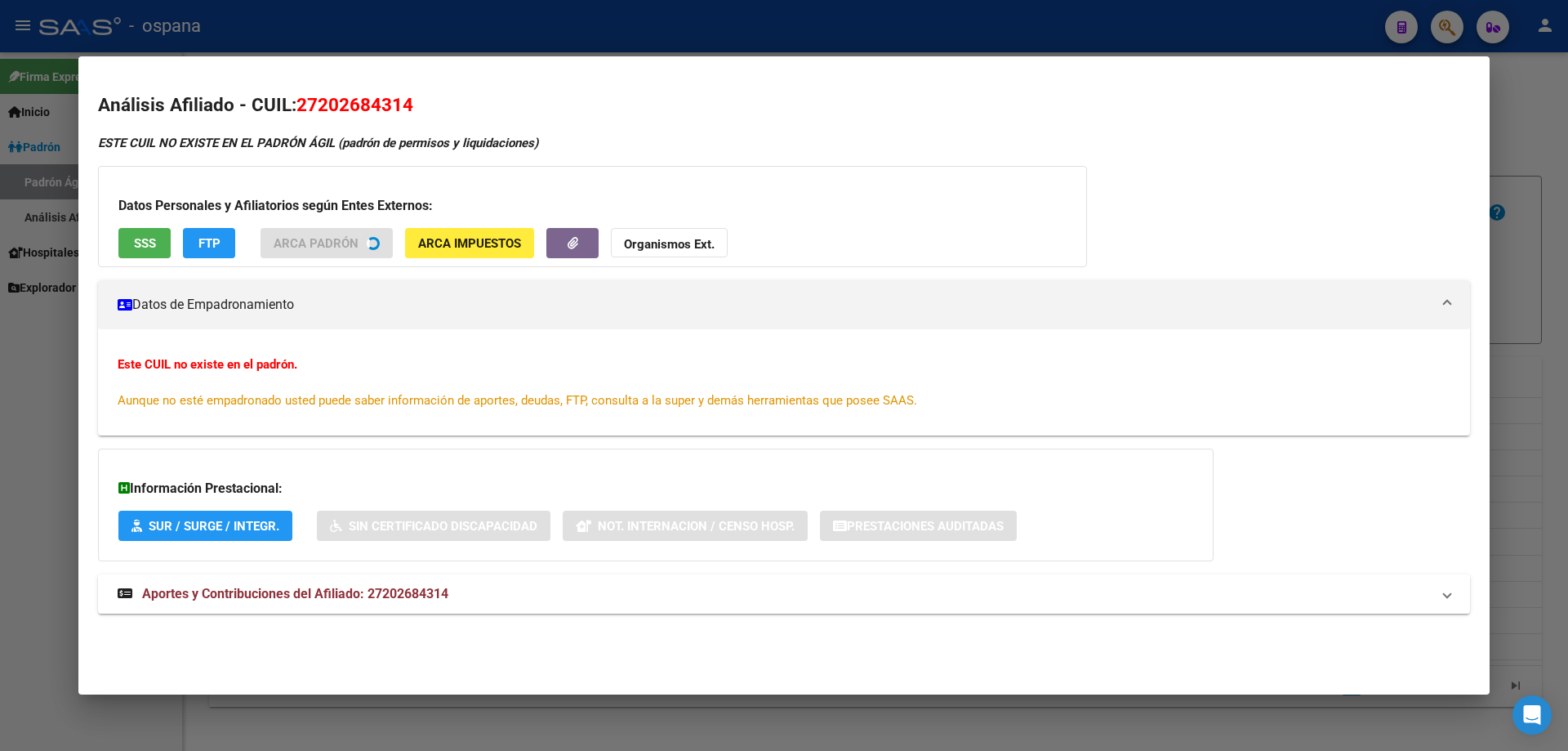
drag, startPoint x: 512, startPoint y: 280, endPoint x: 804, endPoint y: 174, distance: 310.6
click at [804, 174] on div "ESTE CUIL NO EXISTE EN EL PADRÓN ÁGIL (padrón de permisos y liquidaciones) Dato…" at bounding box center [783, 383] width 1372 height 497
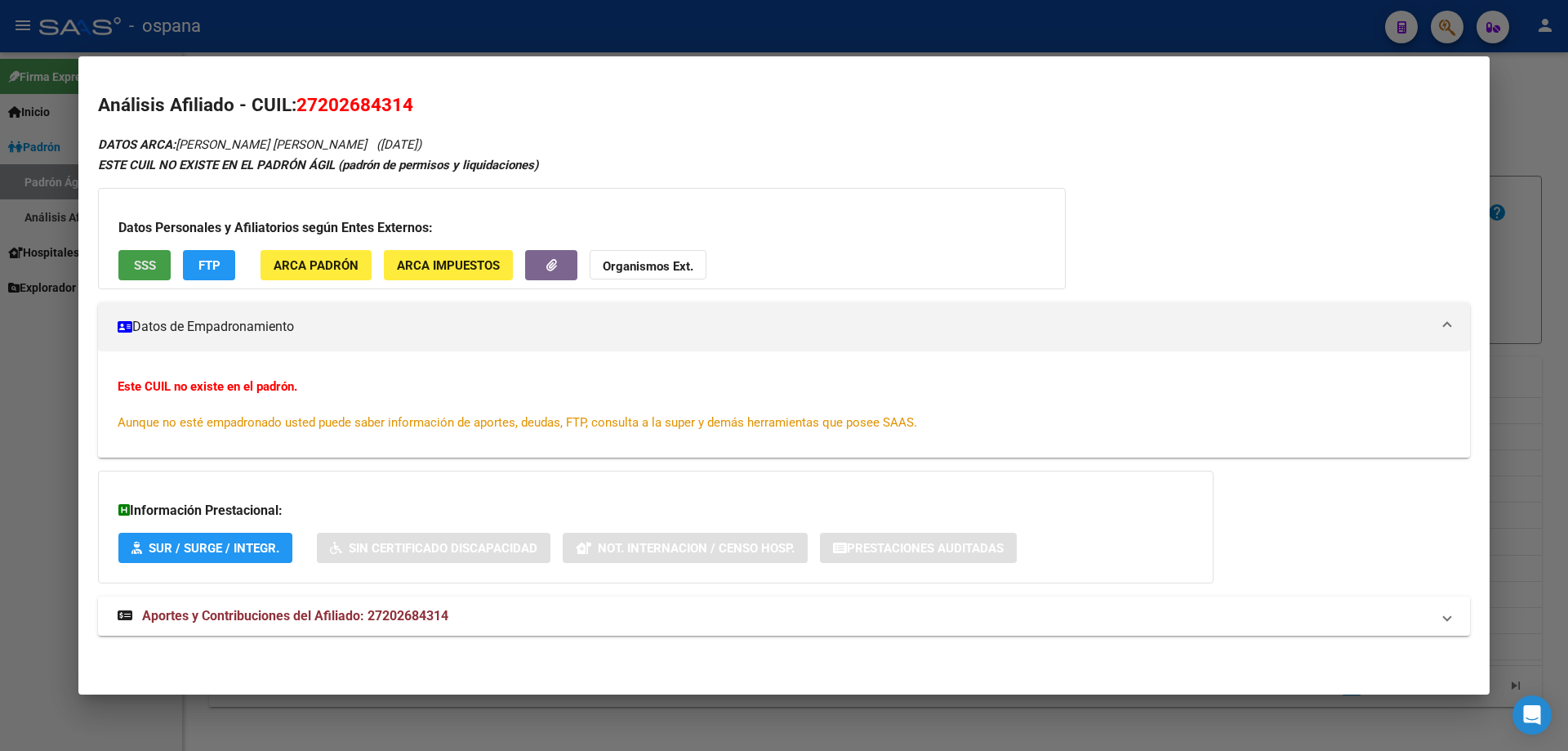
click at [139, 258] on span "SSS" at bounding box center [145, 265] width 22 height 15
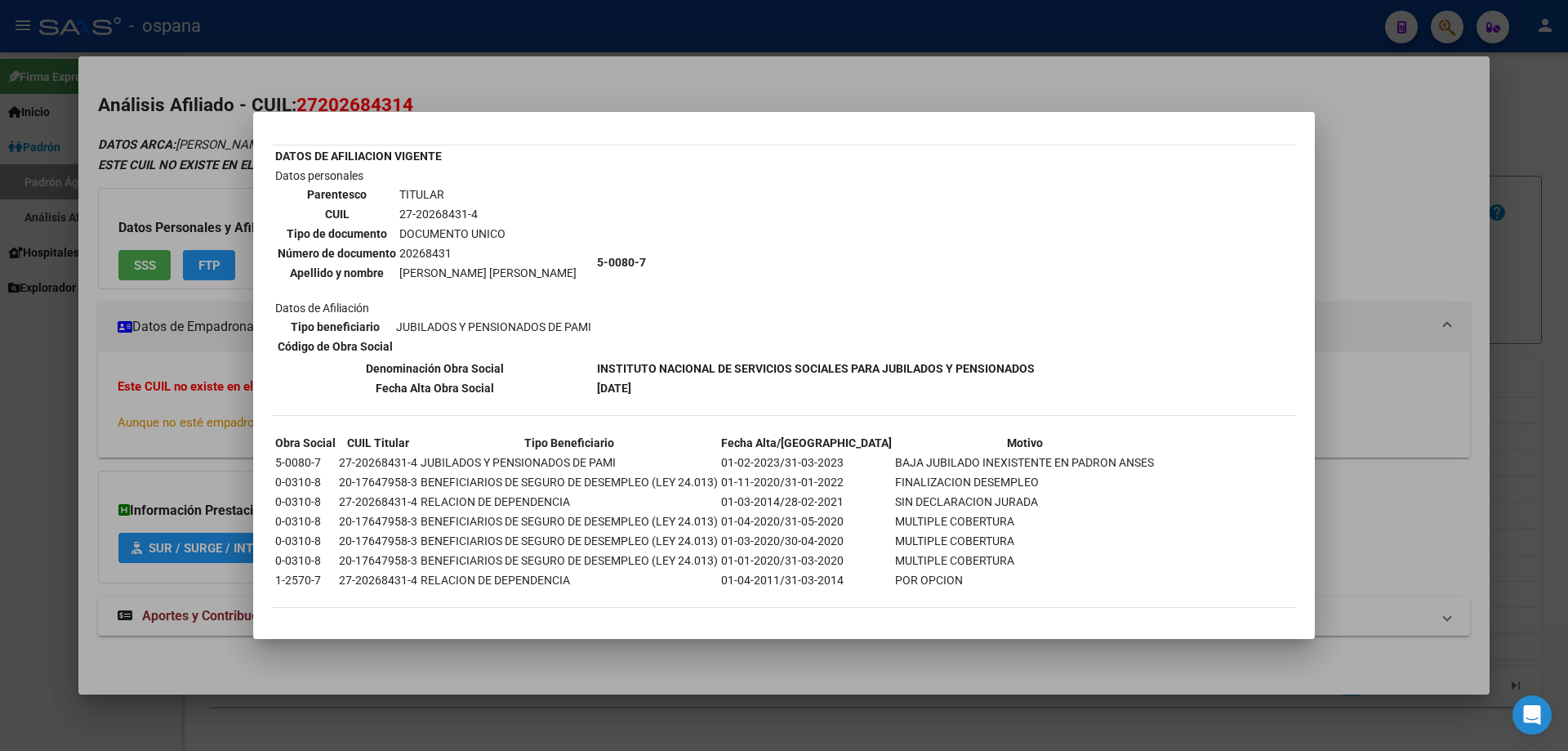
scroll to position [83, 0]
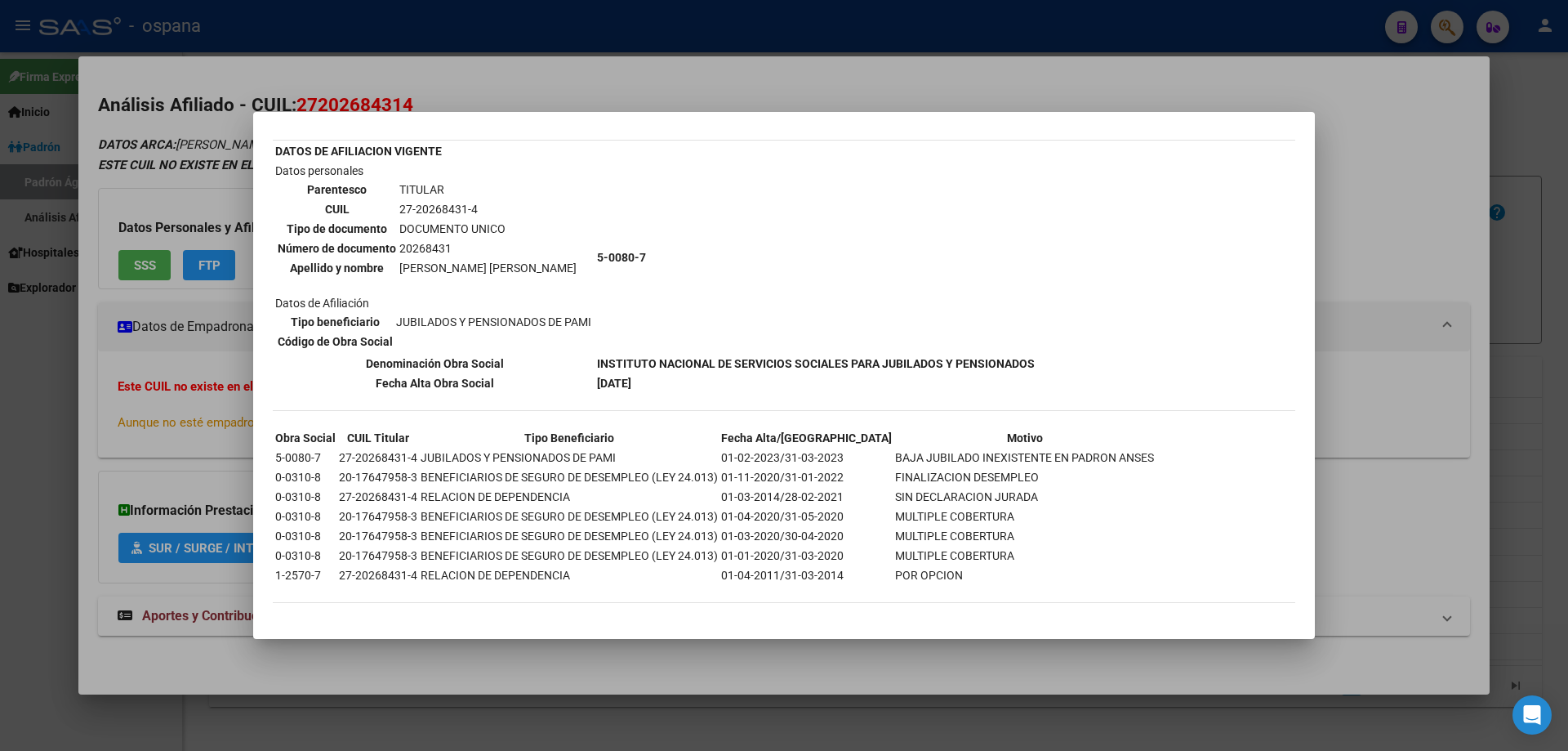
drag, startPoint x: 514, startPoint y: 472, endPoint x: 700, endPoint y: 476, distance: 186.0
click at [700, 476] on td "BENEFICIARIOS DE SEGURO DE DESEMPLEO (LEY 24.013)" at bounding box center [569, 477] width 299 height 18
click at [1567, 139] on div at bounding box center [784, 376] width 1568 height 751
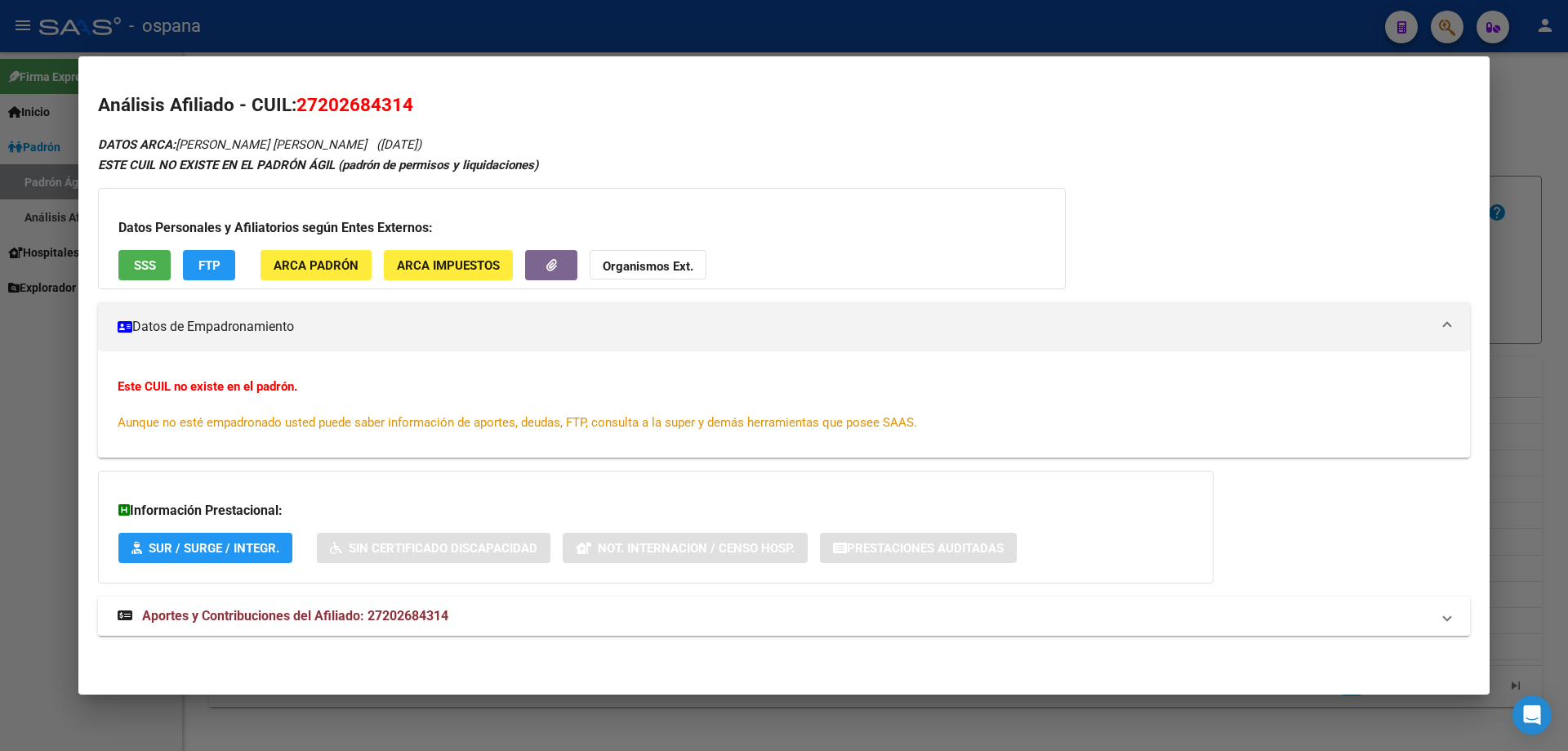
click at [1567, 139] on div at bounding box center [784, 376] width 1568 height 751
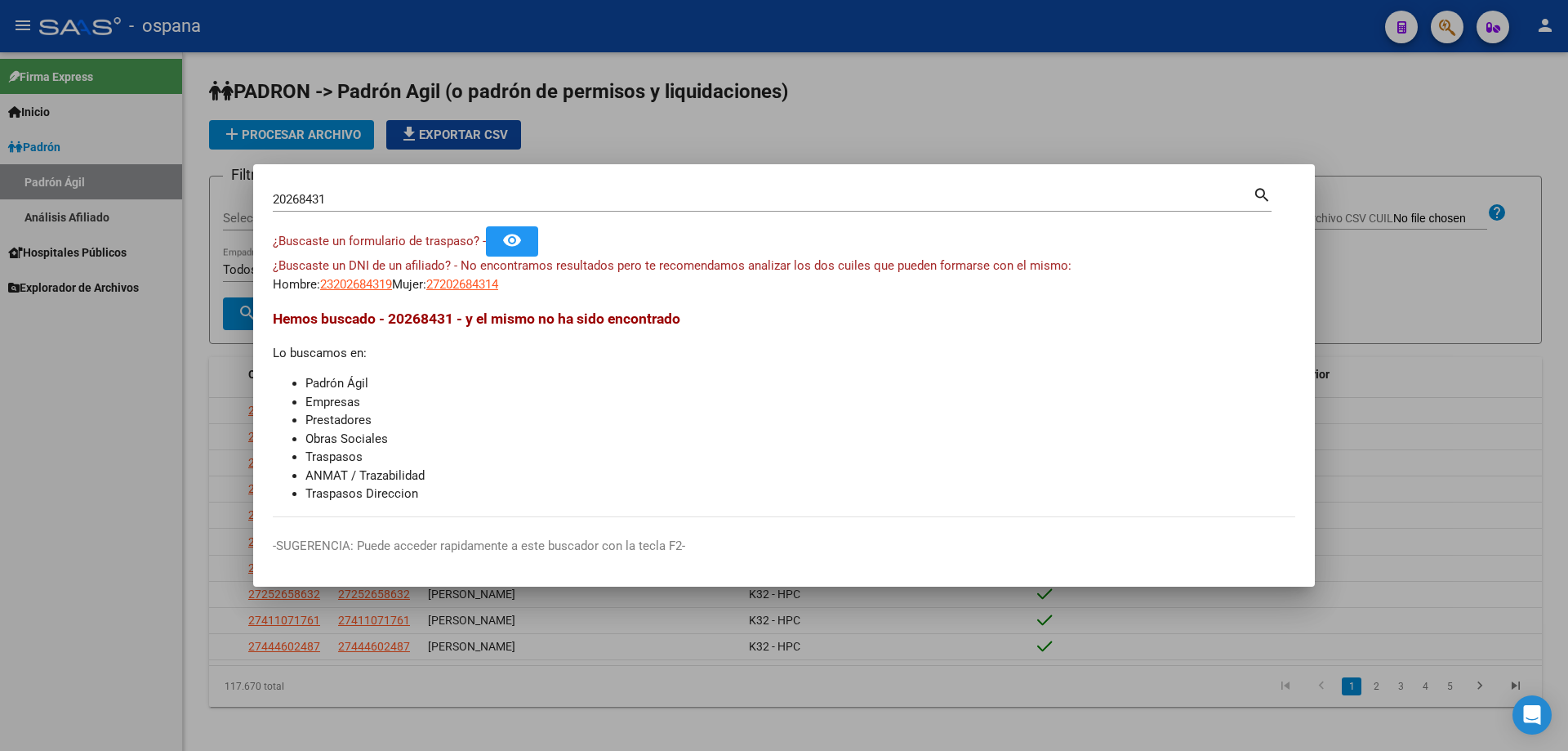
click at [386, 189] on div "20268431 Buscar (apellido, dni, cuil, [PERSON_NAME], cuit, obra social)" at bounding box center [762, 199] width 980 height 24
click at [389, 194] on input "20268431" at bounding box center [762, 199] width 980 height 15
click at [333, 206] on input "43926083" at bounding box center [762, 199] width 980 height 15
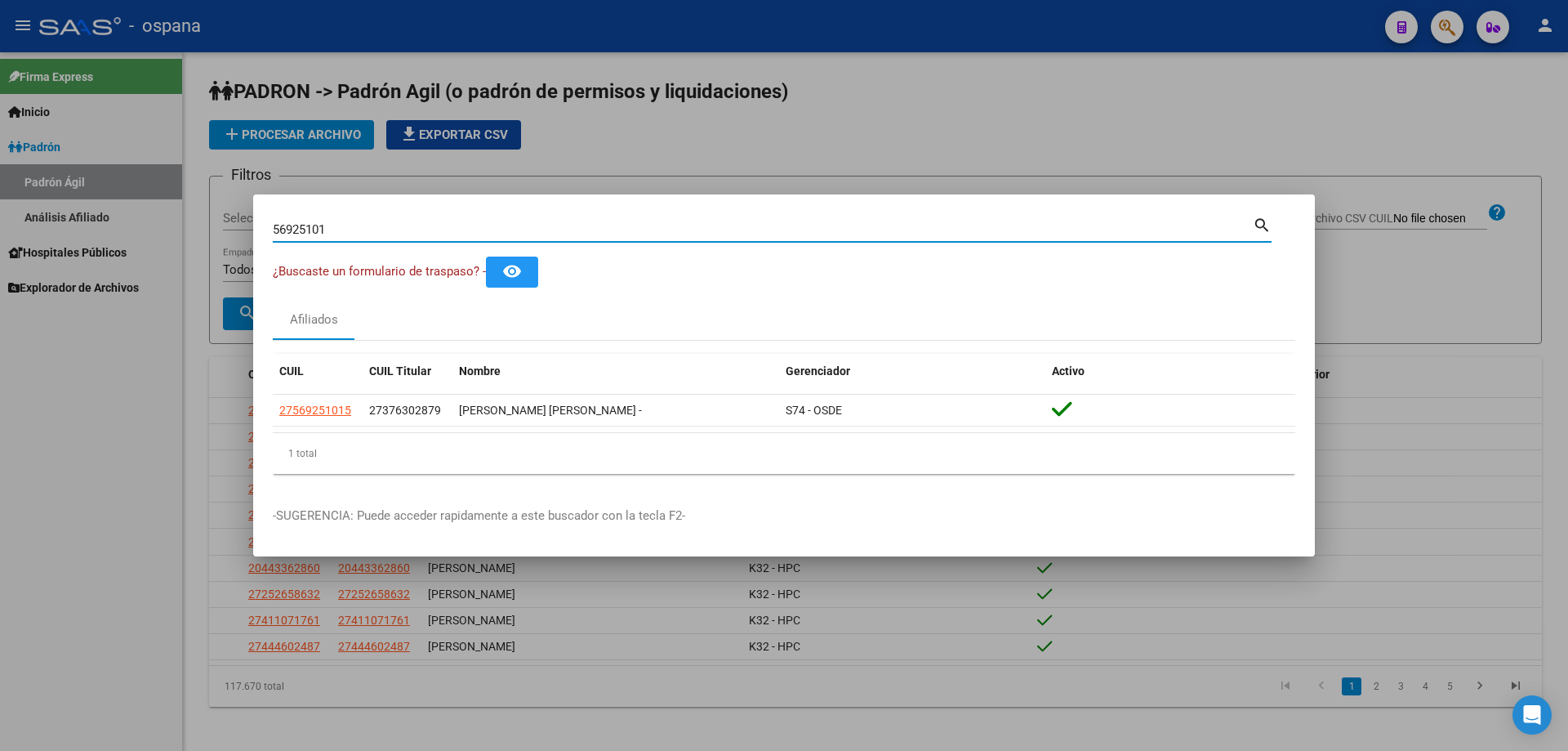
click at [327, 224] on input "56925101" at bounding box center [762, 229] width 980 height 15
type input "4"
type input "2"
type input "3"
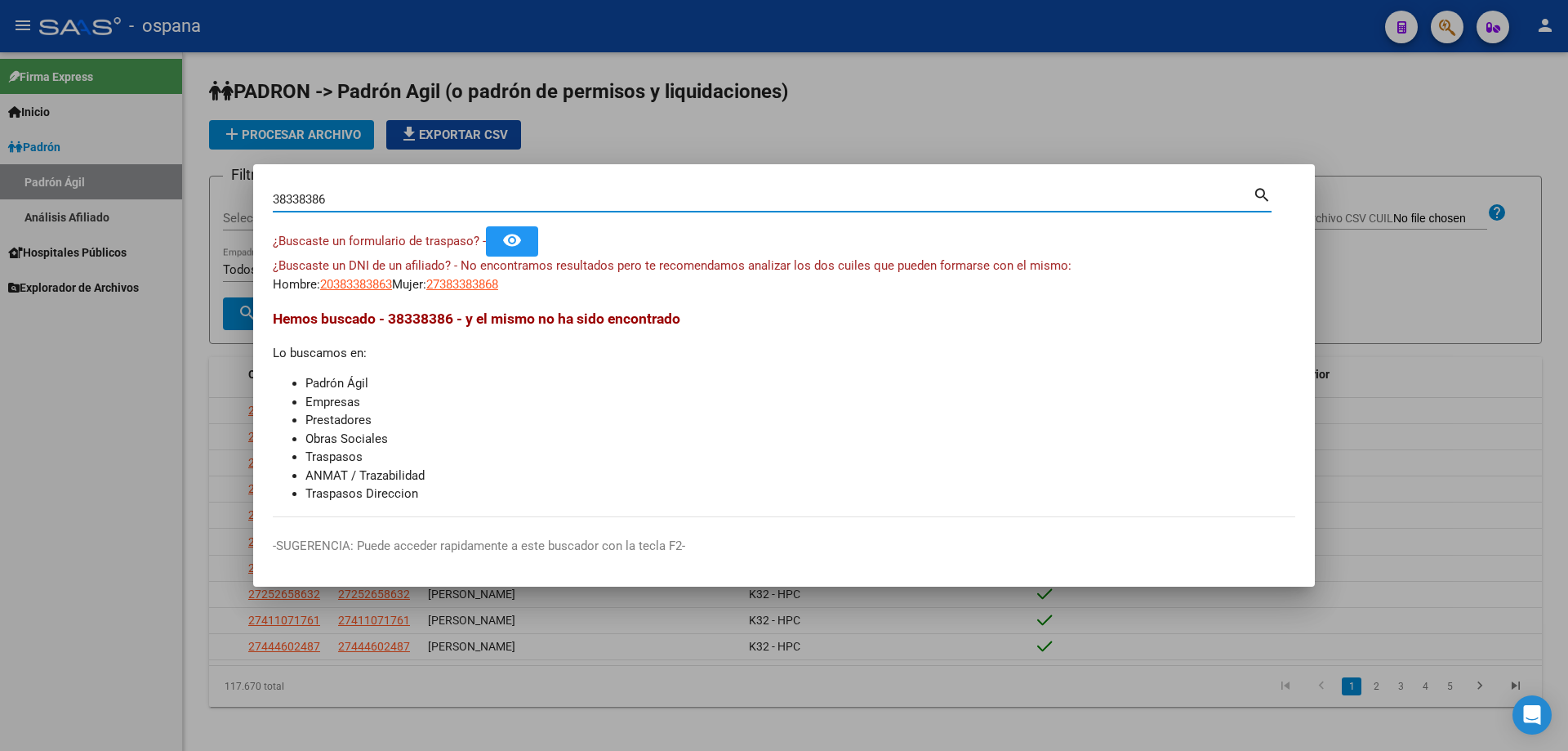
click at [293, 202] on input "38338386" at bounding box center [762, 199] width 980 height 15
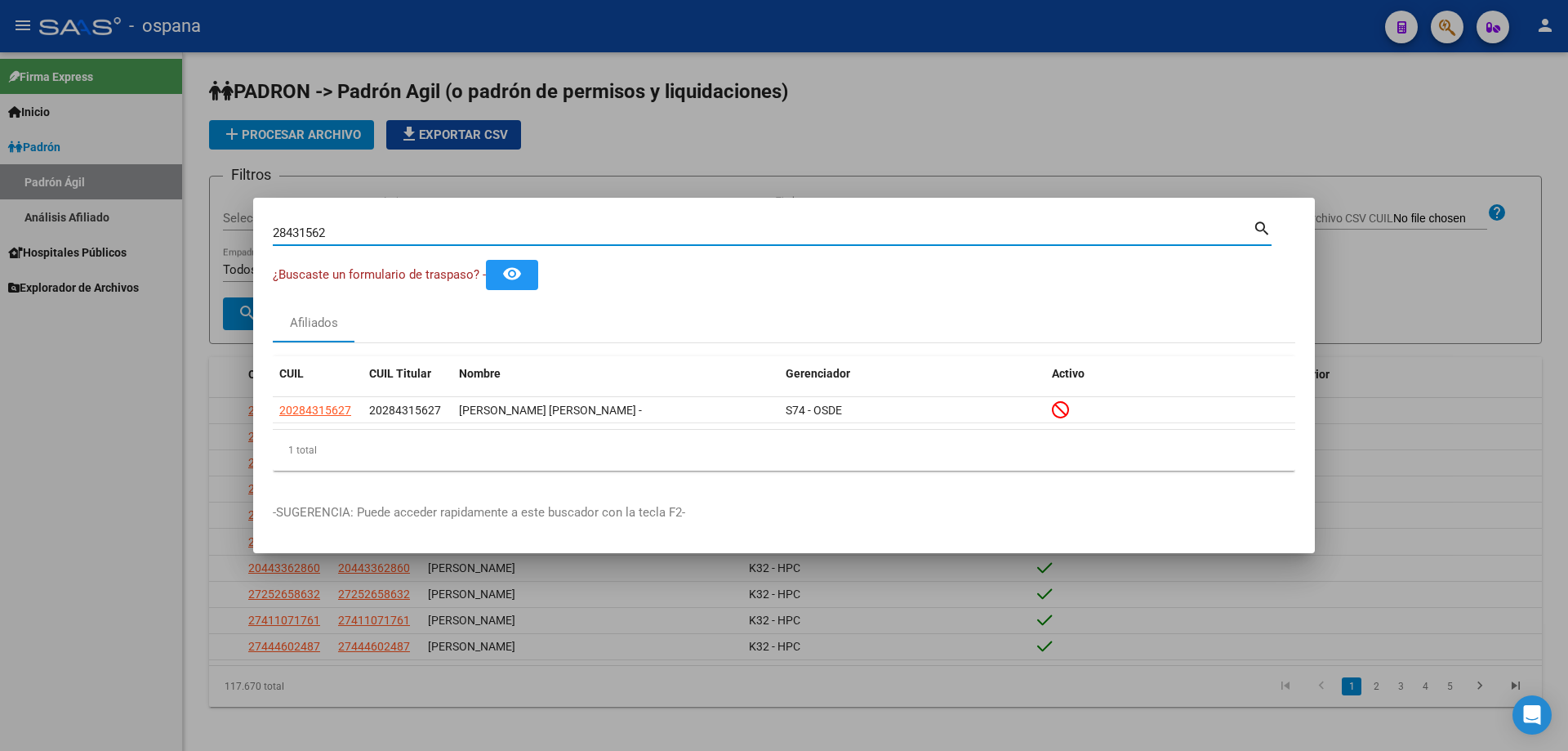
click at [322, 233] on input "28431562" at bounding box center [762, 233] width 980 height 15
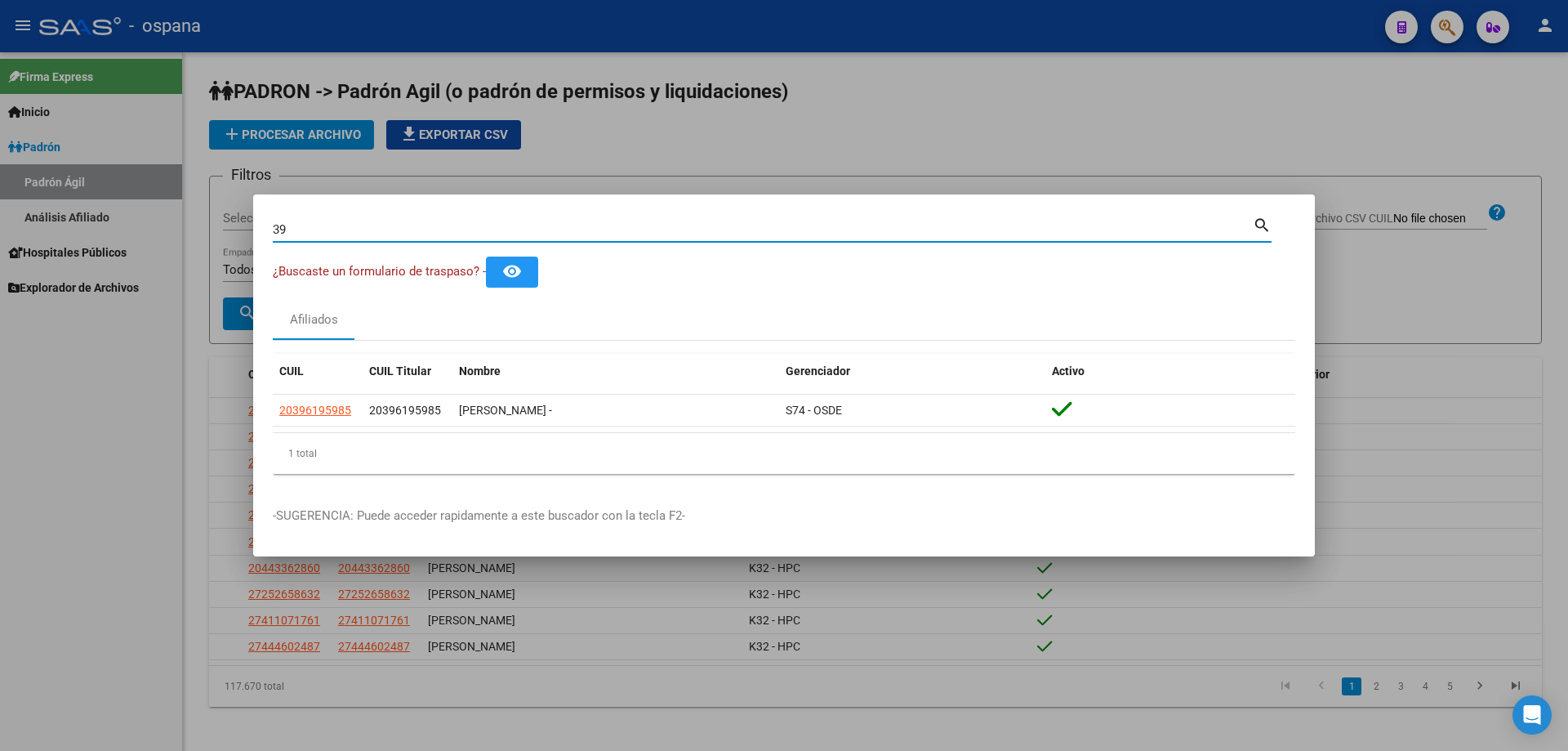
type input "3"
click at [322, 223] on input "22560757" at bounding box center [762, 229] width 980 height 15
type input "3"
type input "2"
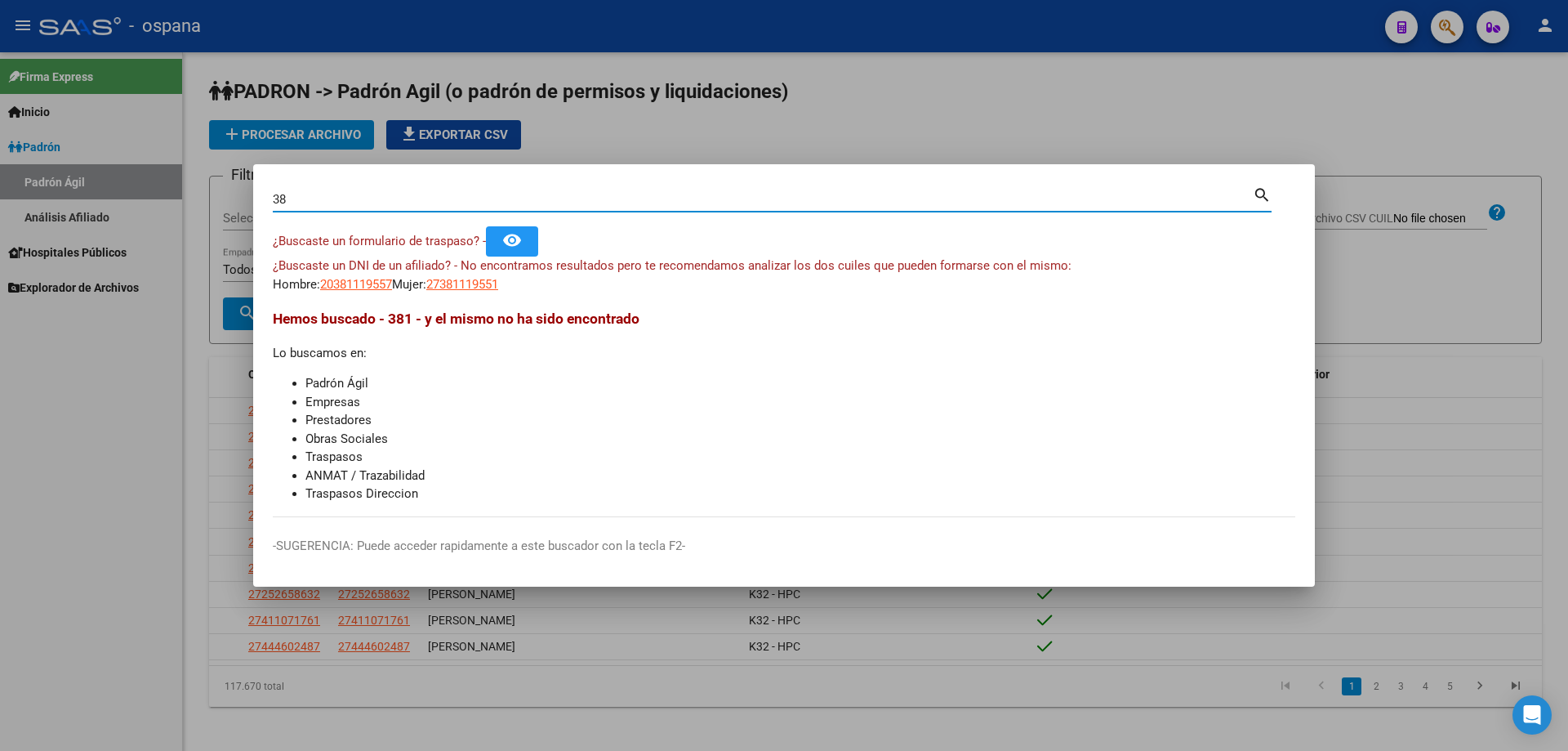
type input "3"
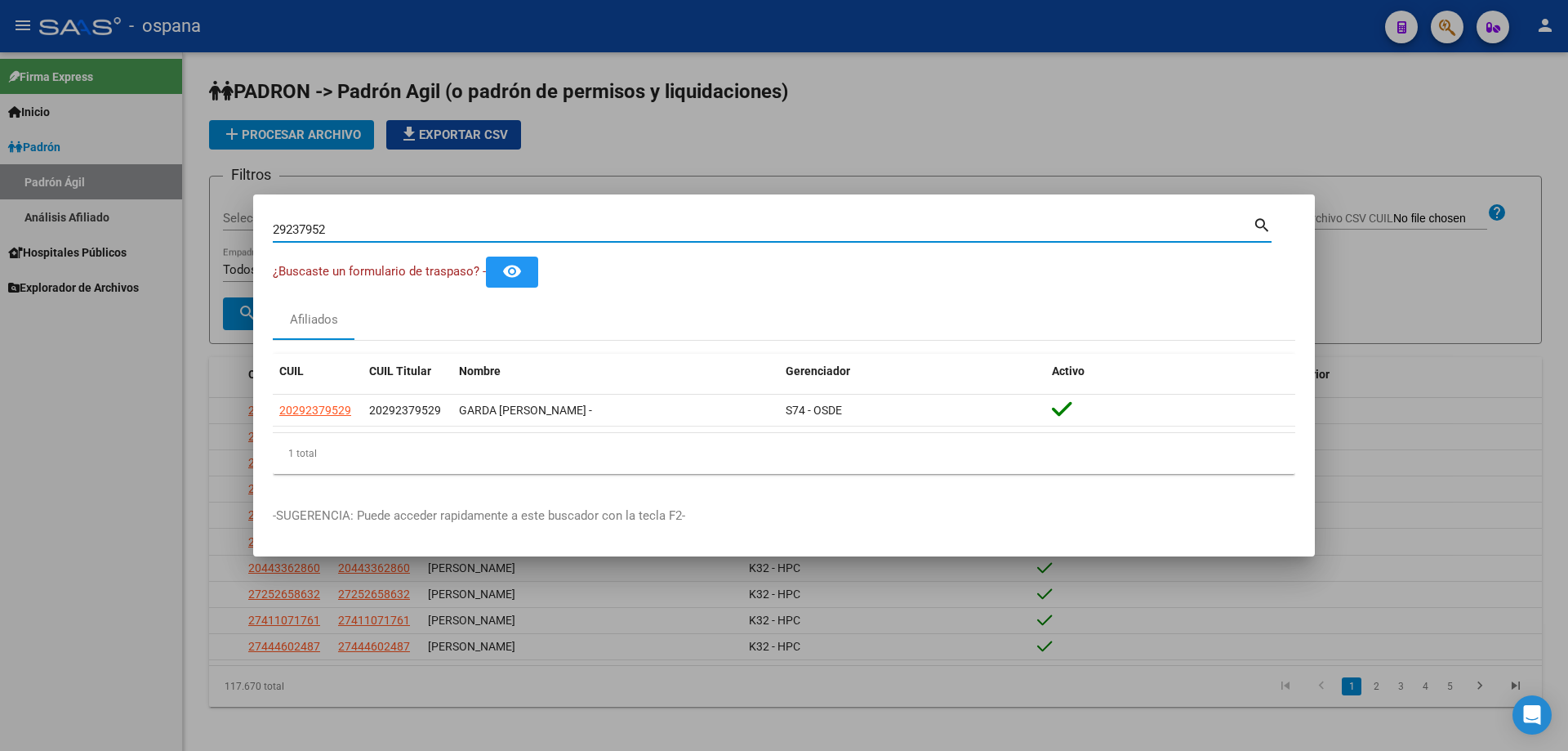
click at [339, 230] on input "29237952" at bounding box center [762, 229] width 980 height 15
click at [339, 229] on input "27869807" at bounding box center [762, 229] width 980 height 15
click at [334, 225] on input "28651403" at bounding box center [762, 229] width 980 height 15
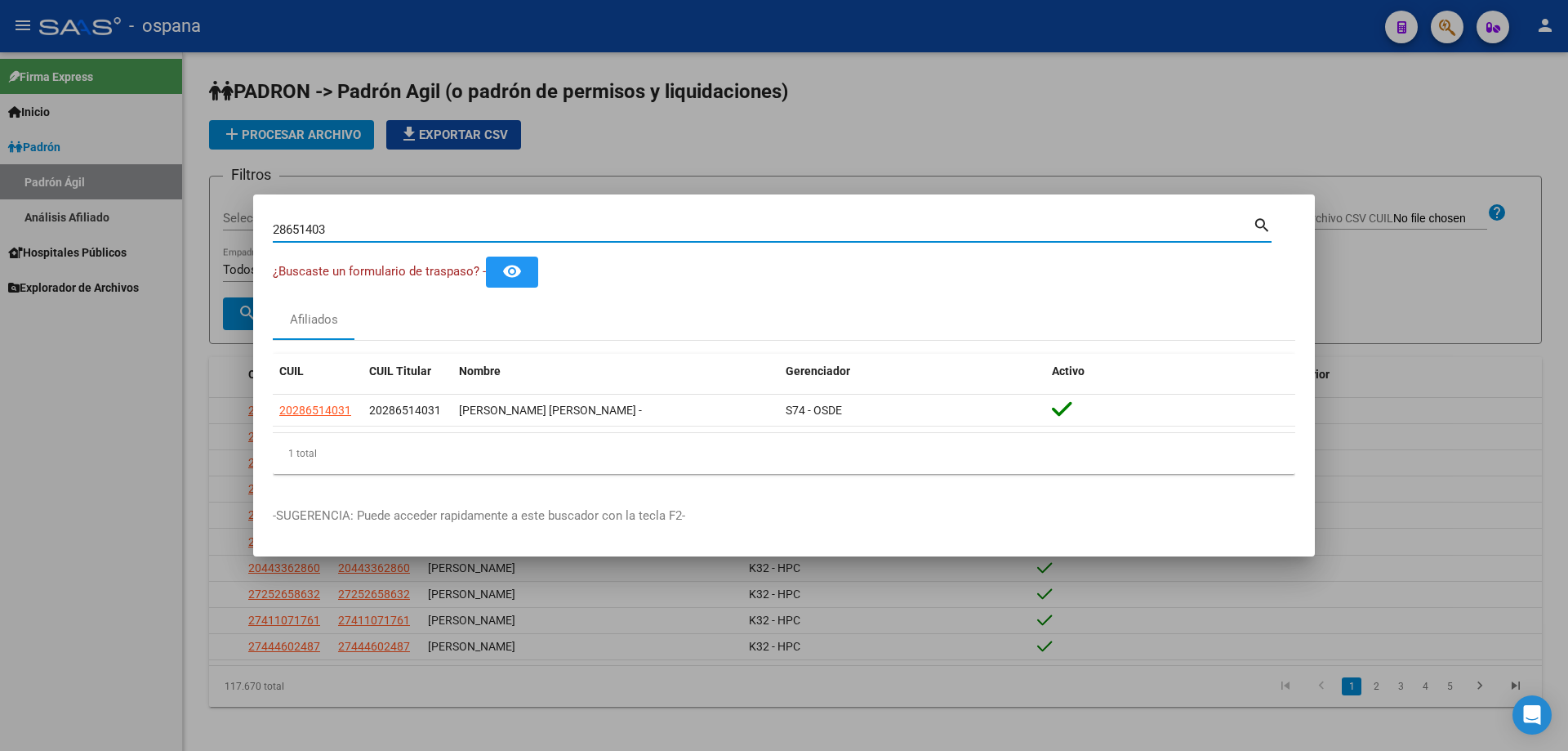
click at [334, 225] on input "28651403" at bounding box center [762, 229] width 980 height 15
click at [333, 224] on input "28433684" at bounding box center [762, 229] width 980 height 15
click at [333, 223] on input "28433684" at bounding box center [762, 229] width 980 height 15
click at [339, 229] on input "28433684" at bounding box center [762, 229] width 980 height 15
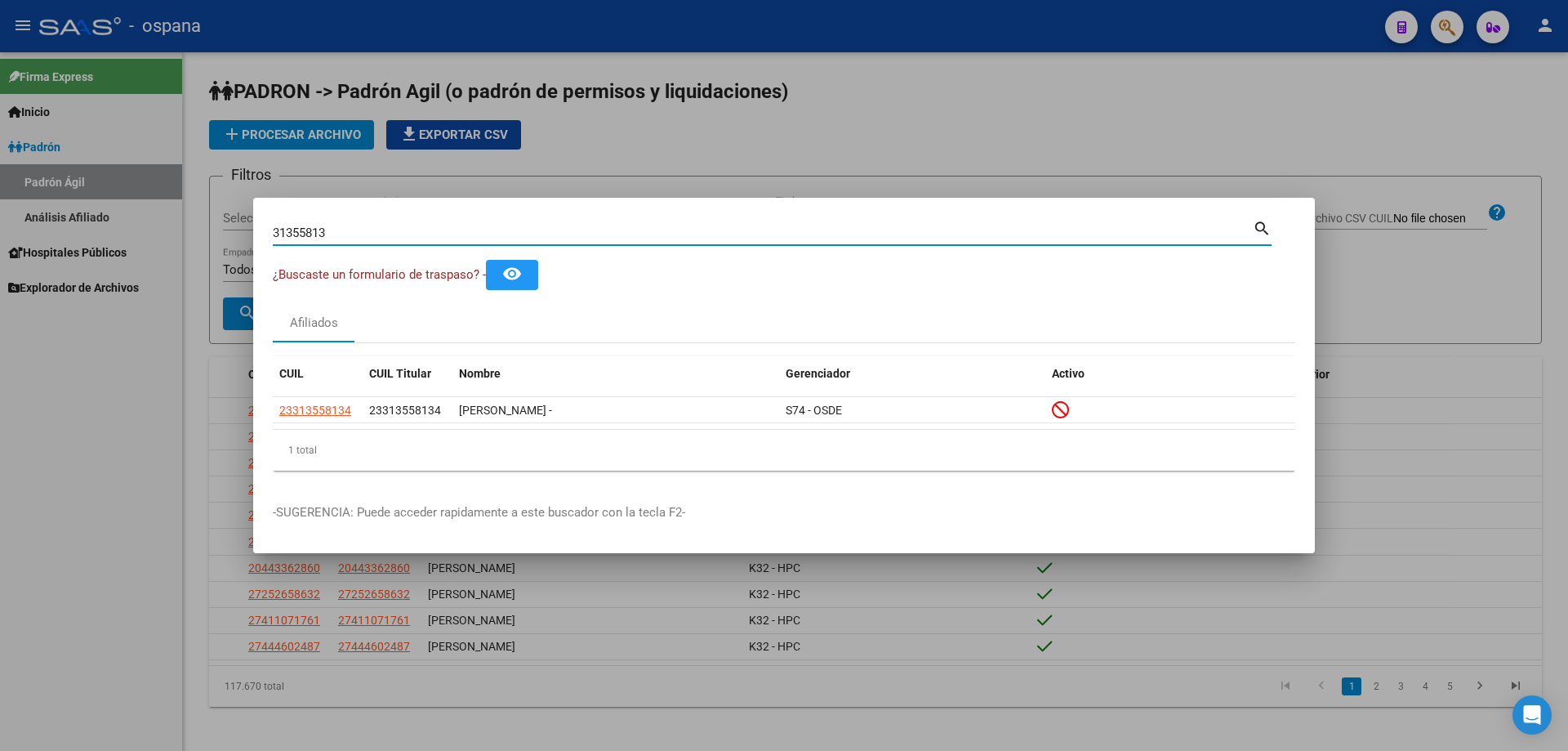
click at [338, 231] on input "31355813" at bounding box center [762, 233] width 980 height 15
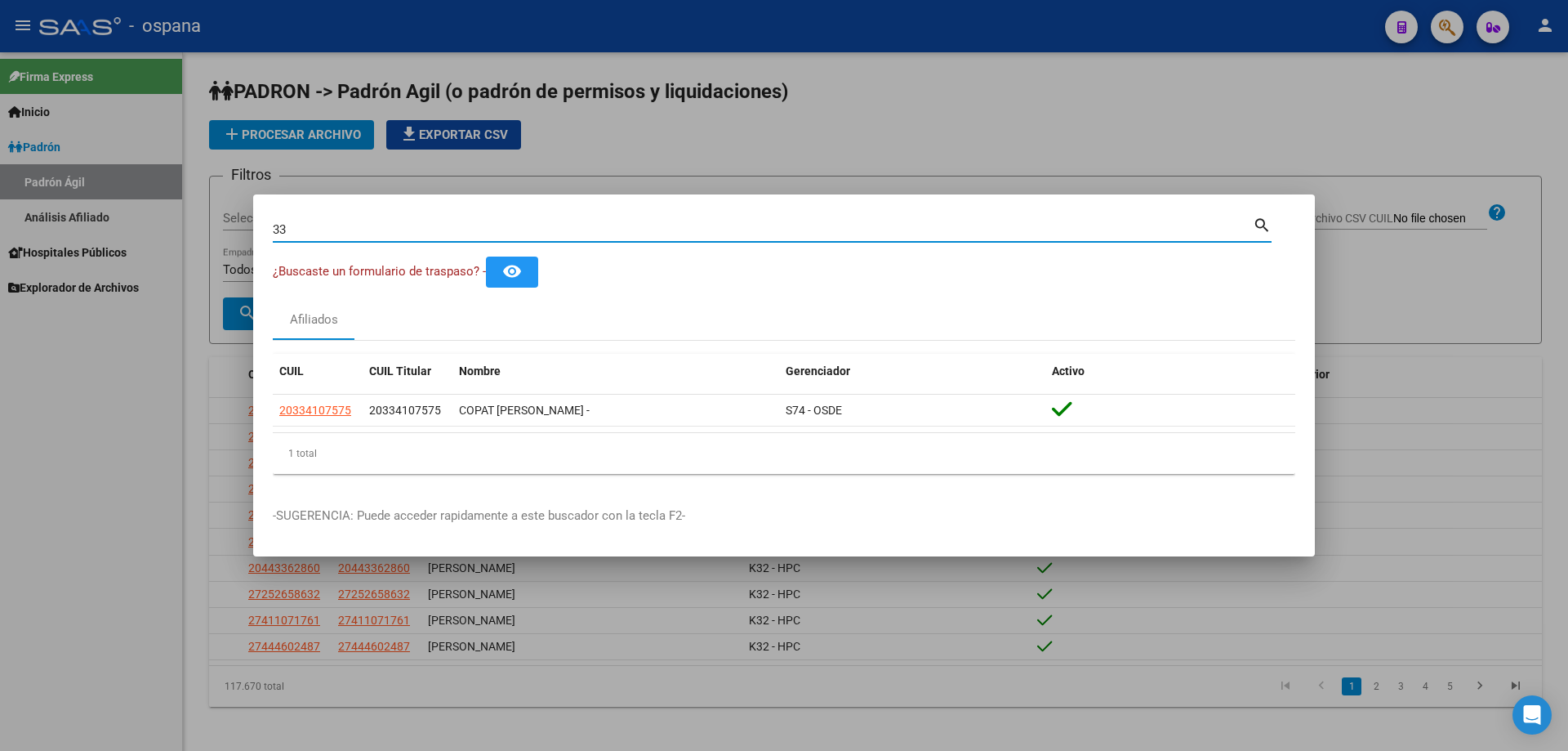
type input "3"
click at [337, 229] on input "28270625" at bounding box center [762, 229] width 980 height 15
type input "2"
click at [337, 226] on input "16292494" at bounding box center [762, 229] width 980 height 15
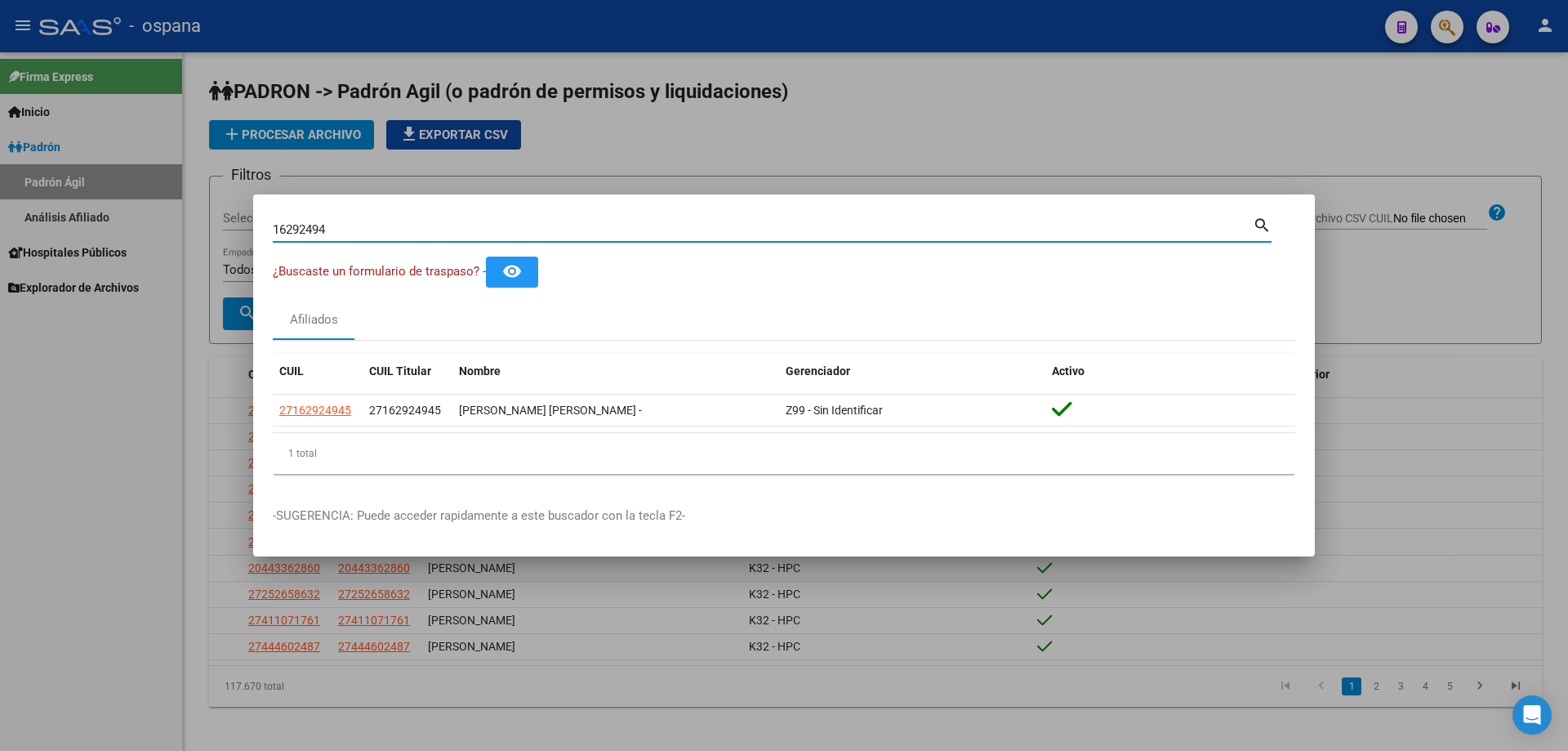
click at [337, 226] on input "16292494" at bounding box center [762, 229] width 980 height 15
type input "2"
click at [388, 228] on input "25165123" at bounding box center [762, 229] width 980 height 15
type input "32784917"
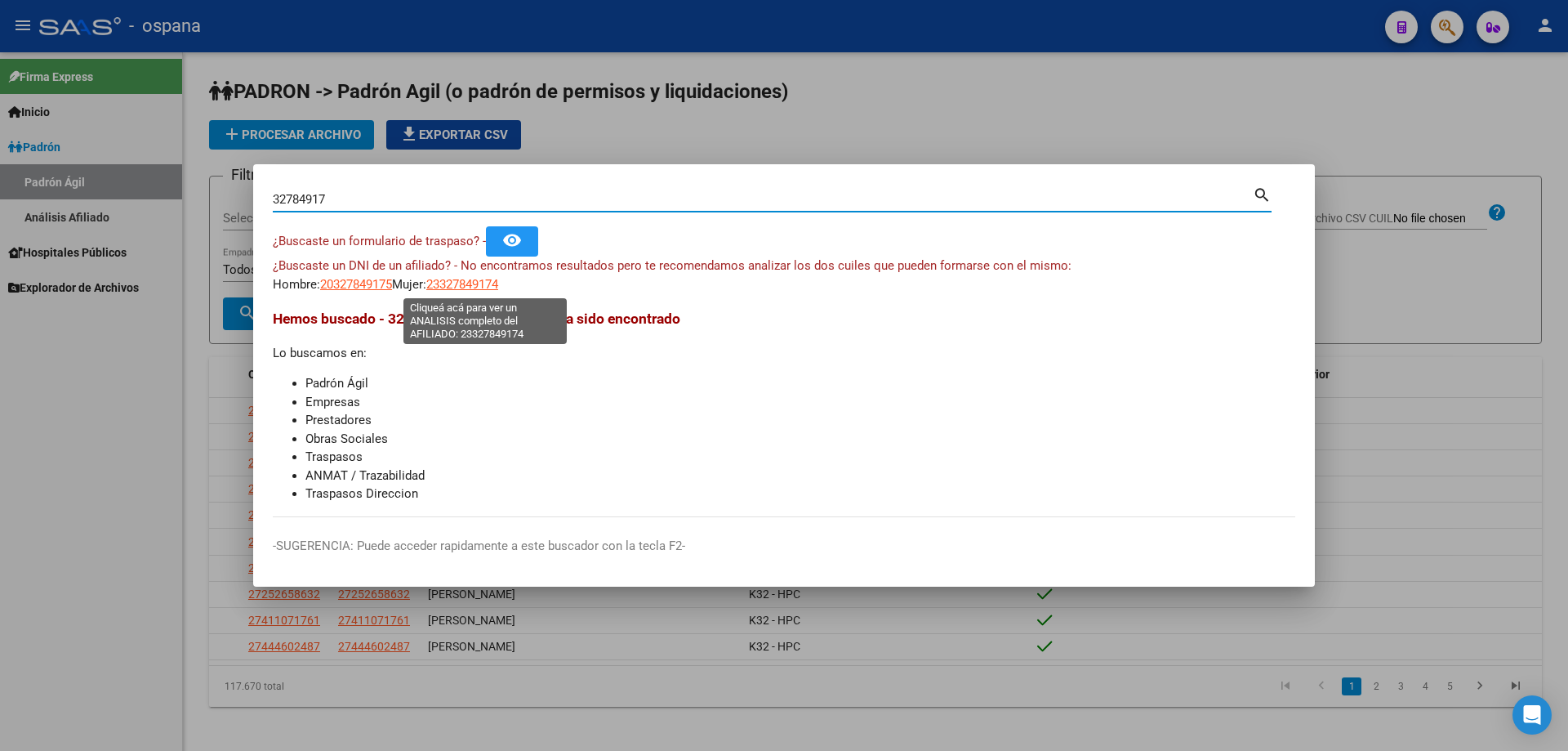
click at [482, 283] on span "23327849174" at bounding box center [462, 285] width 72 height 15
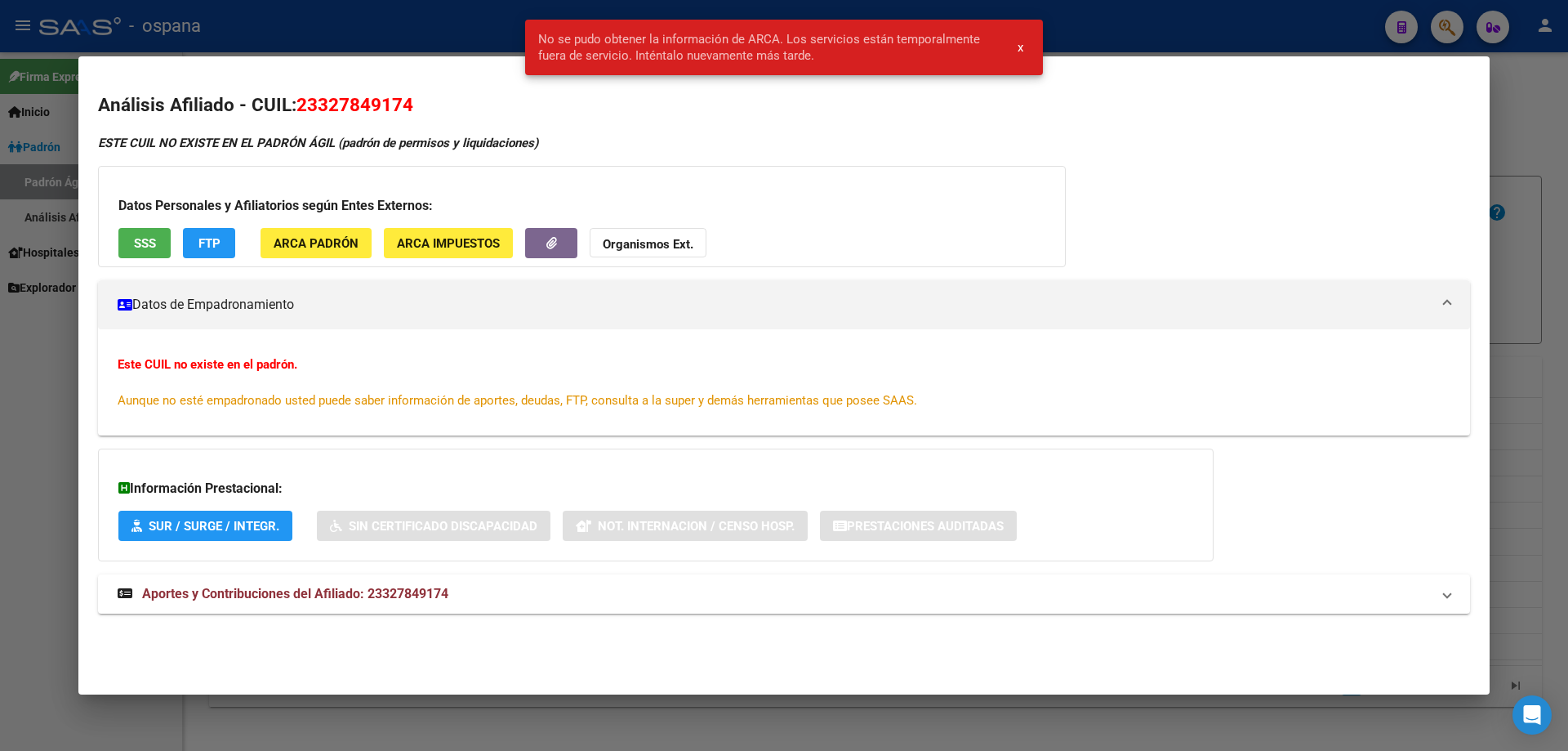
click at [1550, 201] on div at bounding box center [784, 376] width 1568 height 751
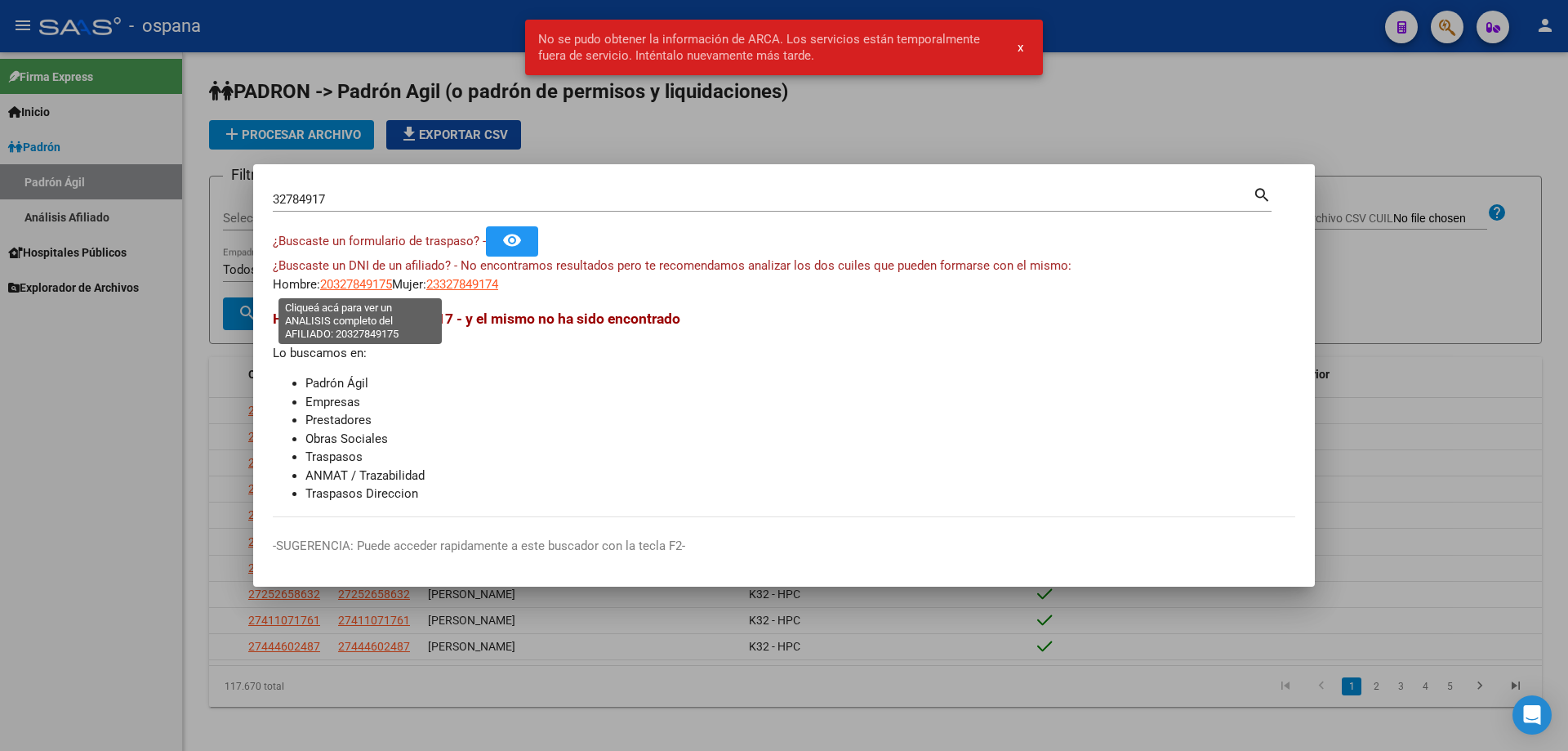
click at [360, 291] on span "20327849175" at bounding box center [356, 285] width 72 height 15
type textarea "20327849175"
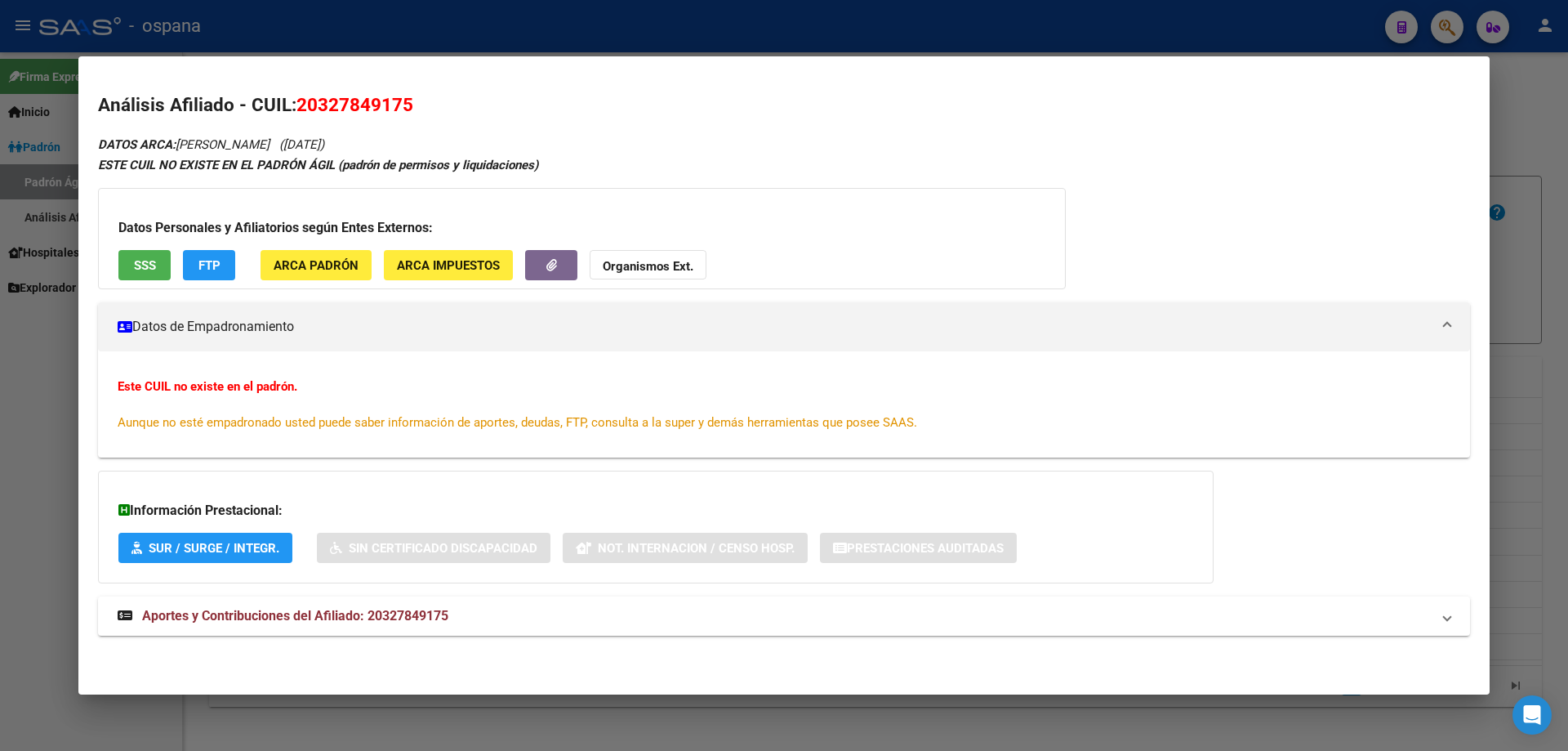
click at [150, 263] on span "SSS" at bounding box center [145, 265] width 22 height 15
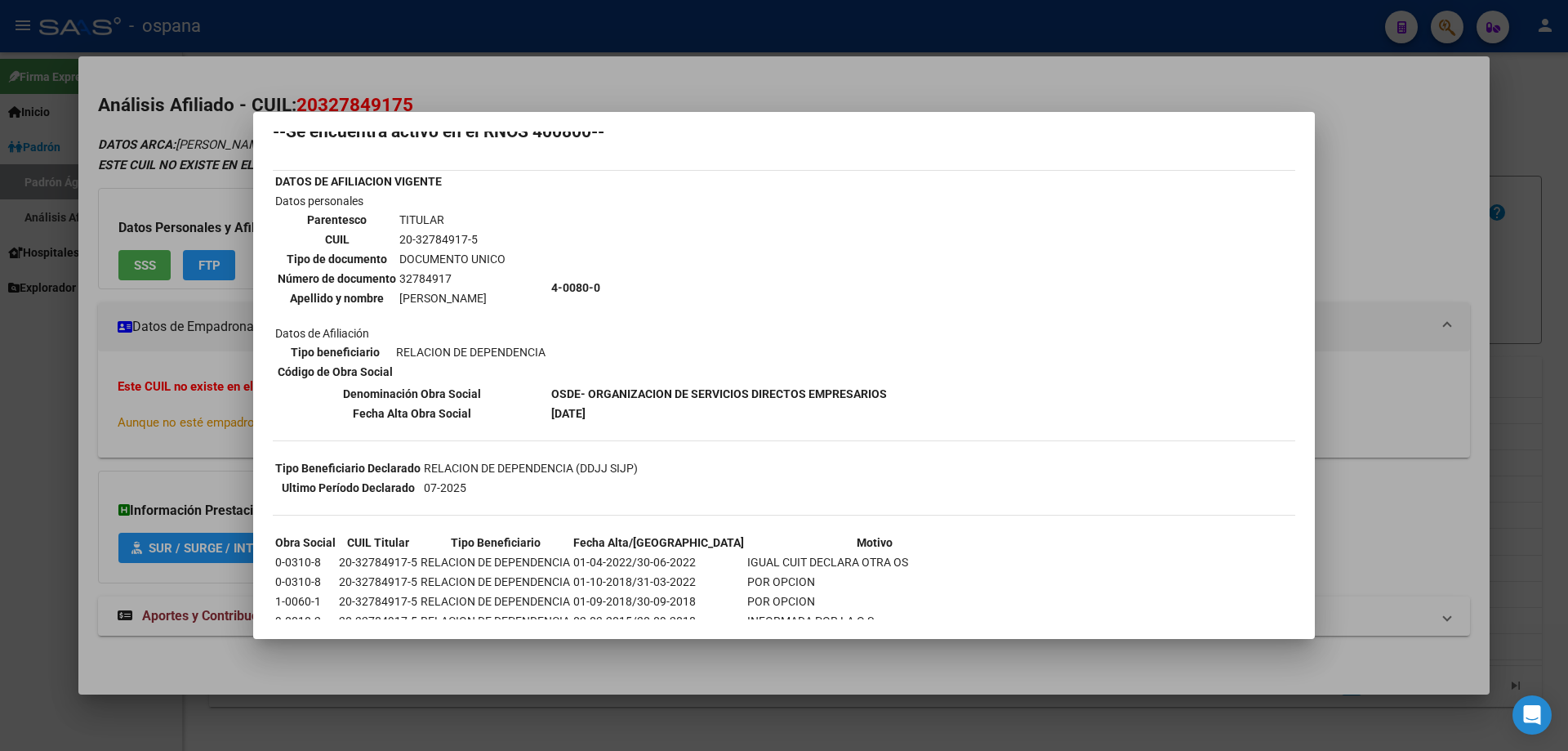
scroll to position [82, 0]
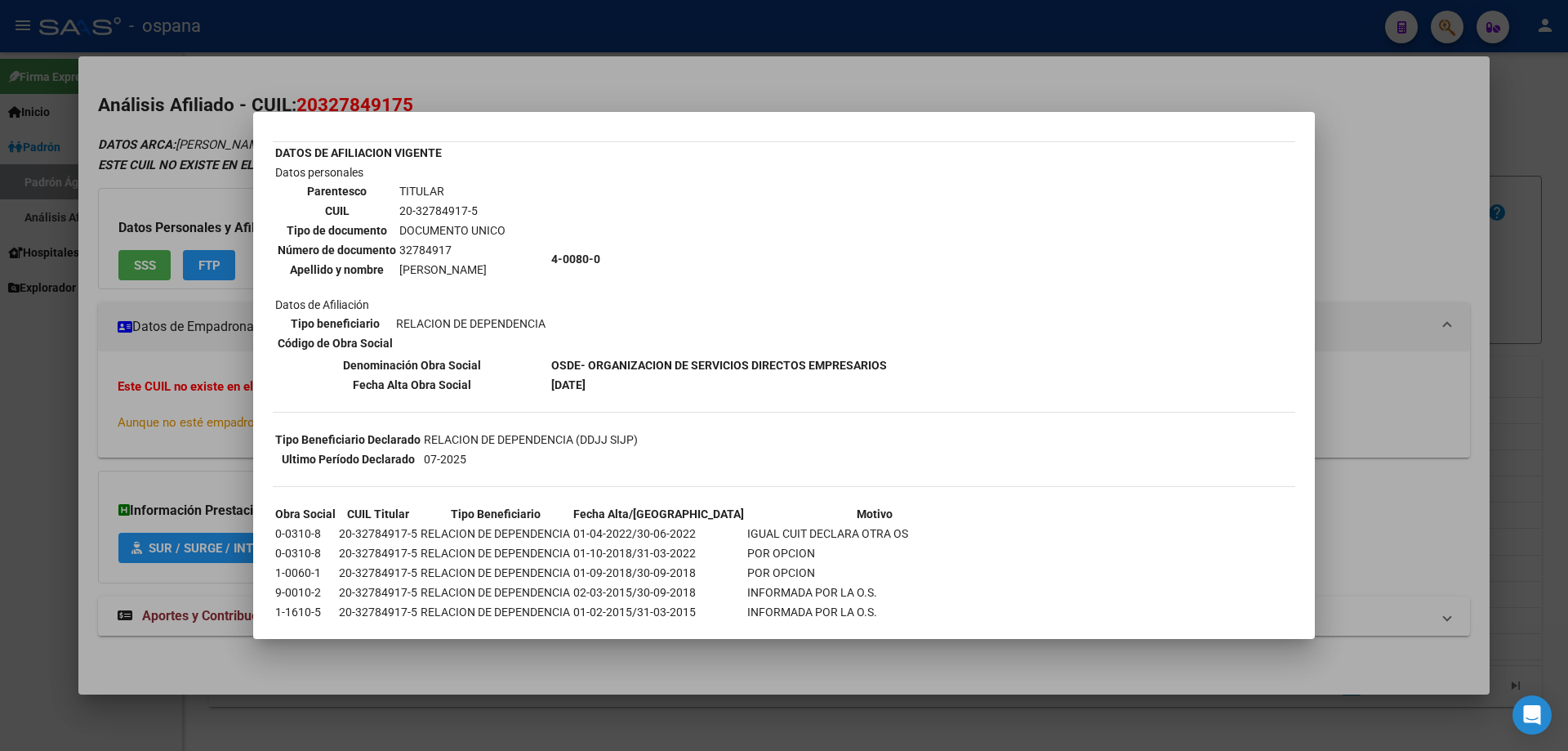
drag, startPoint x: 518, startPoint y: 359, endPoint x: 915, endPoint y: 424, distance: 402.3
click at [915, 424] on div "--INACTIVO en Obra Social-- --Se encuentra activo en el RNOS 400800-- DATOS DE …" at bounding box center [784, 418] width 1023 height 710
click at [1567, 335] on div at bounding box center [784, 376] width 1568 height 751
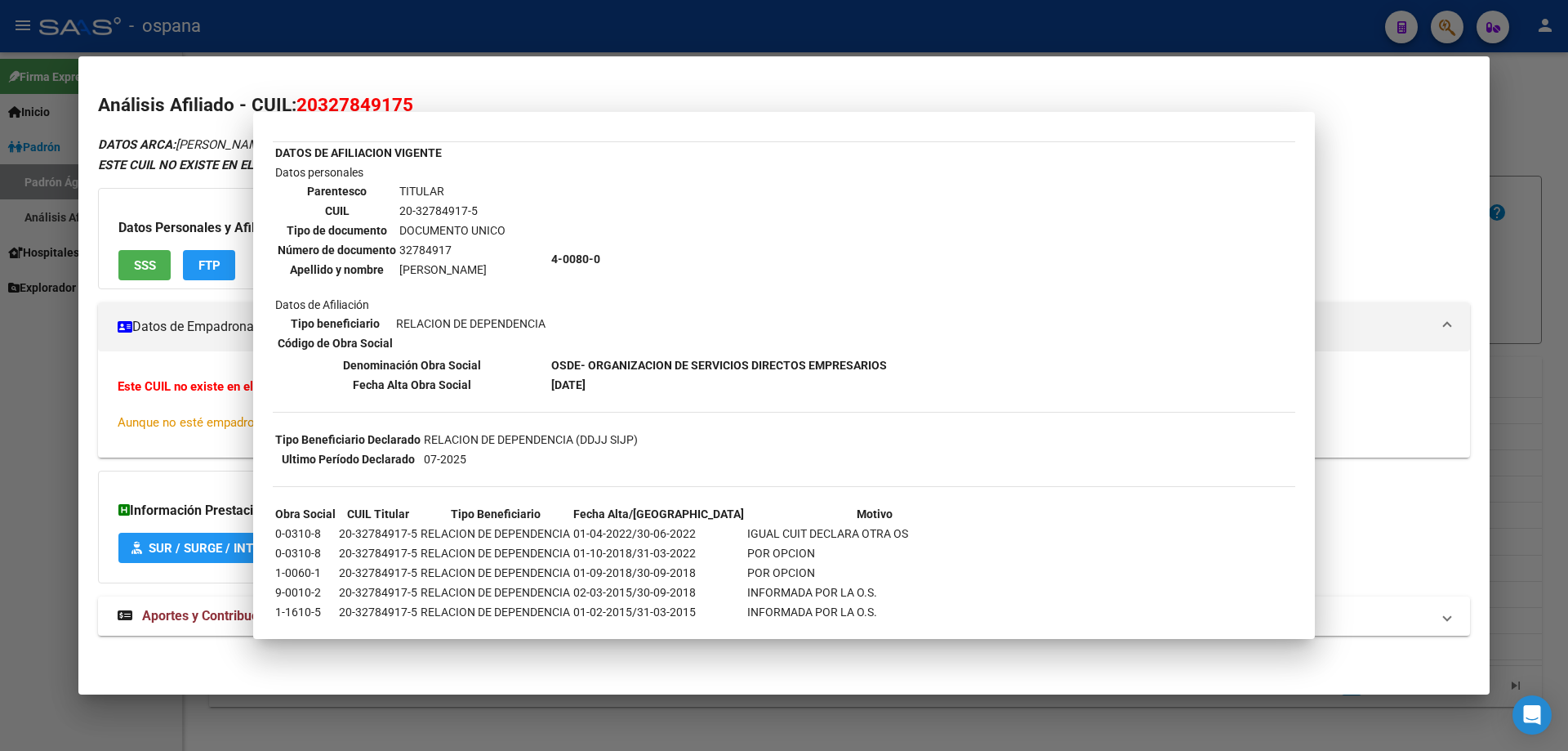
click at [1567, 335] on div at bounding box center [784, 376] width 1568 height 751
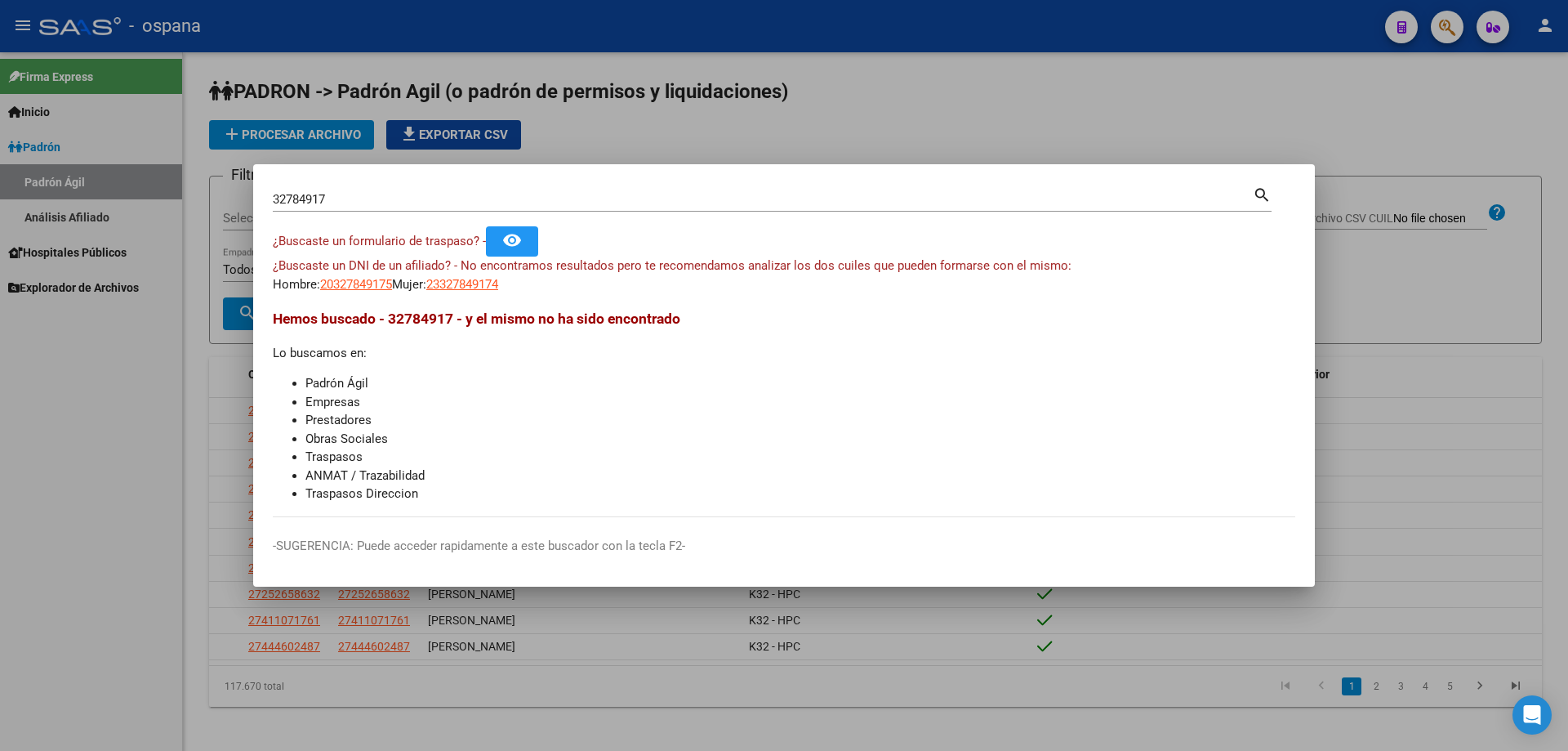
click at [373, 201] on input "32784917" at bounding box center [762, 199] width 980 height 15
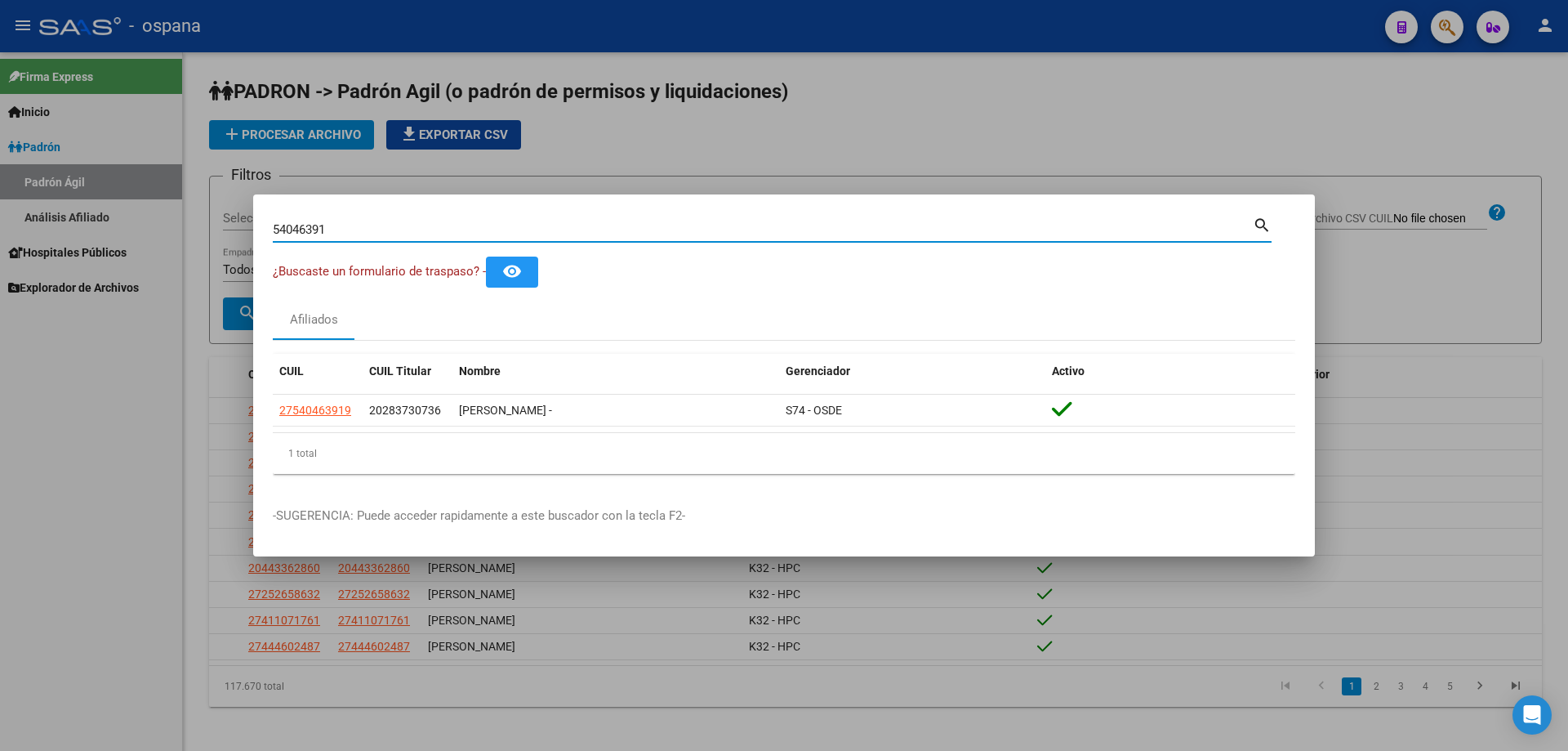
click at [368, 224] on input "54046391" at bounding box center [762, 229] width 980 height 15
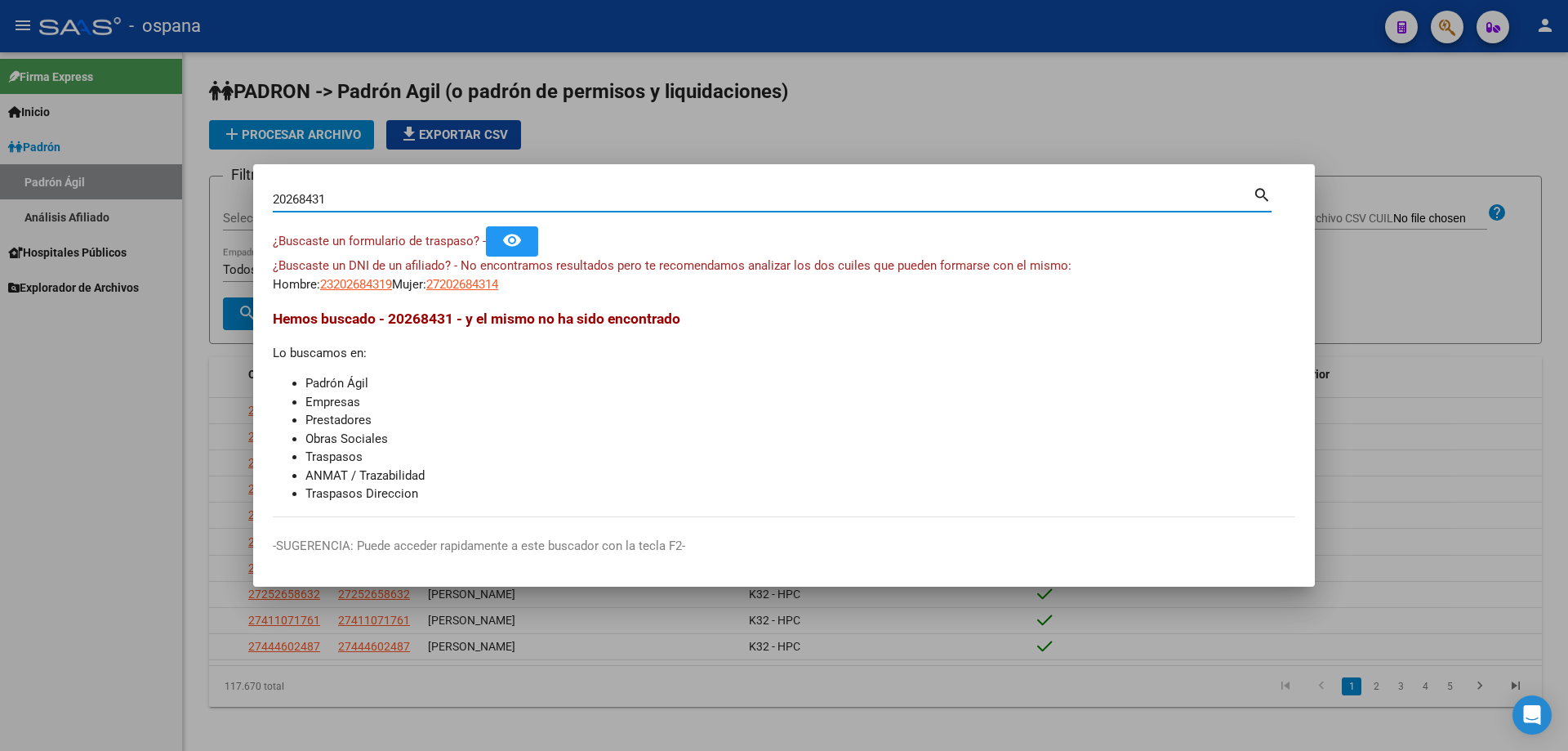
click at [376, 194] on input "20268431" at bounding box center [762, 199] width 980 height 15
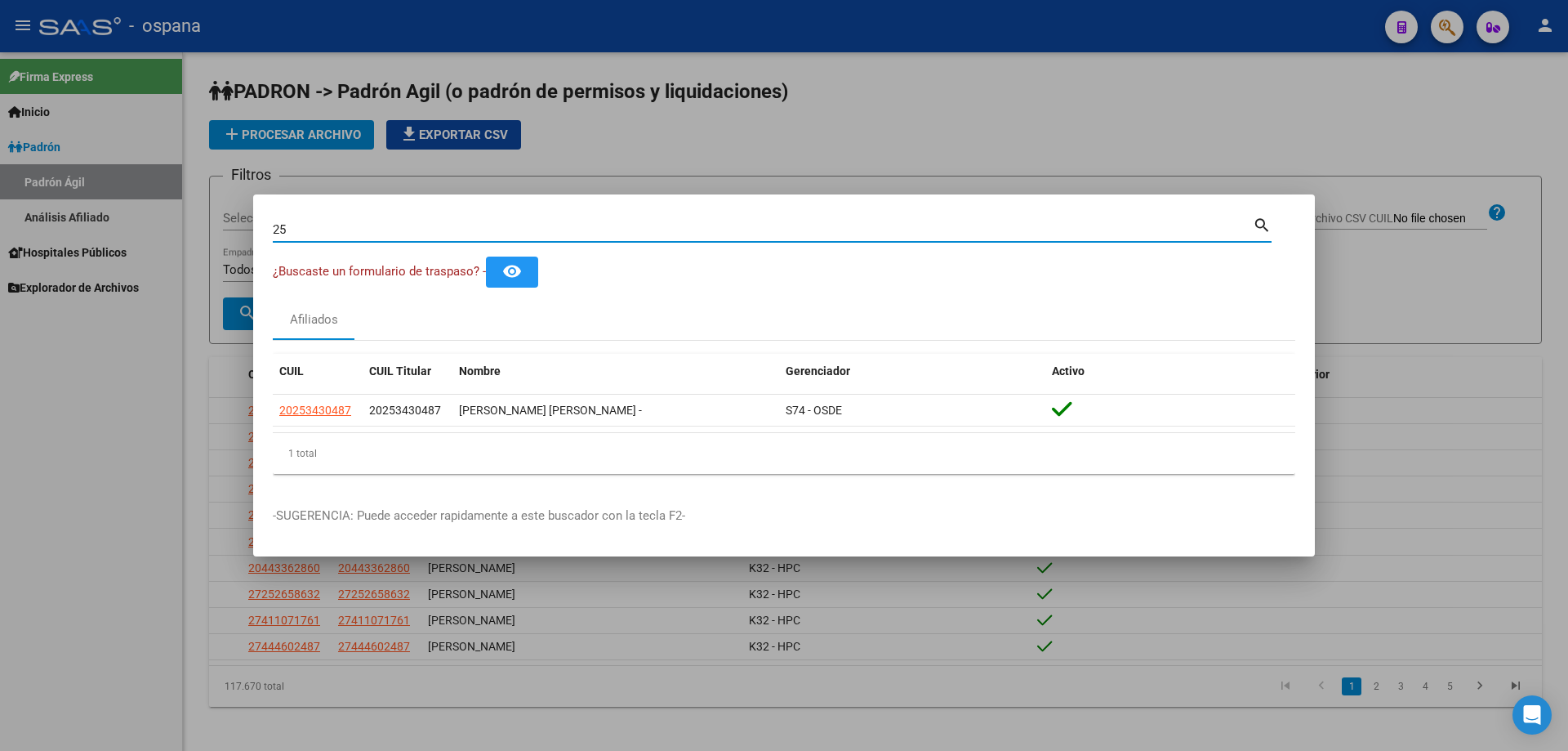
type input "2"
click at [392, 222] on input "36125122" at bounding box center [762, 229] width 980 height 15
click at [393, 222] on input "36125122" at bounding box center [762, 229] width 980 height 15
click at [393, 227] on input "25343048" at bounding box center [762, 229] width 980 height 15
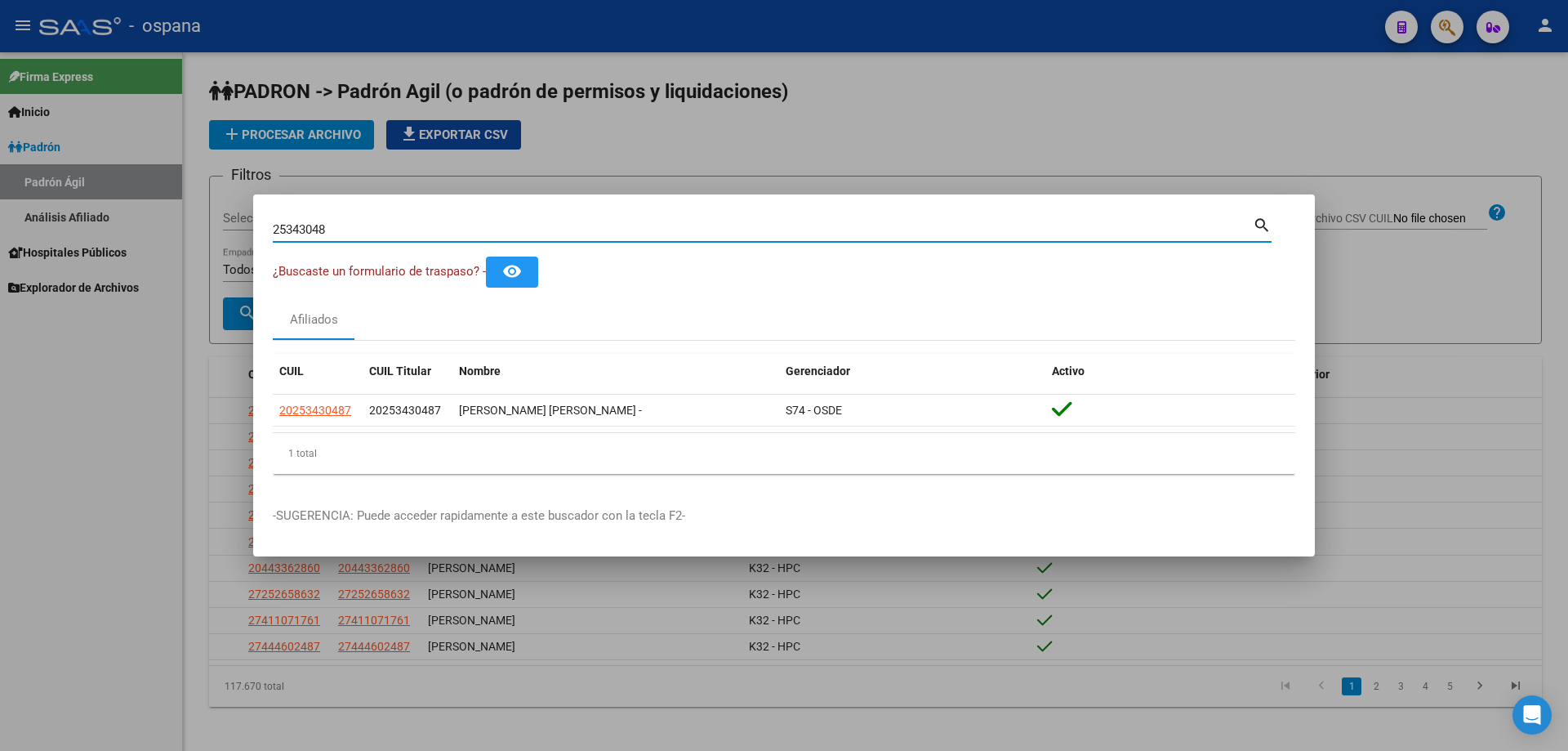
click at [393, 227] on input "25343048" at bounding box center [762, 229] width 980 height 15
click at [393, 226] on input "12951020" at bounding box center [762, 229] width 980 height 15
click at [399, 228] on input "319242865" at bounding box center [762, 229] width 980 height 15
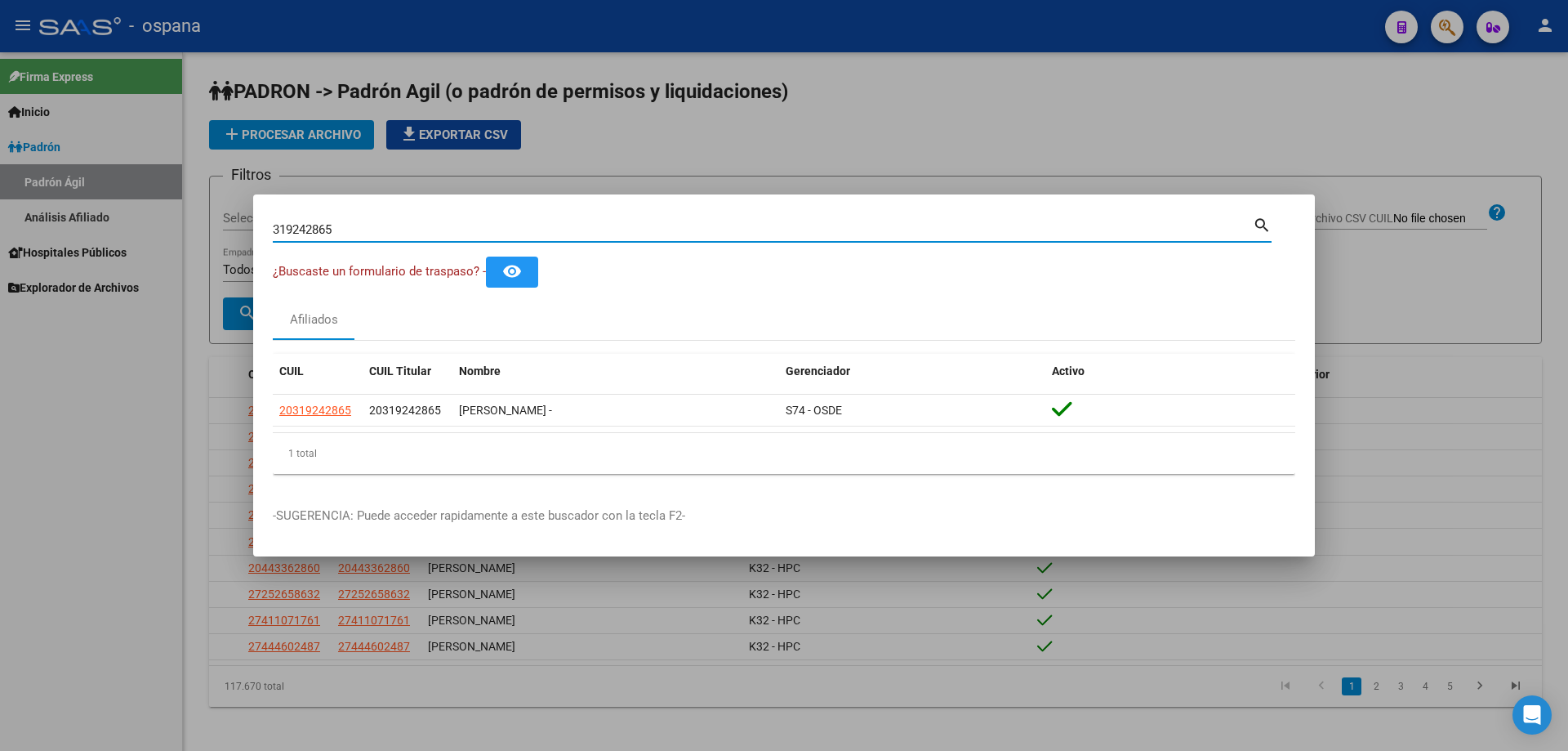
click at [400, 229] on input "319242865" at bounding box center [762, 229] width 980 height 15
click at [400, 234] on input "52954429" at bounding box center [762, 229] width 980 height 15
type input "2"
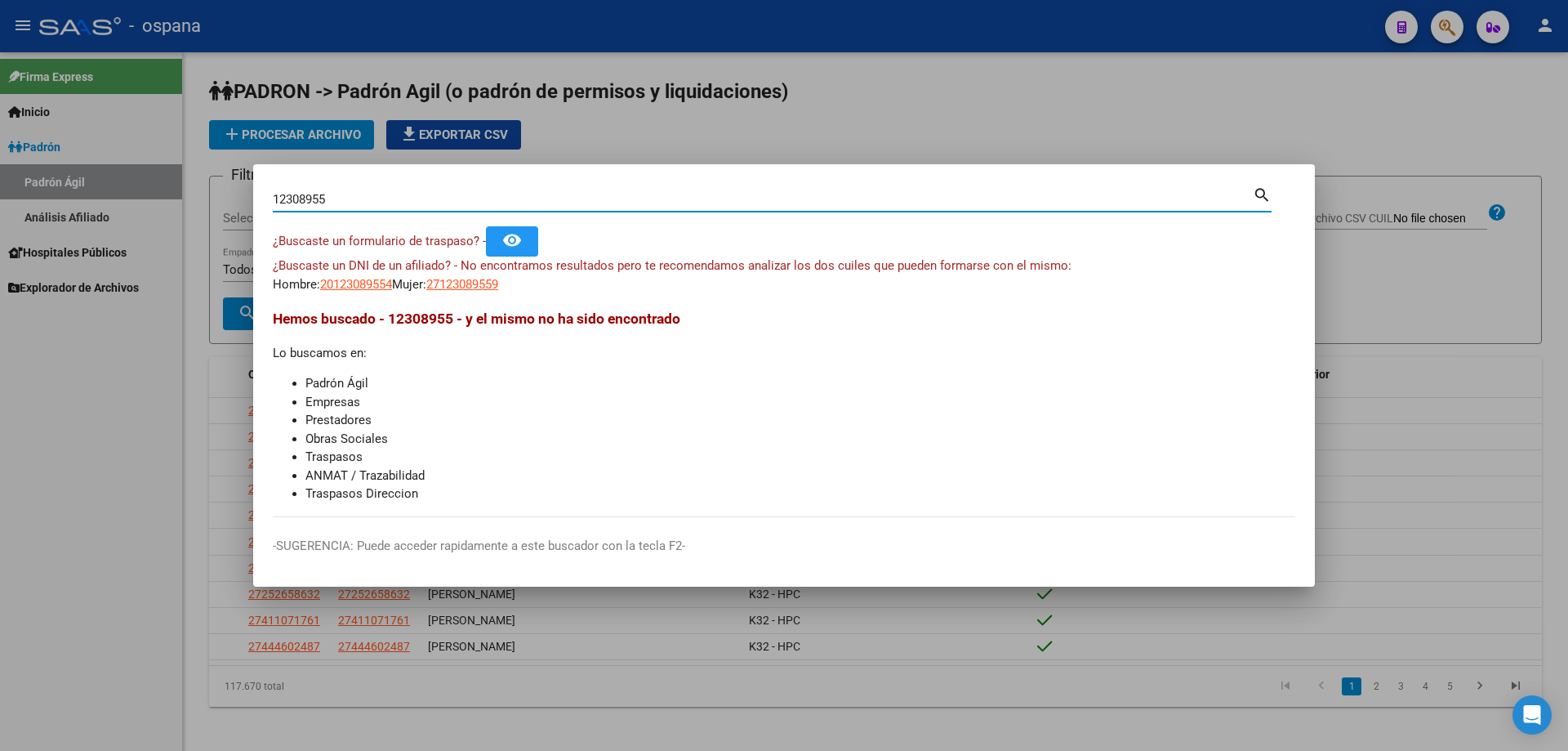
click at [379, 199] on input "12308955" at bounding box center [762, 199] width 980 height 15
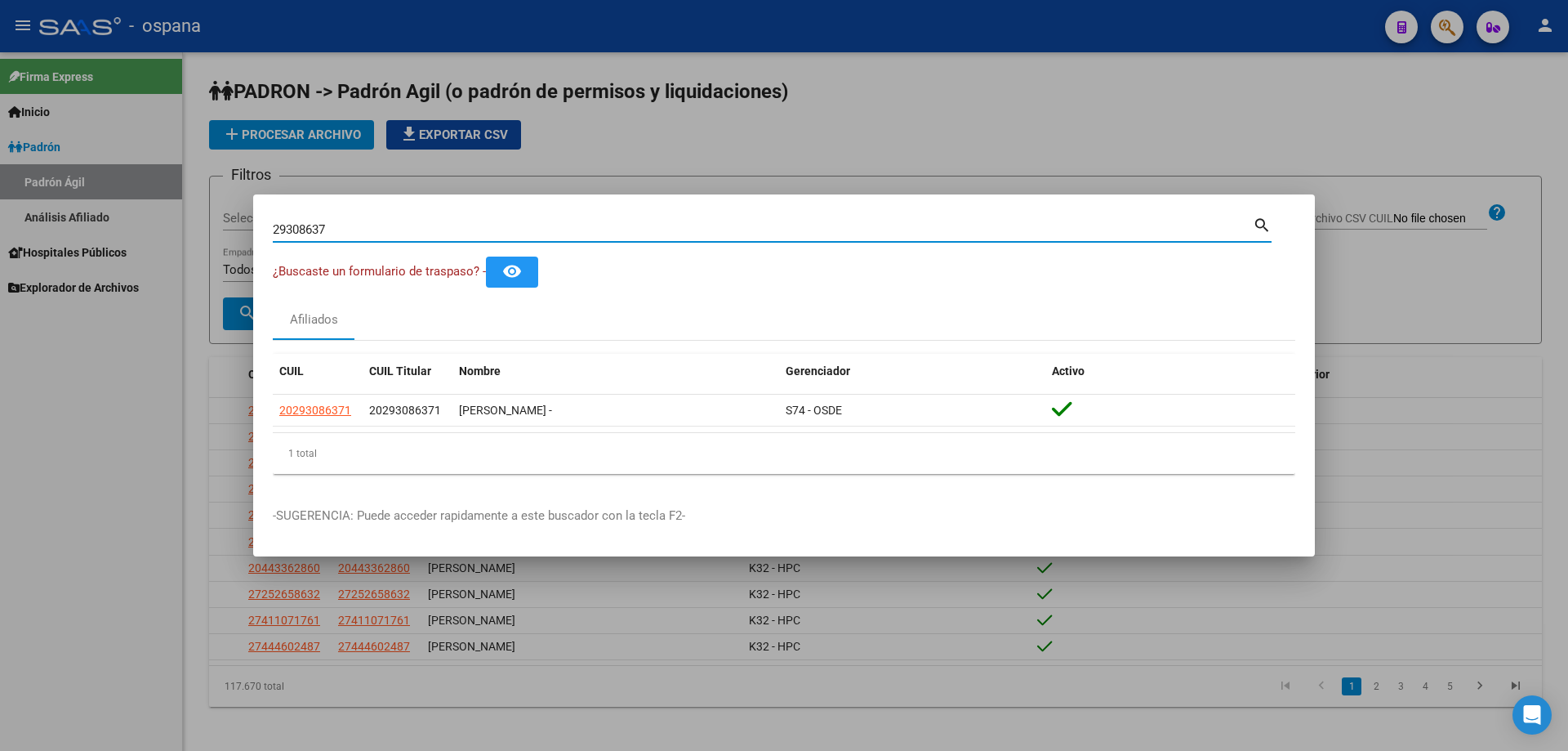
click at [388, 228] on input "29308637" at bounding box center [762, 229] width 980 height 15
type input "2"
click at [405, 233] on input "24579019" at bounding box center [762, 229] width 980 height 15
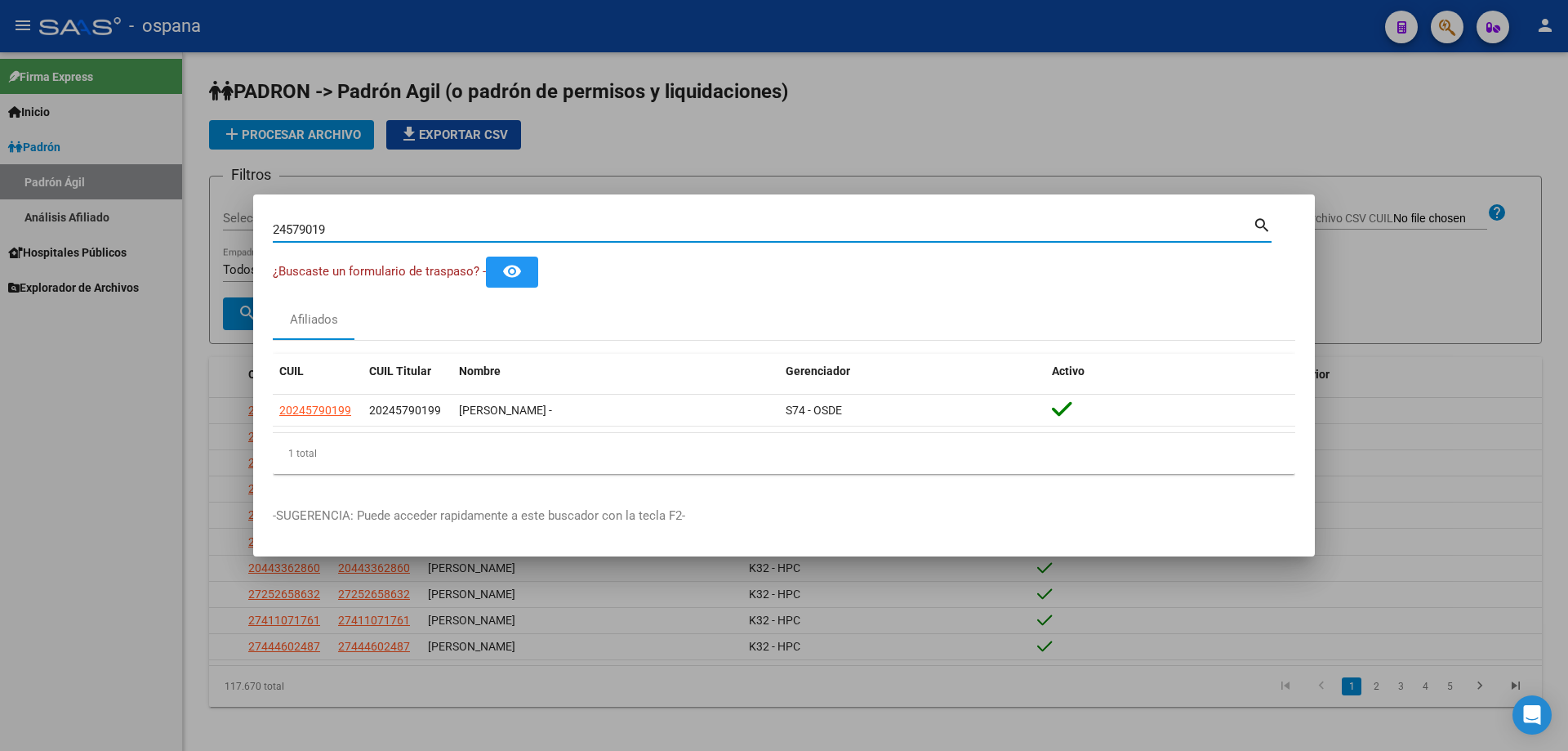
click at [405, 233] on input "24579019" at bounding box center [762, 229] width 980 height 15
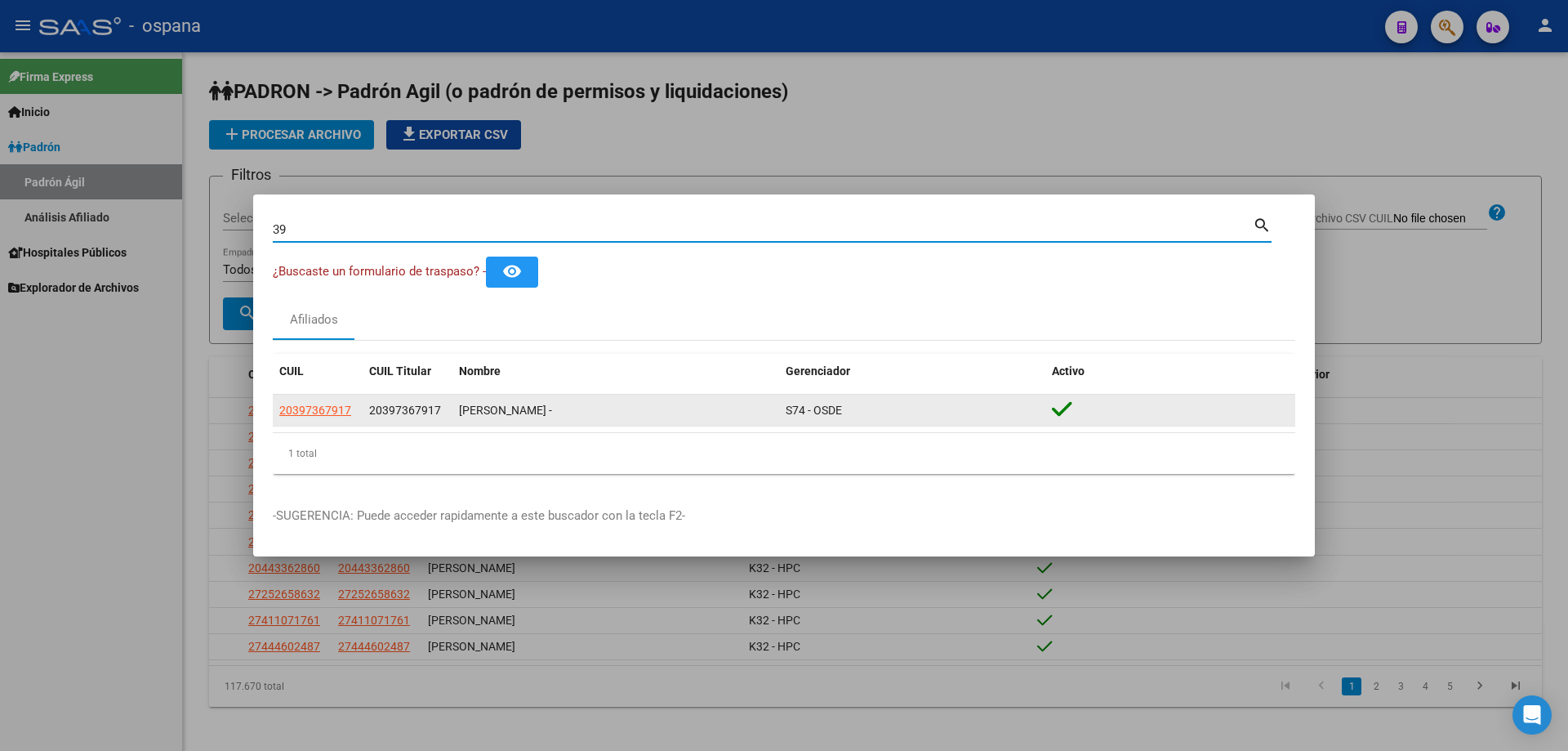
type input "3"
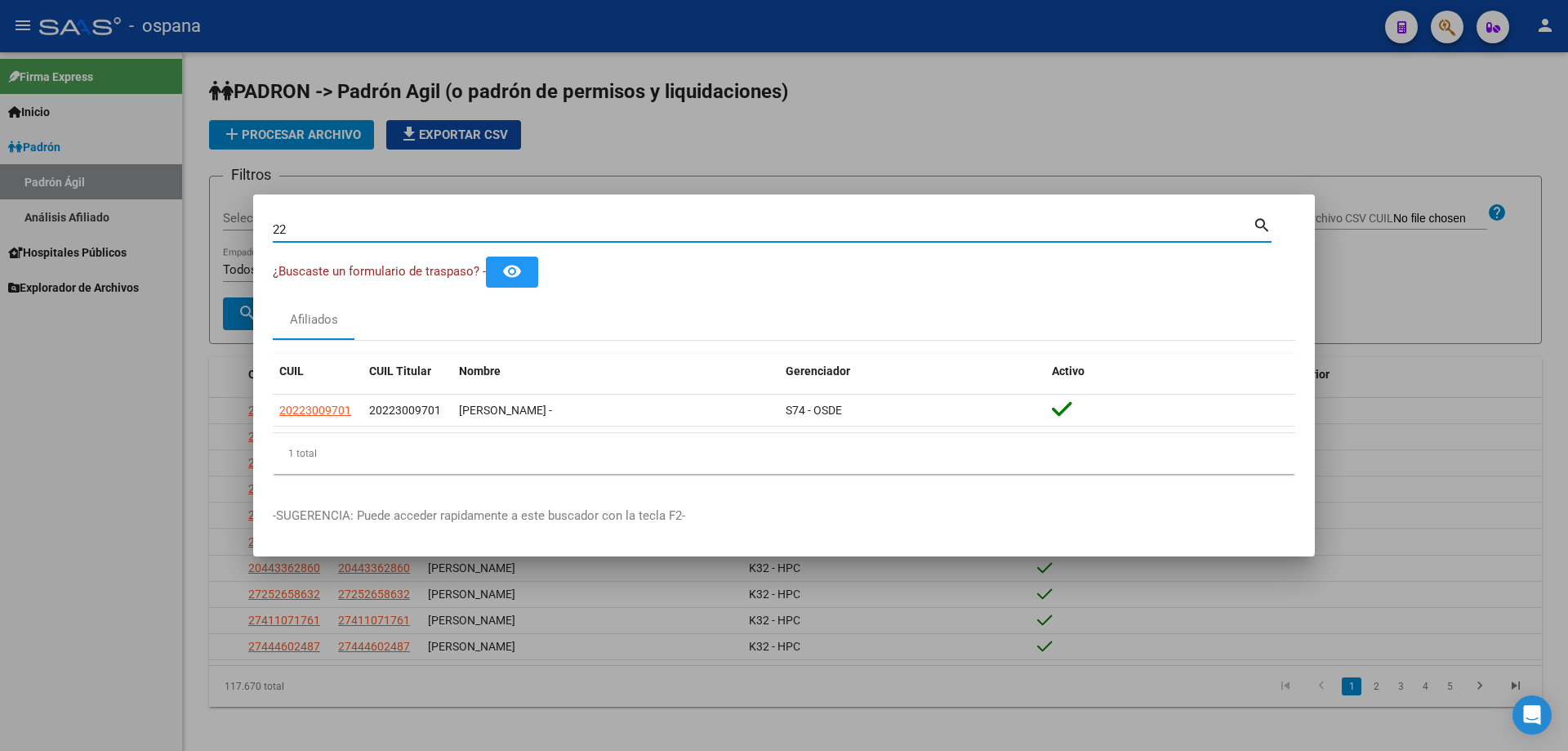
type input "2"
type input "32954296"
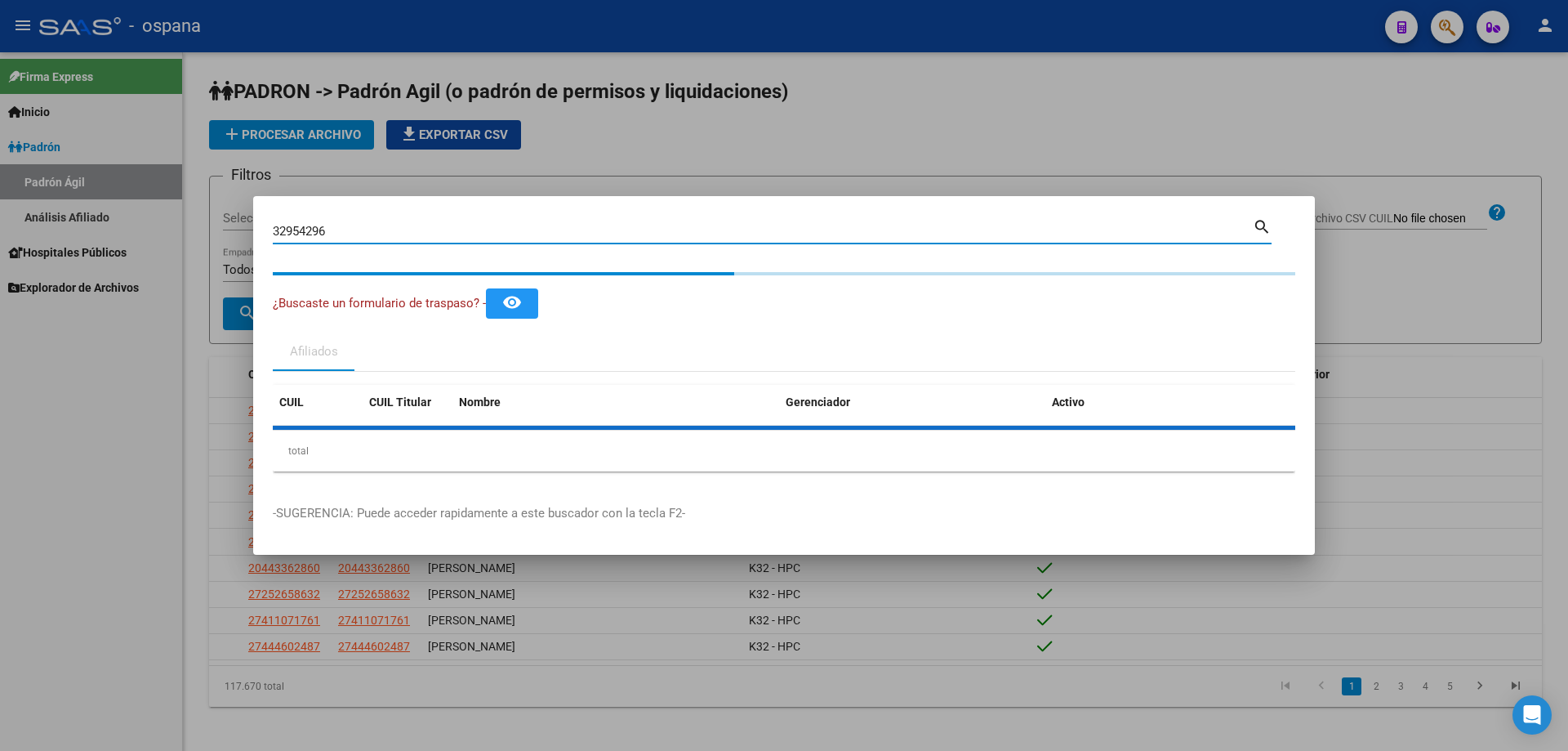
click at [716, 232] on input "32954296" at bounding box center [762, 231] width 980 height 15
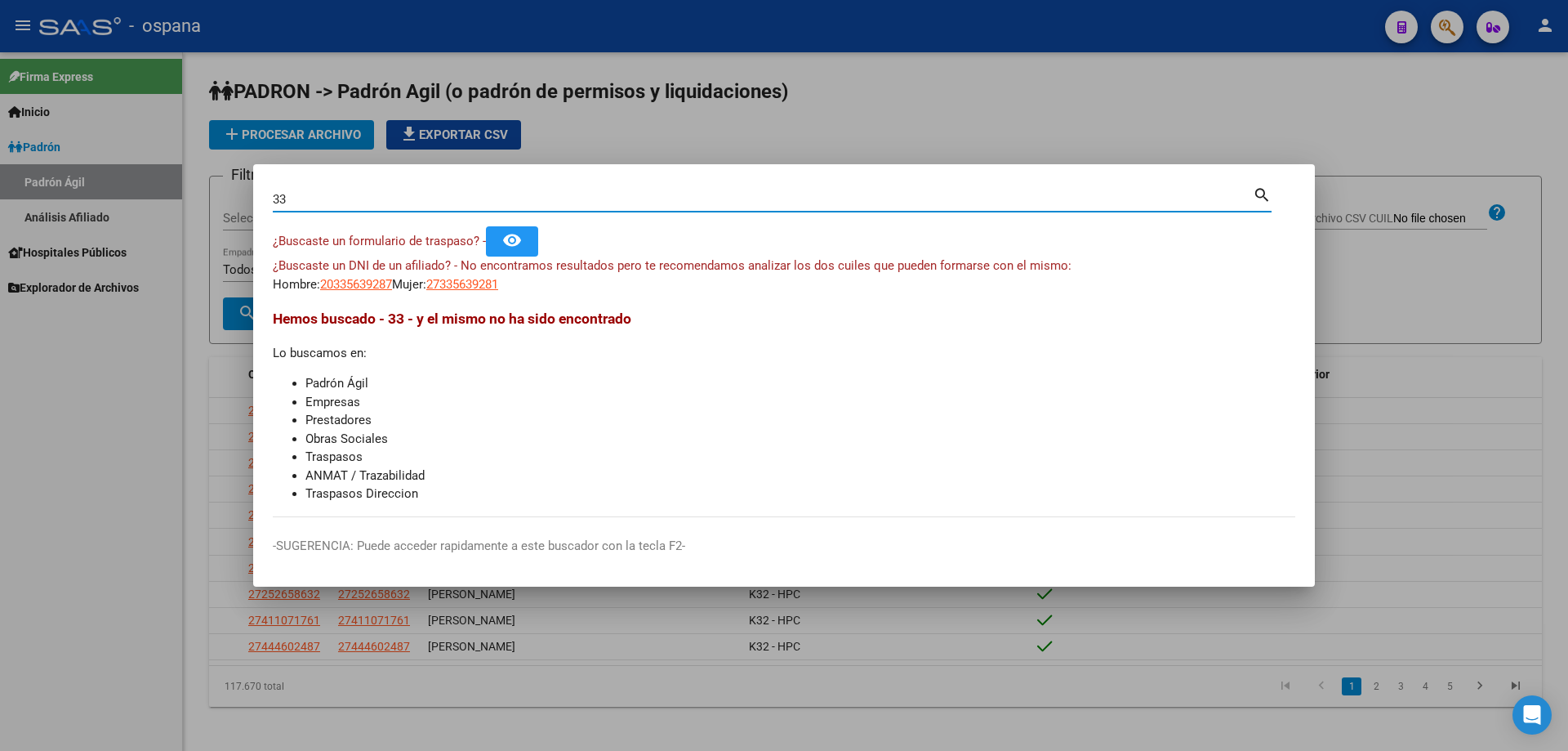
type input "3"
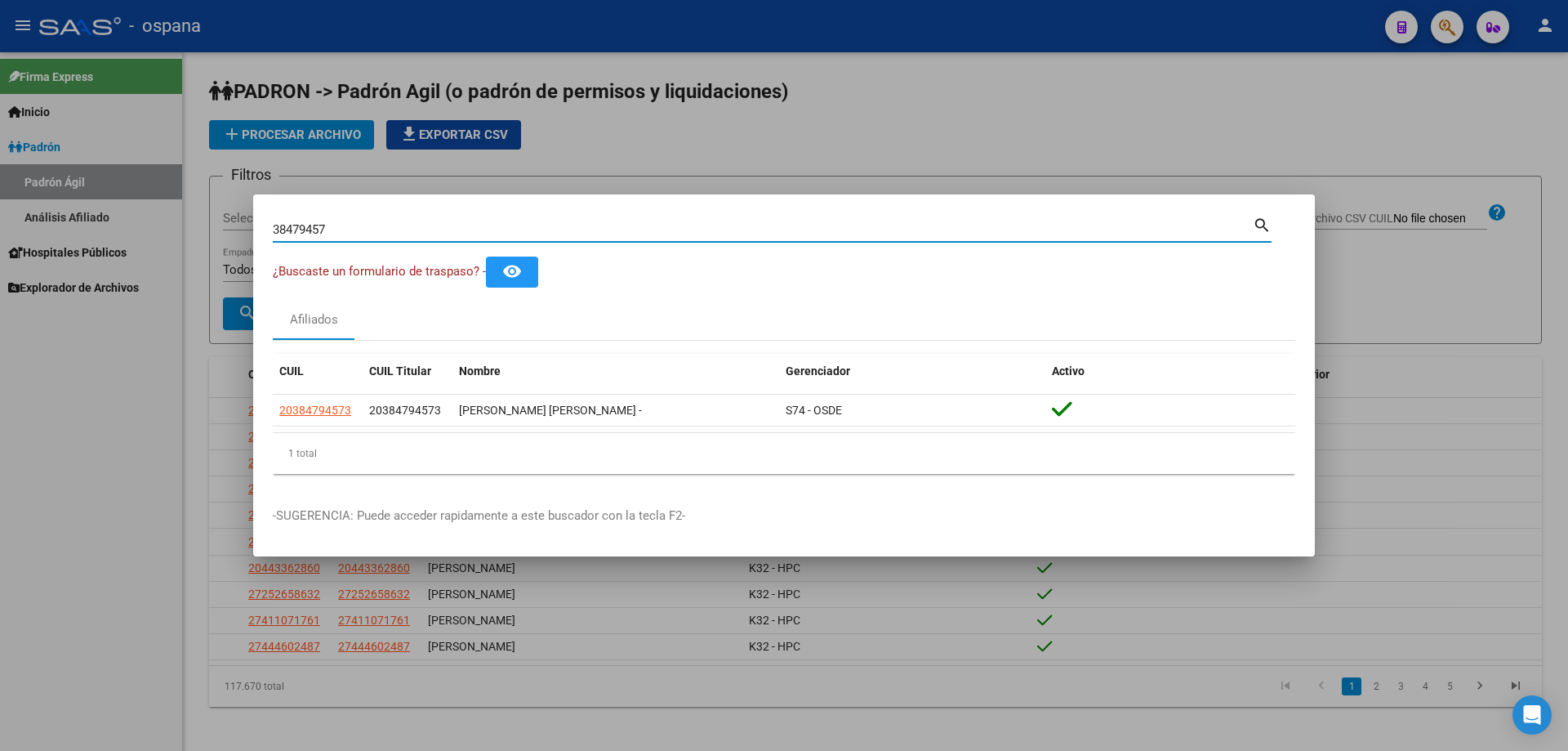
click at [376, 230] on input "38479457" at bounding box center [762, 229] width 980 height 15
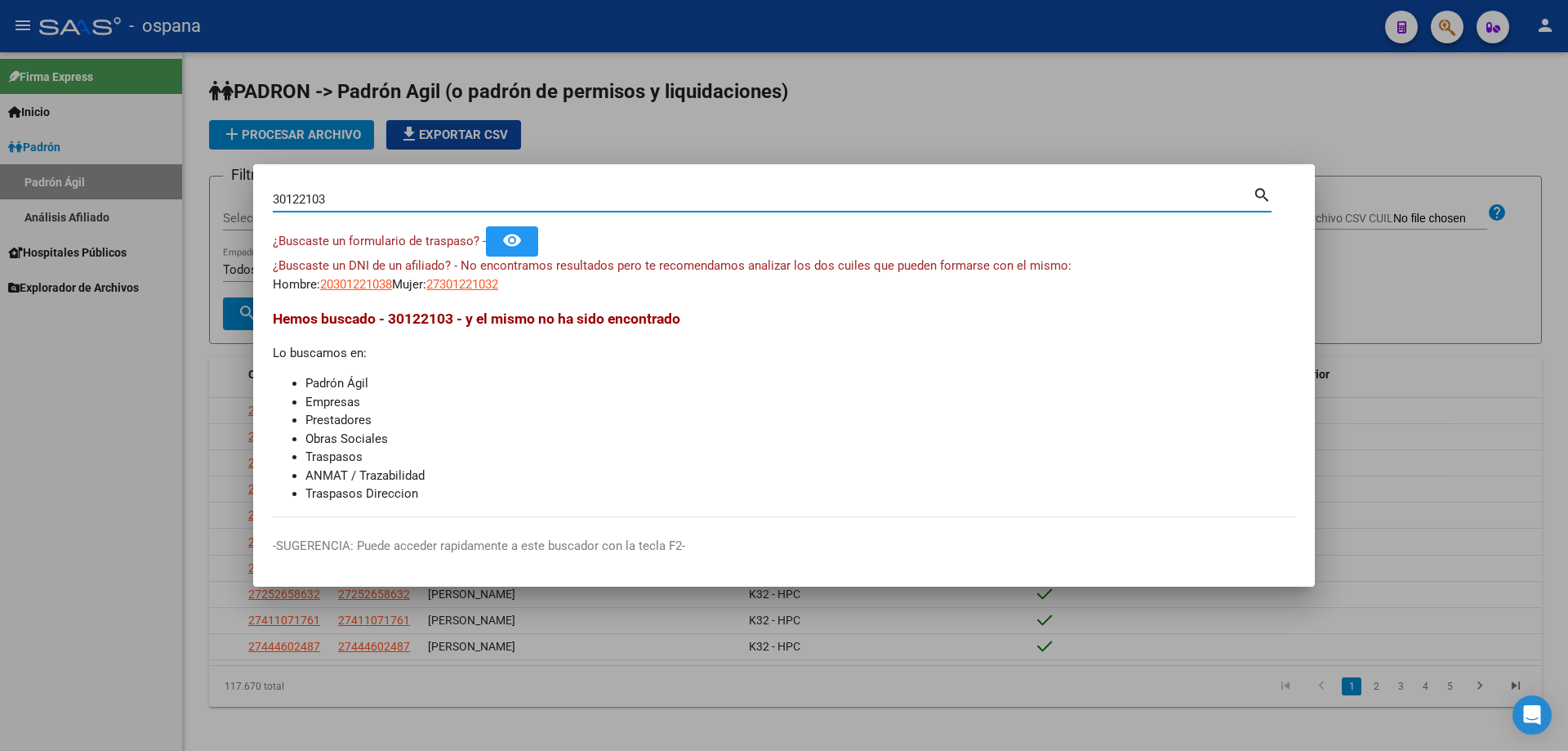
click at [325, 195] on input "30122103" at bounding box center [762, 199] width 980 height 15
click at [274, 212] on div "30122103 Buscar (apellido, dni, [PERSON_NAME], [PERSON_NAME], cuit, obra social…" at bounding box center [772, 205] width 999 height 43
click at [284, 201] on input "30122103" at bounding box center [762, 199] width 980 height 15
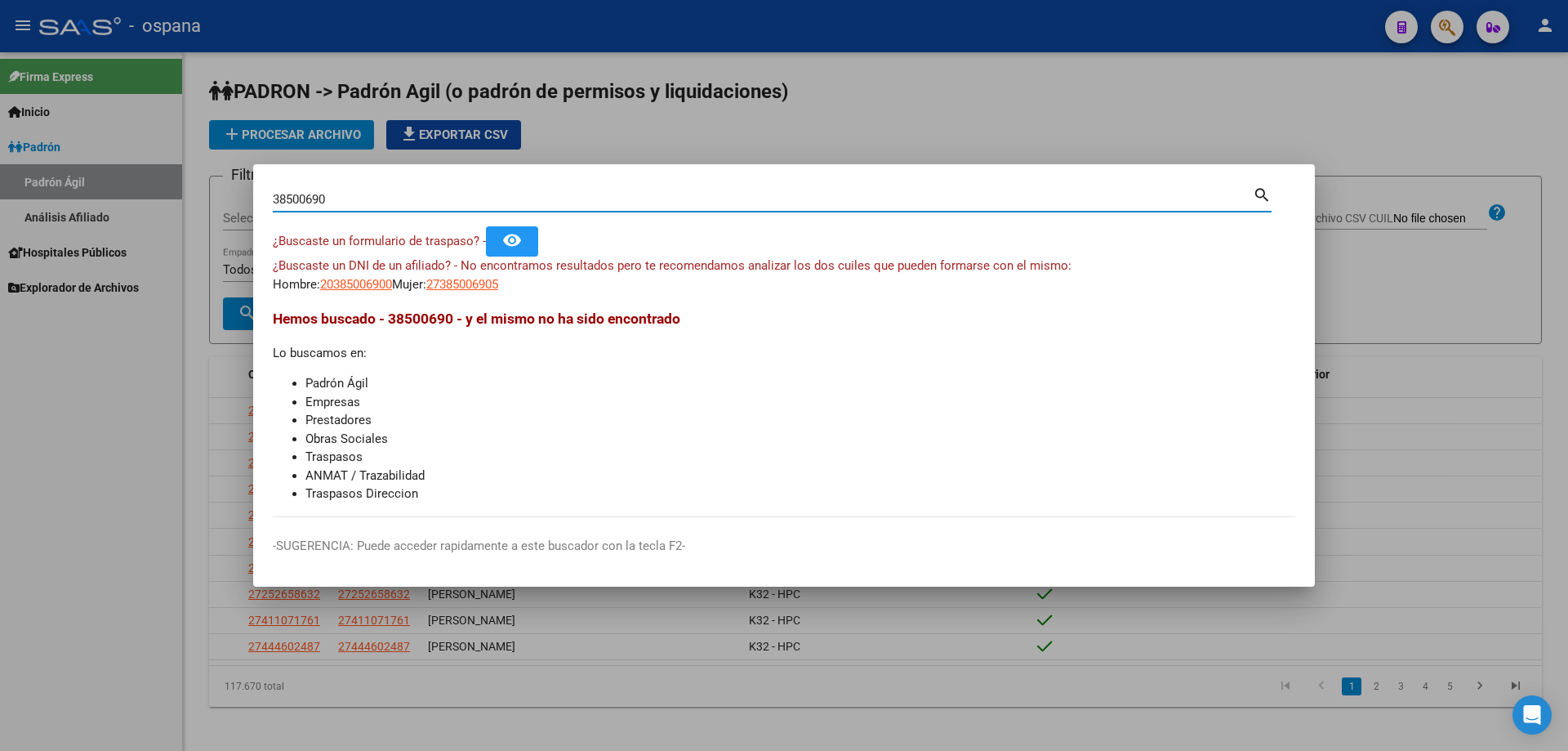
click at [608, 203] on input "38500690" at bounding box center [762, 199] width 980 height 15
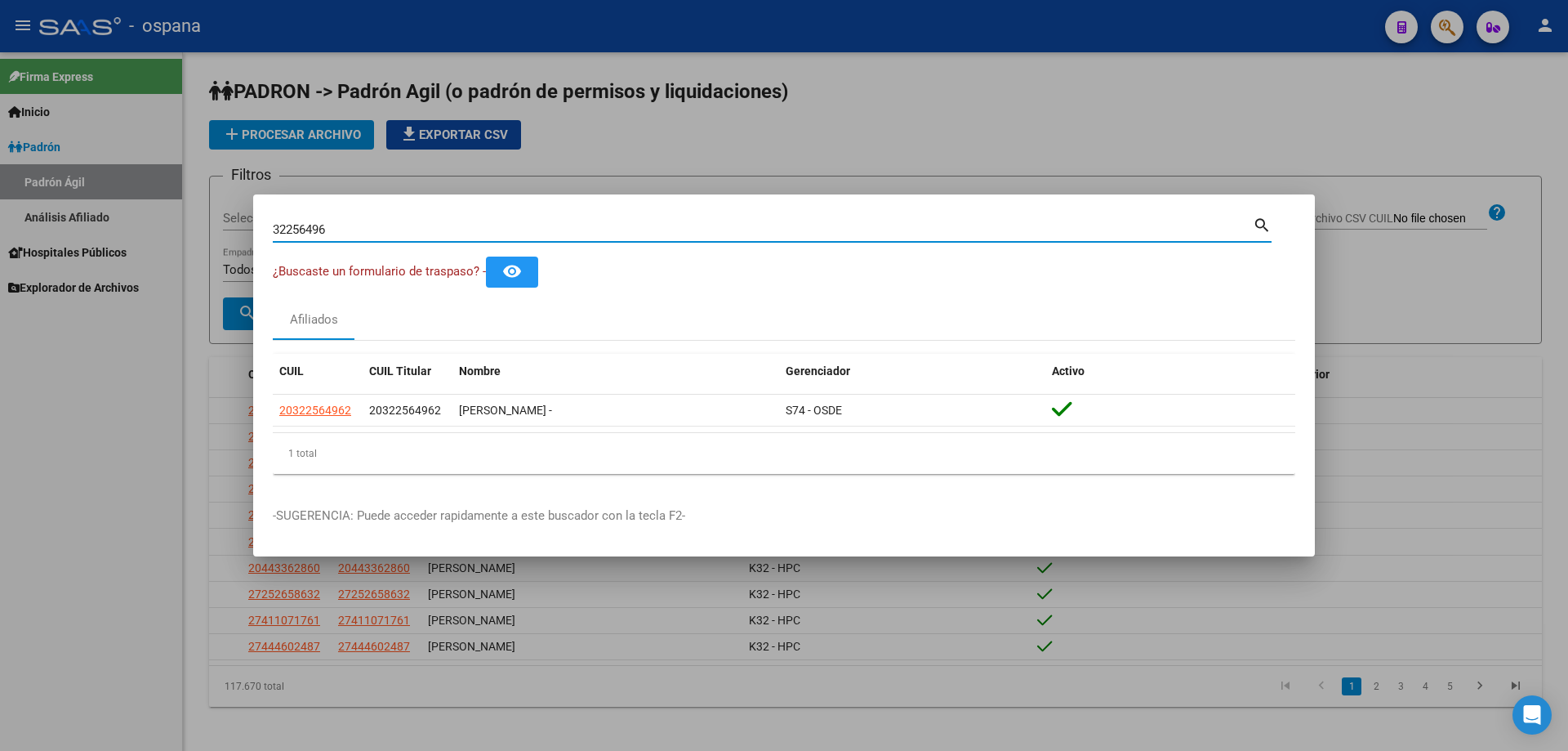
click at [354, 225] on input "32256496" at bounding box center [762, 229] width 980 height 15
click at [424, 225] on input "34596408" at bounding box center [762, 229] width 980 height 15
click at [338, 223] on input "34989992" at bounding box center [762, 229] width 980 height 15
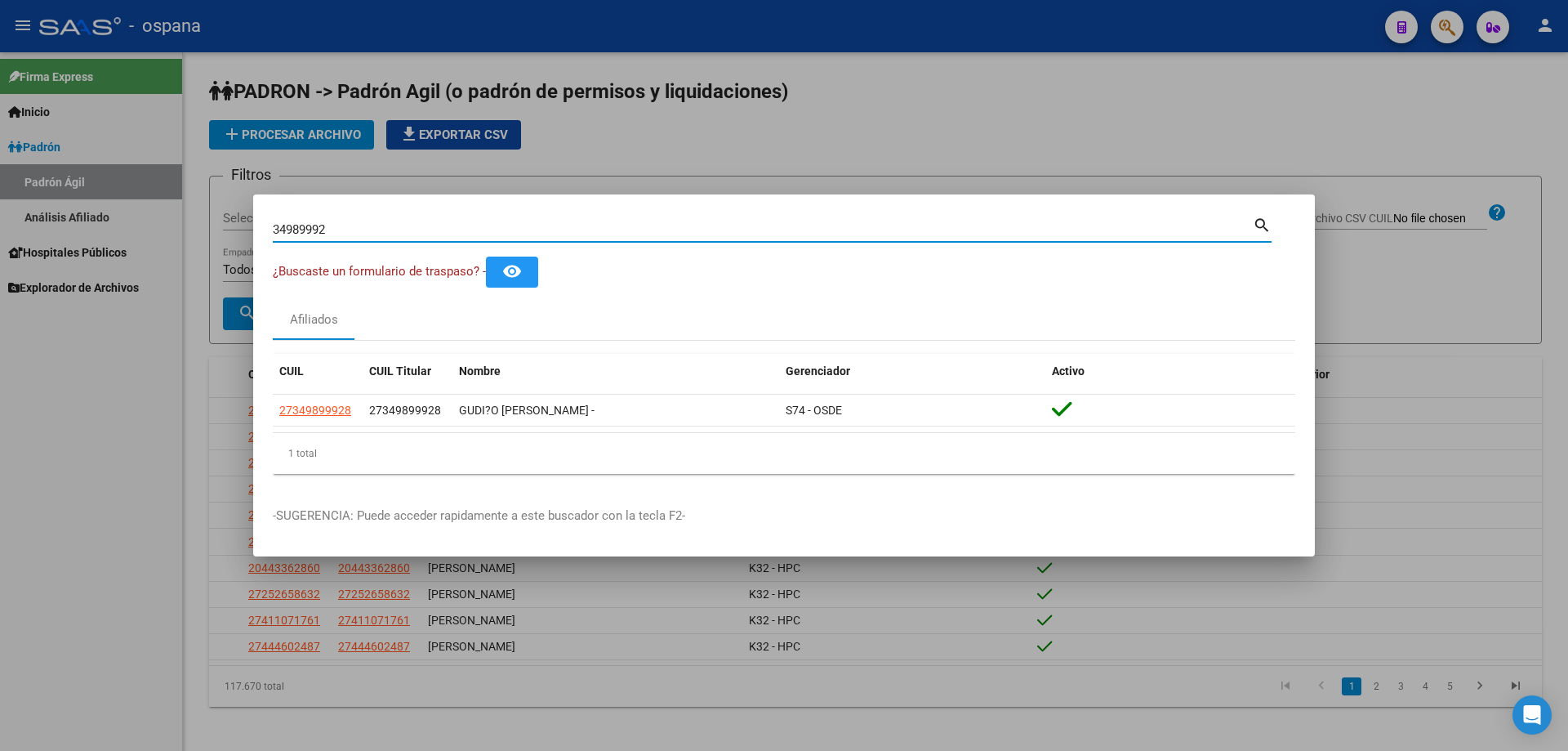
click at [338, 223] on input "34989992" at bounding box center [762, 229] width 980 height 15
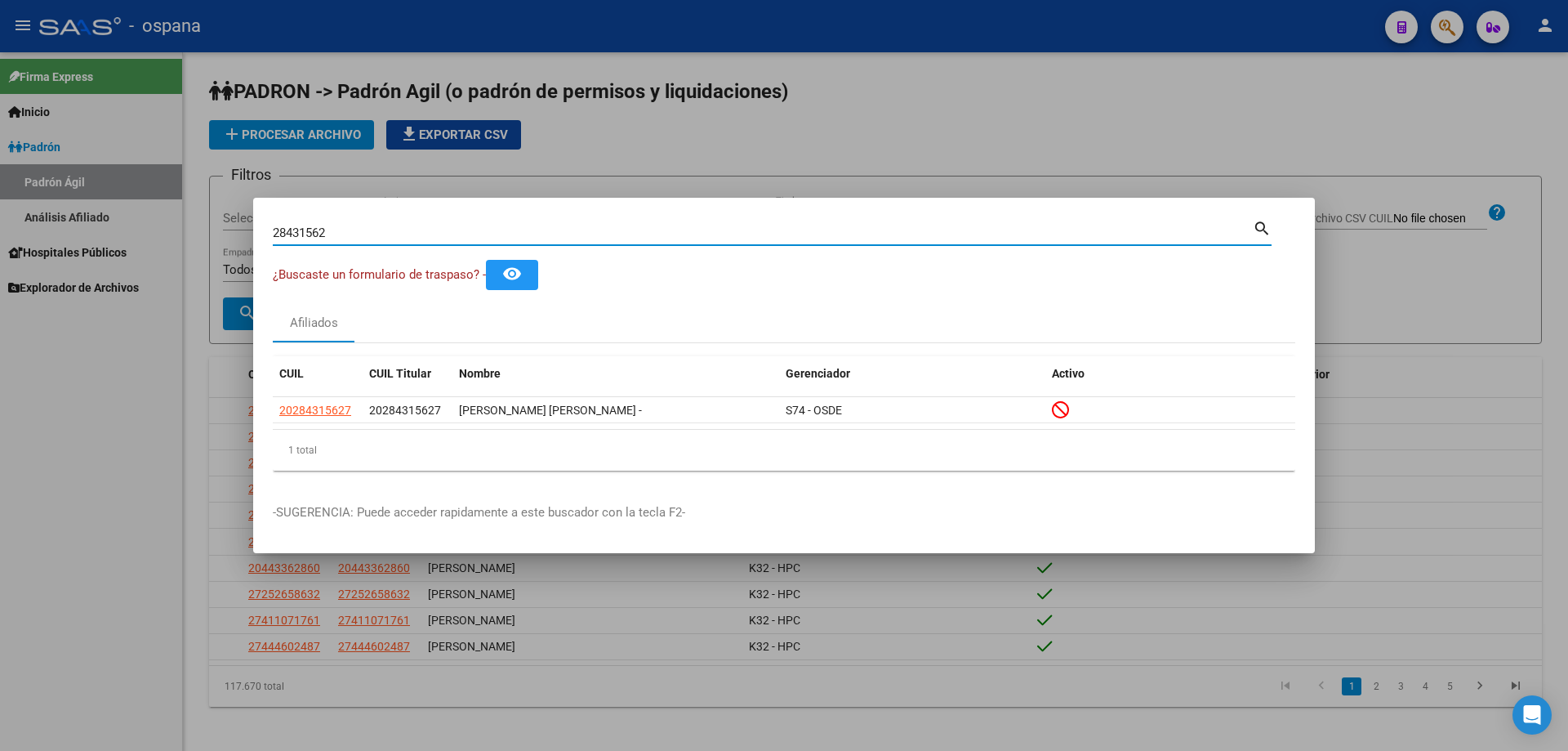
click at [411, 232] on input "28431562" at bounding box center [762, 233] width 980 height 15
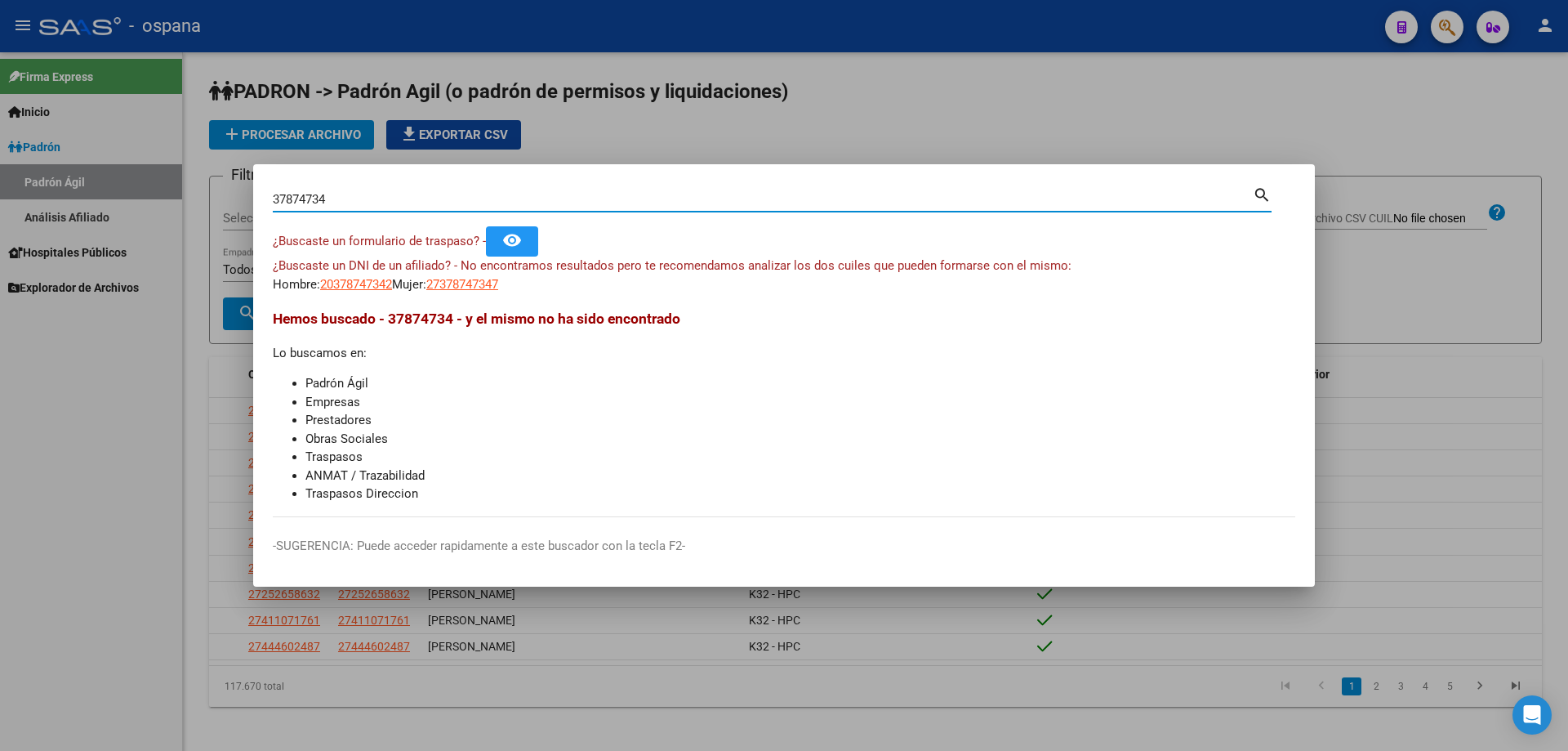
click at [361, 206] on input "37874734" at bounding box center [762, 199] width 980 height 15
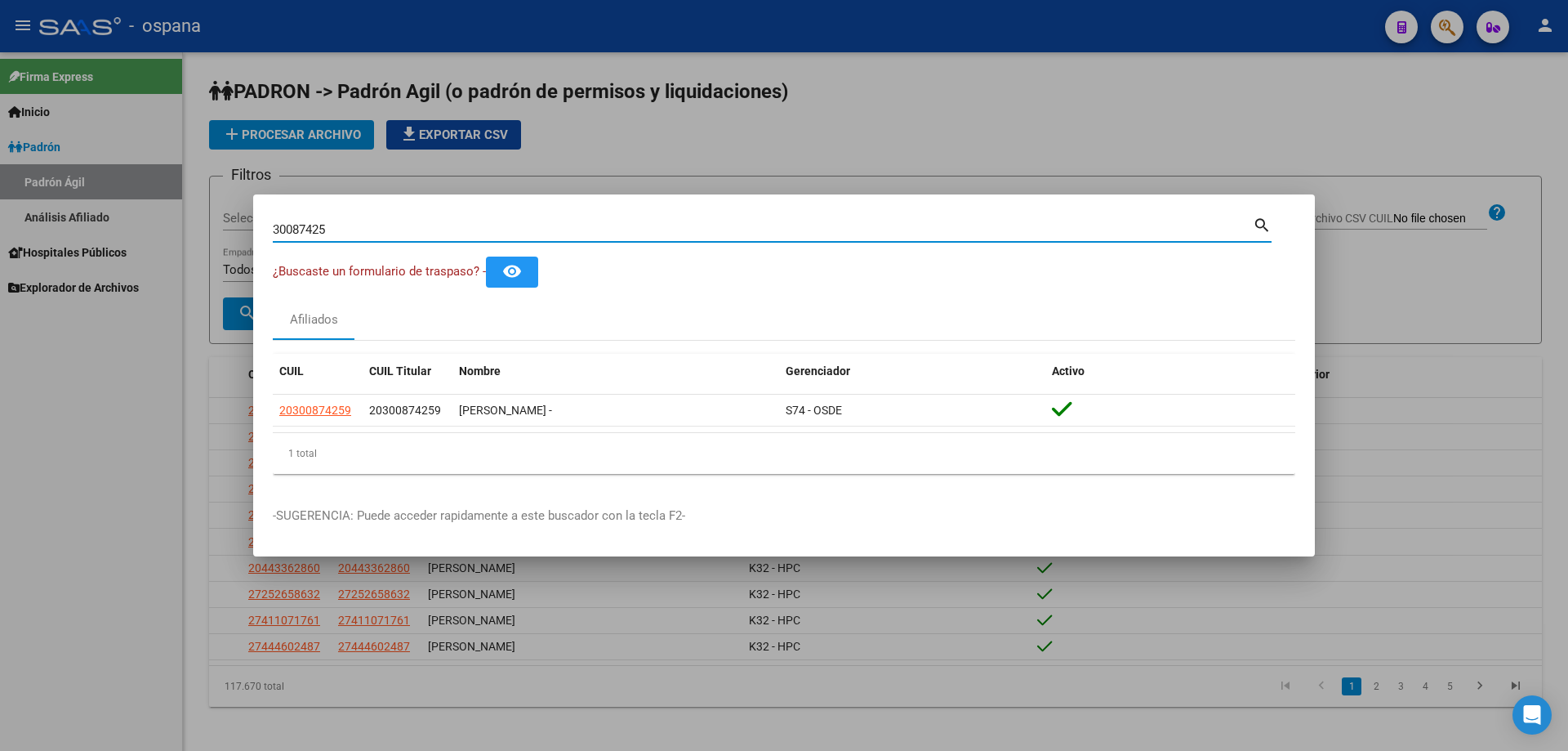
click at [379, 230] on input "30087425" at bounding box center [762, 229] width 980 height 15
click at [379, 234] on input "30645262" at bounding box center [762, 229] width 980 height 15
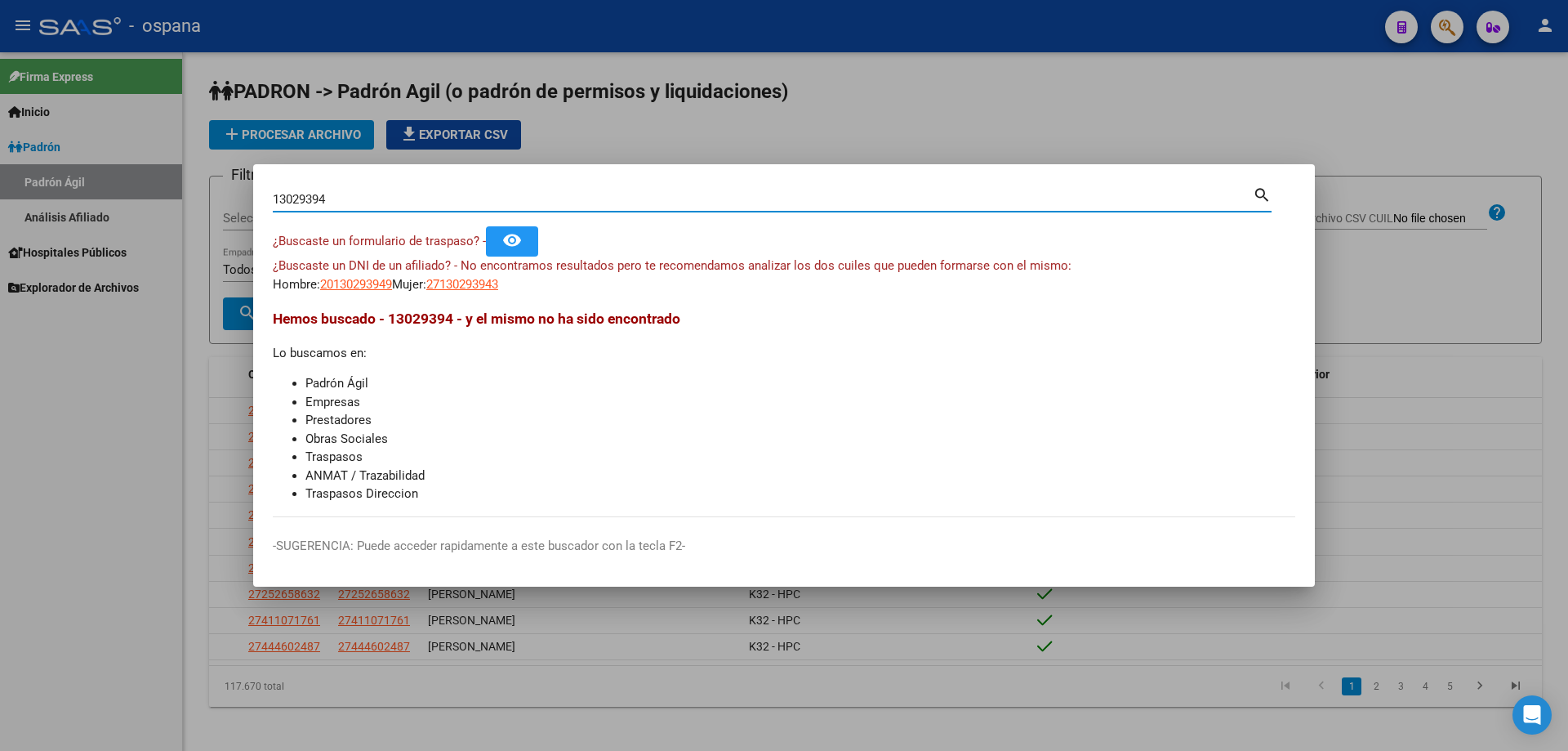
click at [384, 202] on input "13029394" at bounding box center [762, 199] width 980 height 15
click at [309, 200] on input "14550374" at bounding box center [762, 199] width 980 height 15
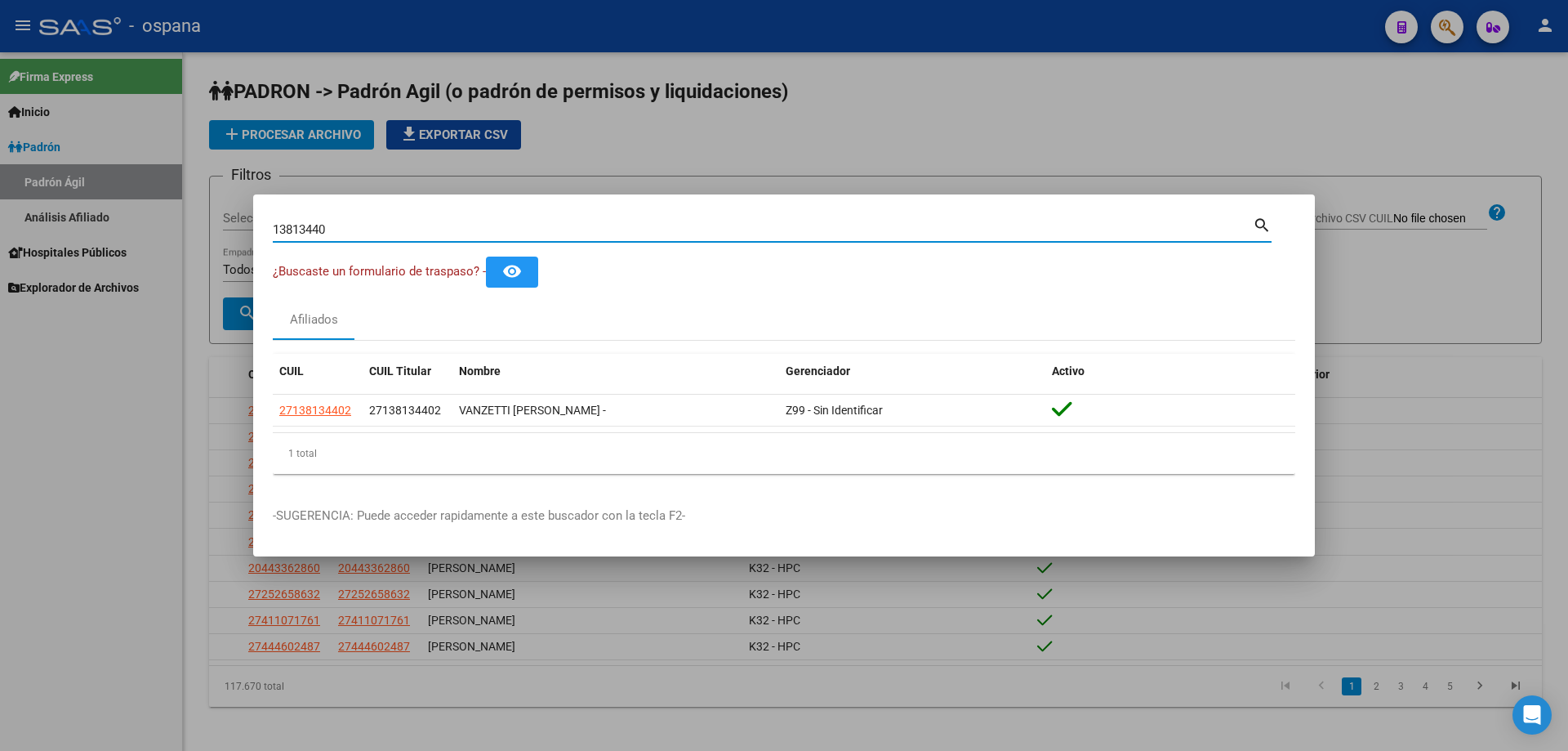
click at [346, 236] on input "13813440" at bounding box center [762, 229] width 980 height 15
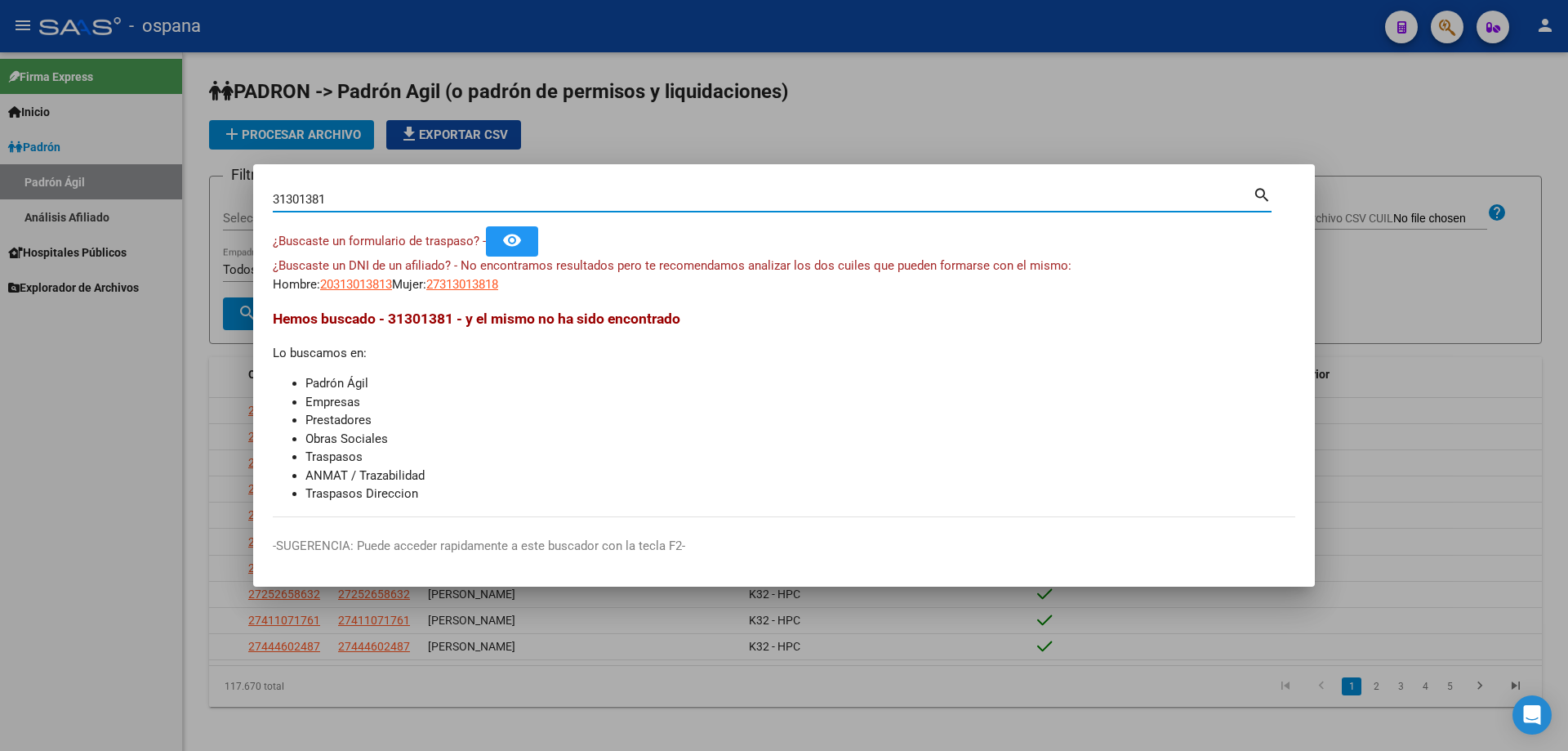
click at [377, 194] on input "31301381" at bounding box center [762, 199] width 980 height 15
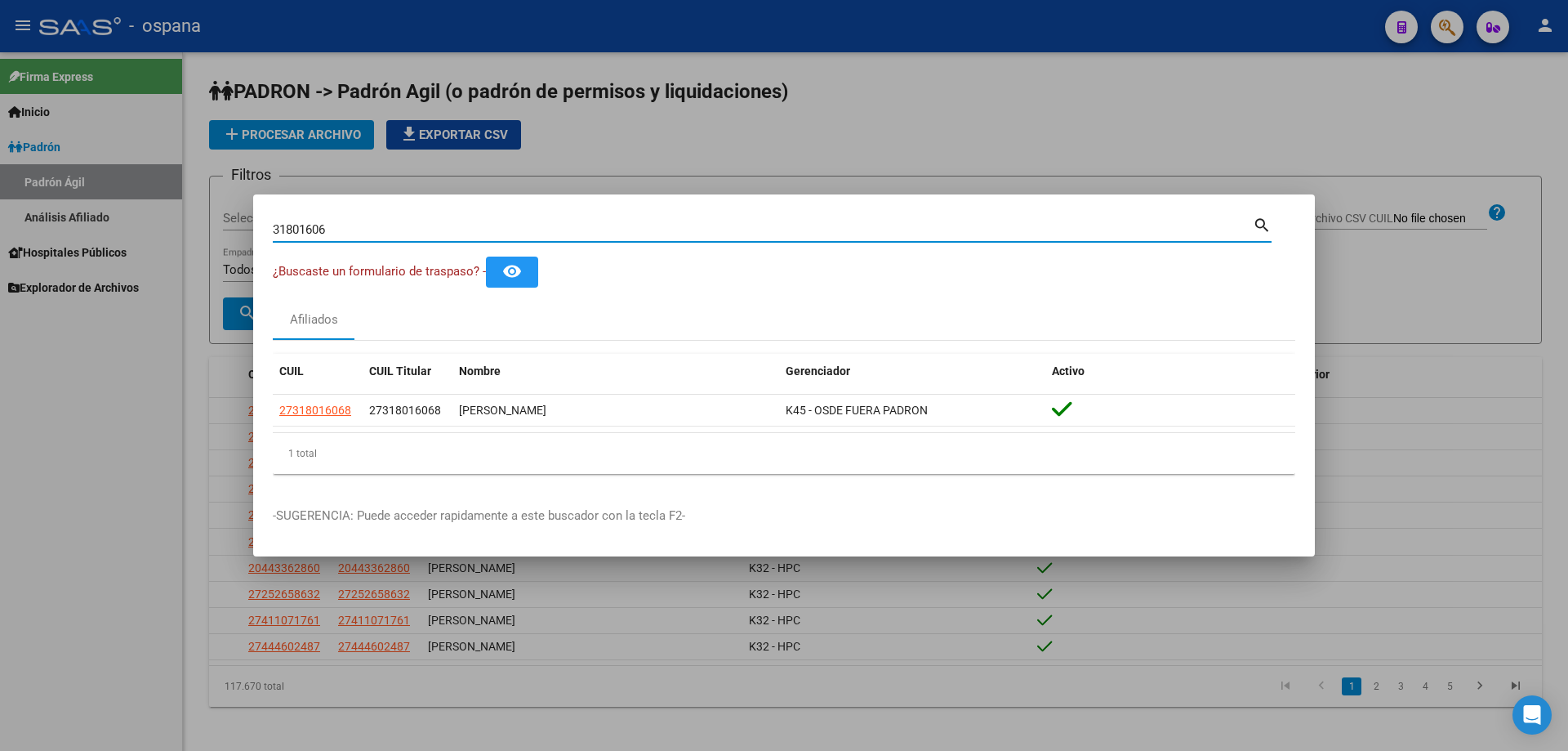
click at [300, 233] on input "31801606" at bounding box center [762, 229] width 980 height 15
click at [295, 234] on input "23606031" at bounding box center [762, 229] width 980 height 15
type input "2"
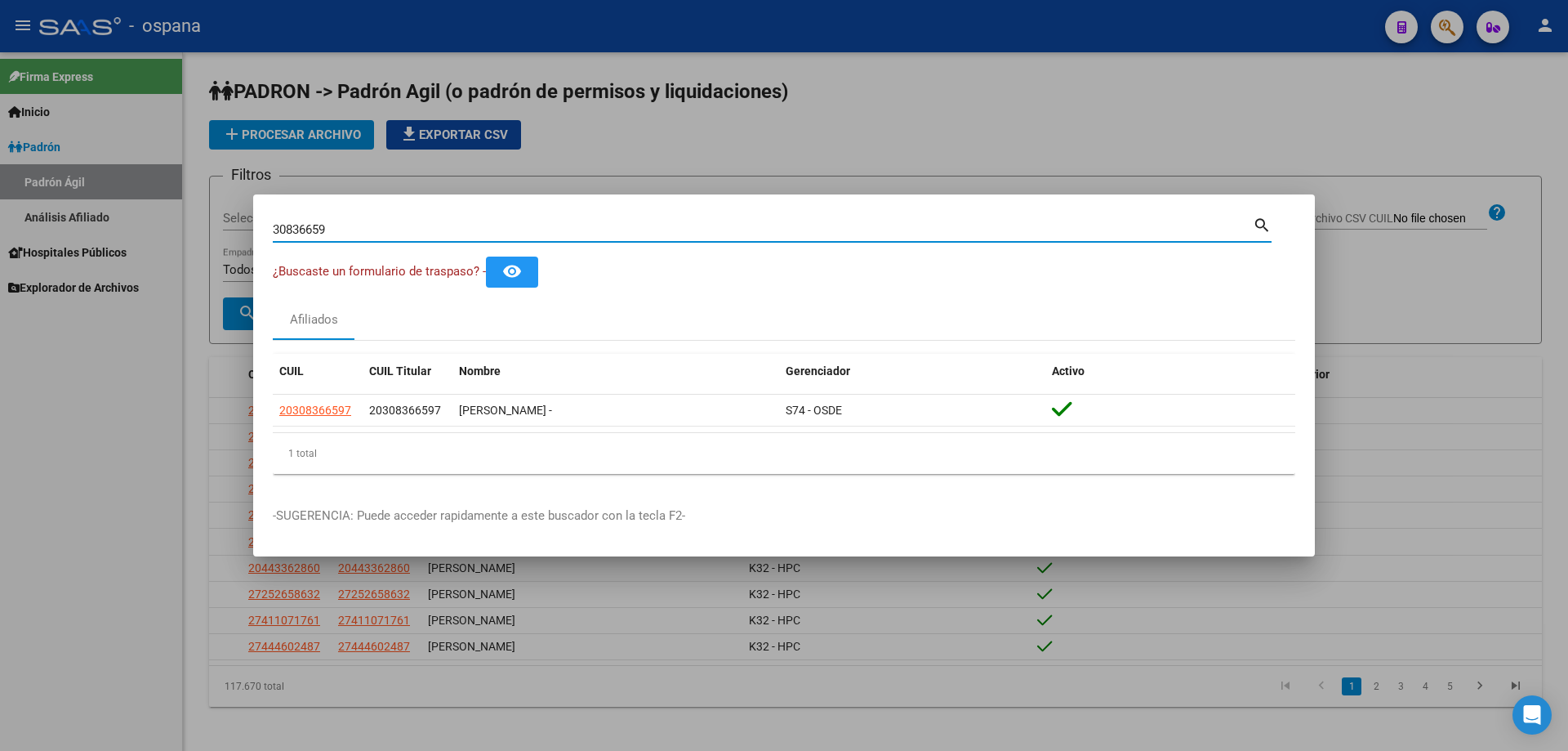
click at [295, 233] on input "30836659" at bounding box center [762, 229] width 980 height 15
click at [295, 234] on input "30836659" at bounding box center [762, 229] width 980 height 15
type input "3"
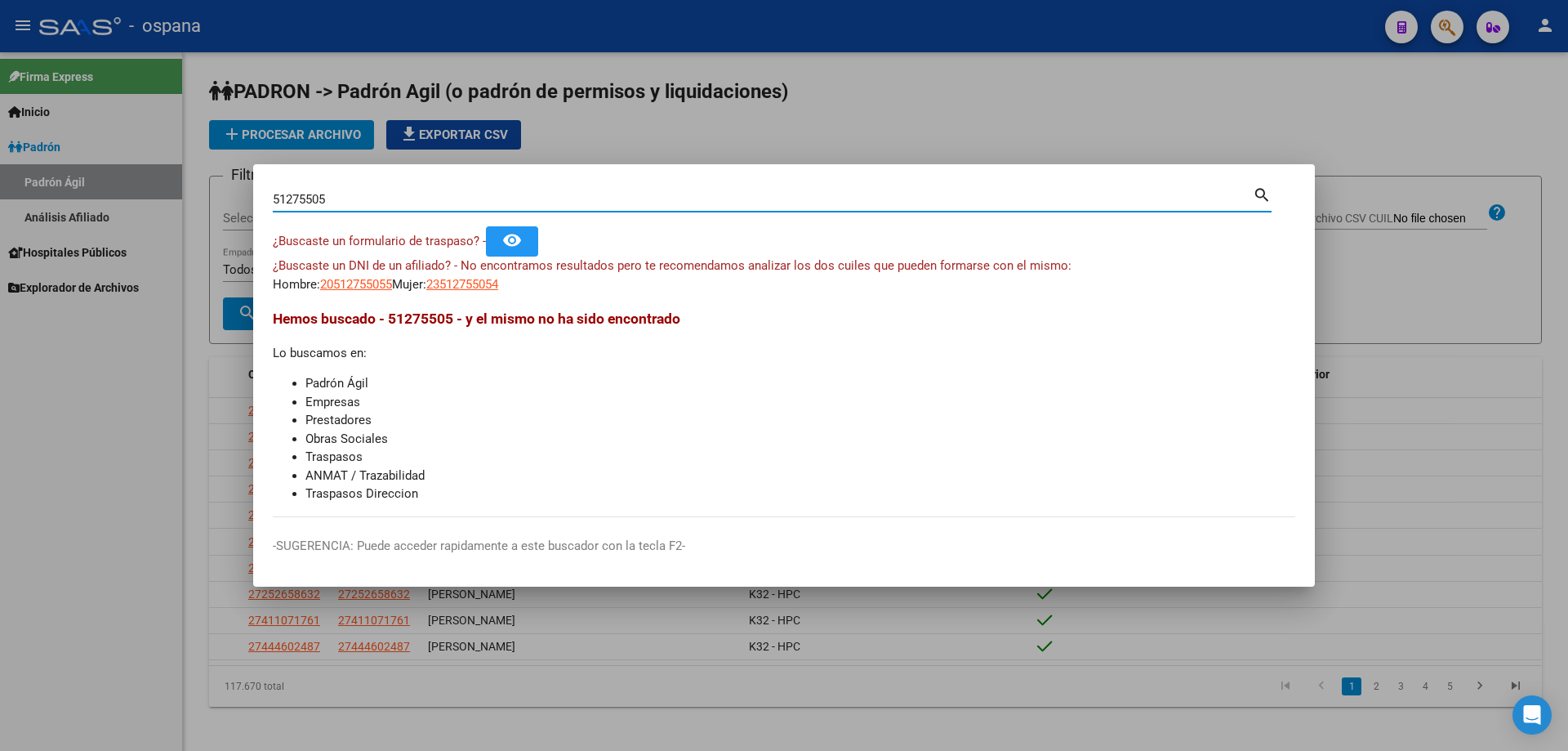
click at [323, 198] on input "51275505" at bounding box center [762, 199] width 980 height 15
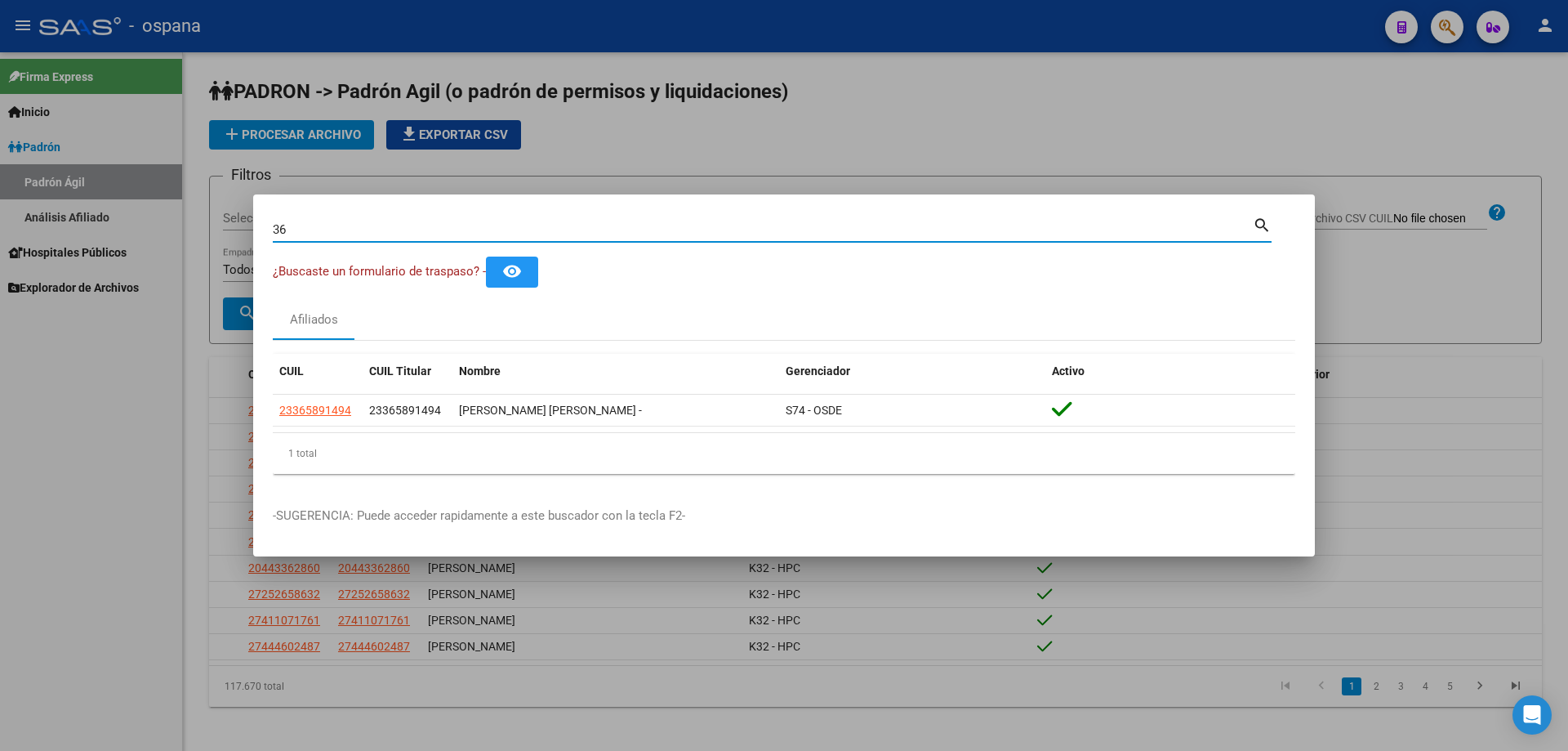
type input "3"
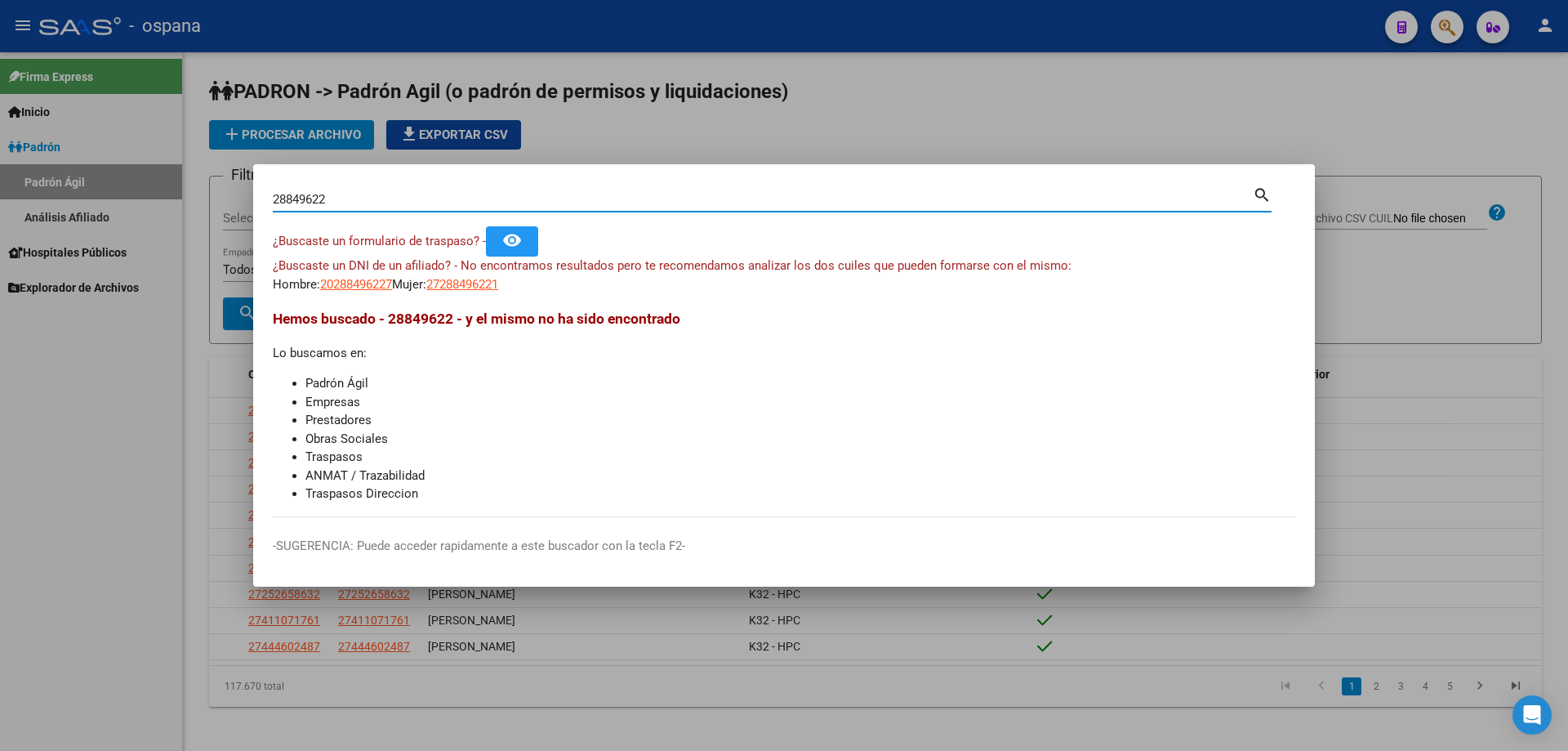
click at [322, 199] on input "28849622" at bounding box center [762, 199] width 980 height 15
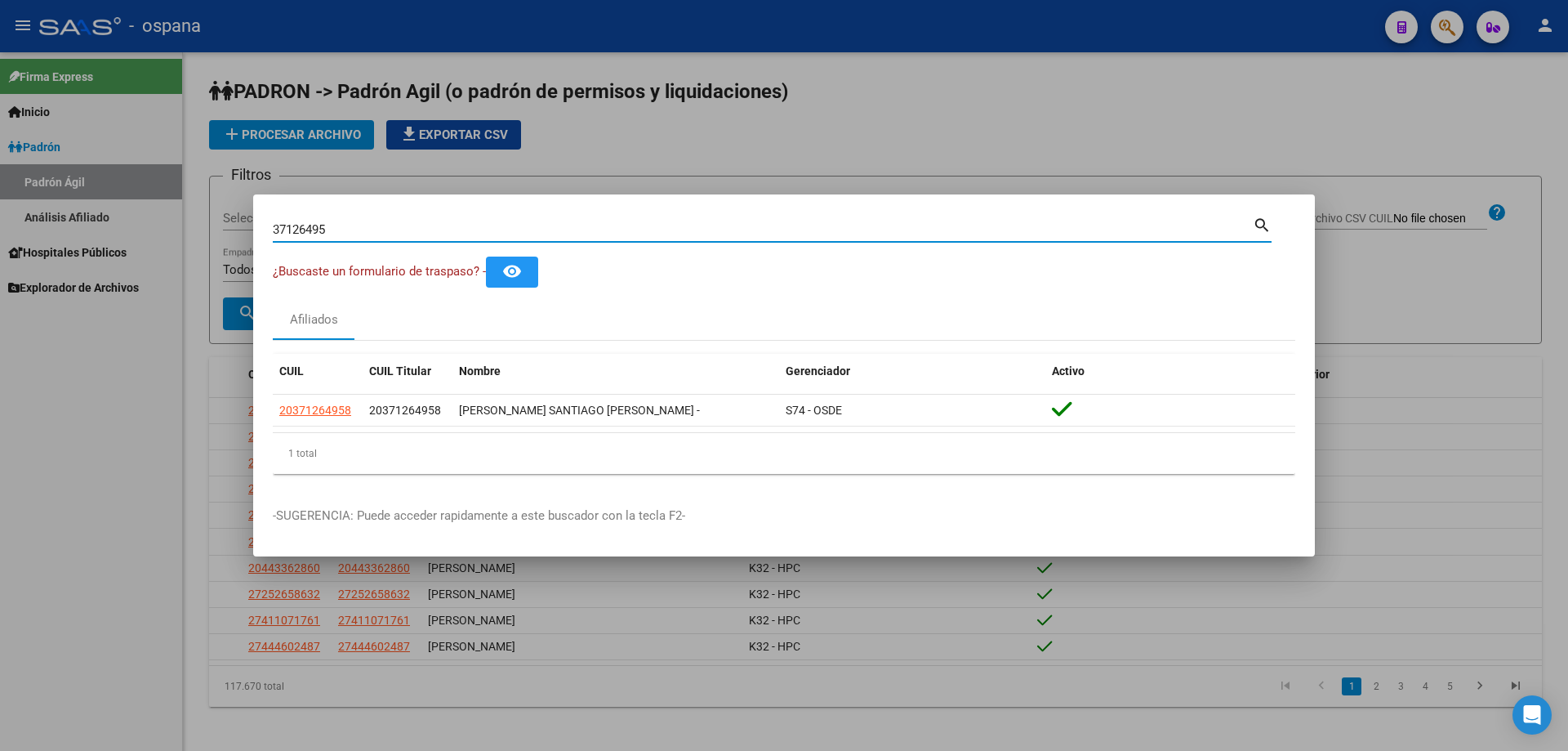
click at [352, 231] on input "37126495" at bounding box center [762, 229] width 980 height 15
type input "1"
click at [357, 222] on input "30900751" at bounding box center [762, 229] width 980 height 15
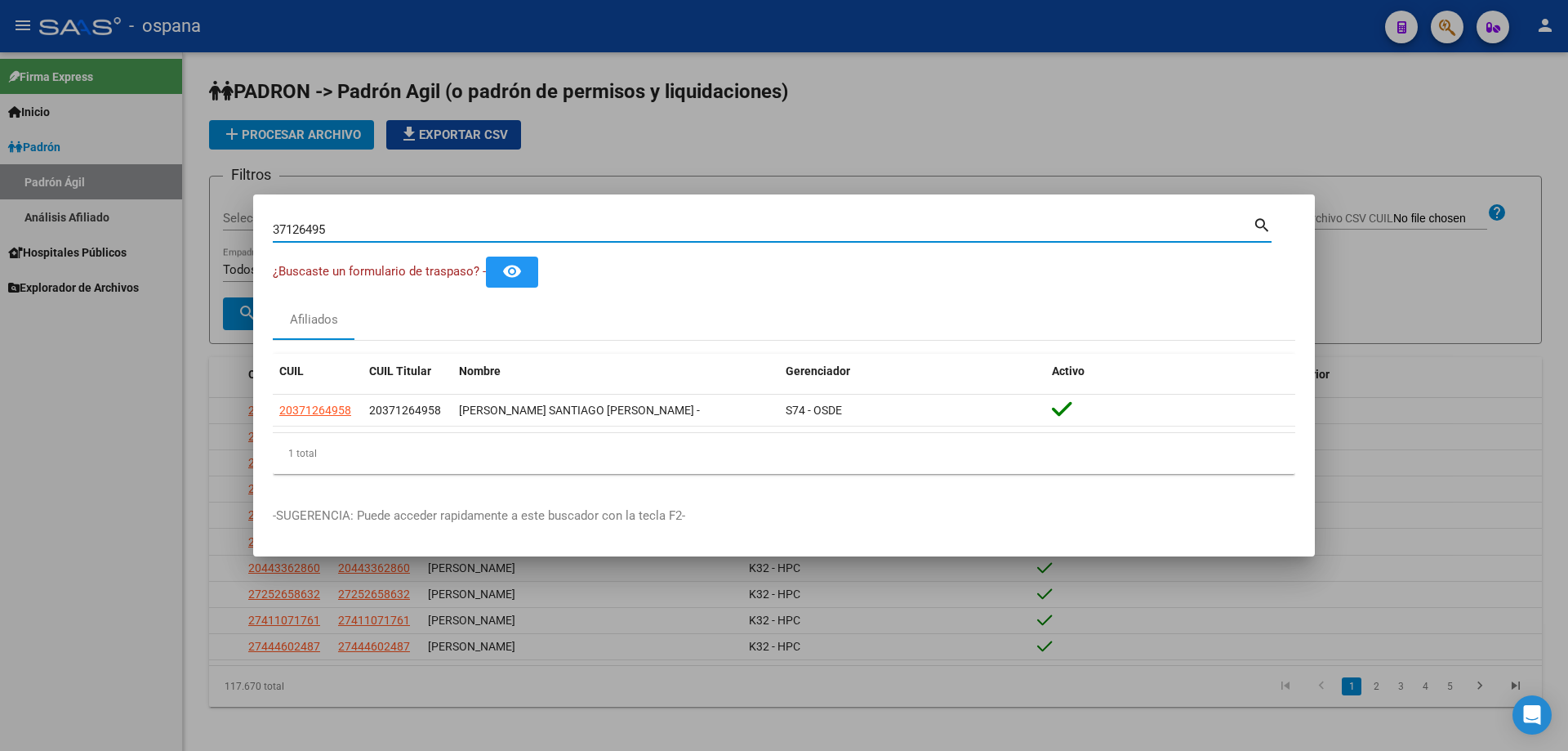
click at [340, 233] on input "37126495" at bounding box center [762, 229] width 980 height 15
click at [340, 234] on input "14177413" at bounding box center [762, 229] width 980 height 15
click at [365, 232] on input "30900751" at bounding box center [762, 229] width 980 height 15
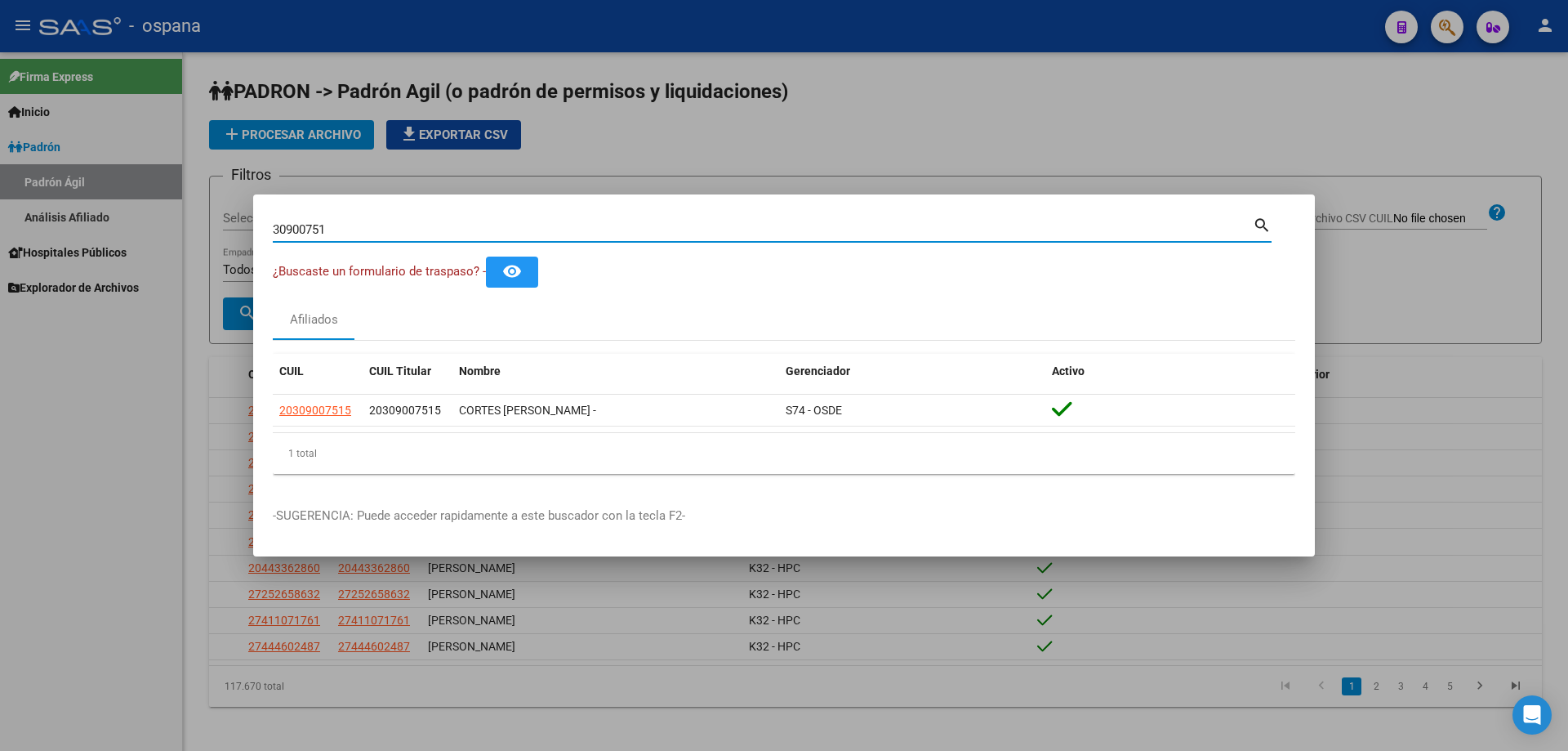
click at [365, 232] on input "30900751" at bounding box center [762, 229] width 980 height 15
click at [407, 218] on div "34596408 Buscar (apellido, dni, [PERSON_NAME], nro traspaso, cuit, obra social)" at bounding box center [762, 229] width 980 height 24
click at [412, 224] on input "34596408" at bounding box center [762, 229] width 980 height 15
type input "3"
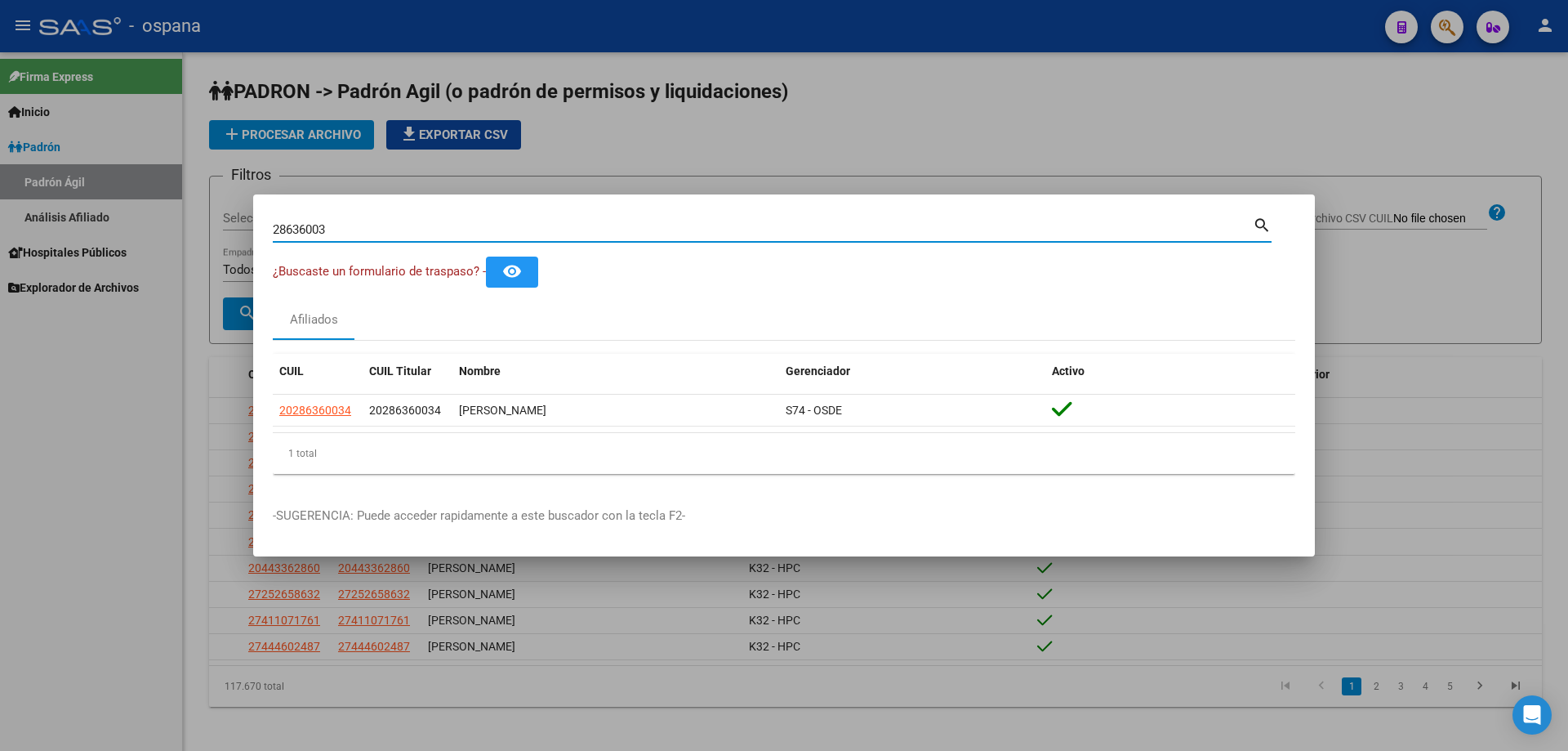
click at [279, 225] on input "28636003" at bounding box center [762, 229] width 980 height 15
click at [279, 224] on input "22775094" at bounding box center [762, 229] width 980 height 15
type input "13813440"
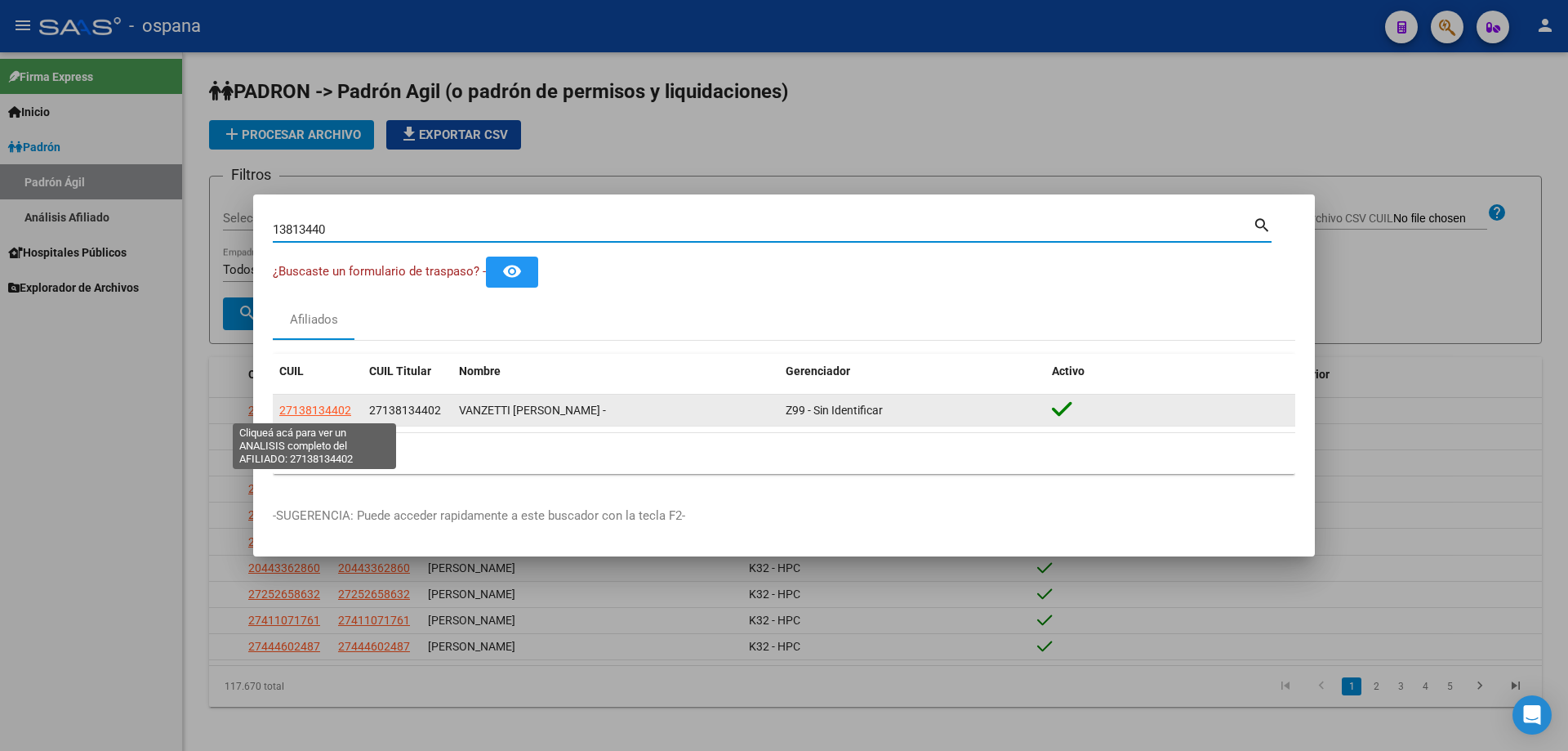
click at [315, 416] on span "27138134402" at bounding box center [315, 411] width 72 height 13
type textarea "27138134402"
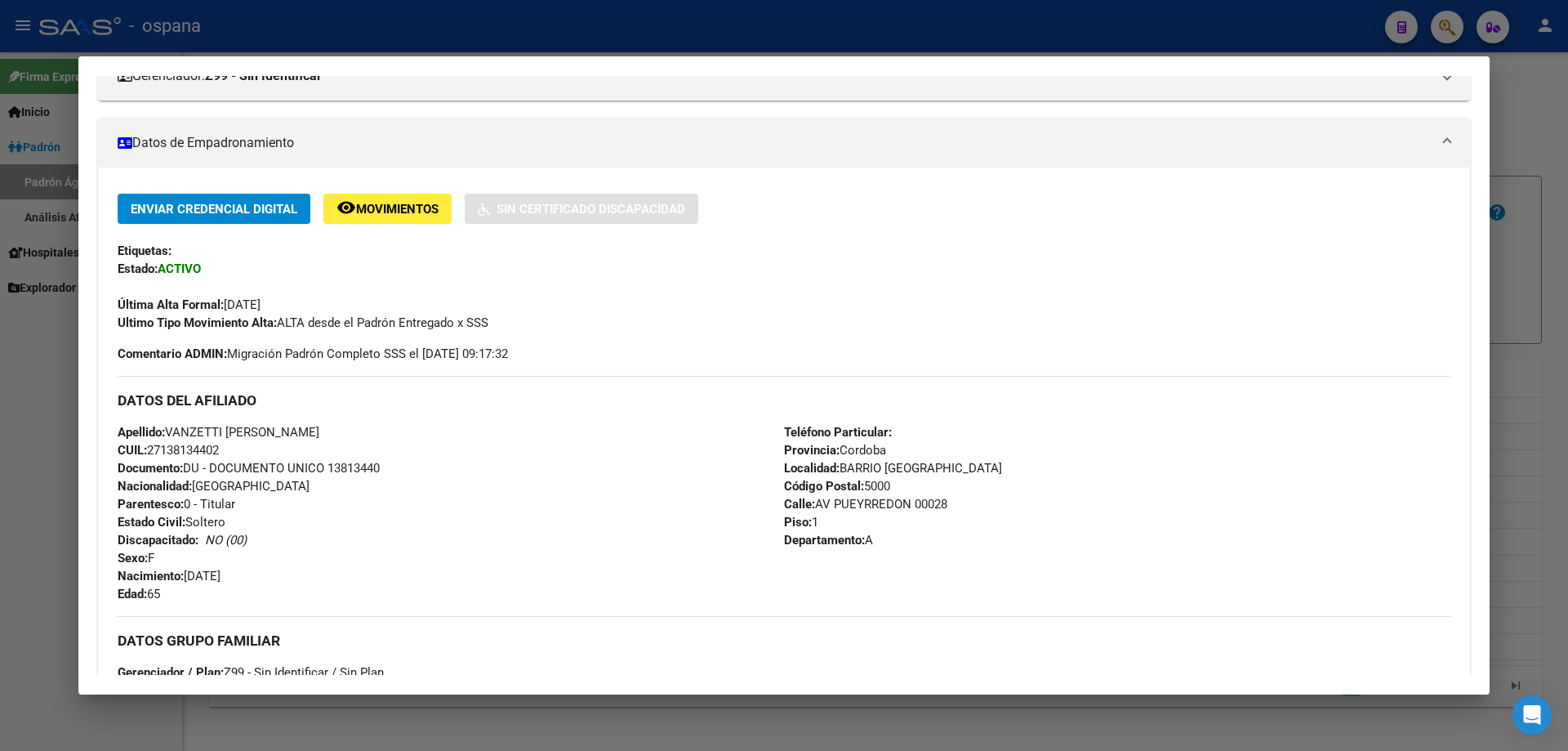
scroll to position [245, 0]
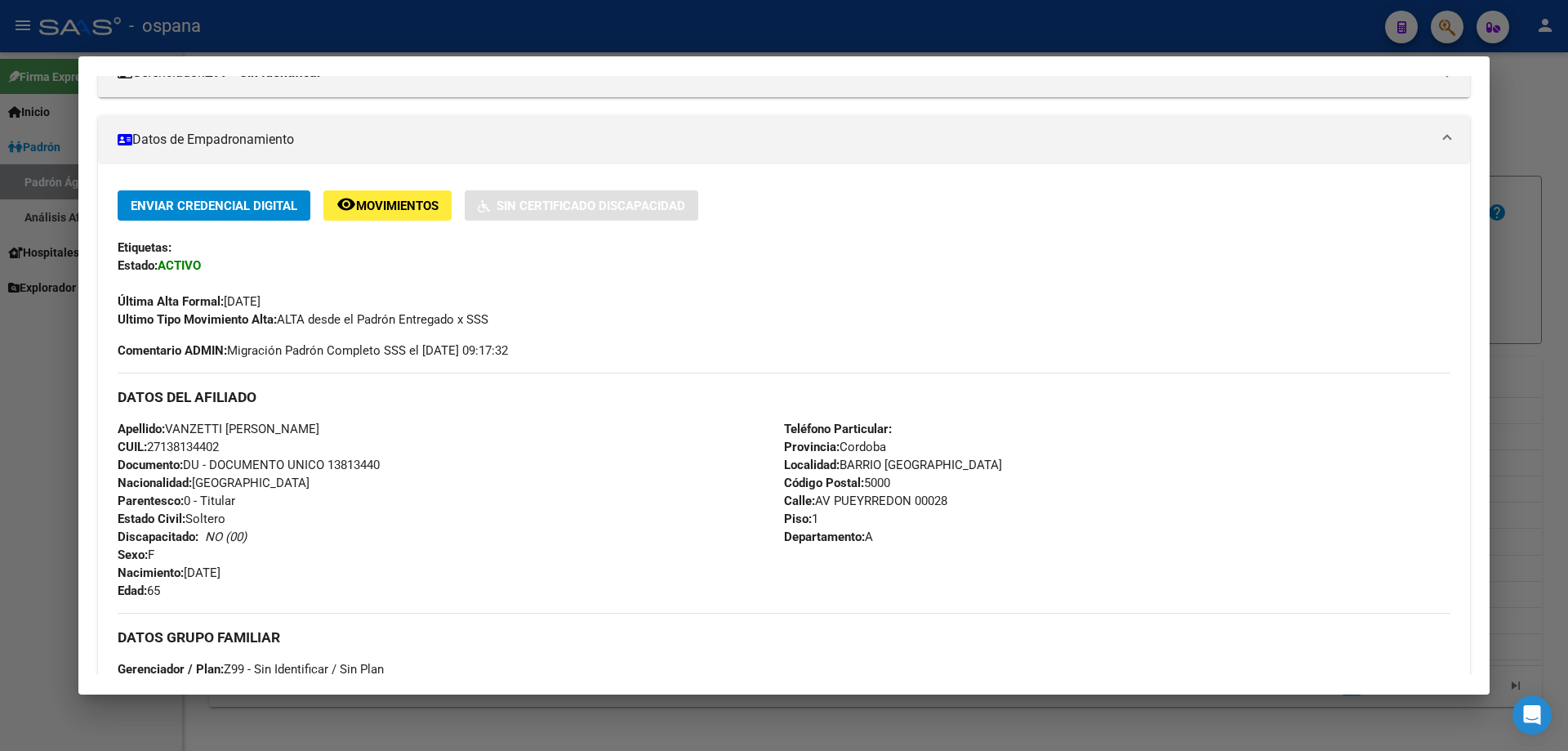
drag, startPoint x: 817, startPoint y: 446, endPoint x: 963, endPoint y: 441, distance: 146.1
click at [963, 441] on div "Teléfono Particular: Provincia: Cordoba Localidad: [GEOGRAPHIC_DATA] Código Pos…" at bounding box center [1117, 509] width 666 height 179
click at [1567, 637] on div at bounding box center [784, 376] width 1568 height 751
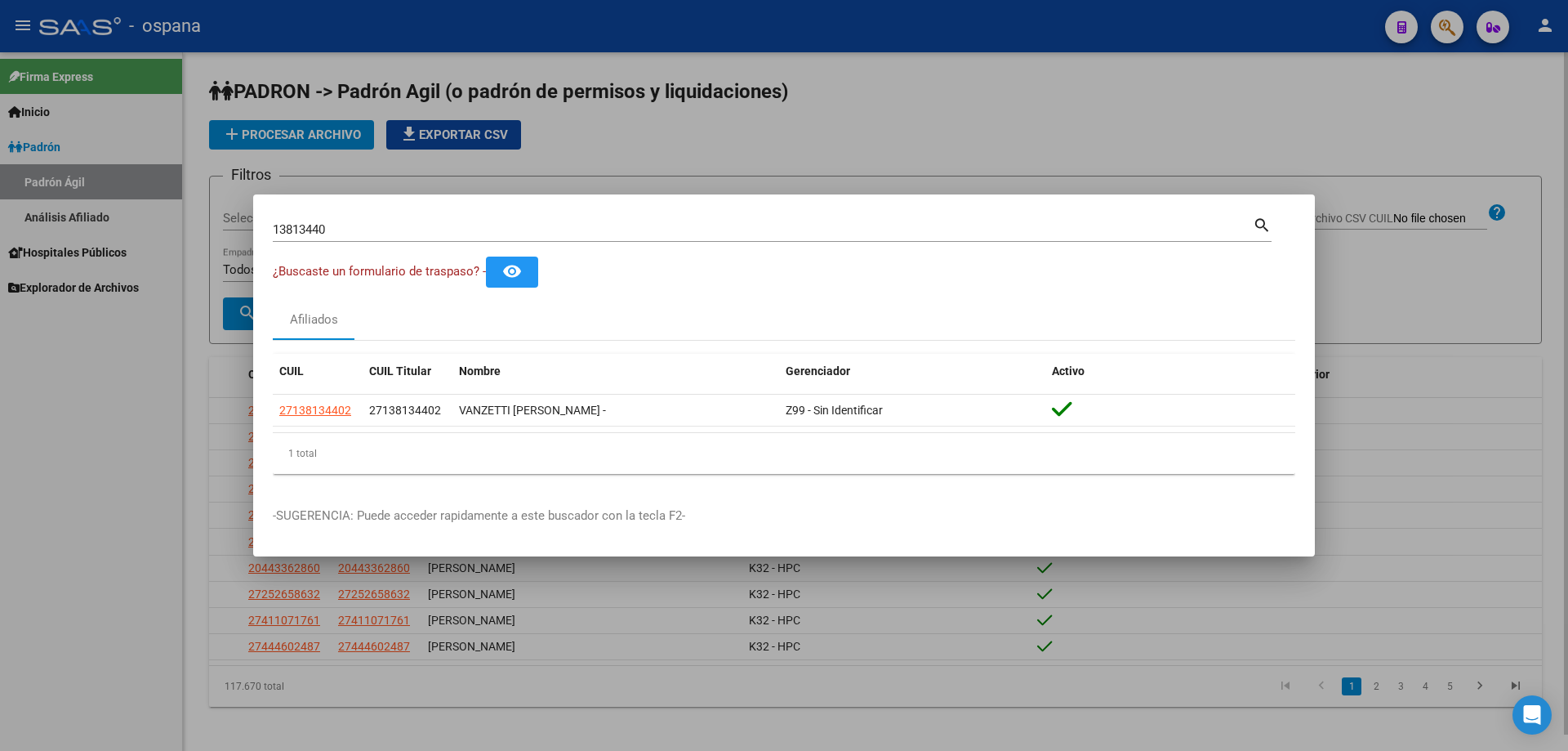
drag, startPoint x: 1567, startPoint y: 591, endPoint x: 1542, endPoint y: 577, distance: 28.7
click at [1566, 588] on div at bounding box center [784, 376] width 1568 height 751
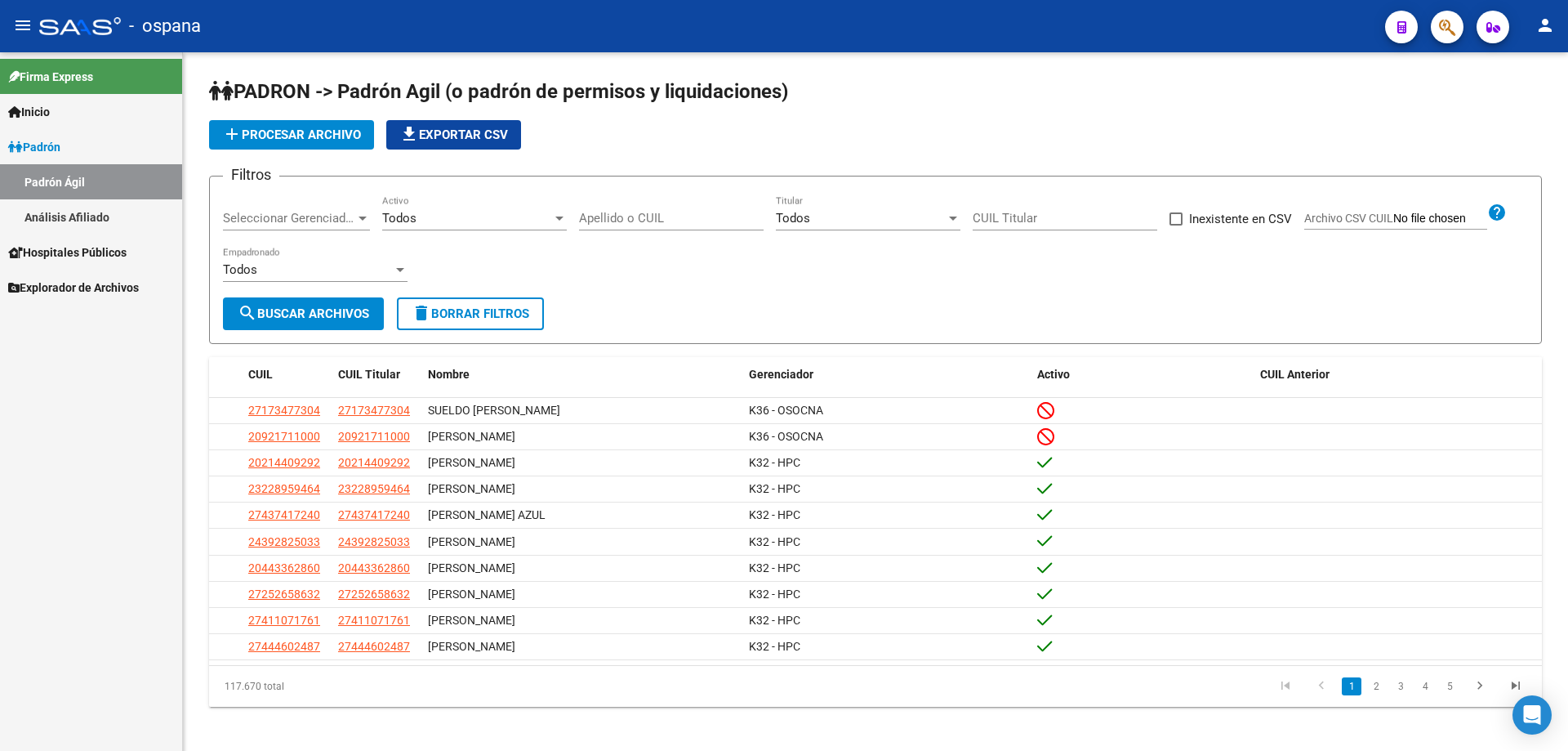
click at [1454, 35] on icon "button" at bounding box center [1447, 28] width 17 height 19
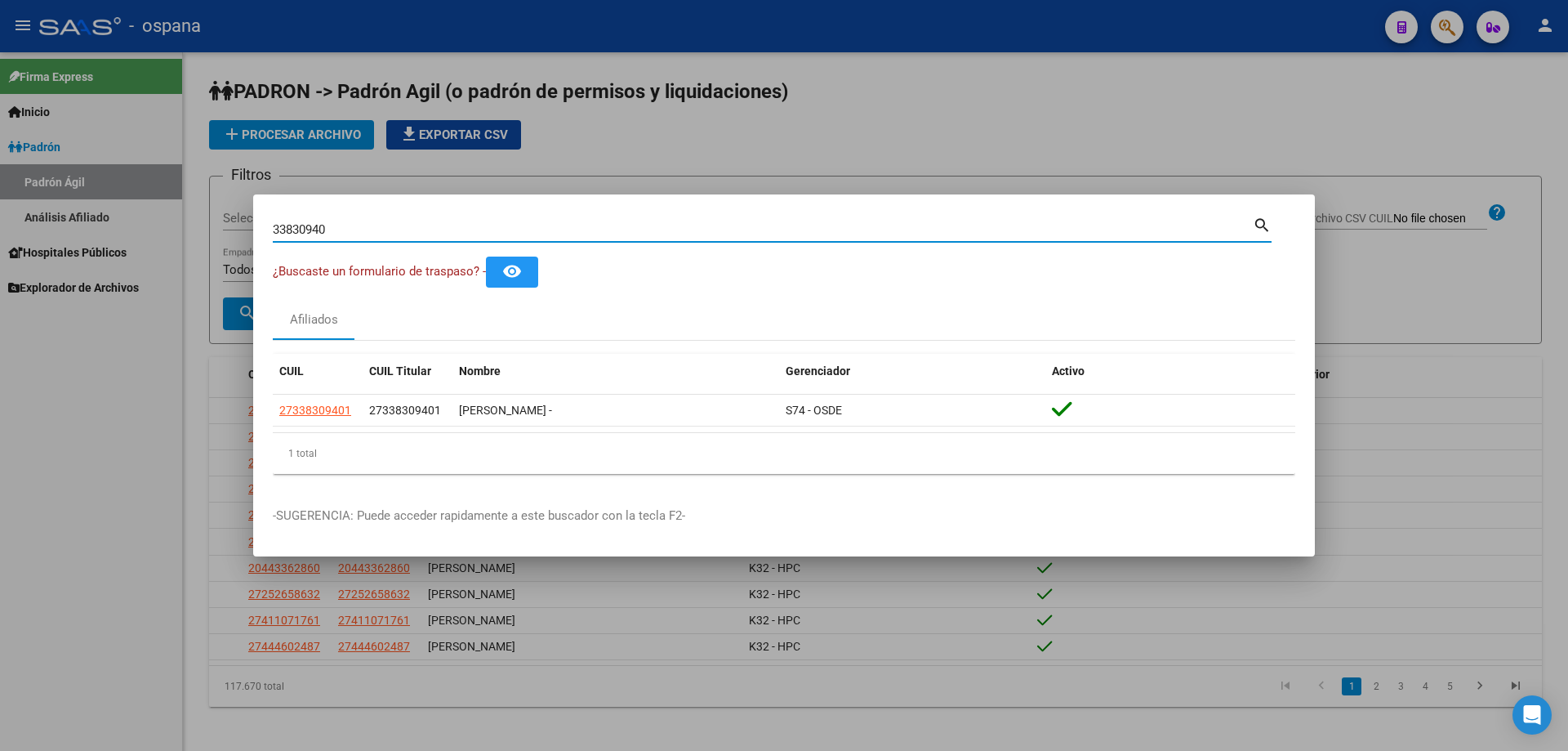
click at [299, 234] on input "33830940" at bounding box center [762, 229] width 980 height 15
click at [286, 225] on input "28538450" at bounding box center [762, 229] width 980 height 15
click at [289, 225] on input "28538450" at bounding box center [762, 229] width 980 height 15
click at [299, 233] on input "28538450" at bounding box center [762, 229] width 980 height 15
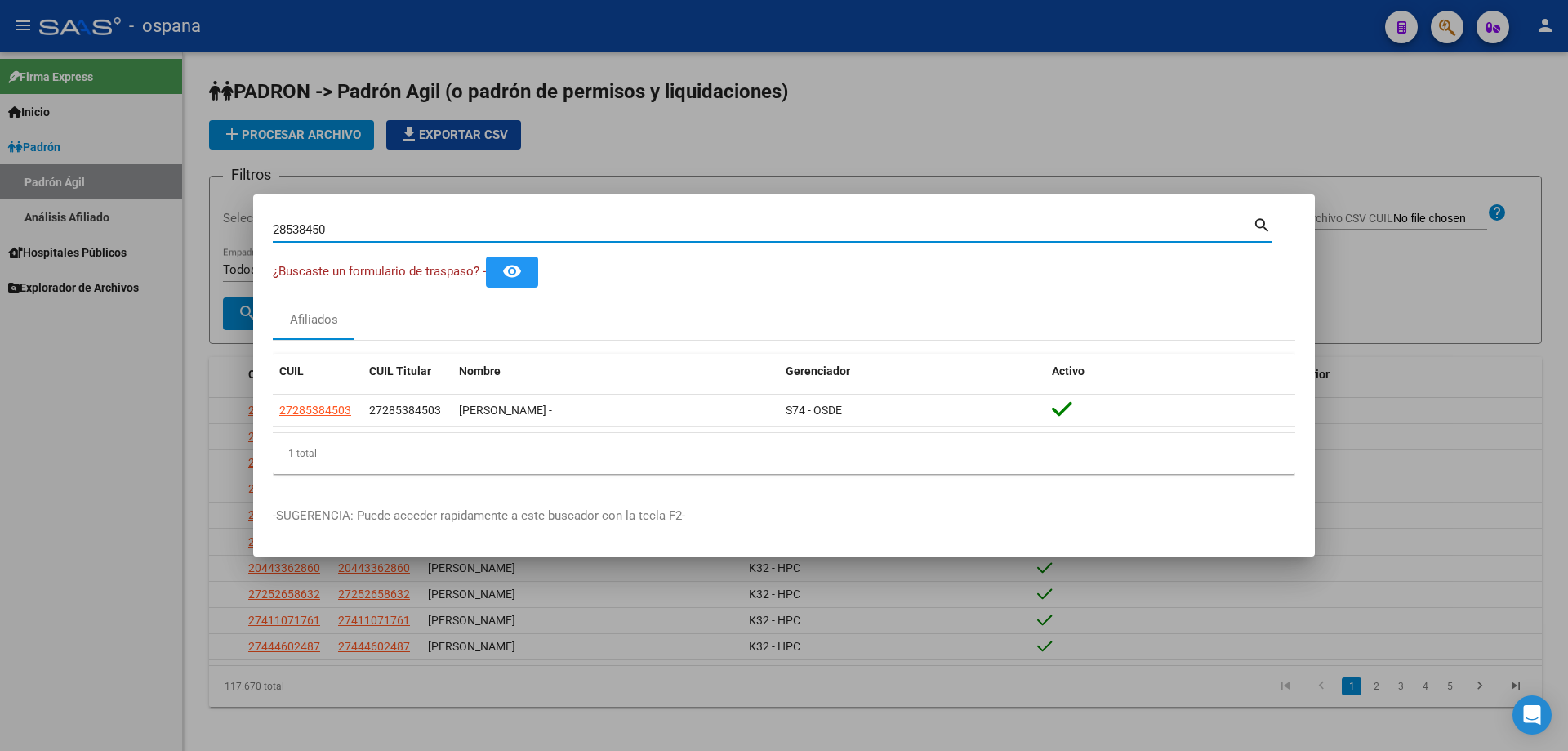
click at [299, 234] on input "28538450" at bounding box center [762, 229] width 980 height 15
click at [299, 230] on input "28045018" at bounding box center [762, 229] width 980 height 15
click at [361, 227] on input "30467994" at bounding box center [762, 229] width 980 height 15
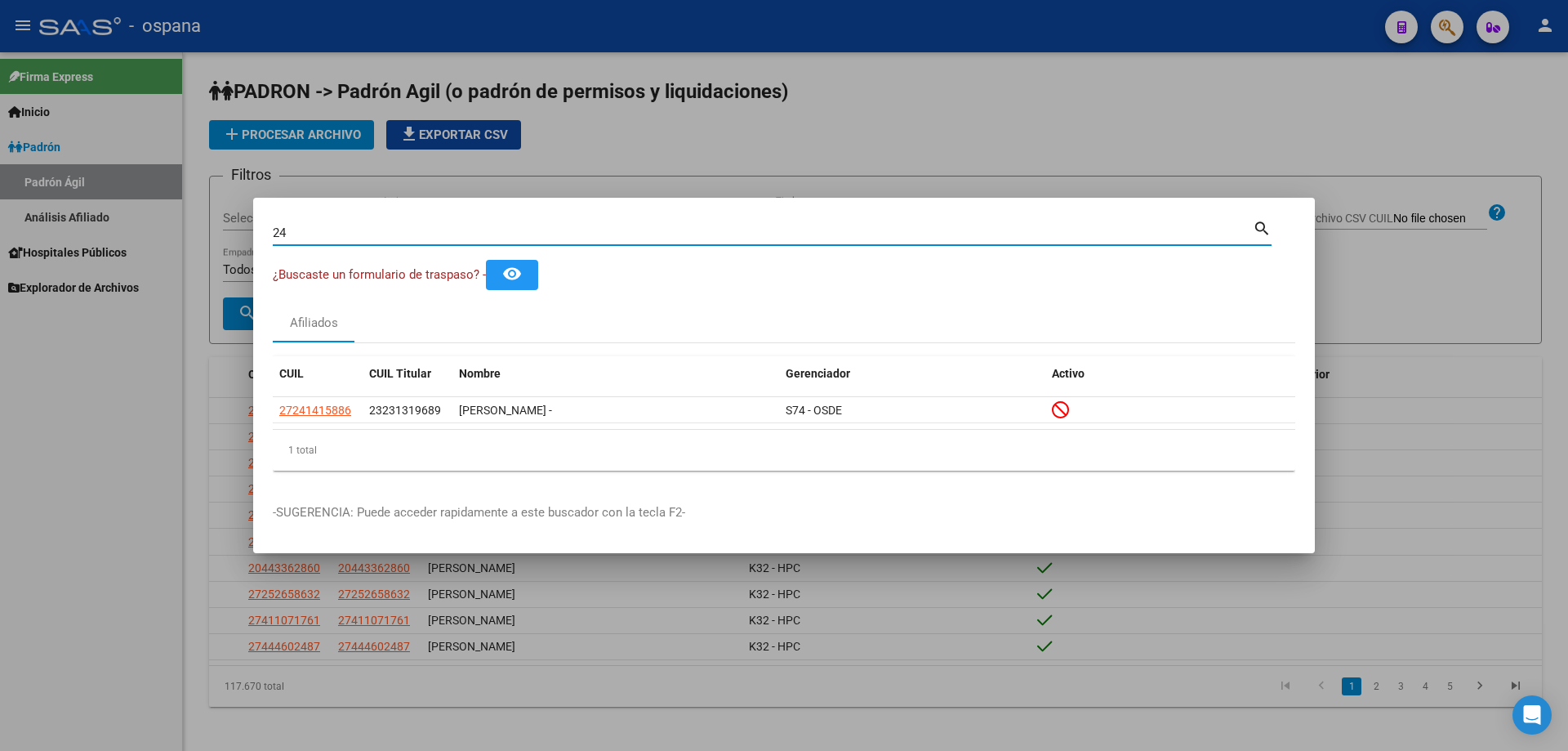
type input "2"
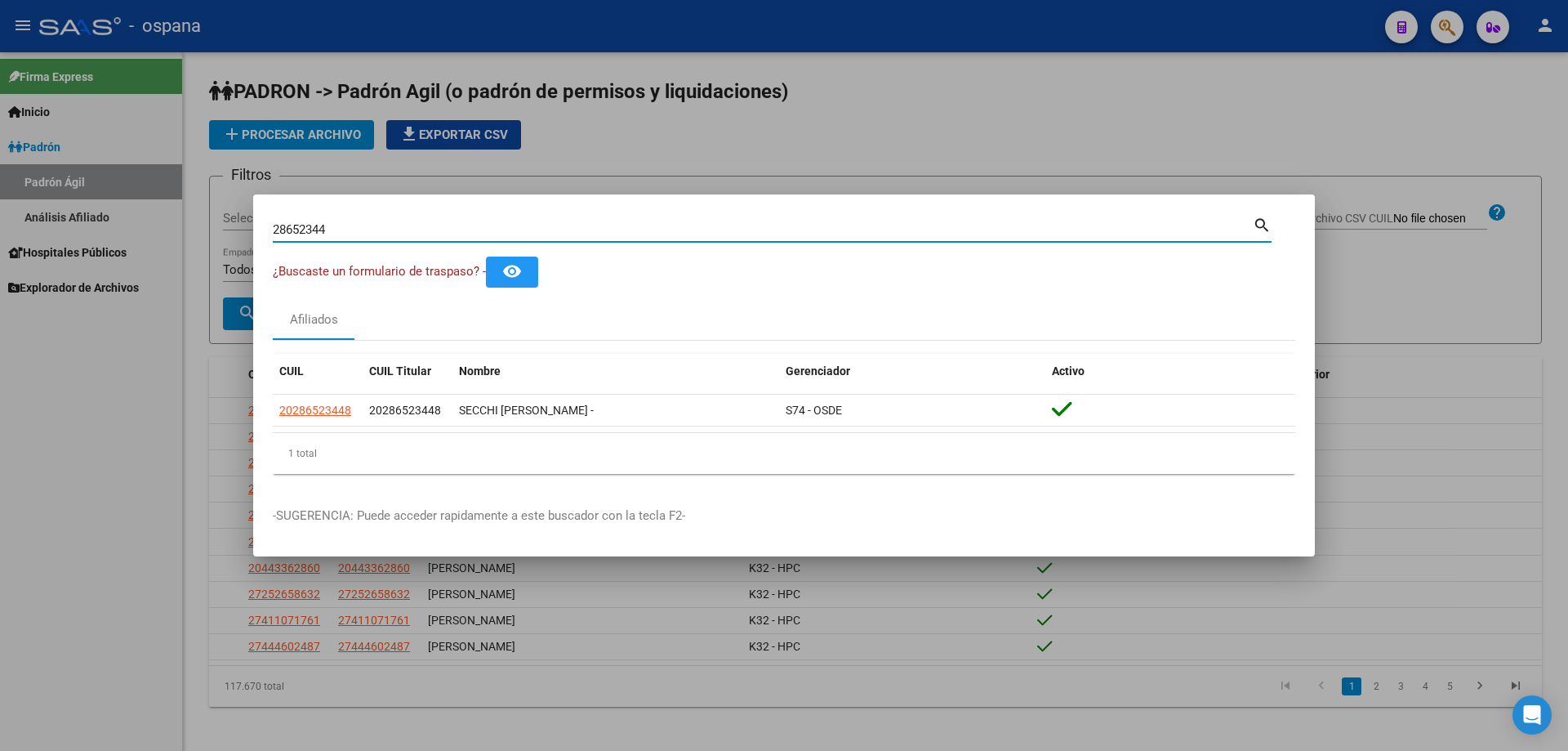
click at [360, 227] on input "28652344" at bounding box center [762, 229] width 980 height 15
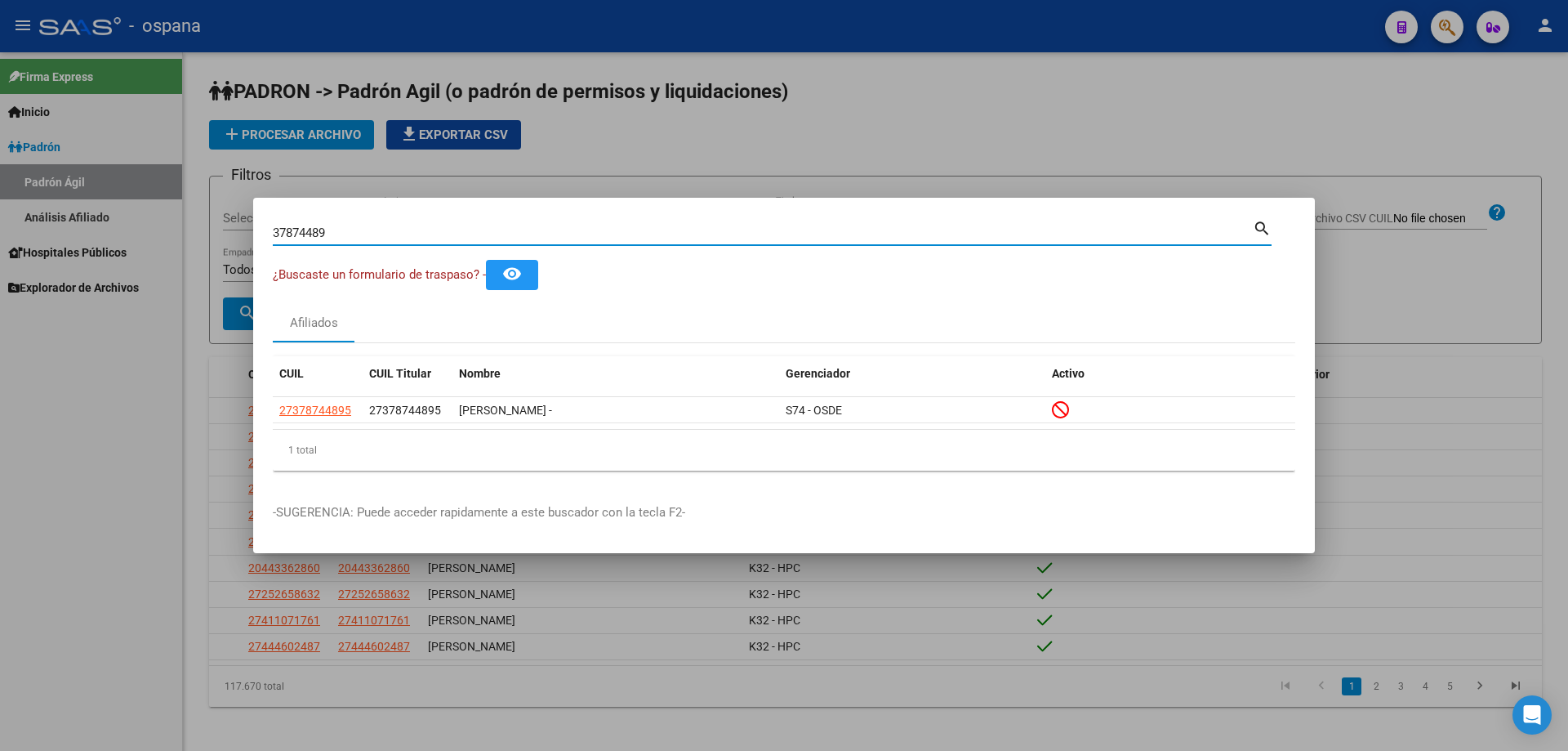
click at [357, 235] on input "37874489" at bounding box center [762, 233] width 980 height 15
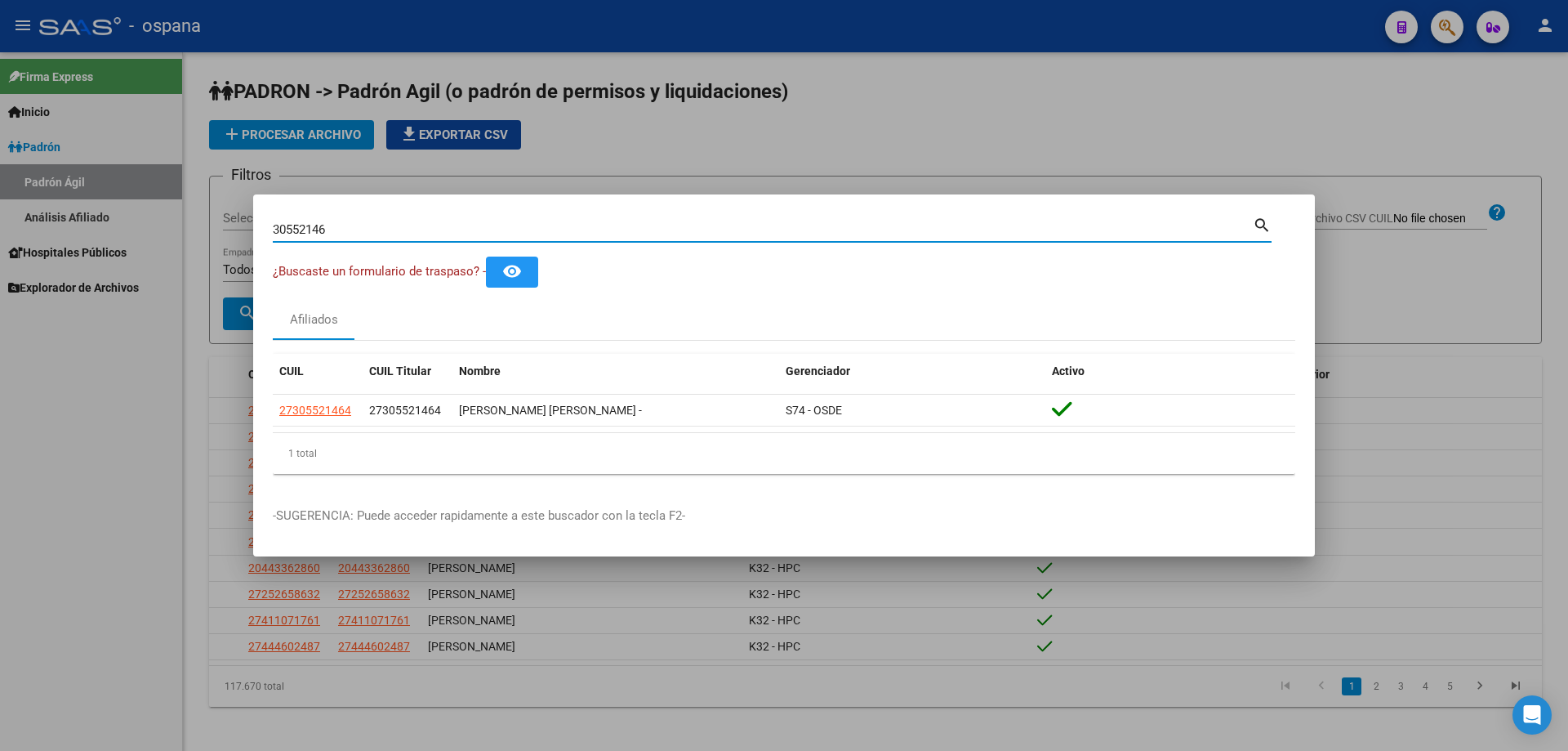
click at [489, 236] on input "30552146" at bounding box center [762, 229] width 980 height 15
click at [462, 229] on input "32608939" at bounding box center [762, 229] width 980 height 15
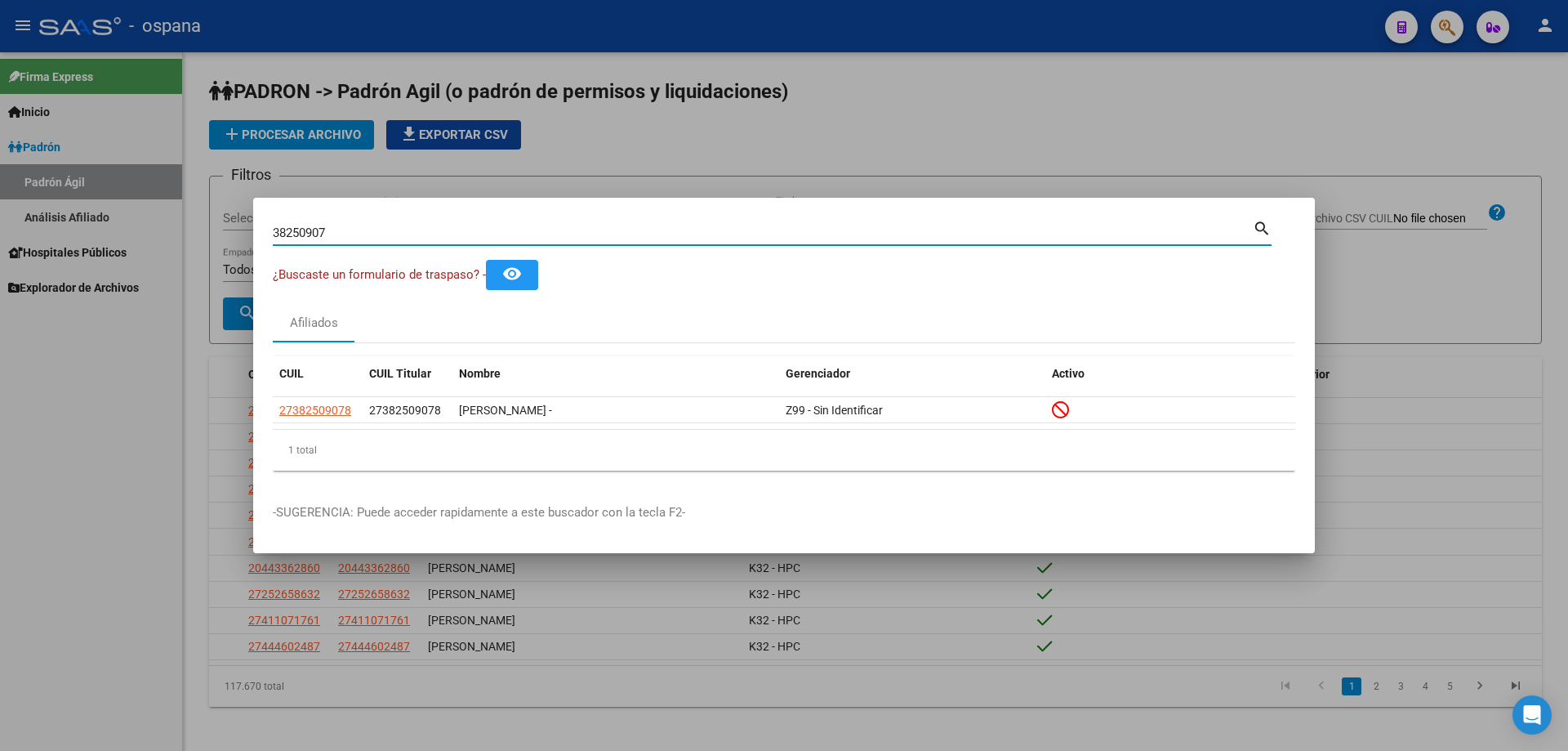
click at [469, 239] on input "38250907" at bounding box center [762, 233] width 980 height 15
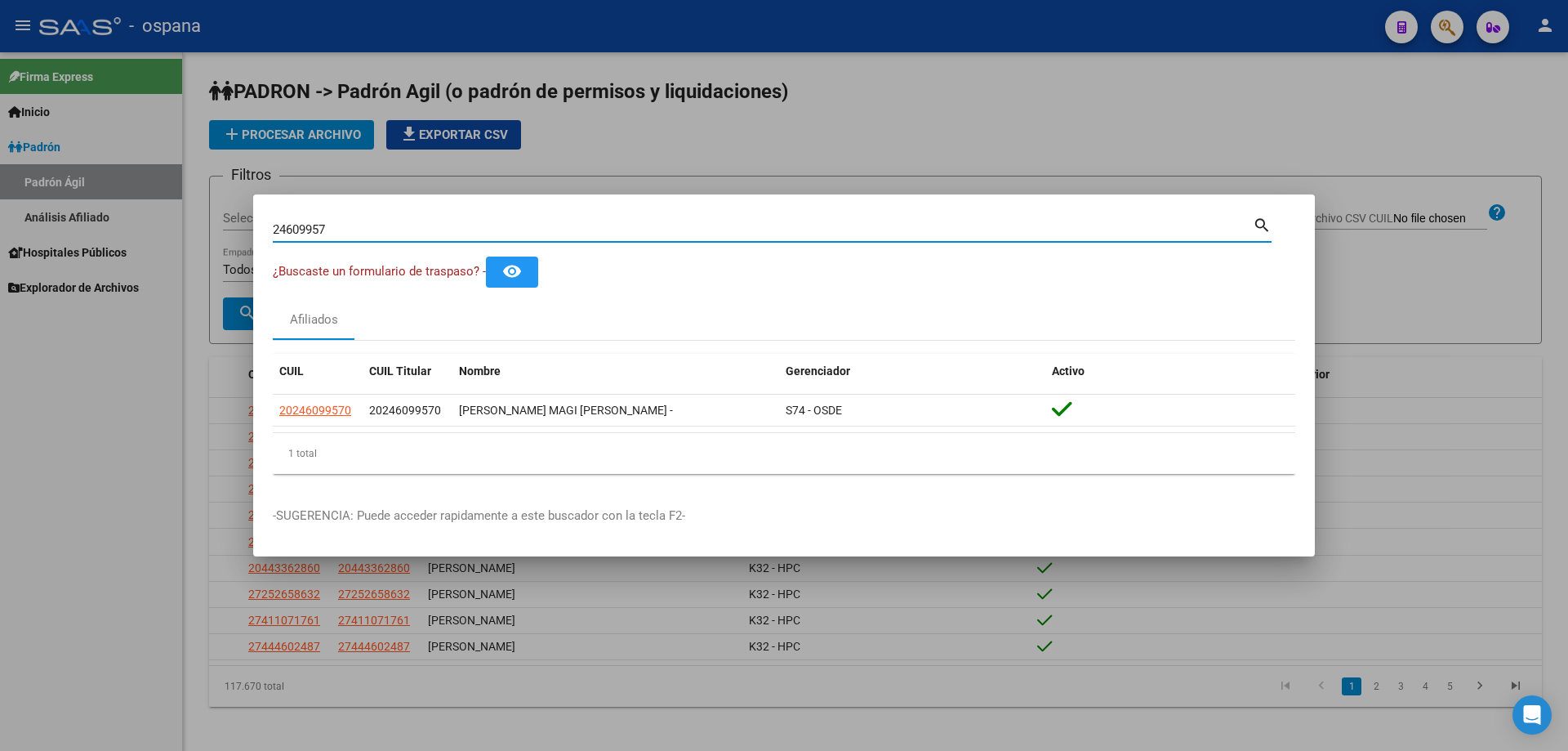
click at [467, 235] on input "24609957" at bounding box center [762, 229] width 980 height 15
click at [639, 234] on input "29308637" at bounding box center [762, 229] width 980 height 15
type input "4"
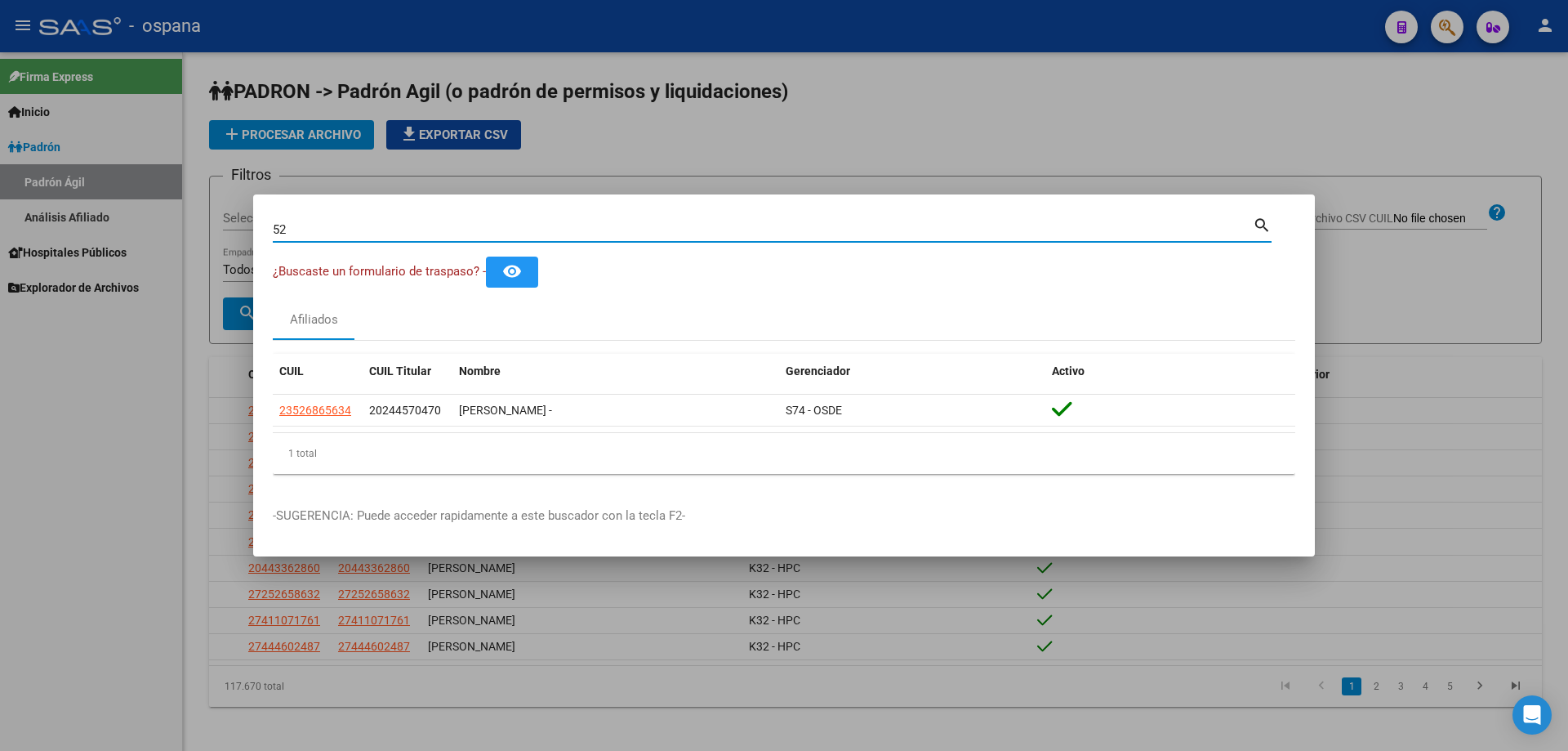
type input "5"
type input "4"
click at [496, 229] on input "44694024" at bounding box center [762, 229] width 980 height 15
type input "4"
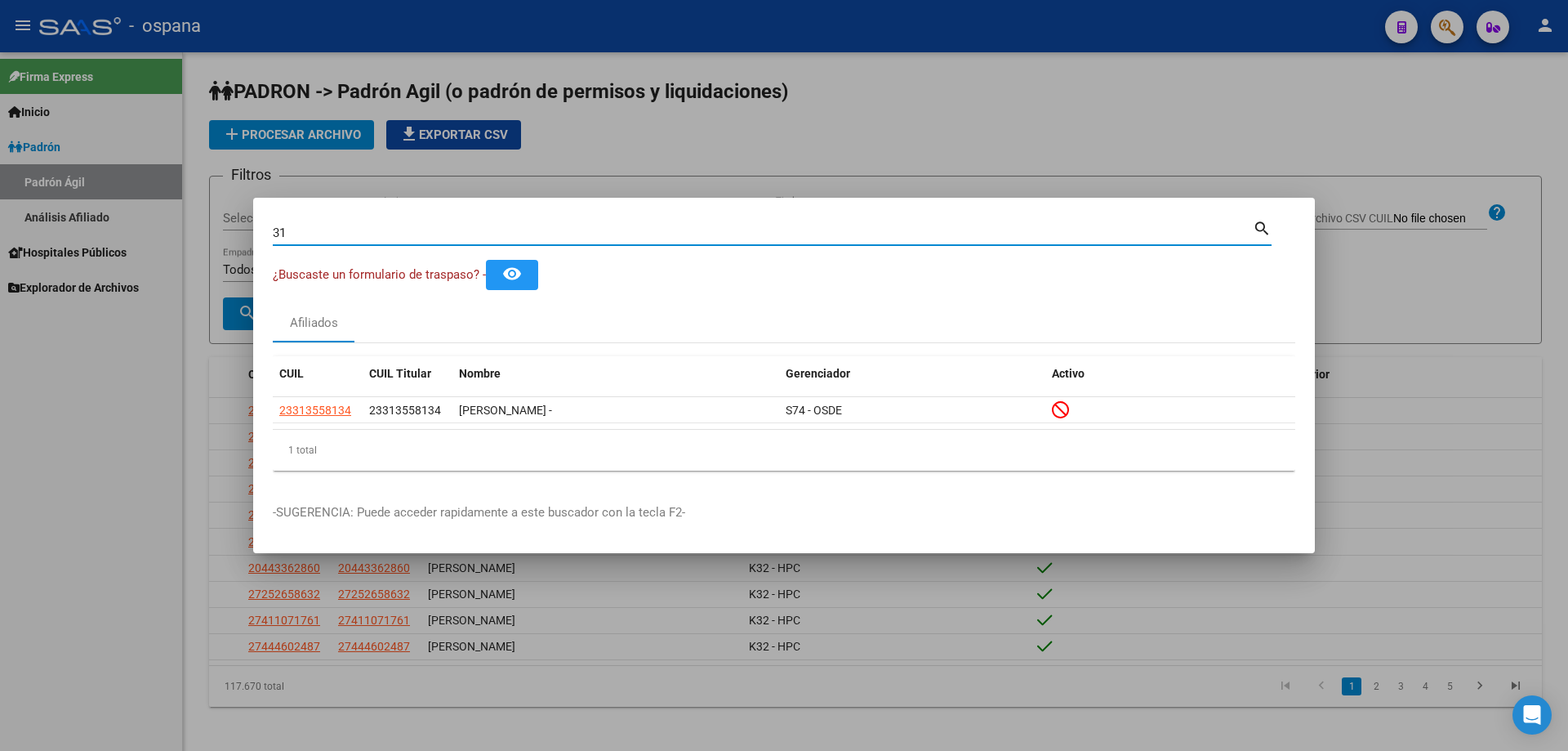
type input "3"
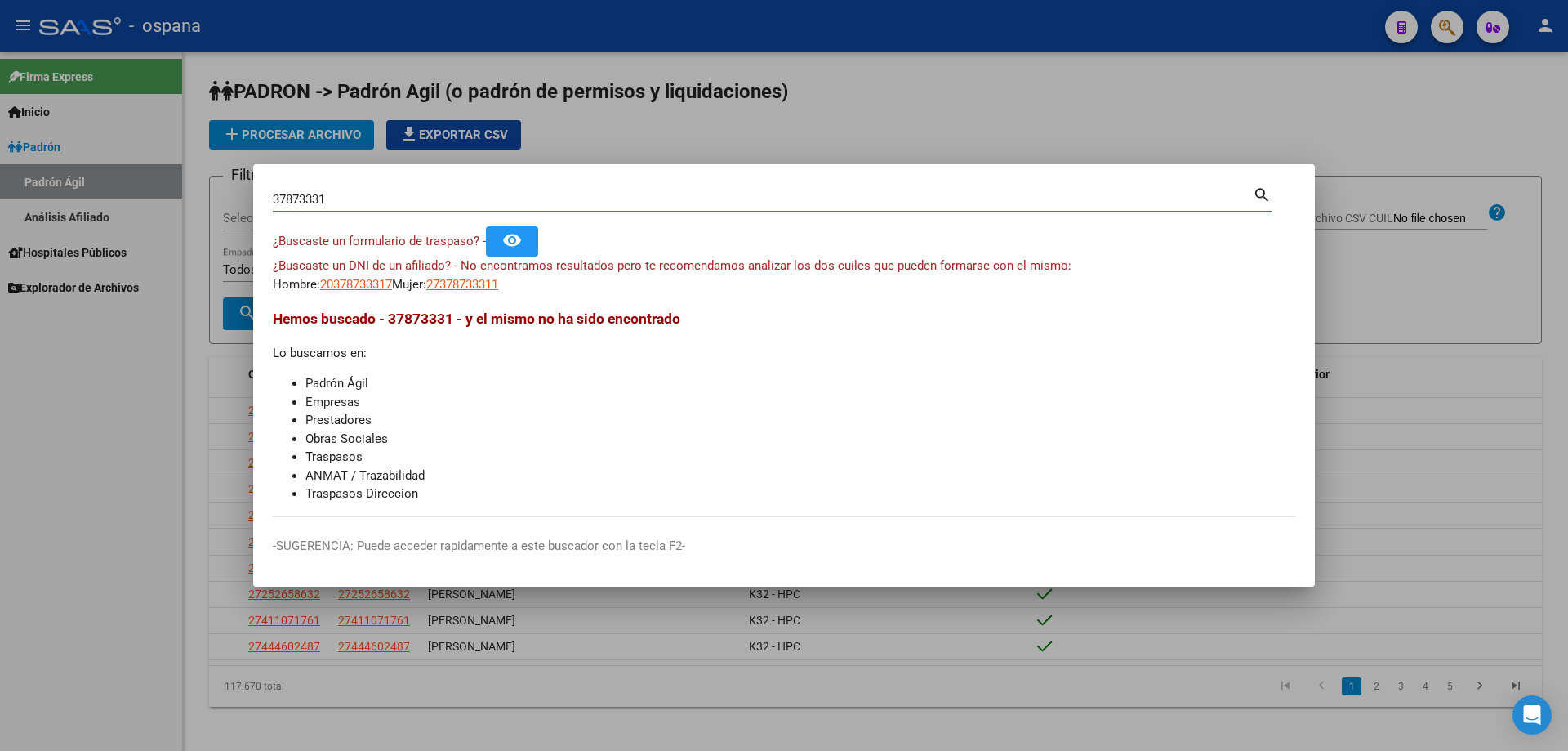
click at [365, 199] on input "37873331" at bounding box center [762, 199] width 980 height 15
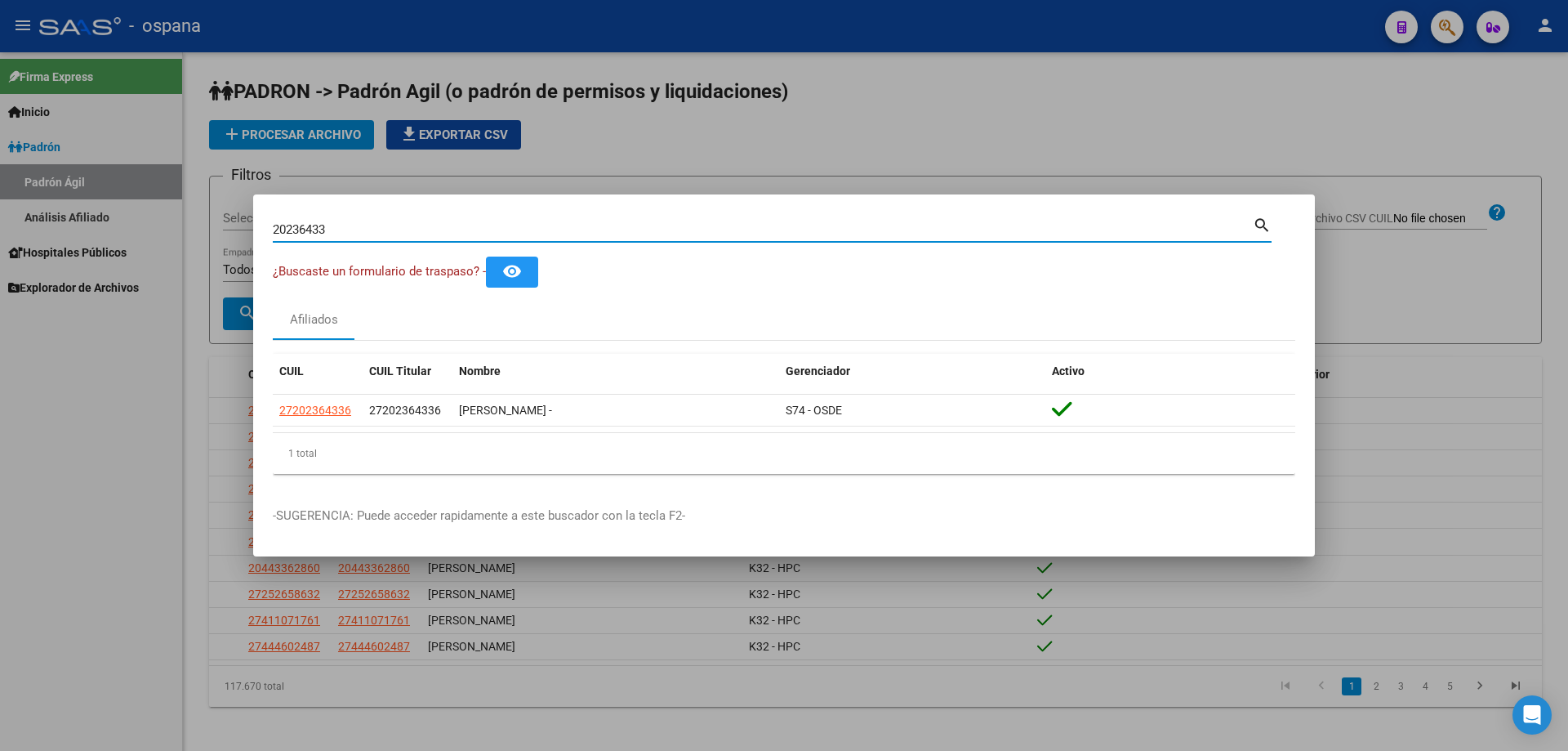
click at [478, 232] on input "20236433" at bounding box center [762, 229] width 980 height 15
click at [502, 229] on input "30879688" at bounding box center [762, 229] width 980 height 15
type input "51275505"
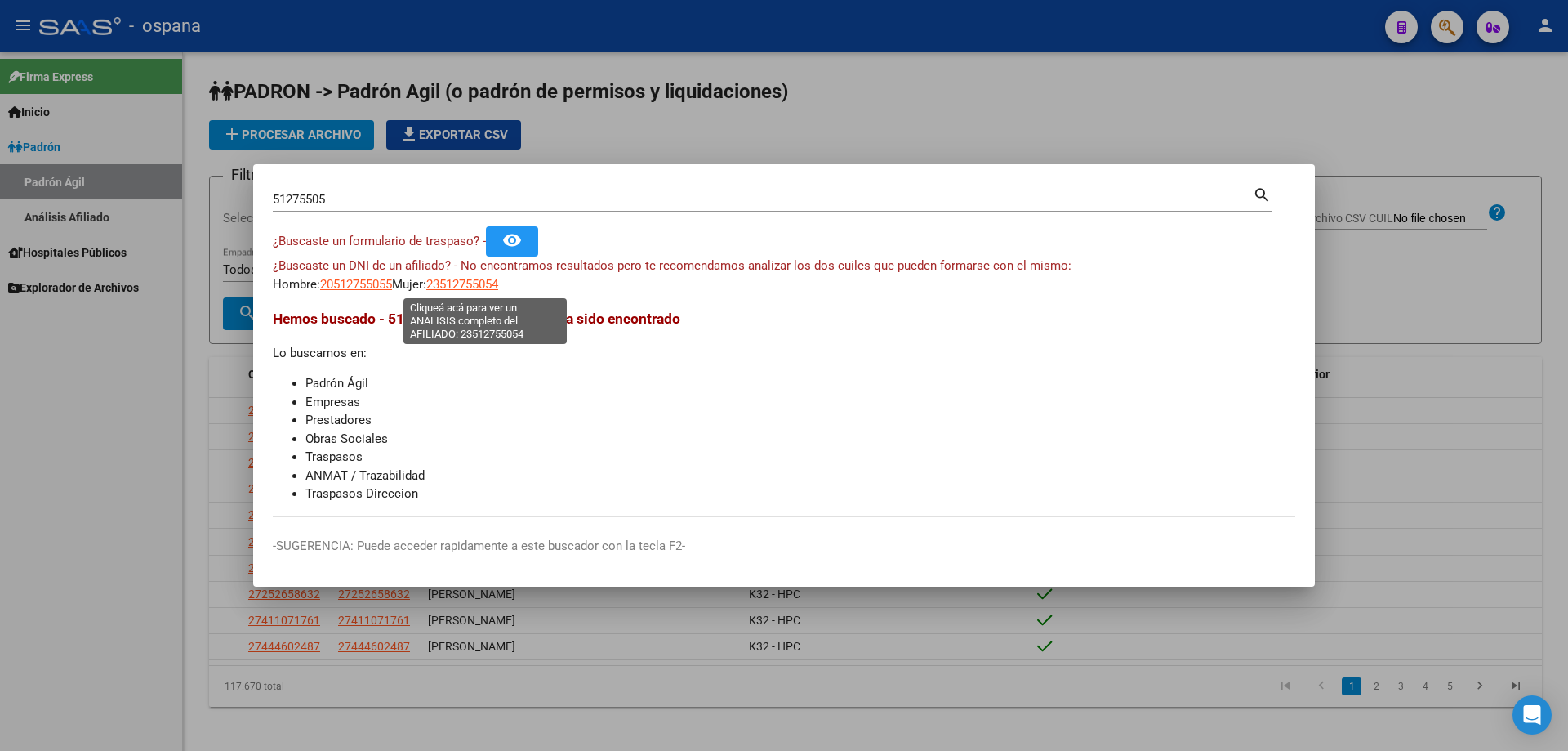
click at [498, 282] on span "23512755054" at bounding box center [462, 285] width 72 height 15
type textarea "23512755054"
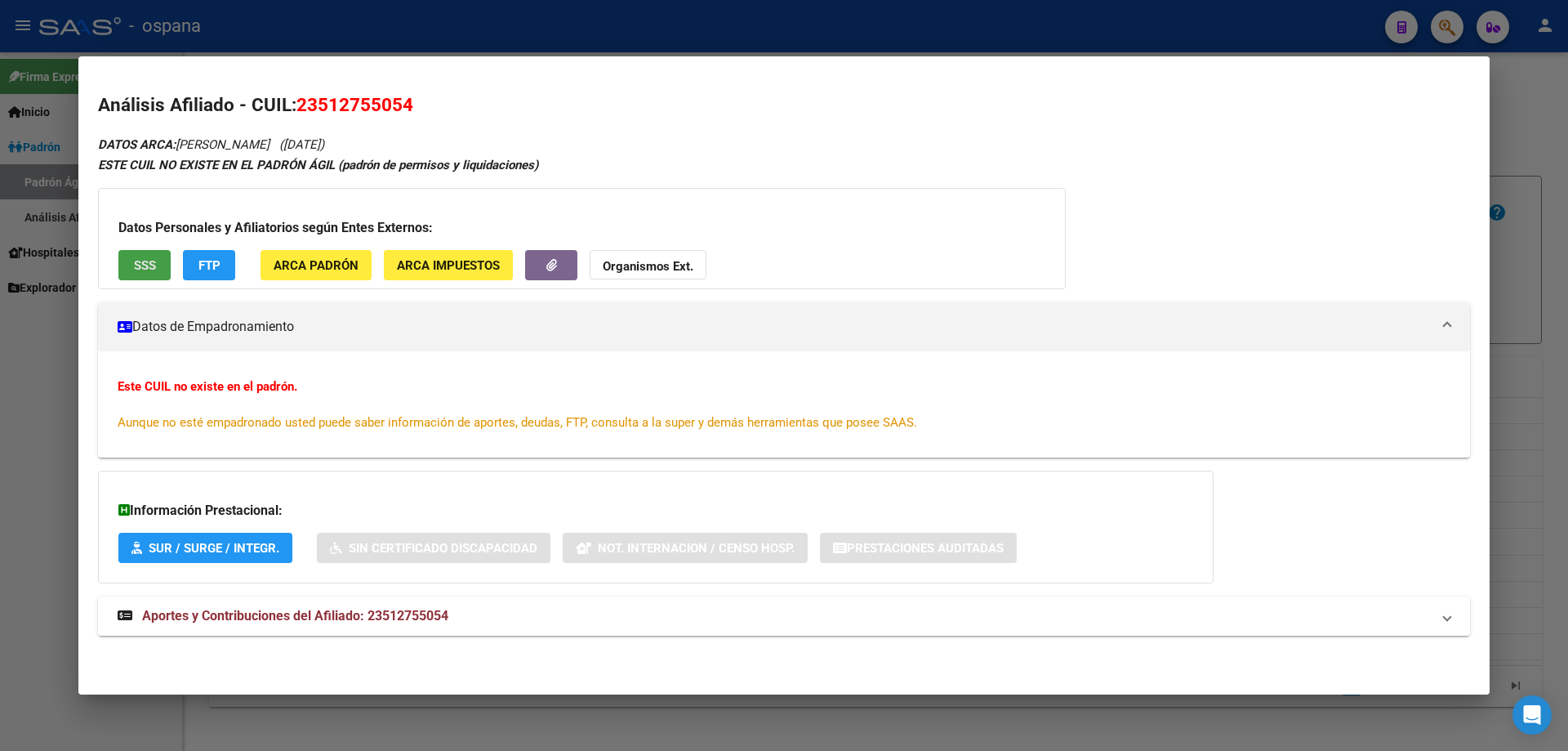
click at [153, 253] on button "SSS" at bounding box center [144, 265] width 53 height 30
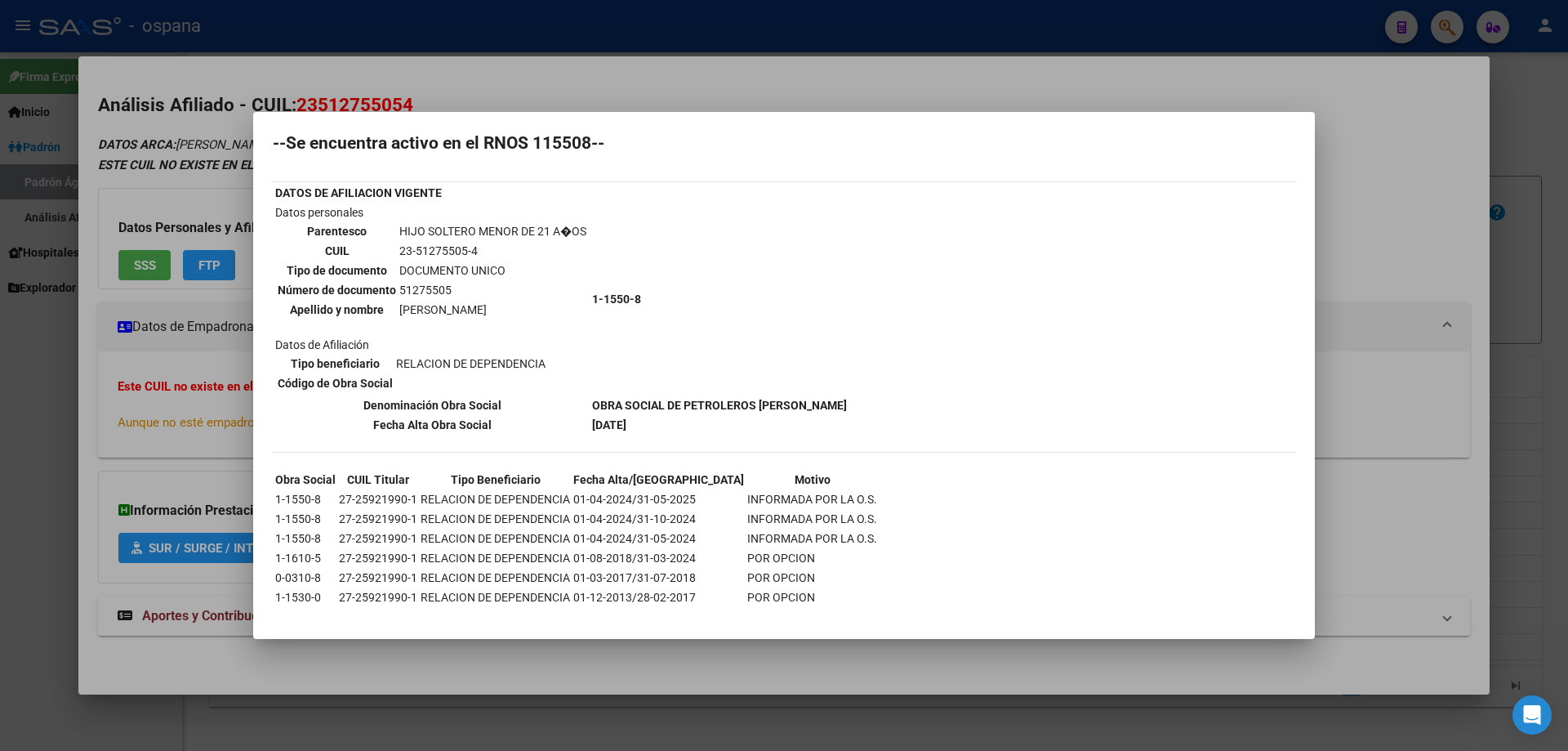
scroll to position [63, 0]
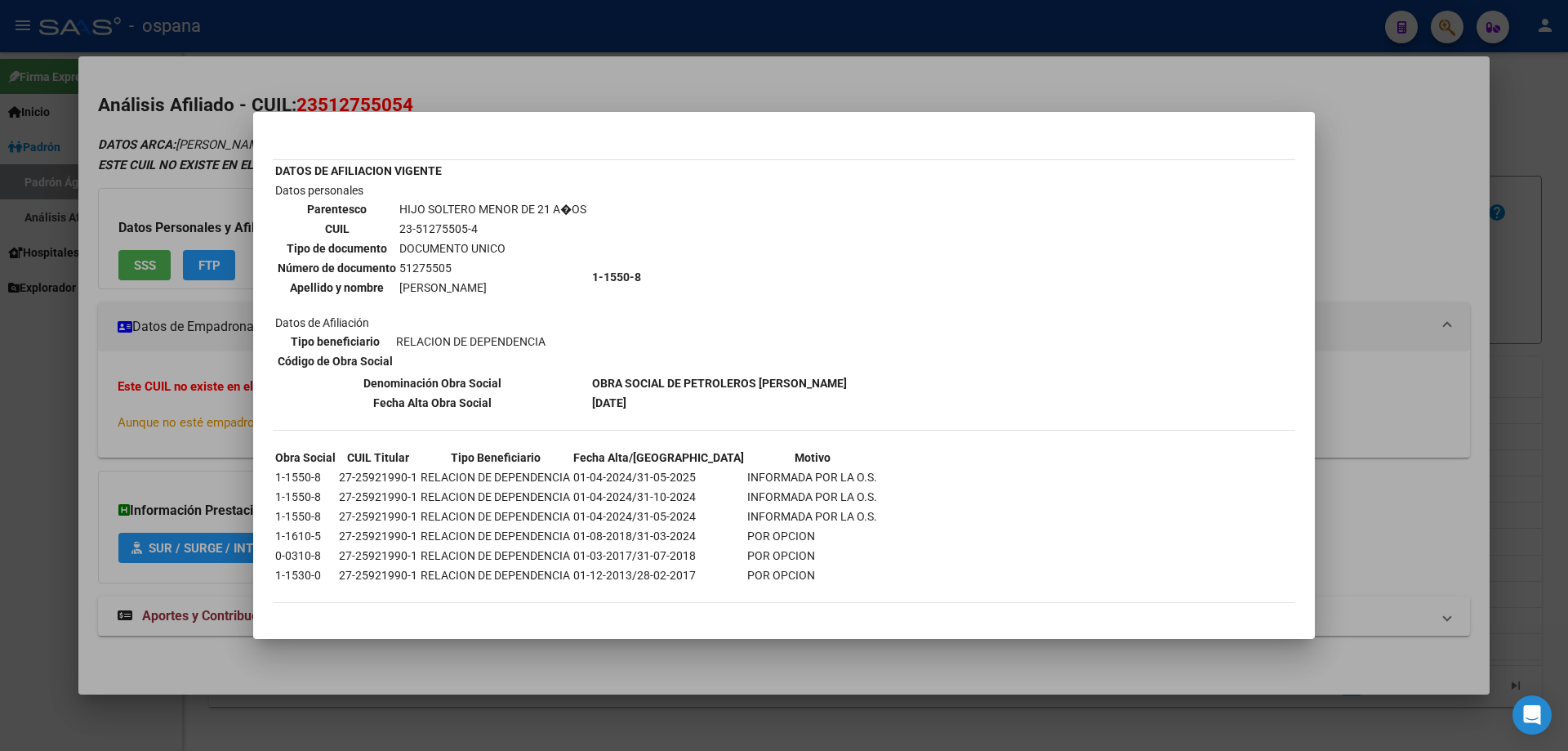
drag, startPoint x: 624, startPoint y: 368, endPoint x: 1244, endPoint y: 457, distance: 626.4
click at [1248, 457] on div "--INACTIVO en Obra Social-- --Se encuentra activo en el RNOS 115508-- DATOS DE …" at bounding box center [784, 350] width 1023 height 537
click at [1567, 334] on div at bounding box center [784, 376] width 1568 height 751
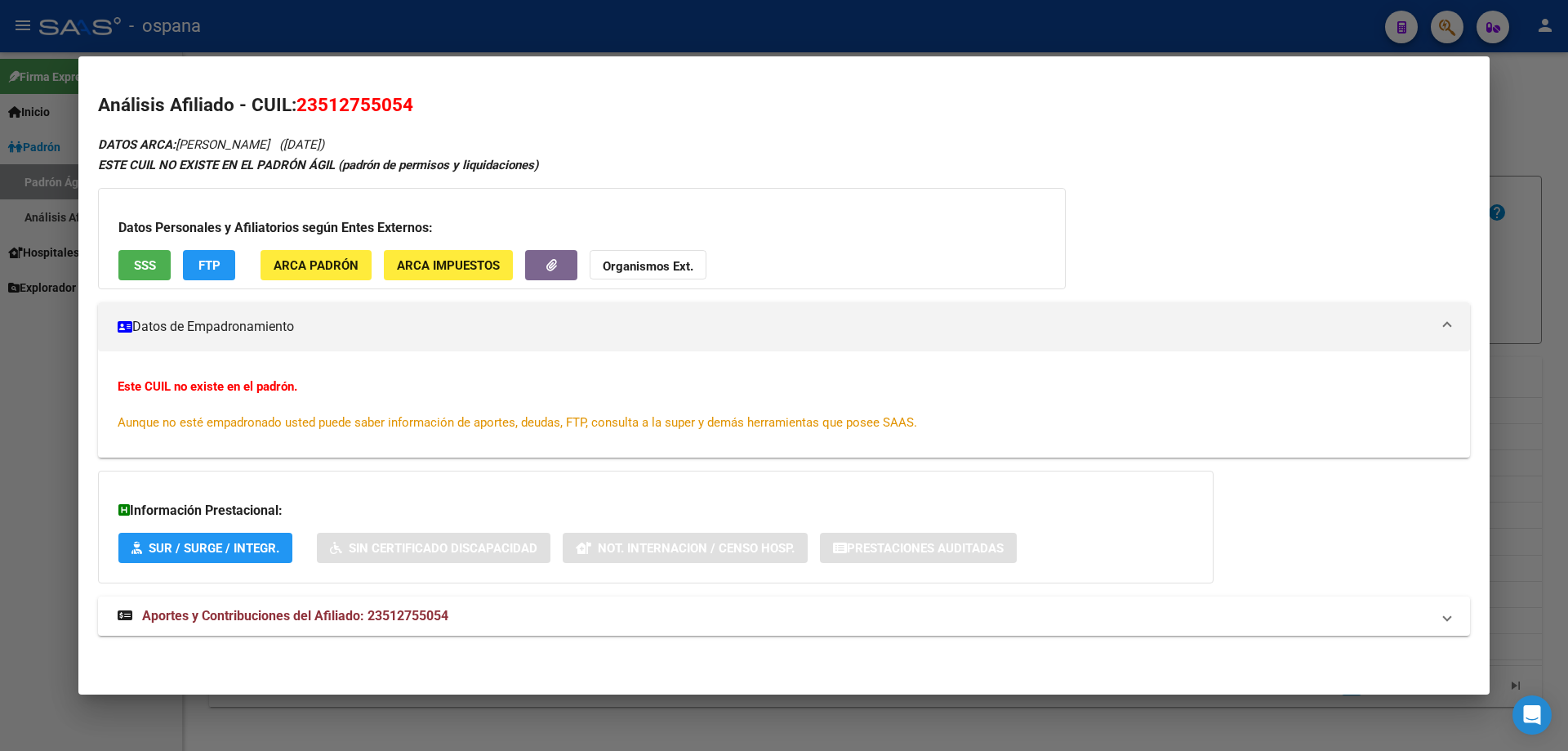
click at [1567, 334] on div at bounding box center [784, 376] width 1568 height 751
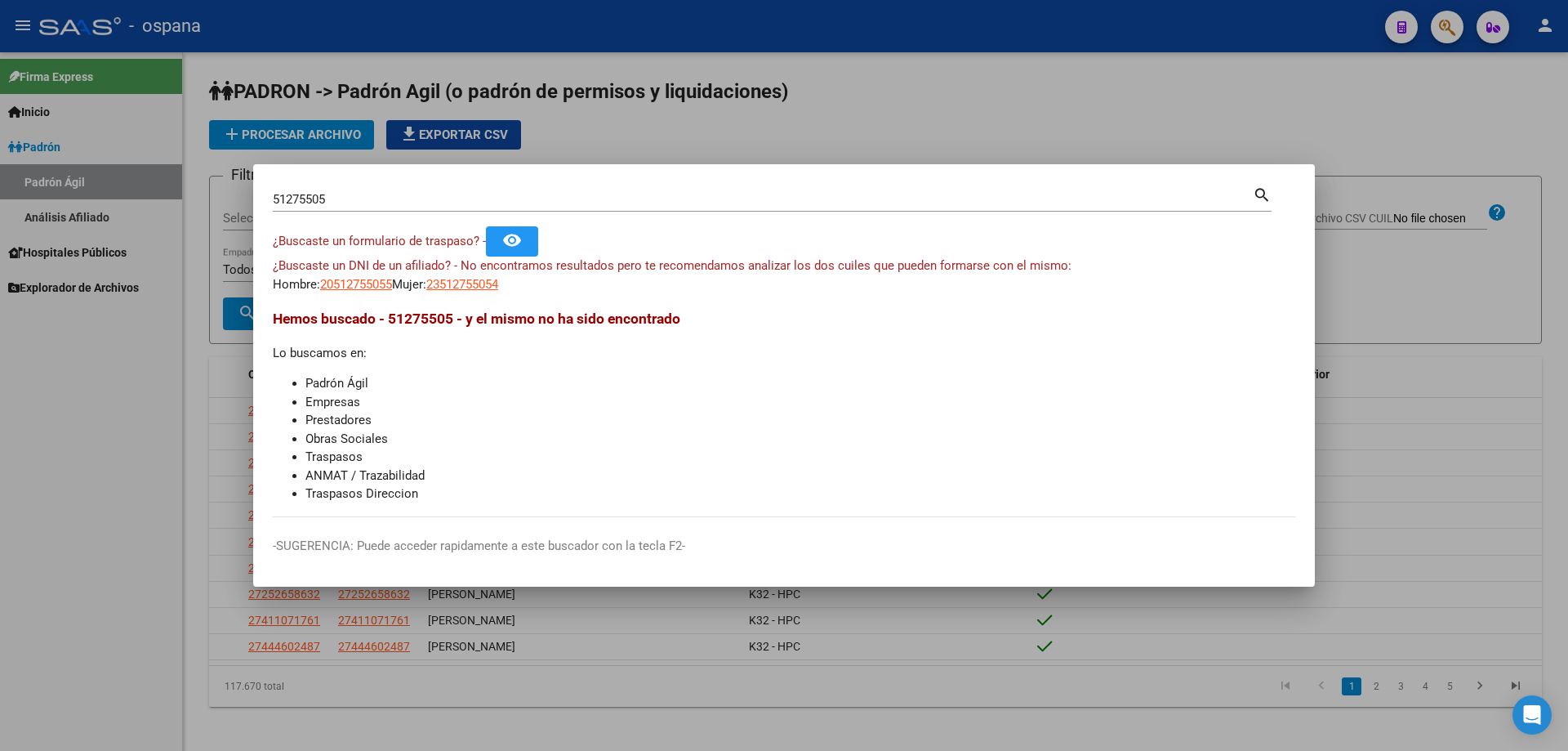
click at [329, 195] on input "51275505" at bounding box center [762, 199] width 980 height 15
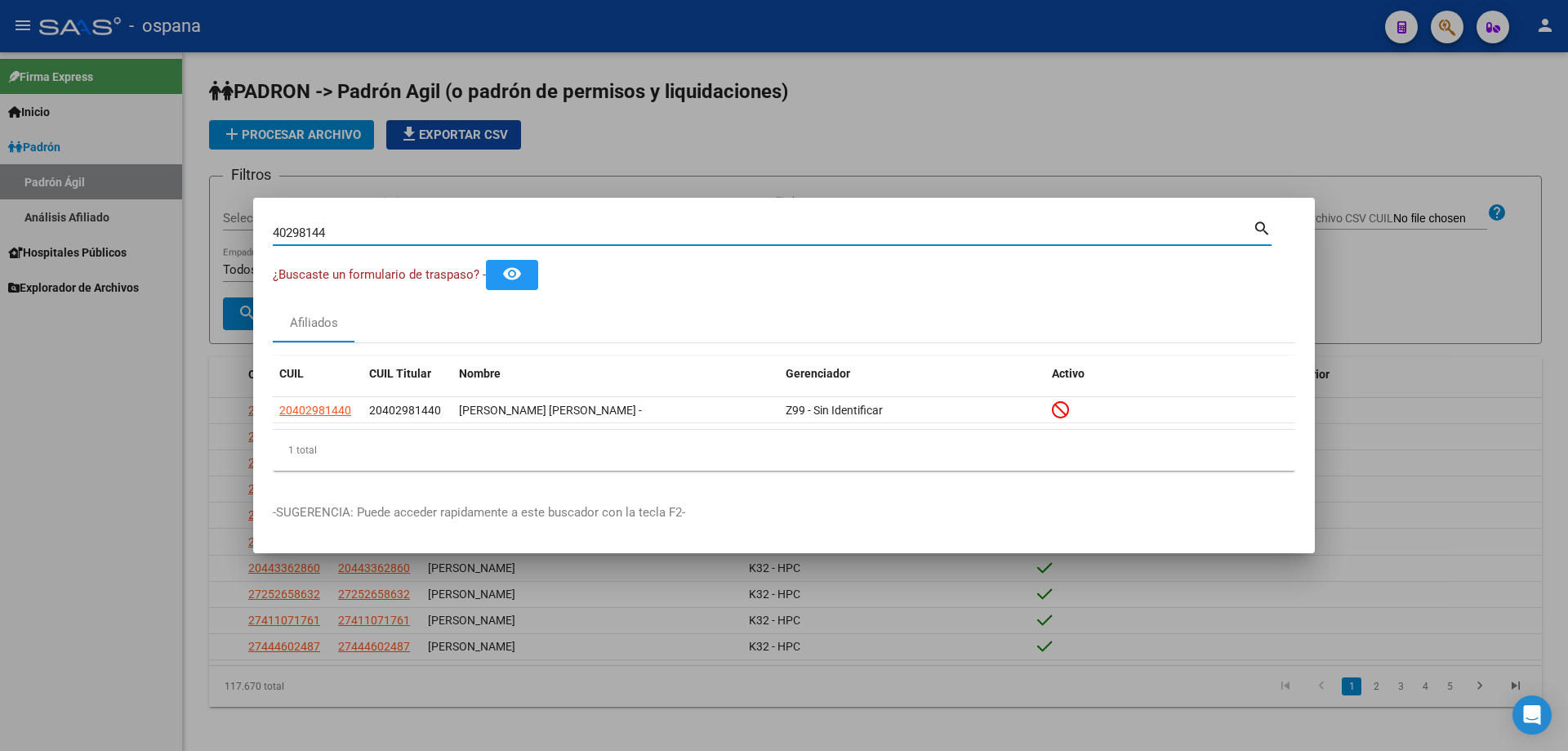
click at [345, 229] on input "40298144" at bounding box center [762, 233] width 980 height 15
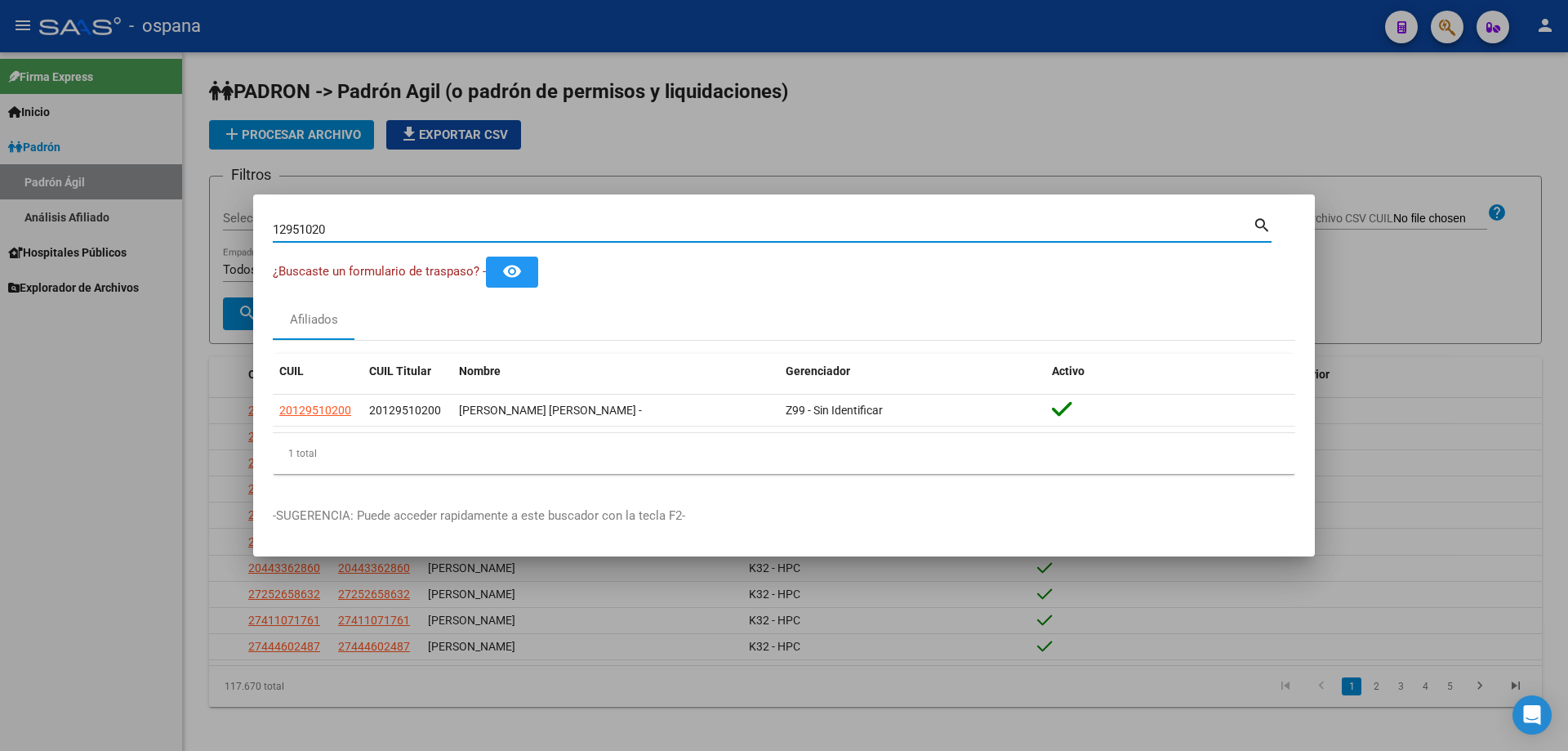
click at [349, 232] on input "12951020" at bounding box center [762, 229] width 980 height 15
click at [363, 228] on input "30968647" at bounding box center [762, 229] width 980 height 15
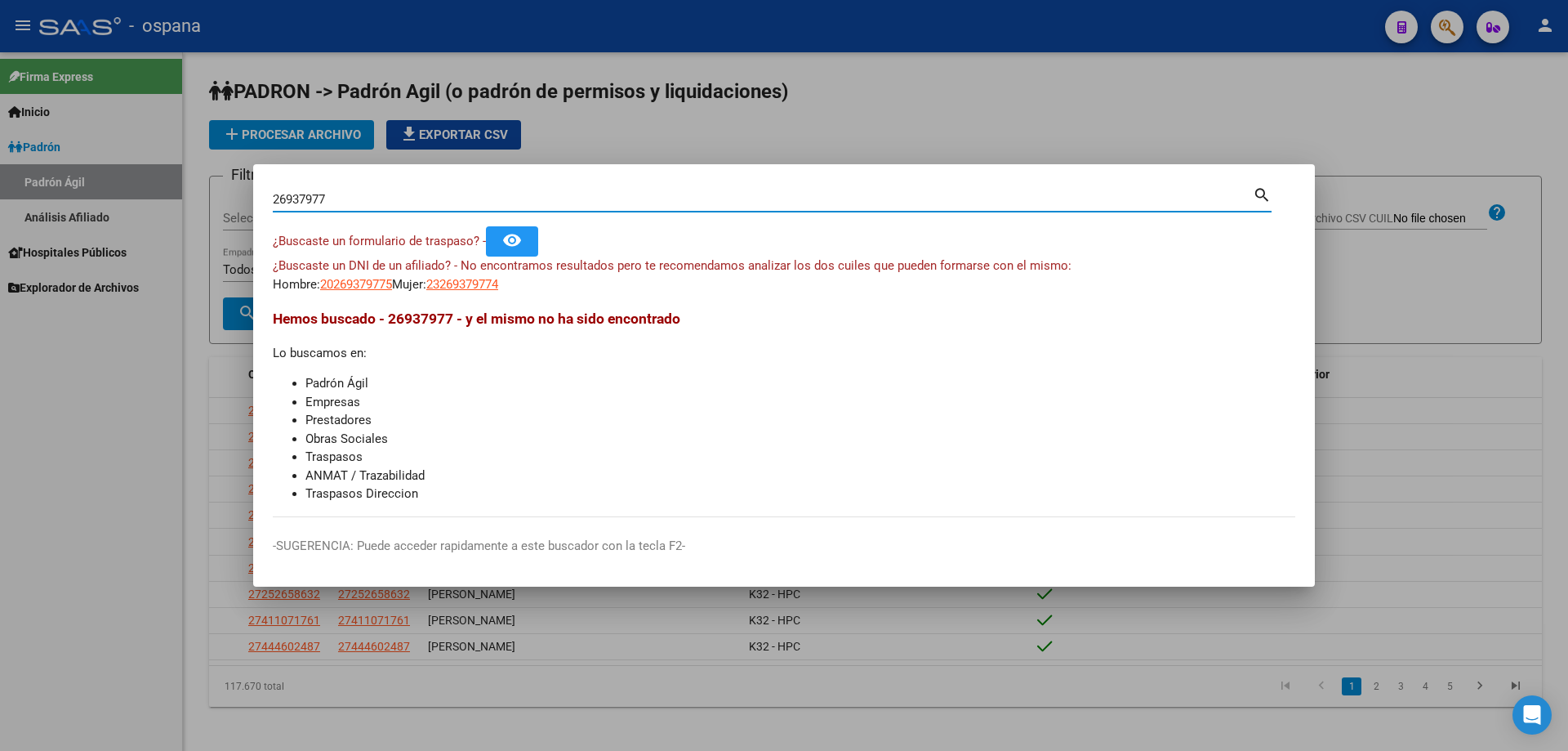
click at [356, 196] on input "26937977" at bounding box center [762, 199] width 980 height 15
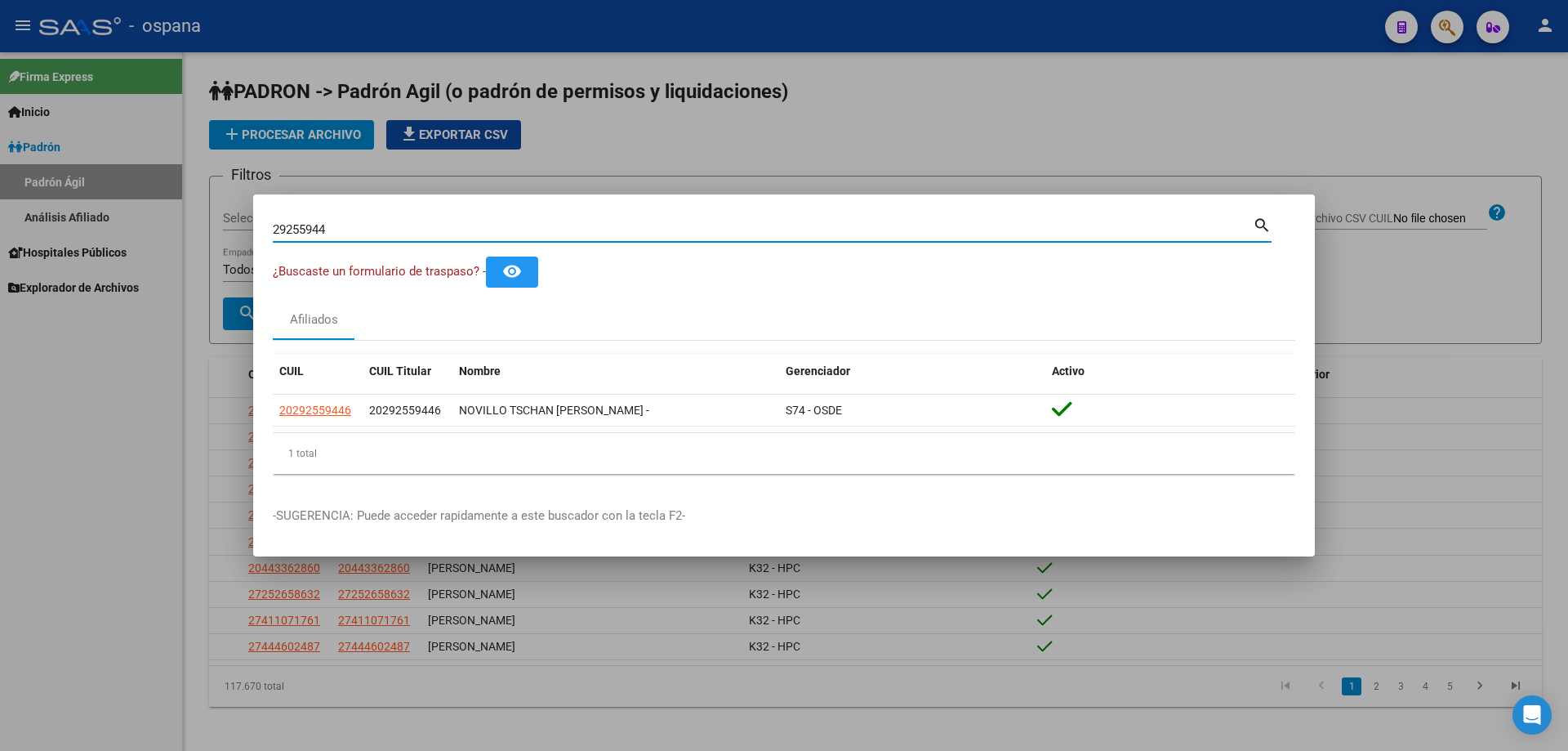
click at [375, 230] on input "29255944" at bounding box center [762, 229] width 980 height 15
click at [448, 234] on input "30968647" at bounding box center [762, 229] width 980 height 15
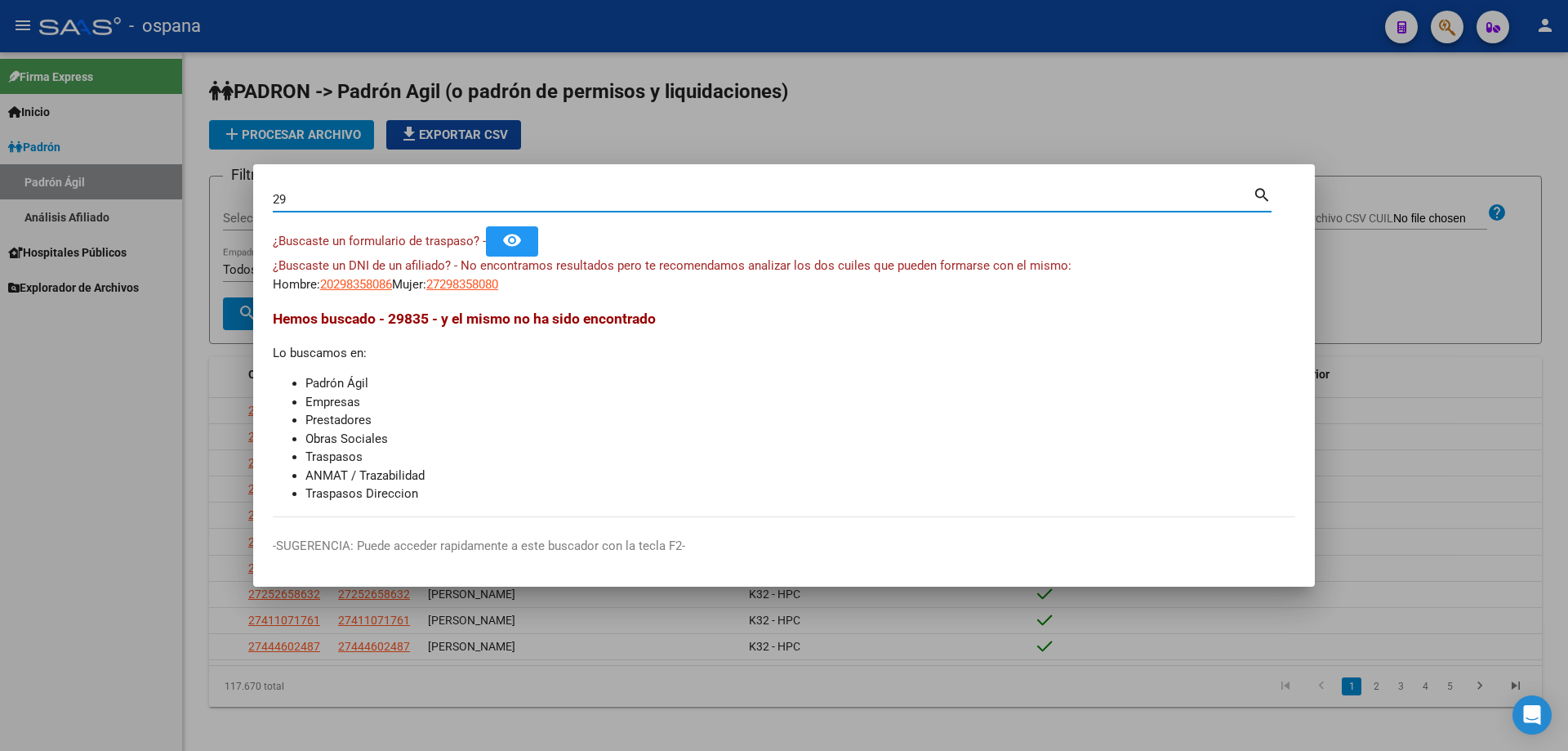
type input "2"
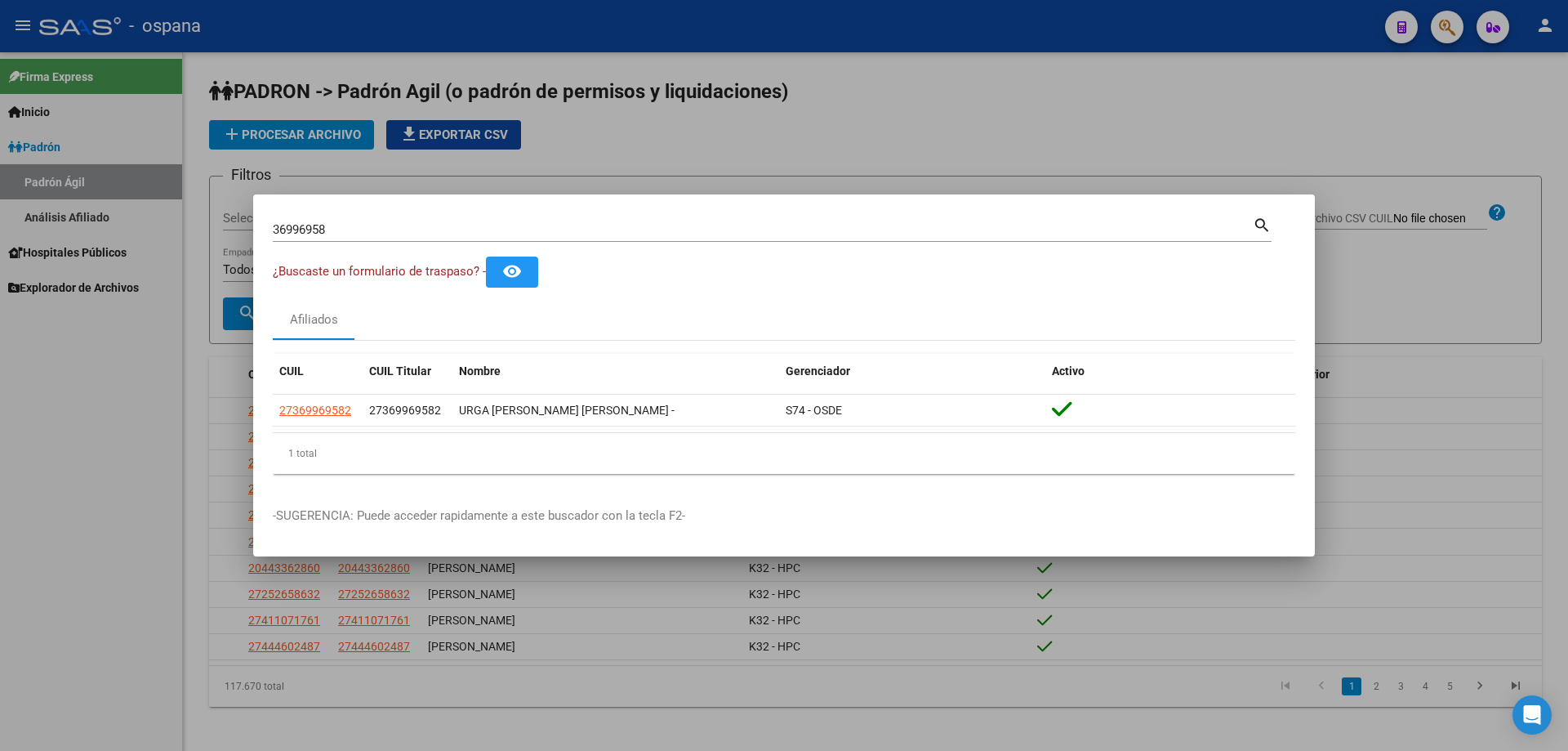
click at [430, 217] on div "36996958 Buscar (apellido, dni, [PERSON_NAME], [PERSON_NAME], cuit, obra social)" at bounding box center [762, 229] width 980 height 24
click at [439, 229] on input "36996958" at bounding box center [762, 229] width 980 height 15
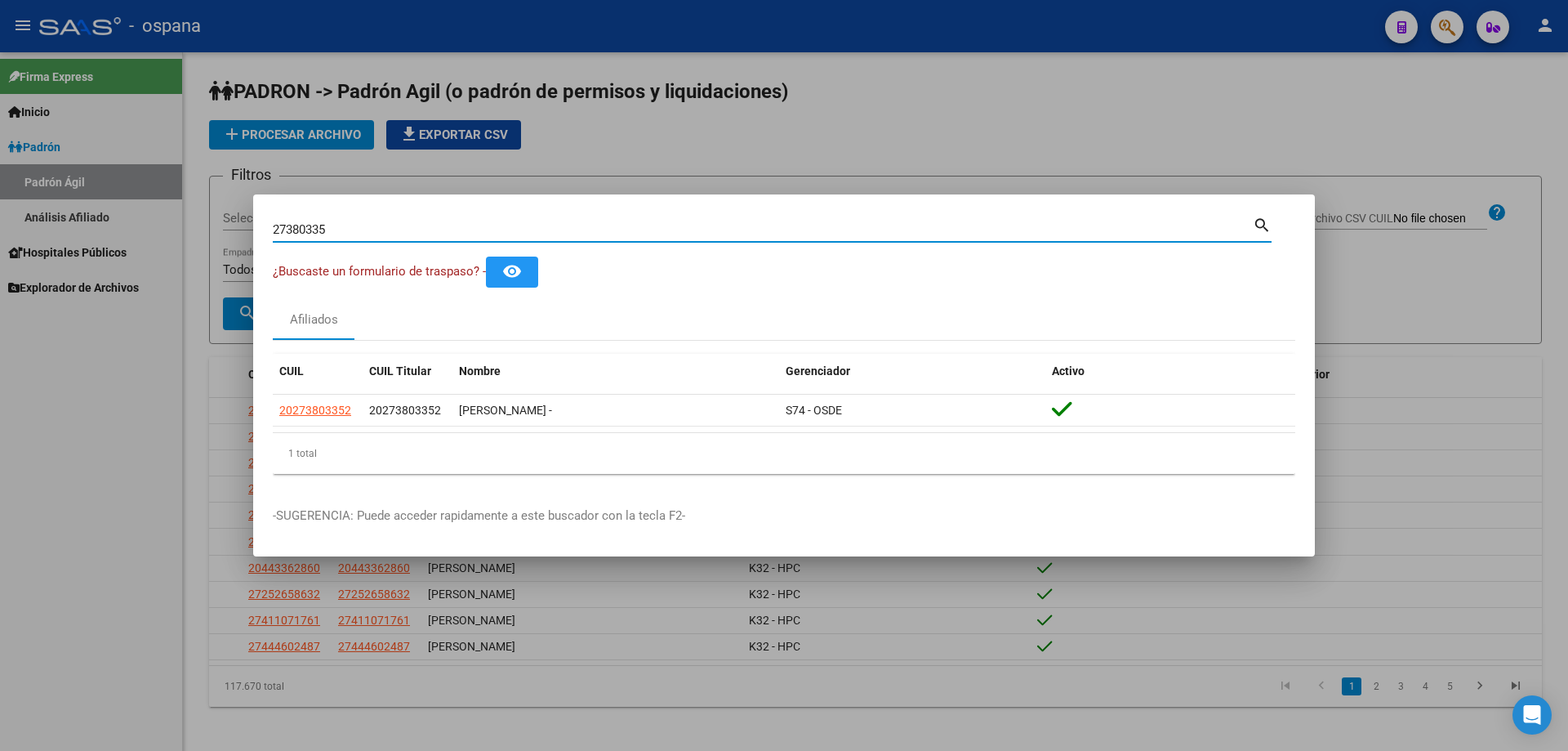
click at [384, 229] on input "27380335" at bounding box center [762, 229] width 980 height 15
type input "2"
click at [364, 226] on input "28840884" at bounding box center [762, 229] width 980 height 15
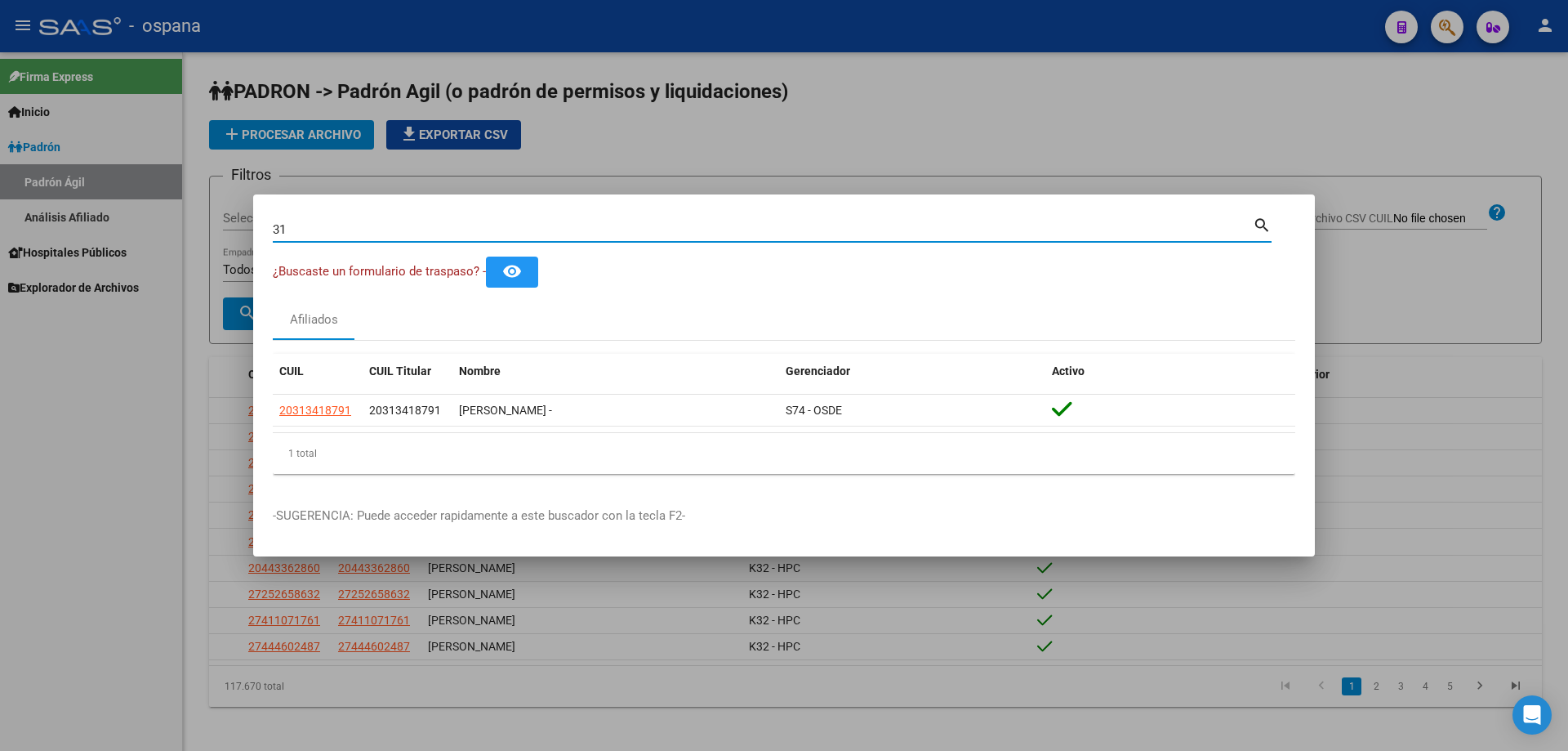
type input "3"
click at [484, 231] on input "28840884" at bounding box center [762, 229] width 980 height 15
click at [448, 224] on input "31341879" at bounding box center [762, 229] width 980 height 15
click at [448, 226] on input "31341879" at bounding box center [762, 229] width 980 height 15
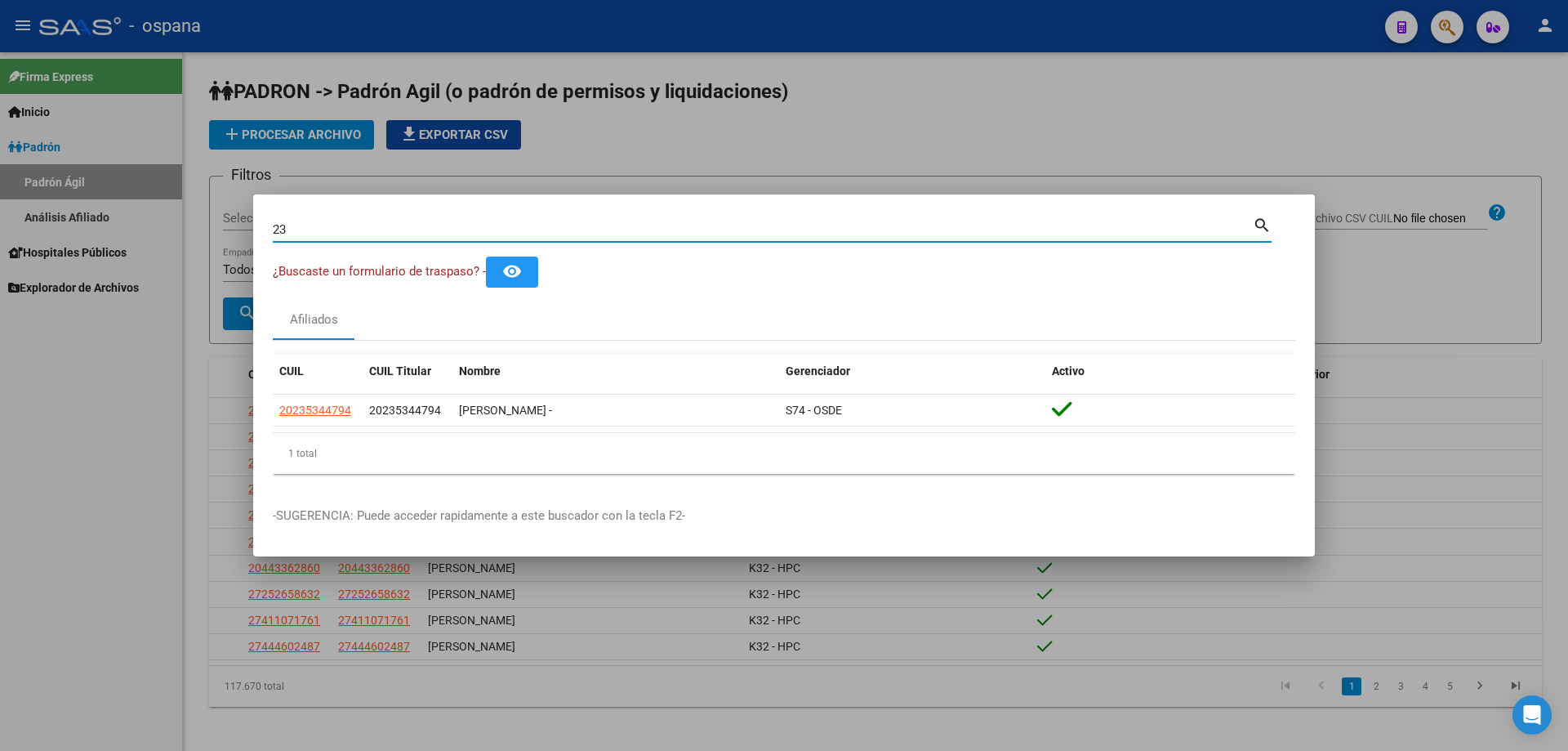
type input "2"
click at [451, 229] on input "34246652" at bounding box center [762, 229] width 980 height 15
click at [451, 231] on input "34246652" at bounding box center [762, 229] width 980 height 15
click at [441, 227] on input "38000795" at bounding box center [762, 229] width 980 height 15
click at [441, 228] on input "38000795" at bounding box center [762, 229] width 980 height 15
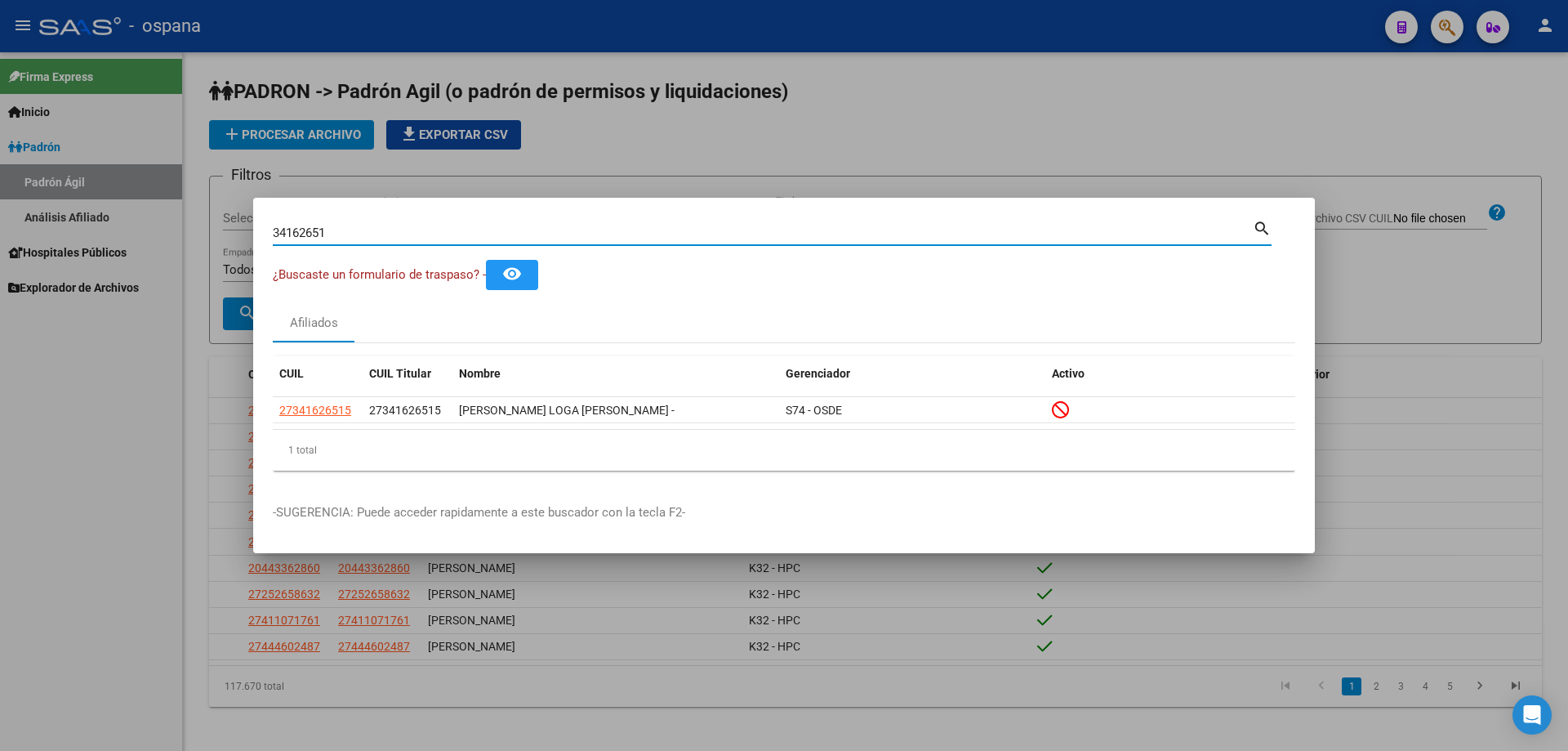
click at [426, 227] on input "34162651" at bounding box center [762, 233] width 980 height 15
type input "34989992"
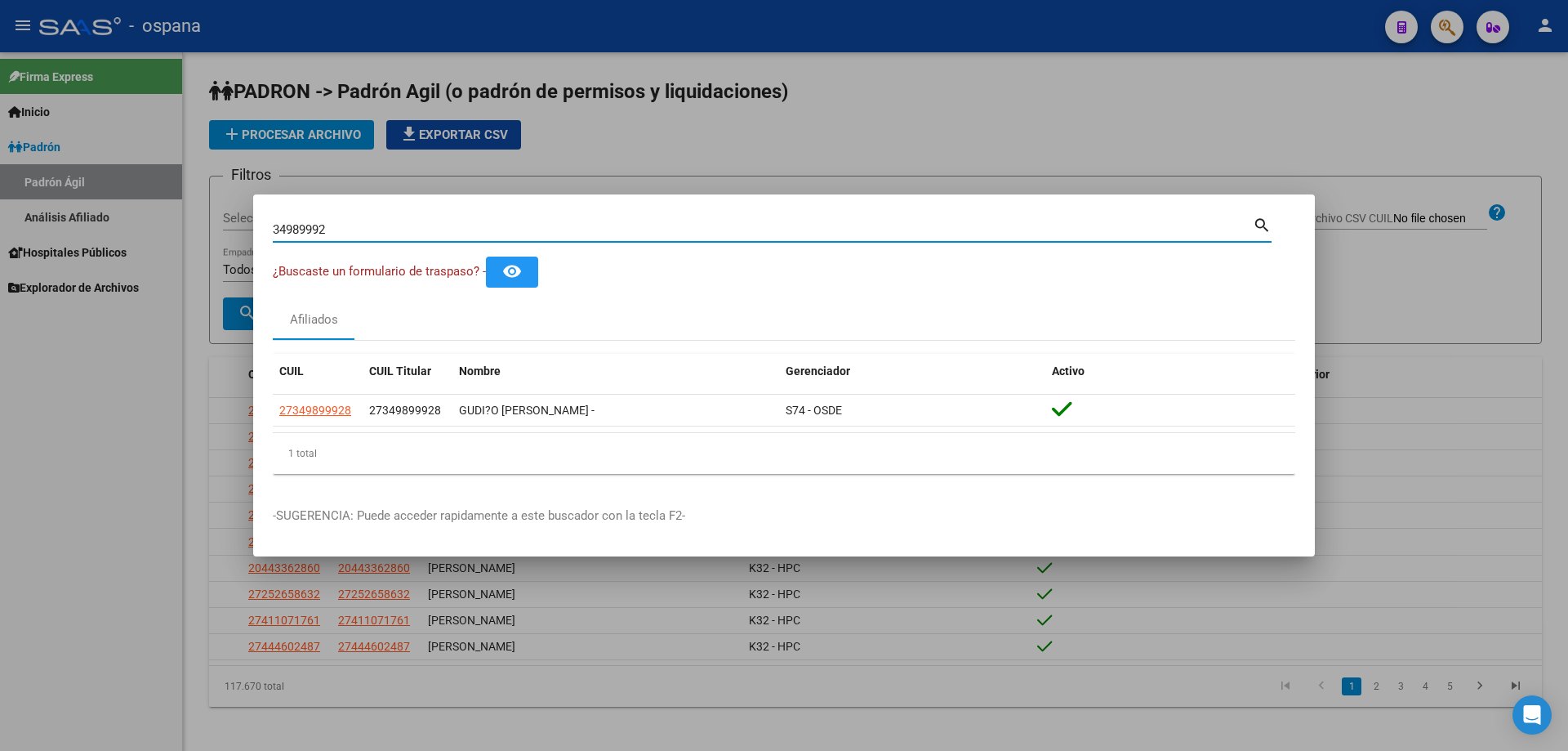
click at [425, 230] on input "34989992" at bounding box center [762, 229] width 980 height 15
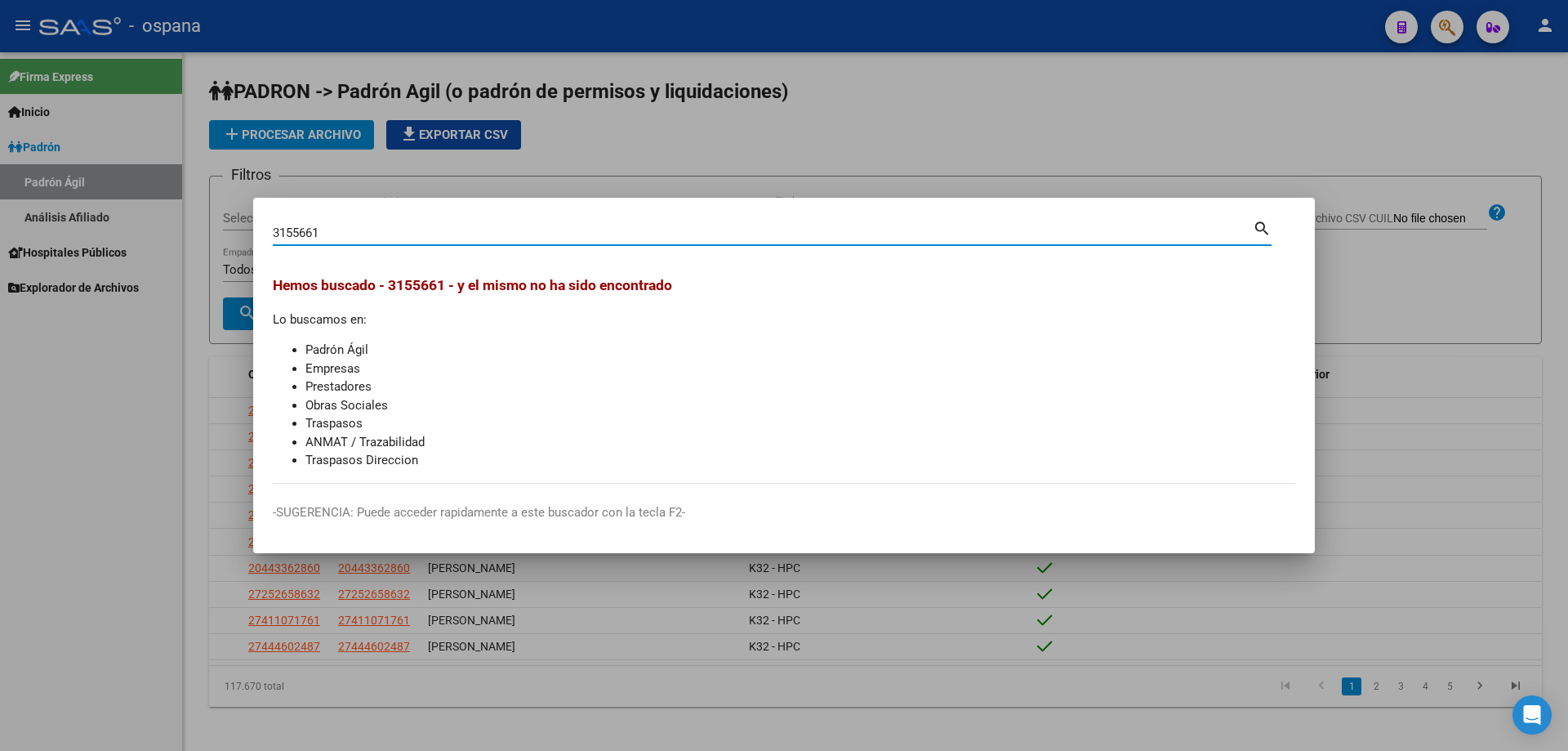
click at [308, 227] on input "3155661" at bounding box center [762, 233] width 980 height 15
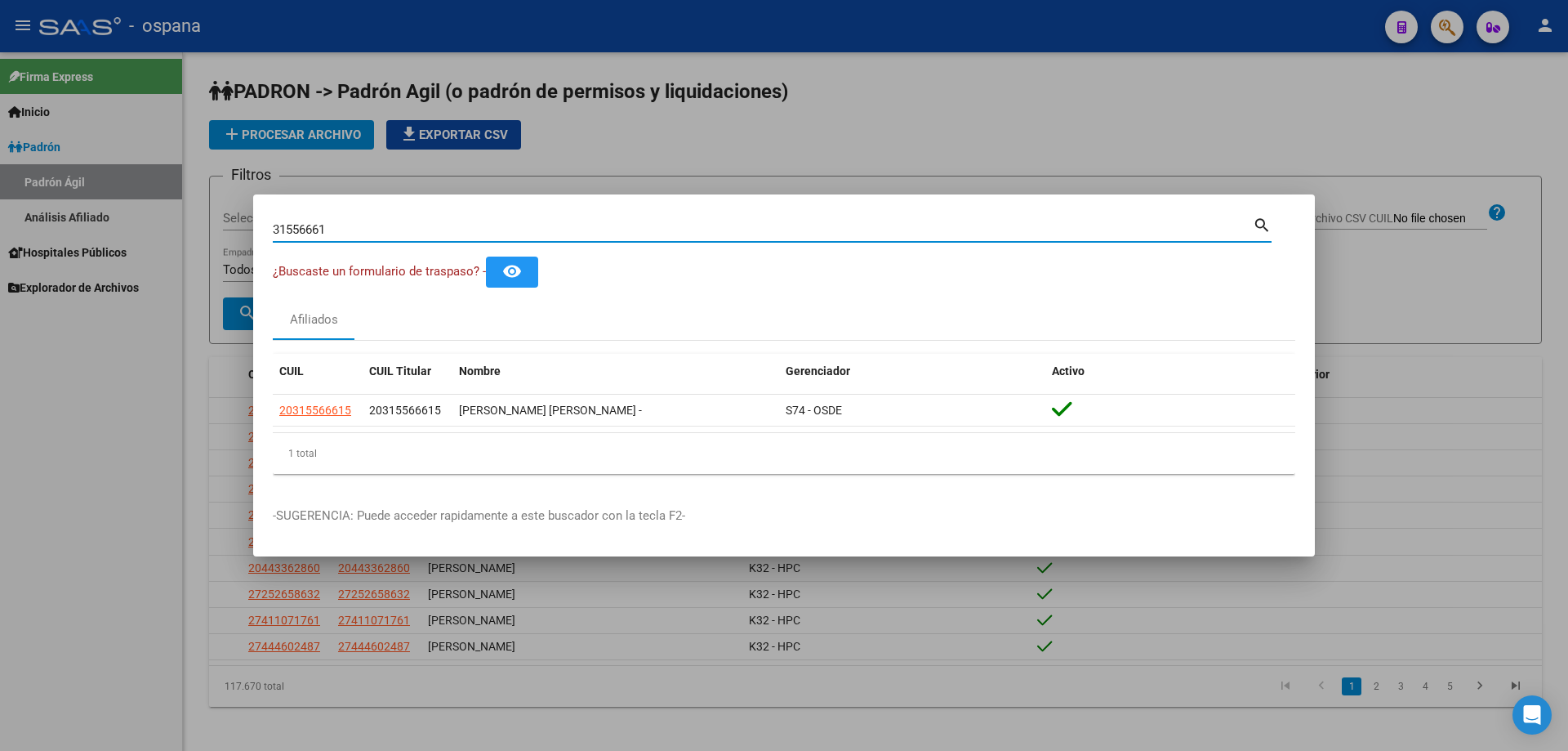
click at [418, 231] on input "31556661" at bounding box center [762, 229] width 980 height 15
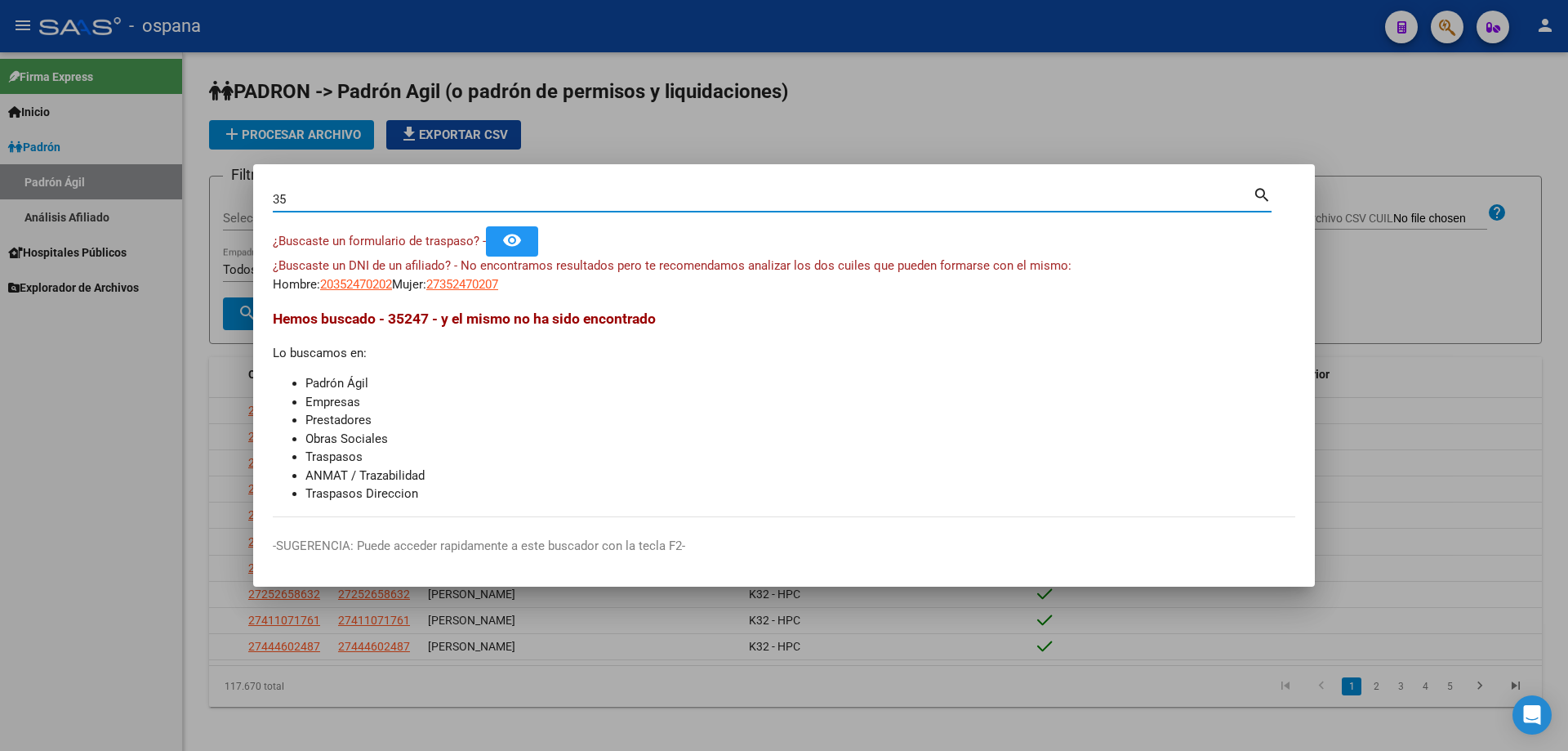
type input "3"
click at [355, 199] on input "13029394" at bounding box center [762, 199] width 980 height 15
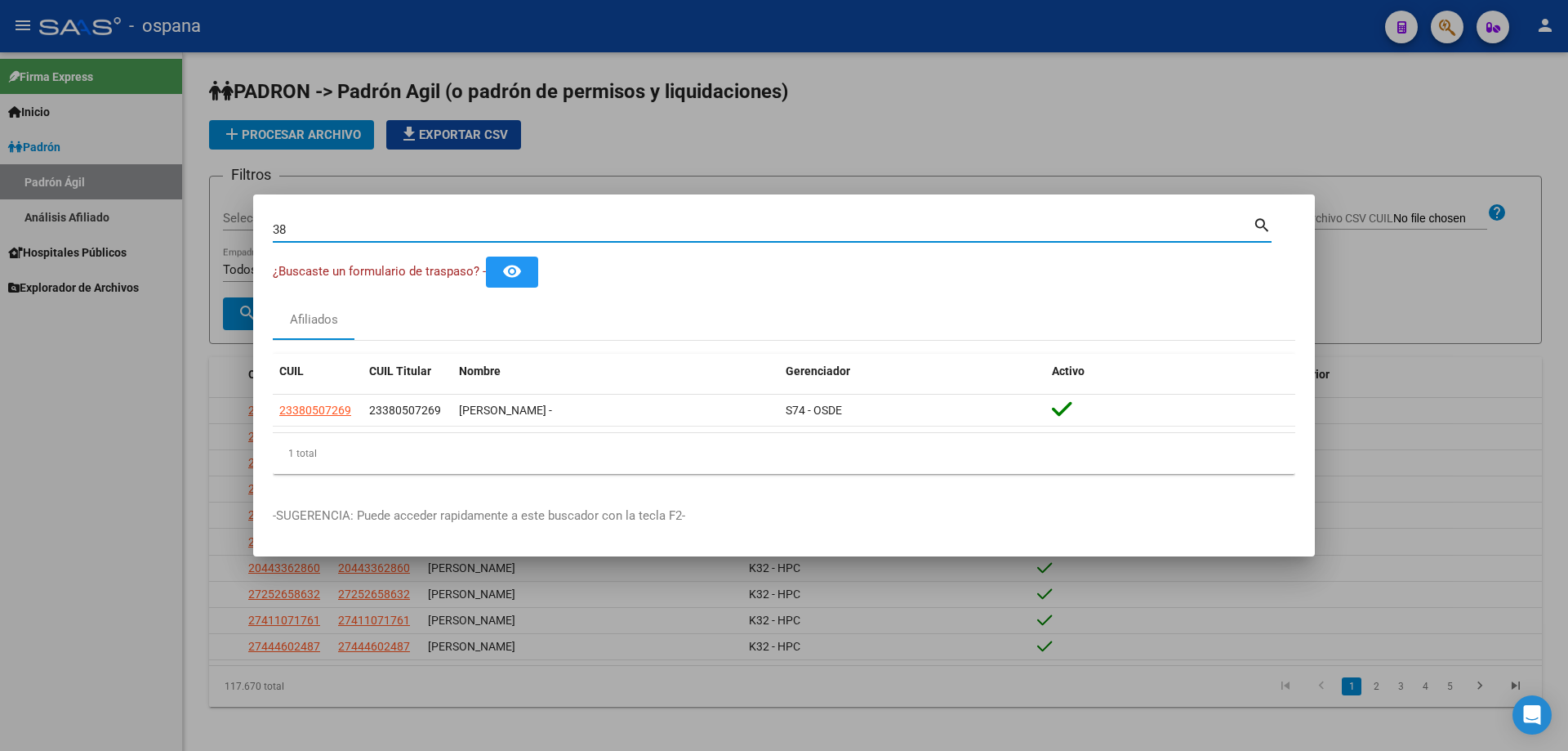
type input "3"
click at [356, 226] on input "35845832" at bounding box center [762, 229] width 980 height 15
click at [356, 227] on input "35845832" at bounding box center [762, 229] width 980 height 15
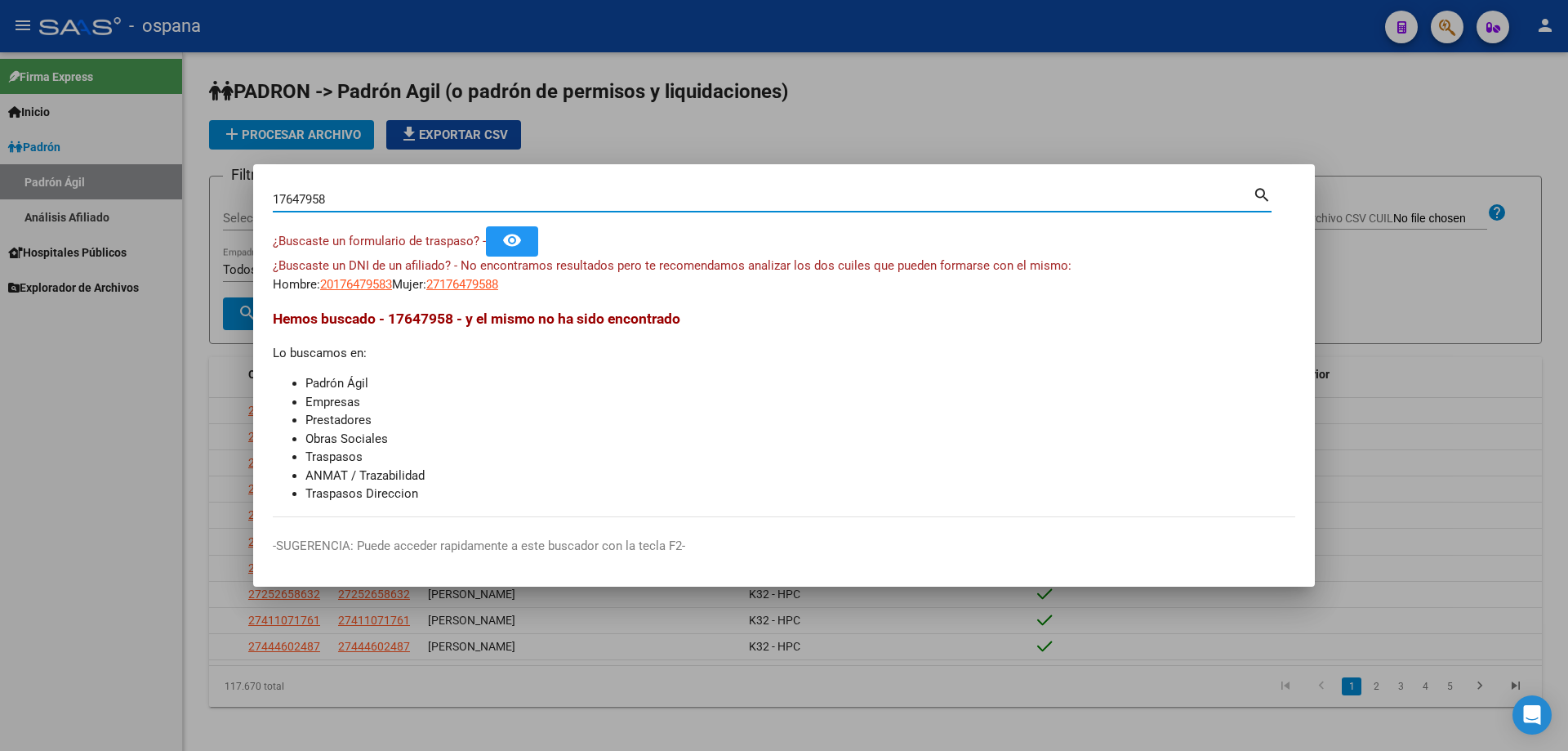
click at [340, 198] on input "17647958" at bounding box center [762, 199] width 980 height 15
click at [340, 199] on input "17647958" at bounding box center [762, 199] width 980 height 15
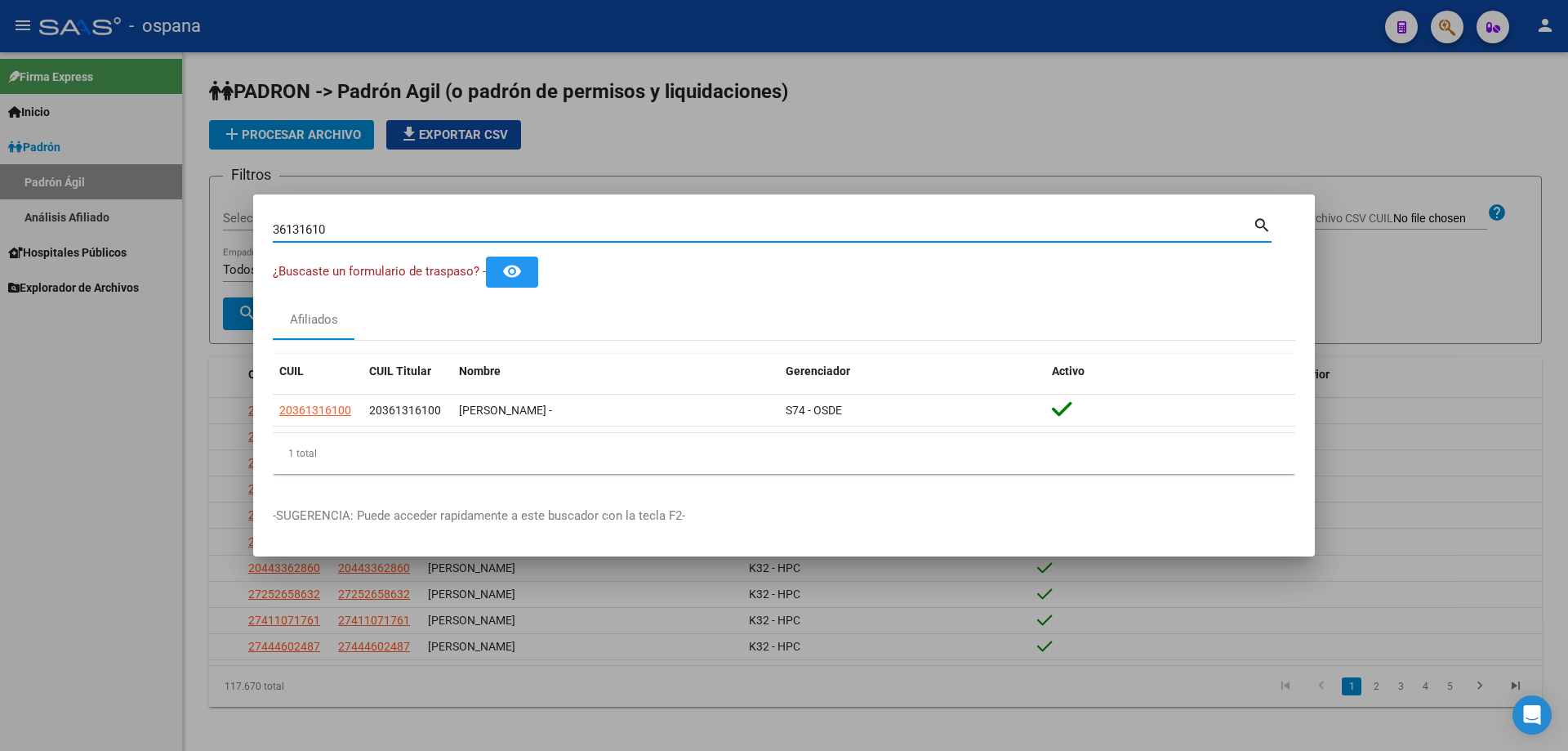
click at [338, 233] on input "36131610" at bounding box center [762, 229] width 980 height 15
type input "3"
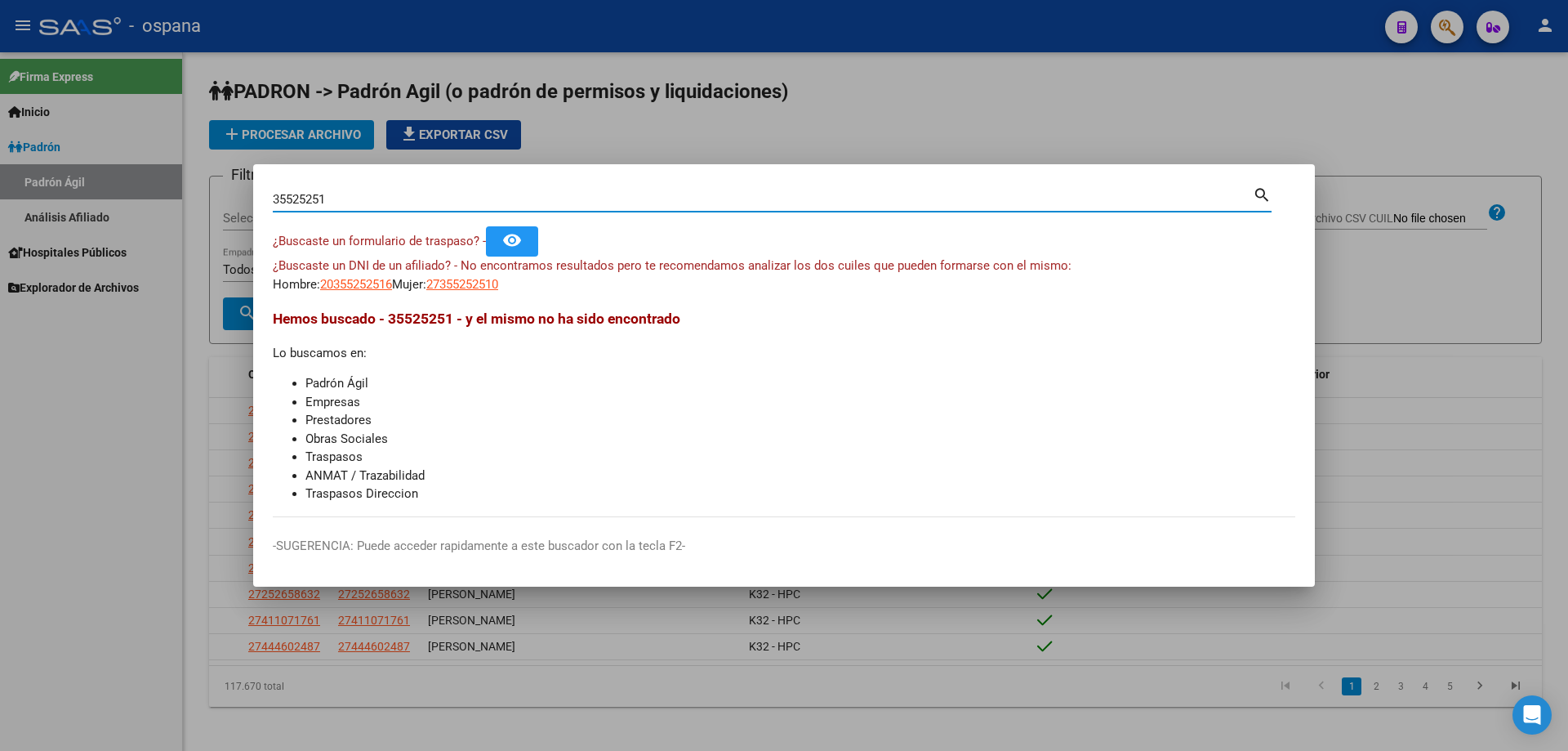
click at [429, 206] on input "35525251" at bounding box center [762, 199] width 980 height 15
type input "2"
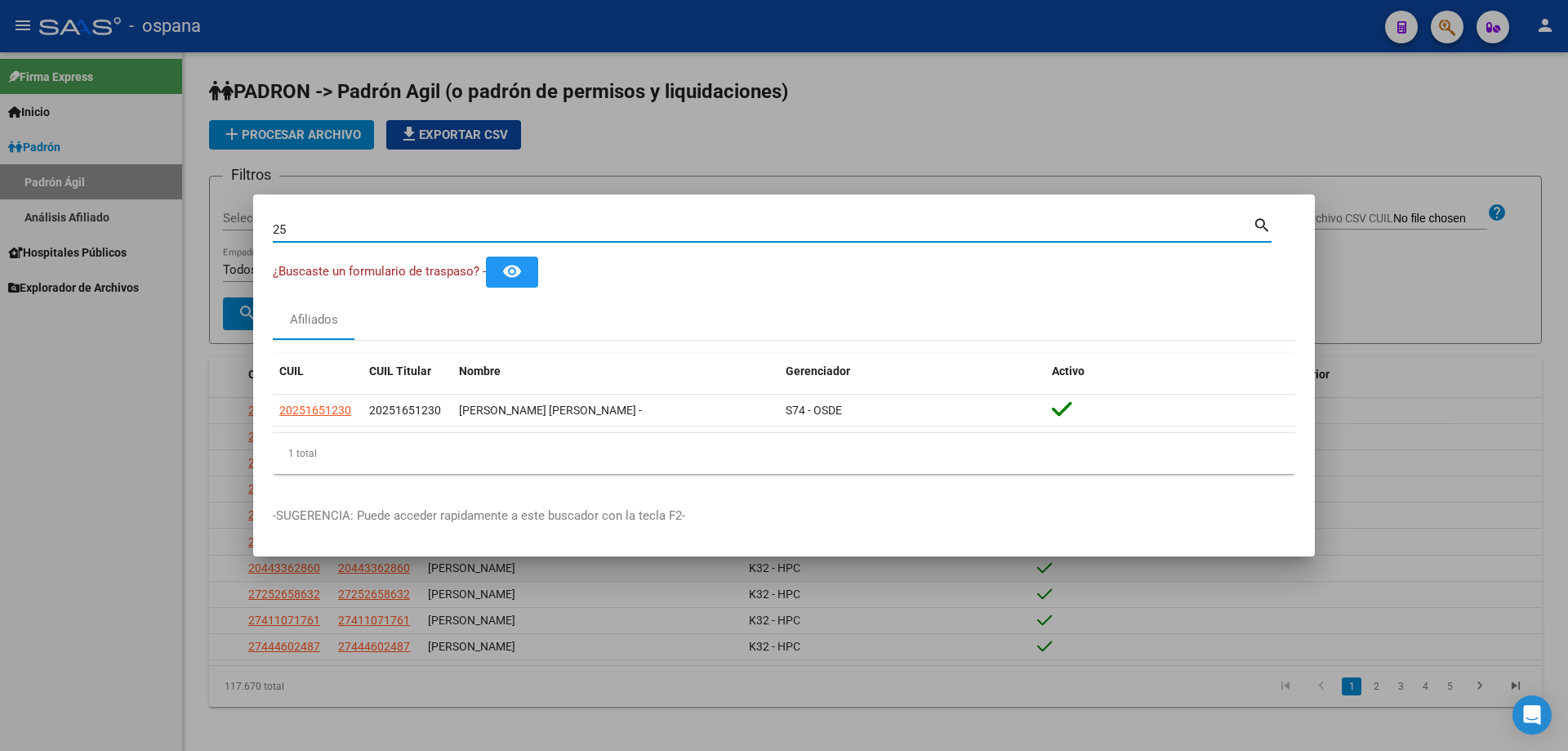
type input "2"
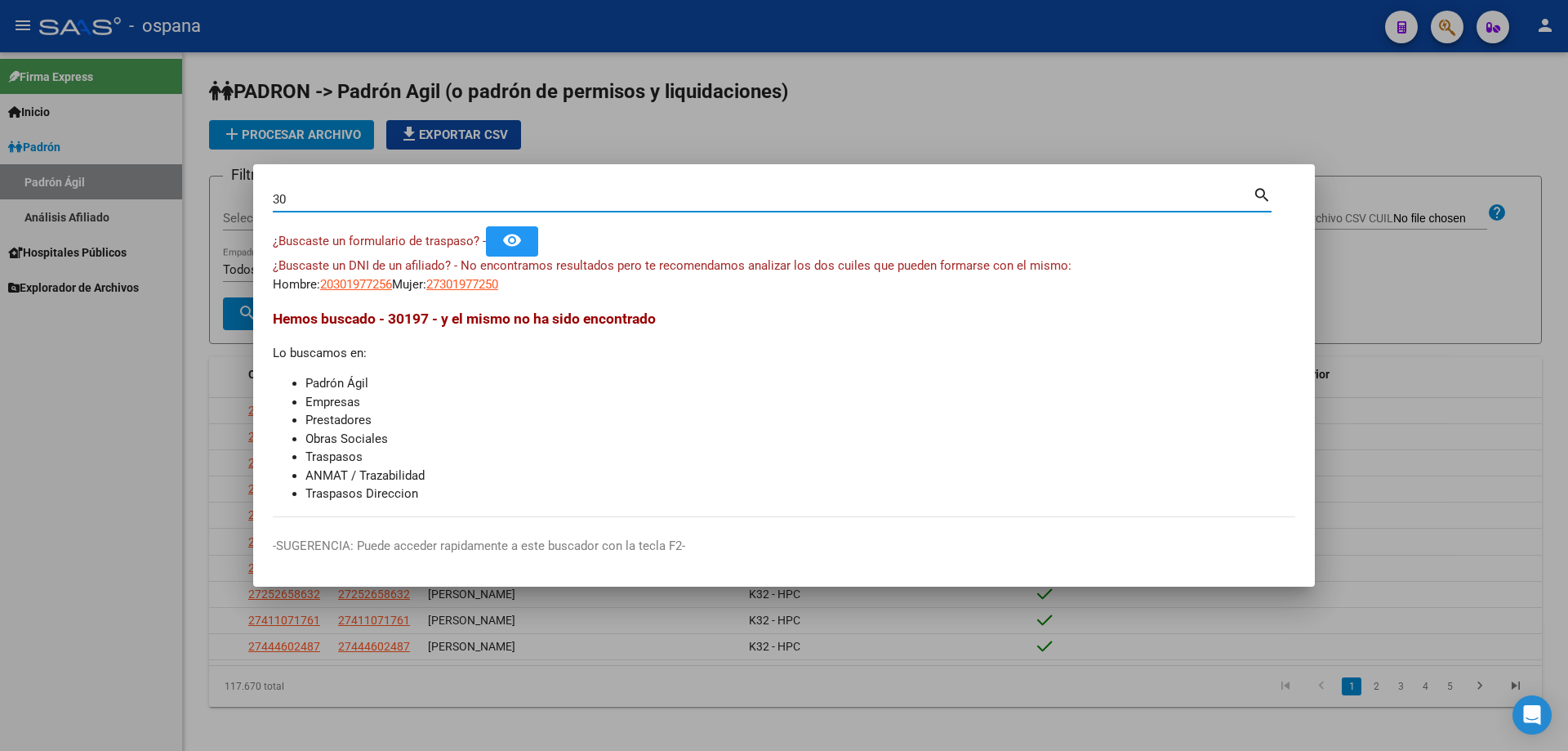
type input "3"
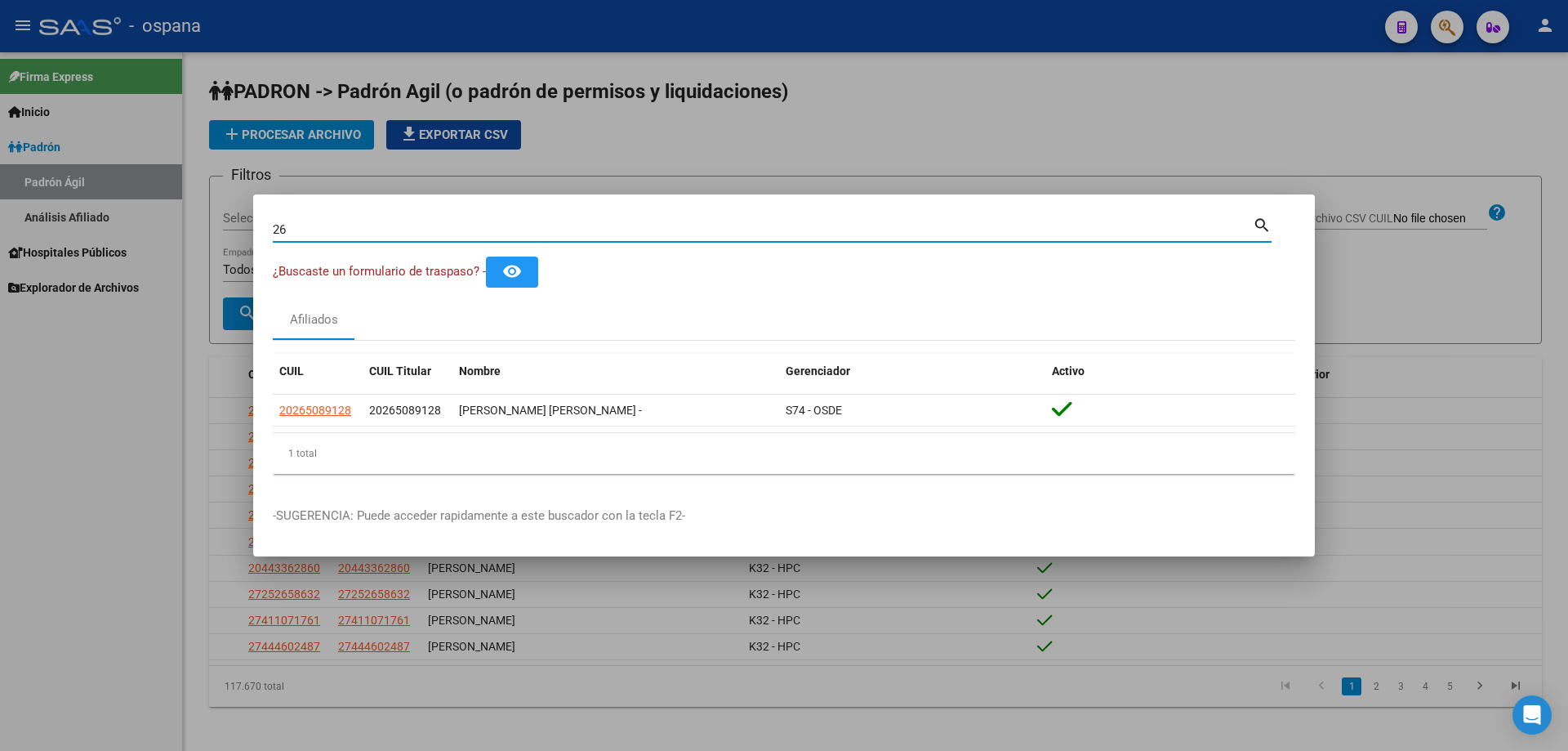
type input "2"
type input "1"
type input "3"
type input "2"
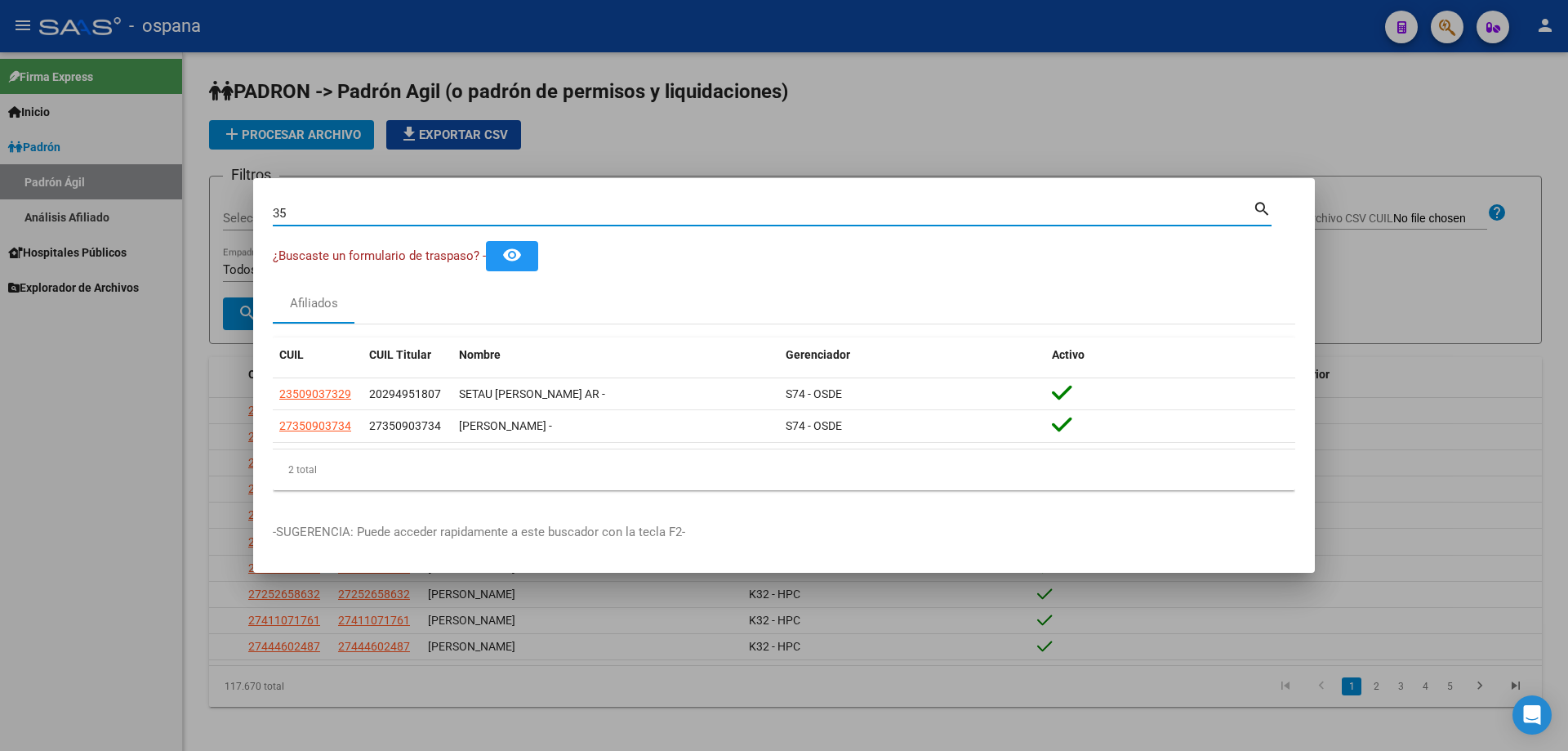
type input "3"
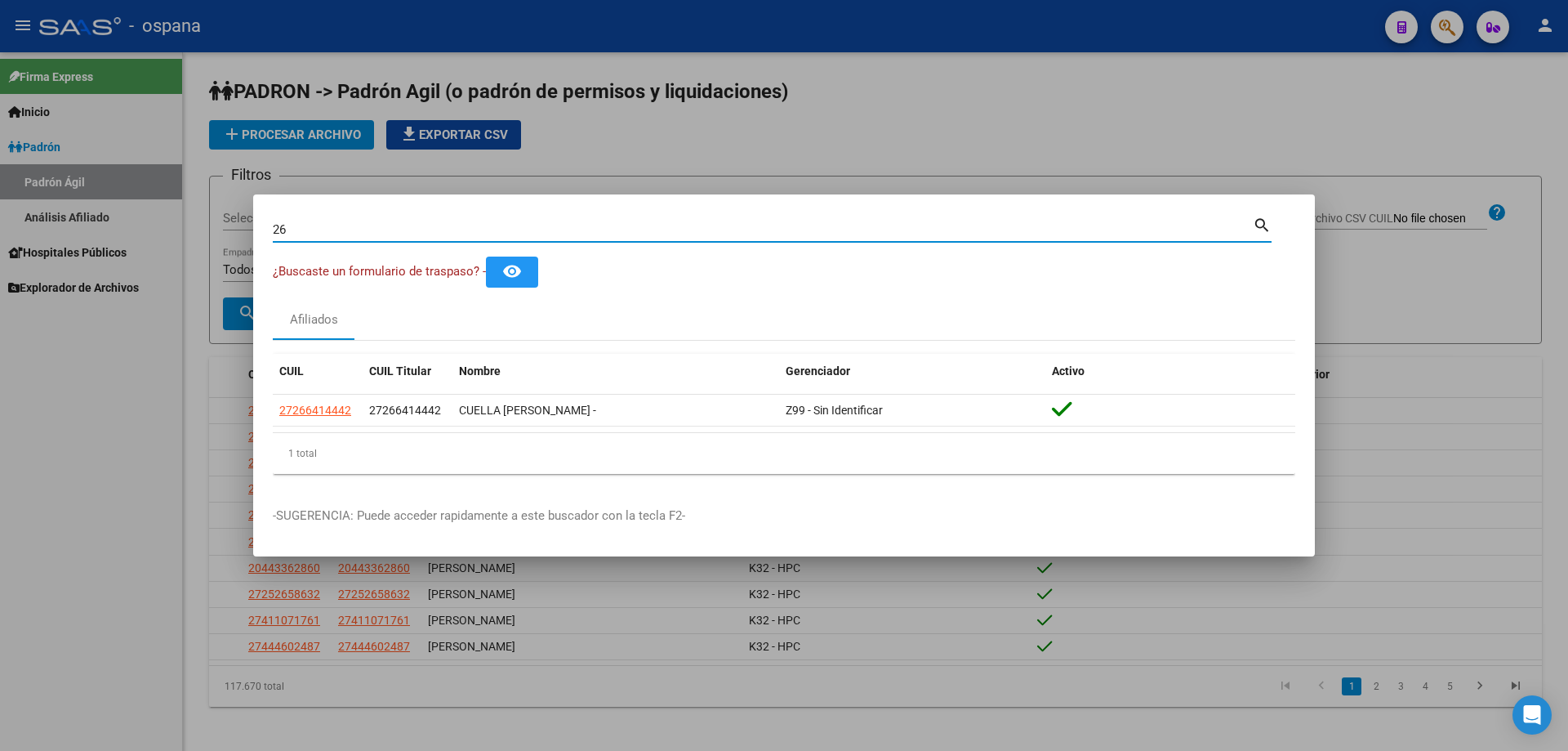
type input "2"
click at [420, 234] on input "25320034" at bounding box center [762, 229] width 980 height 15
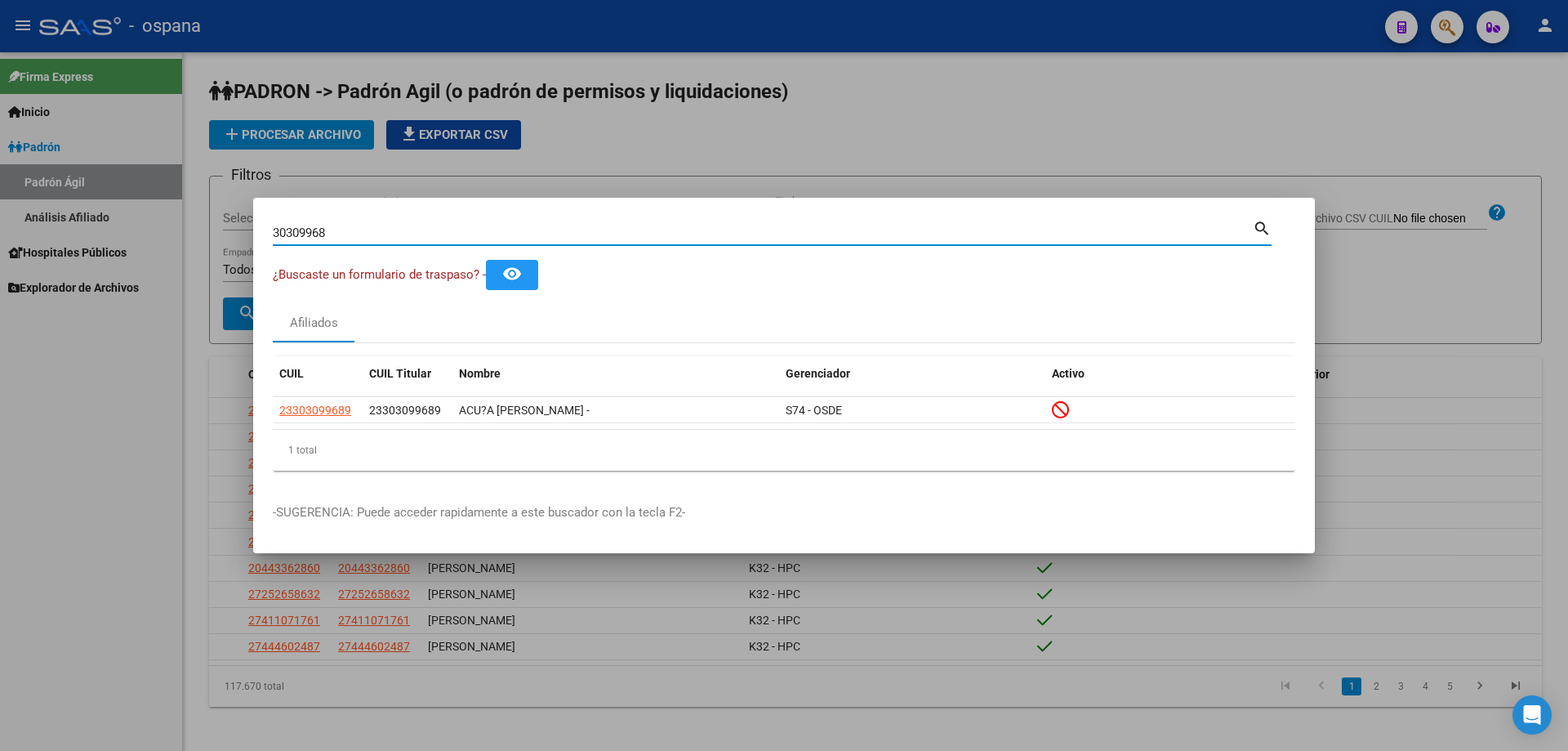
click at [411, 236] on input "30309968" at bounding box center [762, 233] width 980 height 15
click at [411, 237] on input "30309968" at bounding box center [762, 233] width 980 height 15
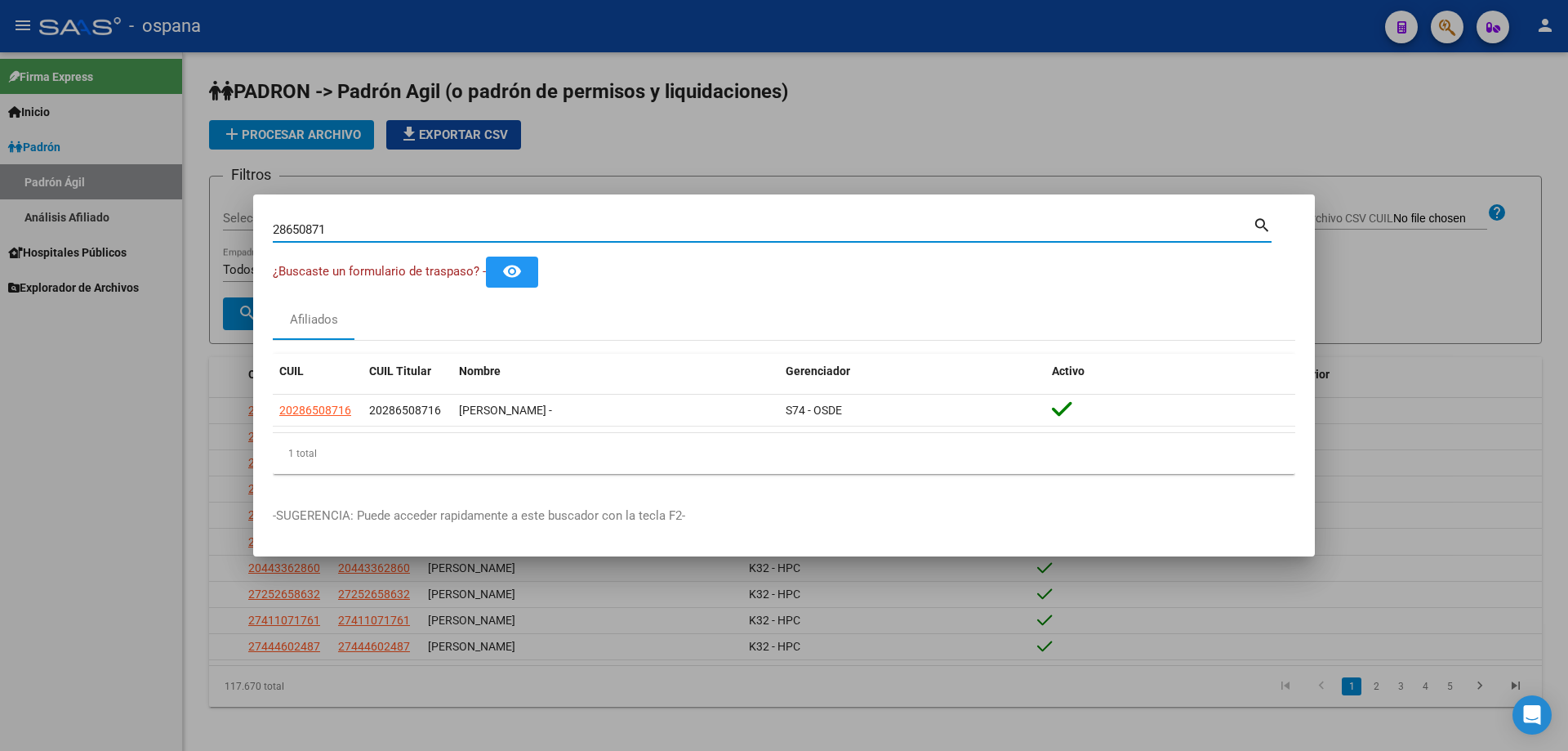
click at [434, 230] on input "28650871" at bounding box center [762, 229] width 980 height 15
click at [434, 232] on input "28650871" at bounding box center [762, 229] width 980 height 15
click at [365, 222] on input "32471098" at bounding box center [762, 229] width 980 height 15
click at [384, 229] on input "54935713" at bounding box center [762, 229] width 980 height 15
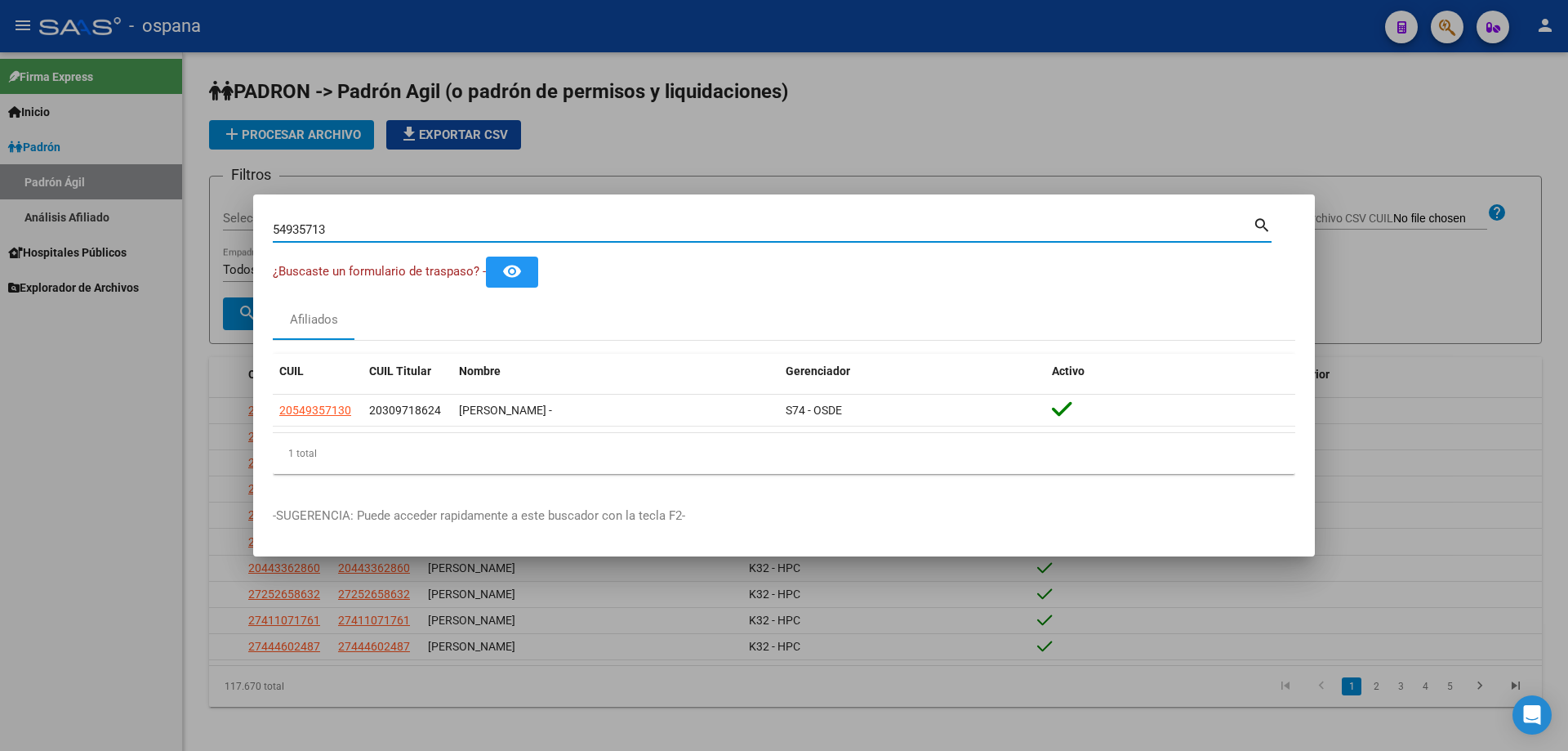
click at [384, 229] on input "54935713" at bounding box center [762, 229] width 980 height 15
click at [384, 229] on input "32096425" at bounding box center [762, 229] width 980 height 15
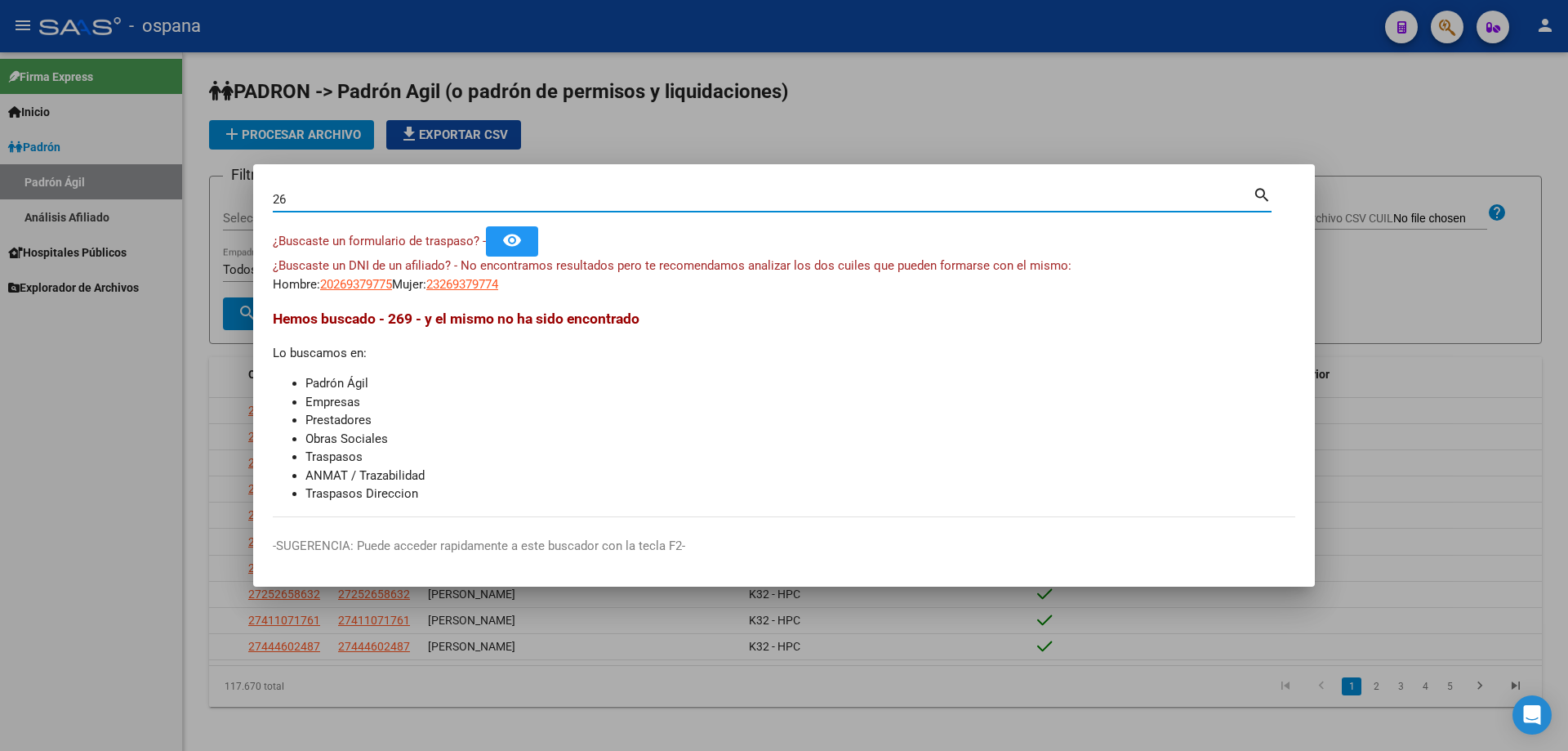
type input "2"
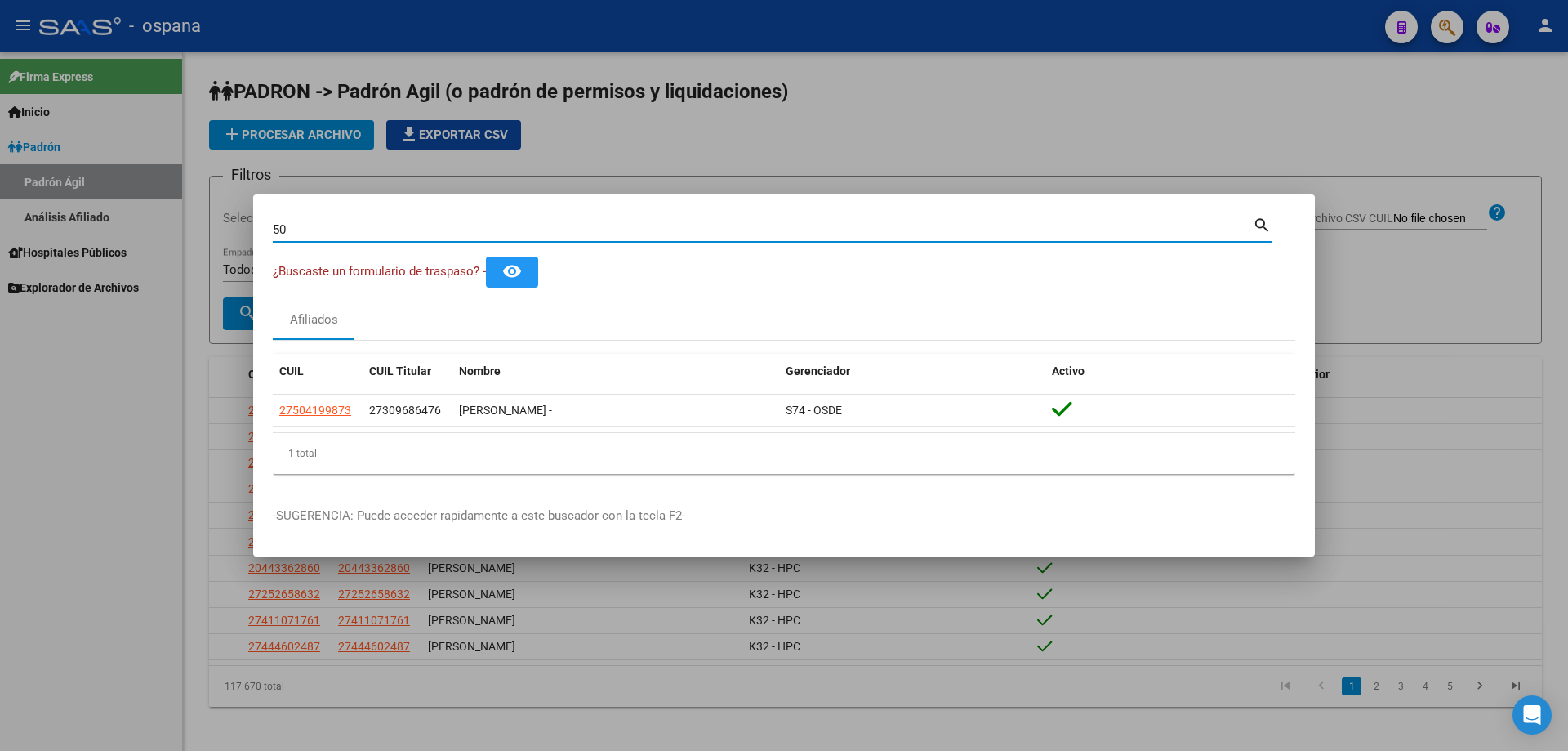
type input "5"
click at [384, 229] on input "33157525" at bounding box center [762, 229] width 980 height 15
click at [384, 229] on input "33157525" at bounding box center [762, 229] width 980 height 15
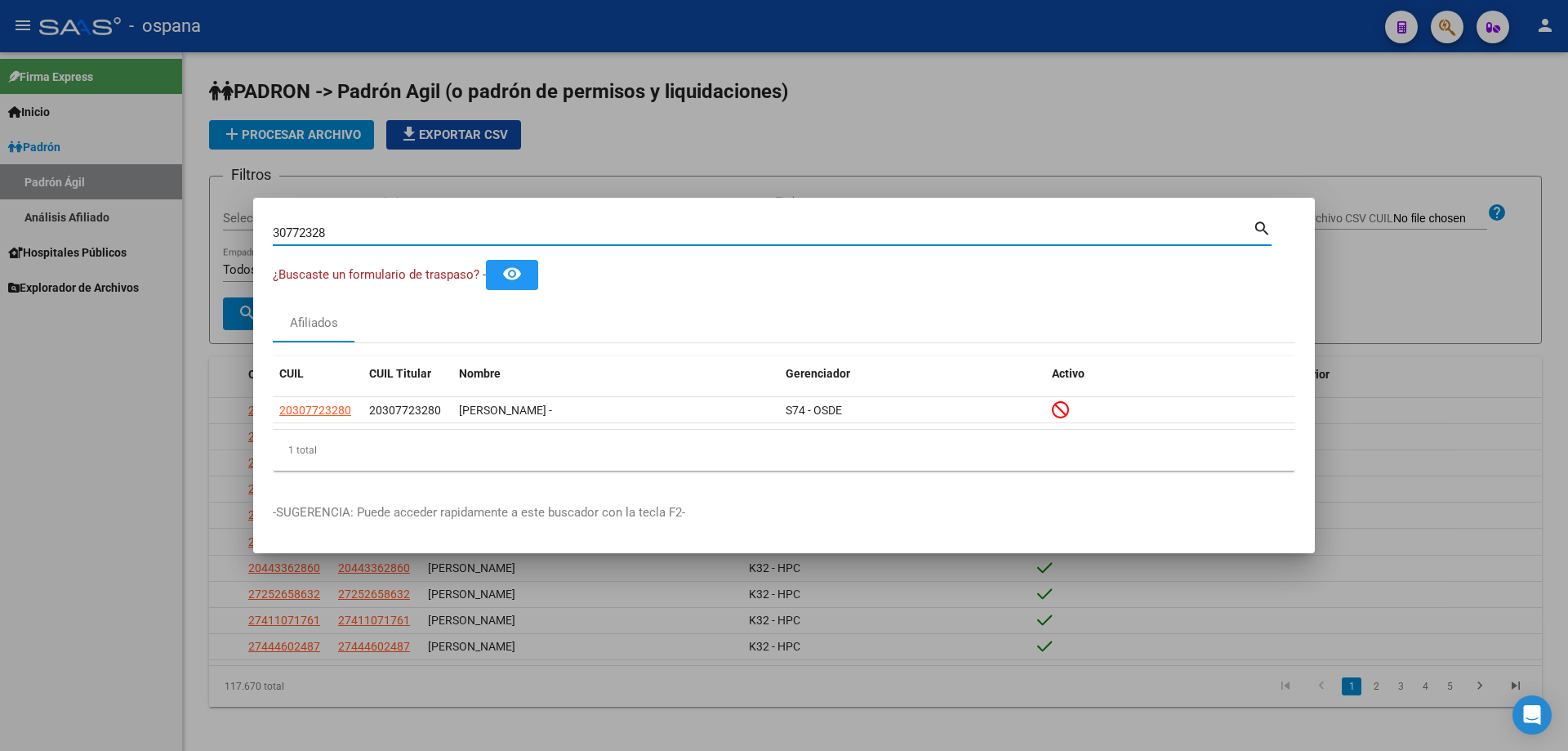
click at [306, 234] on input "30772328" at bounding box center [762, 233] width 980 height 15
click at [304, 236] on input "30772328" at bounding box center [762, 233] width 980 height 15
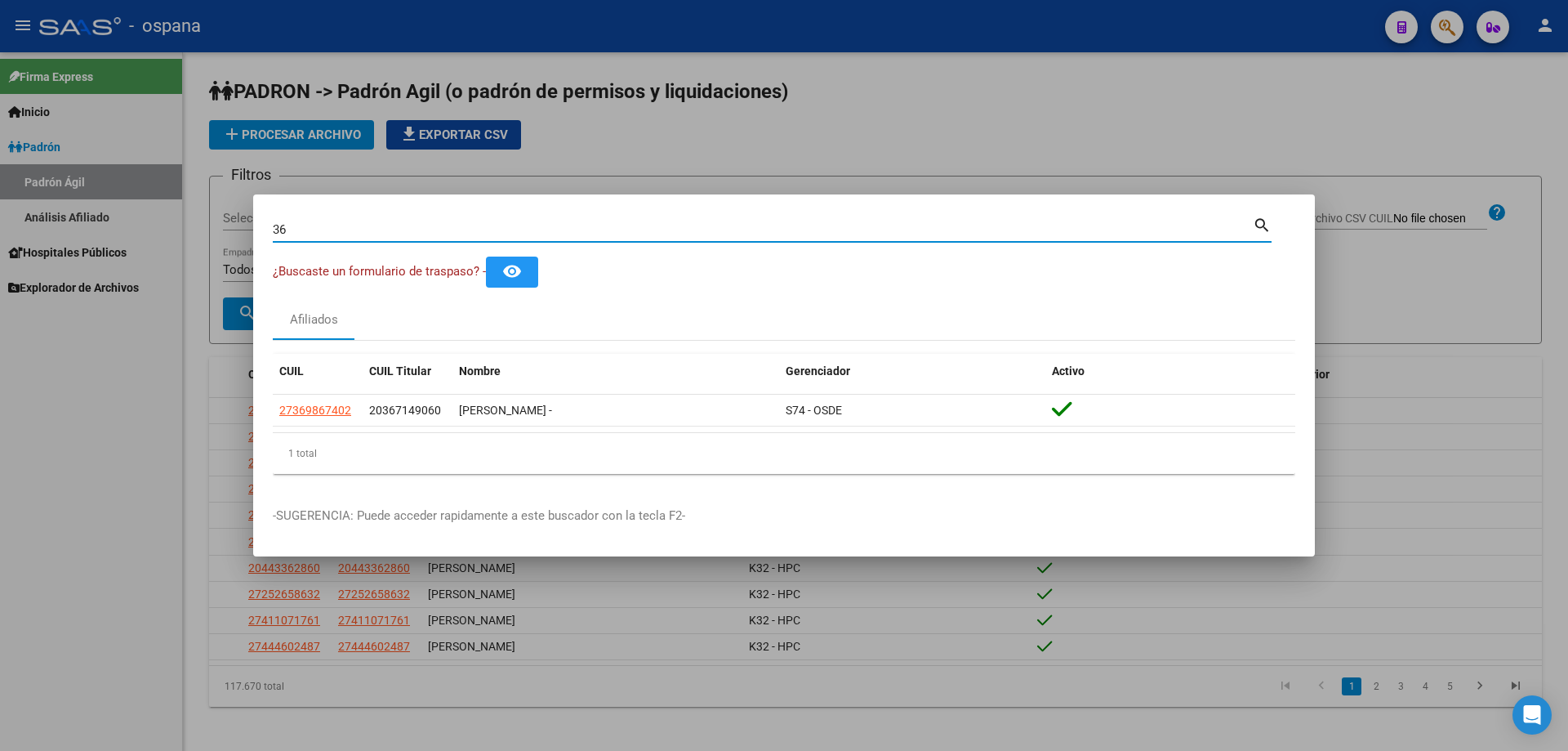
type input "3"
click at [367, 234] on input "36714906" at bounding box center [762, 229] width 980 height 15
click at [402, 231] on input "31053409" at bounding box center [762, 229] width 980 height 15
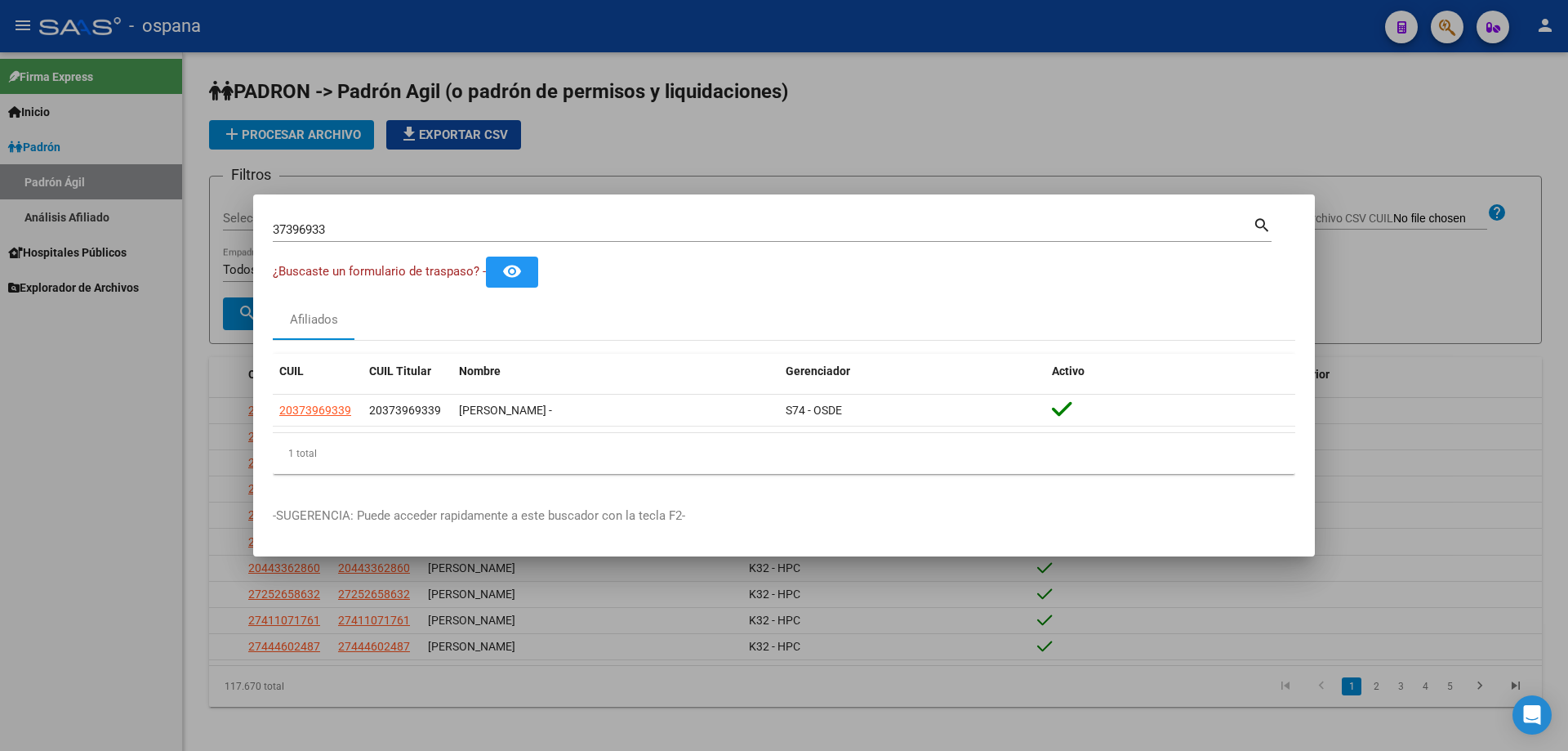
click at [420, 219] on div "37396933 Buscar (apellido, dni, [PERSON_NAME], [PERSON_NAME], cuit, obra social)" at bounding box center [762, 229] width 980 height 24
click at [422, 226] on input "37396933" at bounding box center [762, 229] width 980 height 15
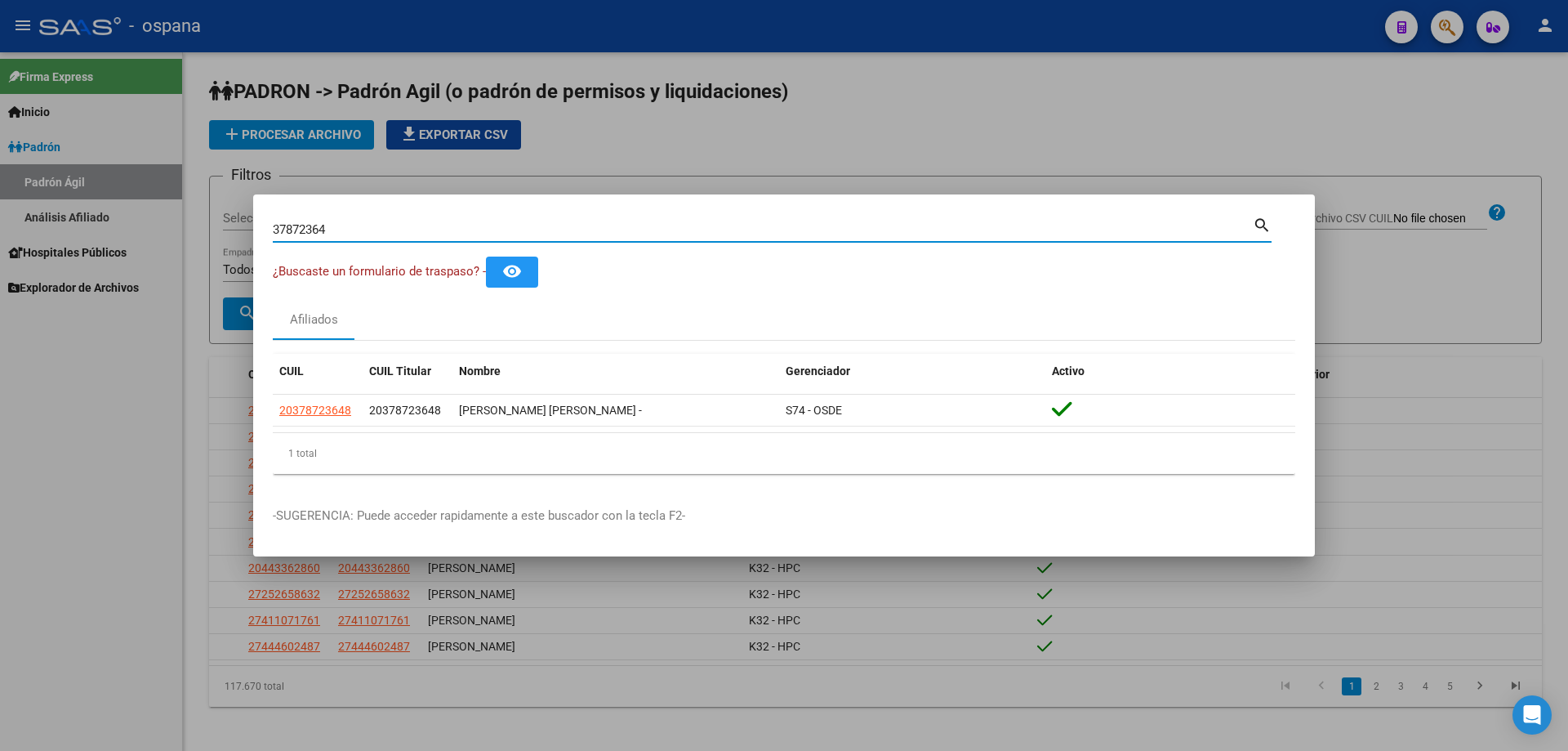
click at [363, 222] on input "37872364" at bounding box center [762, 229] width 980 height 15
click at [366, 227] on input "28626032" at bounding box center [762, 229] width 980 height 15
click at [379, 283] on div "¿Buscaste un formulario de traspaso? - remove_red_eye" at bounding box center [784, 271] width 1023 height 30
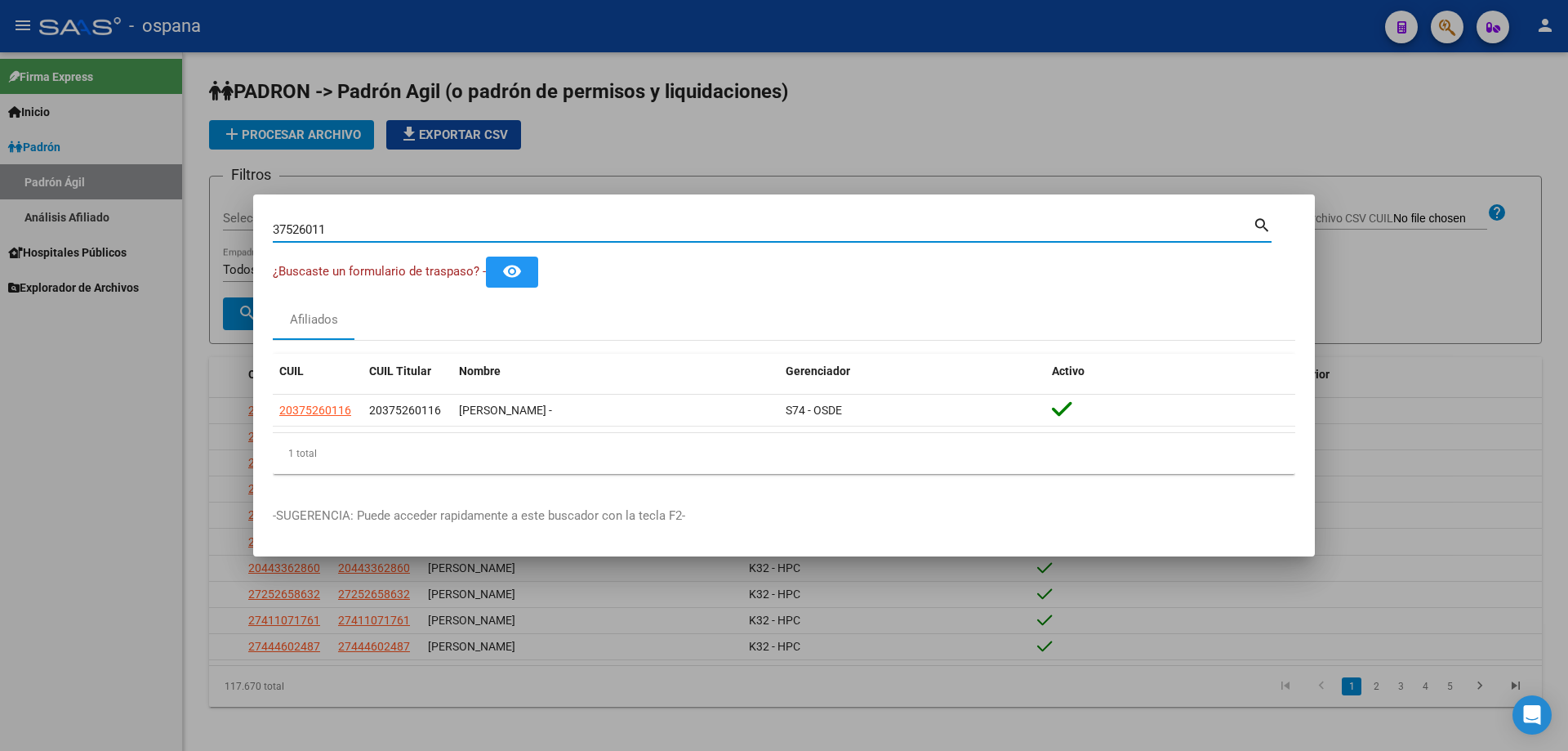
click at [405, 234] on input "37526011" at bounding box center [762, 229] width 980 height 15
type input "3"
